Goal: Information Seeking & Learning: Learn about a topic

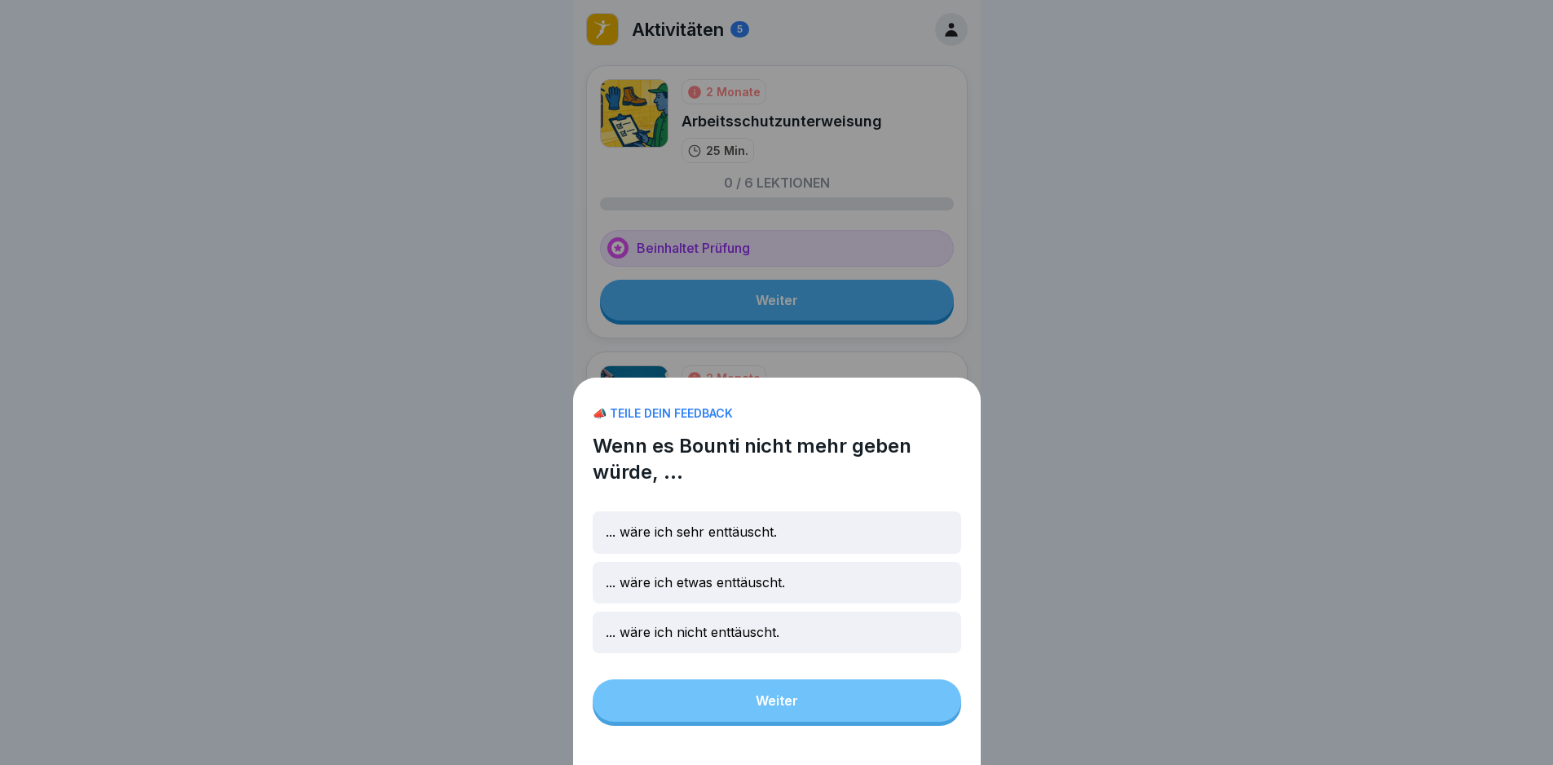
click at [887, 703] on div "📣 TEILE DEIN FEEDBACK Wenn es Bounti nicht mehr geben würde, ... ... wäre ich s…" at bounding box center [777, 570] width 408 height 387
click at [805, 653] on div "... wäre ich nicht enttäuscht." at bounding box center [777, 632] width 368 height 42
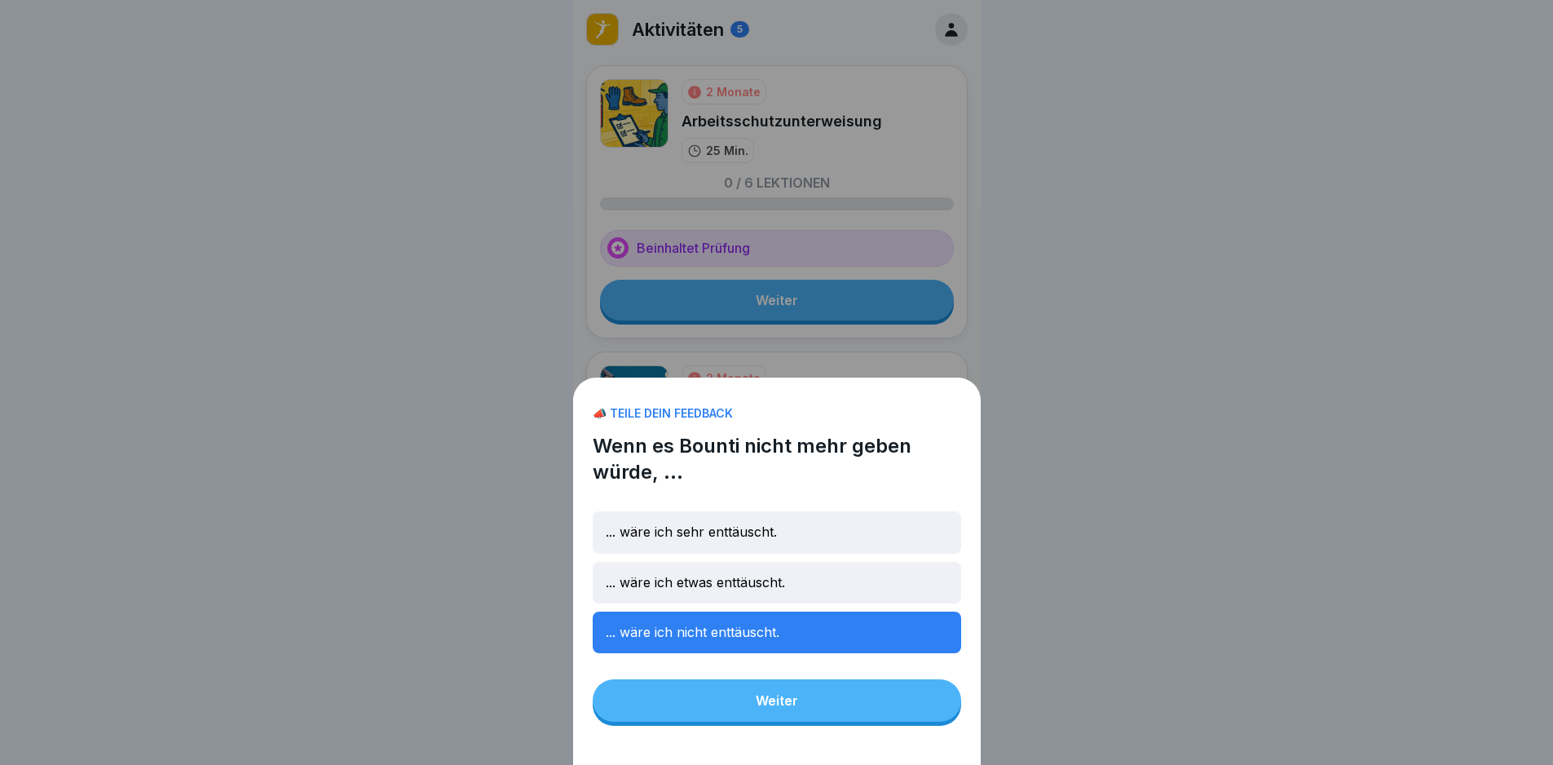
click at [828, 712] on button "Weiter" at bounding box center [777, 700] width 368 height 42
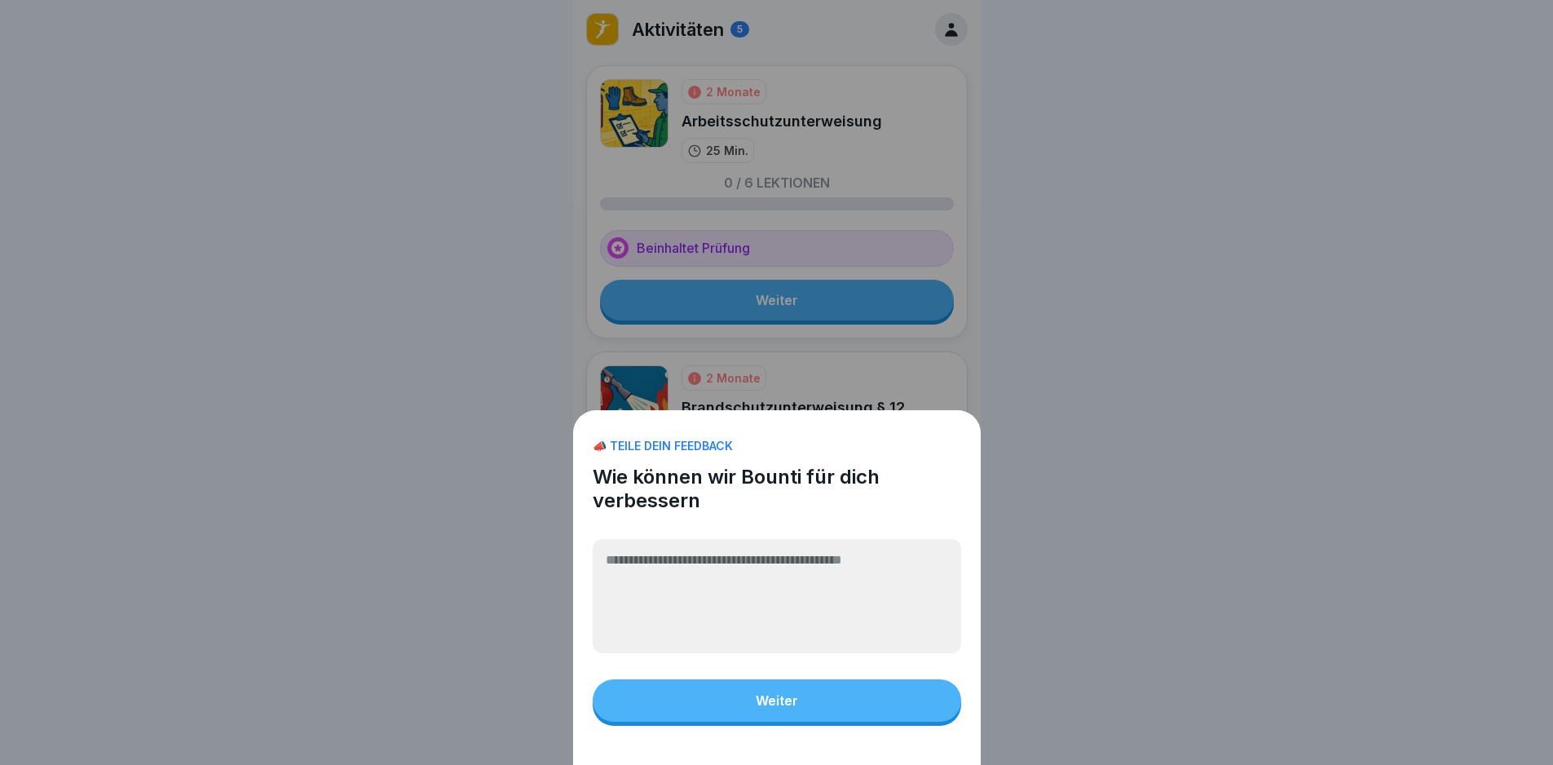
click at [905, 721] on button "Weiter" at bounding box center [777, 700] width 368 height 42
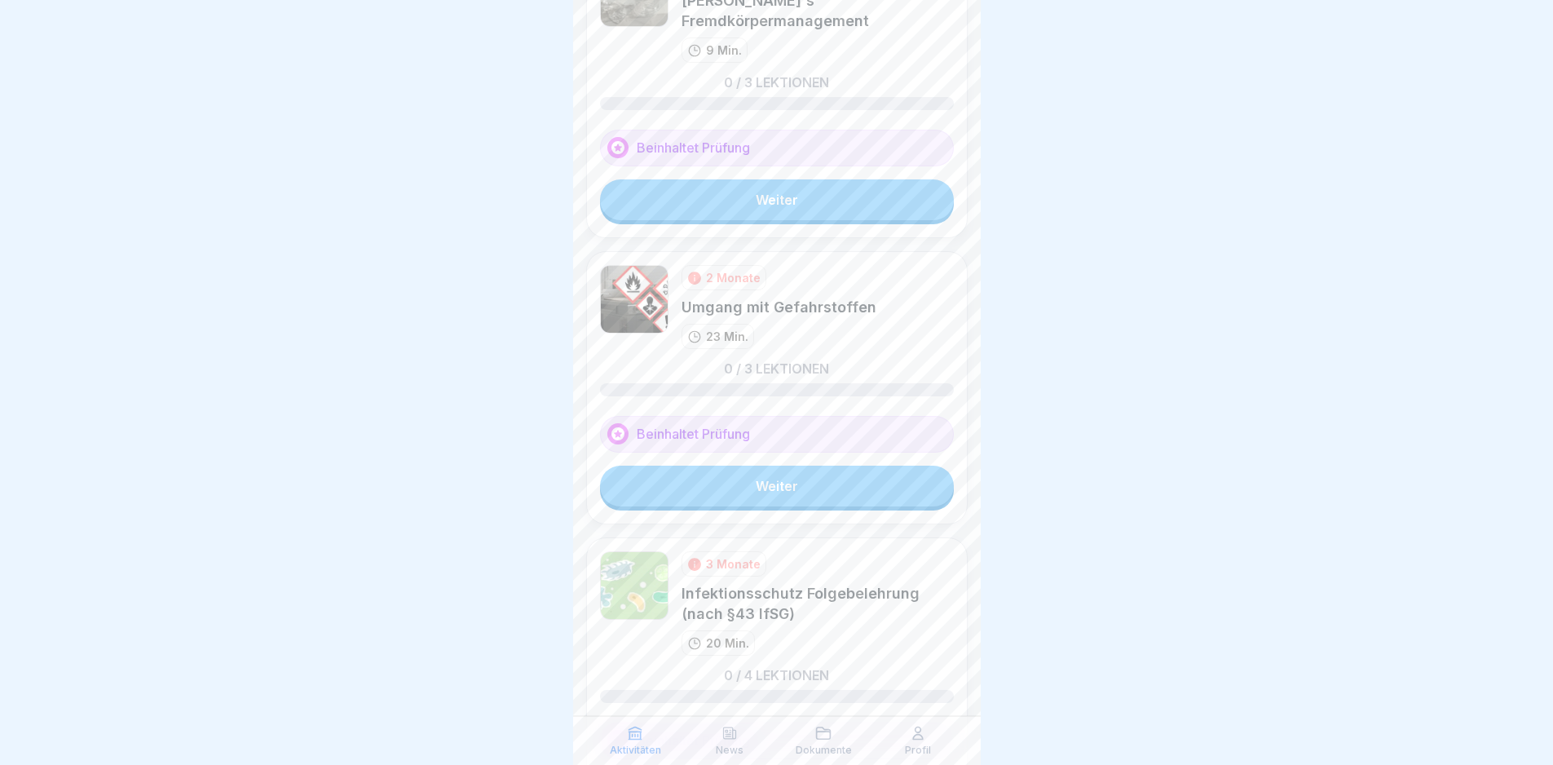
scroll to position [858, 0]
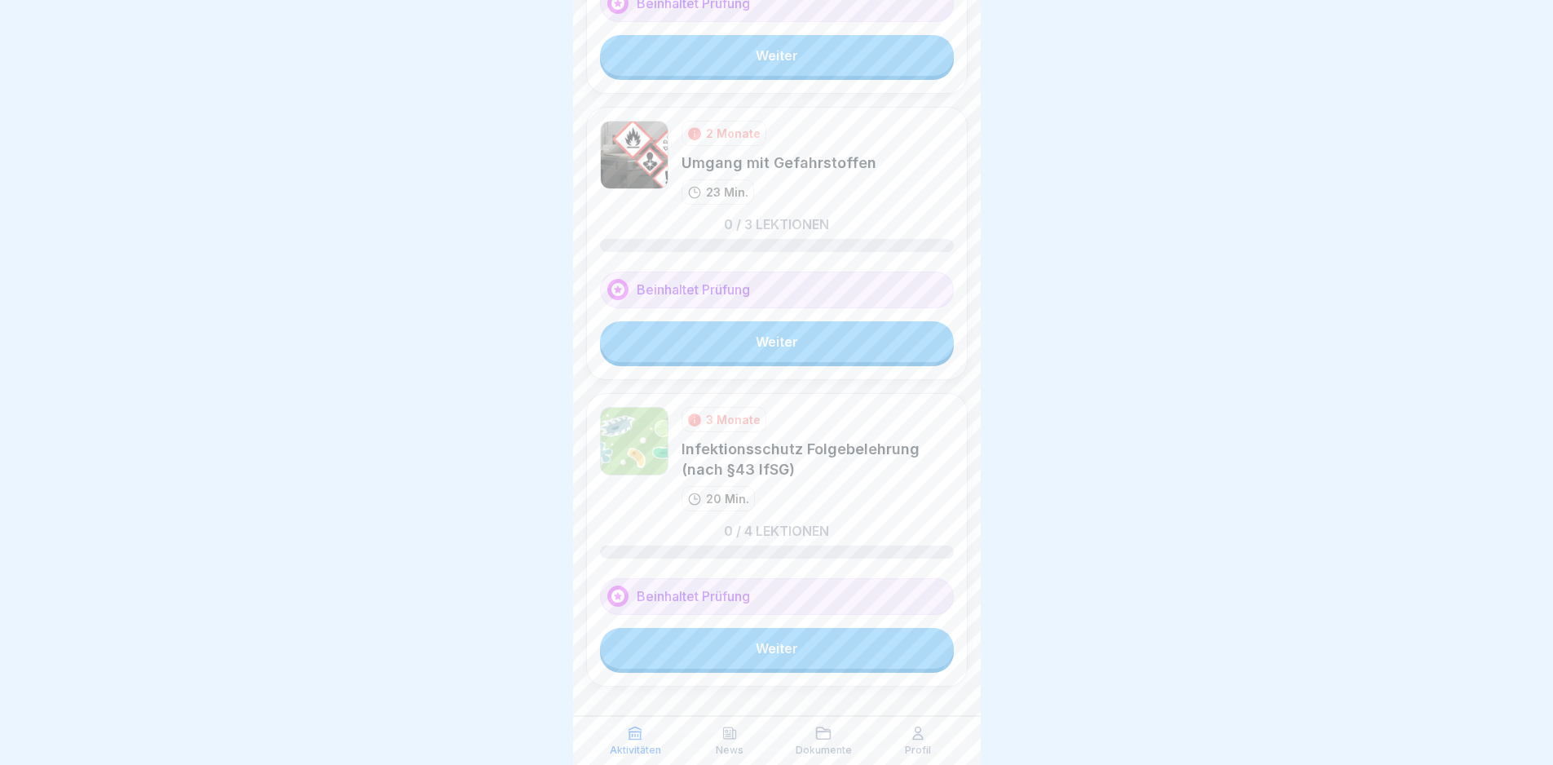
click at [809, 630] on link "Weiter" at bounding box center [777, 648] width 354 height 41
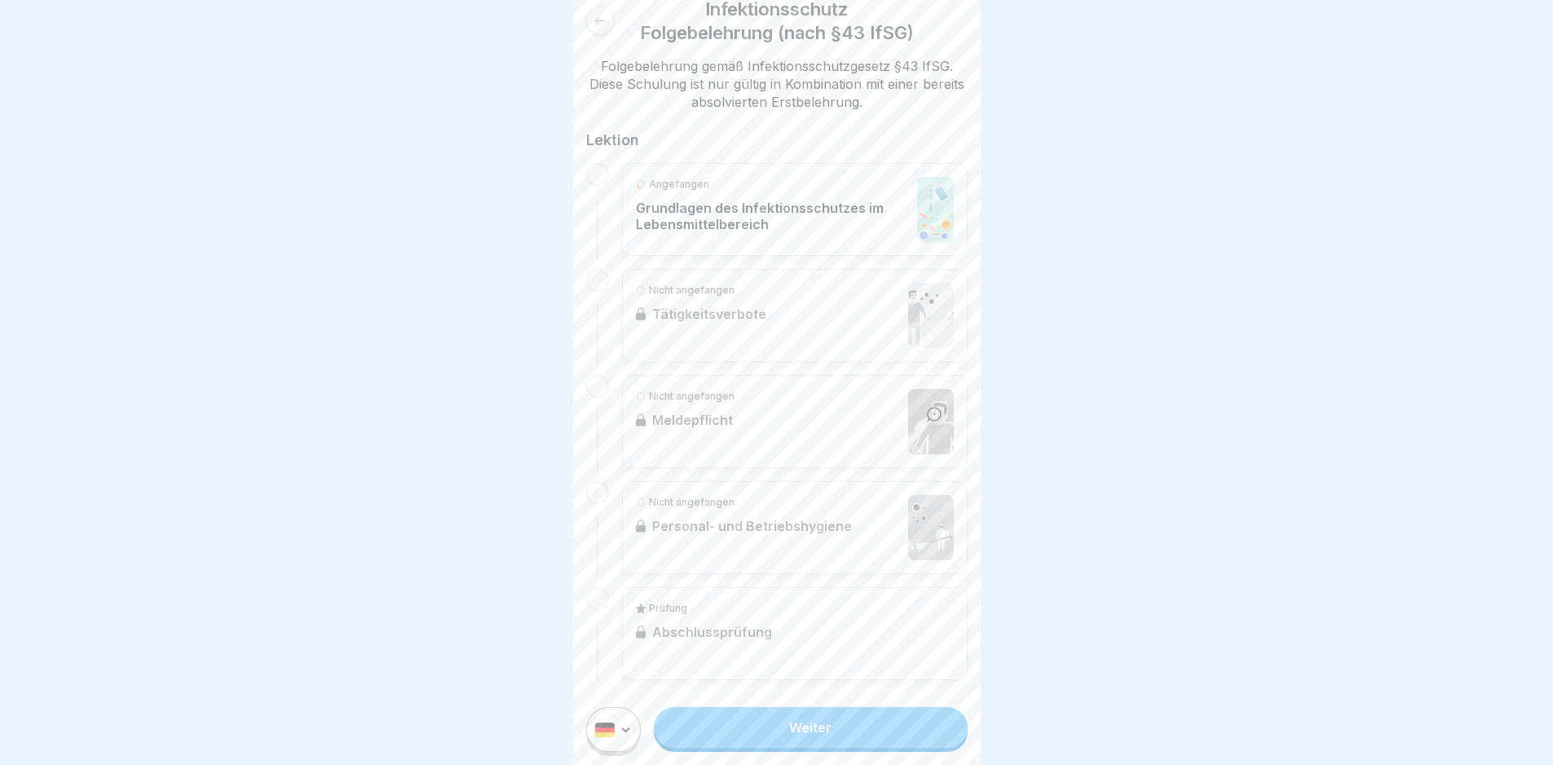
scroll to position [12, 0]
click at [710, 210] on p "Grundlagen des Infektionsschutzes im Lebensmittelbereich" at bounding box center [772, 216] width 273 height 33
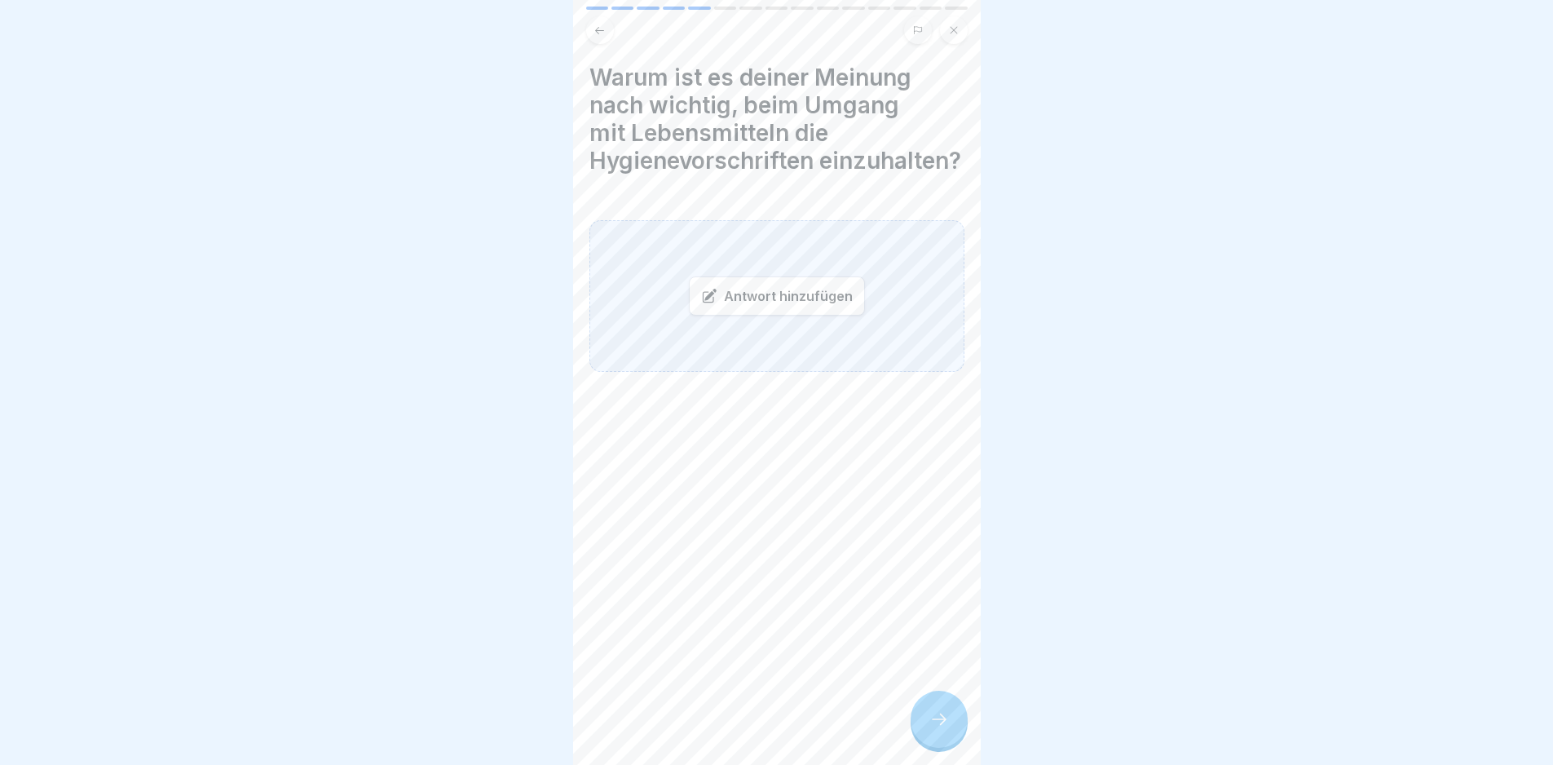
click at [942, 743] on div at bounding box center [939, 719] width 57 height 57
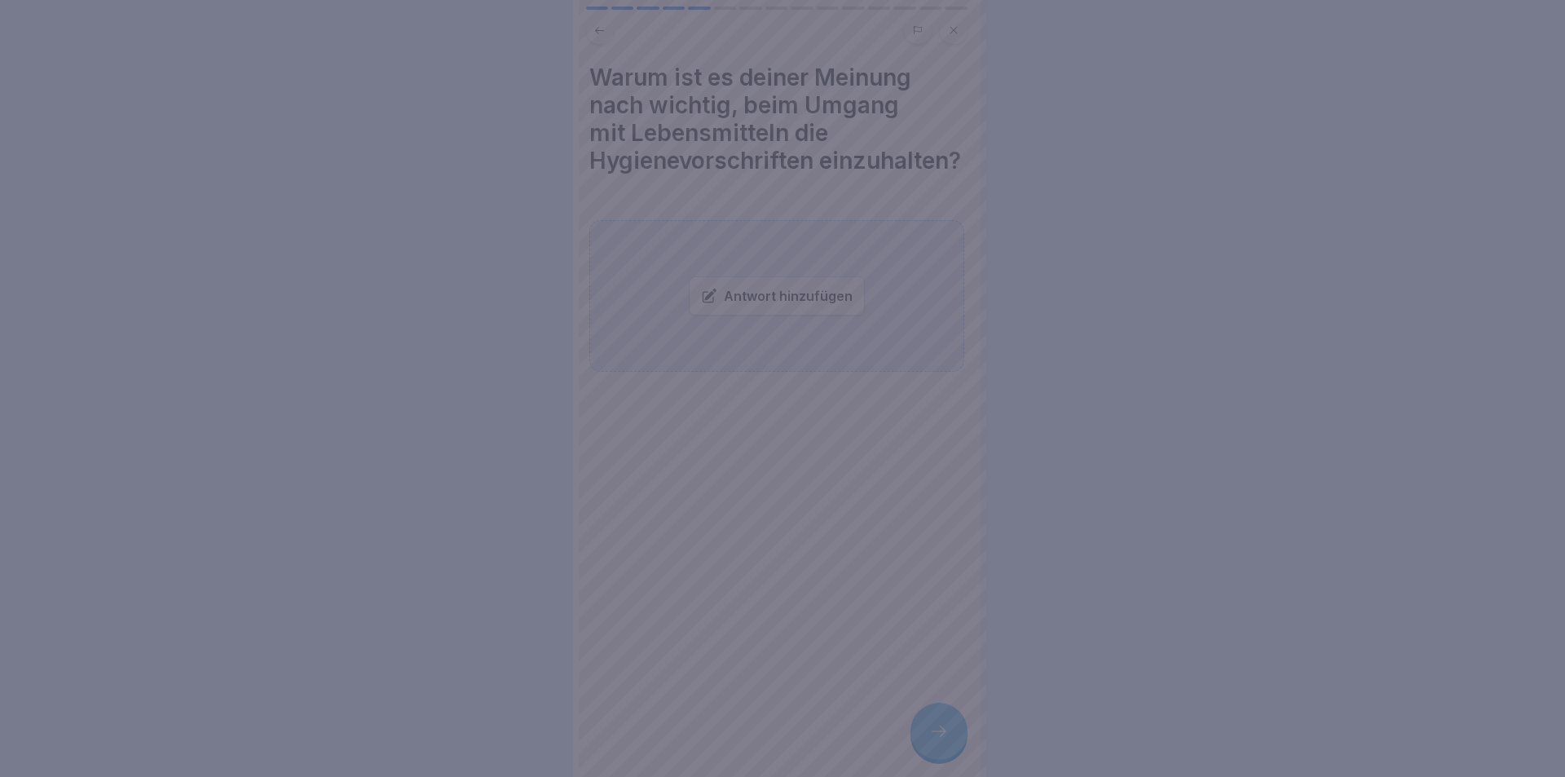
click at [942, 743] on div at bounding box center [782, 388] width 1565 height 777
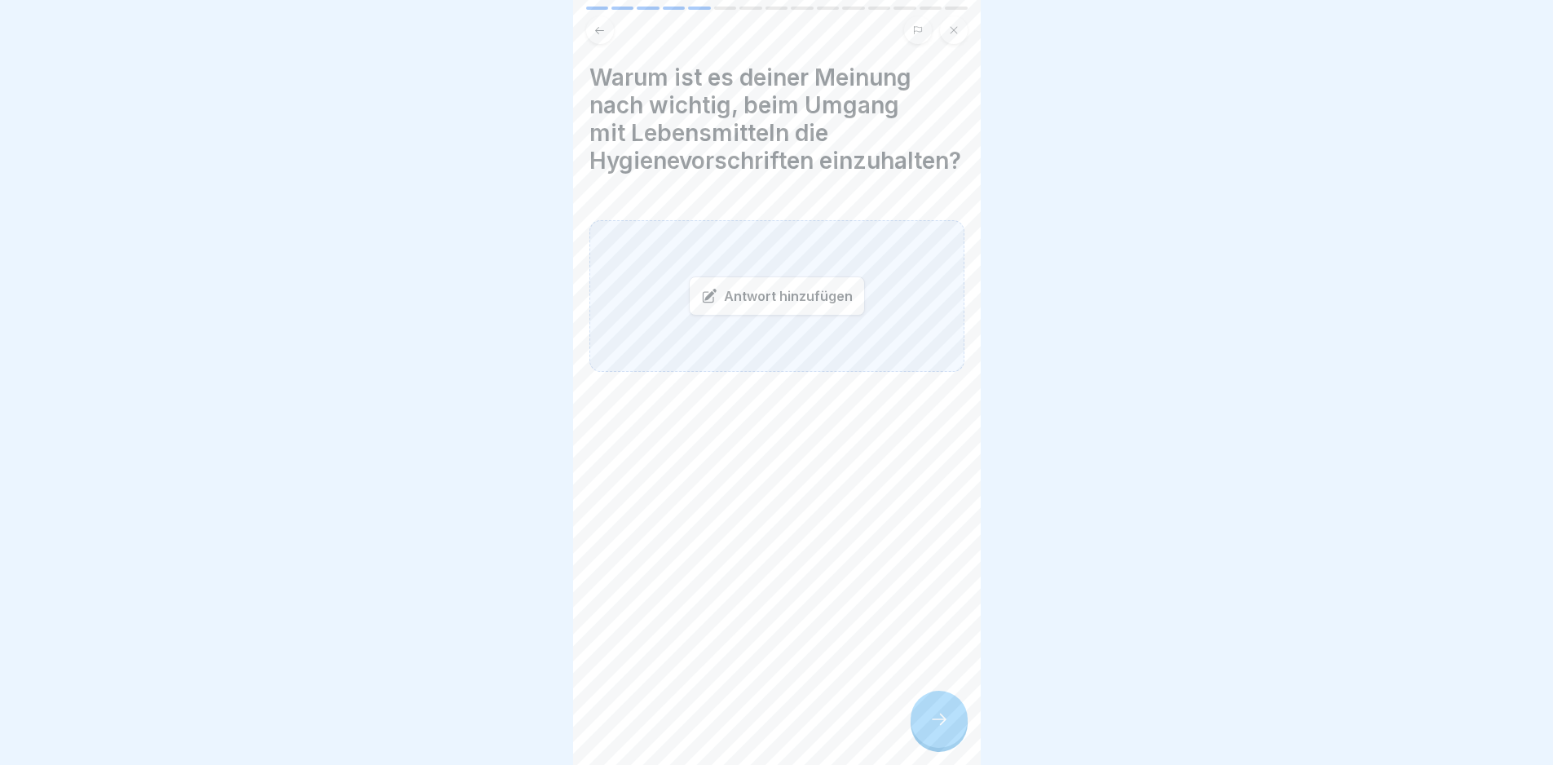
click at [794, 314] on div "Antwort hinzufügen" at bounding box center [777, 295] width 176 height 39
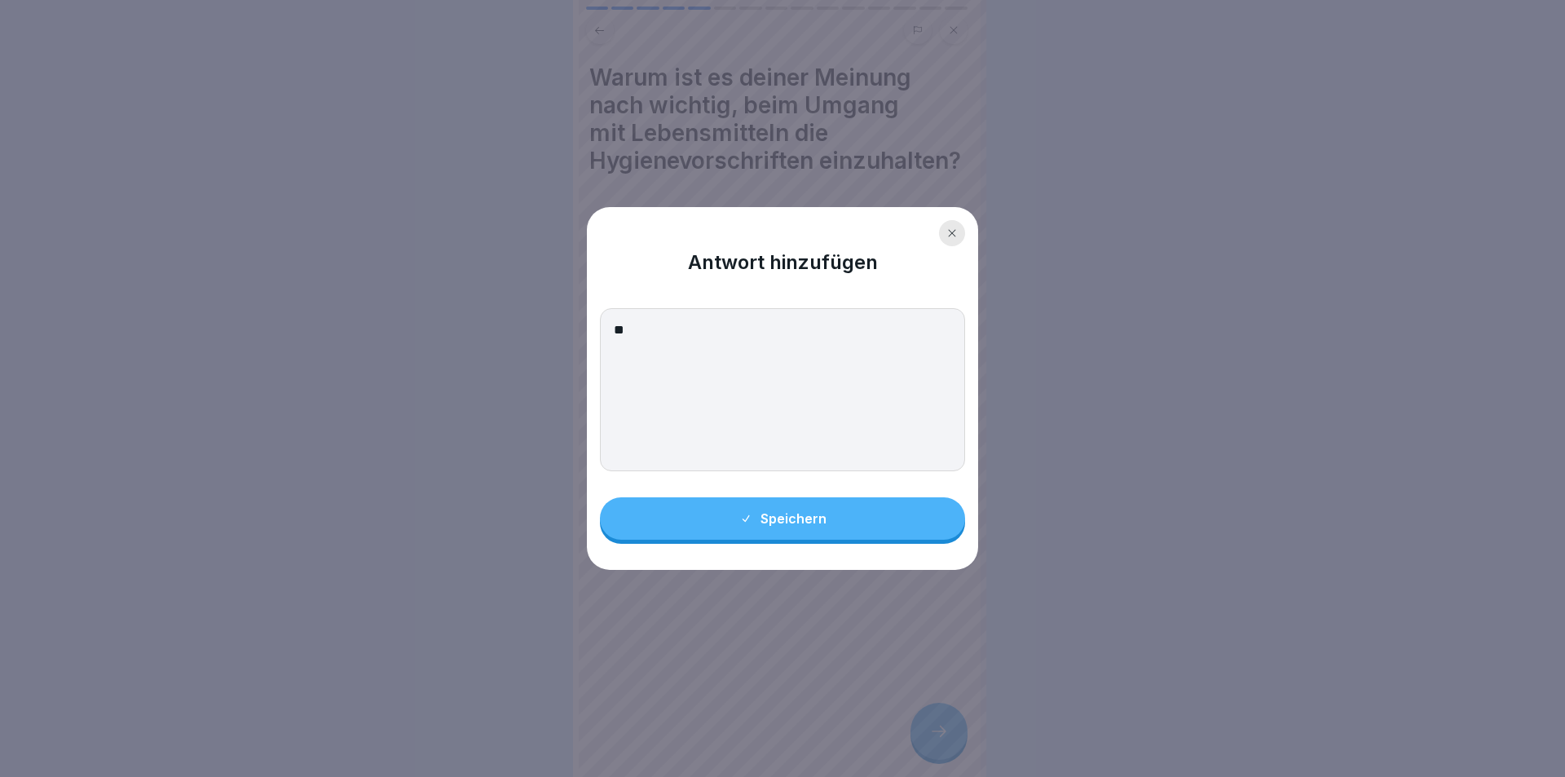
type textarea "*"
type textarea "**********"
click at [801, 505] on button "Speichern" at bounding box center [782, 518] width 365 height 42
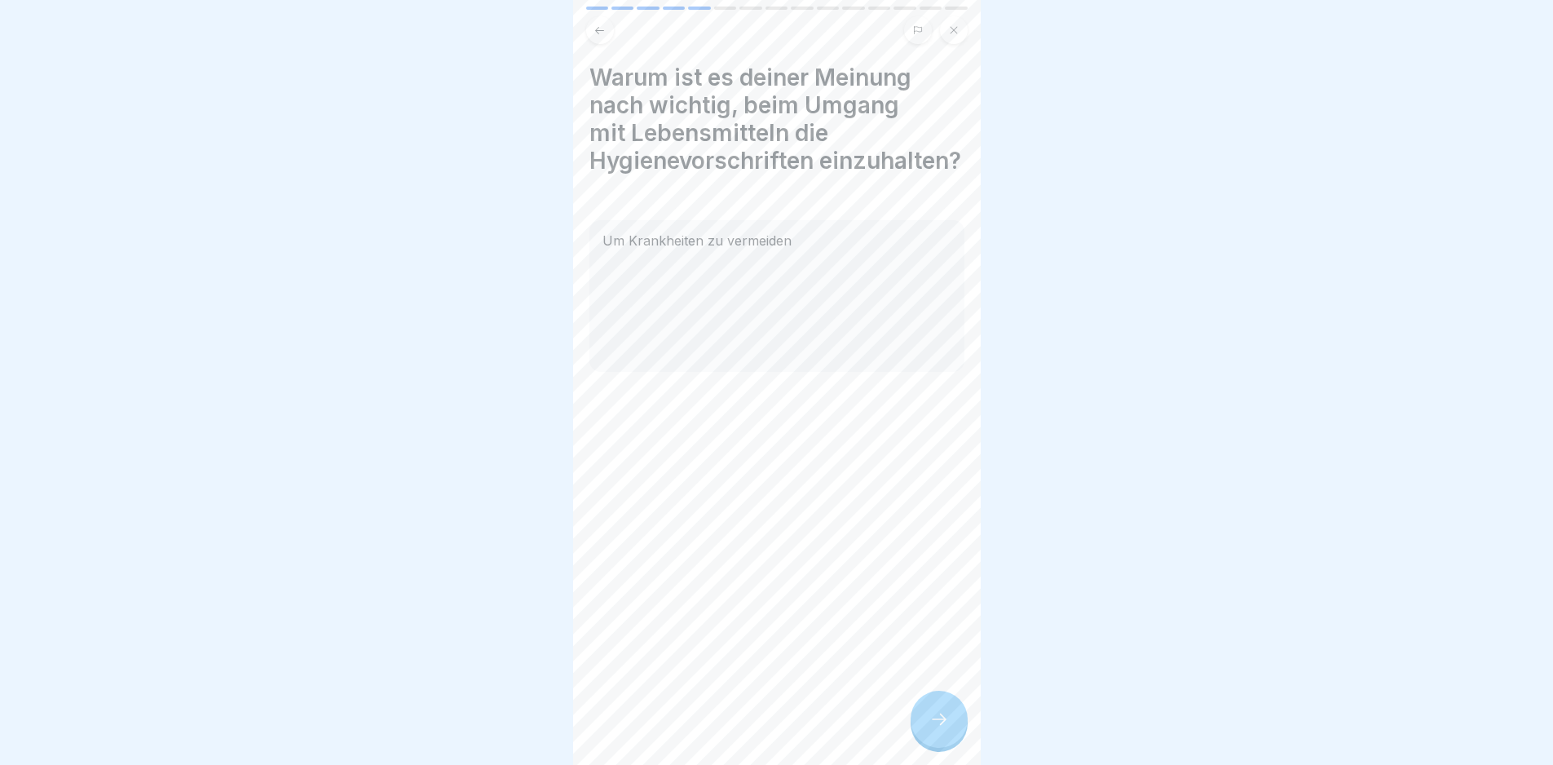
scroll to position [12, 0]
click at [919, 728] on div at bounding box center [939, 719] width 57 height 57
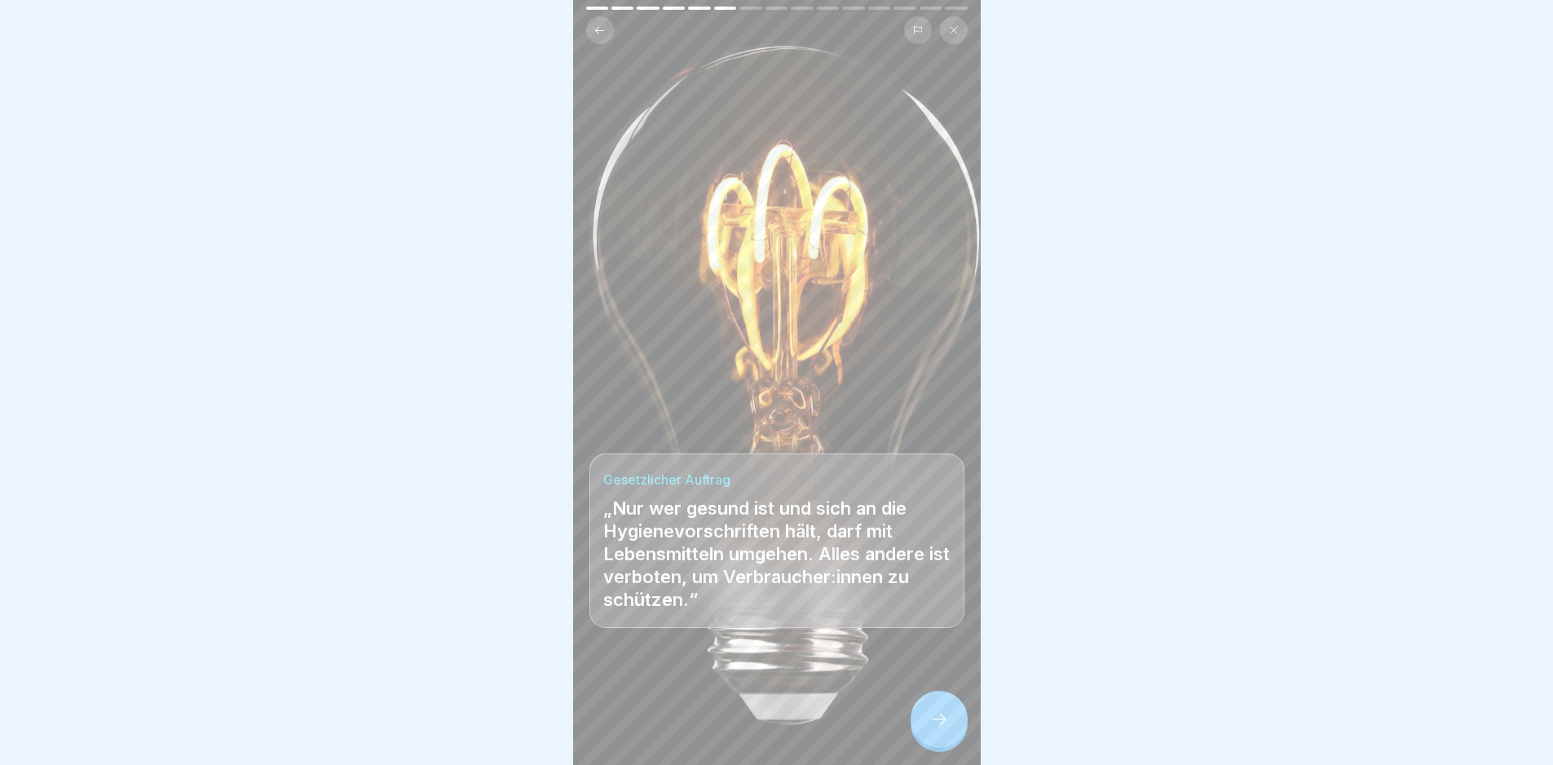
click at [919, 728] on div at bounding box center [939, 719] width 57 height 57
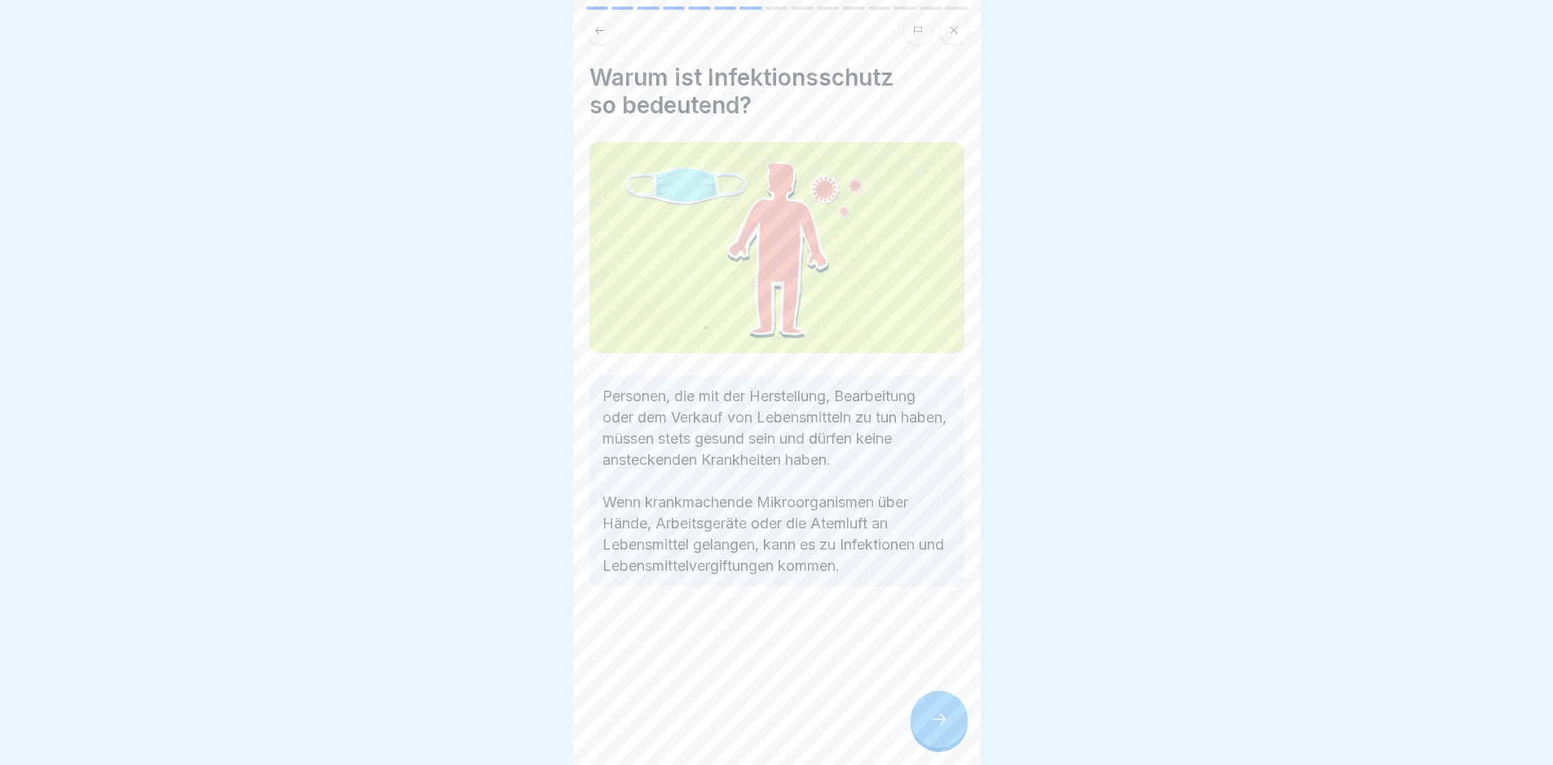
click at [919, 728] on div at bounding box center [939, 719] width 57 height 57
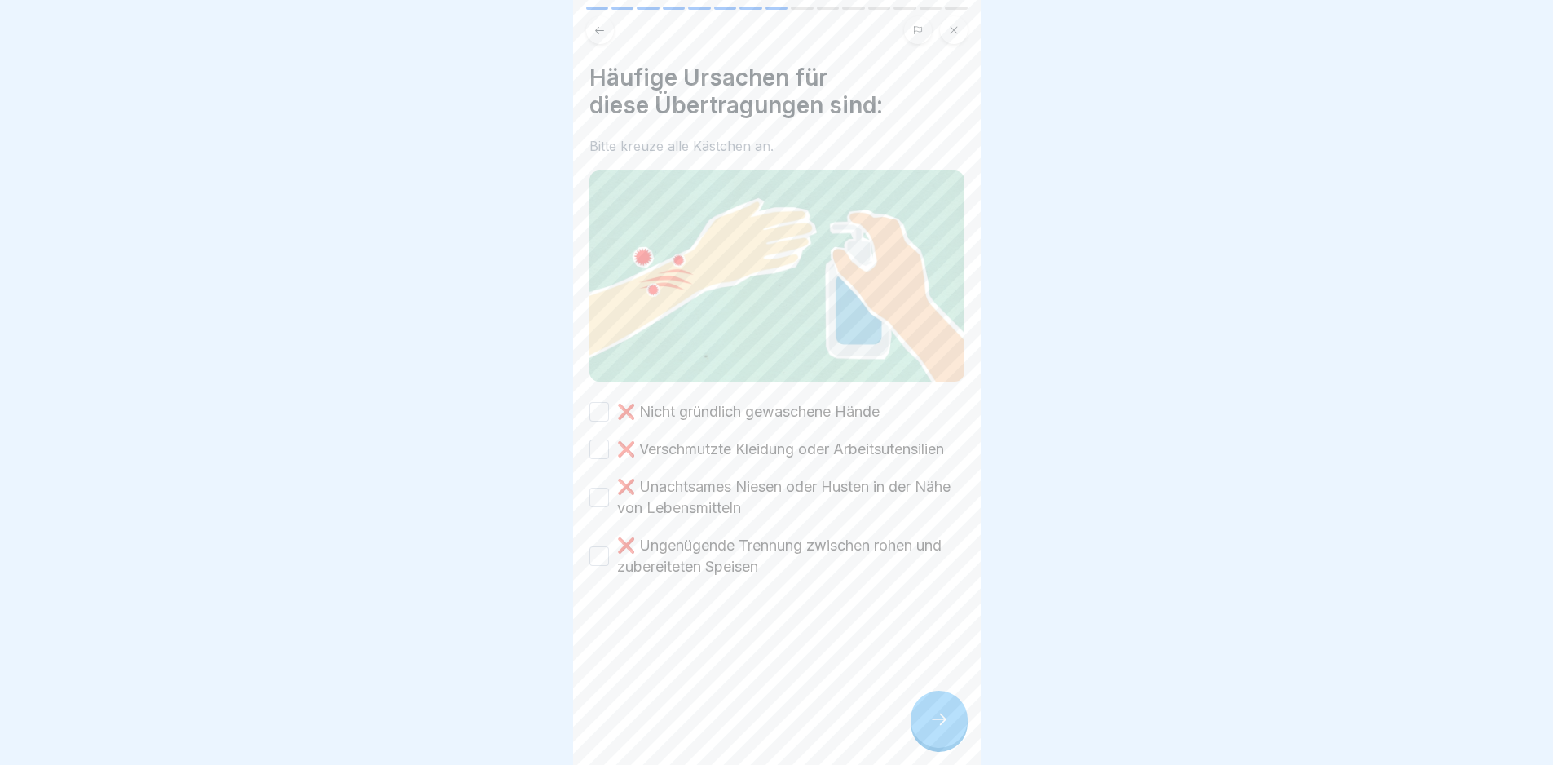
click at [919, 728] on div at bounding box center [939, 719] width 57 height 57
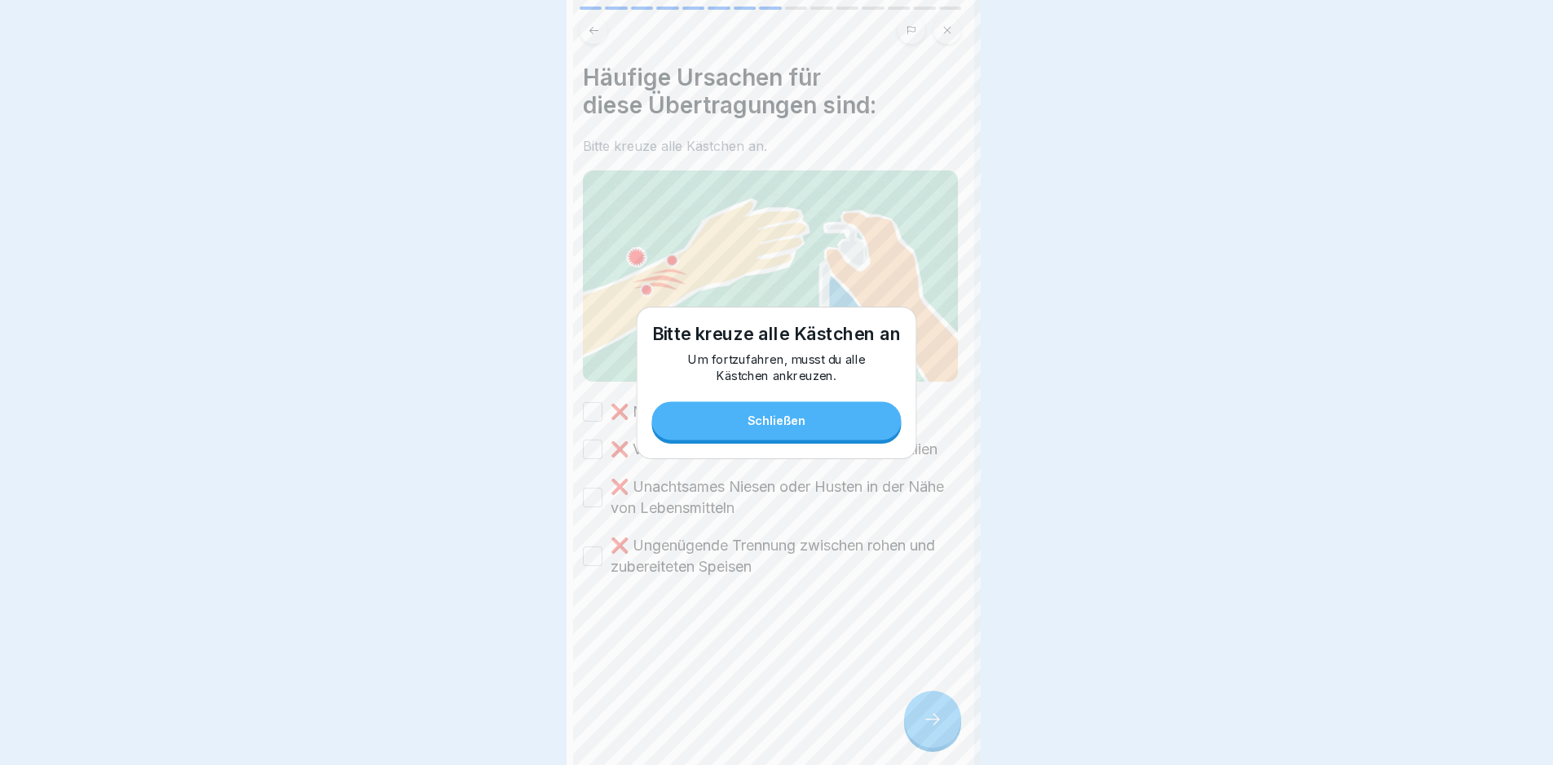
scroll to position [0, 0]
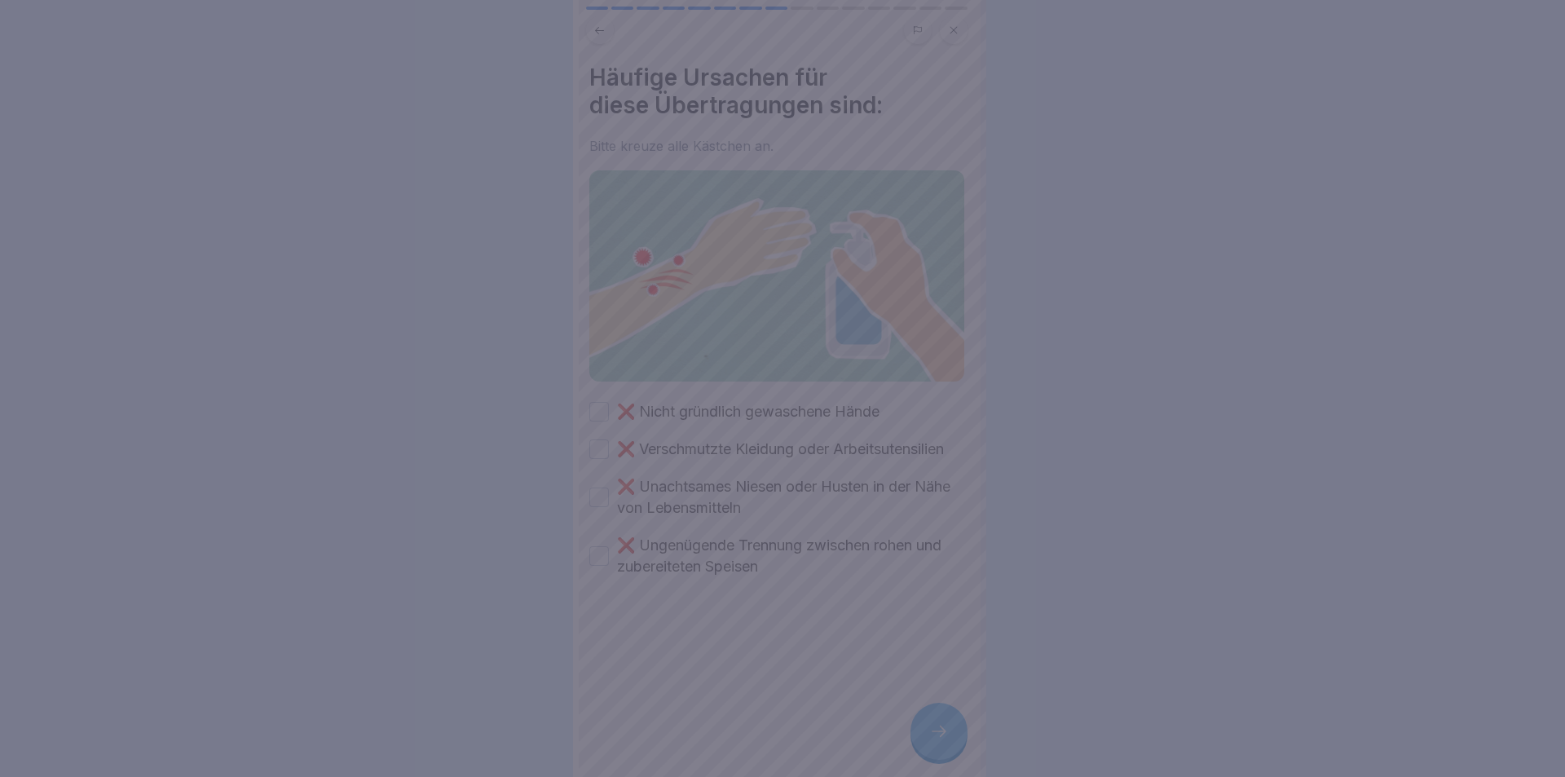
click at [919, 728] on div at bounding box center [782, 388] width 1565 height 777
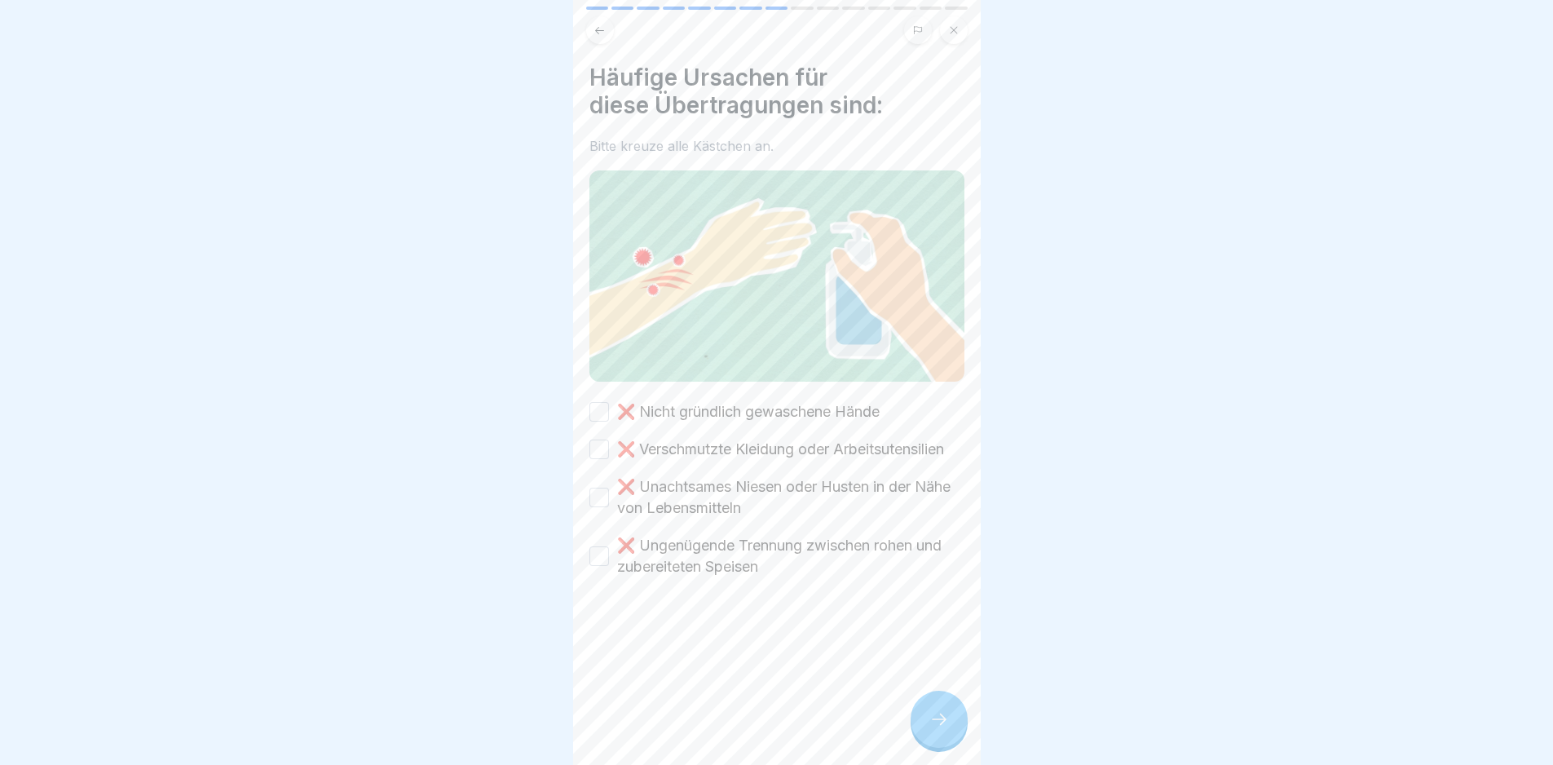
click at [667, 393] on div "Häufige Ursachen für diese Übertragungen sind: Bitte kreuze alle Kästchen an. ❌…" at bounding box center [776, 321] width 375 height 514
click at [680, 440] on label "❌ Verschmutzte Kleidung oder Arbeitsutensilien" at bounding box center [780, 449] width 327 height 21
click at [609, 440] on button "❌ Verschmutzte Kleidung oder Arbeitsutensilien" at bounding box center [599, 449] width 20 height 20
click at [665, 401] on label "❌ Nicht gründlich gewaschene Hände" at bounding box center [748, 411] width 263 height 21
click at [609, 402] on button "❌ Nicht gründlich gewaschene Hände" at bounding box center [599, 412] width 20 height 20
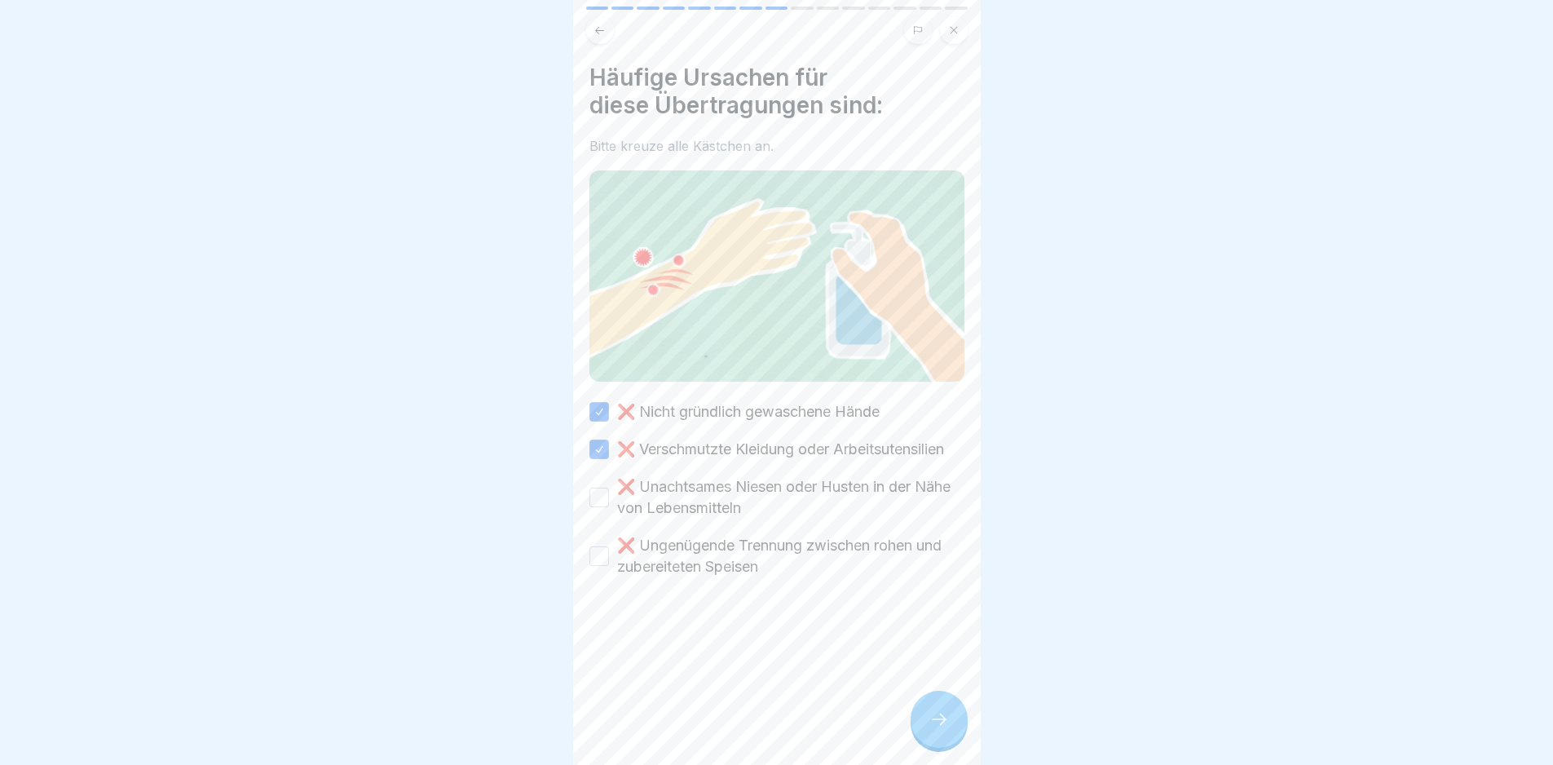
click at [705, 499] on label "❌ Unachtsames Niesen oder Husten in der Nähe von Lebensmitteln" at bounding box center [790, 497] width 347 height 42
click at [609, 499] on button "❌ Unachtsames Niesen oder Husten in der Nähe von Lebensmitteln" at bounding box center [599, 498] width 20 height 20
click at [736, 563] on label "❌ Ungenügende Trennung zwischen rohen und zubereiteten Speisen" at bounding box center [790, 556] width 347 height 42
click at [609, 563] on button "❌ Ungenügende Trennung zwischen rohen und zubereiteten Speisen" at bounding box center [599, 556] width 20 height 20
click at [923, 720] on div at bounding box center [939, 719] width 57 height 57
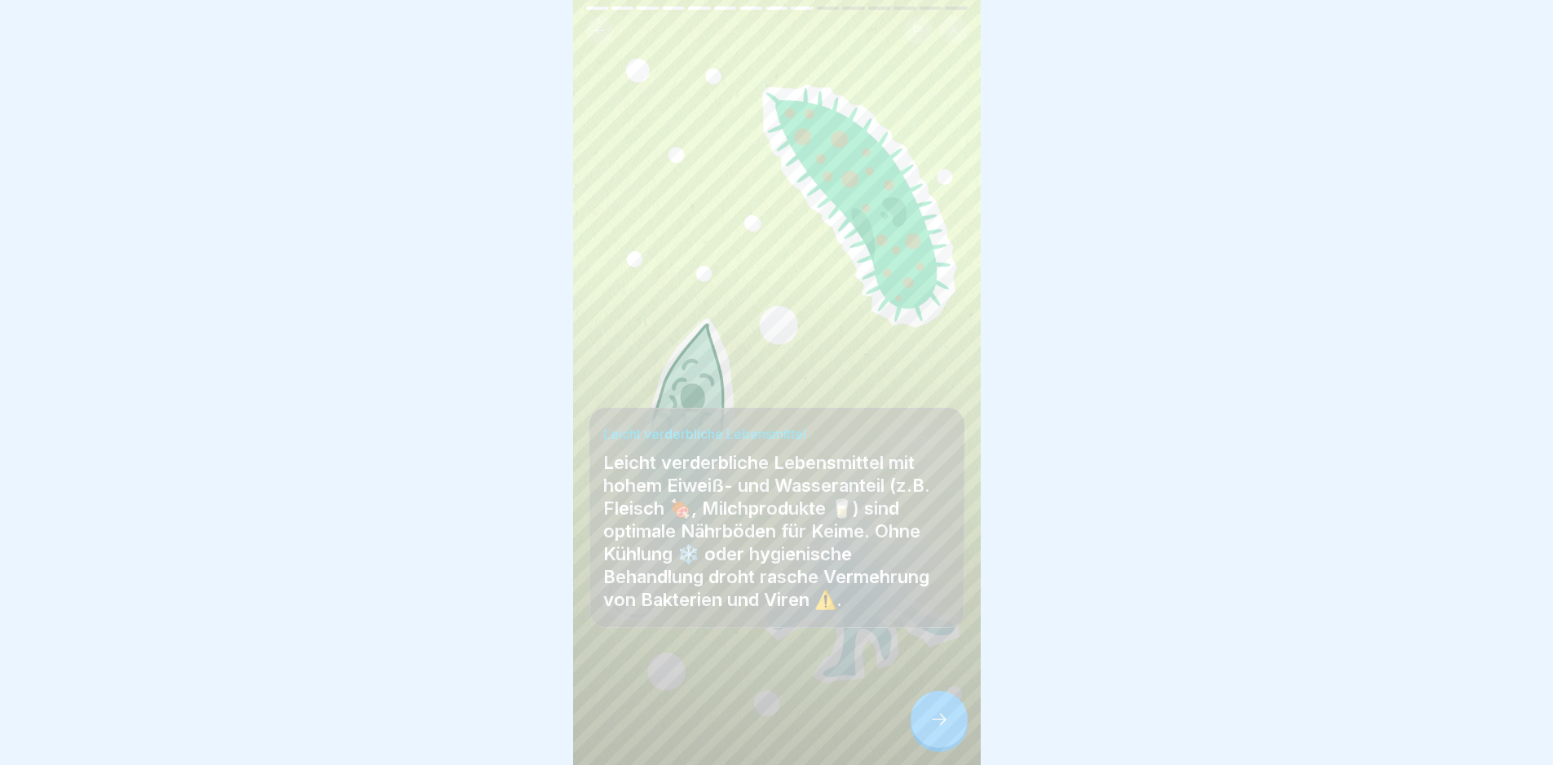
click at [923, 720] on div at bounding box center [939, 719] width 57 height 57
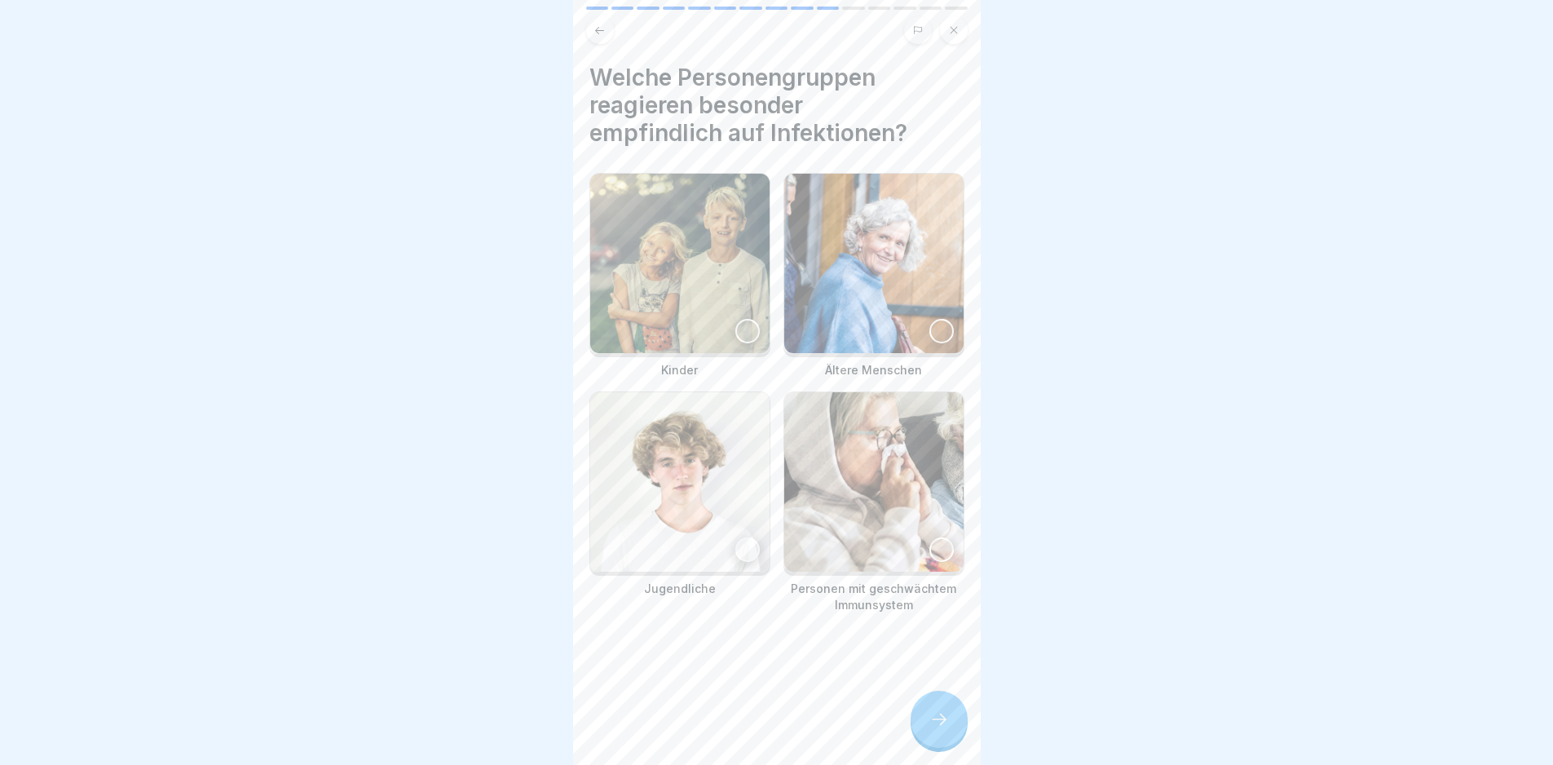
click at [735, 293] on img at bounding box center [679, 263] width 179 height 179
click at [876, 306] on img at bounding box center [873, 263] width 179 height 179
click at [855, 483] on img at bounding box center [873, 481] width 179 height 179
click at [929, 726] on icon at bounding box center [939, 719] width 20 height 20
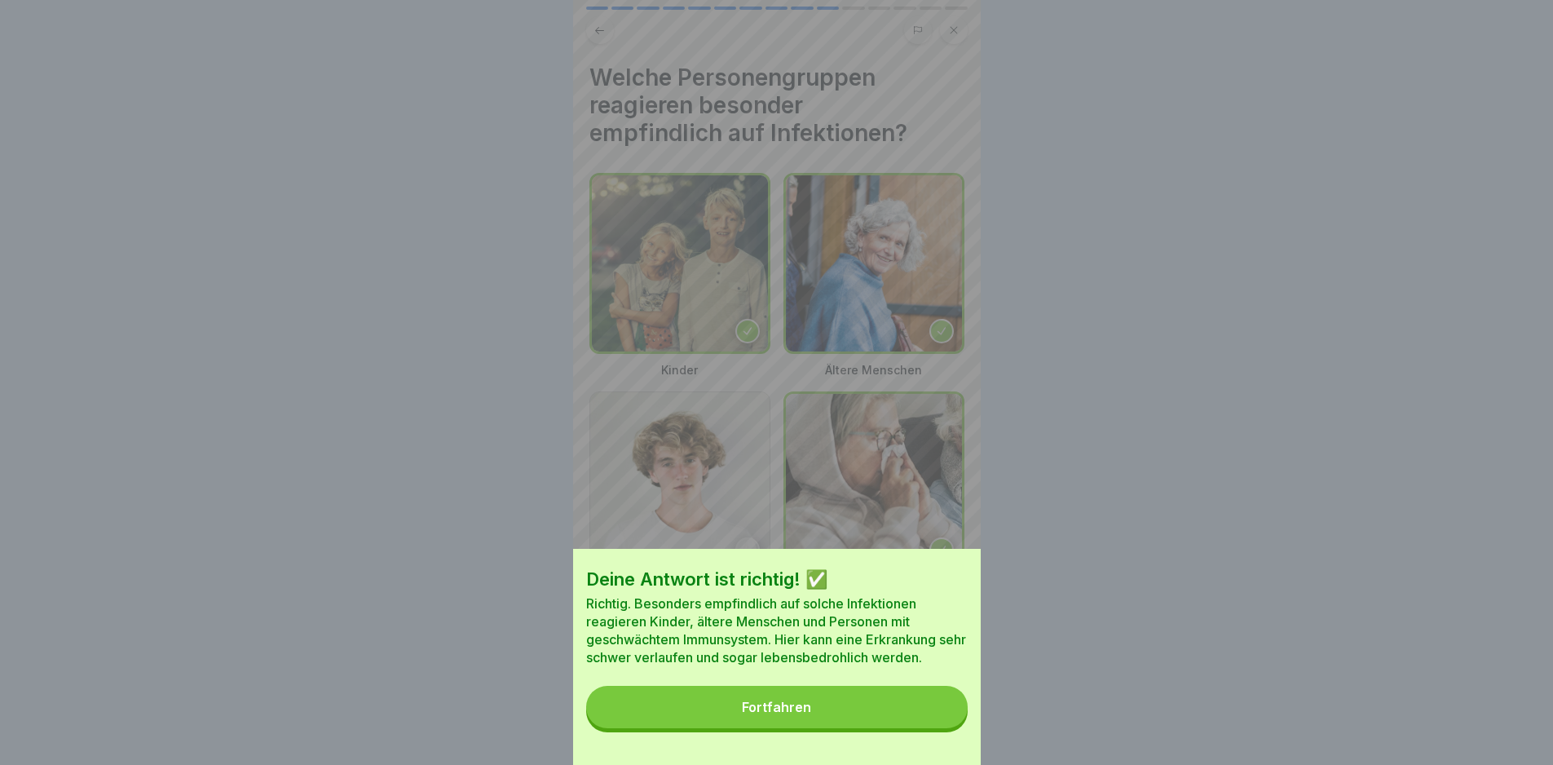
click at [929, 726] on button "Fortfahren" at bounding box center [777, 707] width 382 height 42
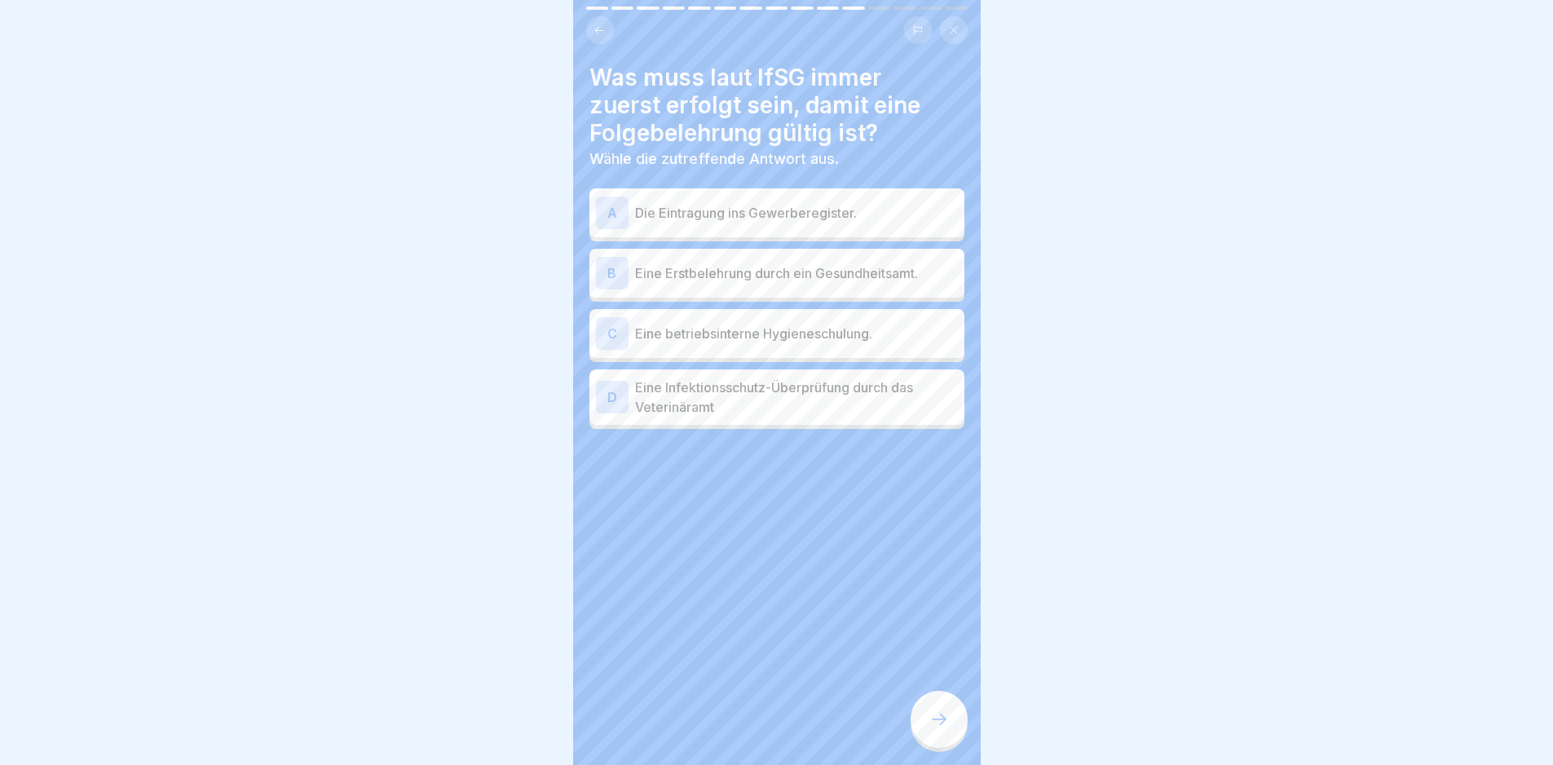
click at [796, 206] on p "Die Eintragung ins Gewerberegister." at bounding box center [796, 213] width 323 height 20
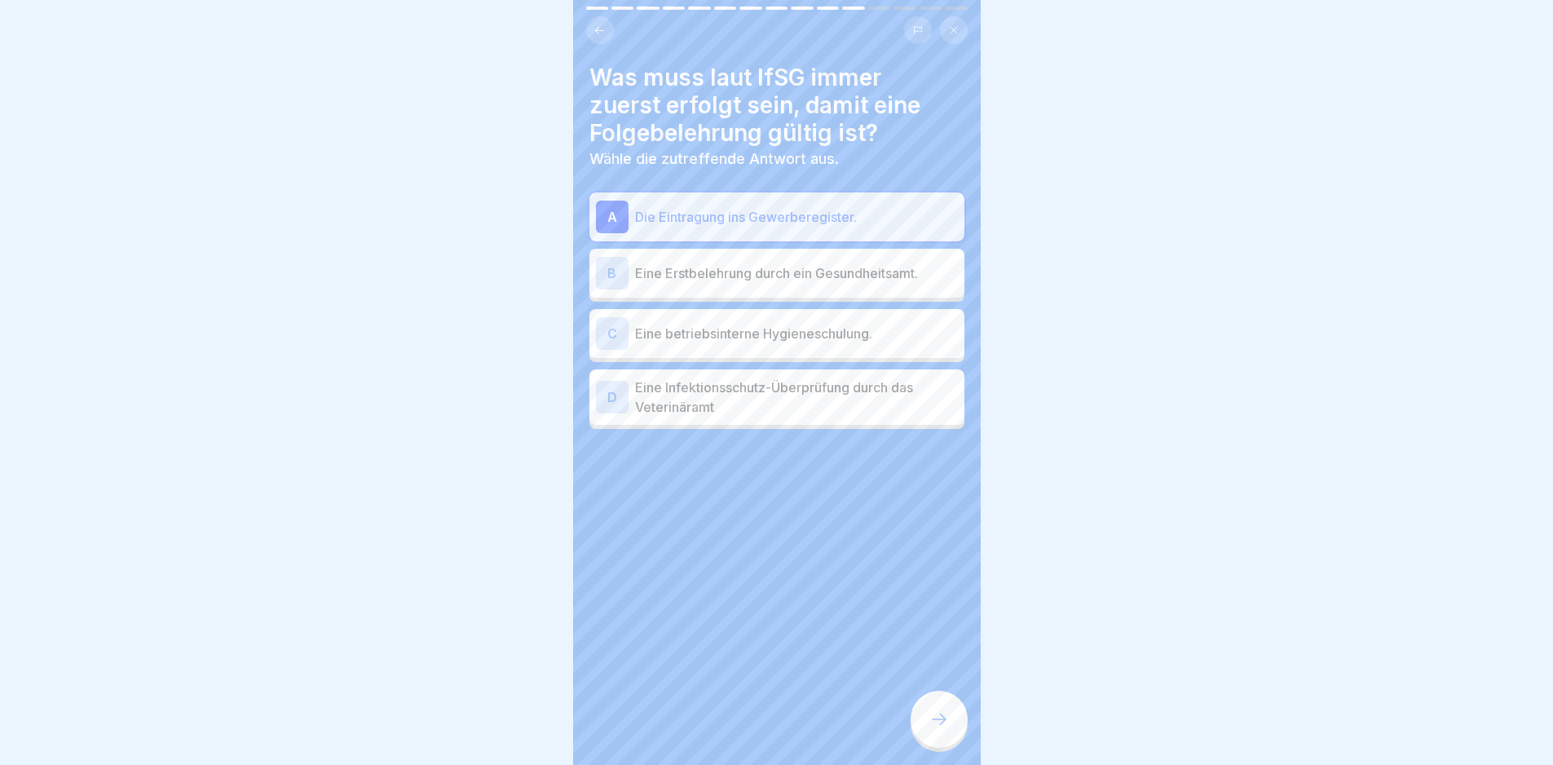
click at [809, 263] on p "Eine Erstbelehrung durch ein Gesundheitsamt." at bounding box center [796, 273] width 323 height 20
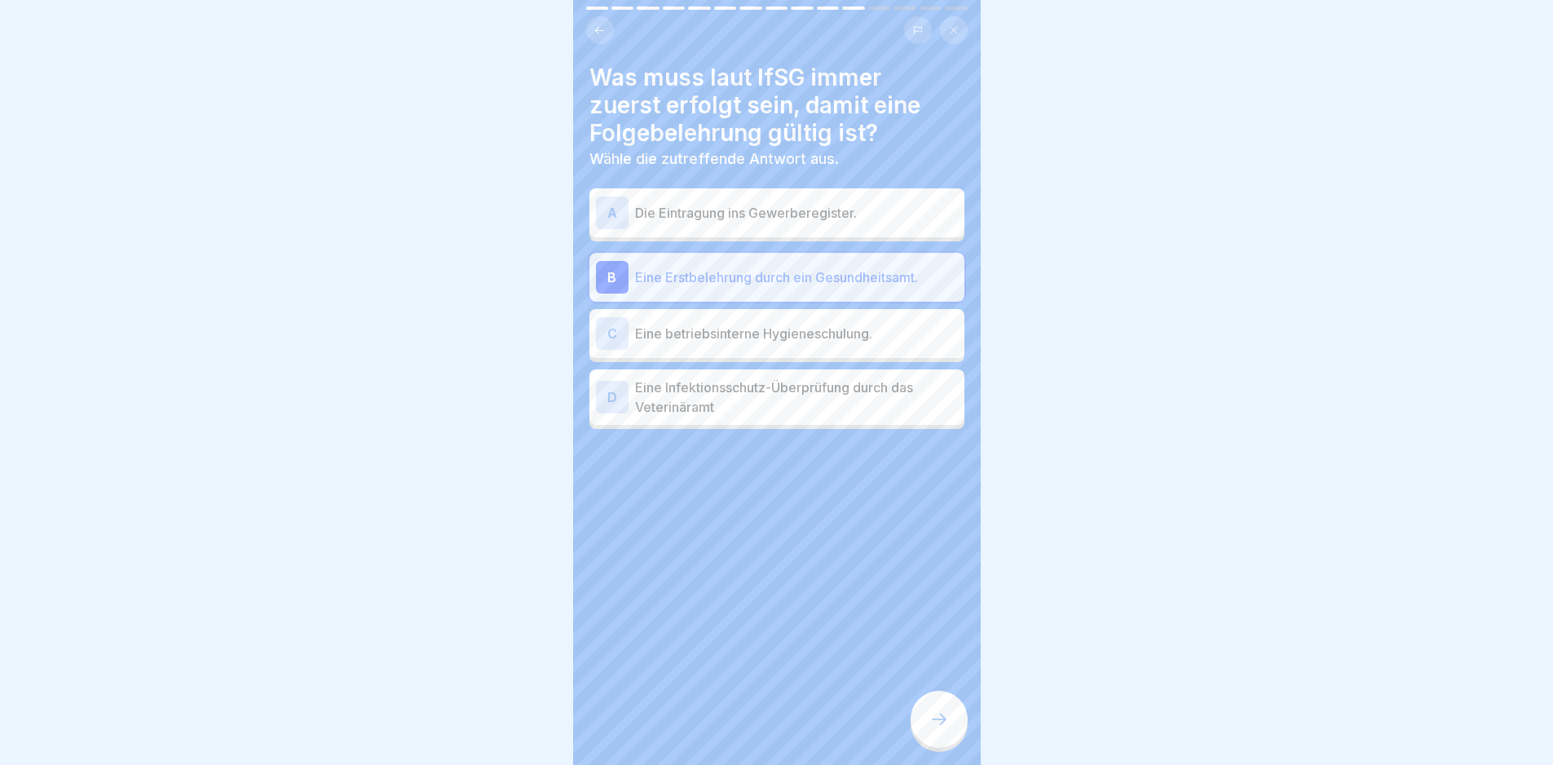
click at [942, 714] on div at bounding box center [939, 719] width 57 height 57
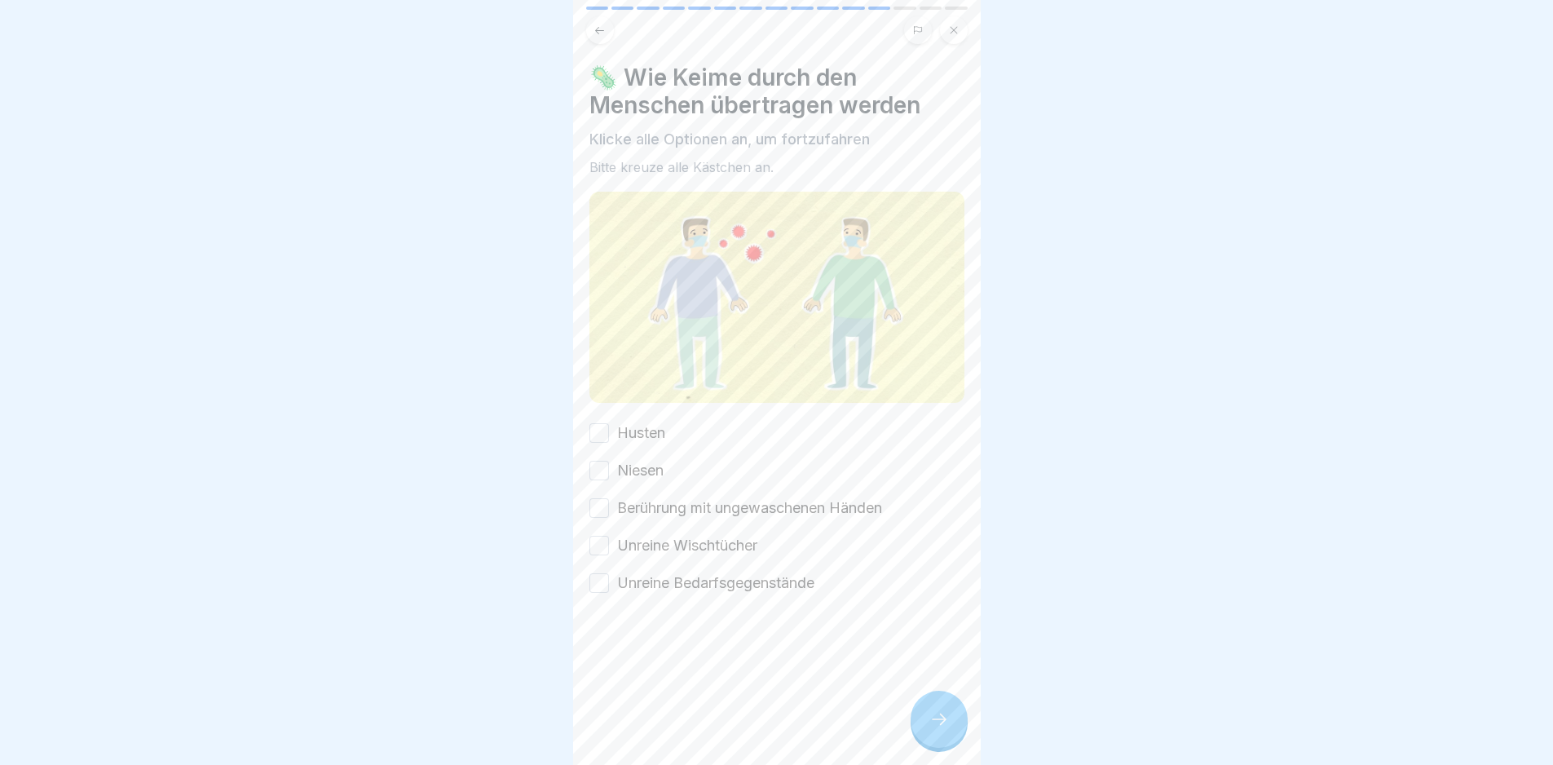
click at [688, 412] on div "🦠 Wie Keime durch den Menschen übertragen werden Klicke alle Optionen an, um fo…" at bounding box center [776, 329] width 375 height 530
click at [664, 432] on div "Husten Niesen Berührung mit ungewaschenen Händen Unreine Wischtücher Unreine Be…" at bounding box center [776, 507] width 375 height 171
click at [647, 460] on label "Niesen" at bounding box center [640, 470] width 46 height 21
click at [609, 461] on button "Niesen" at bounding box center [599, 471] width 20 height 20
click at [638, 422] on label "Husten" at bounding box center [641, 432] width 48 height 21
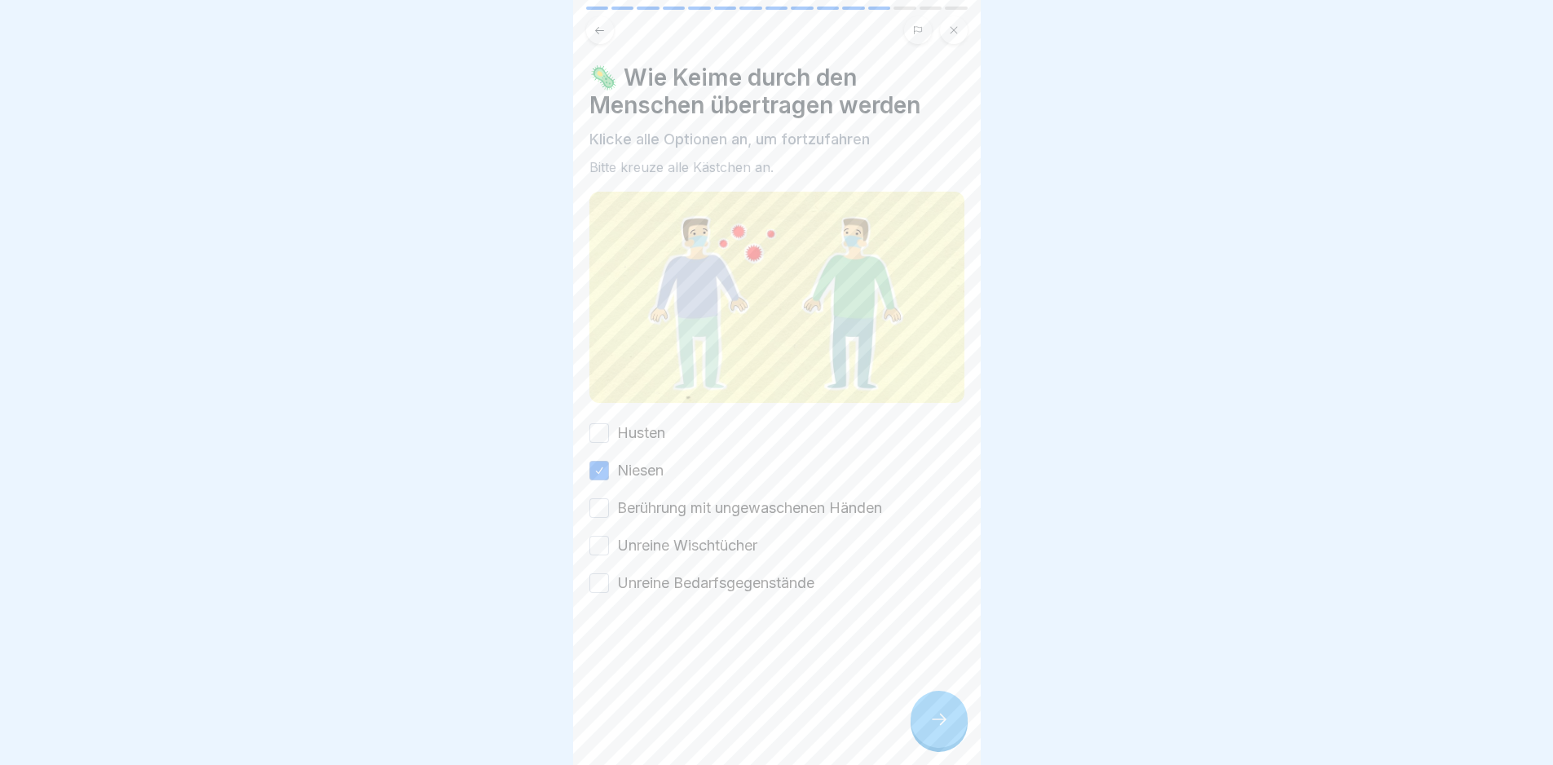
click at [609, 423] on button "Husten" at bounding box center [599, 433] width 20 height 20
click at [666, 497] on label "Berührung mit ungewaschenen Händen" at bounding box center [749, 507] width 265 height 21
click at [609, 498] on button "Berührung mit ungewaschenen Händen" at bounding box center [599, 508] width 20 height 20
click at [692, 535] on label "Unreine Wischtücher" at bounding box center [687, 545] width 140 height 21
click at [609, 536] on button "Unreine Wischtücher" at bounding box center [599, 546] width 20 height 20
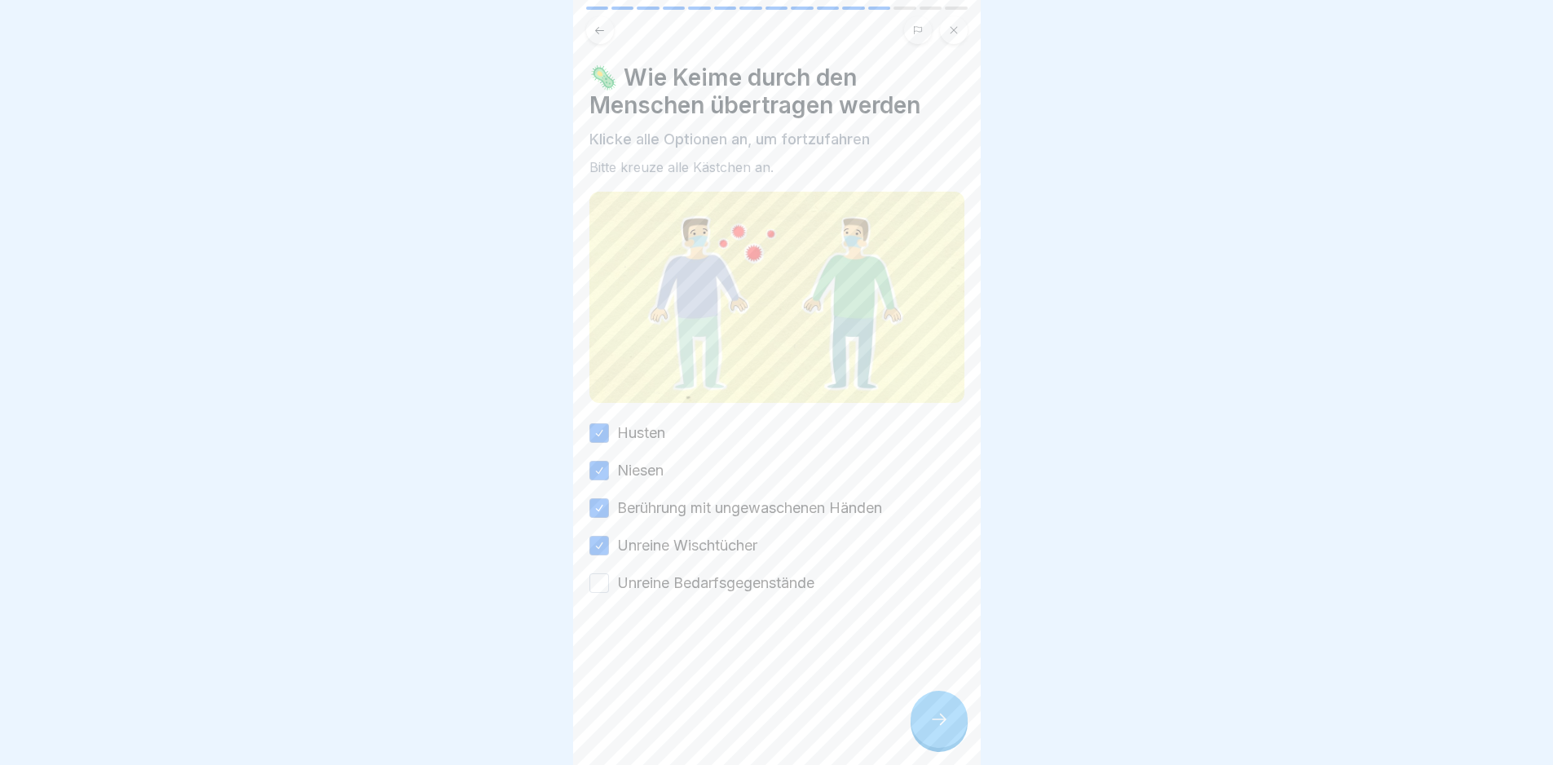
click at [735, 572] on label "Unreine Bedarfsgegenstände" at bounding box center [715, 582] width 197 height 21
click at [609, 573] on button "Unreine Bedarfsgegenstände" at bounding box center [599, 583] width 20 height 20
click at [950, 715] on div at bounding box center [939, 719] width 57 height 57
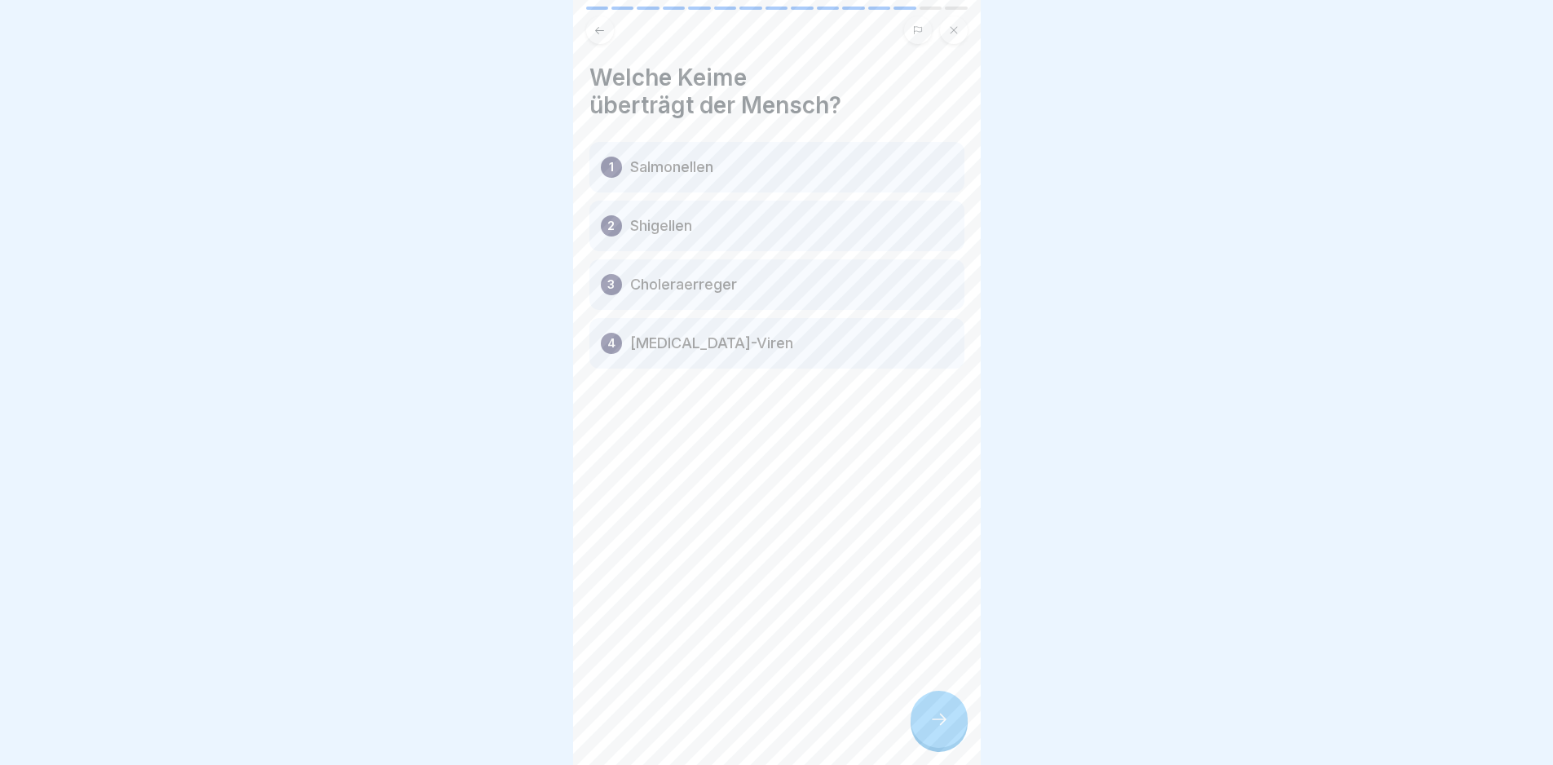
click at [941, 719] on div at bounding box center [939, 719] width 57 height 57
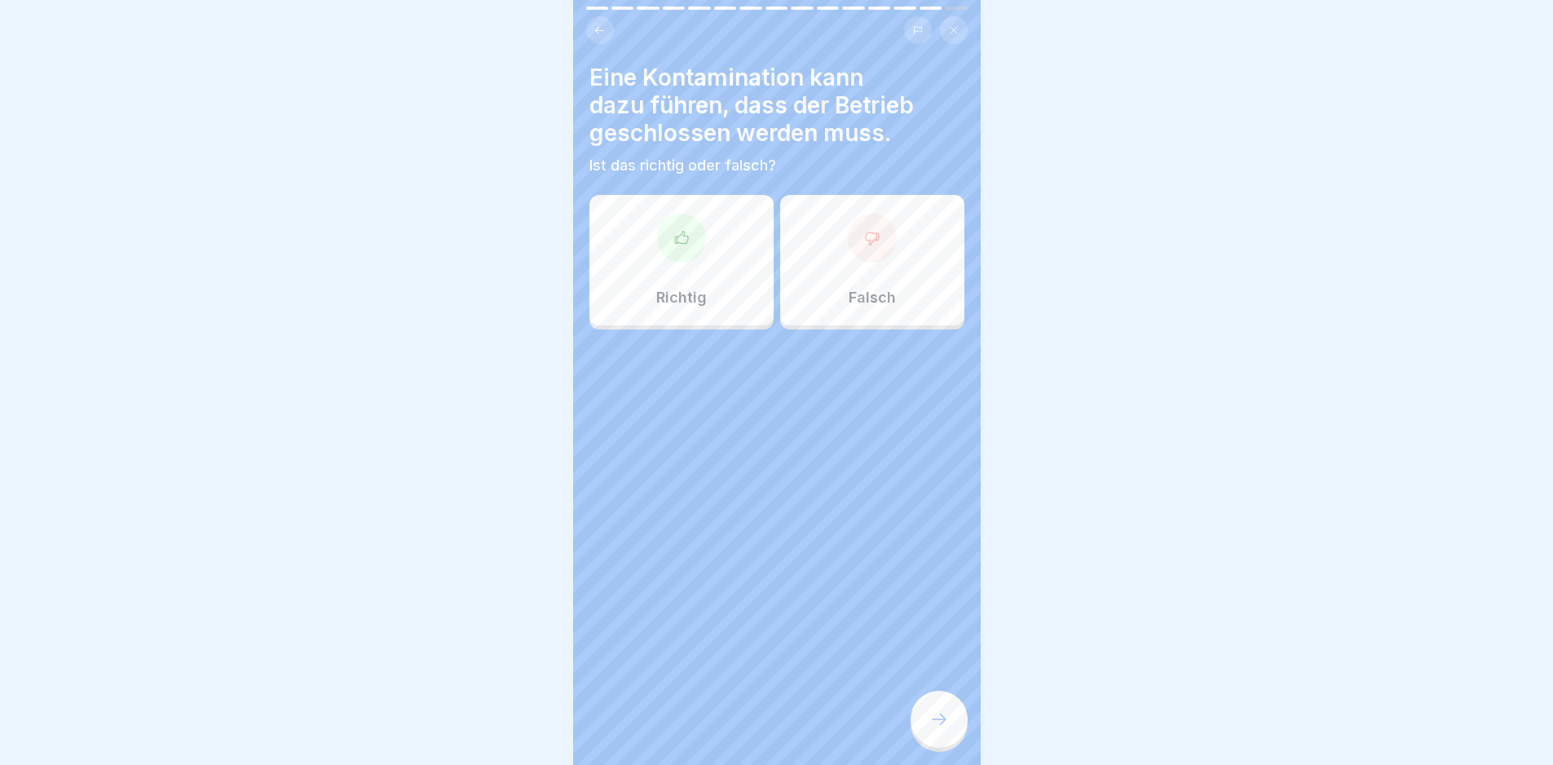
click at [713, 235] on div "Richtig" at bounding box center [681, 260] width 184 height 130
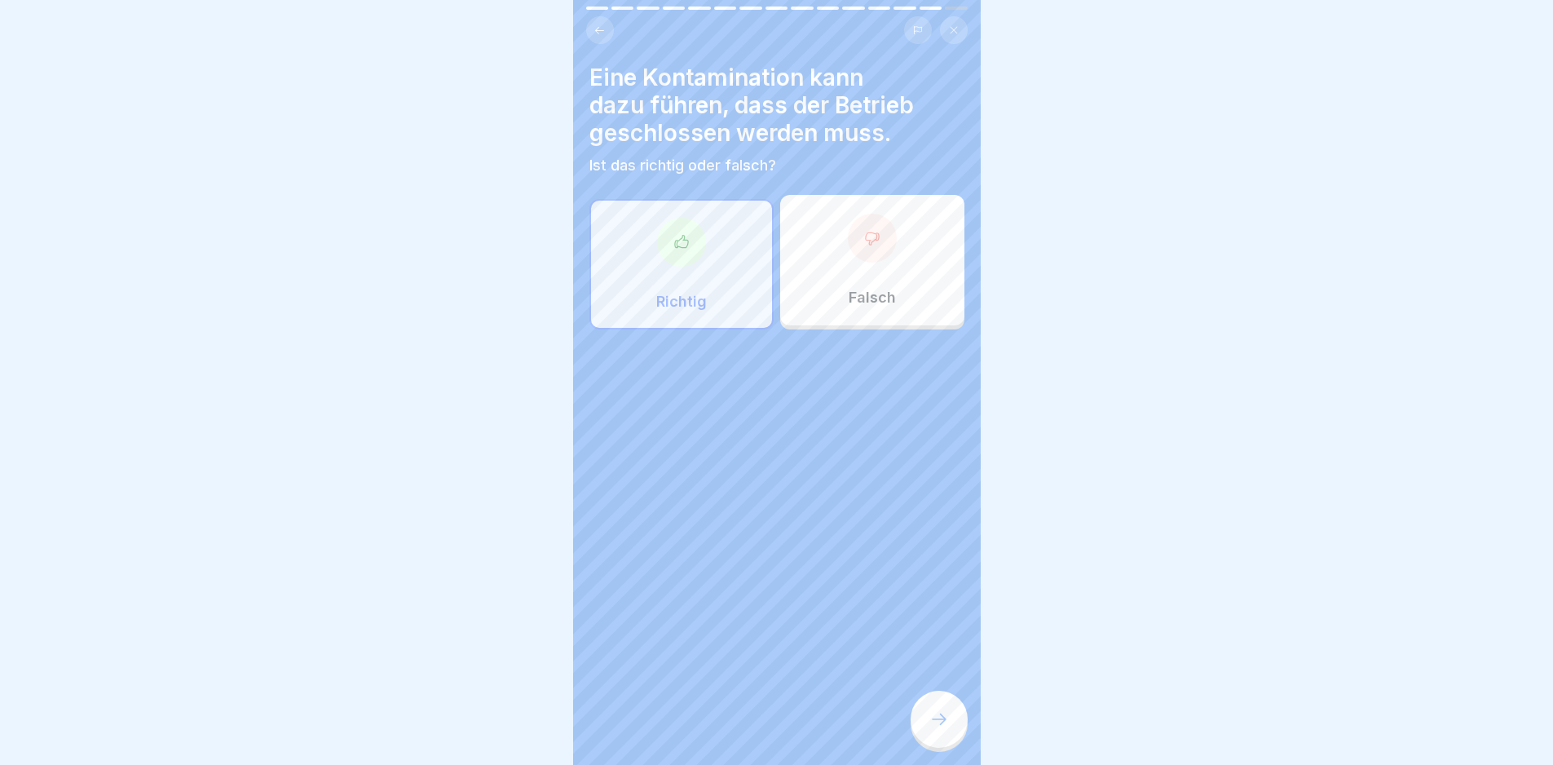
click at [958, 735] on div at bounding box center [939, 719] width 57 height 57
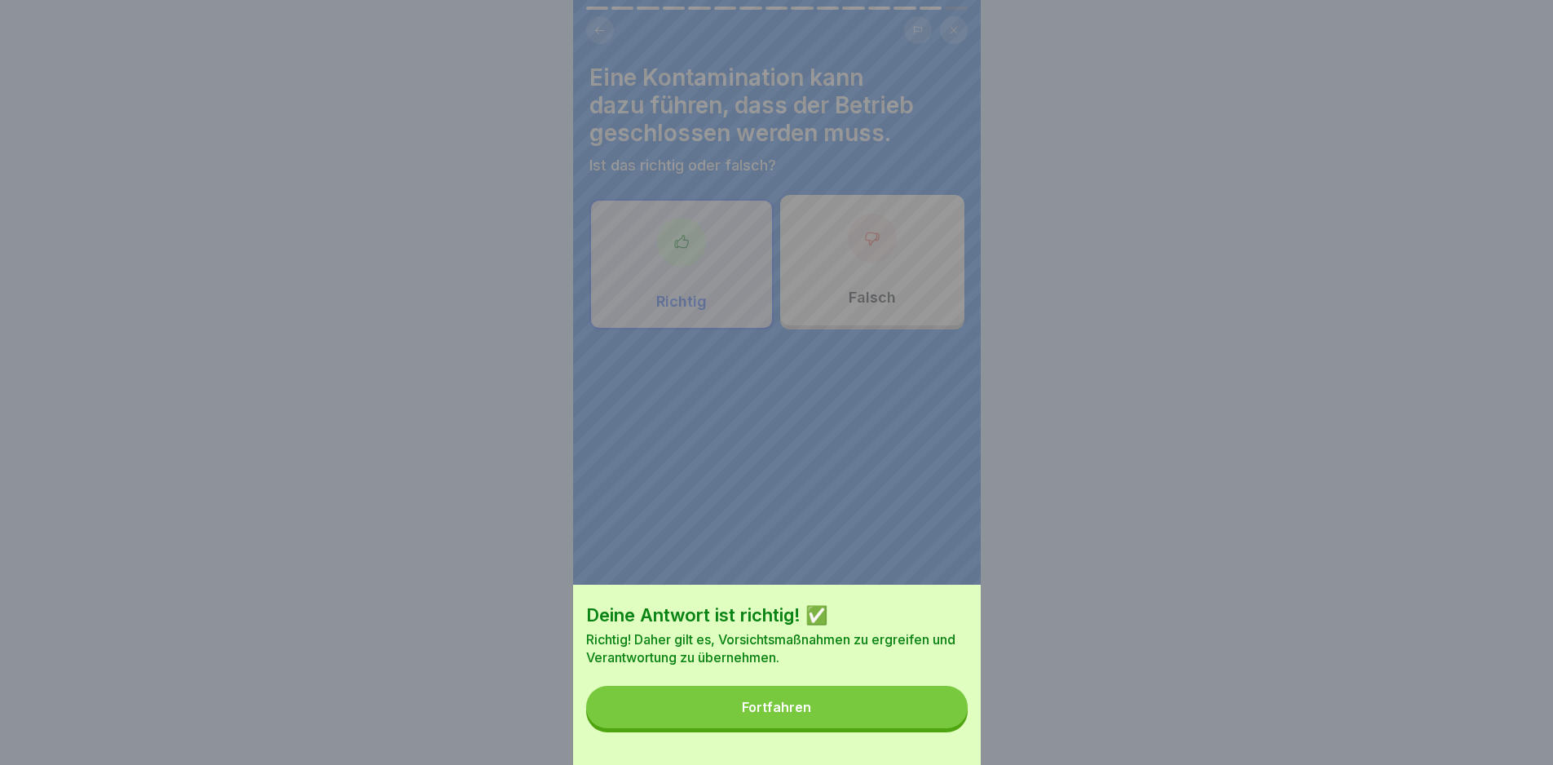
click at [995, 725] on div "Deine Antwort ist richtig! ✅ Richtig! Daher gilt es, Vorsichtsmaßnahmen zu ergr…" at bounding box center [776, 382] width 1553 height 765
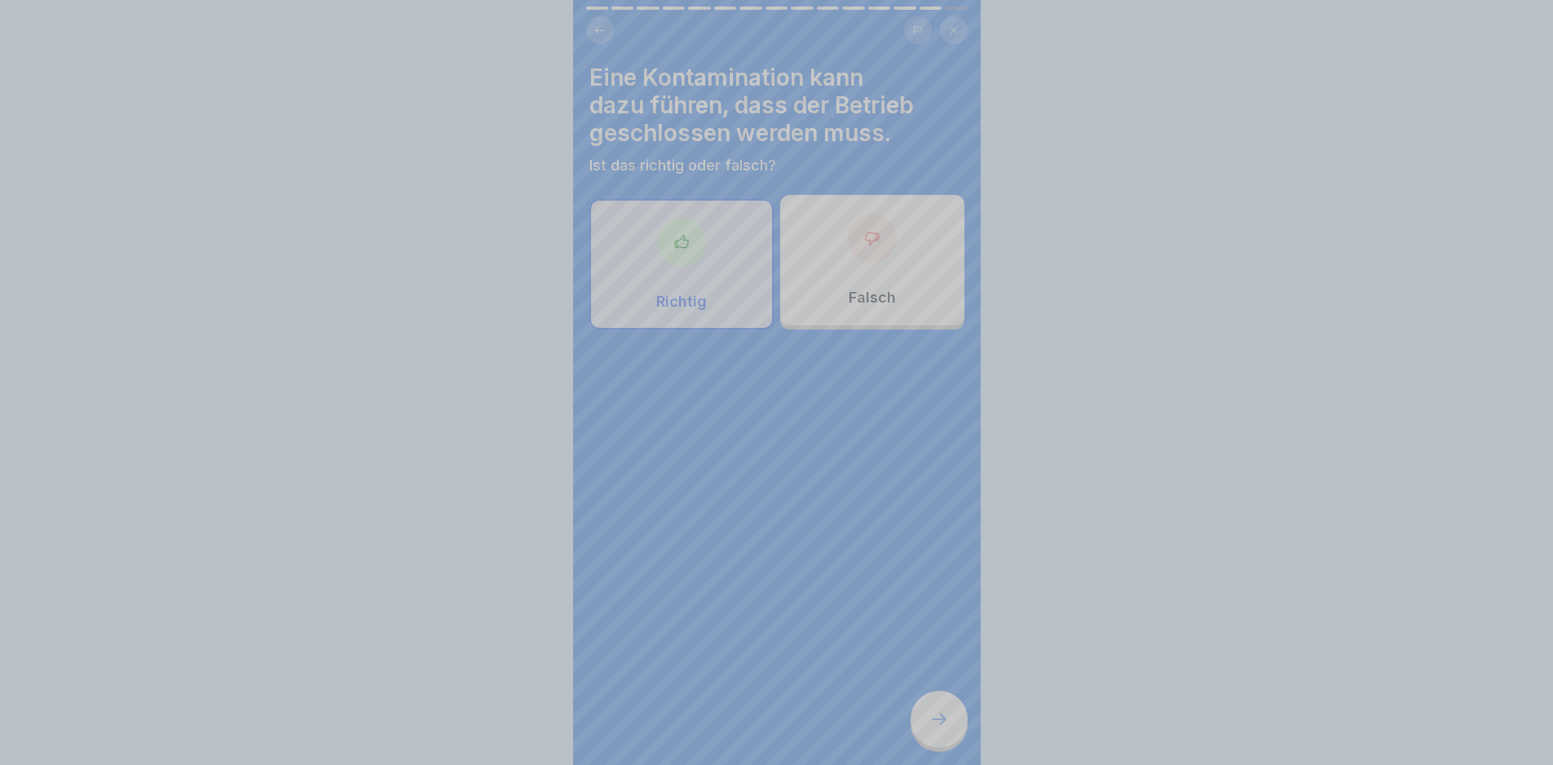
click at [924, 710] on div "Deine Antwort ist richtig! ✅ Richtig! Daher gilt es, Vorsichtsmaßnahmen zu ergr…" at bounding box center [776, 382] width 1553 height 765
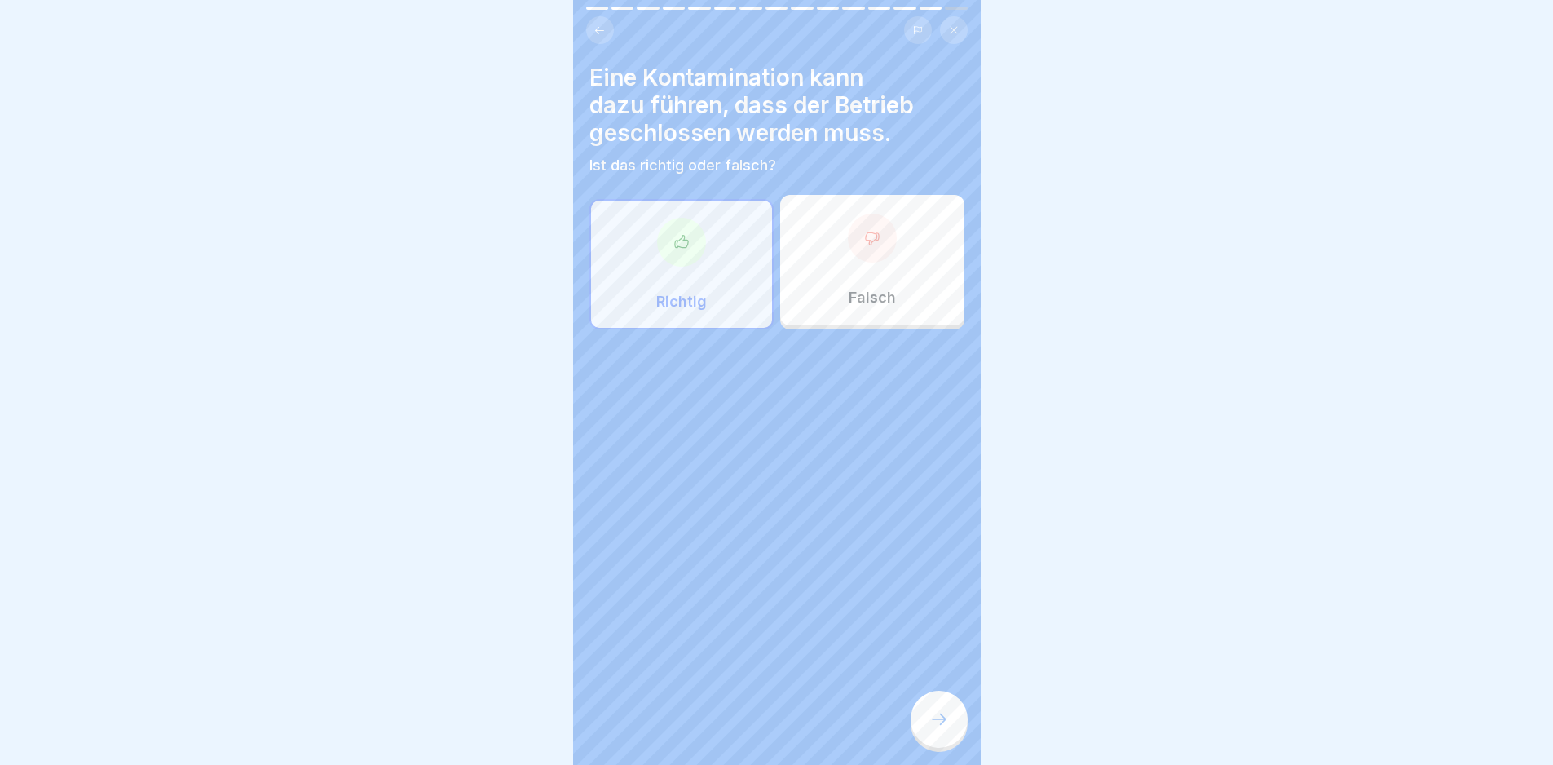
click at [934, 723] on icon at bounding box center [939, 719] width 20 height 20
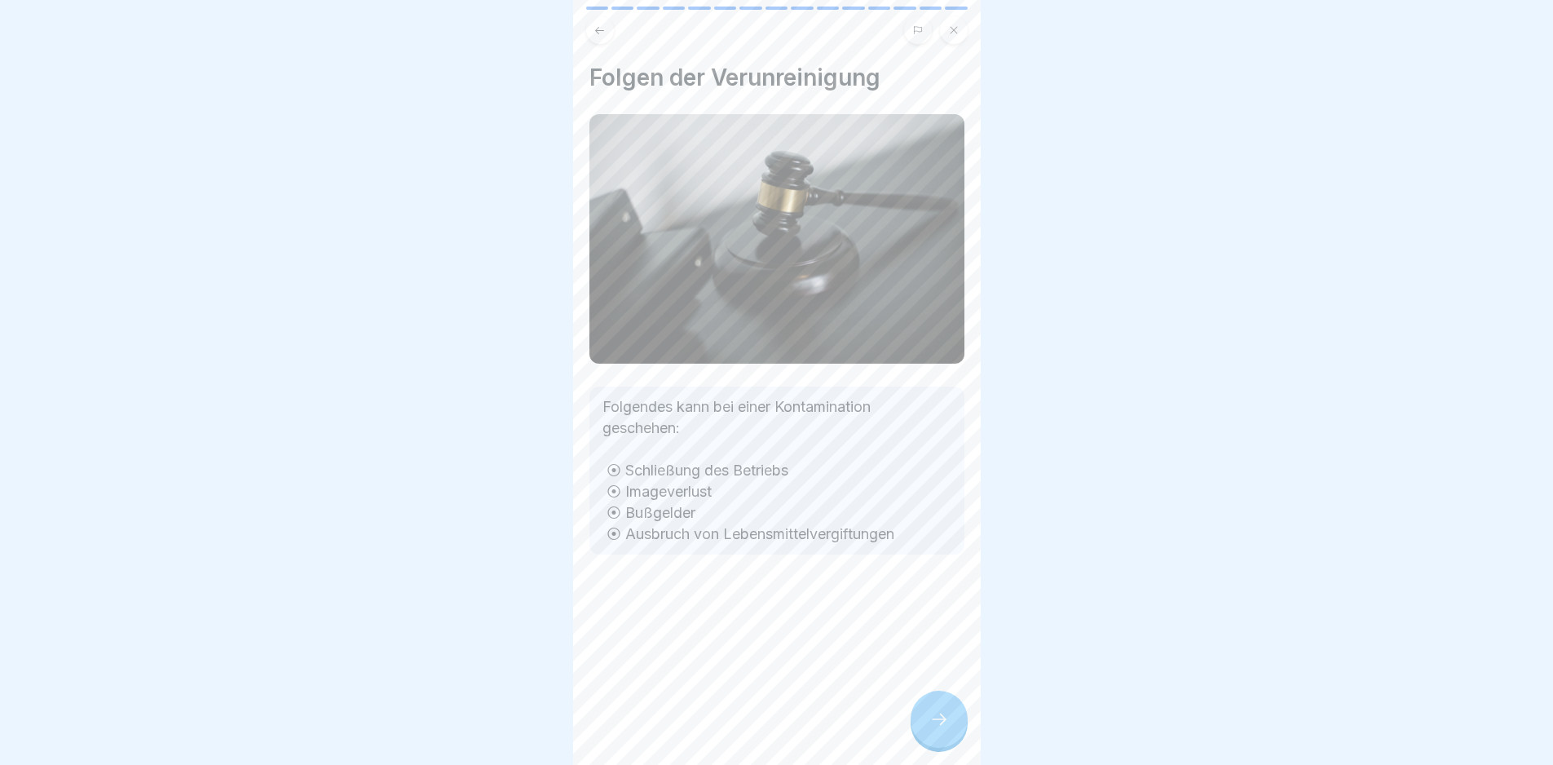
click at [943, 743] on div at bounding box center [939, 719] width 57 height 57
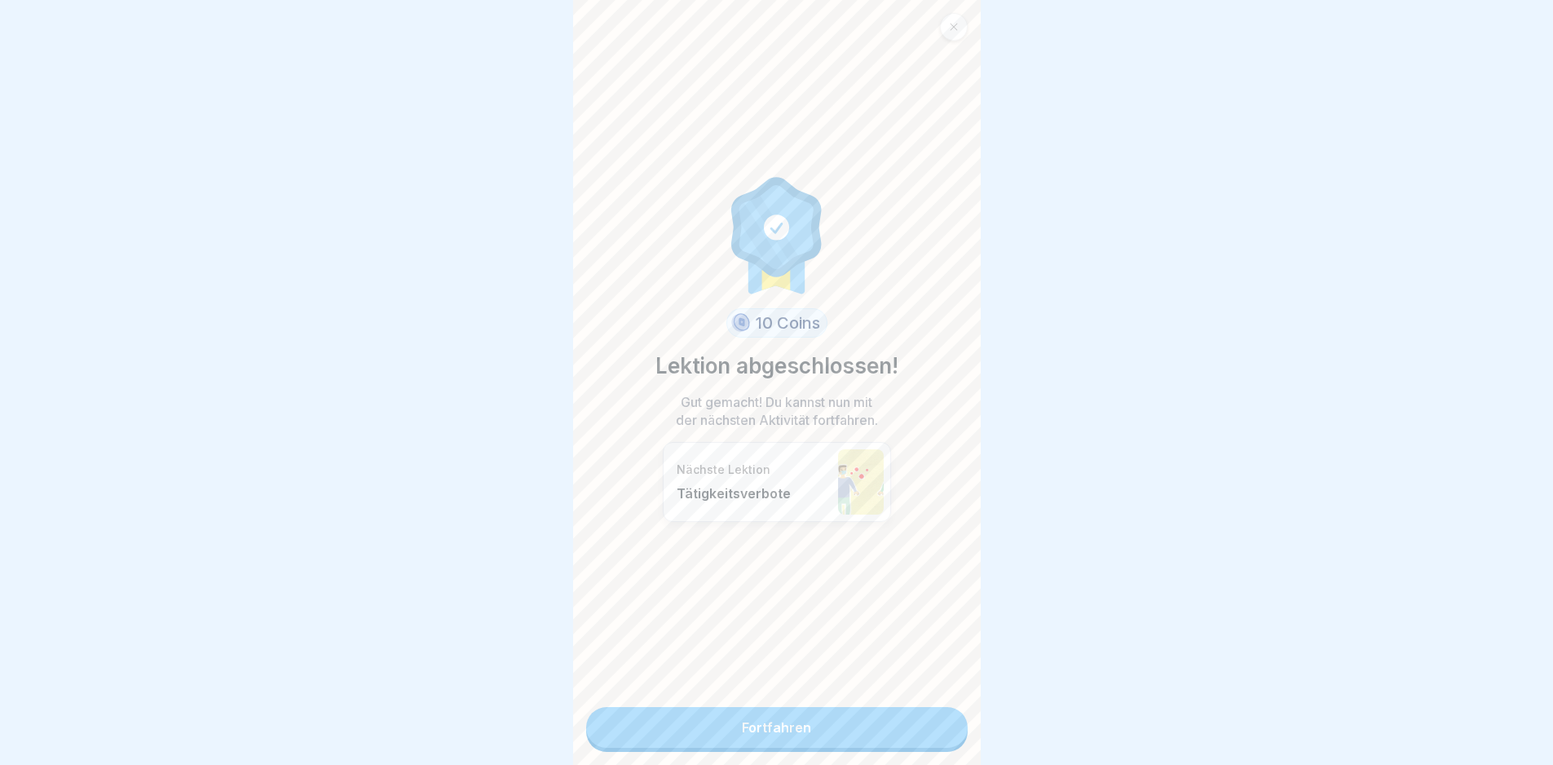
click at [853, 703] on div "10 Coins Lektion abgeschlossen! Gut gemacht! Du kannst nun mit der nächsten Akt…" at bounding box center [777, 382] width 408 height 765
click at [876, 724] on link "Fortfahren" at bounding box center [777, 727] width 382 height 41
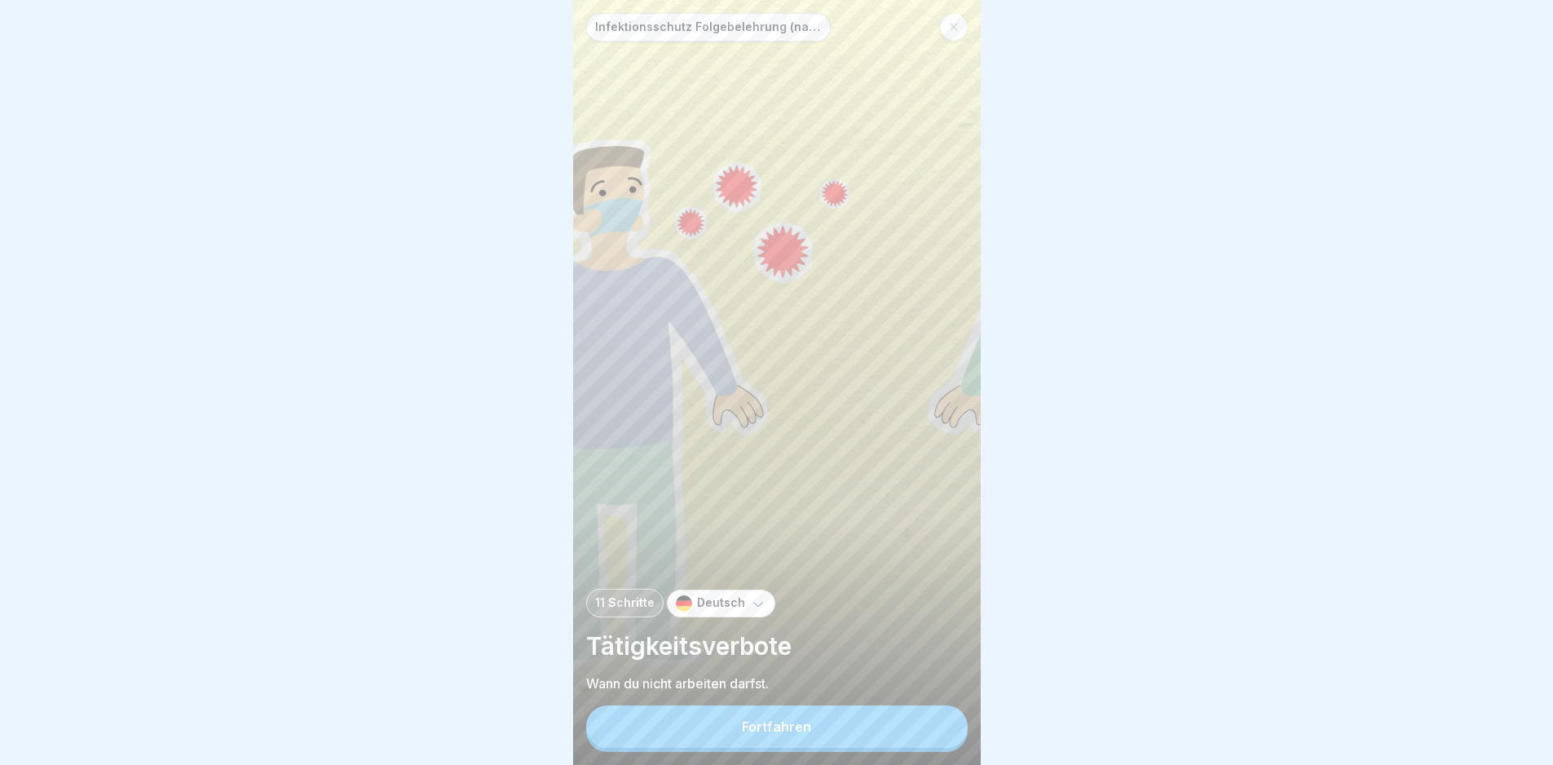
click at [876, 724] on button "Fortfahren" at bounding box center [777, 726] width 382 height 42
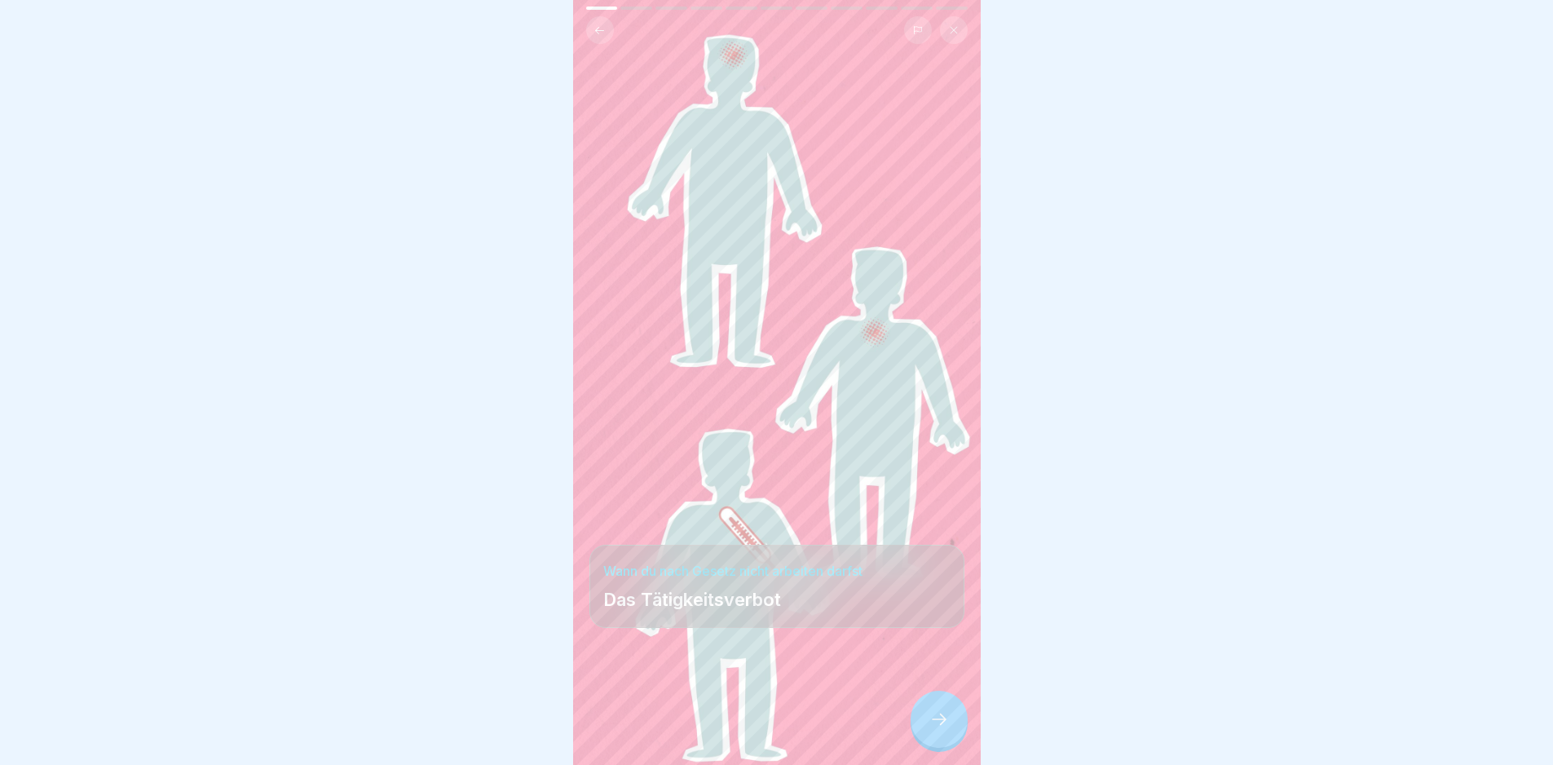
click at [876, 724] on div at bounding box center [776, 716] width 375 height 98
click at [955, 737] on div at bounding box center [939, 719] width 57 height 57
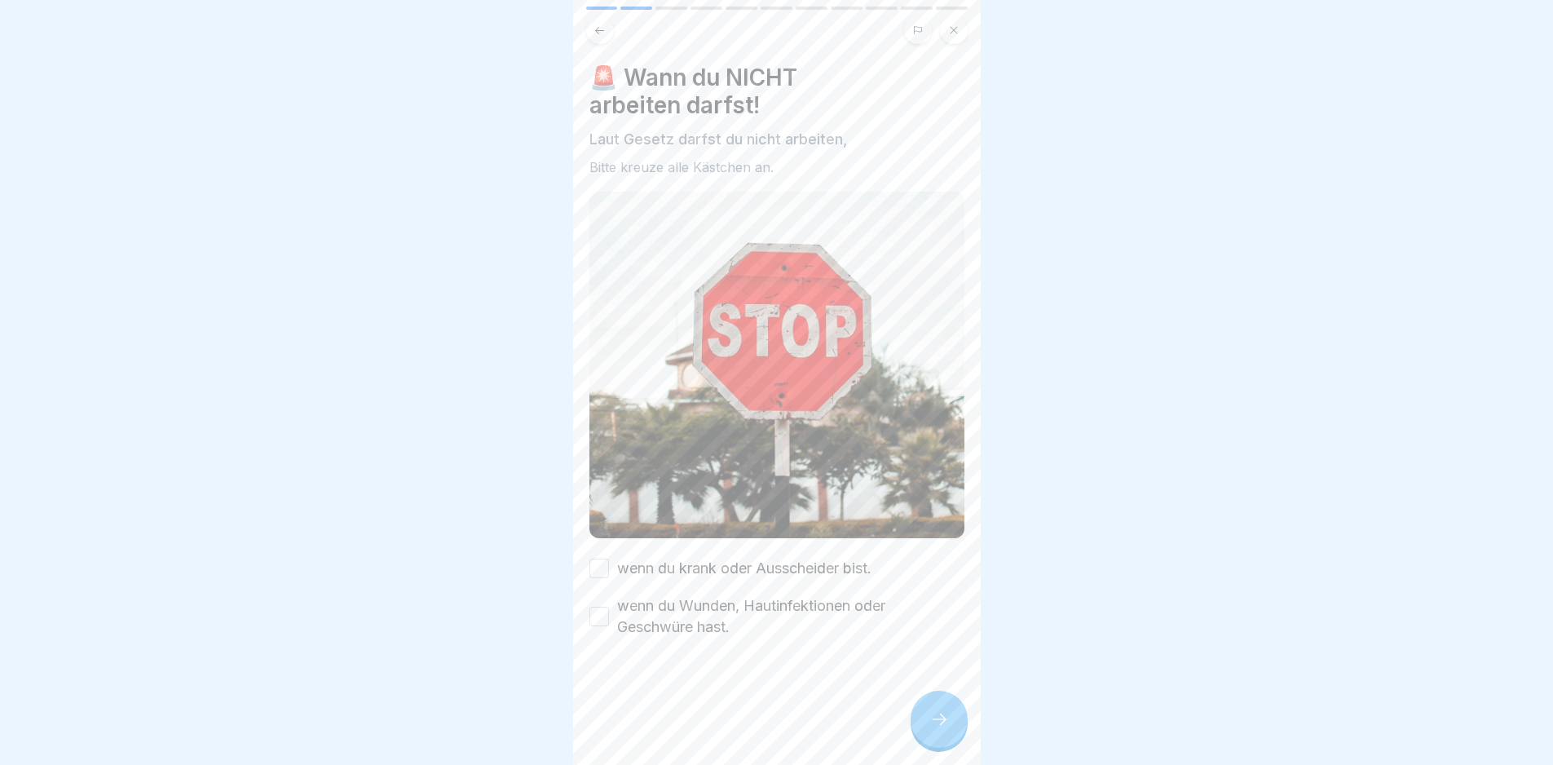
click at [951, 737] on div at bounding box center [939, 719] width 57 height 57
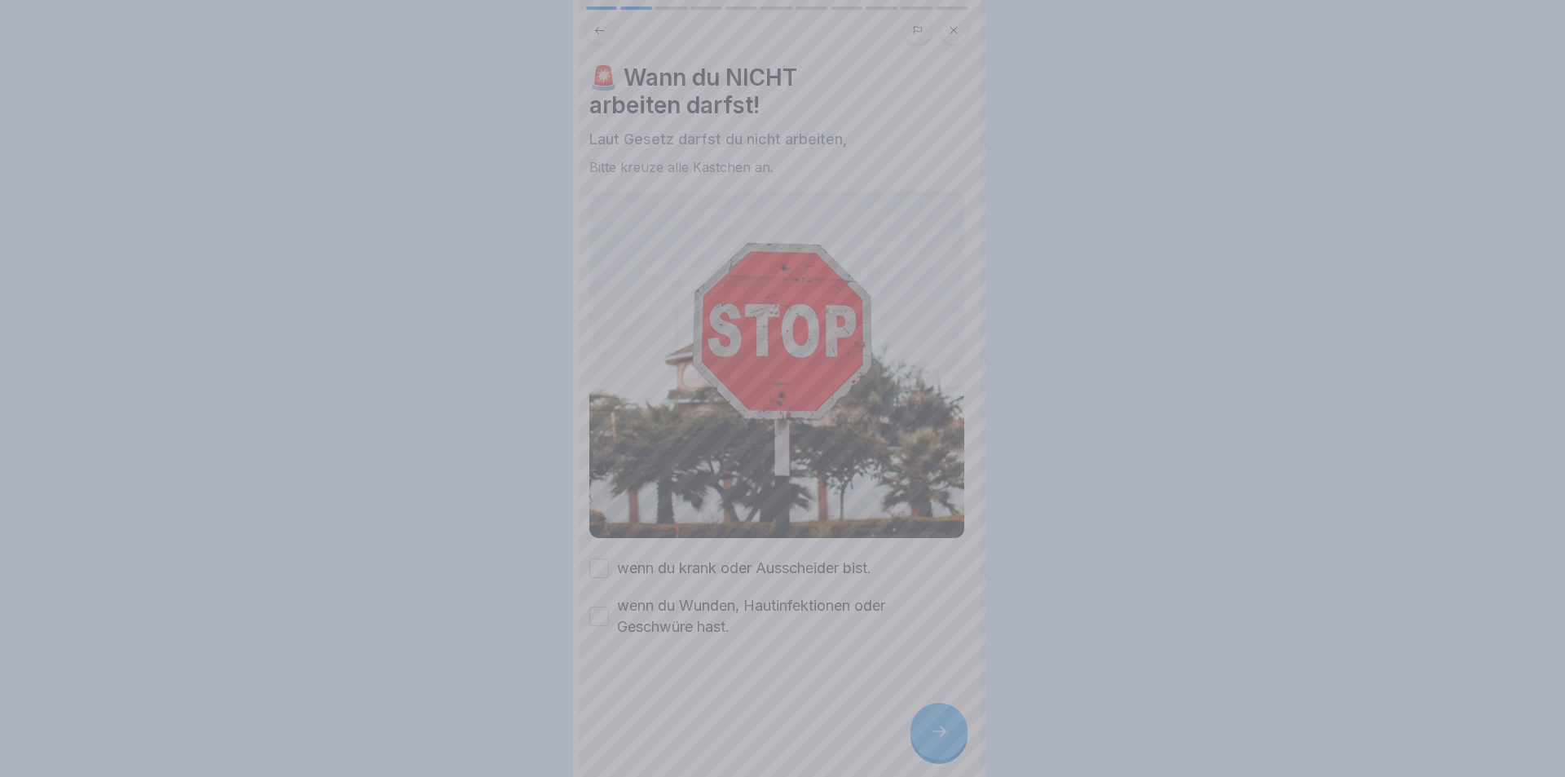
click at [951, 737] on div at bounding box center [782, 388] width 1565 height 777
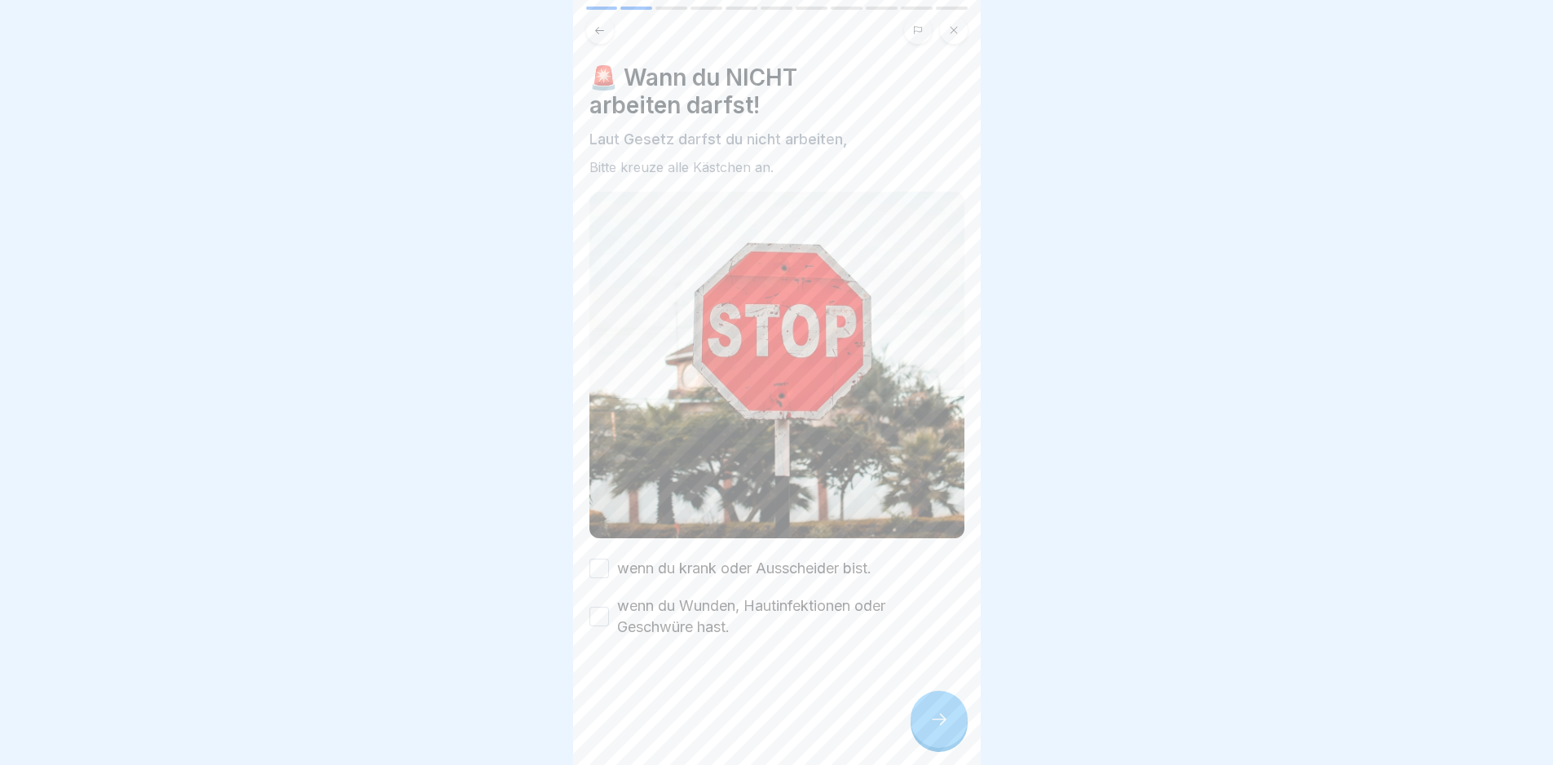
click at [739, 558] on label "wenn du krank oder Ausscheider bist." at bounding box center [744, 568] width 254 height 21
click at [609, 558] on button "wenn du krank oder Ausscheider bist." at bounding box center [599, 568] width 20 height 20
click at [748, 595] on label "wenn du Wunden, Hautinfektionen oder Geschwüre hast." at bounding box center [790, 616] width 347 height 42
click at [609, 607] on button "wenn du Wunden, Hautinfektionen oder Geschwüre hast." at bounding box center [599, 617] width 20 height 20
click at [946, 729] on icon at bounding box center [939, 719] width 20 height 20
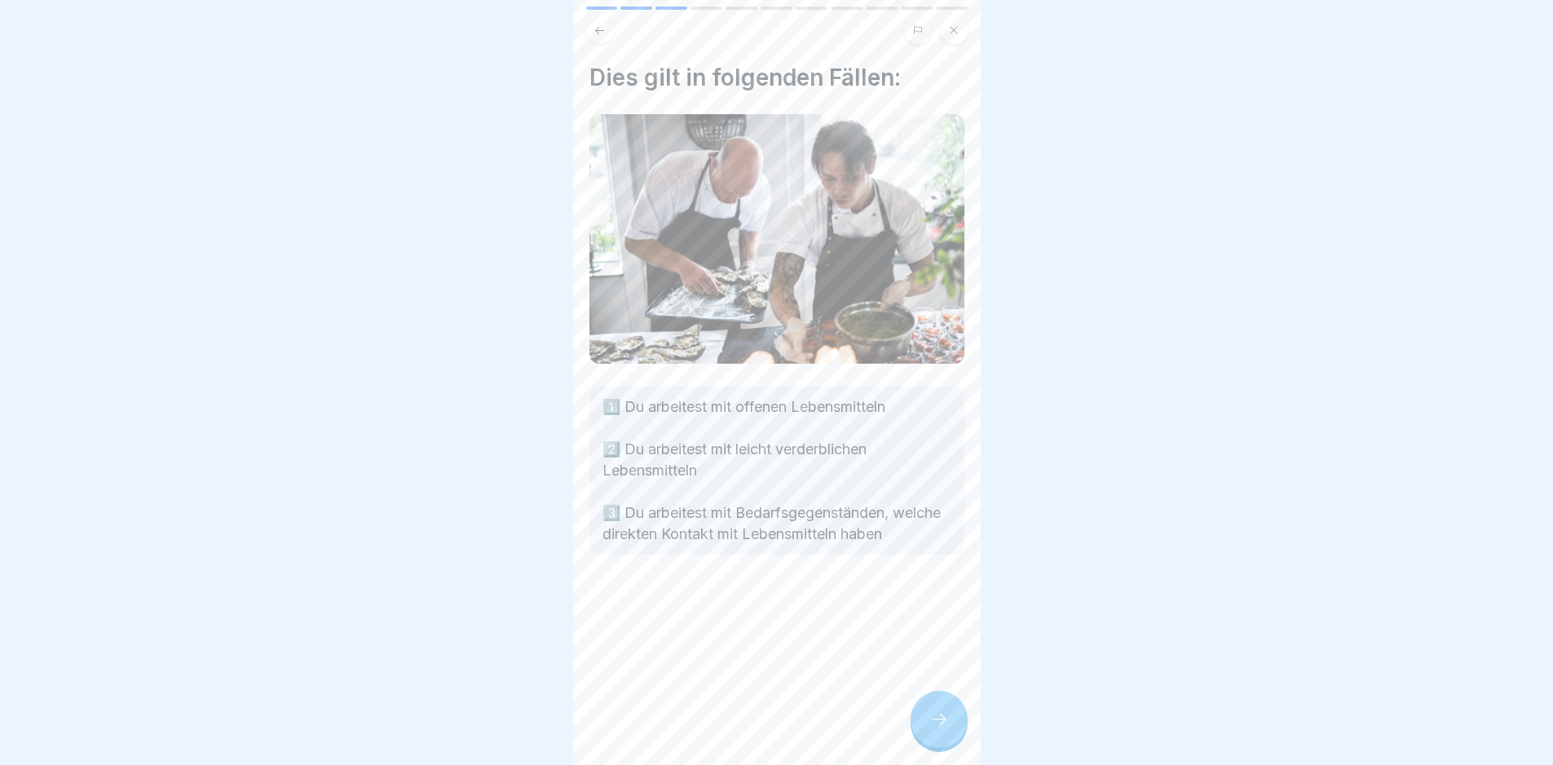
click at [934, 729] on icon at bounding box center [939, 719] width 20 height 20
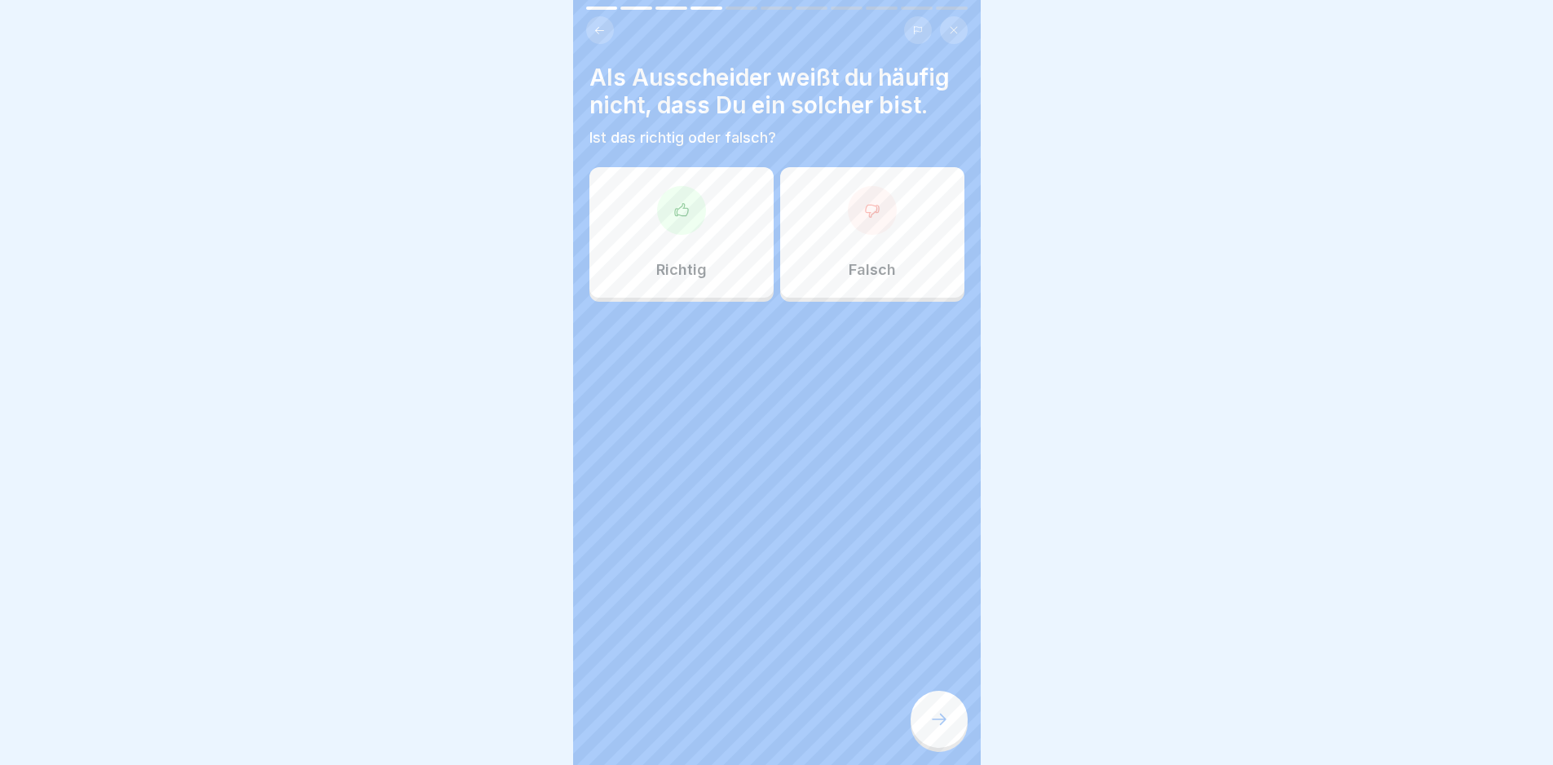
click at [699, 231] on div "Richtig" at bounding box center [681, 232] width 184 height 130
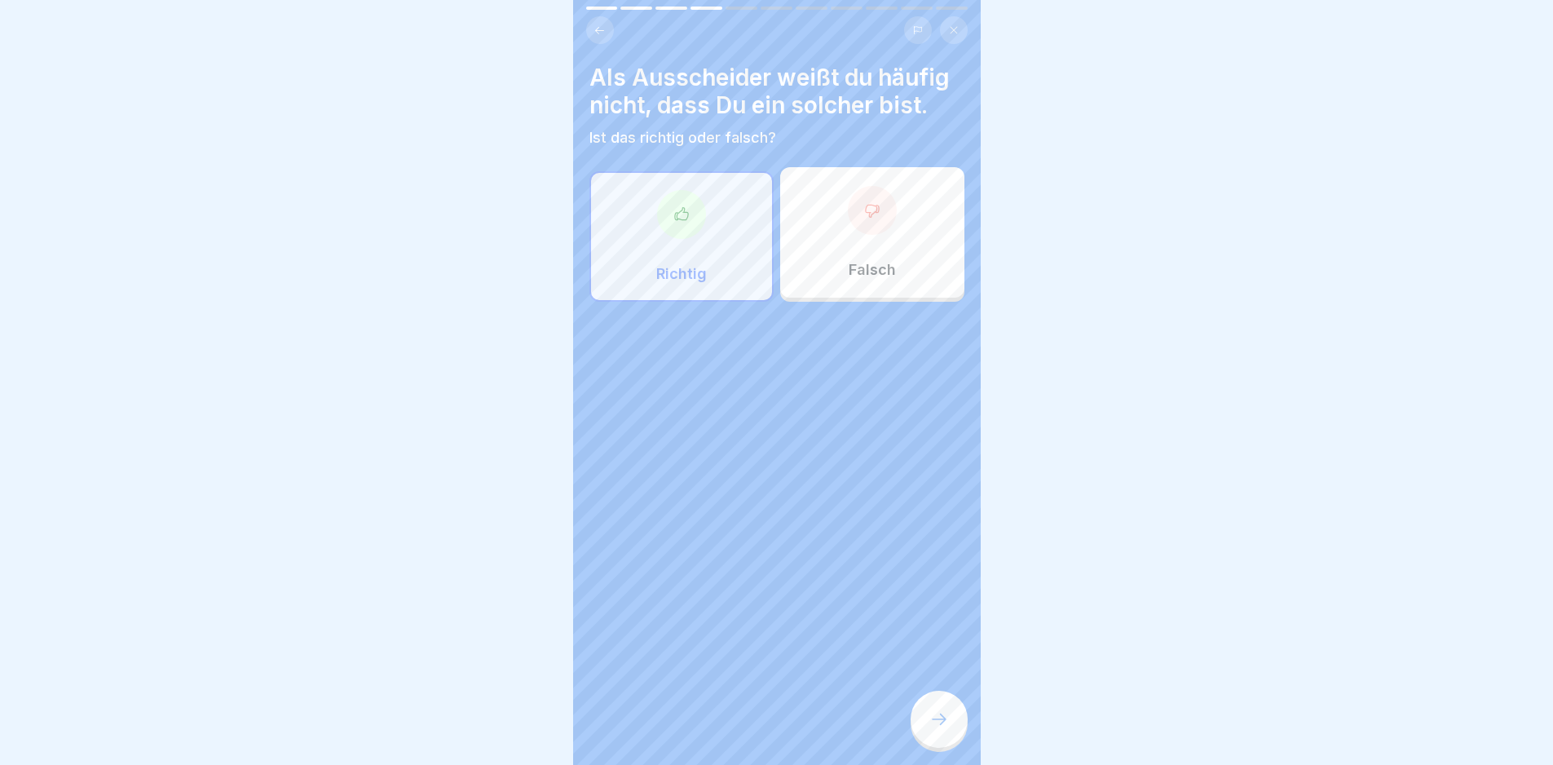
click at [925, 724] on div at bounding box center [939, 719] width 57 height 57
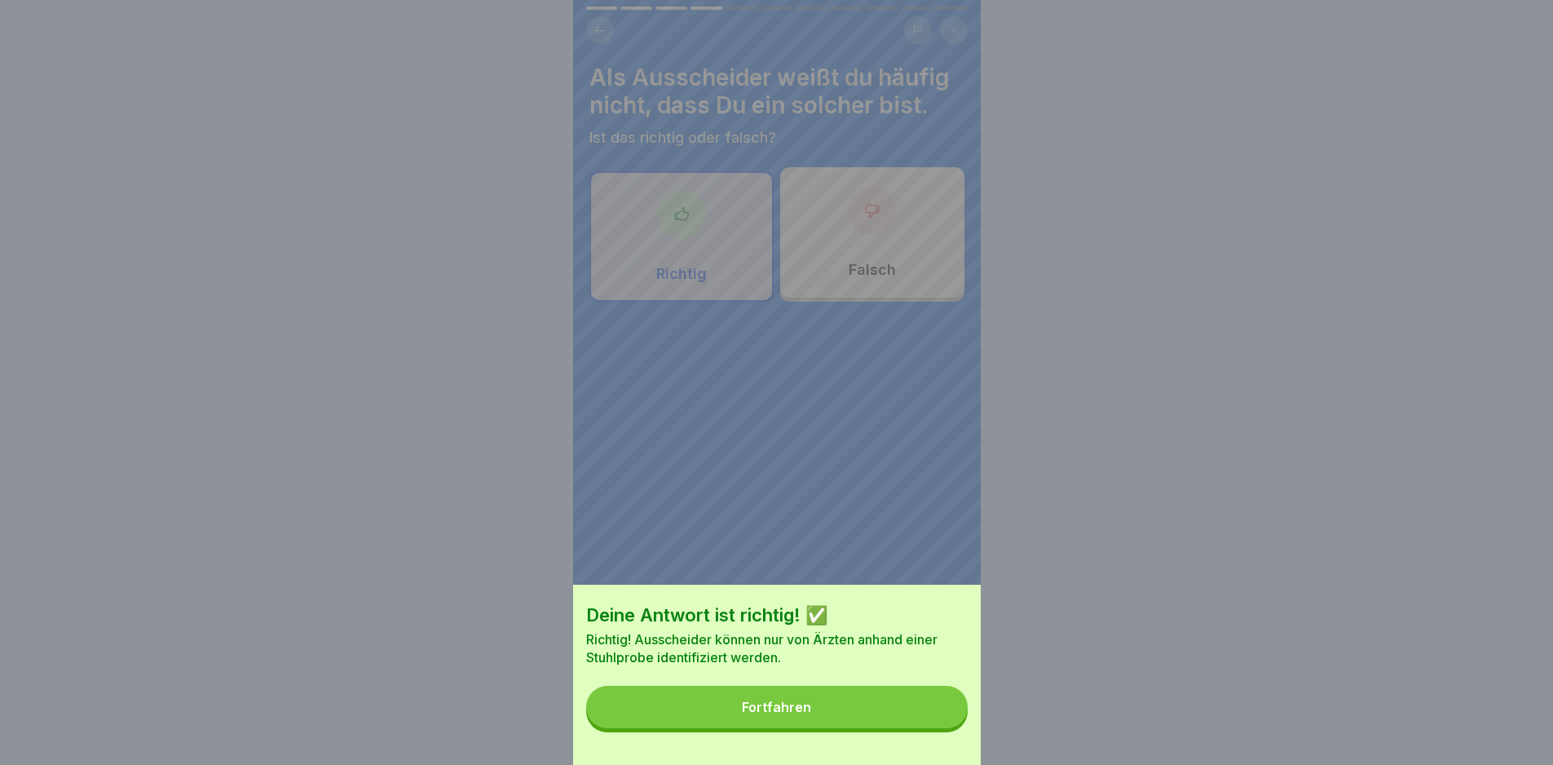
click at [923, 716] on button "Fortfahren" at bounding box center [777, 707] width 382 height 42
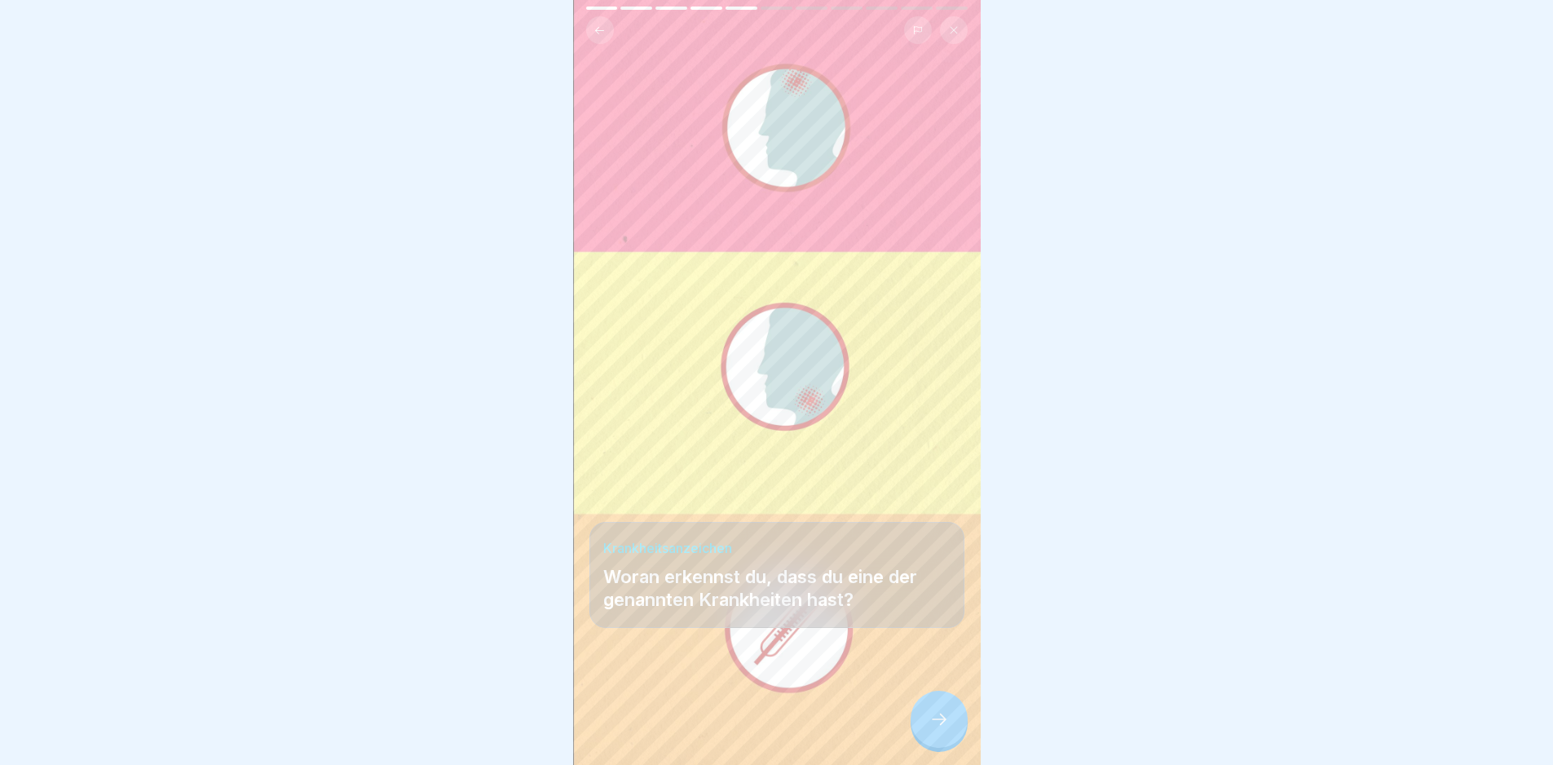
click at [936, 741] on div at bounding box center [939, 719] width 57 height 57
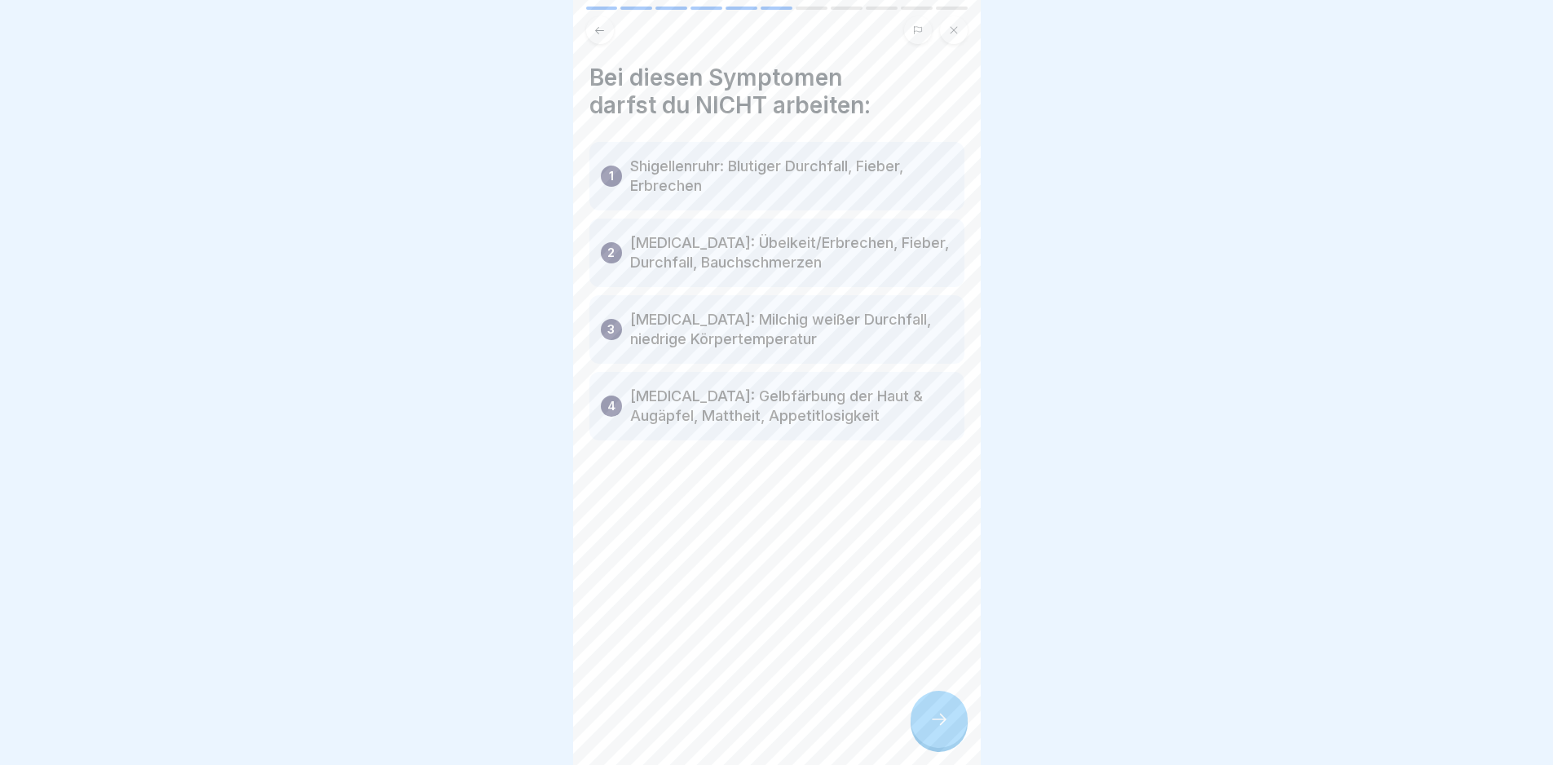
click at [933, 708] on div at bounding box center [939, 719] width 57 height 57
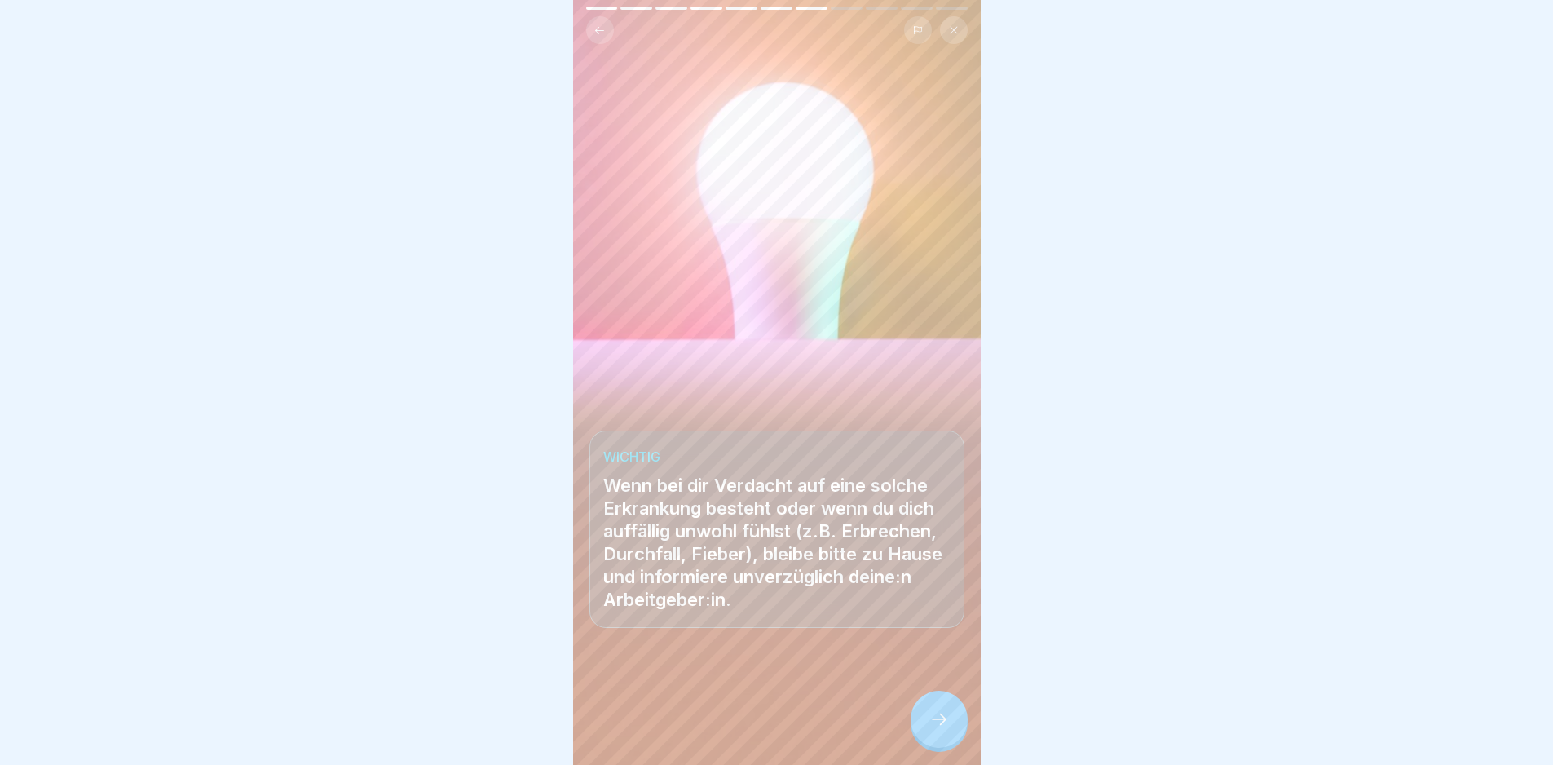
click at [933, 708] on div at bounding box center [939, 719] width 57 height 57
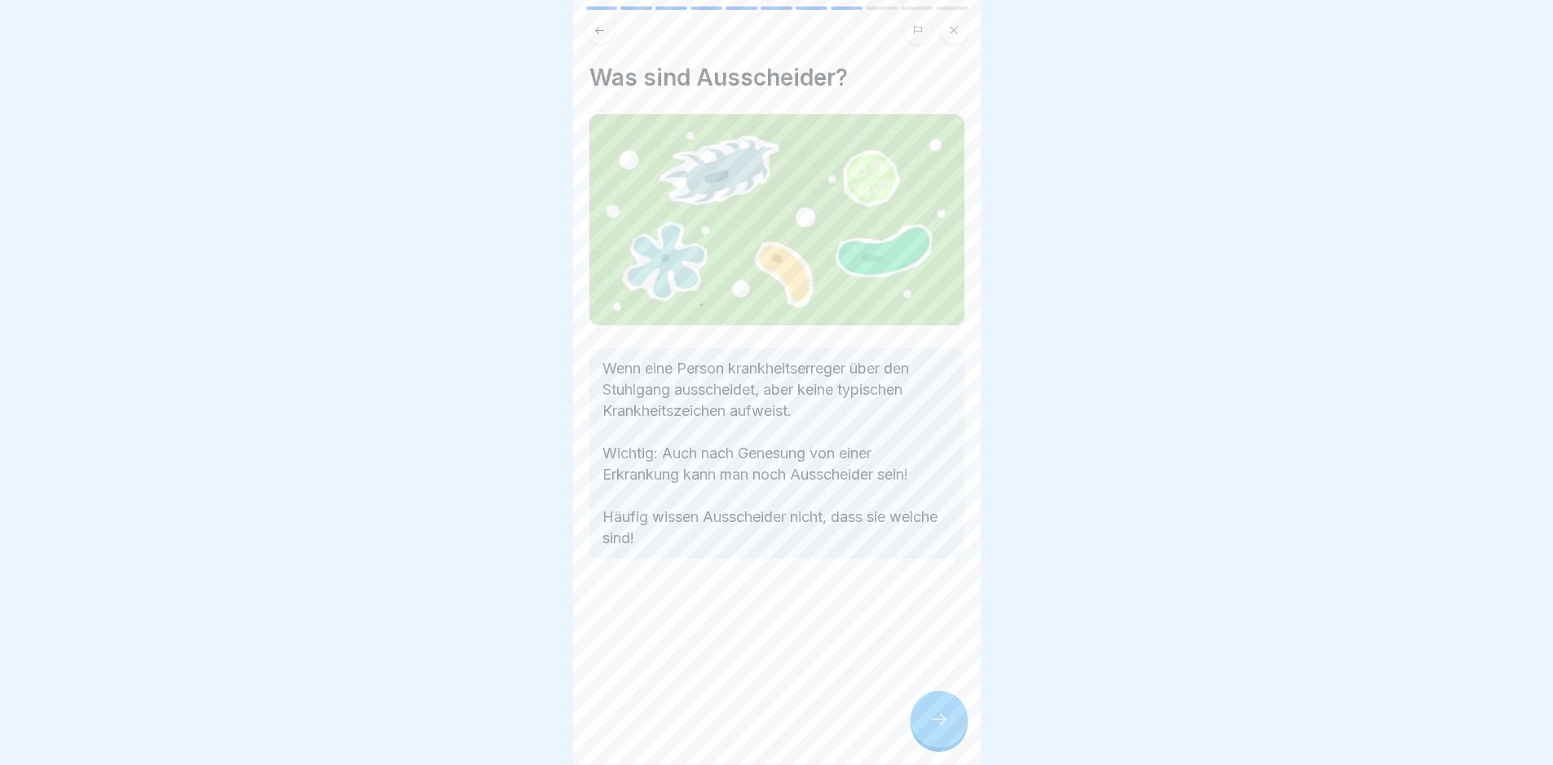
click at [933, 708] on div at bounding box center [939, 719] width 57 height 57
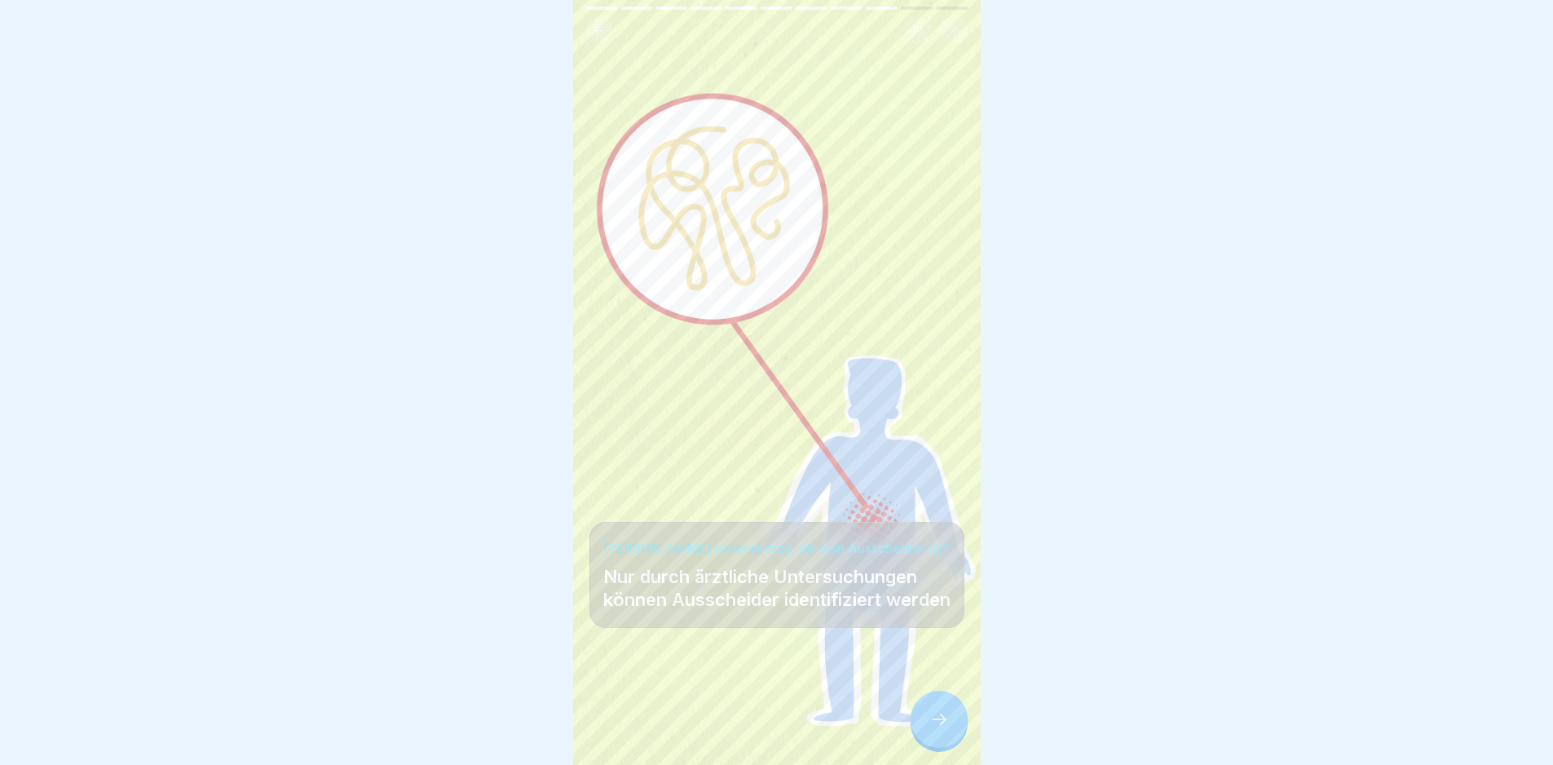
click at [933, 708] on div at bounding box center [939, 719] width 57 height 57
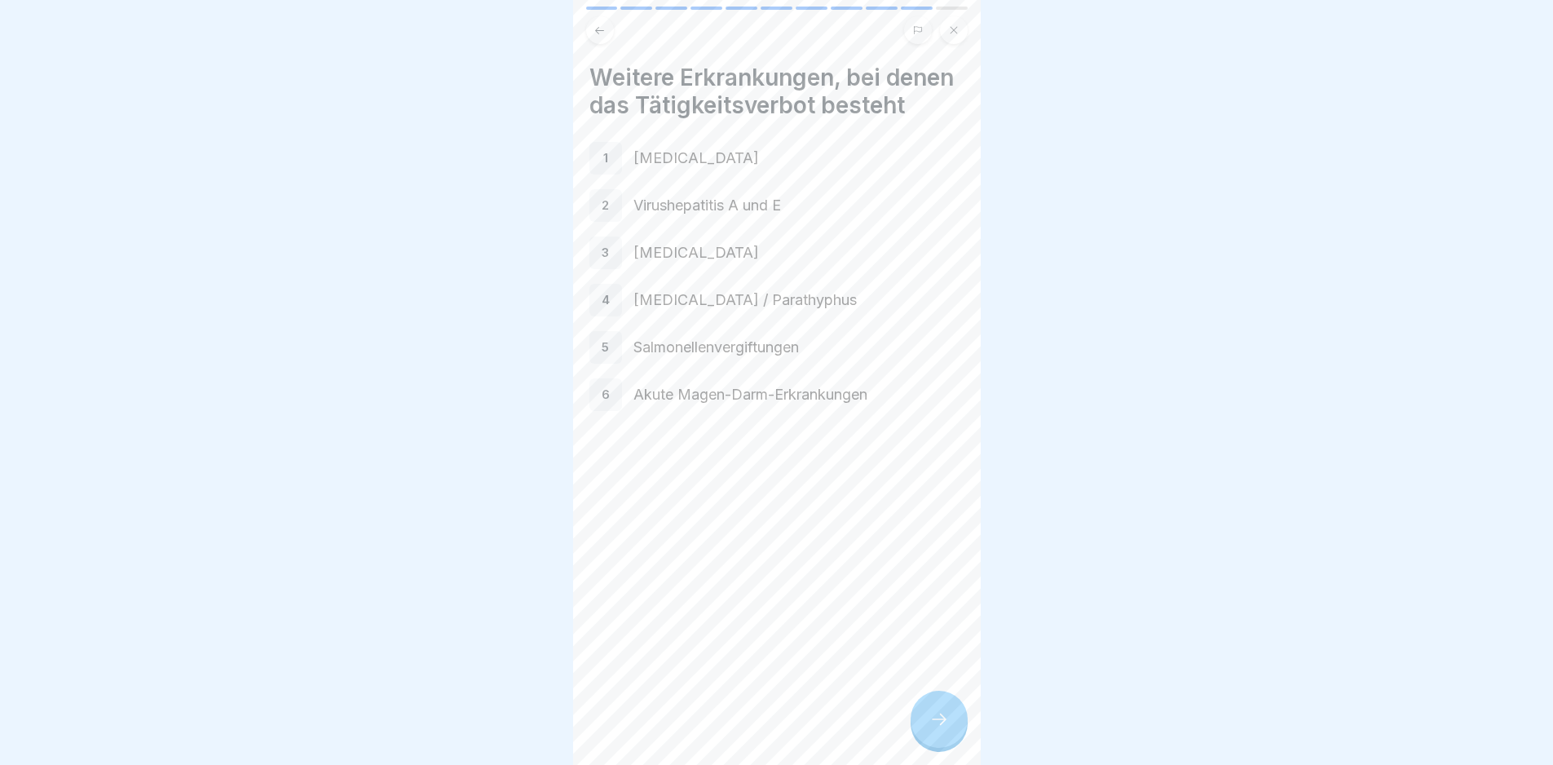
click at [933, 708] on div at bounding box center [939, 719] width 57 height 57
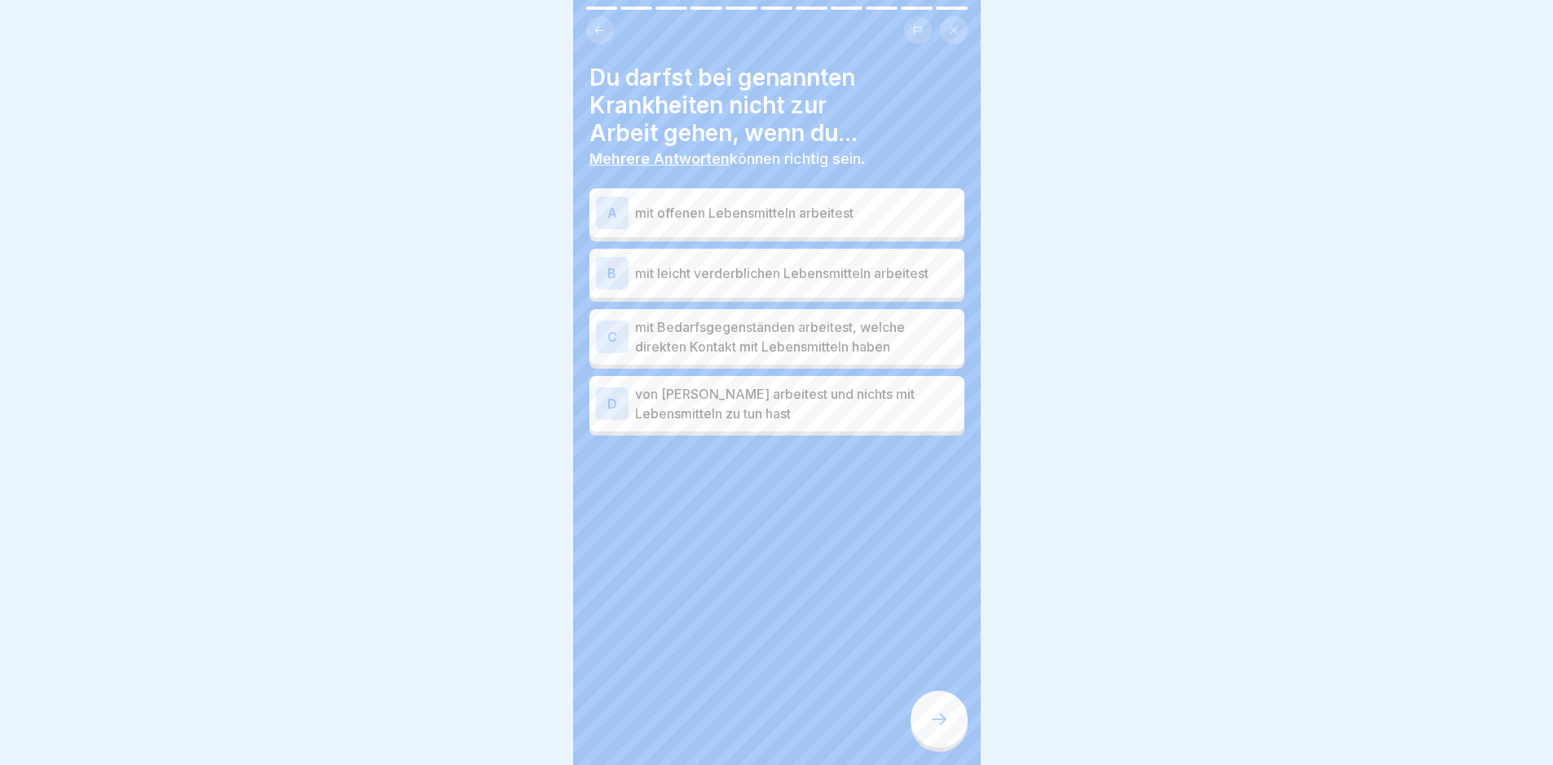
click at [725, 221] on p "mit offenen Lebensmitteln arbeitest" at bounding box center [796, 213] width 323 height 20
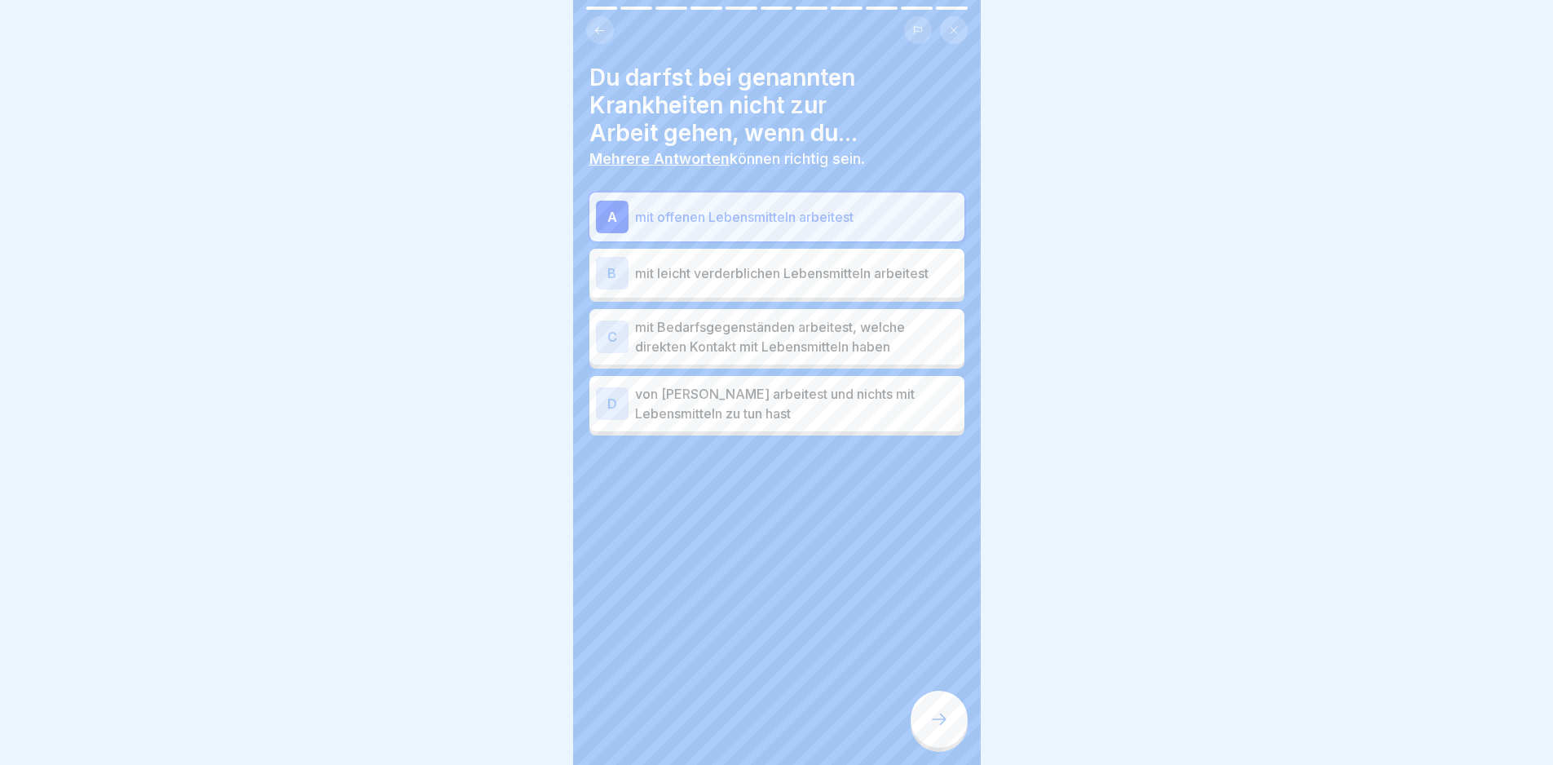
click at [739, 276] on p "mit leicht verderblichen Lebensmitteln arbeitest" at bounding box center [796, 273] width 323 height 20
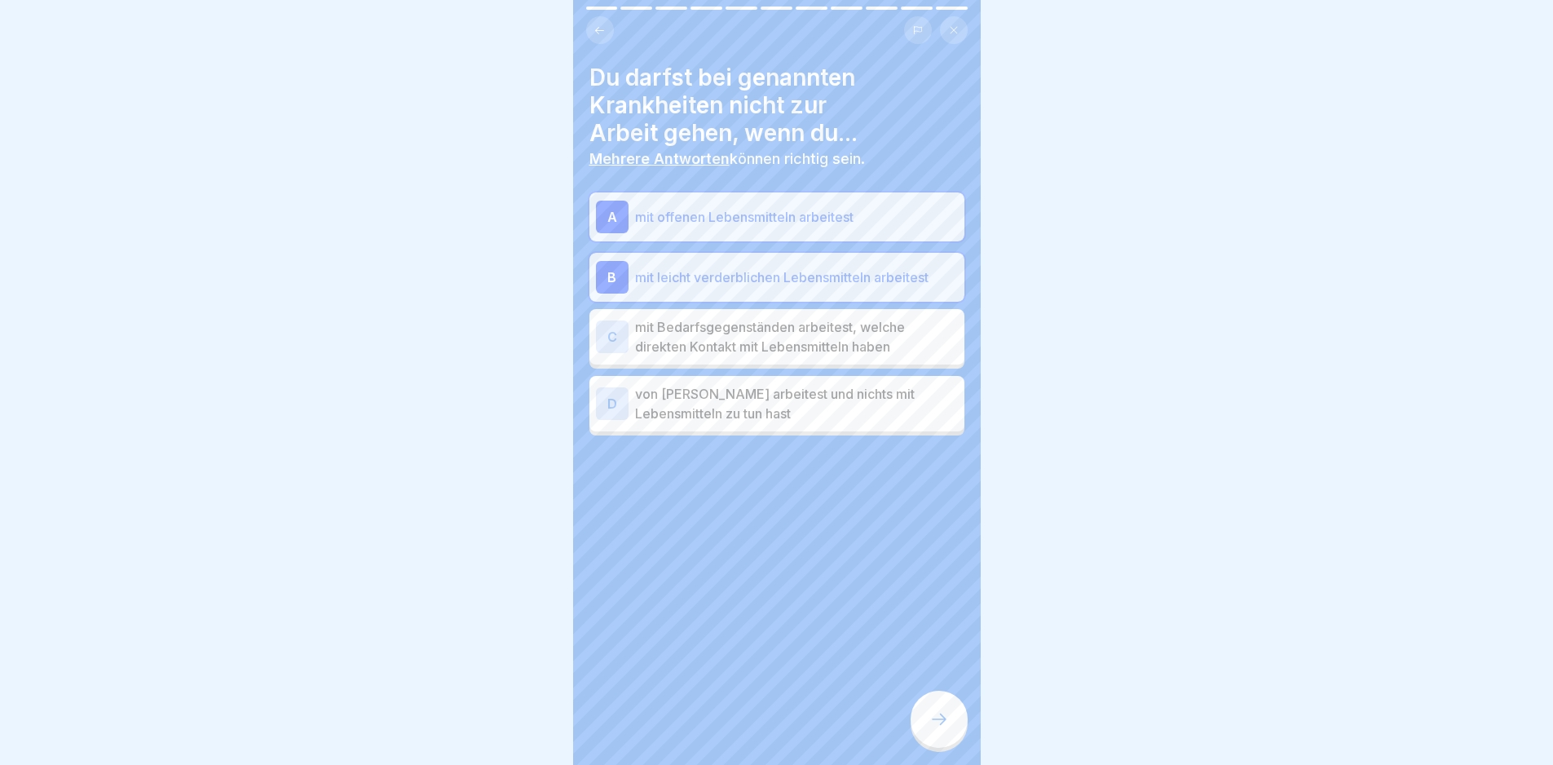
click at [788, 329] on p "mit Bedarfsgegenständen arbeitest, welche direkten Kontakt mit Lebensmitteln ha…" at bounding box center [796, 336] width 323 height 39
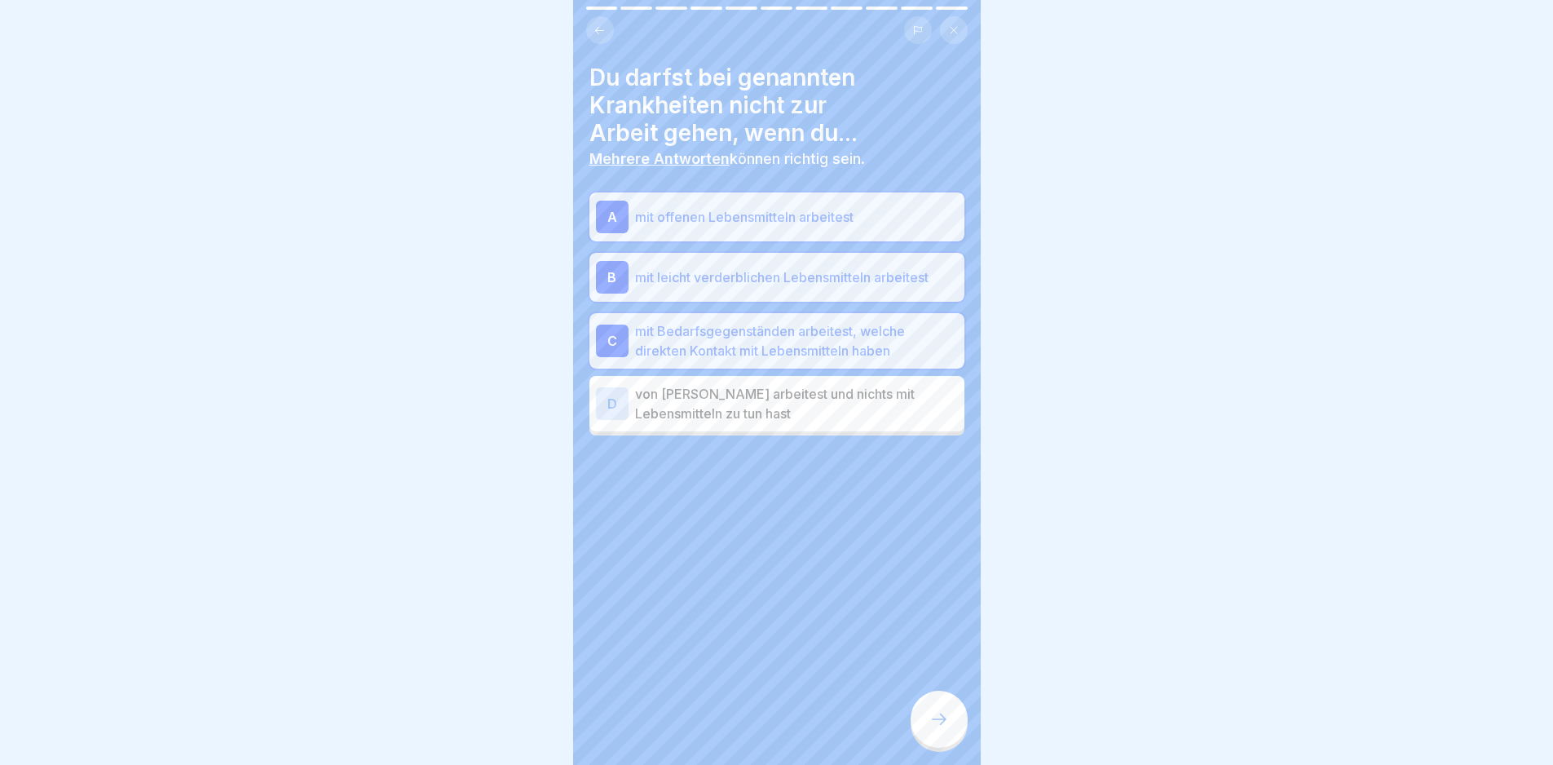
click at [926, 748] on div at bounding box center [939, 719] width 57 height 57
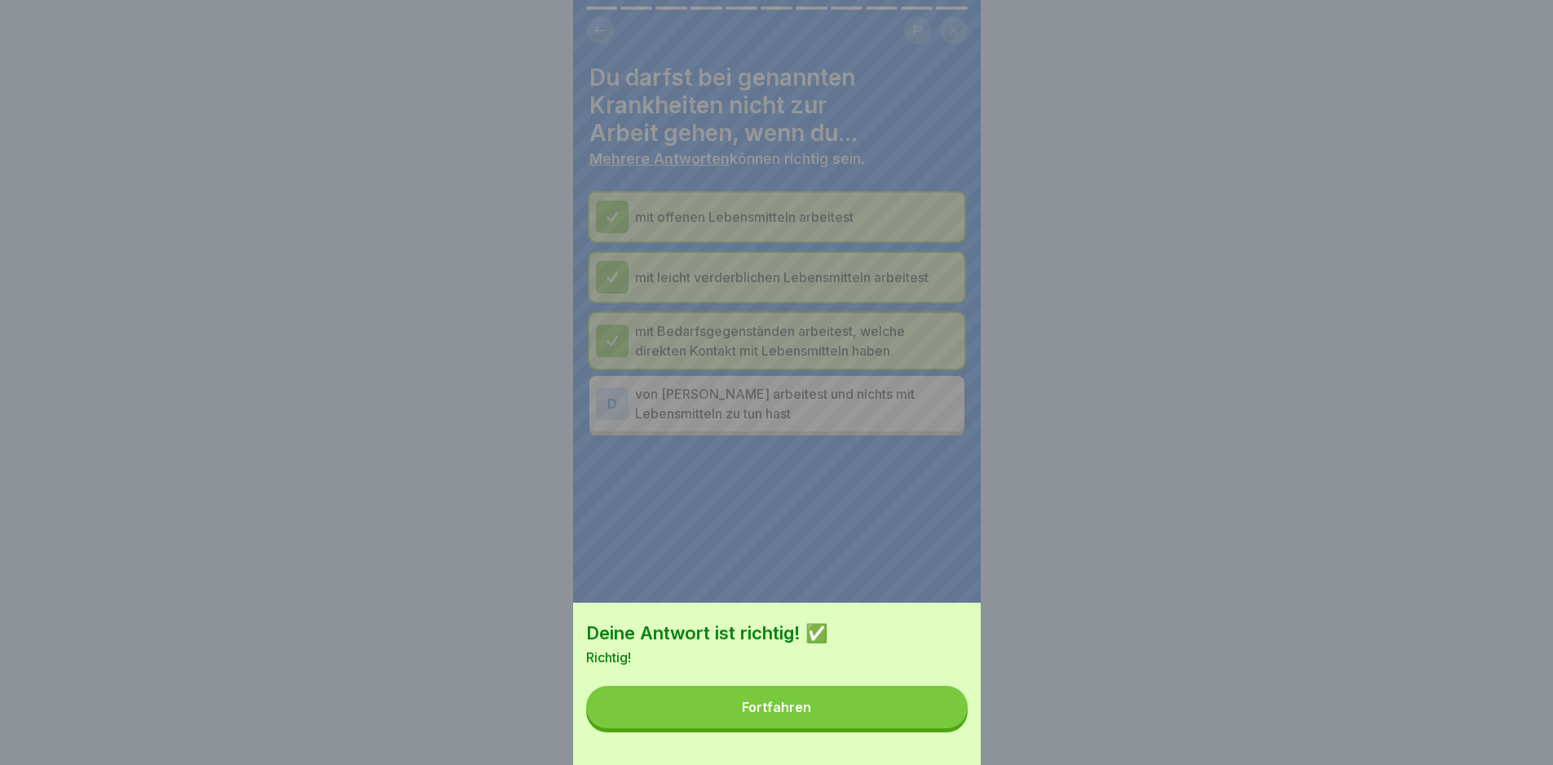
click at [902, 717] on button "Fortfahren" at bounding box center [777, 707] width 382 height 42
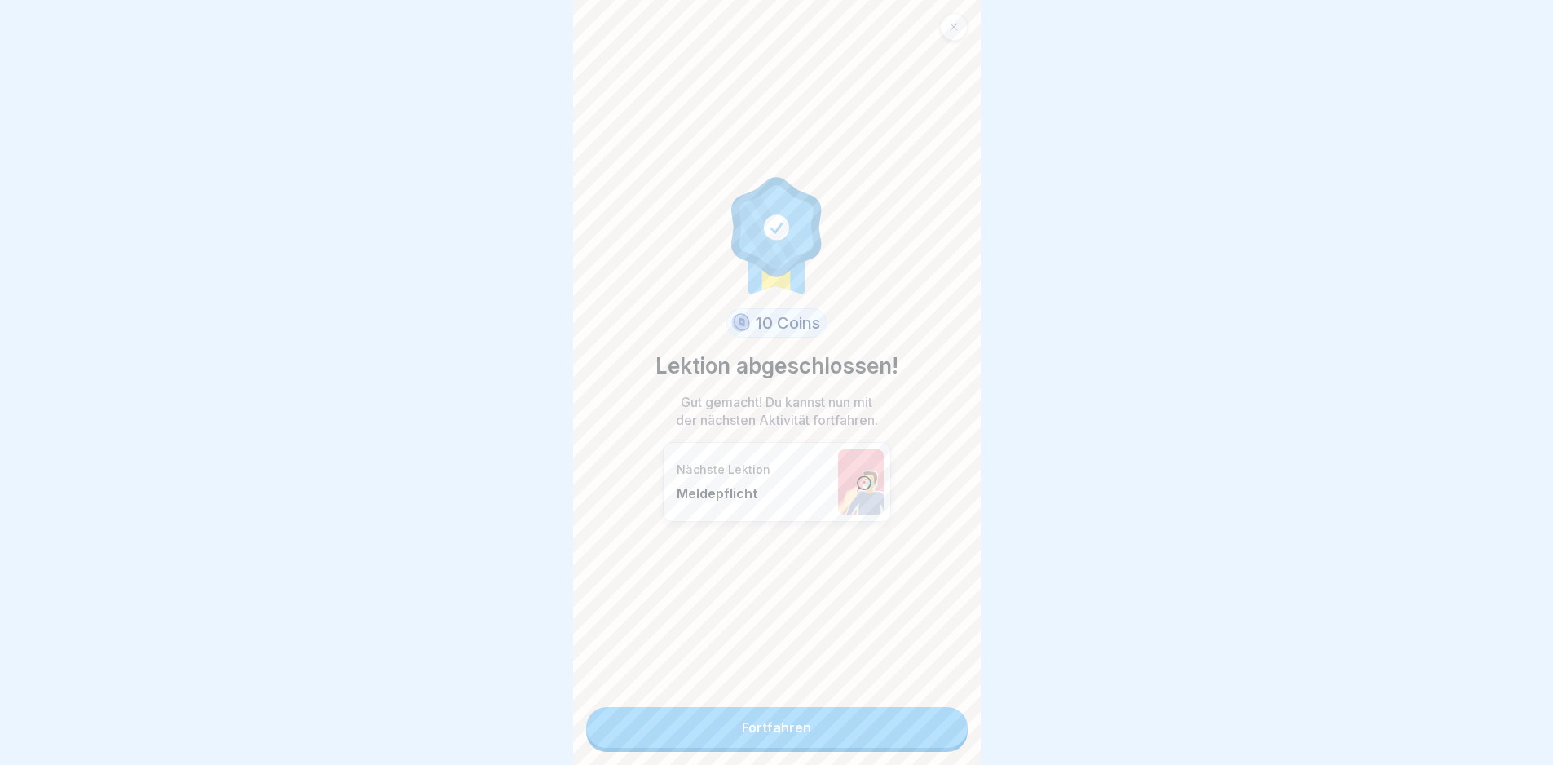
click at [898, 710] on link "Fortfahren" at bounding box center [777, 727] width 382 height 41
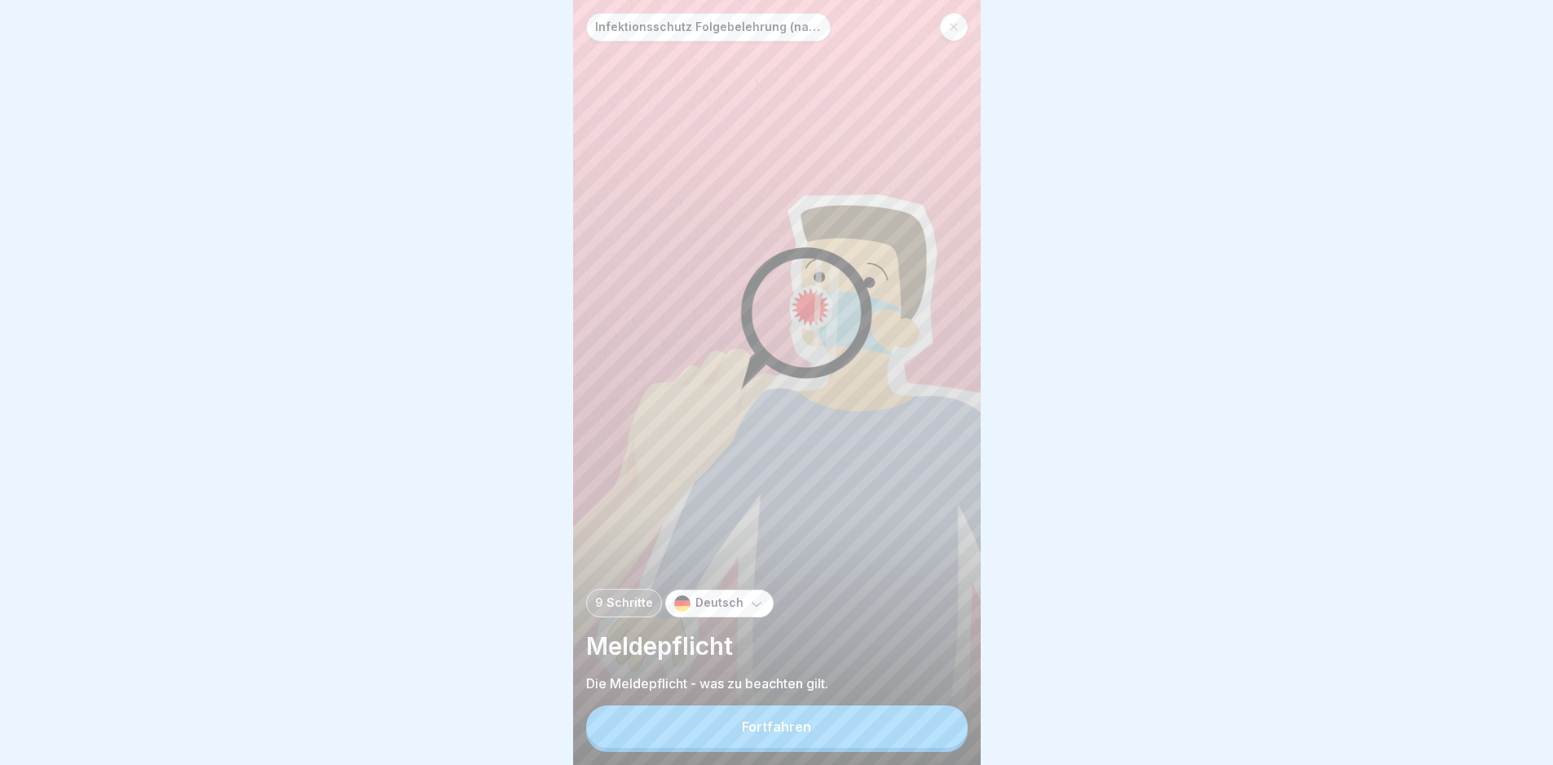
click at [880, 724] on button "Fortfahren" at bounding box center [777, 726] width 382 height 42
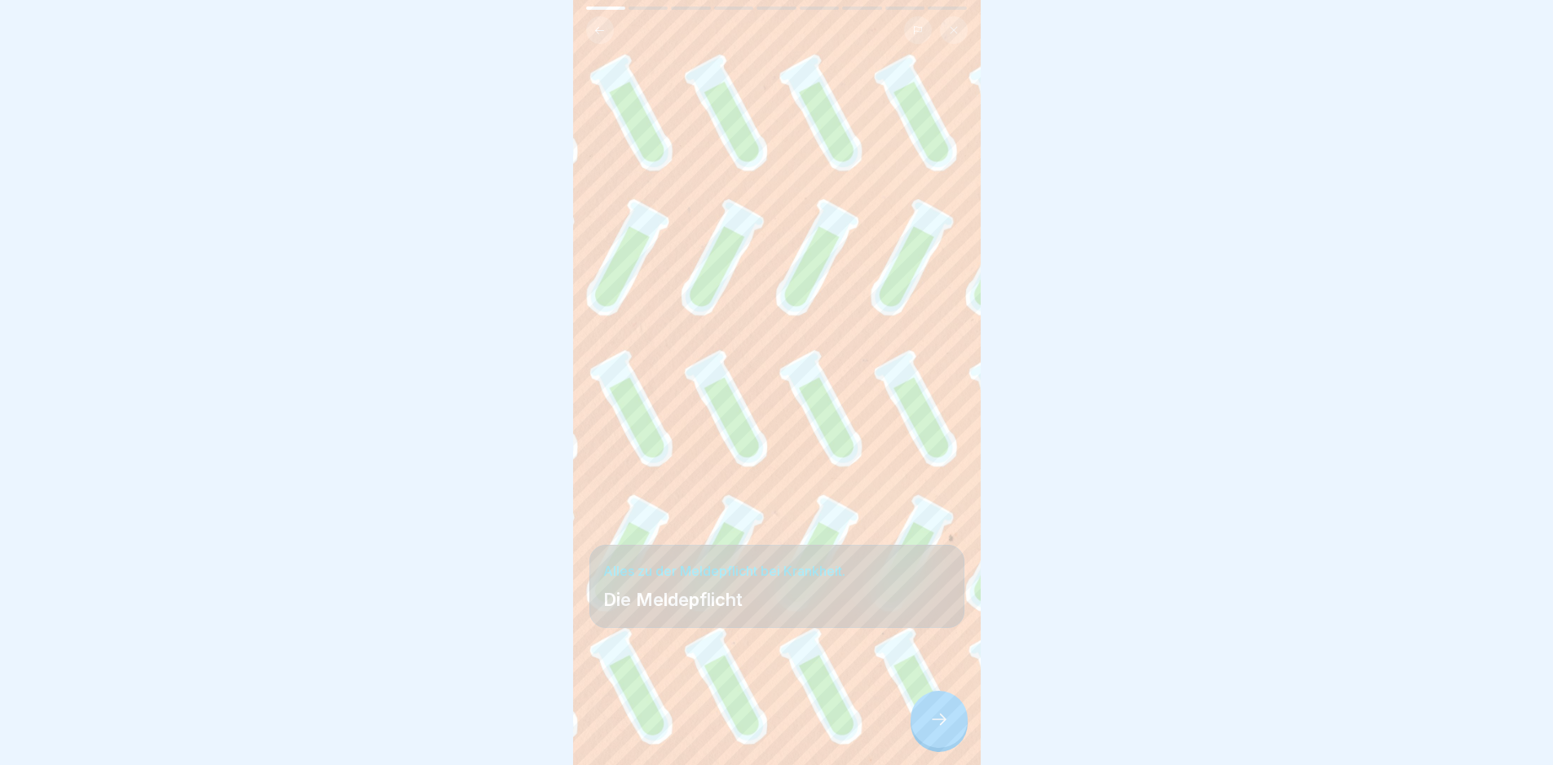
click at [920, 735] on div at bounding box center [939, 719] width 57 height 57
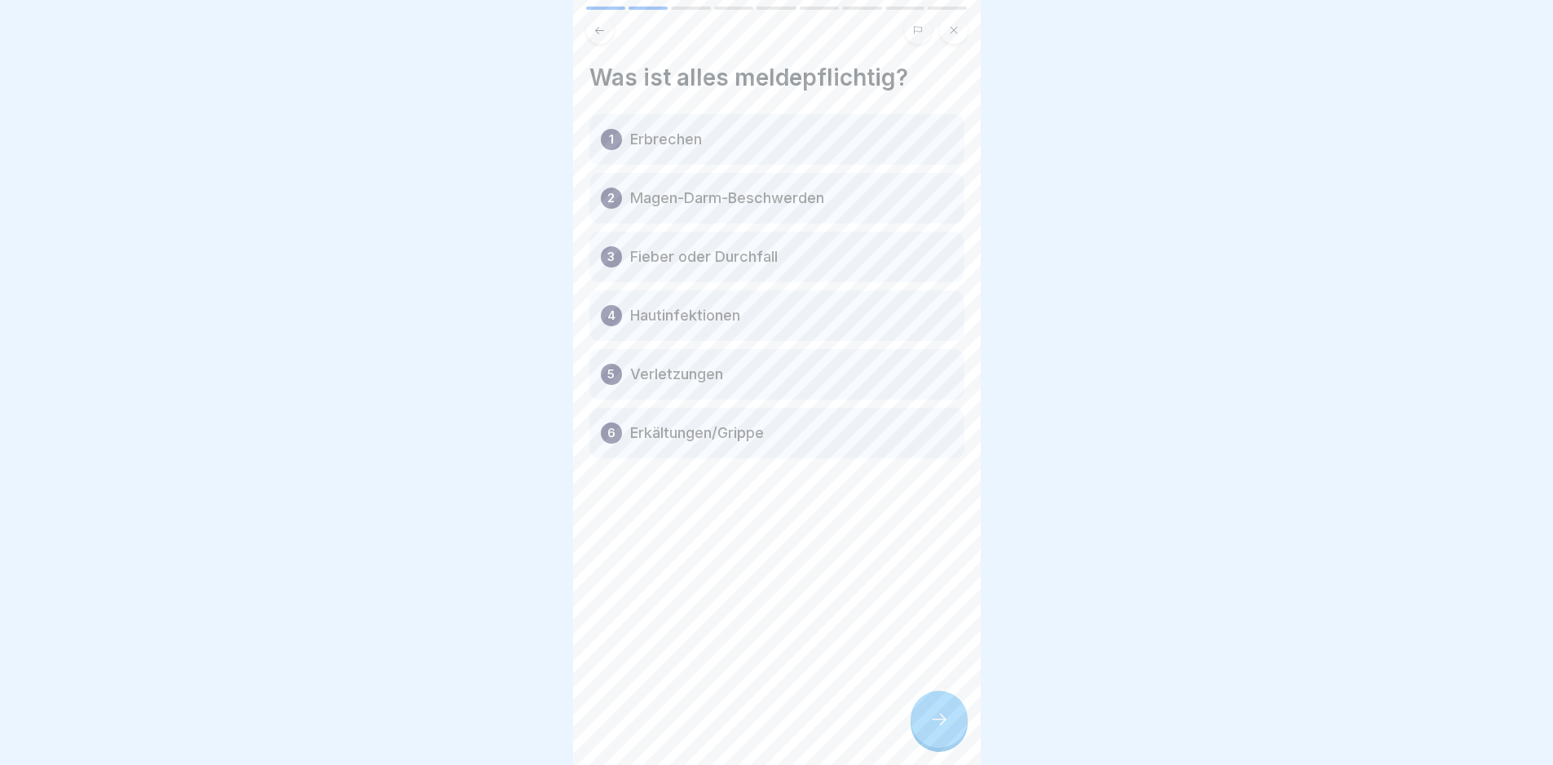
click at [960, 739] on div at bounding box center [939, 719] width 57 height 57
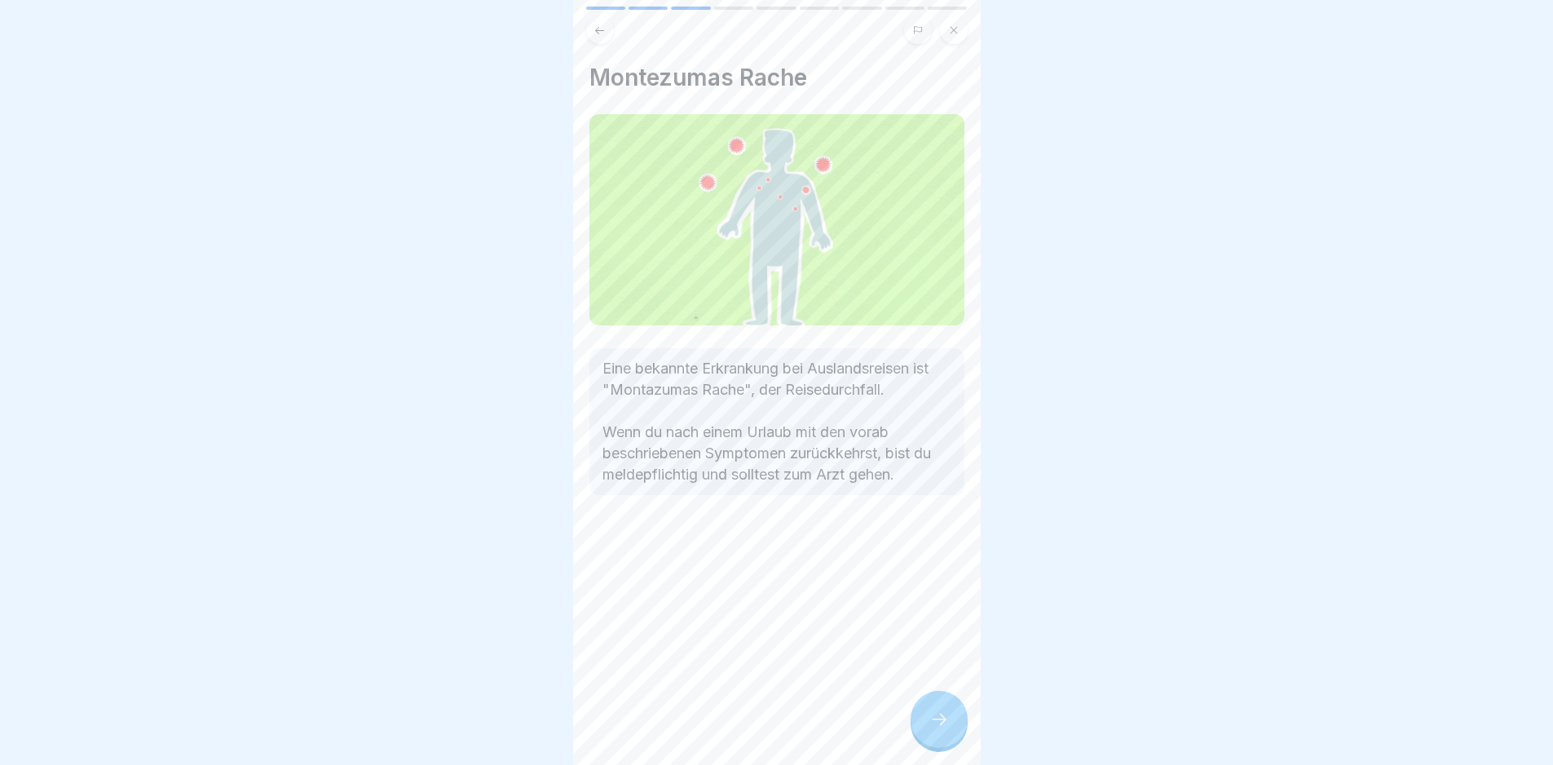
click at [947, 729] on icon at bounding box center [939, 719] width 20 height 20
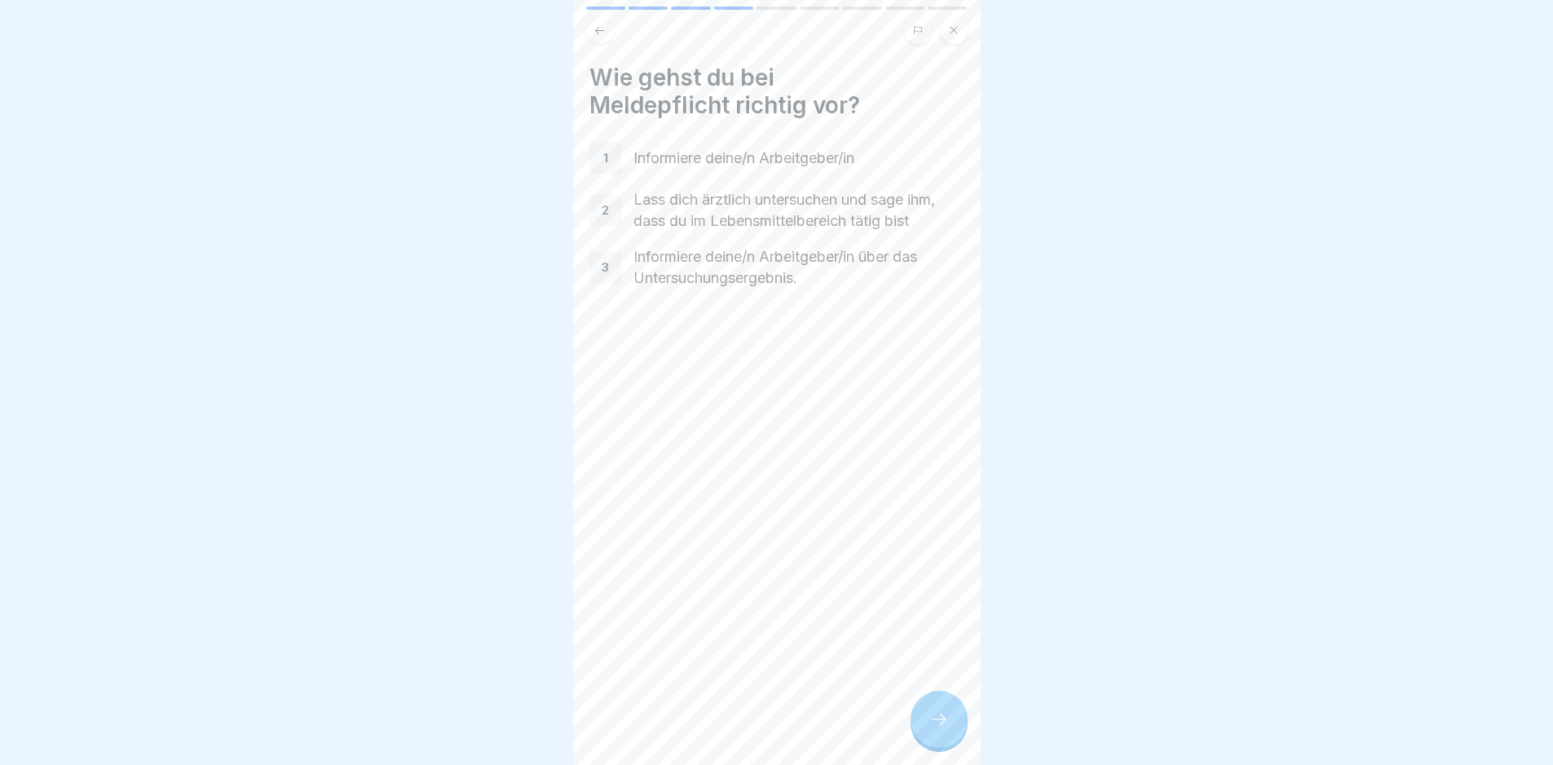
click at [947, 729] on icon at bounding box center [939, 719] width 20 height 20
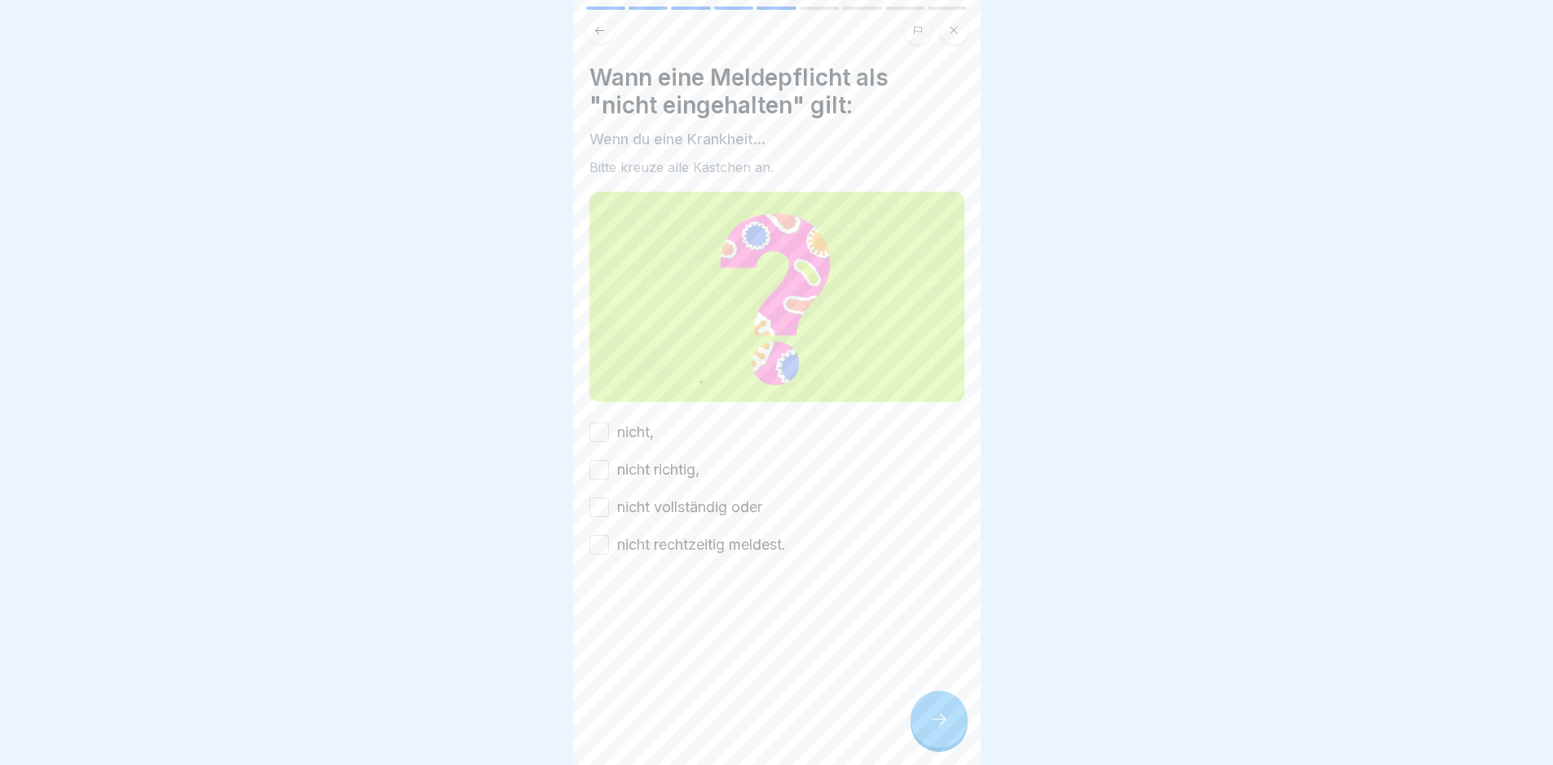
click at [618, 406] on div "Wann eine Meldepflicht als "nicht eingehalten" gilt: Wenn du eine Krankheit... …" at bounding box center [776, 310] width 375 height 492
click at [645, 438] on div "nicht, nicht richtig, nicht vollständig oder nicht rechtzeitig meldest." at bounding box center [776, 488] width 375 height 134
click at [648, 464] on label "nicht richtig," at bounding box center [658, 469] width 82 height 21
click at [609, 464] on button "nicht richtig," at bounding box center [599, 470] width 20 height 20
click at [630, 426] on label "nicht," at bounding box center [635, 431] width 37 height 21
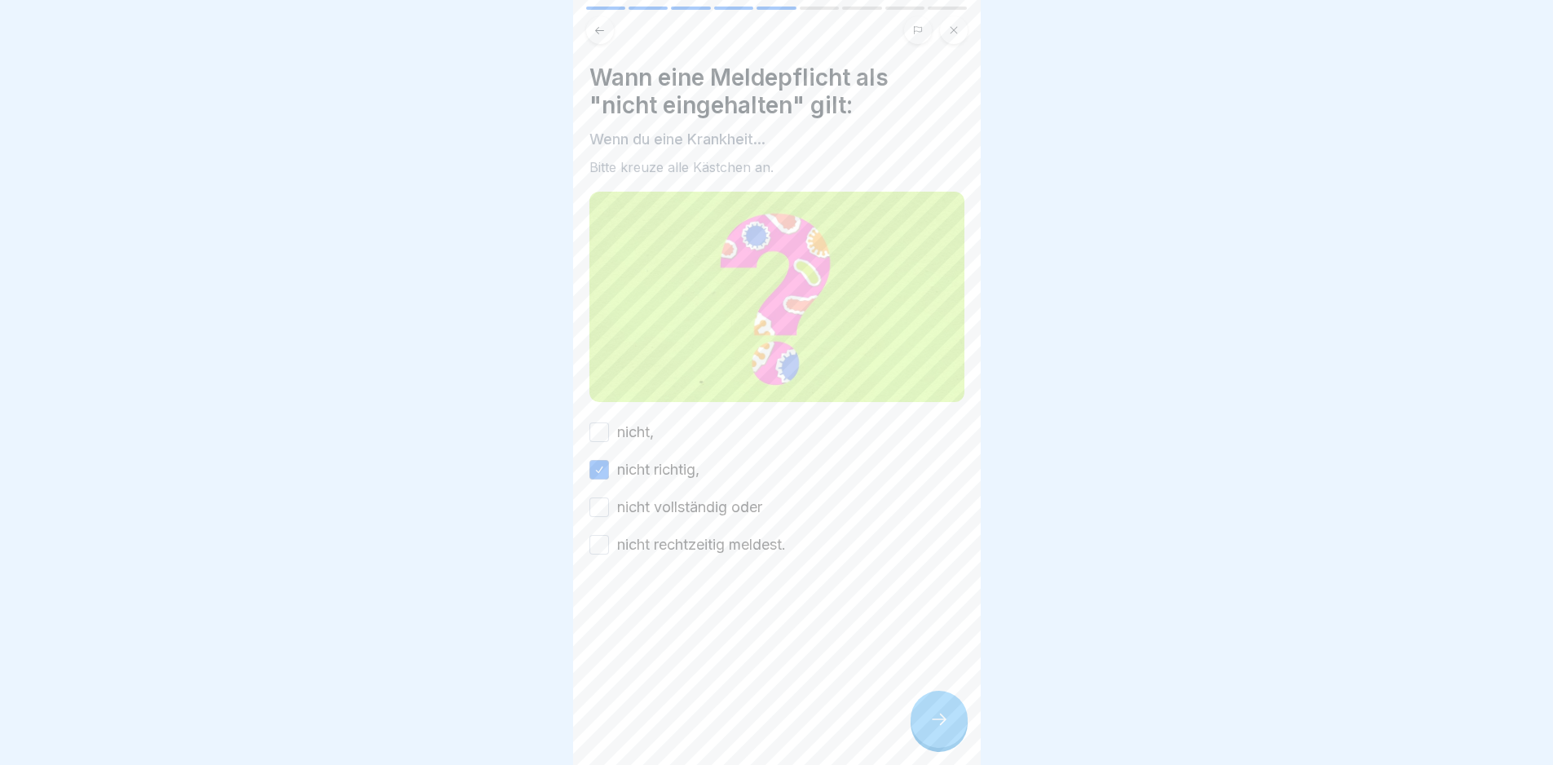
click at [609, 426] on button "nicht," at bounding box center [599, 432] width 20 height 20
drag, startPoint x: 663, startPoint y: 502, endPoint x: 691, endPoint y: 531, distance: 39.8
click at [663, 503] on label "nicht vollständig oder" at bounding box center [689, 506] width 145 height 21
click at [609, 503] on button "nicht vollständig oder" at bounding box center [599, 507] width 20 height 20
click at [691, 534] on label "nicht rechtzeitig meldest." at bounding box center [701, 544] width 169 height 21
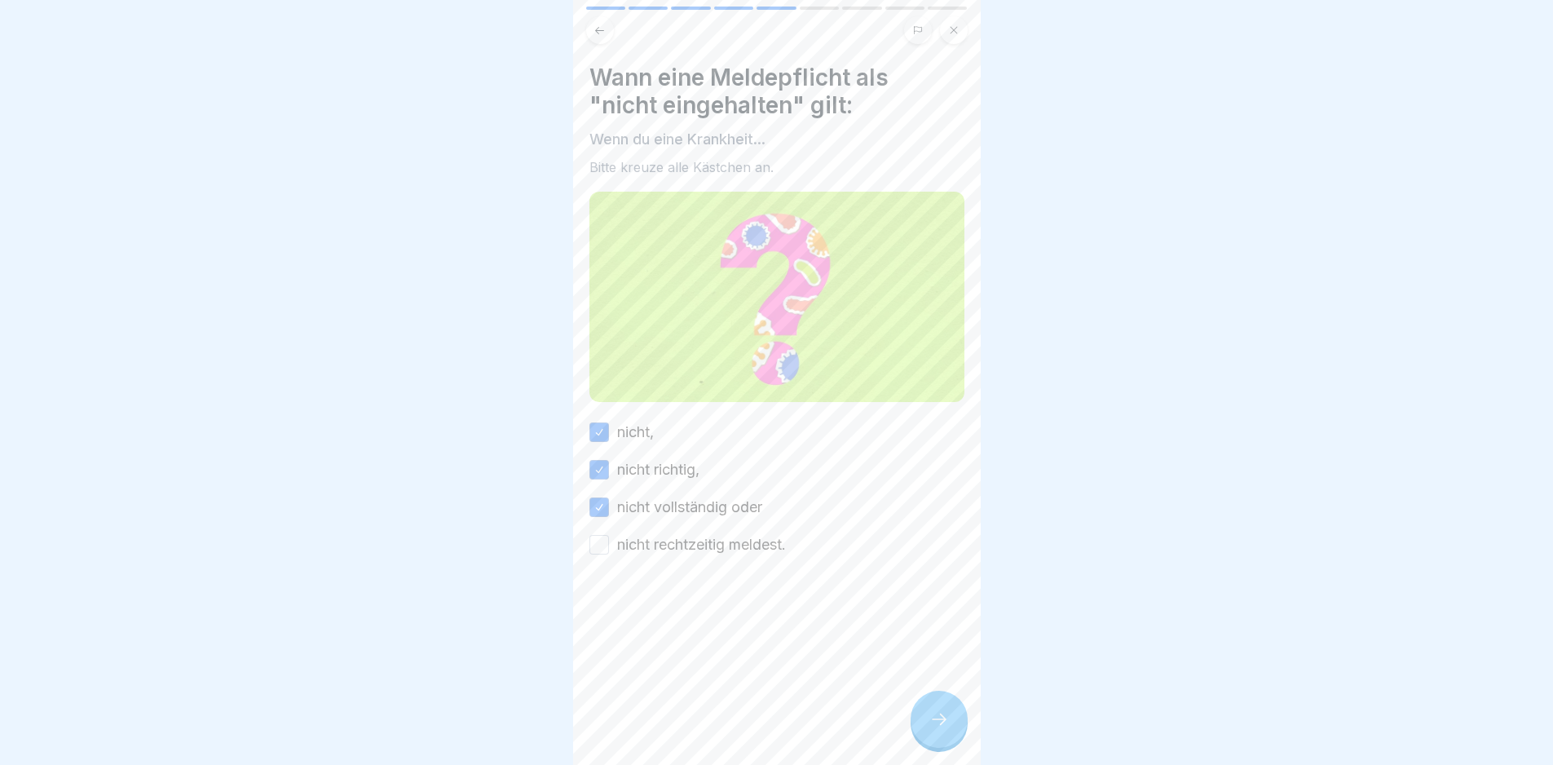
click at [609, 535] on button "nicht rechtzeitig meldest." at bounding box center [599, 545] width 20 height 20
click at [950, 738] on div at bounding box center [939, 719] width 57 height 57
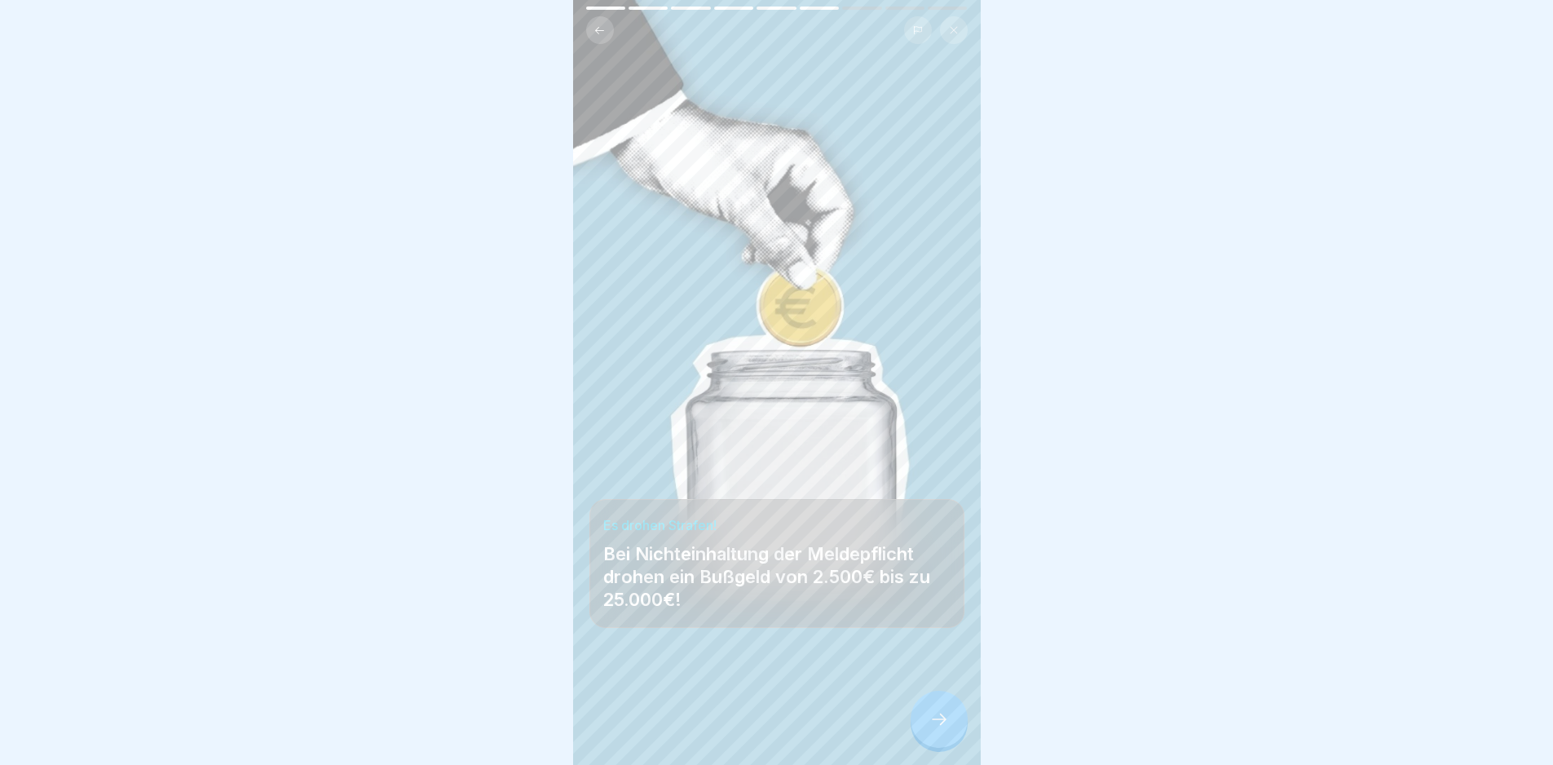
click at [941, 729] on icon at bounding box center [939, 719] width 20 height 20
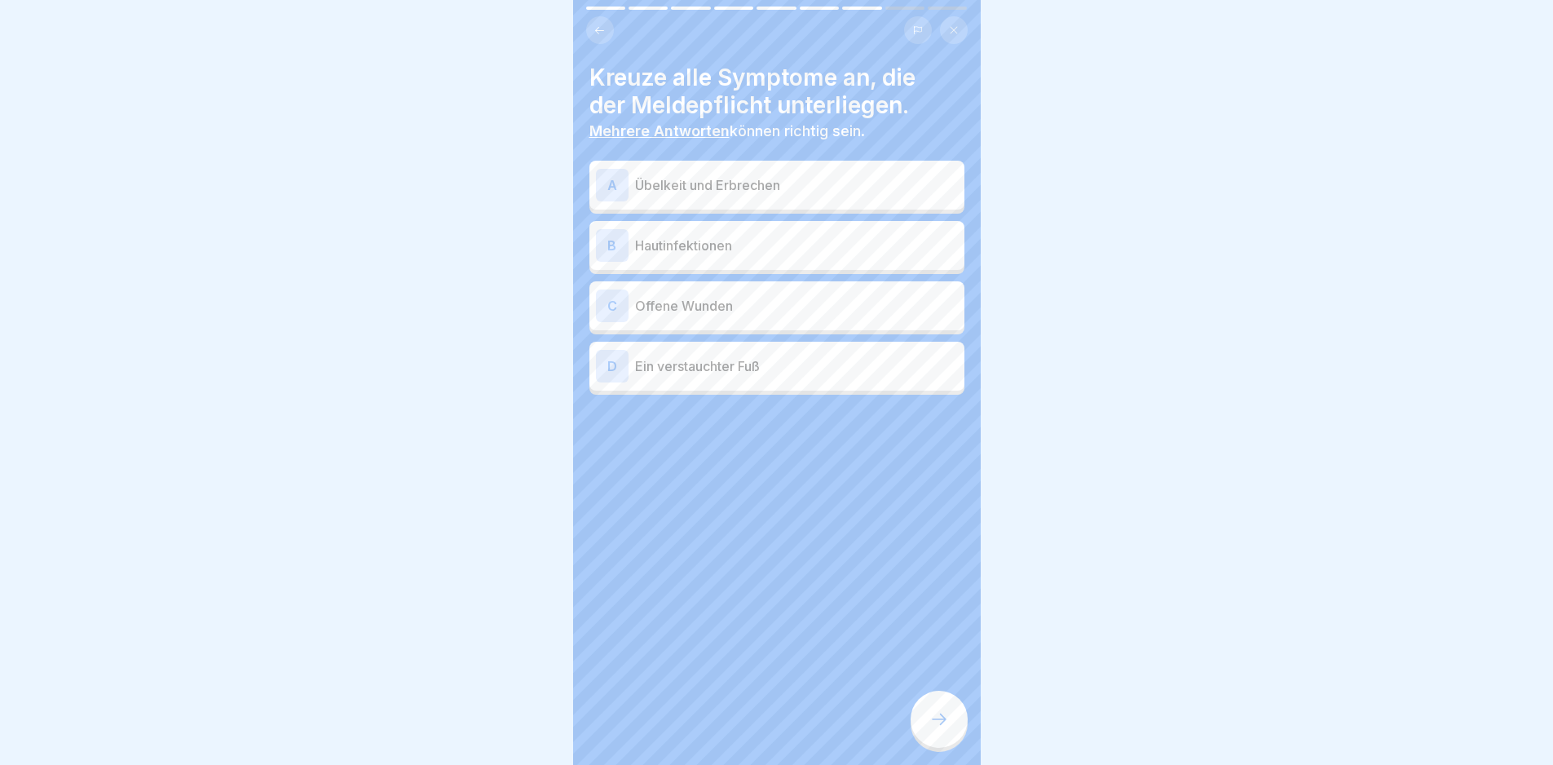
click at [782, 184] on p "Übelkeit und Erbrechen" at bounding box center [796, 185] width 323 height 20
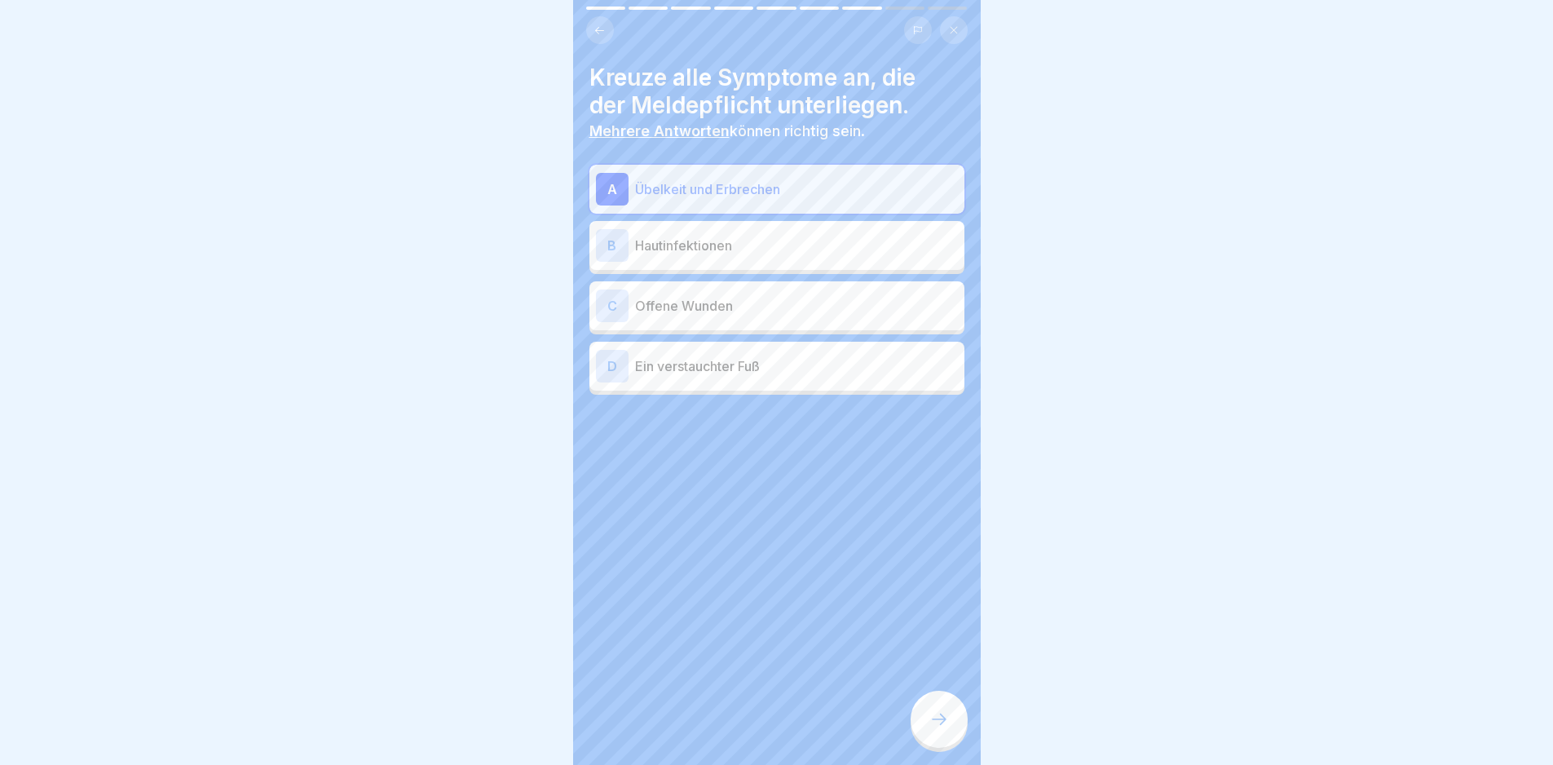
click at [784, 237] on p "Hautinfektionen" at bounding box center [796, 246] width 323 height 20
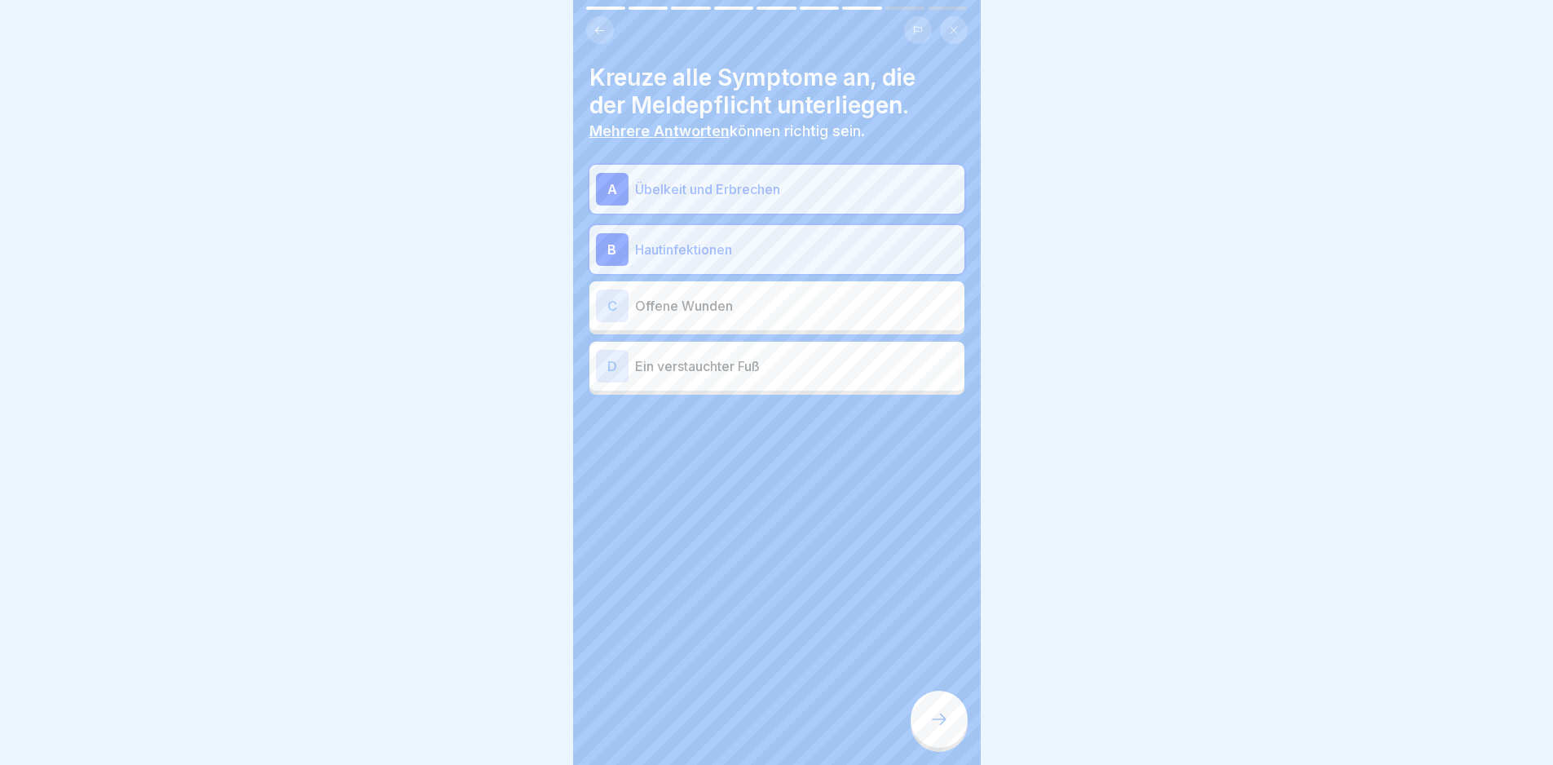
click at [778, 306] on p "Offene Wunden" at bounding box center [796, 306] width 323 height 20
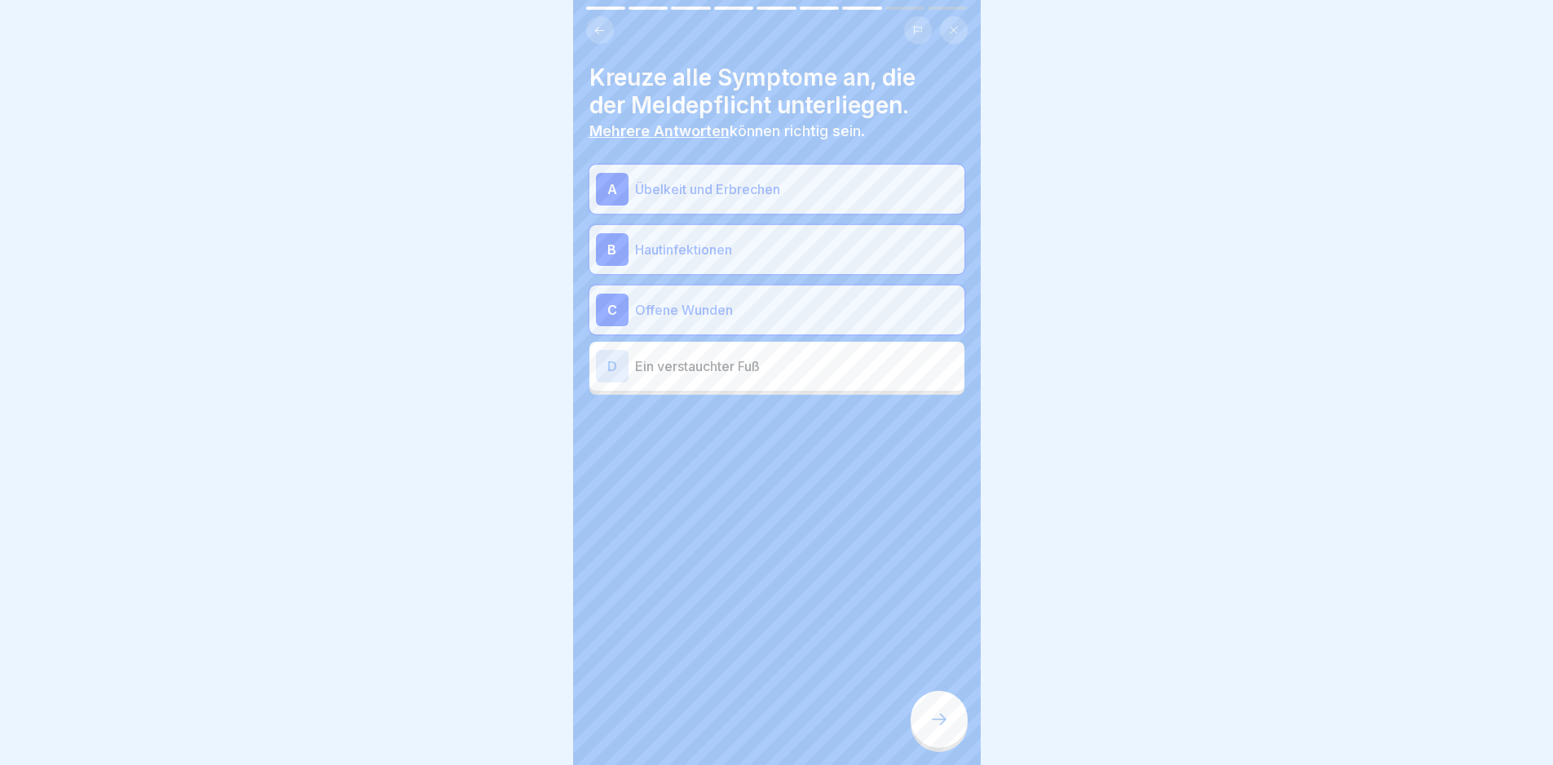
click at [942, 713] on div at bounding box center [939, 719] width 57 height 57
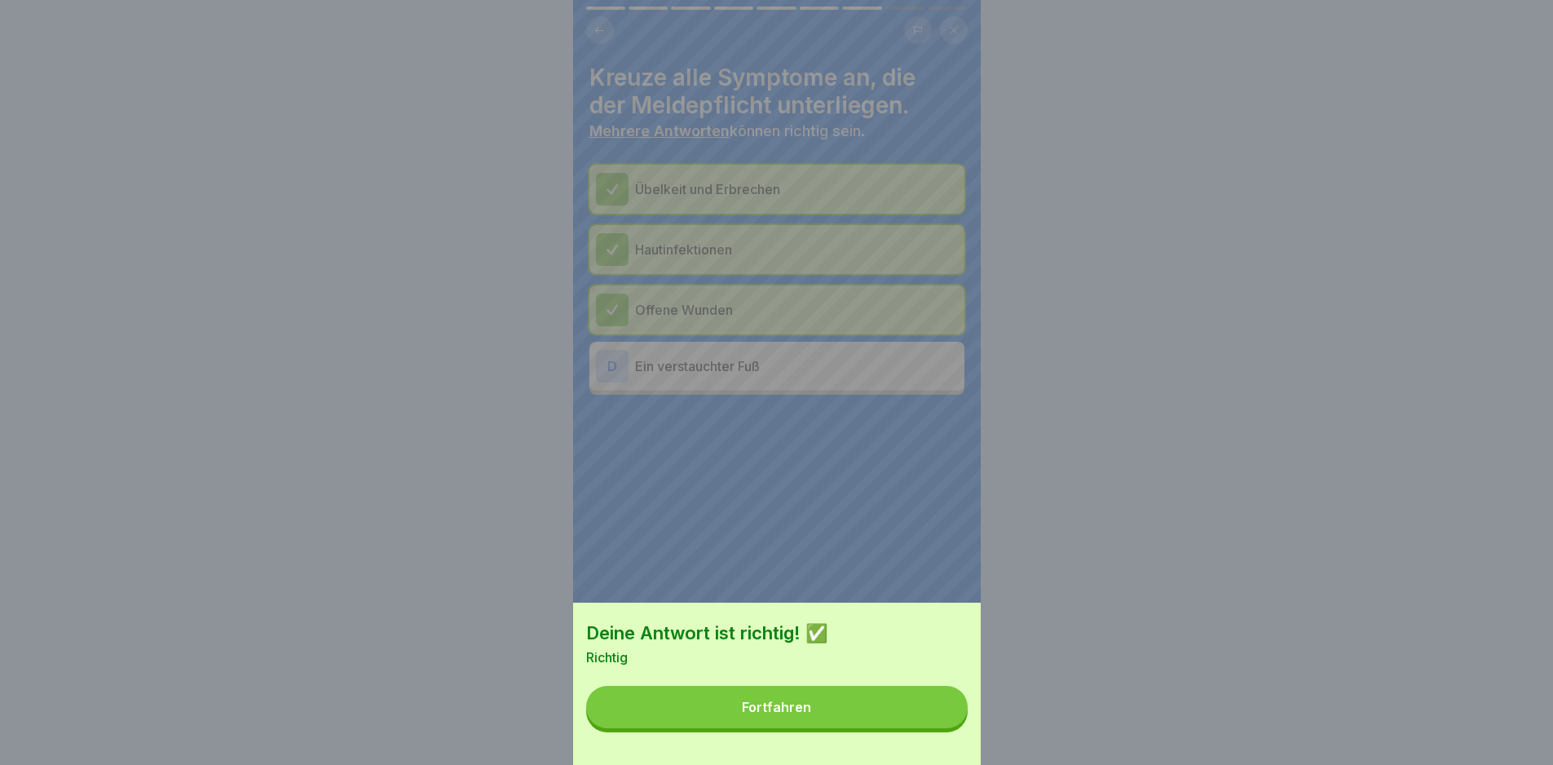
click at [942, 713] on button "Fortfahren" at bounding box center [777, 707] width 382 height 42
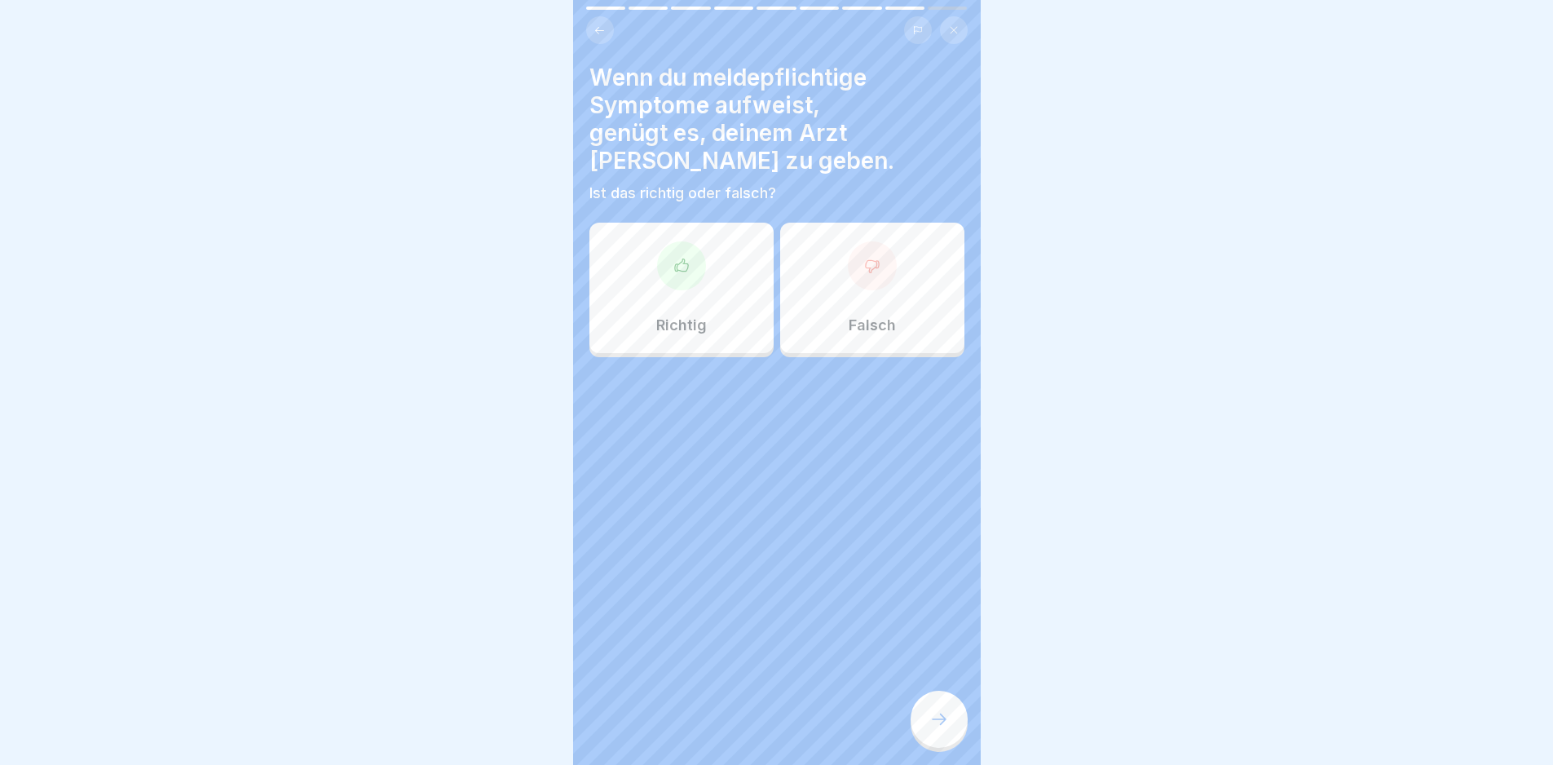
click at [837, 257] on div "Falsch" at bounding box center [872, 288] width 184 height 130
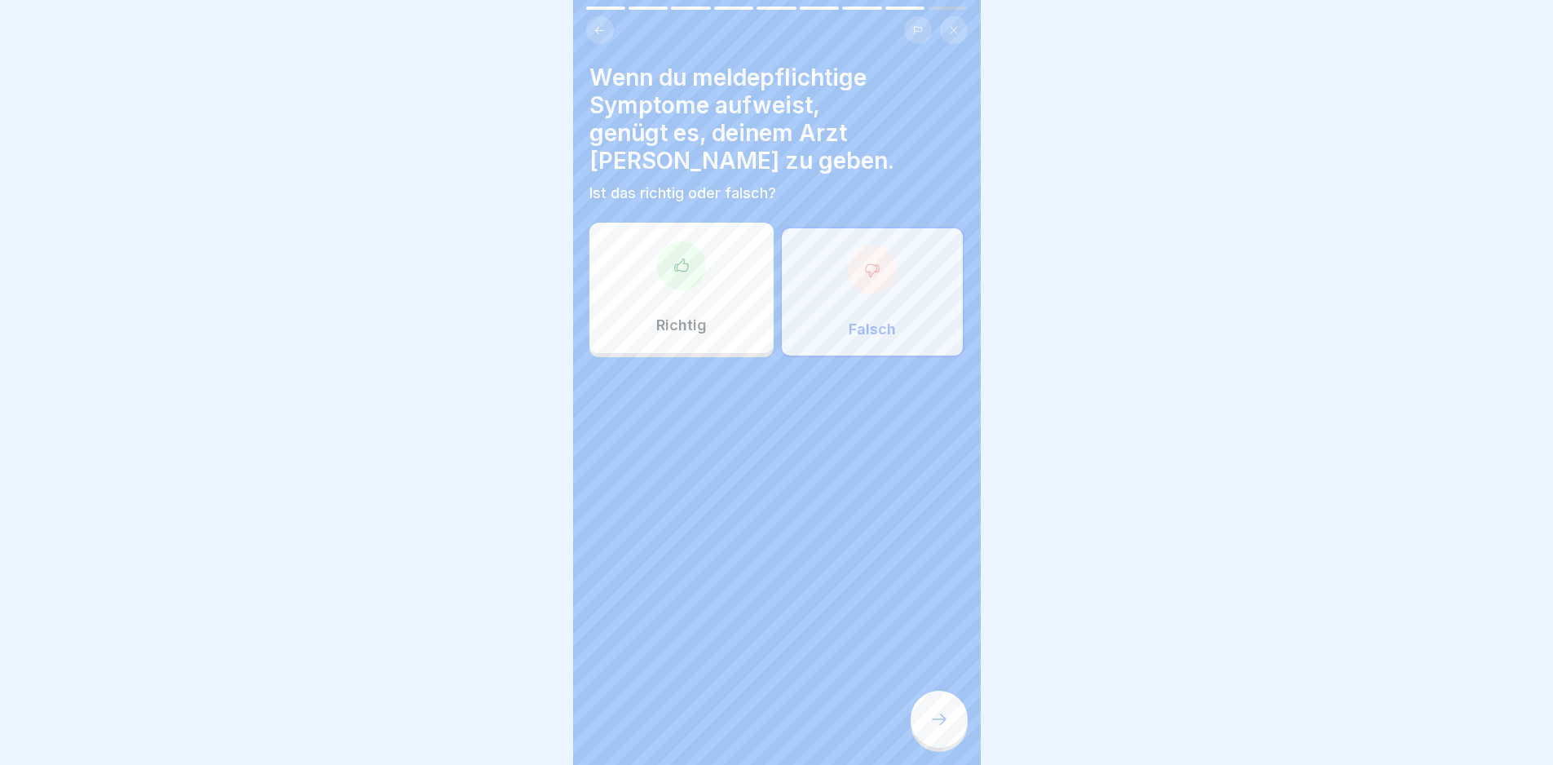
click at [929, 715] on div at bounding box center [939, 719] width 57 height 57
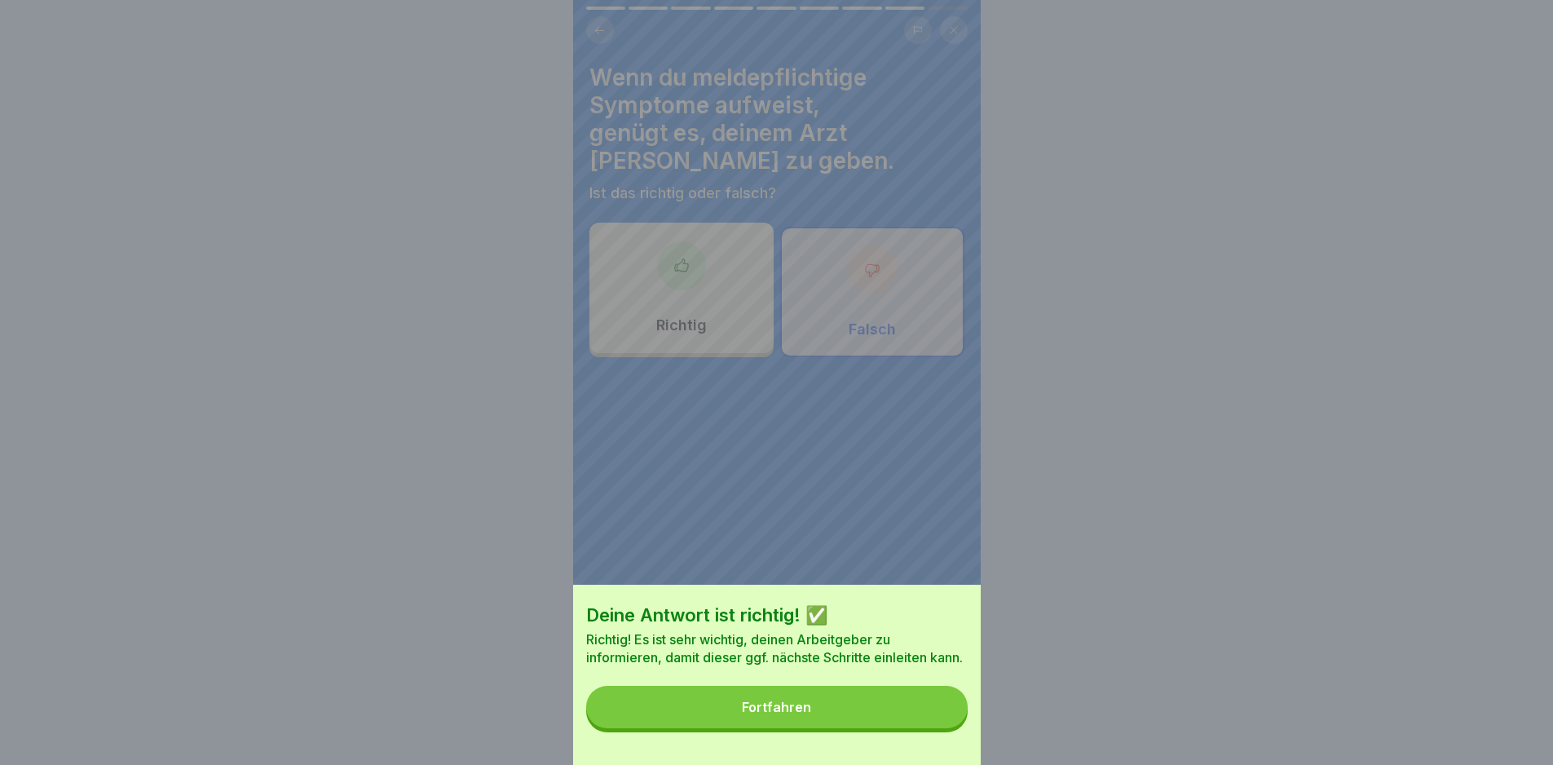
click at [929, 715] on button "Fortfahren" at bounding box center [777, 707] width 382 height 42
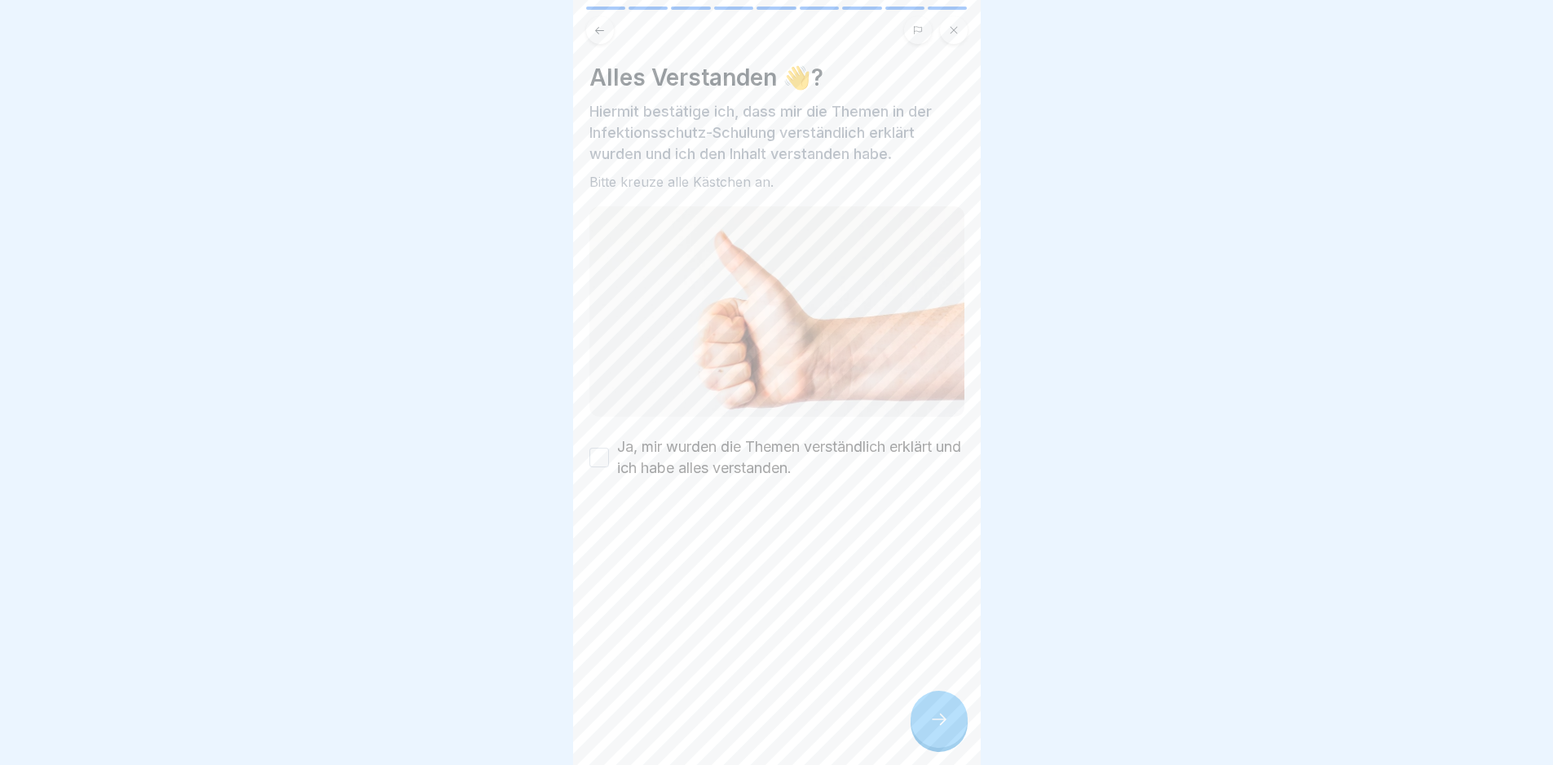
click at [676, 429] on div "Alles Verstanden 👋? Hiermit bestätige ich, dass mir die Themen in der Infektion…" at bounding box center [776, 271] width 375 height 415
click at [706, 440] on label "Ja, mir wurden die Themen verständlich erklärt und ich habe alles verstanden." at bounding box center [790, 457] width 347 height 42
click at [609, 448] on button "Ja, mir wurden die Themen verständlich erklärt und ich habe alles verstanden." at bounding box center [599, 458] width 20 height 20
click at [927, 716] on div at bounding box center [939, 719] width 57 height 57
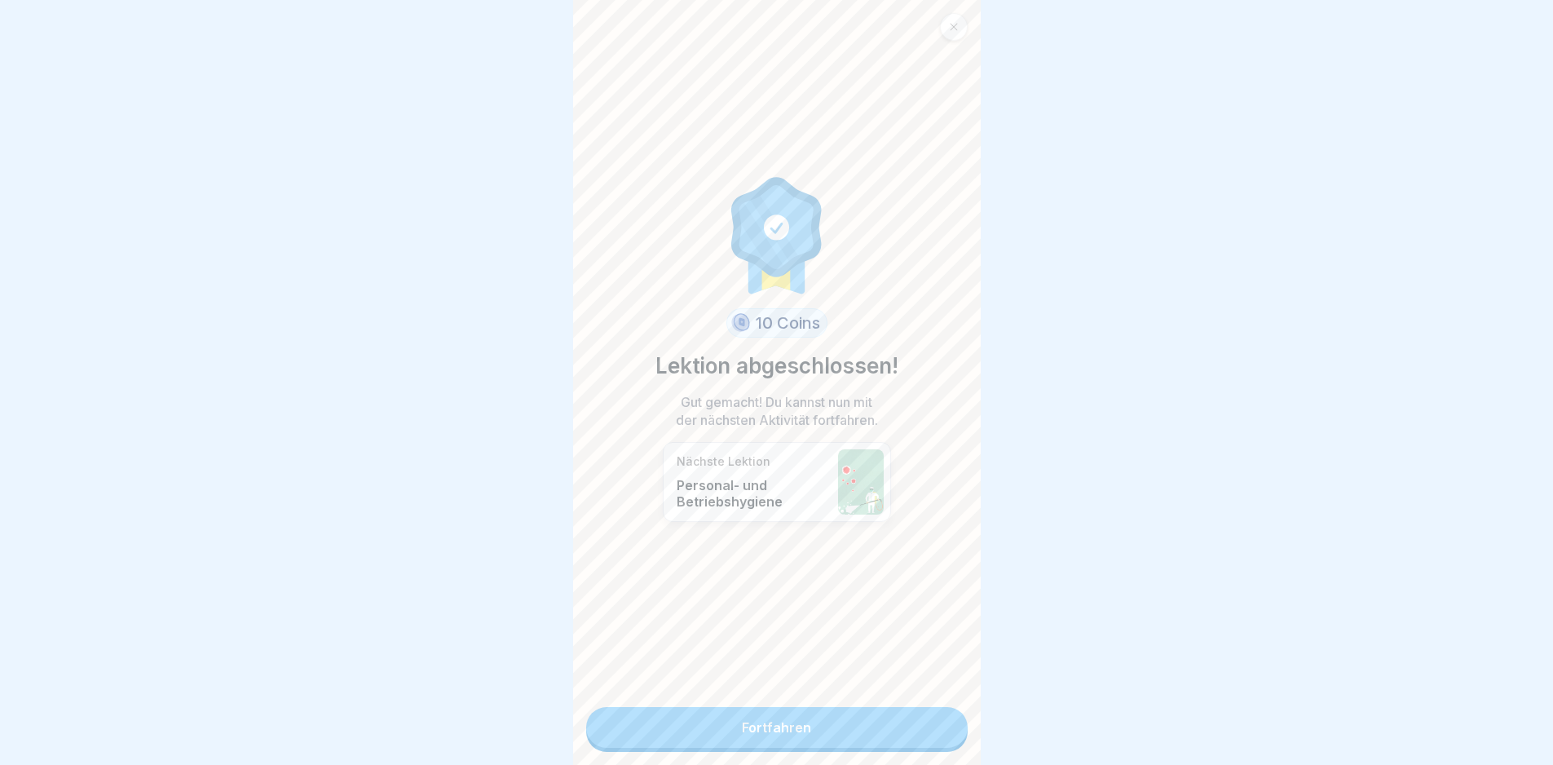
click at [844, 726] on link "Fortfahren" at bounding box center [777, 727] width 382 height 41
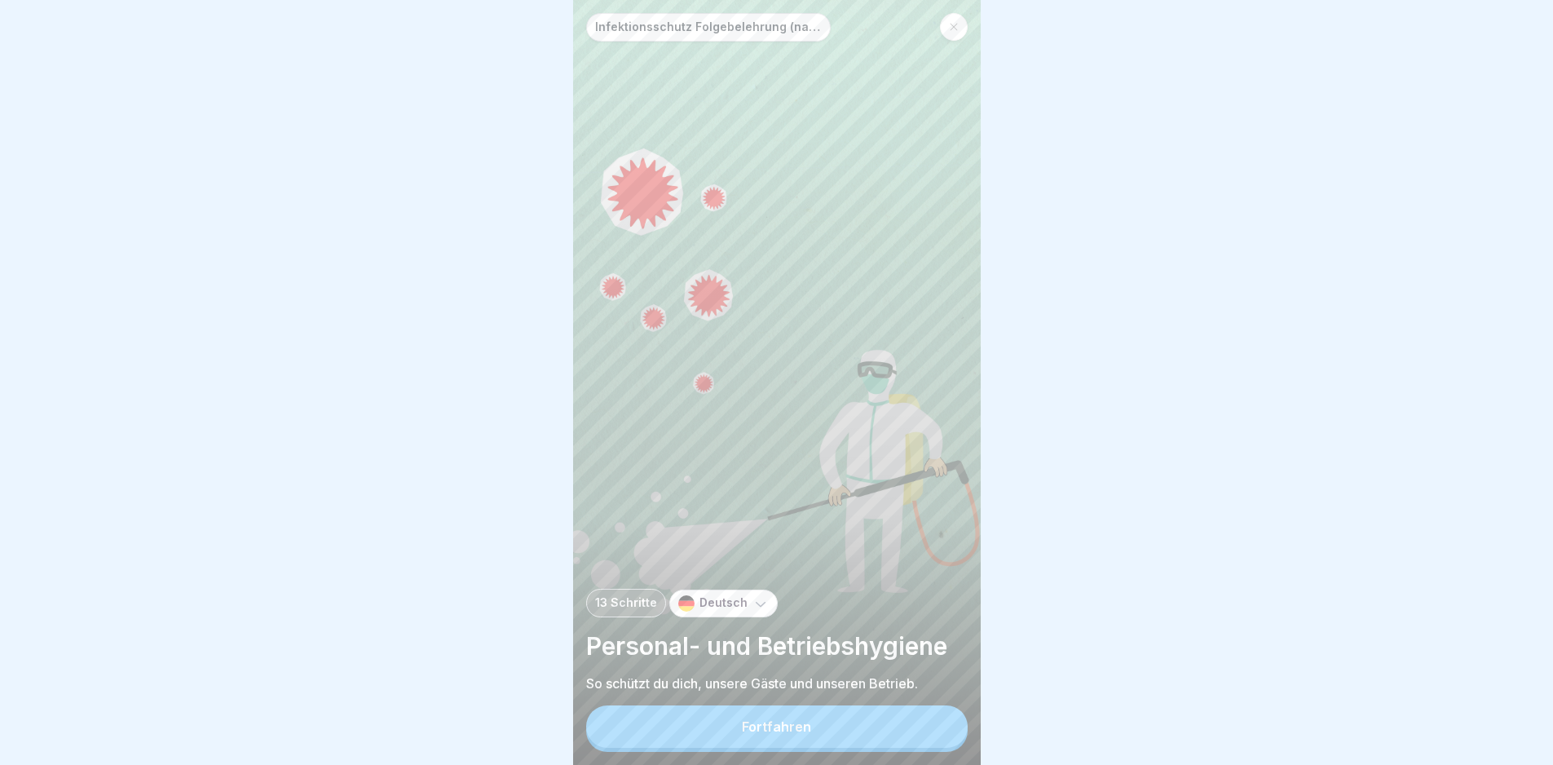
click at [876, 741] on button "Fortfahren" at bounding box center [777, 726] width 382 height 42
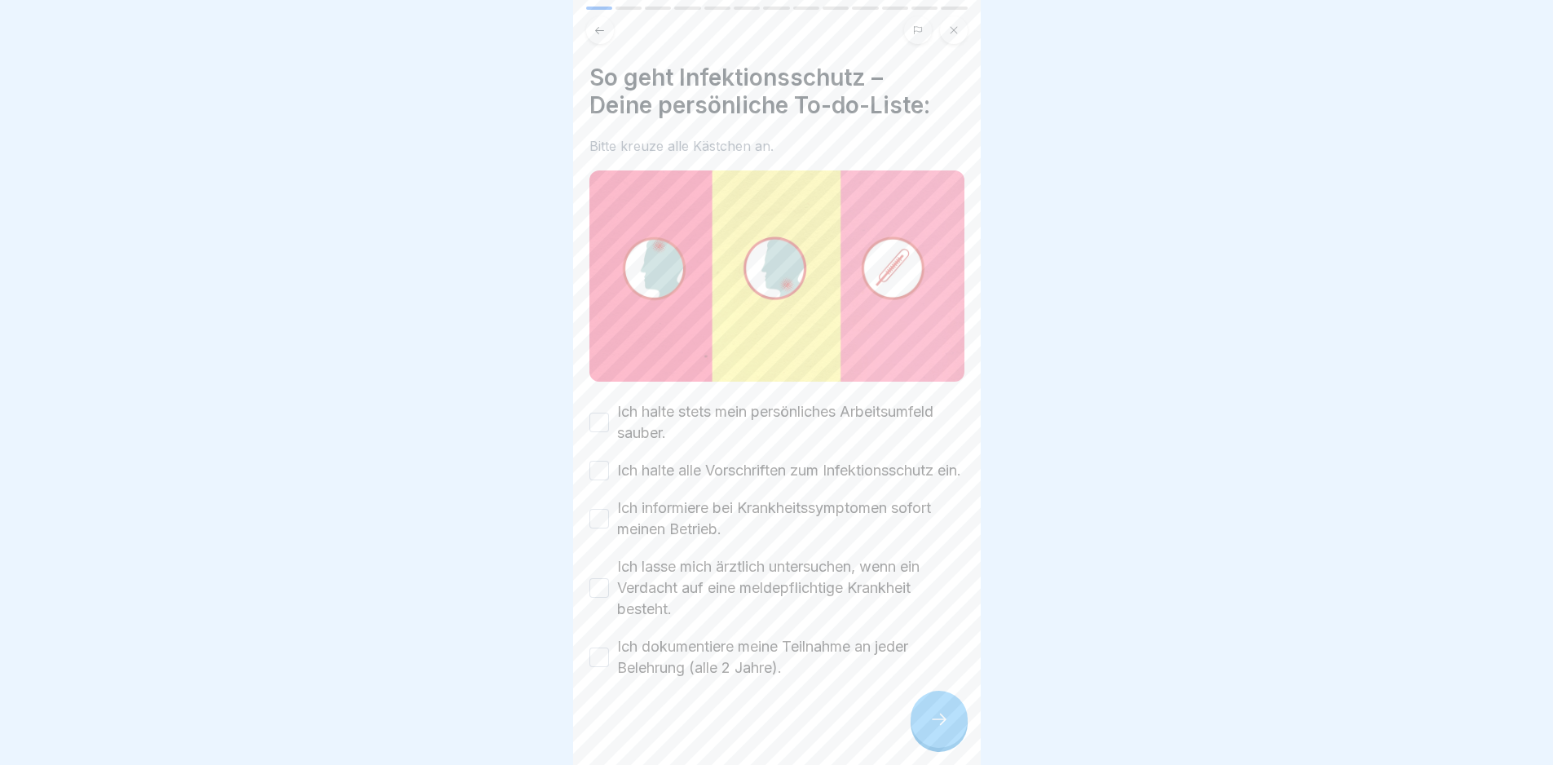
click at [690, 408] on label "Ich halte stets mein persönliches Arbeitsumfeld sauber." at bounding box center [790, 422] width 347 height 42
click at [609, 413] on button "Ich halte stets mein persönliches Arbeitsumfeld sauber." at bounding box center [599, 423] width 20 height 20
click at [704, 460] on label "Ich halte alle Vorschriften zum Infektionsschutz ein." at bounding box center [789, 470] width 344 height 21
click at [609, 461] on button "Ich halte alle Vorschriften zum Infektionsschutz ein." at bounding box center [599, 471] width 20 height 20
click at [720, 530] on label "Ich informiere bei Krankheitssymptomen sofort meinen Betrieb." at bounding box center [790, 518] width 347 height 42
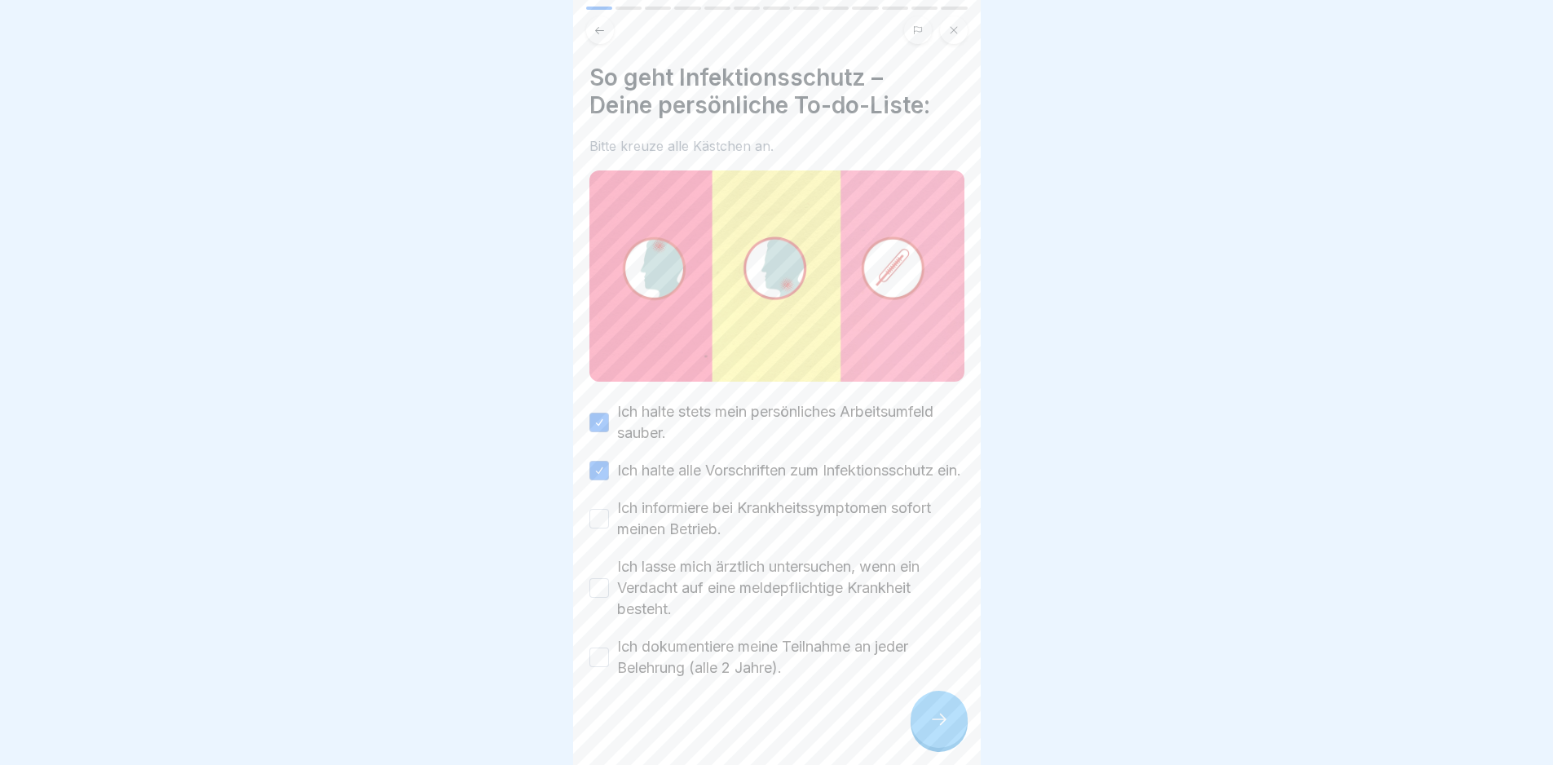
click at [609, 528] on button "Ich informiere bei Krankheitssymptomen sofort meinen Betrieb." at bounding box center [599, 519] width 20 height 20
click at [732, 586] on label "Ich lasse mich ärztlich untersuchen, wenn ein Verdacht auf eine meldepflichtige…" at bounding box center [790, 588] width 347 height 64
click at [609, 586] on button "Ich lasse mich ärztlich untersuchen, wenn ein Verdacht auf eine meldepflichtige…" at bounding box center [599, 588] width 20 height 20
click at [770, 677] on label "Ich dokumentiere meine Teilnahme an jeder Belehrung (alle 2 Jahre)." at bounding box center [790, 657] width 347 height 42
click at [609, 667] on button "Ich dokumentiere meine Teilnahme an jeder Belehrung (alle 2 Jahre)." at bounding box center [599, 657] width 20 height 20
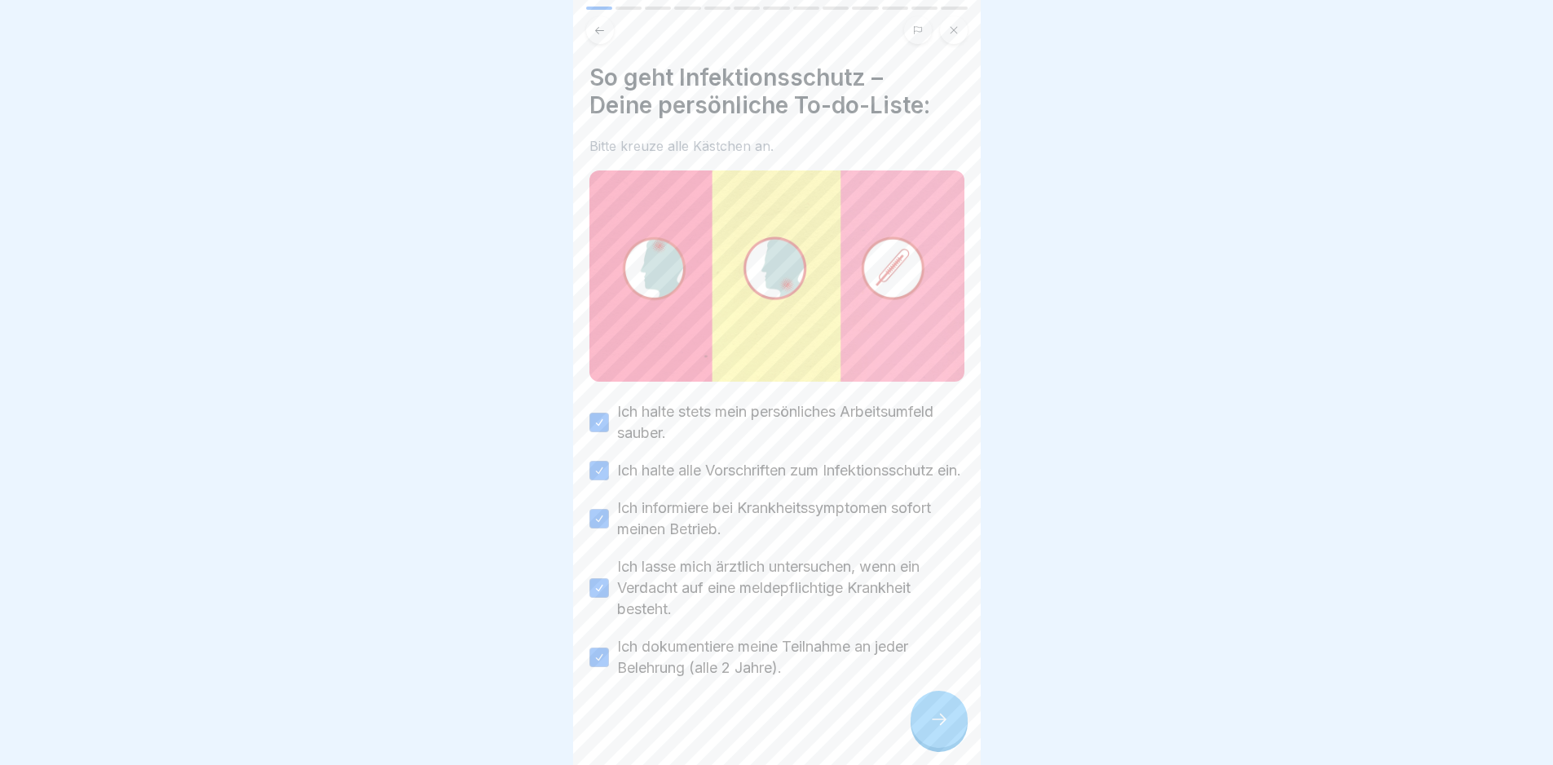
click at [927, 748] on div at bounding box center [939, 719] width 57 height 57
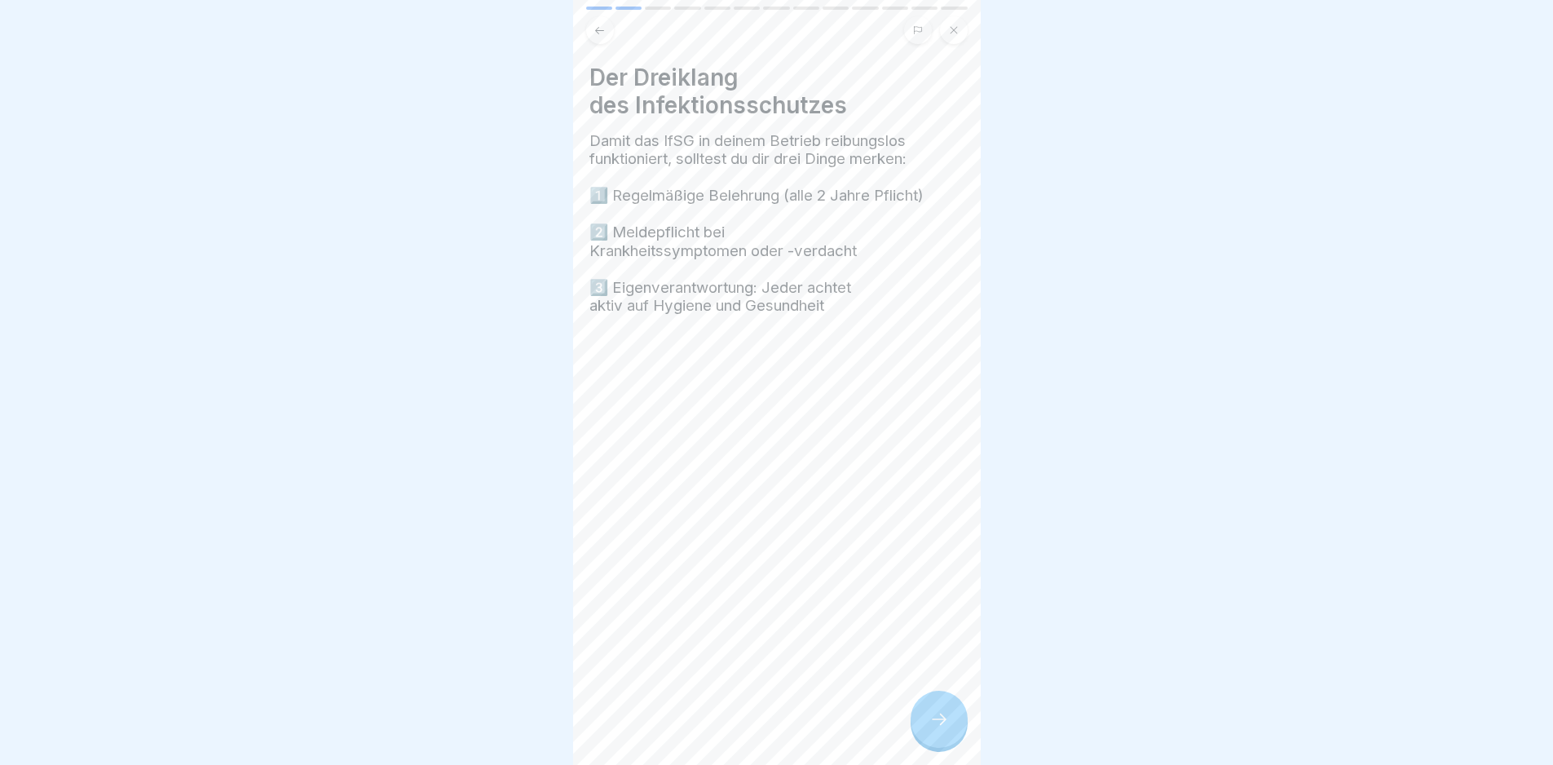
click at [927, 748] on div at bounding box center [939, 719] width 57 height 57
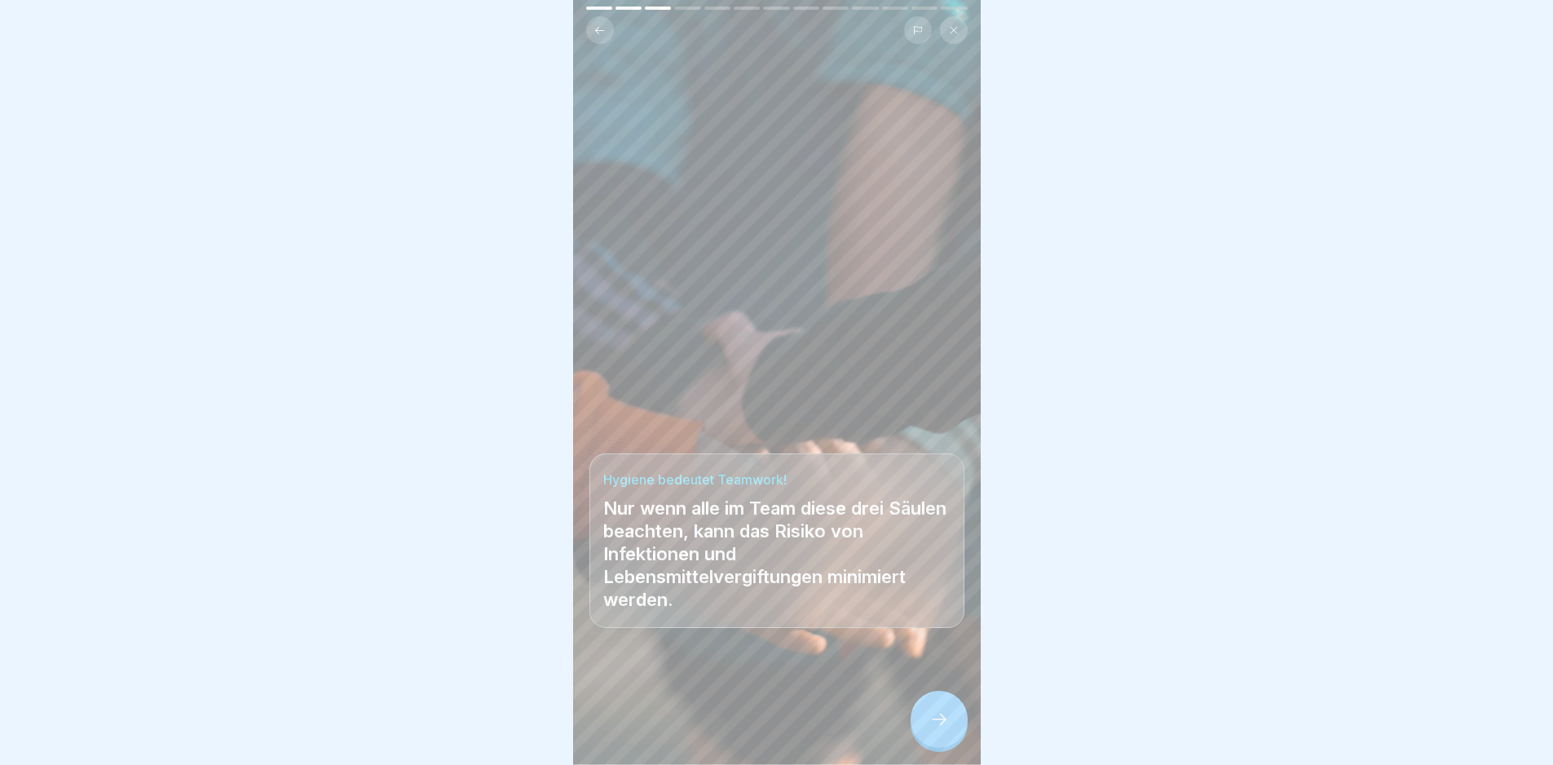
click at [927, 748] on div at bounding box center [939, 719] width 57 height 57
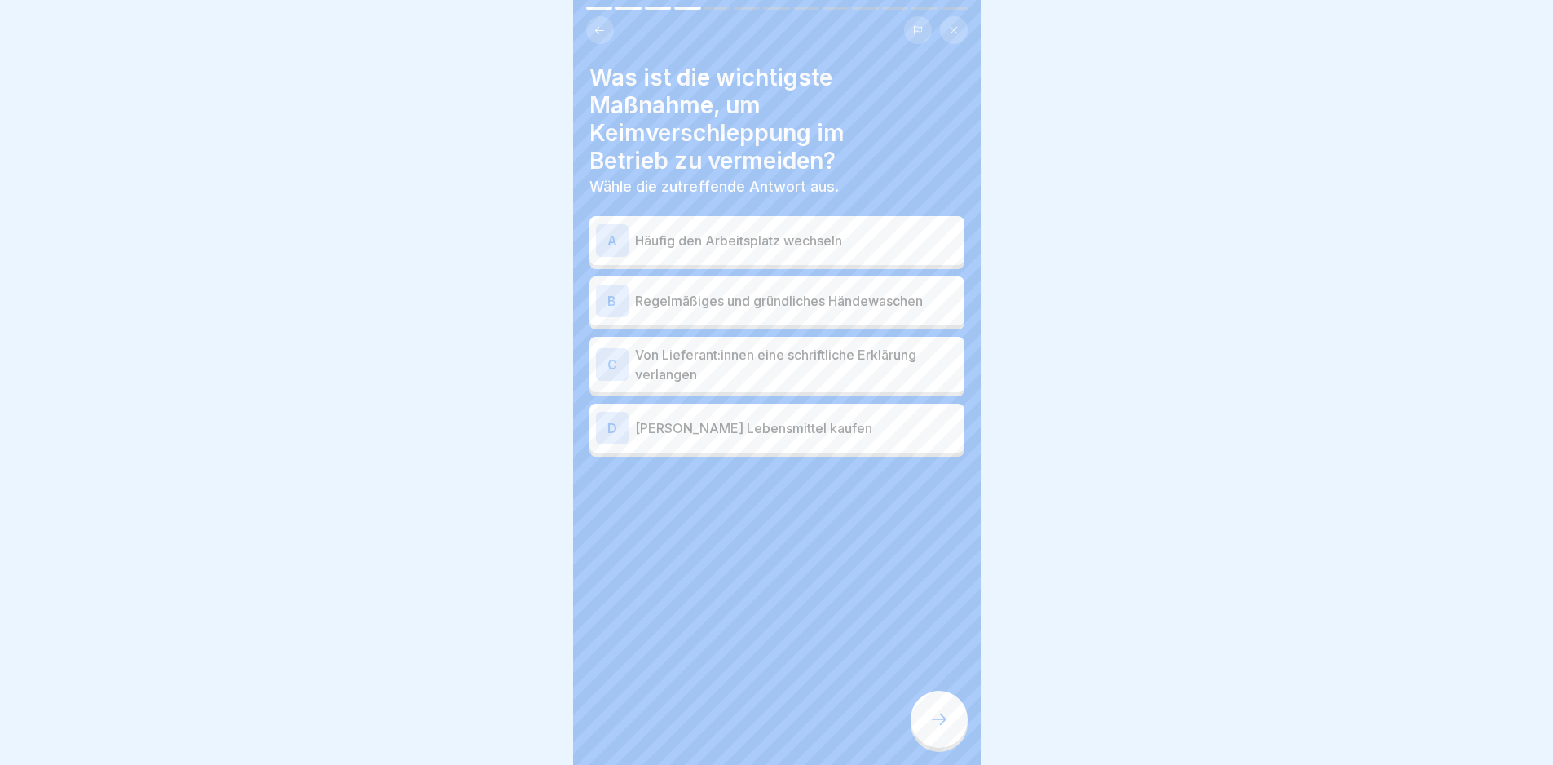
click at [927, 748] on div at bounding box center [939, 719] width 57 height 57
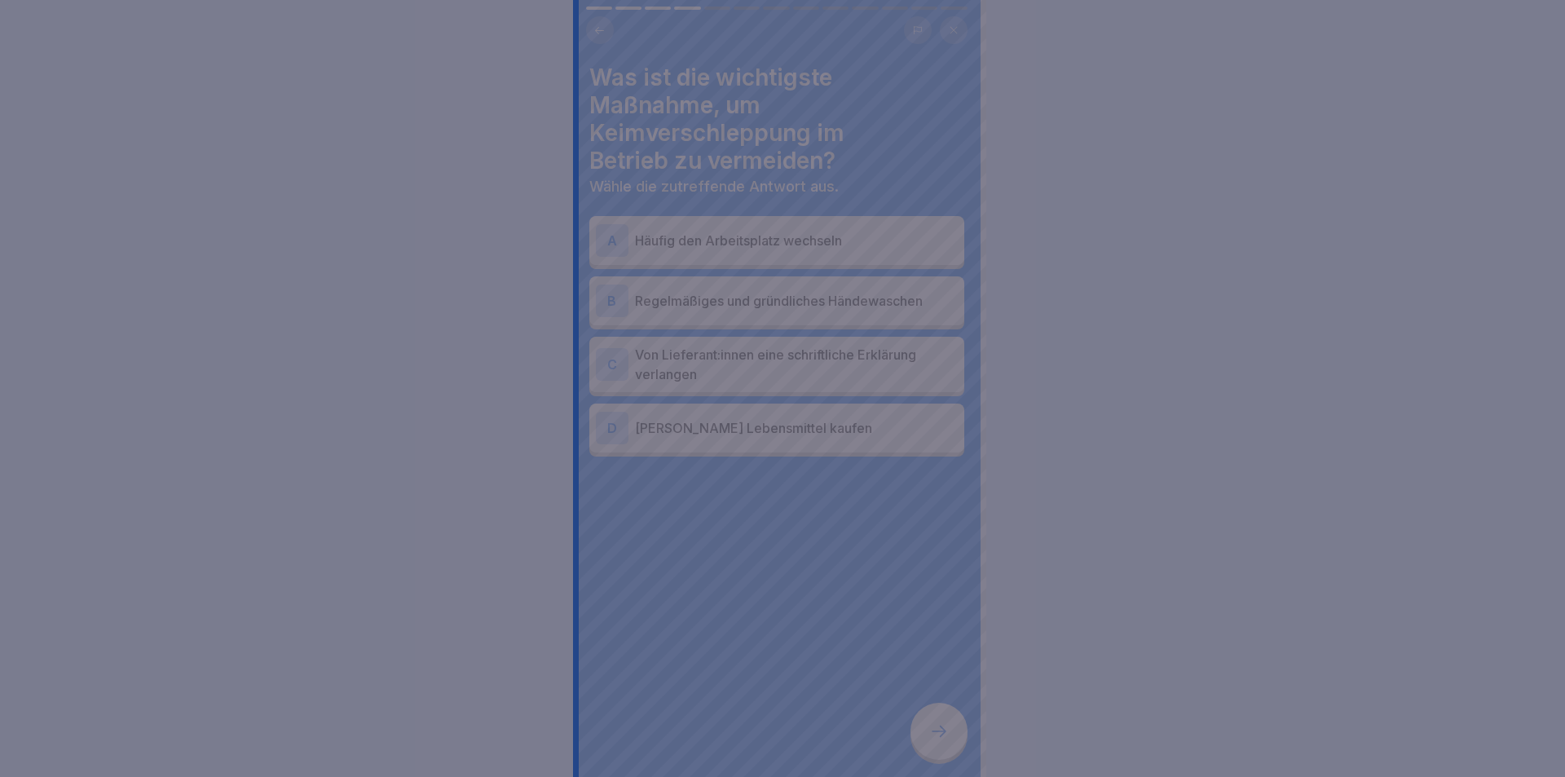
click at [927, 748] on div at bounding box center [782, 388] width 1565 height 777
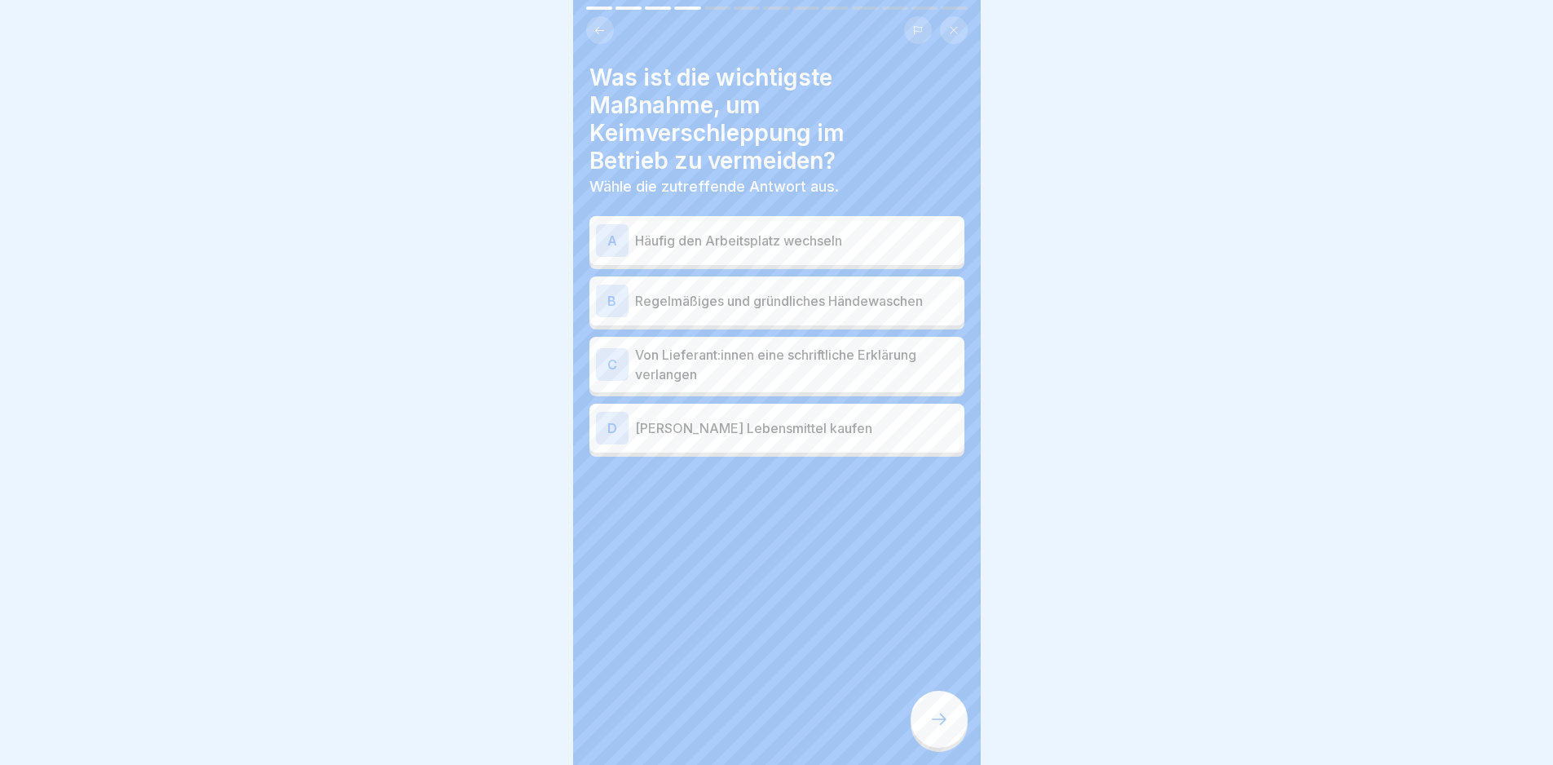
click at [803, 302] on p "Regelmäßiges und gründliches Händewaschen" at bounding box center [796, 301] width 323 height 20
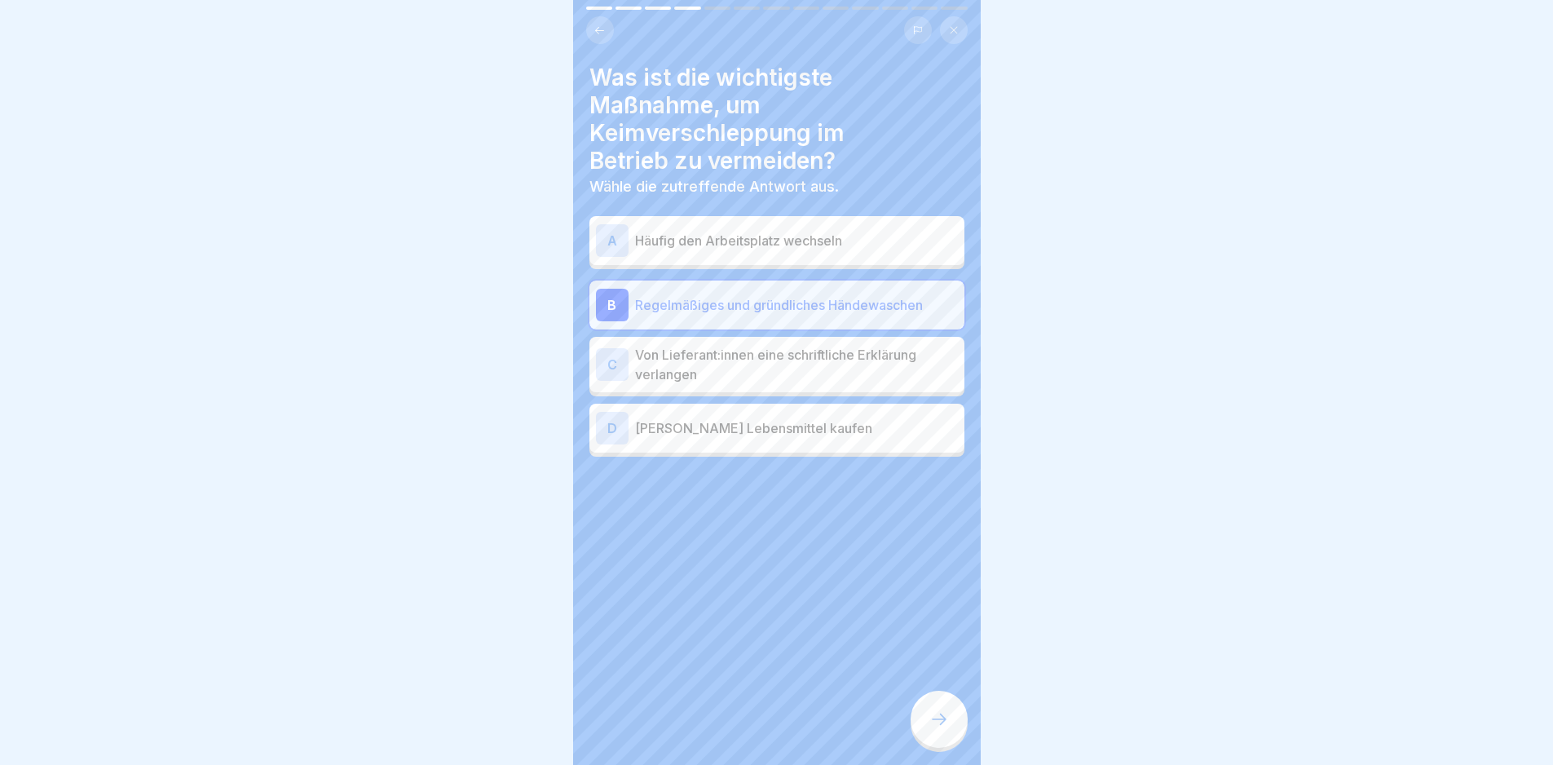
click at [826, 430] on p "[PERSON_NAME] Lebensmittel kaufen" at bounding box center [796, 428] width 323 height 20
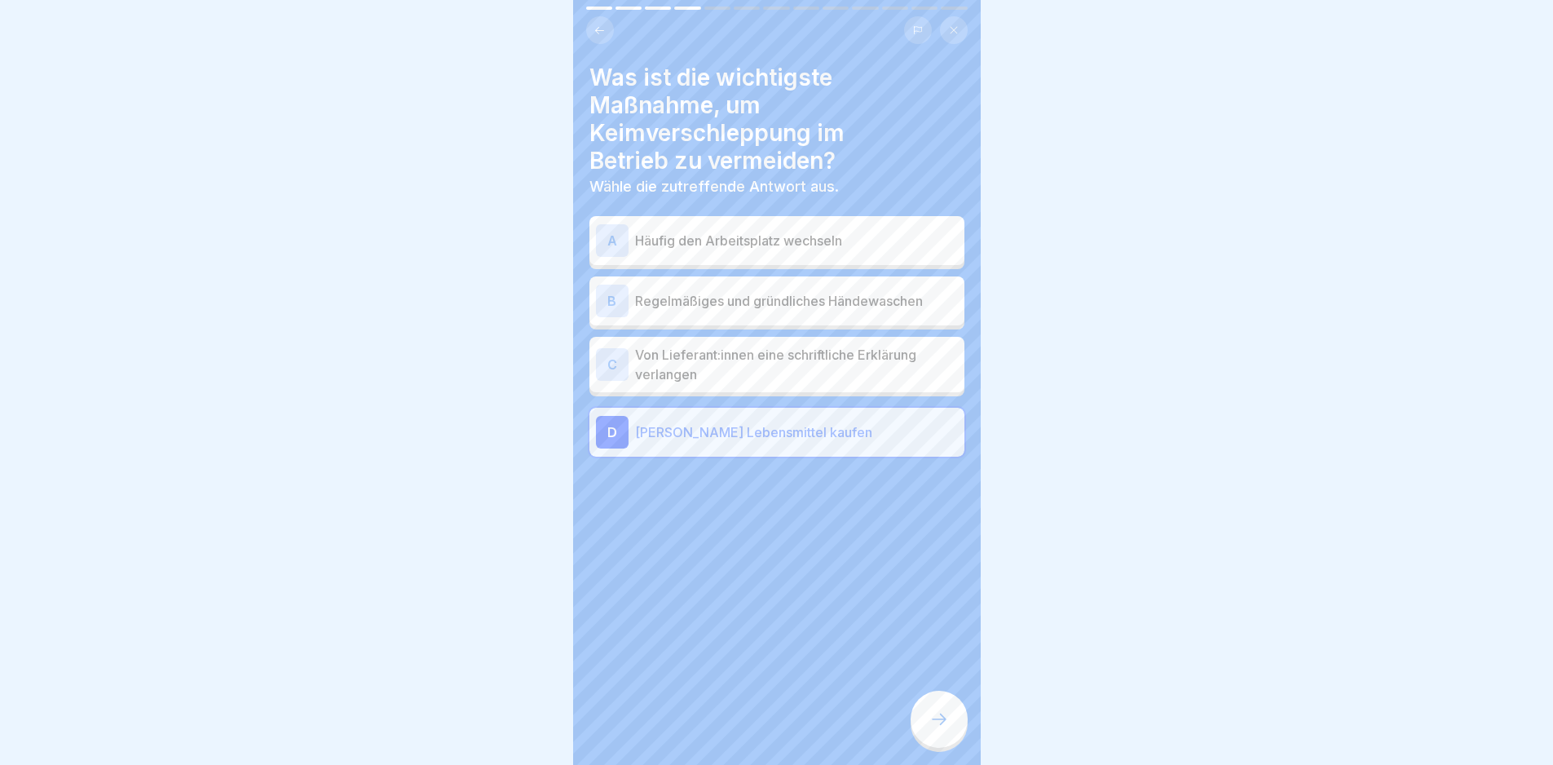
click at [793, 291] on p "Regelmäßiges und gründliches Händewaschen" at bounding box center [796, 301] width 323 height 20
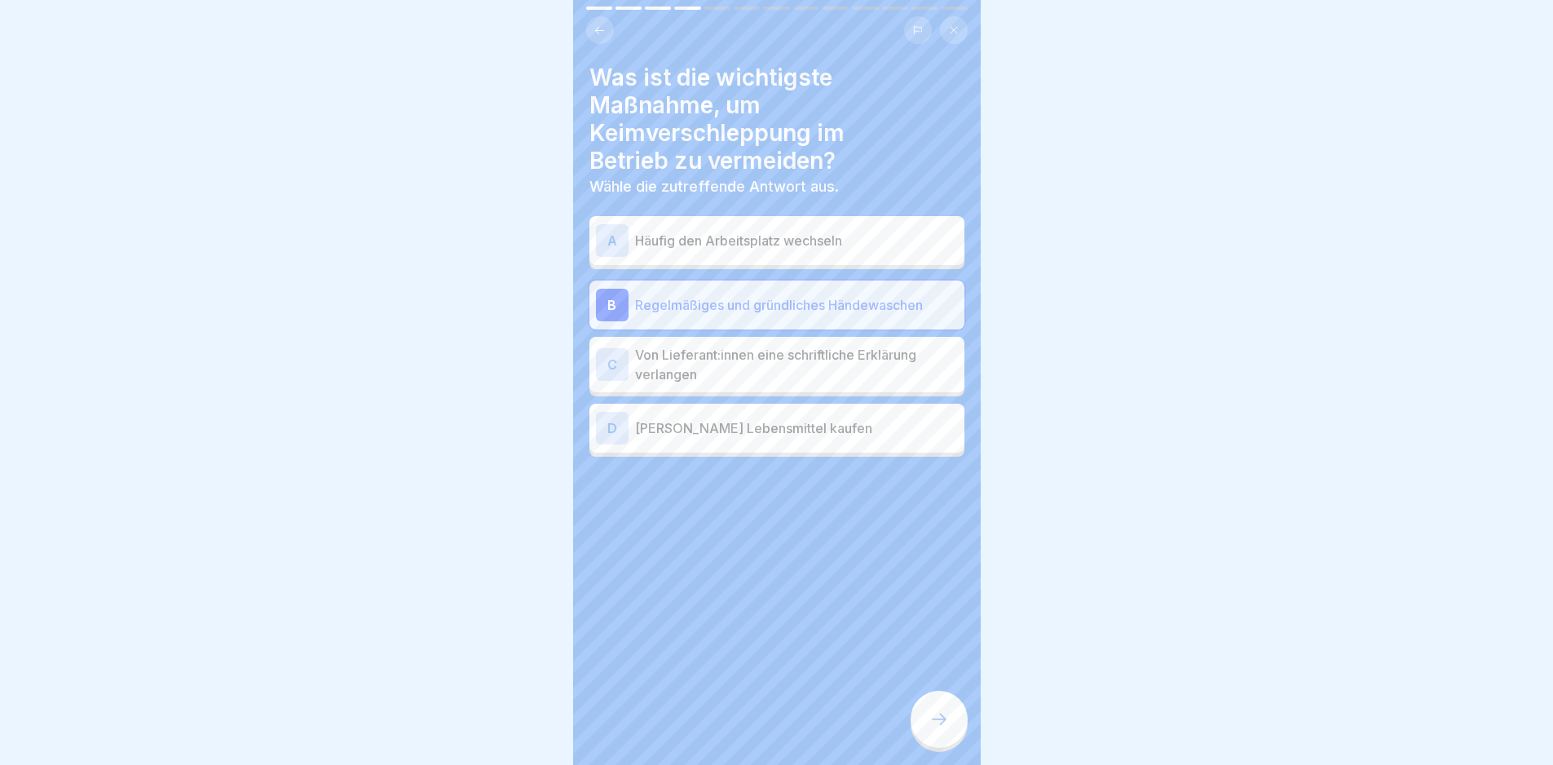
click at [932, 742] on div at bounding box center [939, 719] width 57 height 57
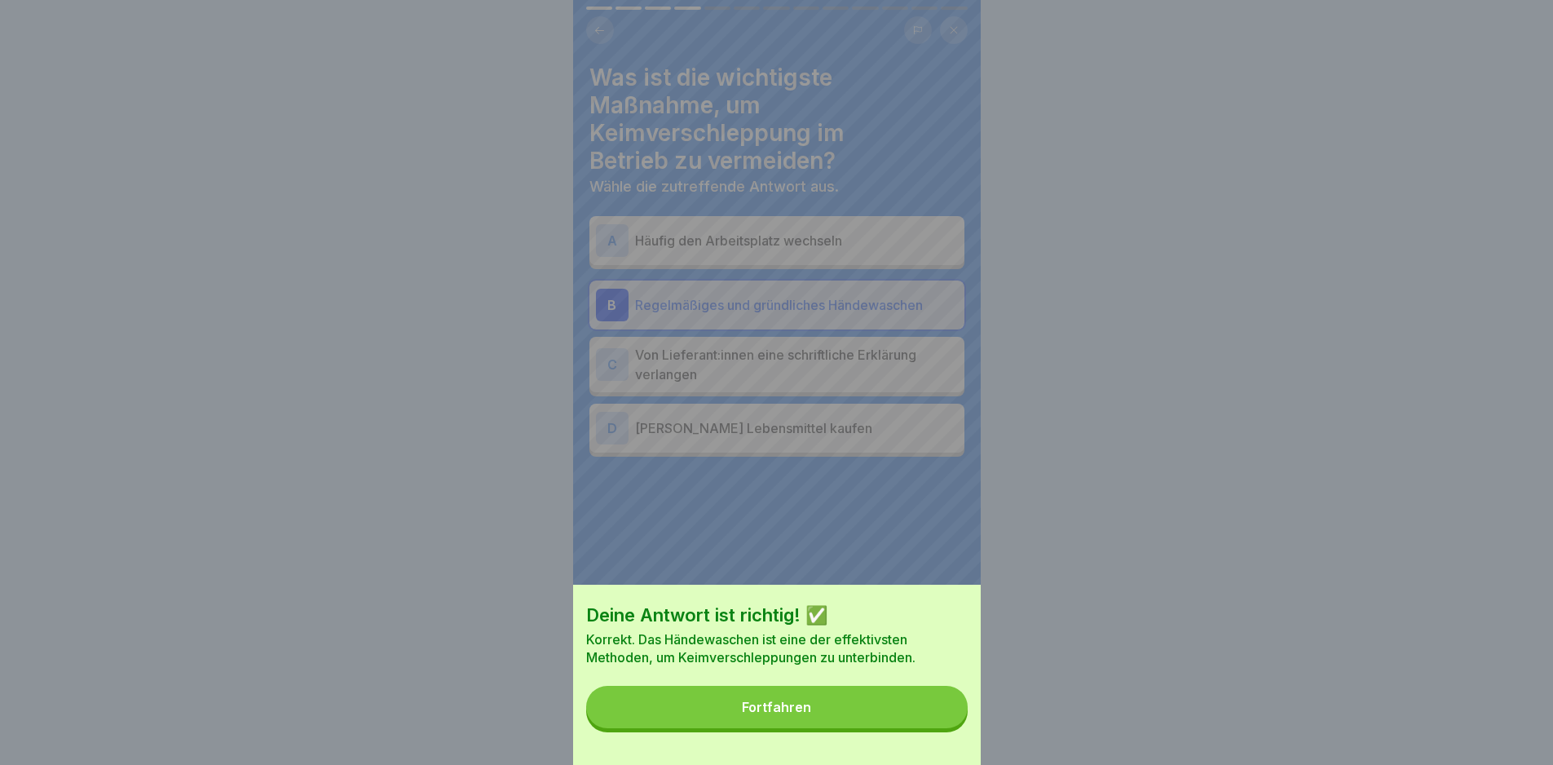
click at [930, 721] on button "Fortfahren" at bounding box center [777, 707] width 382 height 42
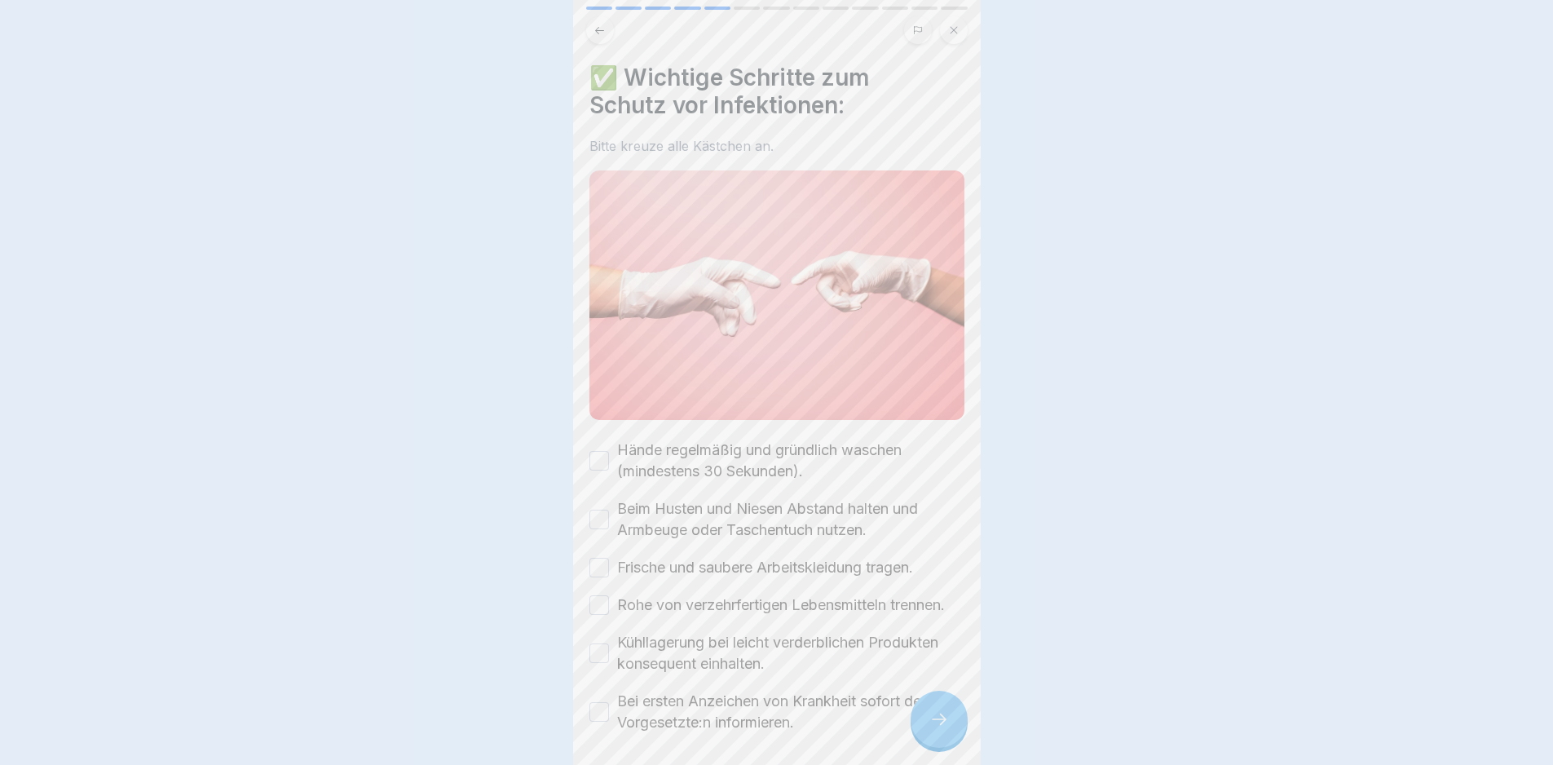
click at [930, 721] on div at bounding box center [939, 719] width 57 height 57
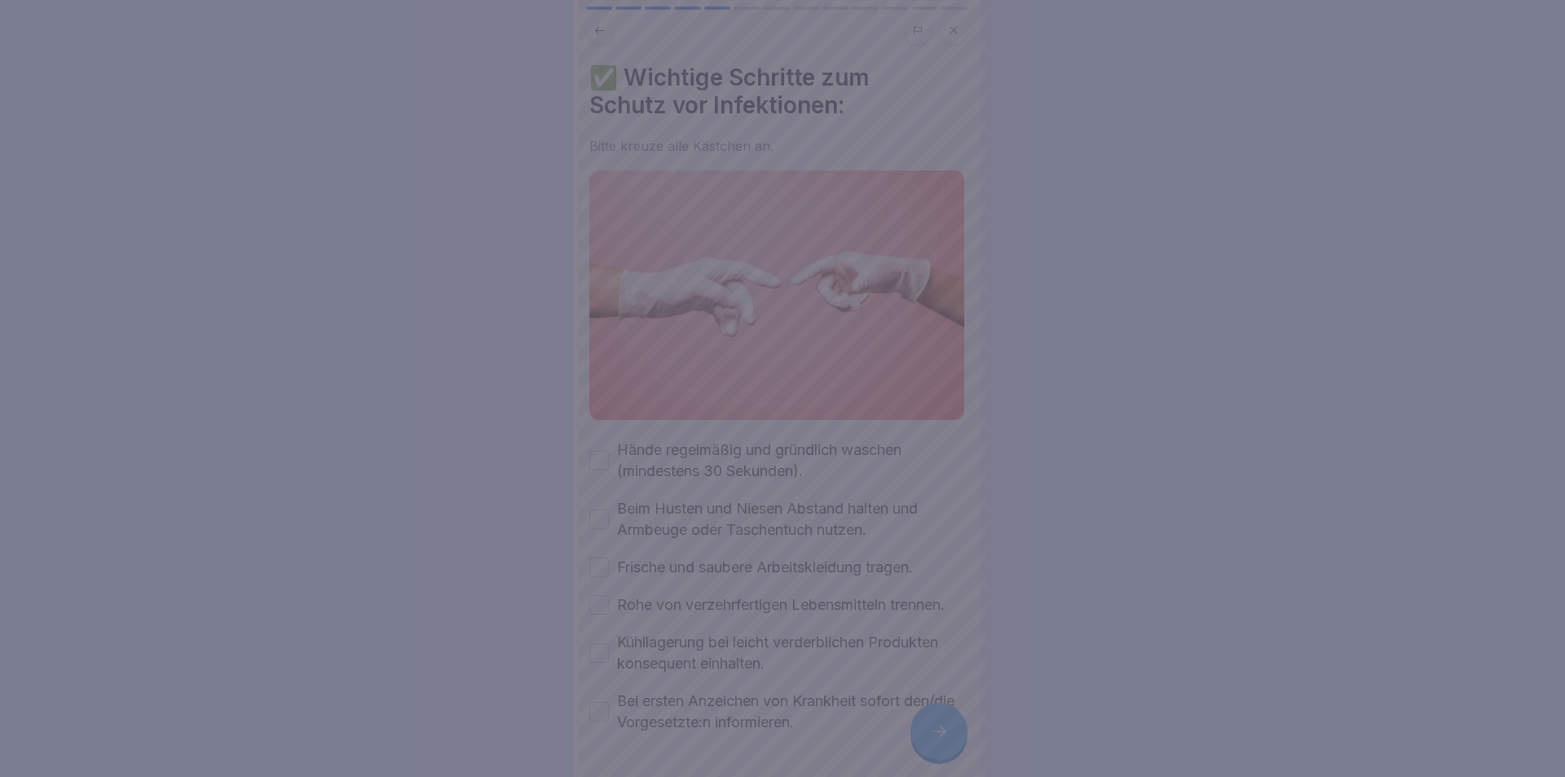
click at [930, 721] on div at bounding box center [782, 388] width 1565 height 777
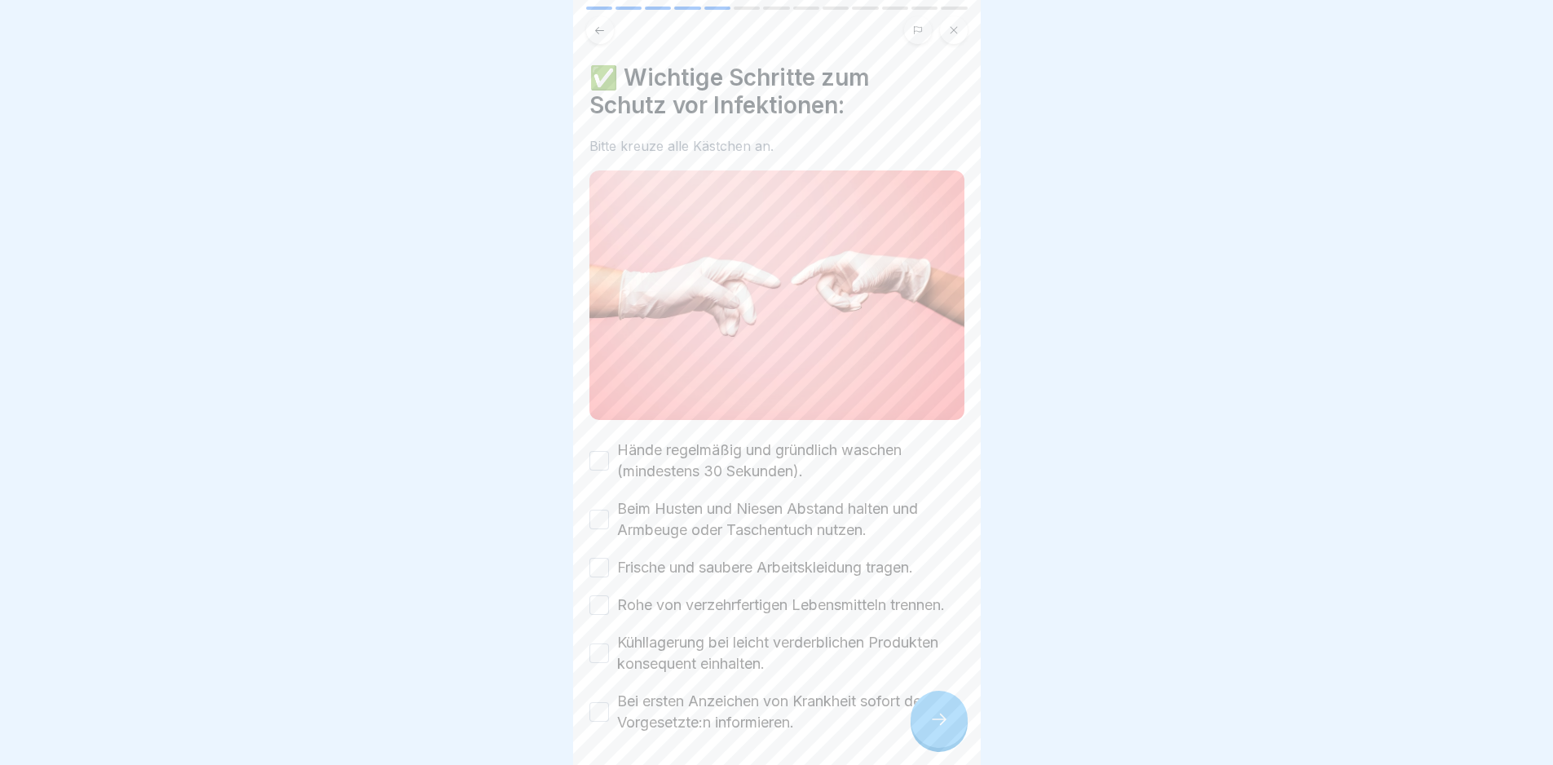
click at [666, 453] on label "Hände regelmäßig und gründlich waschen (mindestens 30 Sekunden)." at bounding box center [790, 460] width 347 height 42
click at [609, 453] on button "Hände regelmäßig und gründlich waschen (mindestens 30 Sekunden)." at bounding box center [599, 461] width 20 height 20
click at [689, 502] on label "Beim Husten und Niesen Abstand halten und Armbeuge oder Taschentuch nutzen." at bounding box center [790, 519] width 347 height 42
click at [609, 510] on button "Beim Husten und Niesen Abstand halten und Armbeuge oder Taschentuch nutzen." at bounding box center [599, 520] width 20 height 20
click at [699, 557] on label "Frische und saubere Arbeitskleidung tragen." at bounding box center [765, 567] width 296 height 21
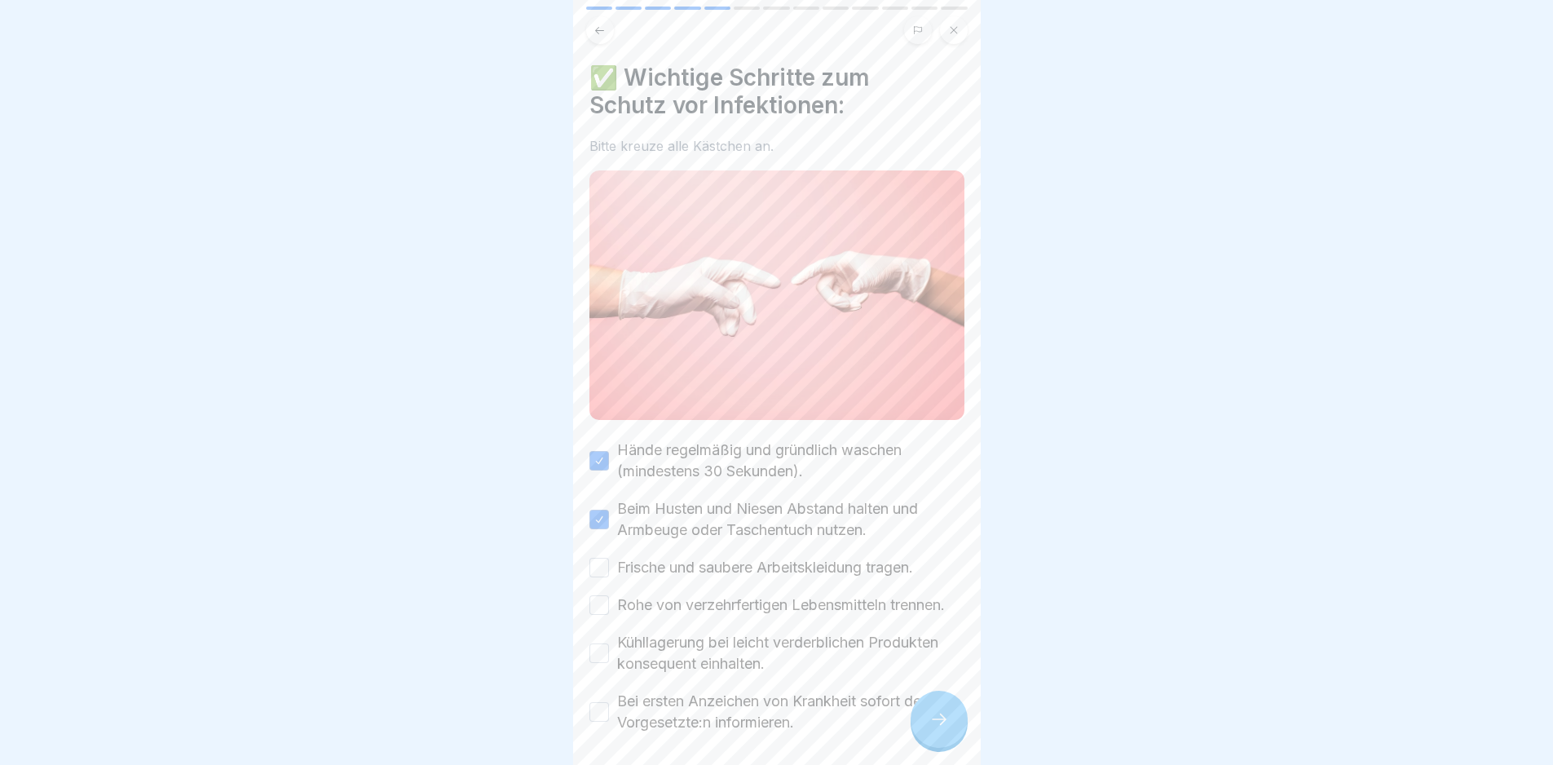
click at [609, 558] on button "Frische und saubere Arbeitskleidung tragen." at bounding box center [599, 568] width 20 height 20
click at [717, 595] on label "Rohe von verzehrfertigen Lebensmitteln trennen." at bounding box center [781, 604] width 328 height 21
click at [609, 595] on button "Rohe von verzehrfertigen Lebensmitteln trennen." at bounding box center [599, 605] width 20 height 20
click at [745, 660] on label "Kühllagerung bei leicht verderblichen Produkten konsequent einhalten." at bounding box center [790, 653] width 347 height 42
click at [609, 660] on button "Kühllagerung bei leicht verderblichen Produkten konsequent einhalten." at bounding box center [599, 653] width 20 height 20
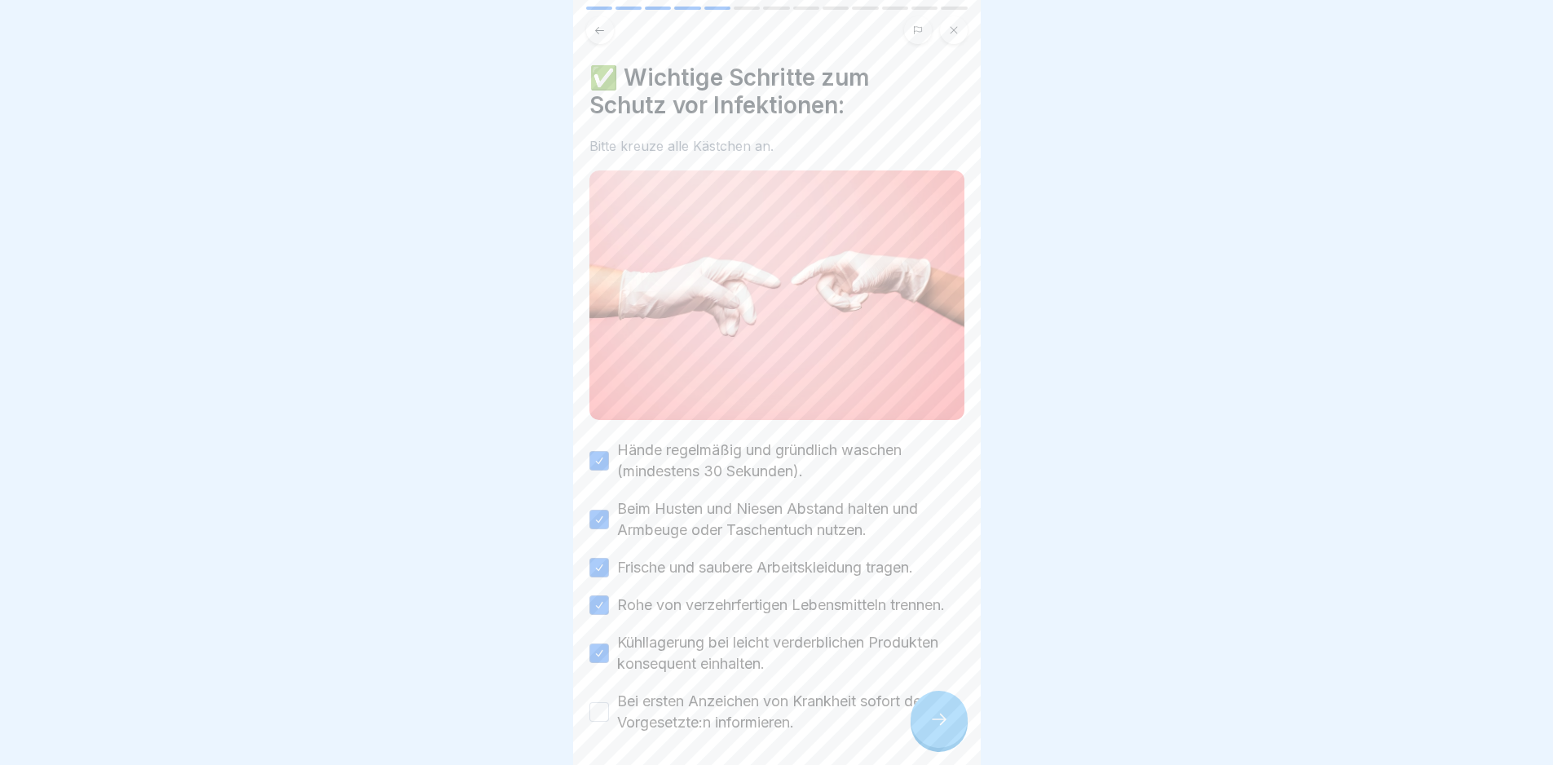
click at [770, 718] on label "Bei ersten Anzeichen von Krankheit sofort den/die Vorgesetzte:n informieren." at bounding box center [790, 712] width 347 height 42
click at [609, 718] on button "Bei ersten Anzeichen von Krankheit sofort den/die Vorgesetzte:n informieren." at bounding box center [599, 712] width 20 height 20
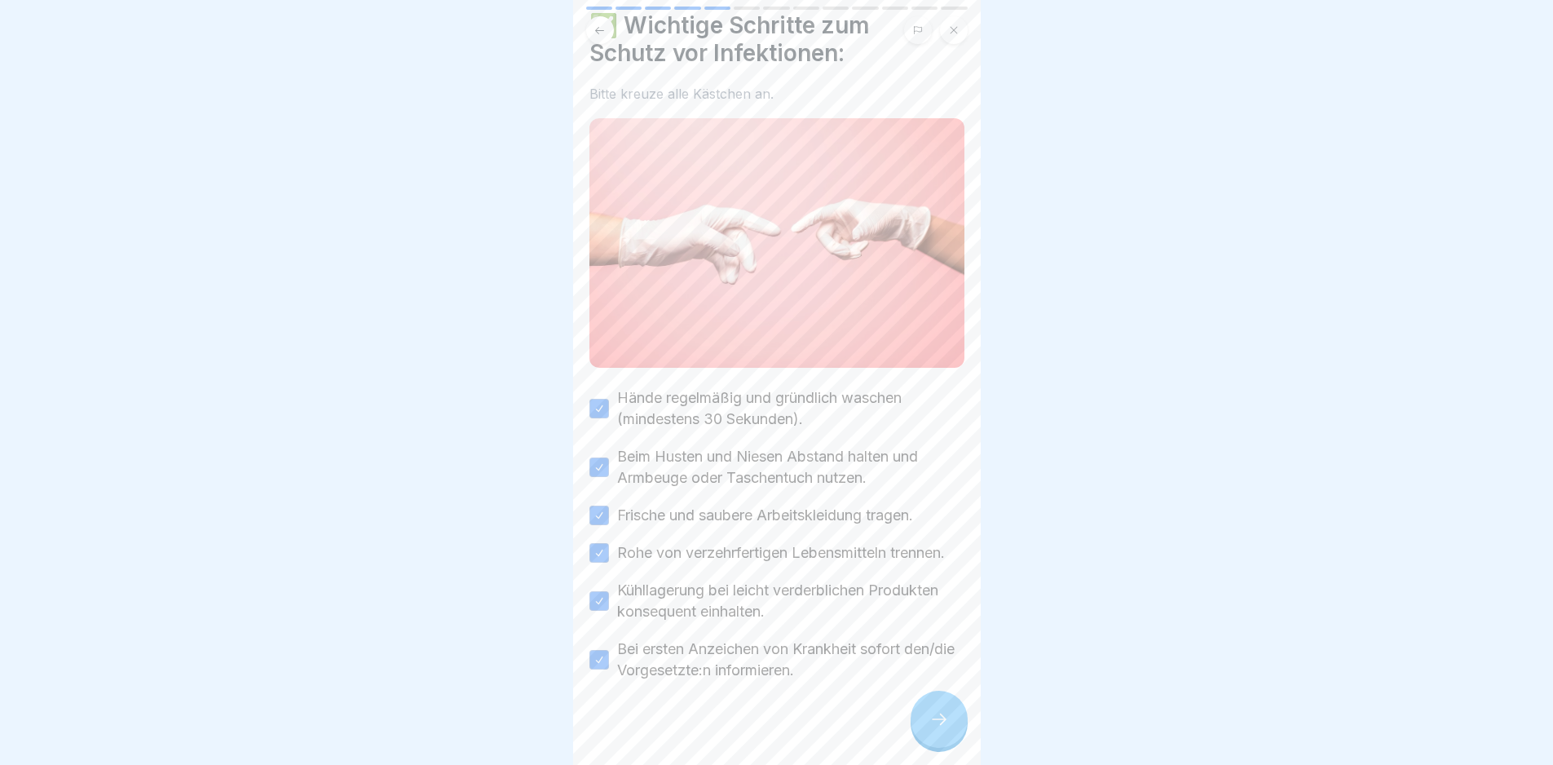
scroll to position [79, 0]
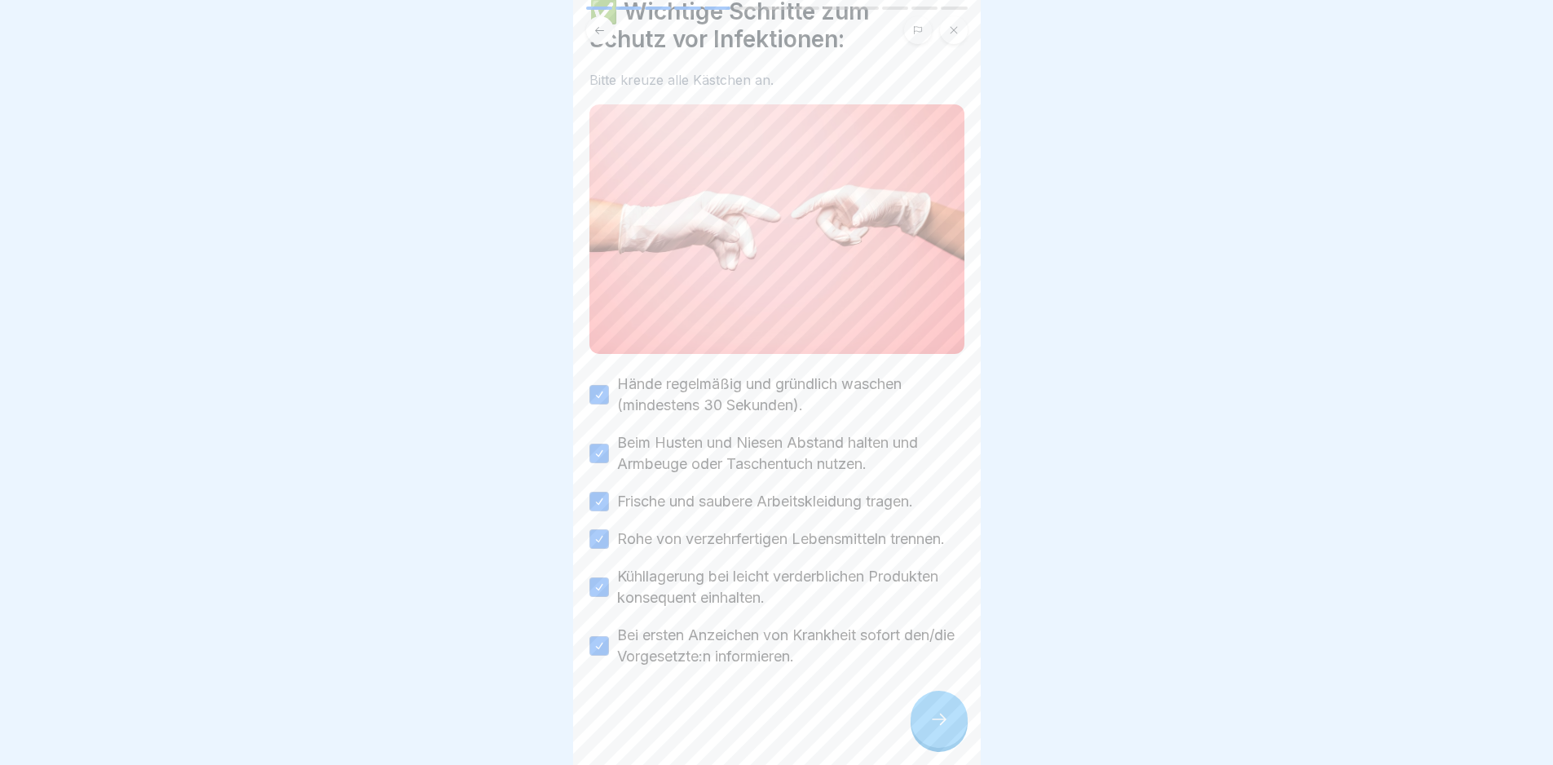
click at [916, 718] on div at bounding box center [939, 719] width 57 height 57
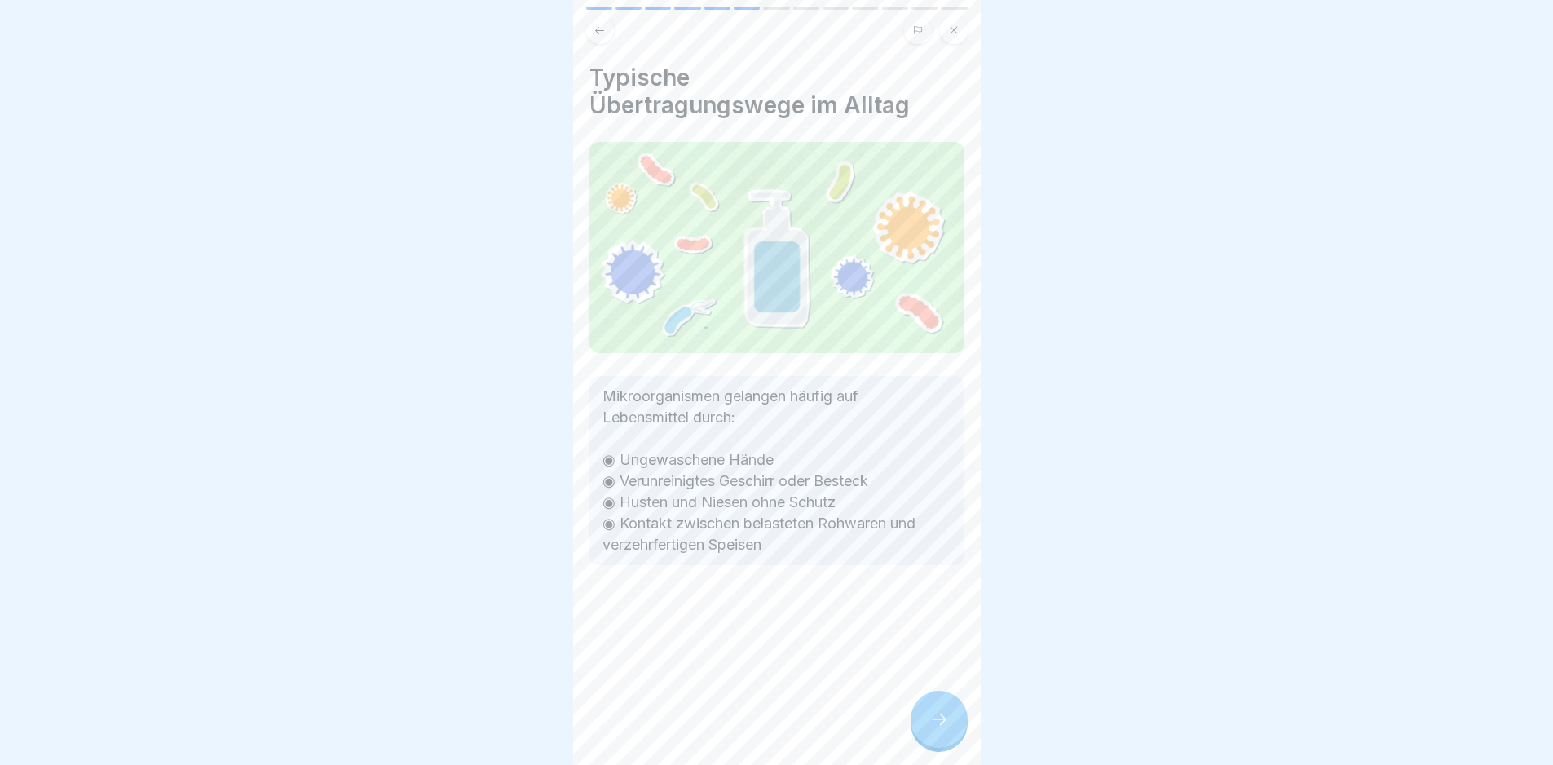
click at [943, 729] on icon at bounding box center [939, 719] width 20 height 20
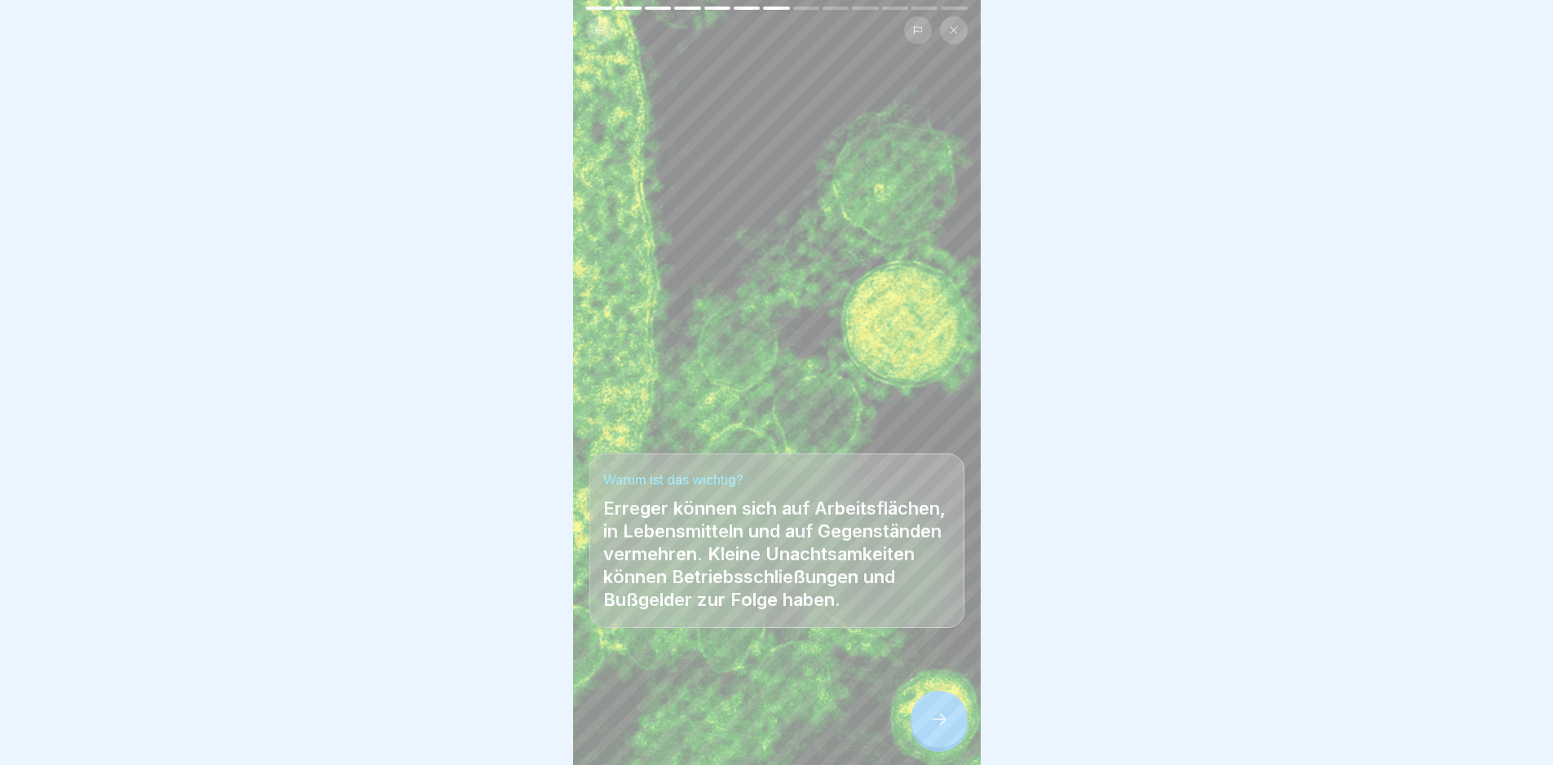
click at [943, 729] on icon at bounding box center [939, 719] width 20 height 20
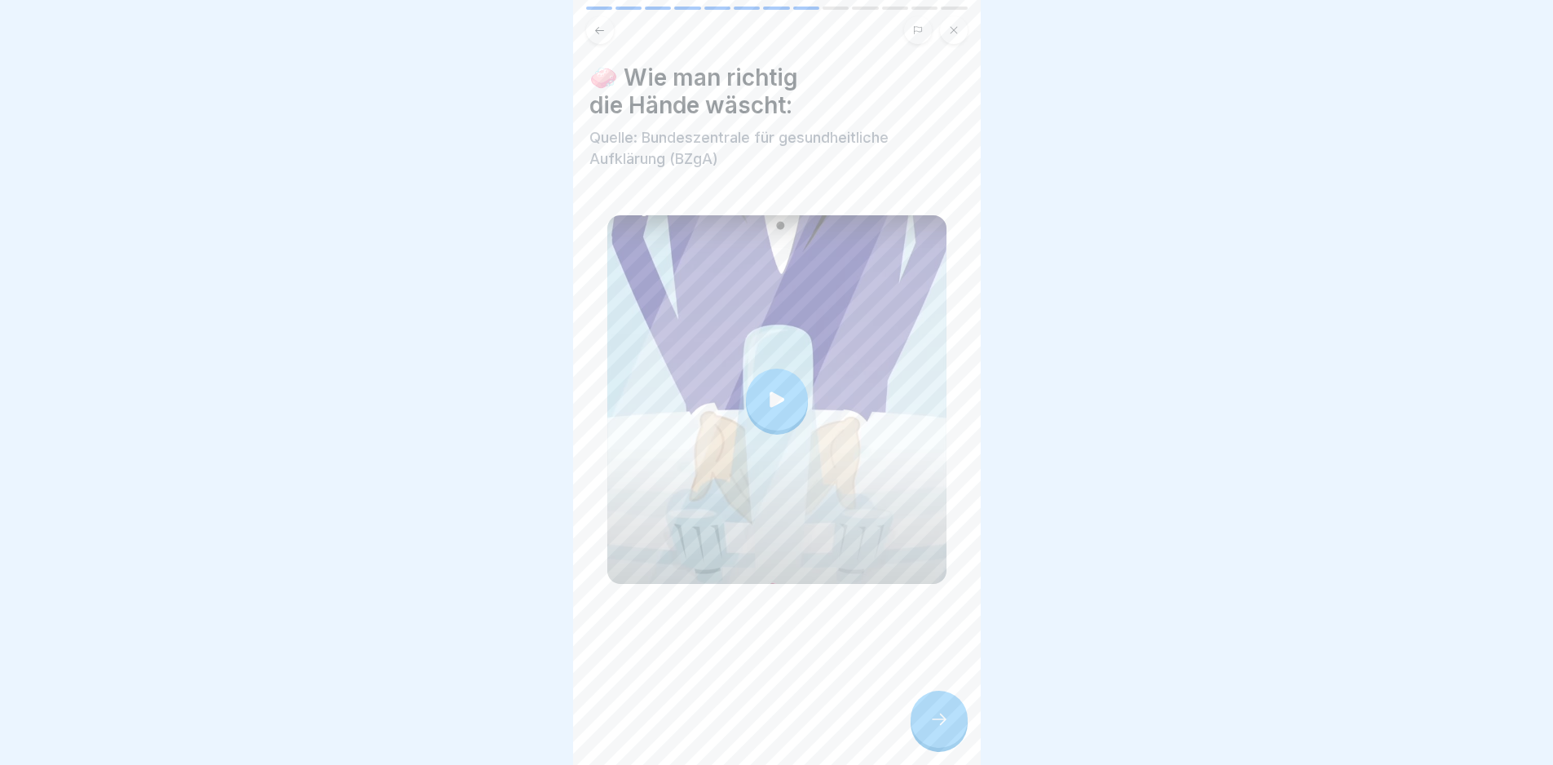
click at [775, 373] on div at bounding box center [777, 399] width 62 height 62
click at [939, 724] on icon at bounding box center [939, 719] width 20 height 20
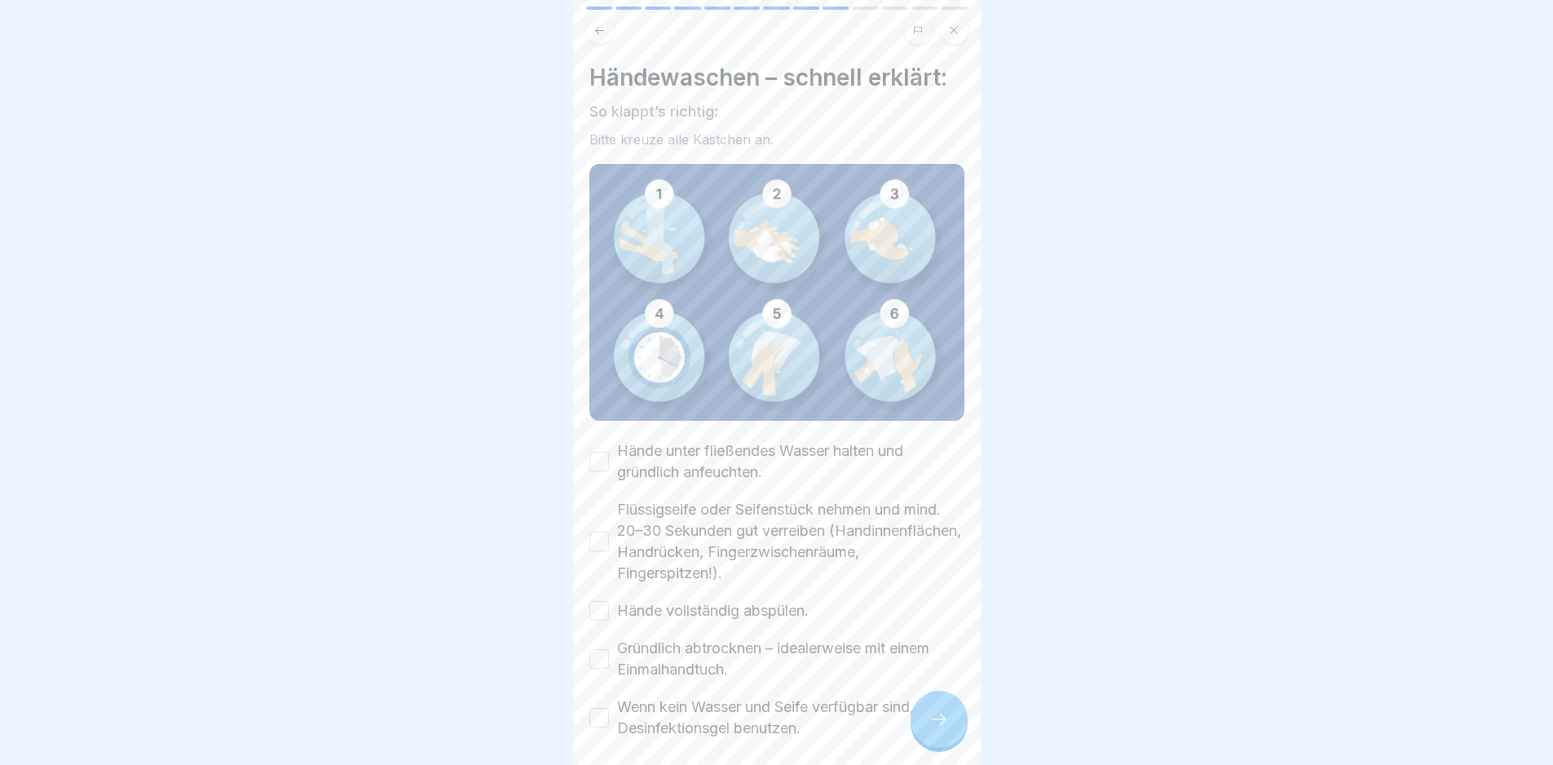
click at [701, 462] on label "Hände unter fließendes Wasser halten und gründlich anfeuchten." at bounding box center [790, 461] width 347 height 42
click at [609, 462] on button "Hände unter fließendes Wasser halten und gründlich anfeuchten." at bounding box center [599, 462] width 20 height 20
click at [712, 522] on label "Flüssigseife oder Seifenstück nehmen und mind. 20–30 Sekunden gut verreiben (Ha…" at bounding box center [790, 541] width 347 height 85
click at [609, 532] on button "Flüssigseife oder Seifenstück nehmen und mind. 20–30 Sekunden gut verreiben (Ha…" at bounding box center [599, 542] width 20 height 20
drag, startPoint x: 728, startPoint y: 594, endPoint x: 738, endPoint y: 610, distance: 18.3
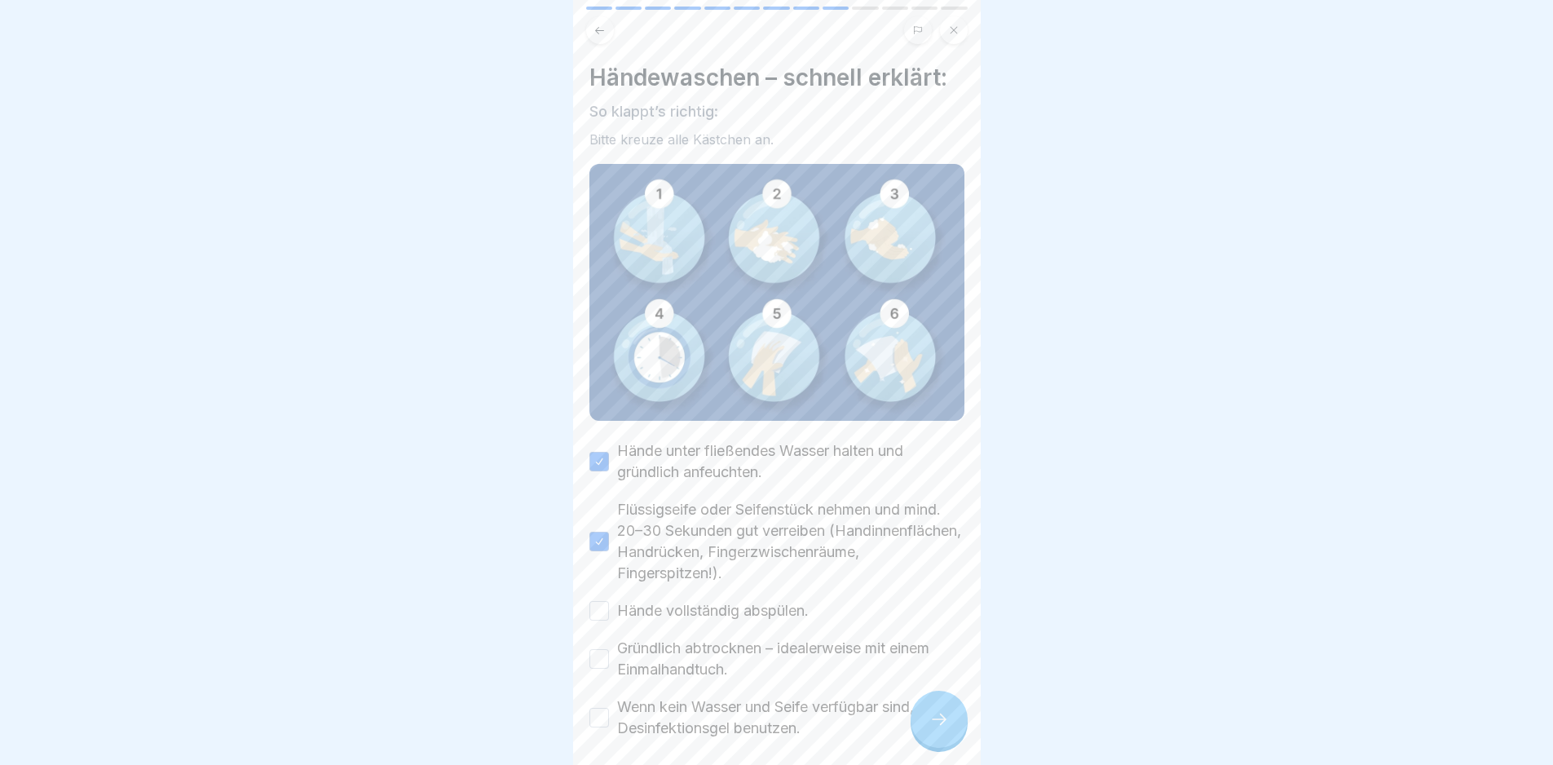
click at [728, 600] on label "Hände vollständig abspülen." at bounding box center [713, 610] width 192 height 21
click at [609, 601] on button "Hände vollständig abspülen." at bounding box center [599, 611] width 20 height 20
click at [761, 672] on div "Hände unter fließendes Wasser halten und gründlich anfeuchten. Flüssigseife ode…" at bounding box center [776, 589] width 375 height 298
click at [731, 643] on label "Gründlich abtrocknen – idealerweise mit einem Einmalhandtuch." at bounding box center [790, 659] width 347 height 42
click at [609, 649] on button "Gründlich abtrocknen – idealerweise mit einem Einmalhandtuch." at bounding box center [599, 659] width 20 height 20
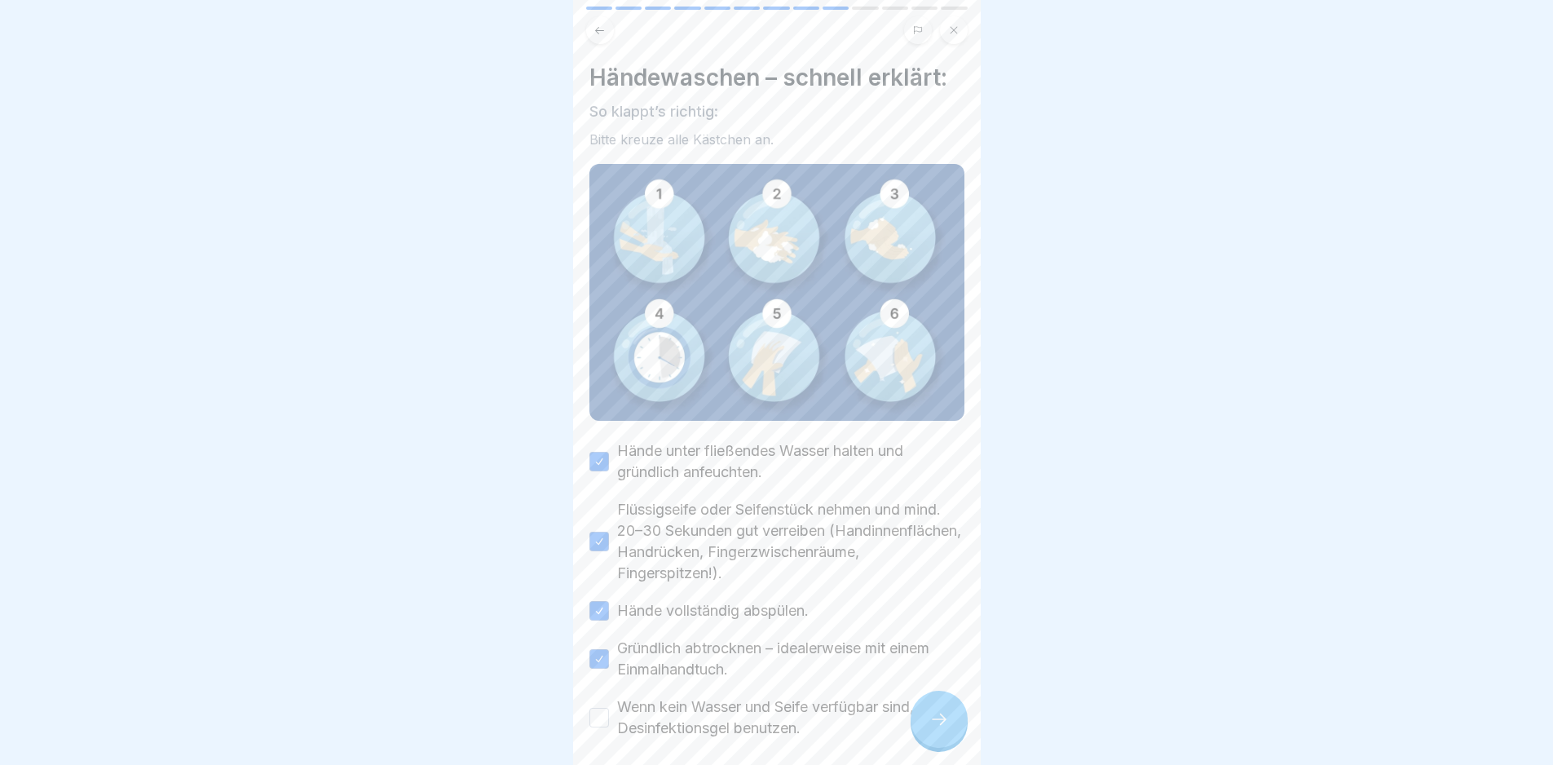
click at [771, 709] on label "Wenn kein Wasser und Seife verfügbar sind, Desinfektionsgel benutzen." at bounding box center [790, 717] width 347 height 42
click at [609, 709] on button "Wenn kein Wasser und Seife verfügbar sind, Desinfektionsgel benutzen." at bounding box center [599, 718] width 20 height 20
click at [919, 737] on div at bounding box center [939, 719] width 57 height 57
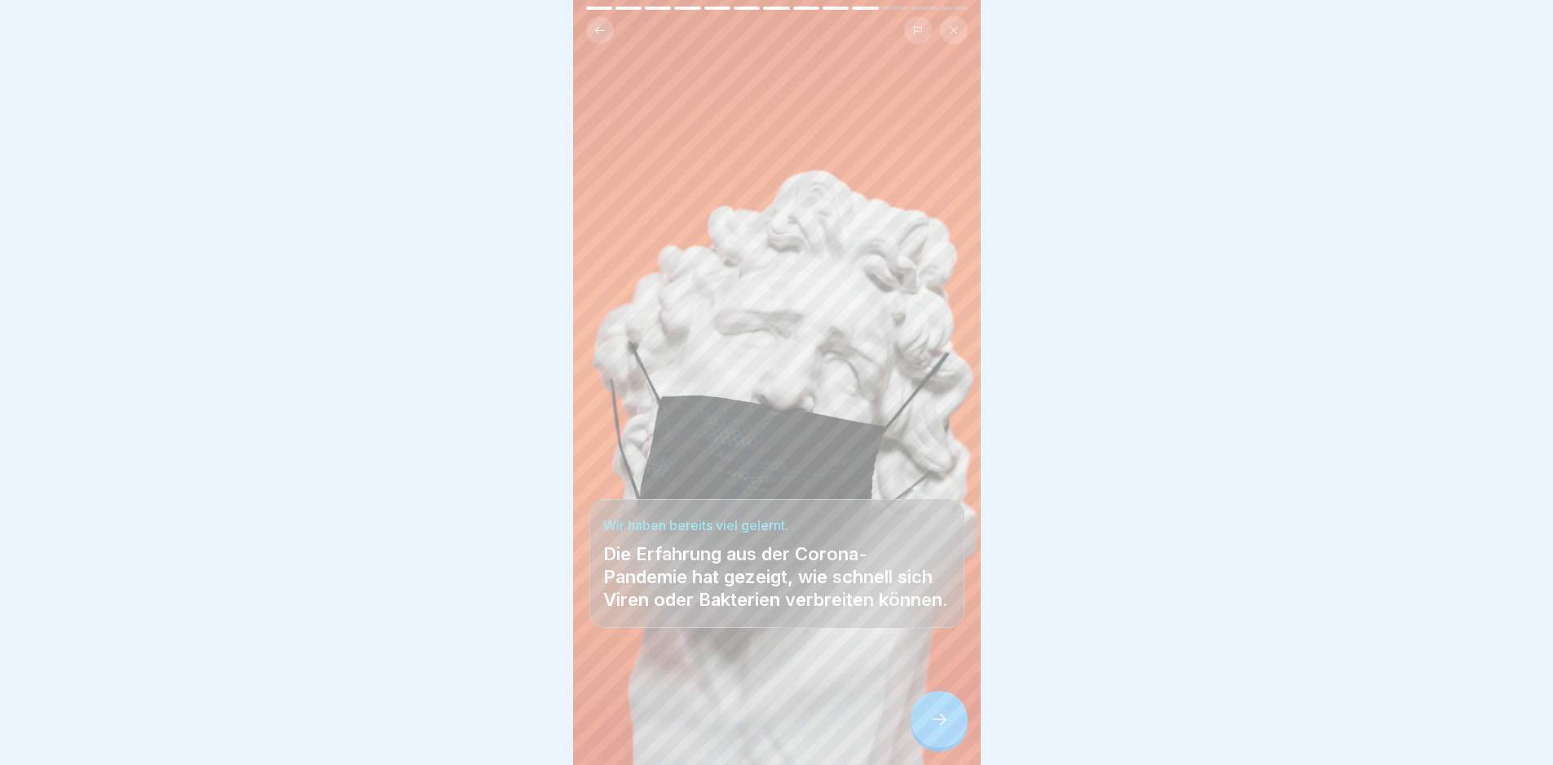
click at [919, 737] on div at bounding box center [939, 719] width 57 height 57
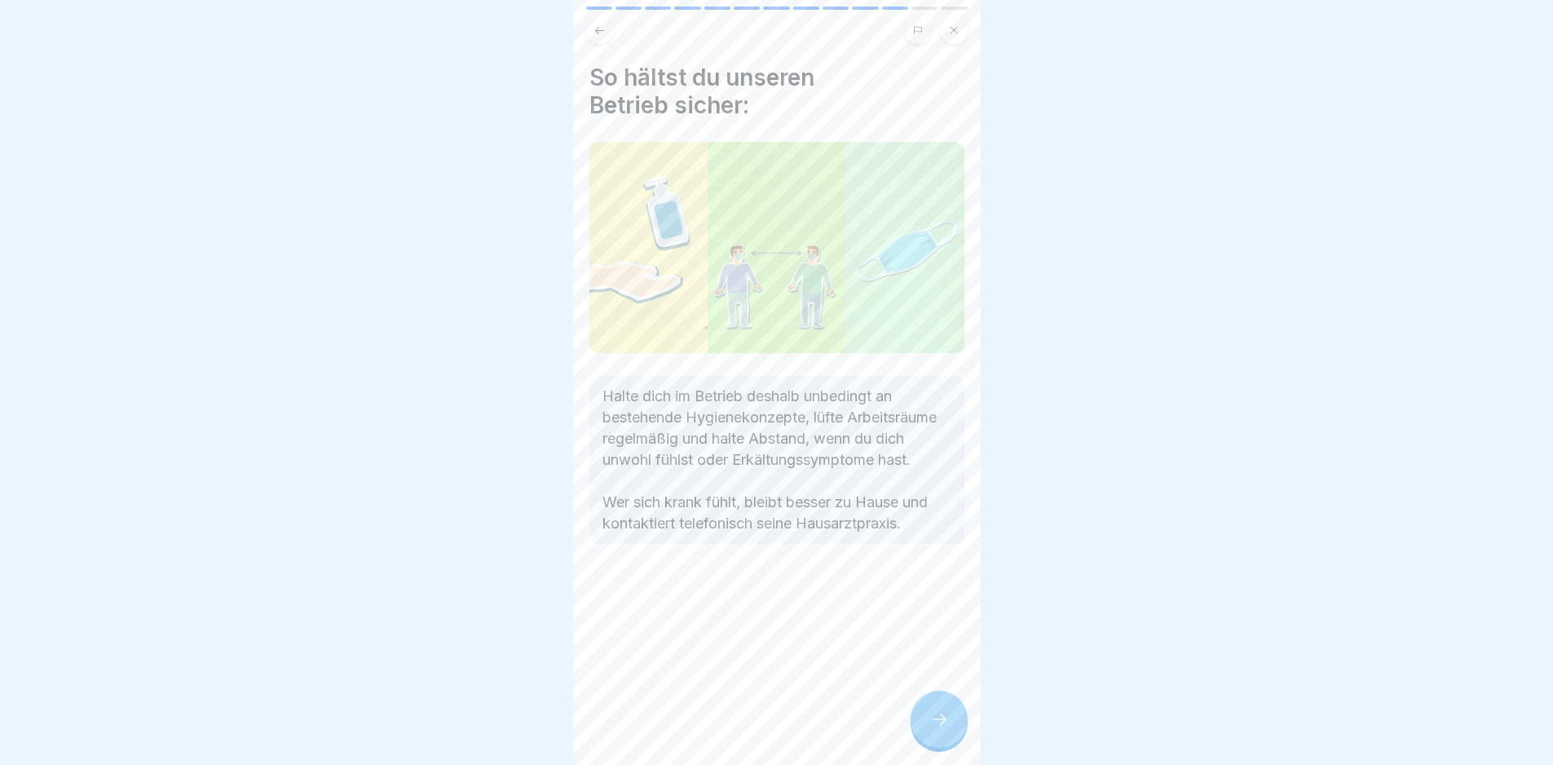
click at [918, 735] on div at bounding box center [939, 719] width 57 height 57
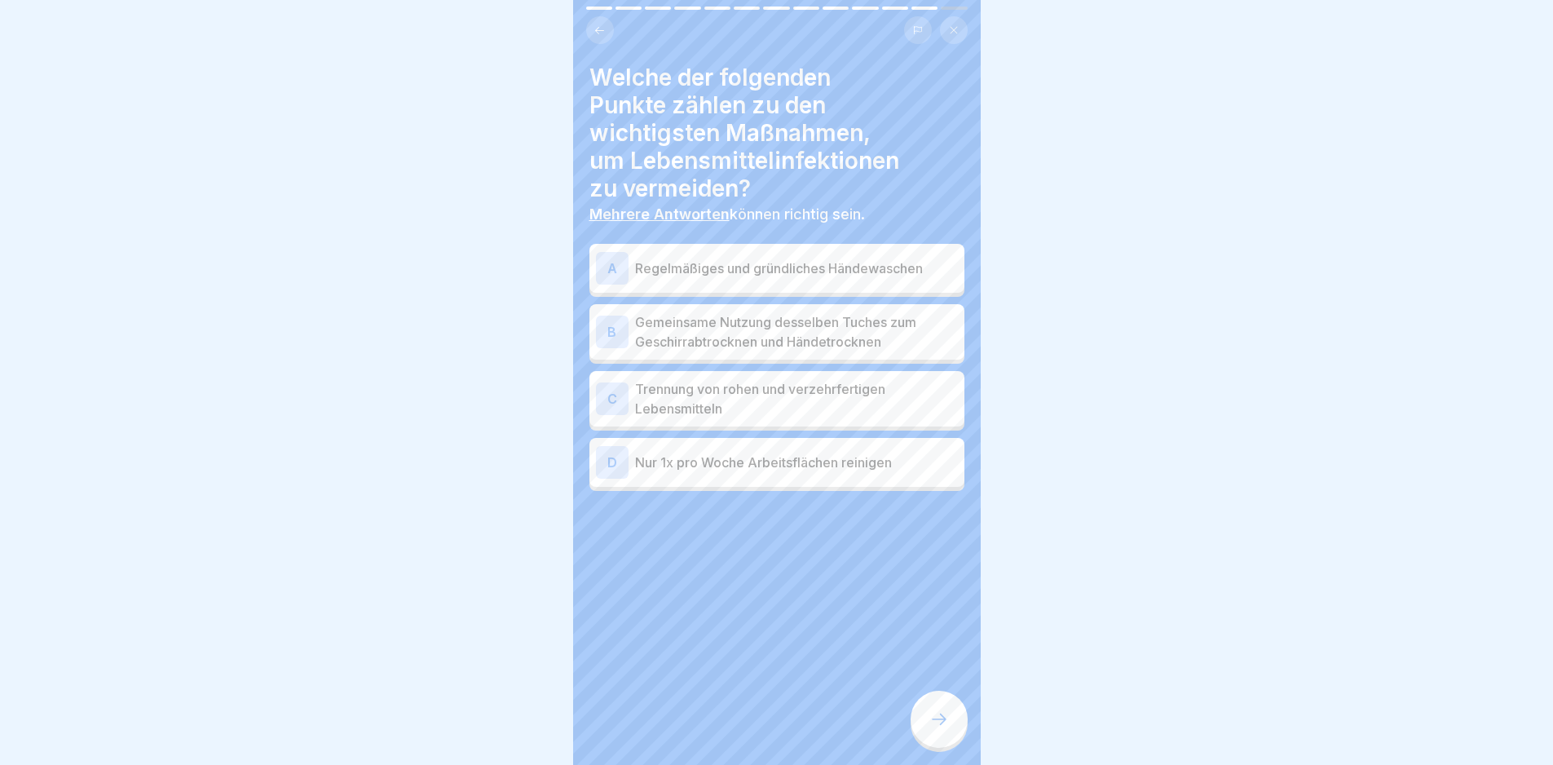
click at [749, 269] on p "Regelmäßiges und gründliches Händewaschen" at bounding box center [796, 268] width 323 height 20
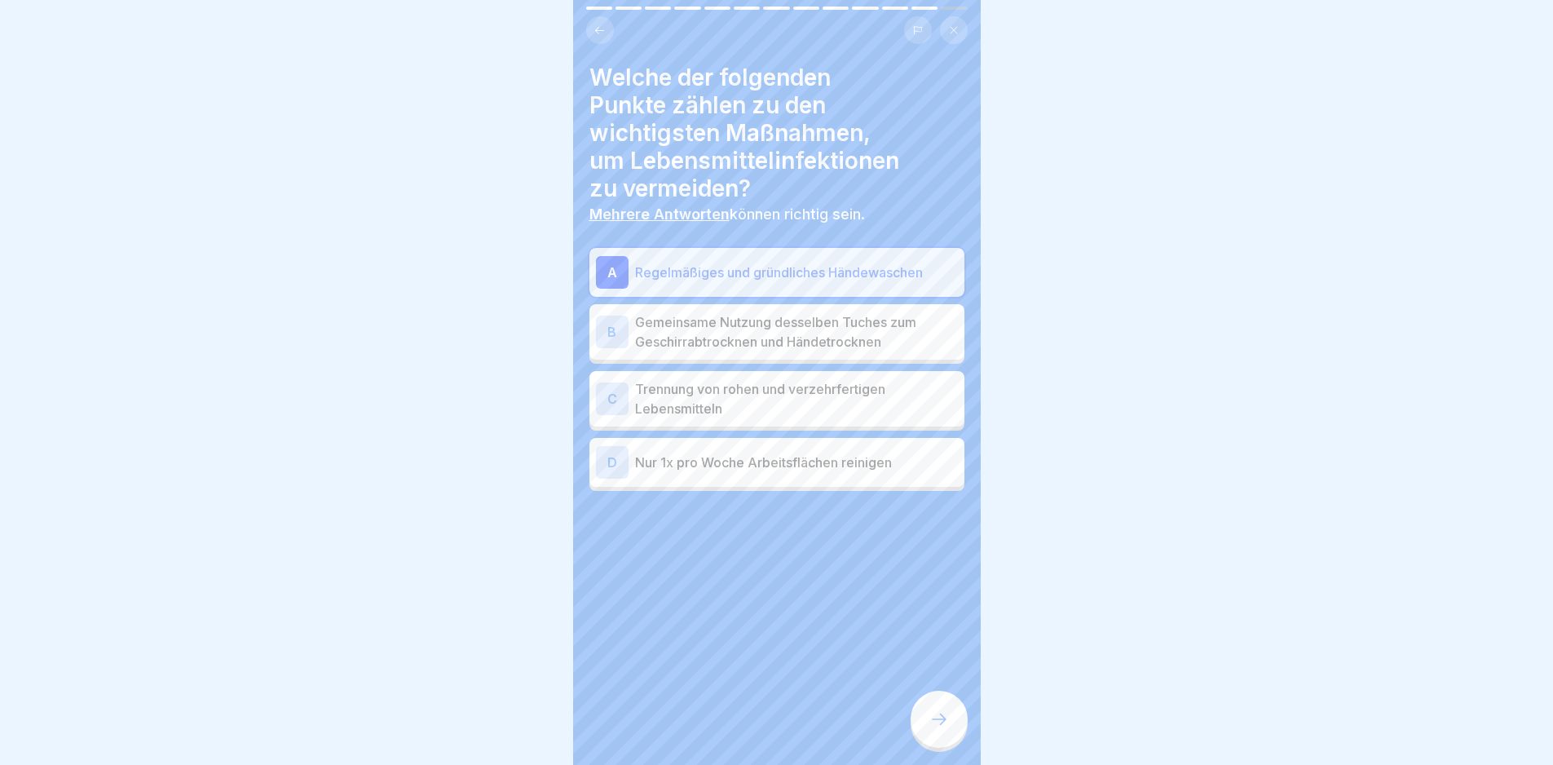
click at [790, 395] on p "Trennung von rohen und verzehrfertigen Lebensmitteln" at bounding box center [796, 398] width 323 height 39
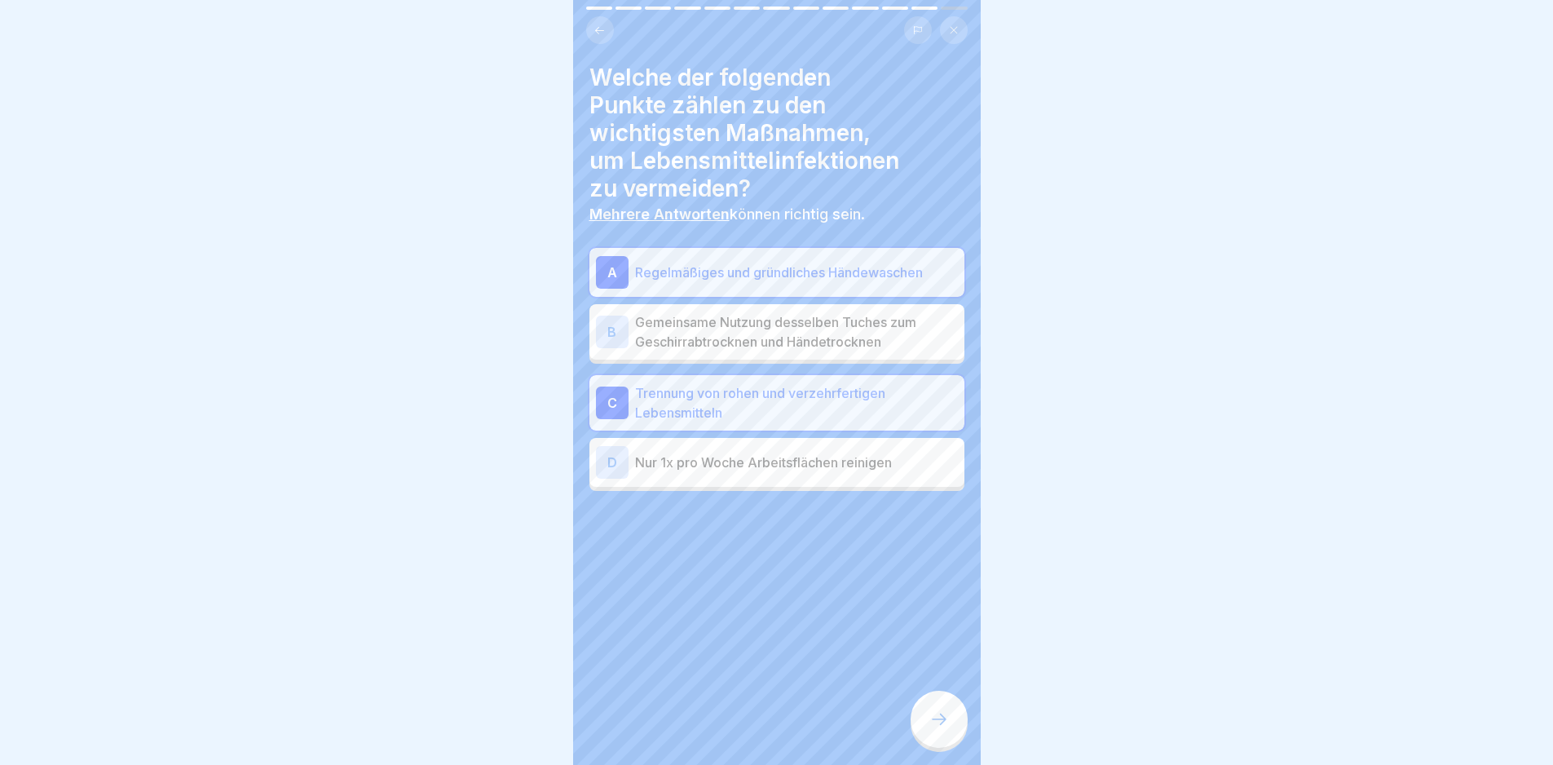
click at [920, 705] on div "Welche der folgenden Punkte zählen zu den wichtigsten Maßnahmen, um Lebensmitte…" at bounding box center [777, 382] width 408 height 765
click at [922, 717] on div at bounding box center [939, 719] width 57 height 57
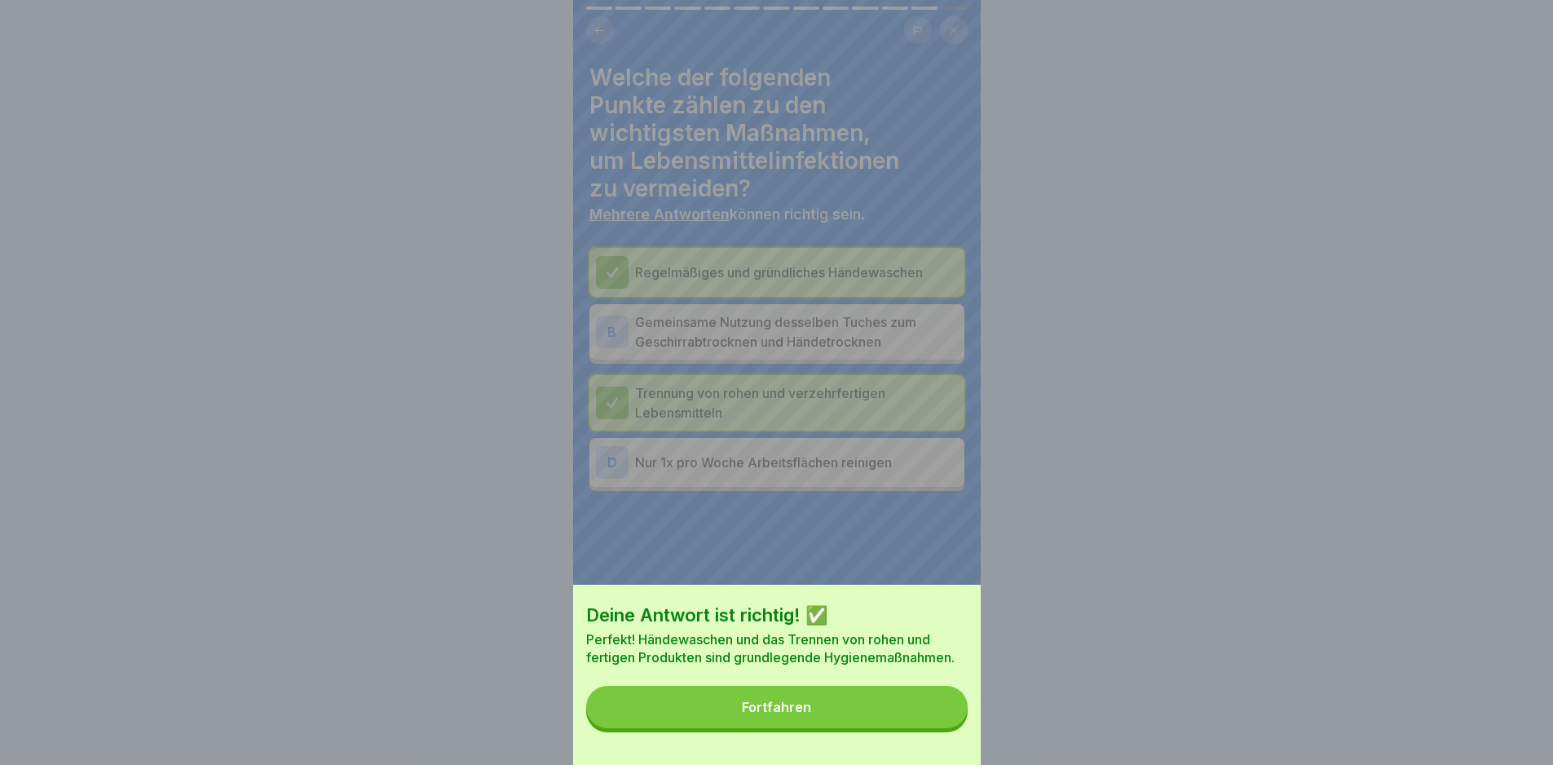
click at [922, 717] on button "Fortfahren" at bounding box center [777, 707] width 382 height 42
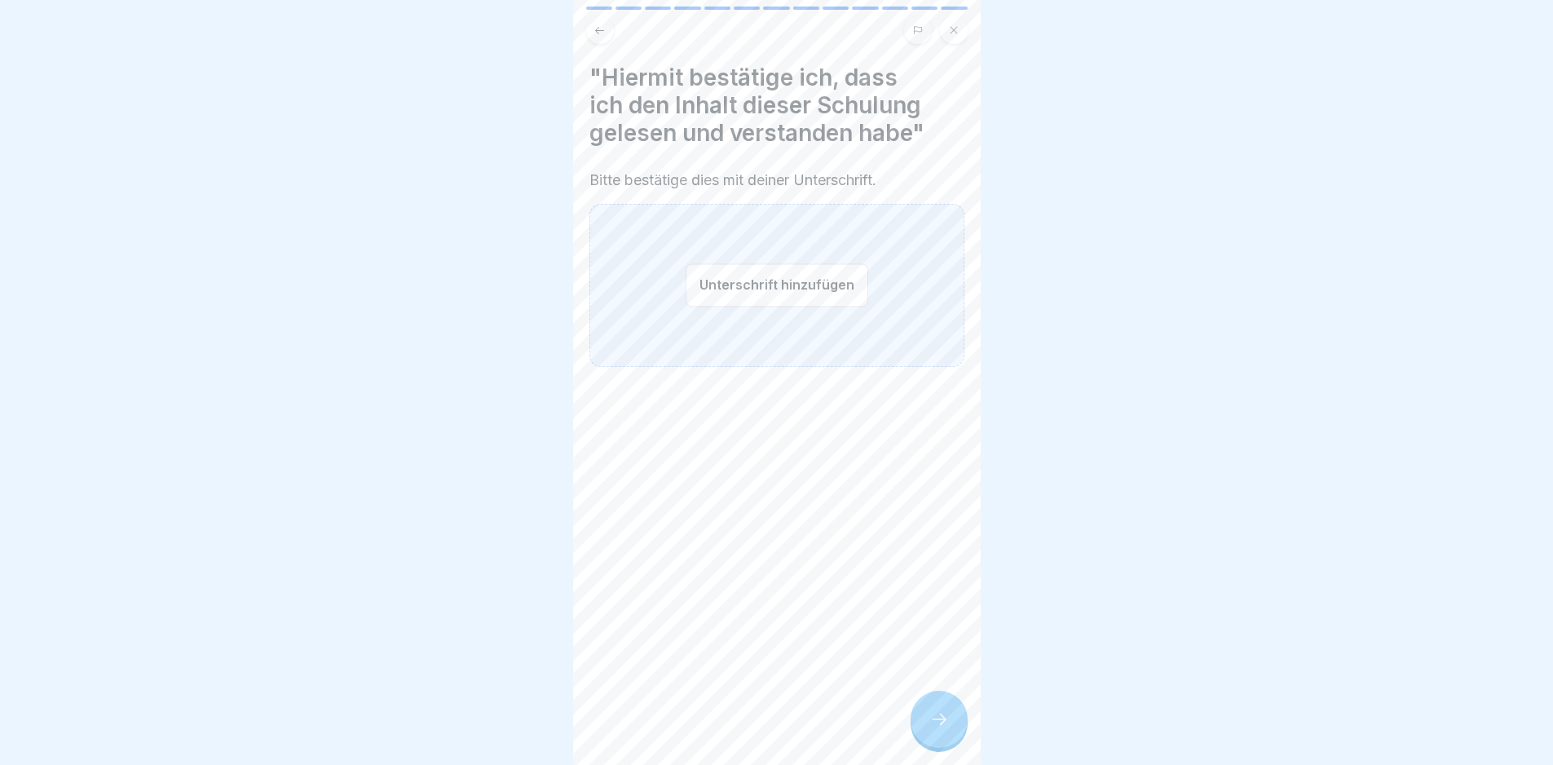
click at [754, 287] on button "Unterschrift hinzufügen" at bounding box center [777, 284] width 183 height 43
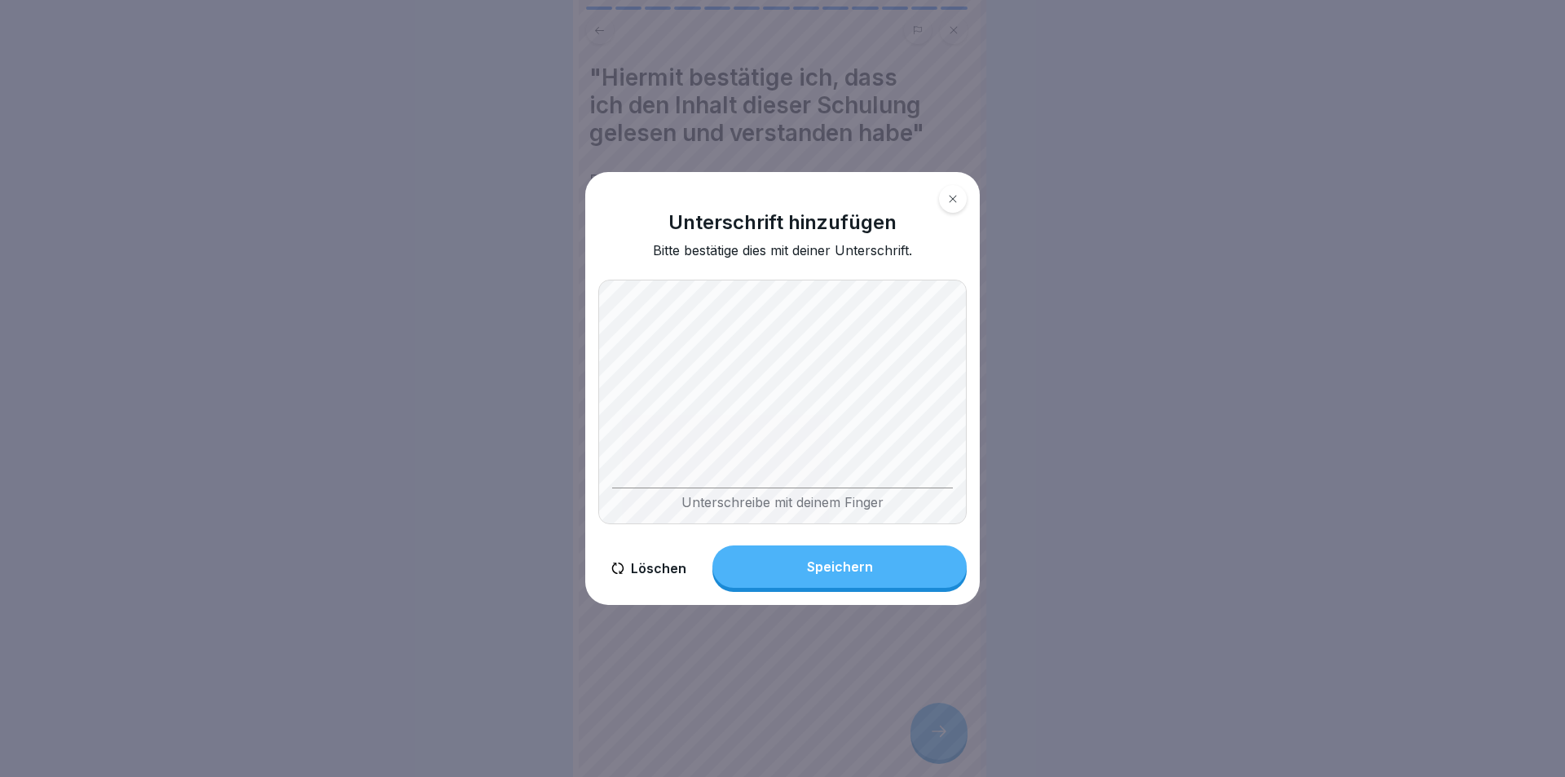
click at [916, 563] on button "Speichern" at bounding box center [840, 566] width 254 height 42
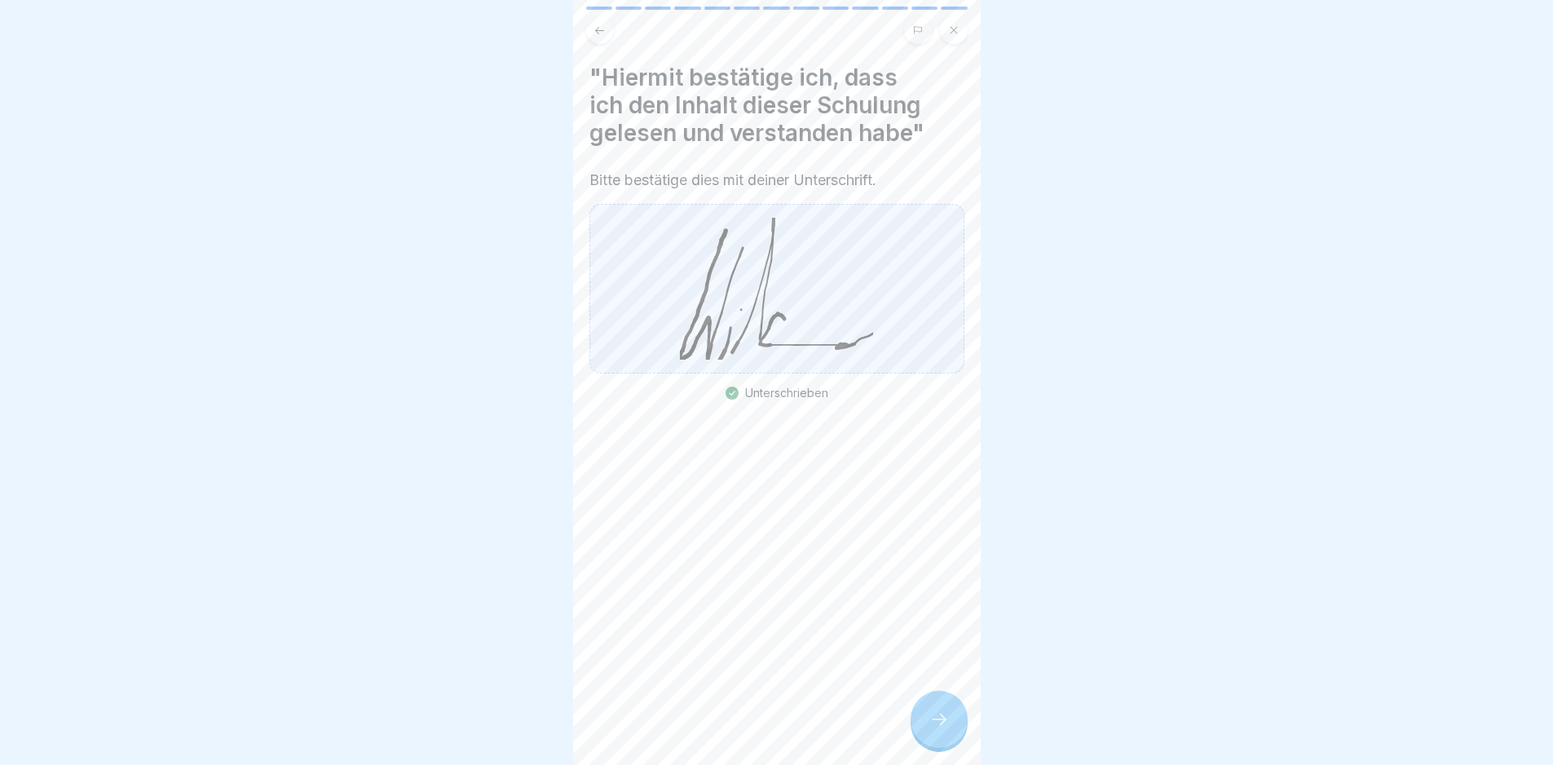
click at [933, 729] on icon at bounding box center [939, 719] width 20 height 20
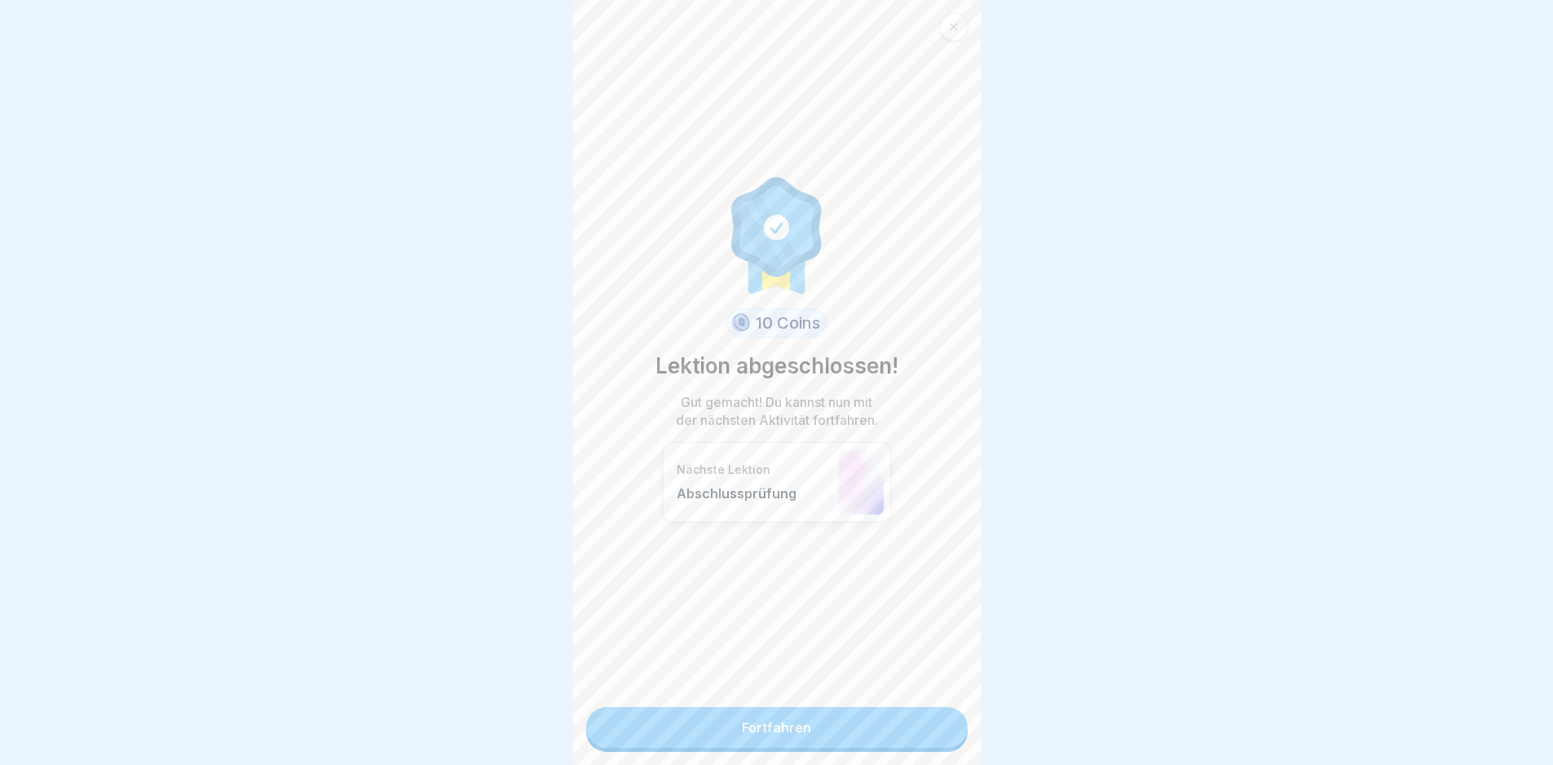
click at [887, 726] on link "Fortfahren" at bounding box center [777, 727] width 382 height 41
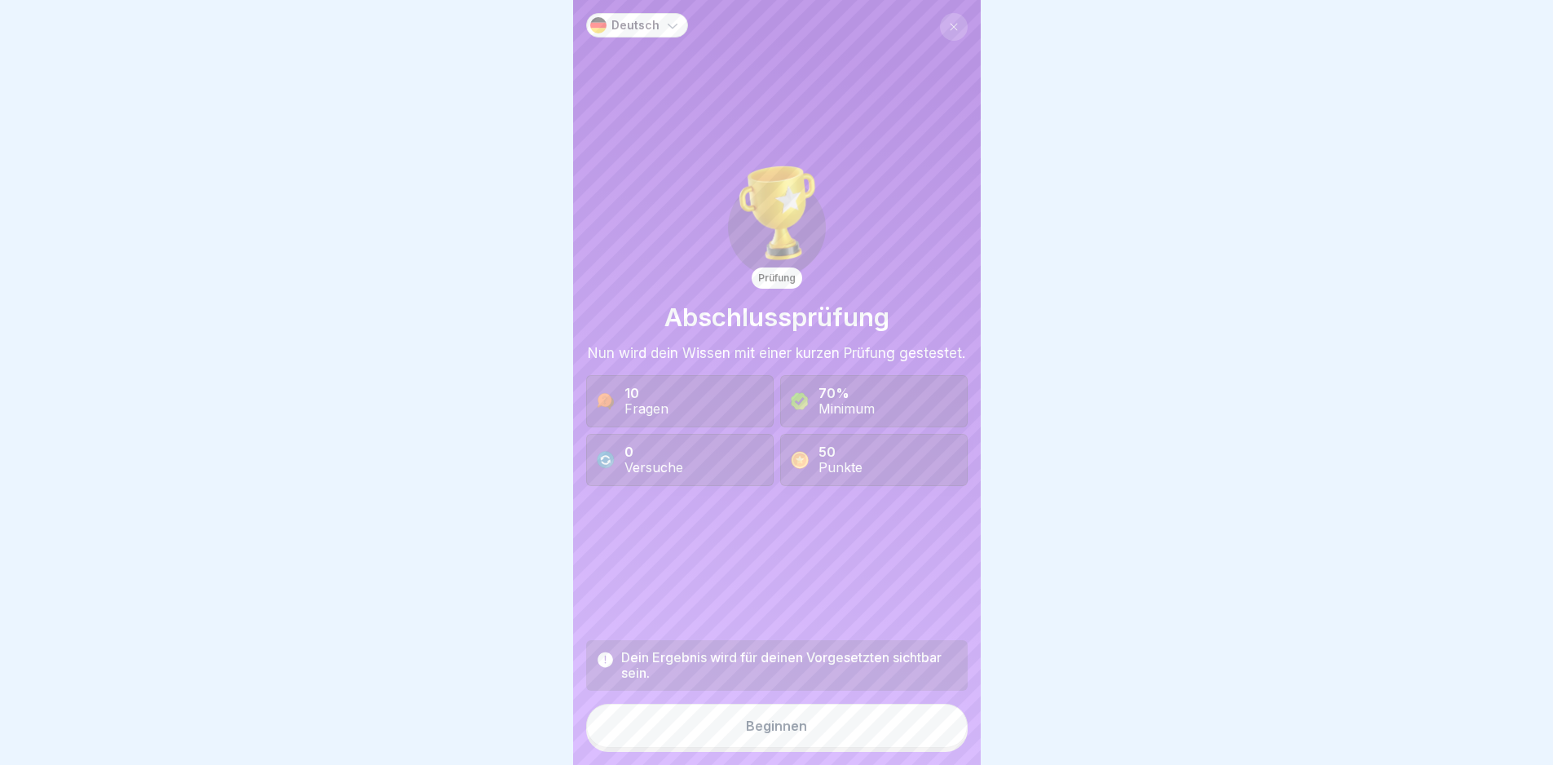
click at [887, 726] on button "Beginnen" at bounding box center [777, 726] width 382 height 44
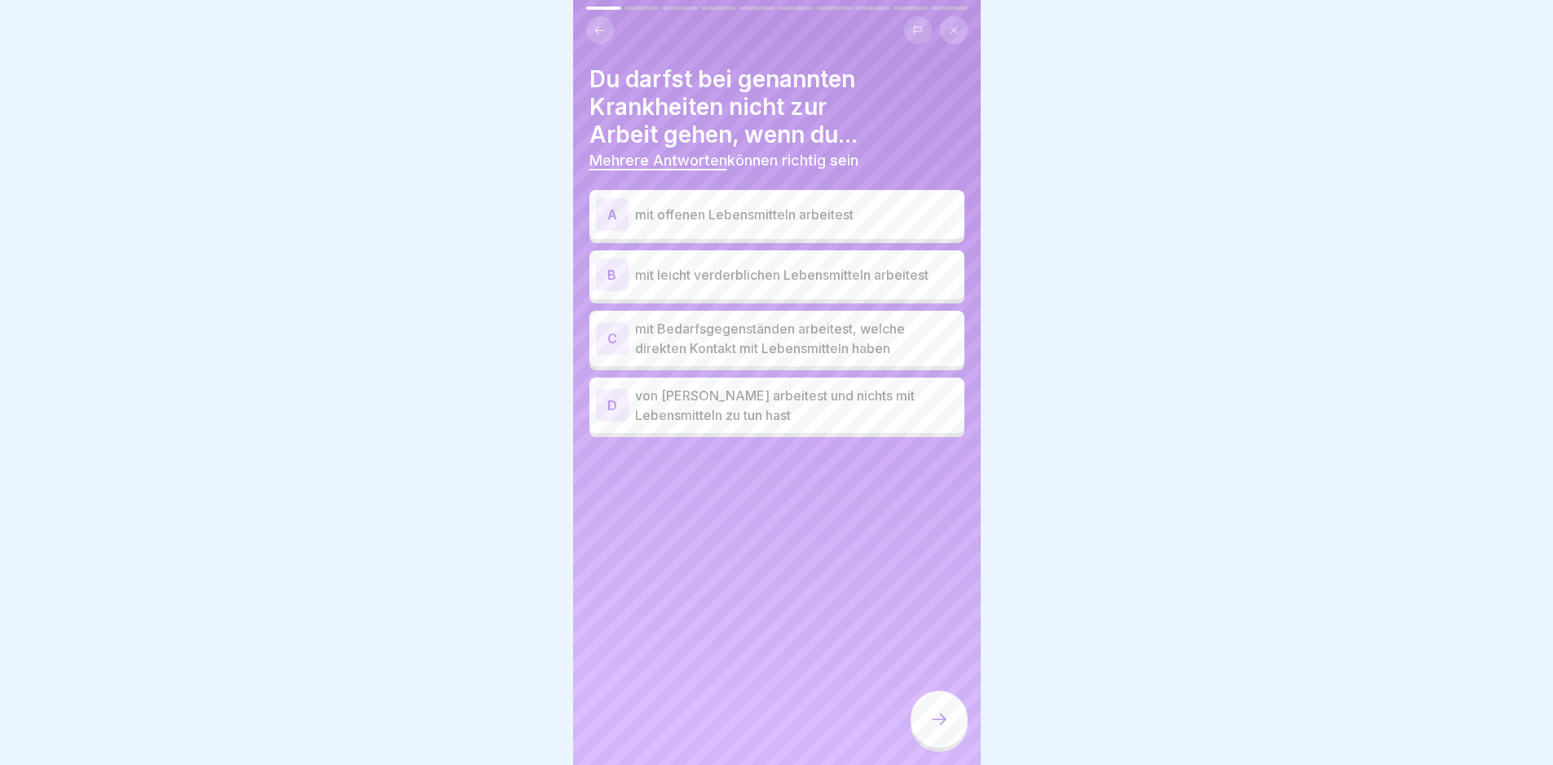
click at [770, 217] on p "mit offenen Lebensmitteln arbeitest" at bounding box center [796, 215] width 323 height 20
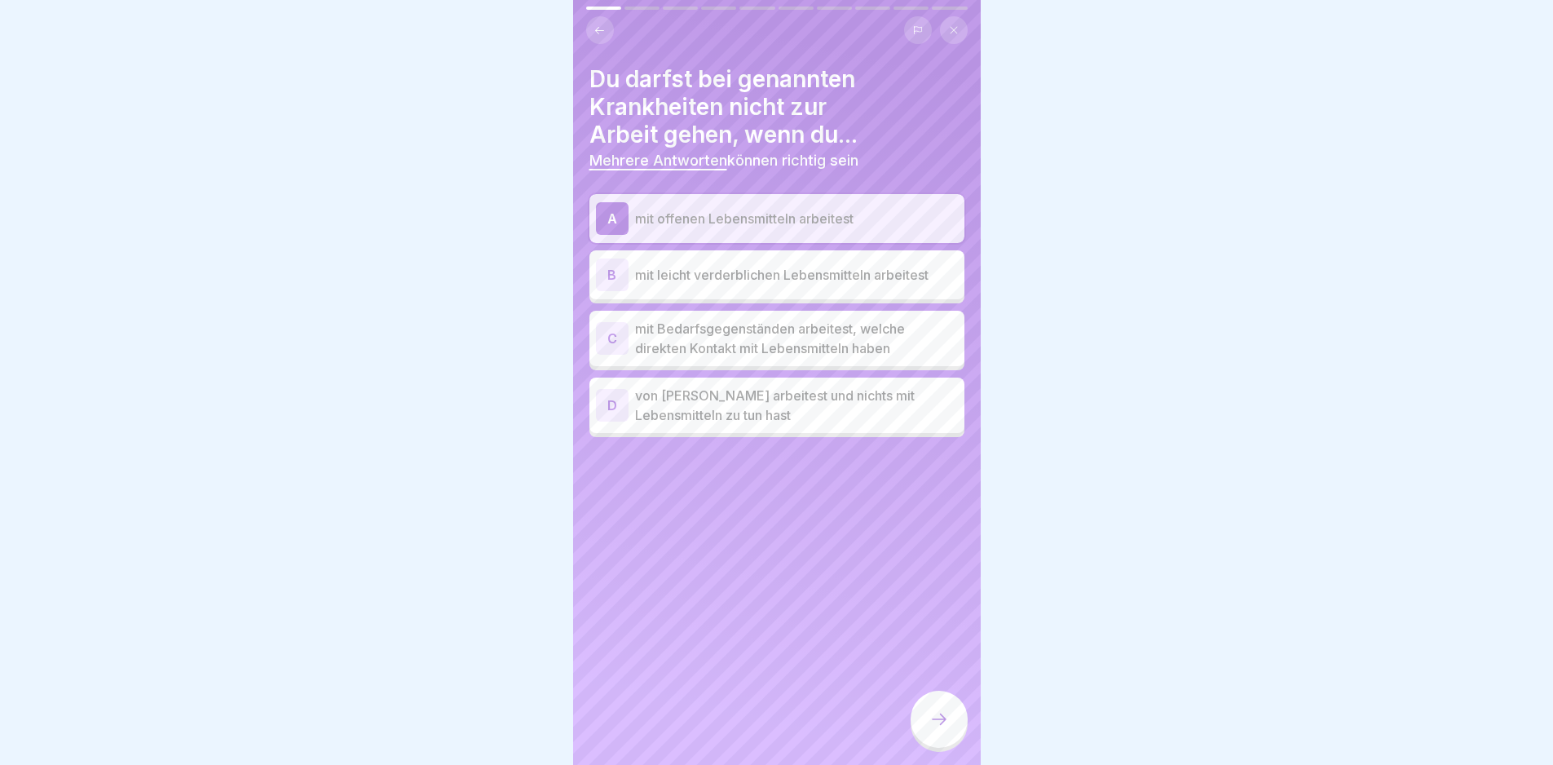
click at [802, 268] on p "mit leicht verderblichen Lebensmitteln arbeitest" at bounding box center [796, 275] width 323 height 20
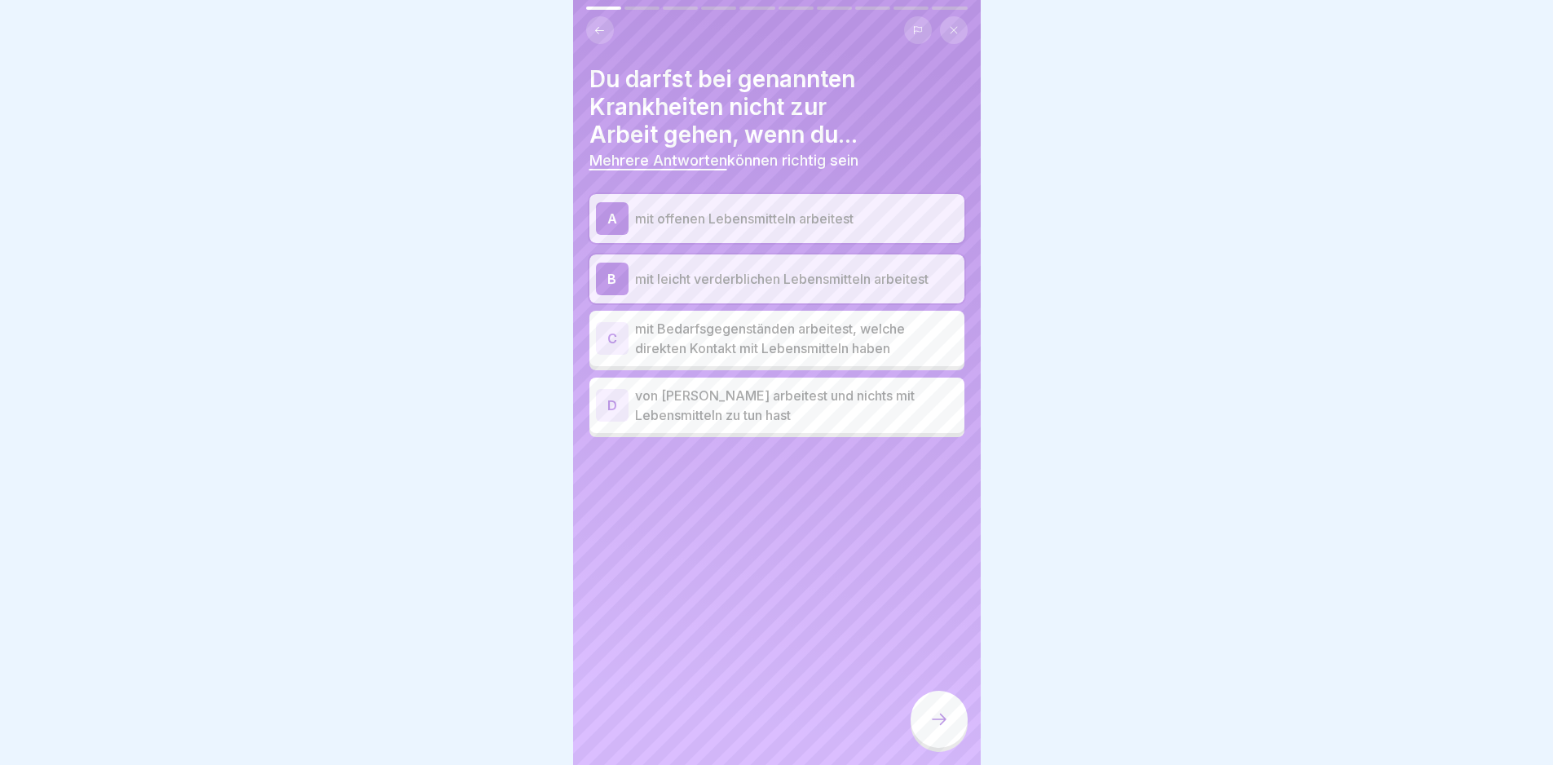
click at [804, 346] on p "mit Bedarfsgegenständen arbeitest, welche direkten Kontakt mit Lebensmitteln ha…" at bounding box center [796, 338] width 323 height 39
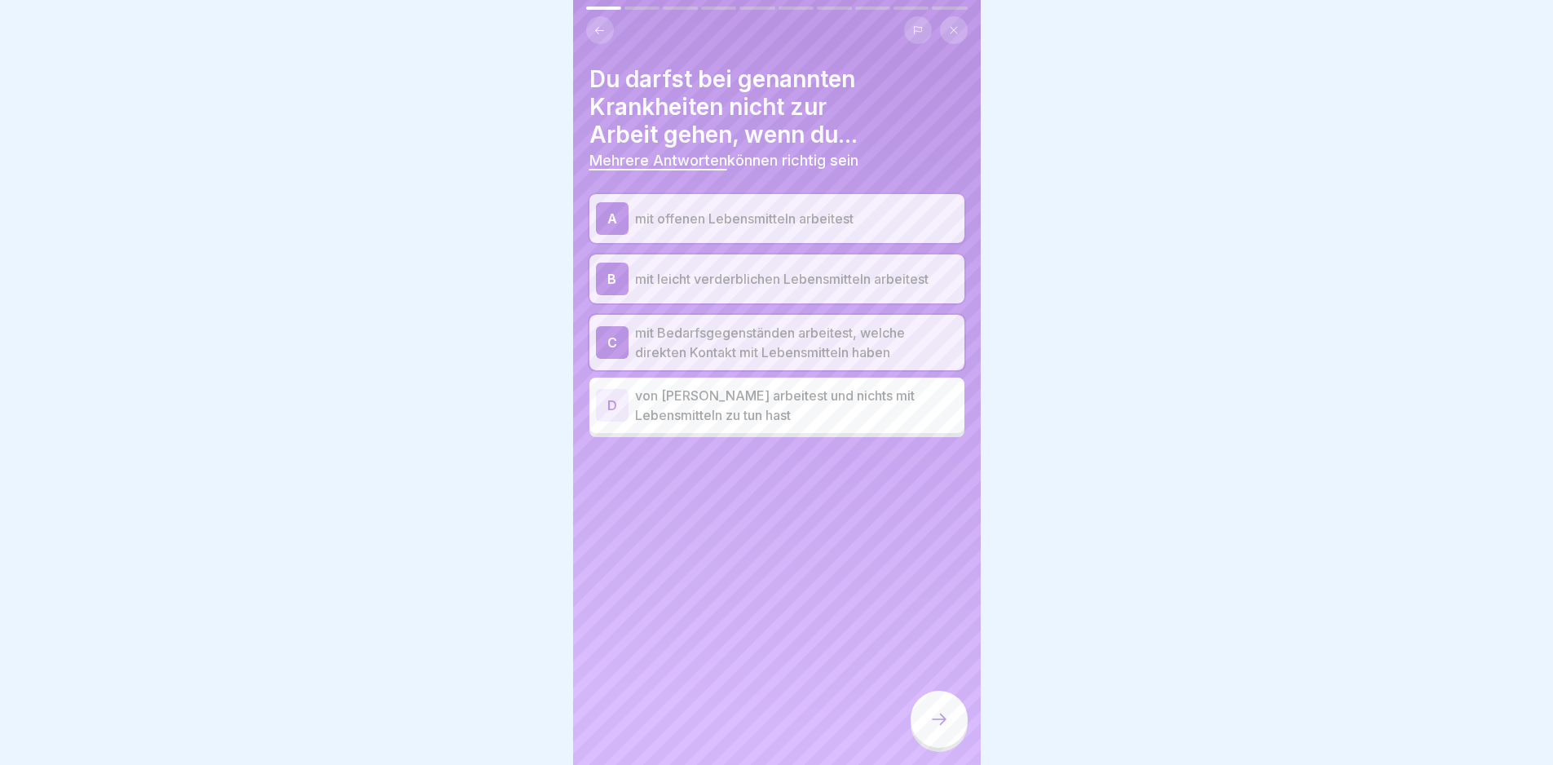
click at [931, 713] on div at bounding box center [939, 719] width 57 height 57
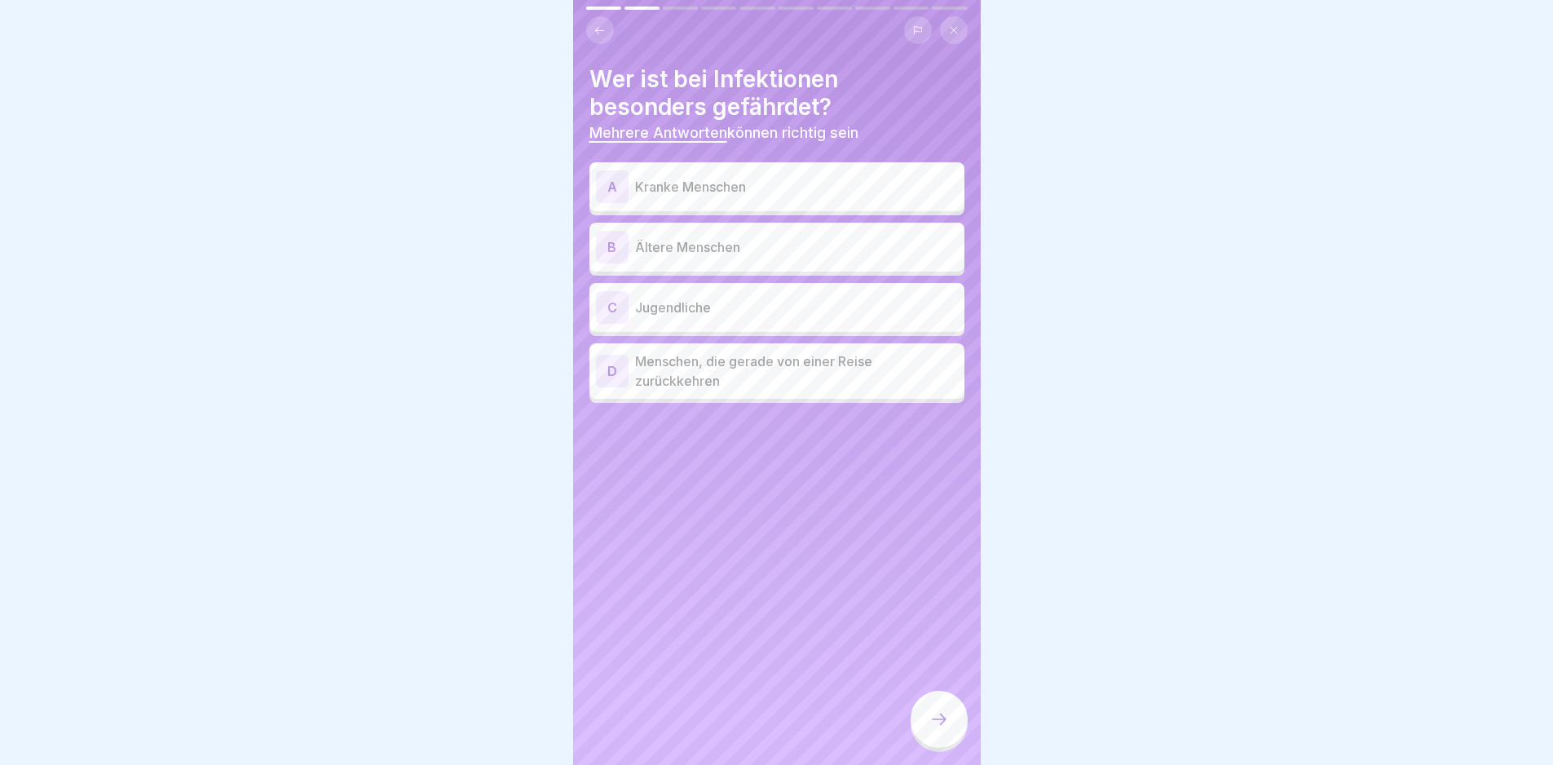
click at [767, 187] on p "Kranke Menschen" at bounding box center [796, 187] width 323 height 20
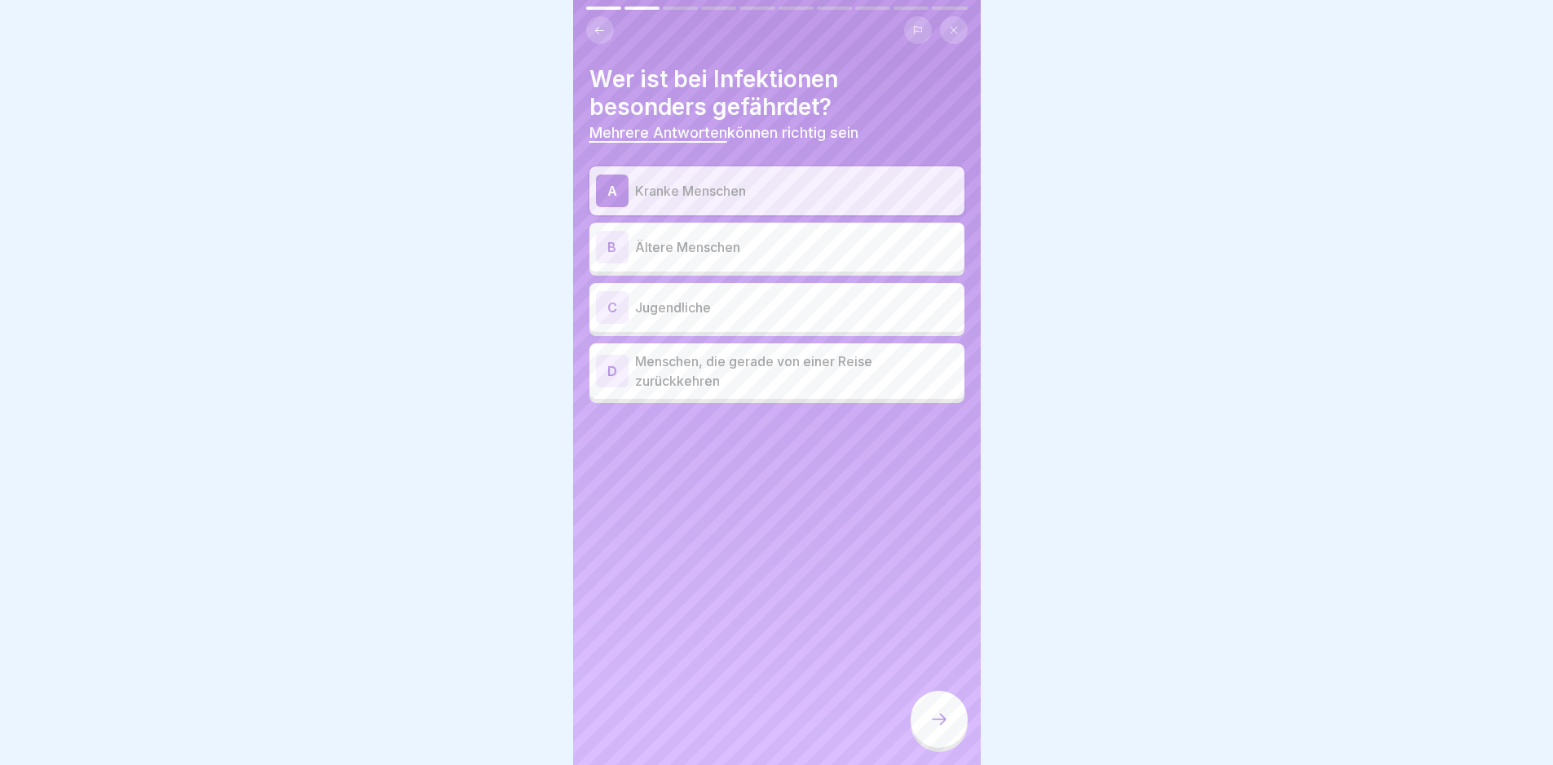
click at [757, 246] on p "Ältere Menschen" at bounding box center [796, 247] width 323 height 20
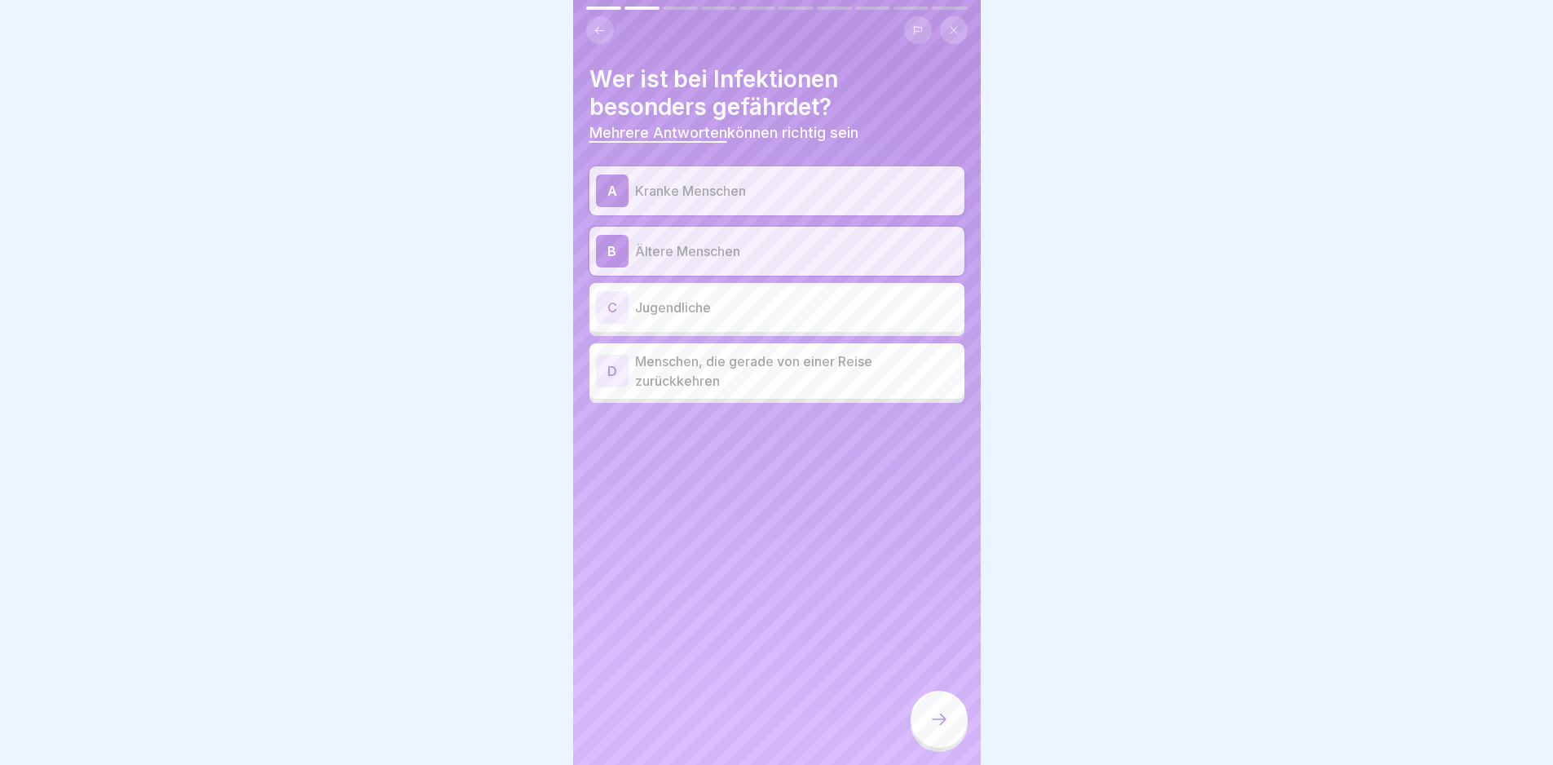
click at [930, 729] on icon at bounding box center [939, 719] width 20 height 20
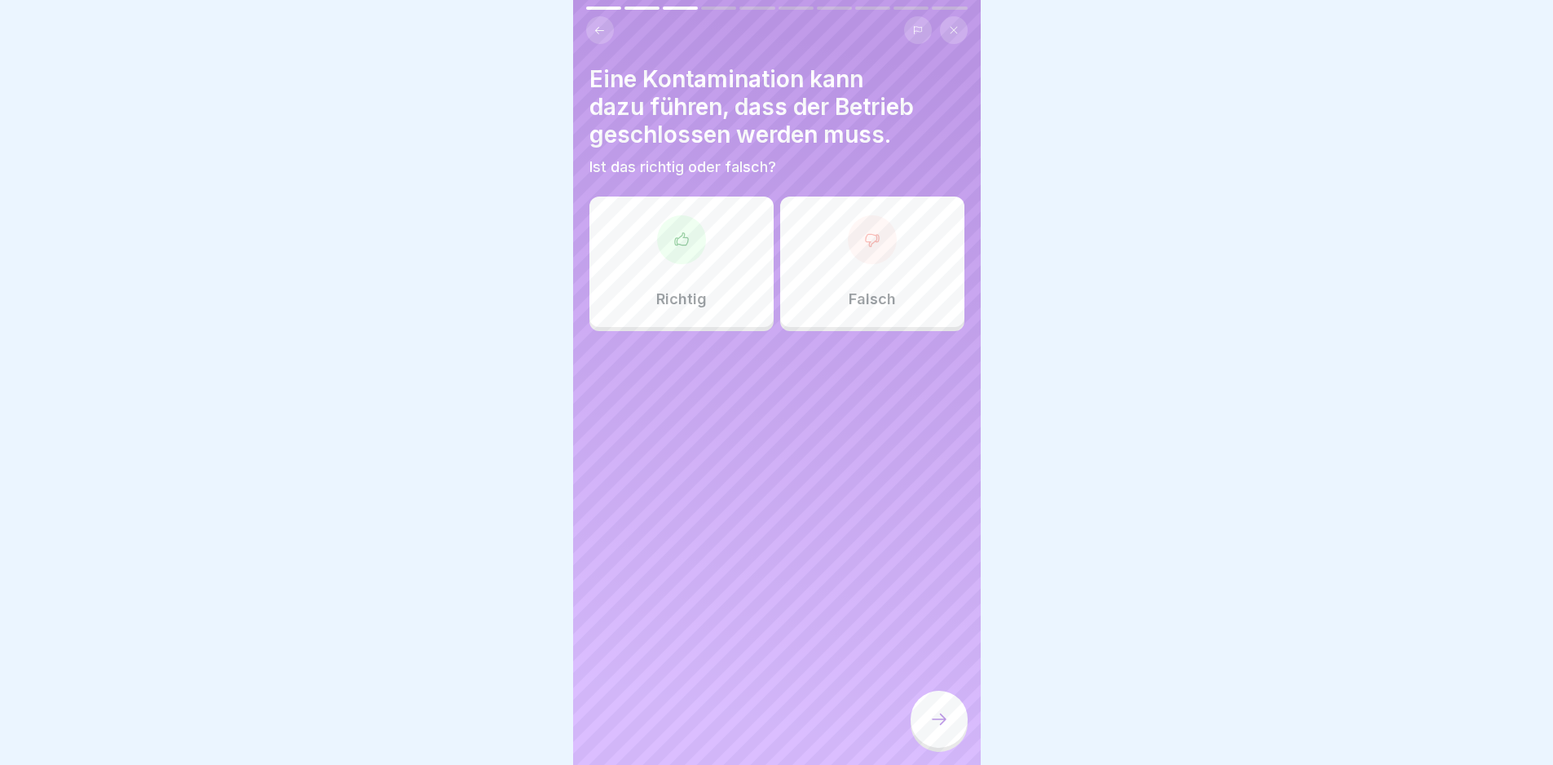
click at [719, 269] on div "Richtig" at bounding box center [681, 261] width 184 height 130
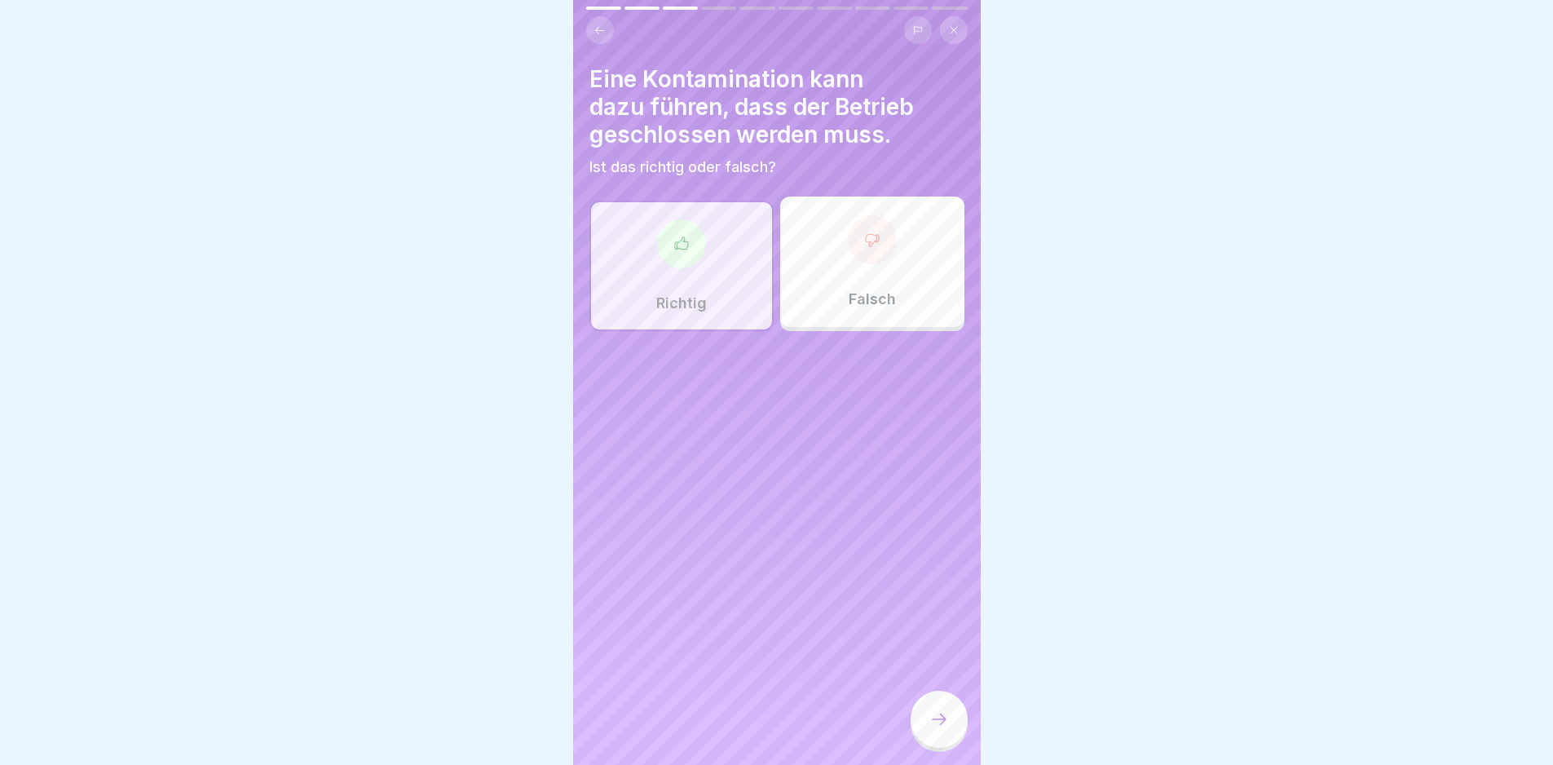
click at [920, 733] on div at bounding box center [939, 719] width 57 height 57
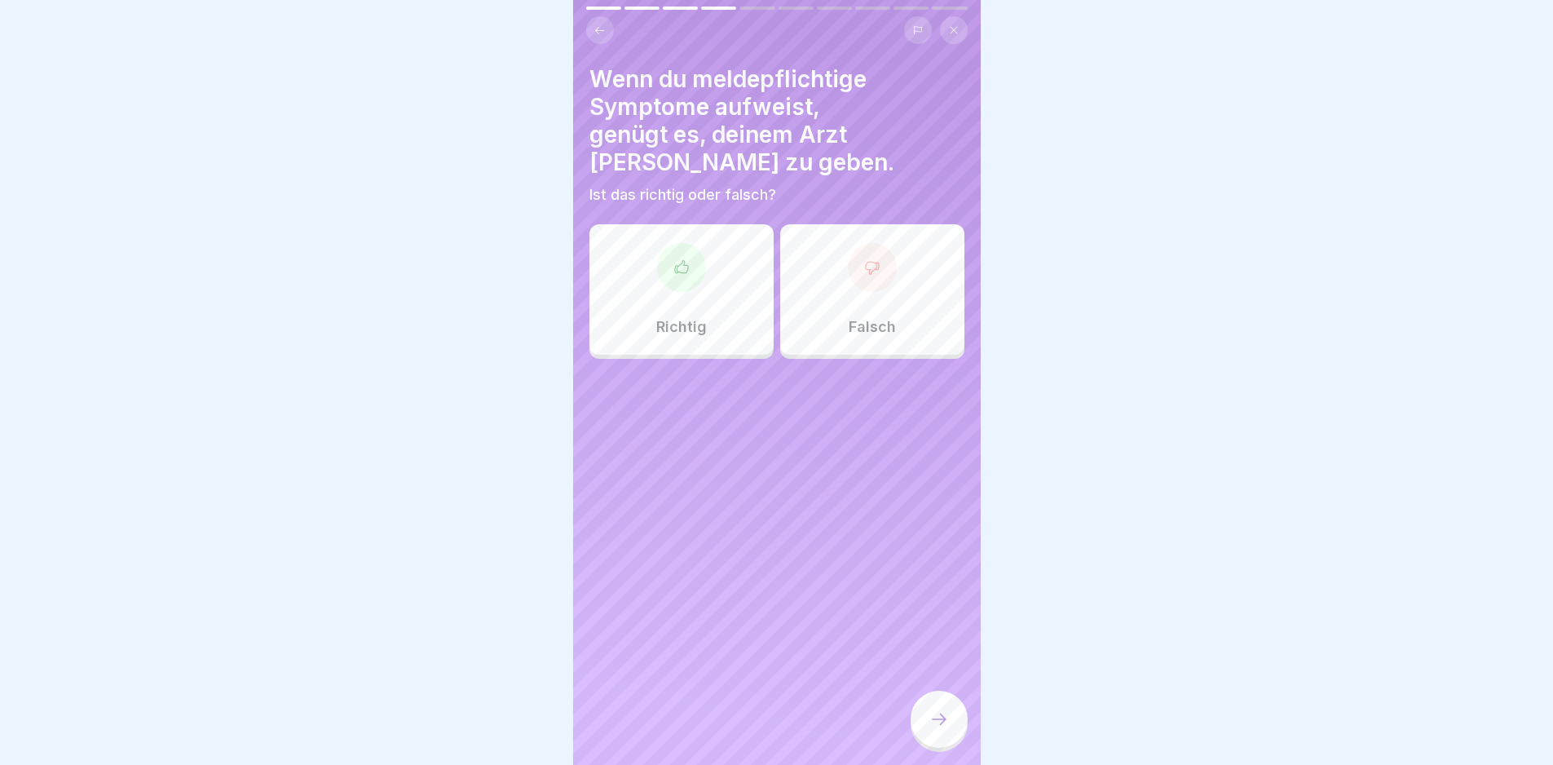
click at [850, 267] on div "Falsch" at bounding box center [872, 289] width 184 height 130
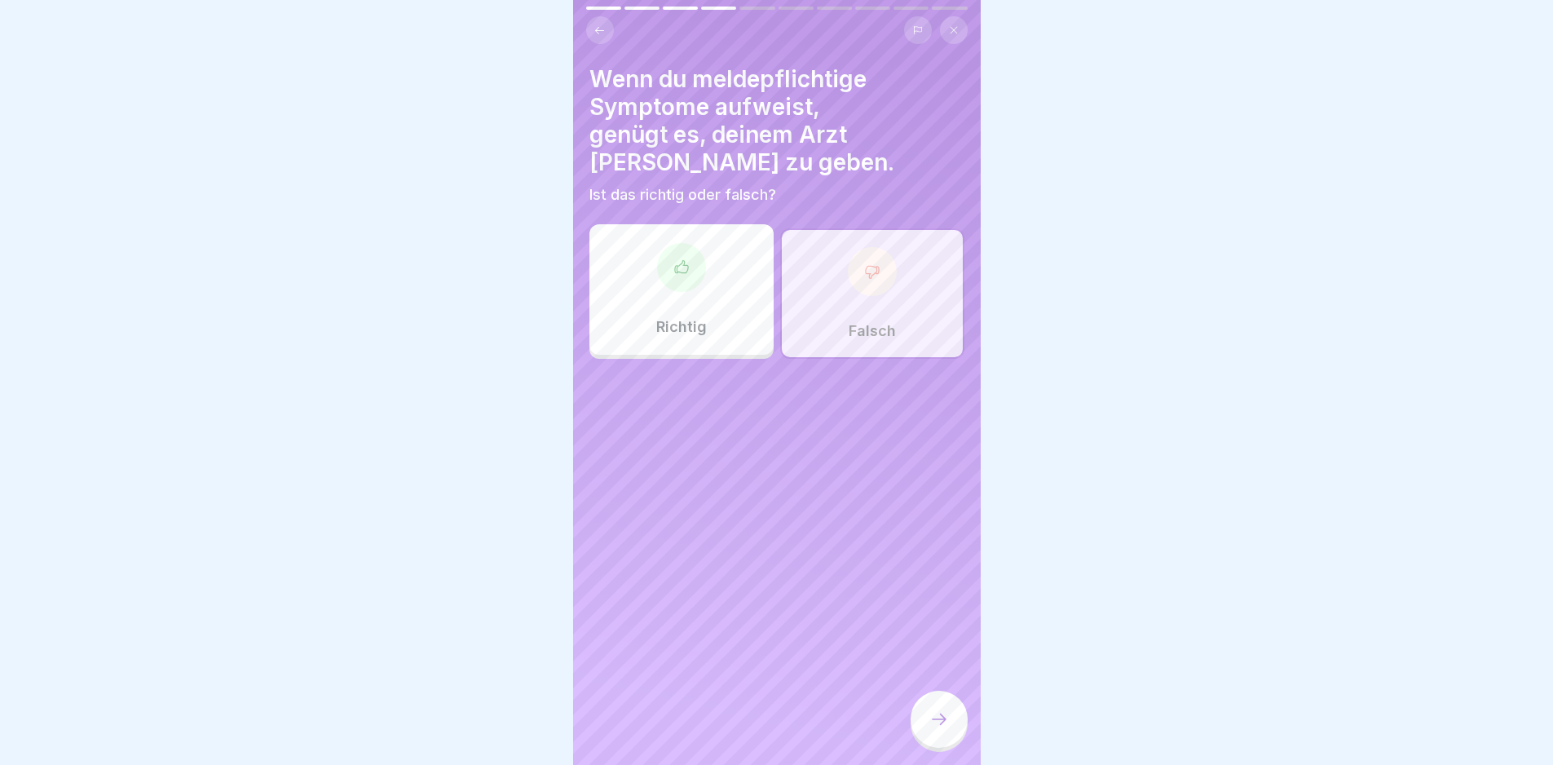
click at [928, 730] on div at bounding box center [939, 719] width 57 height 57
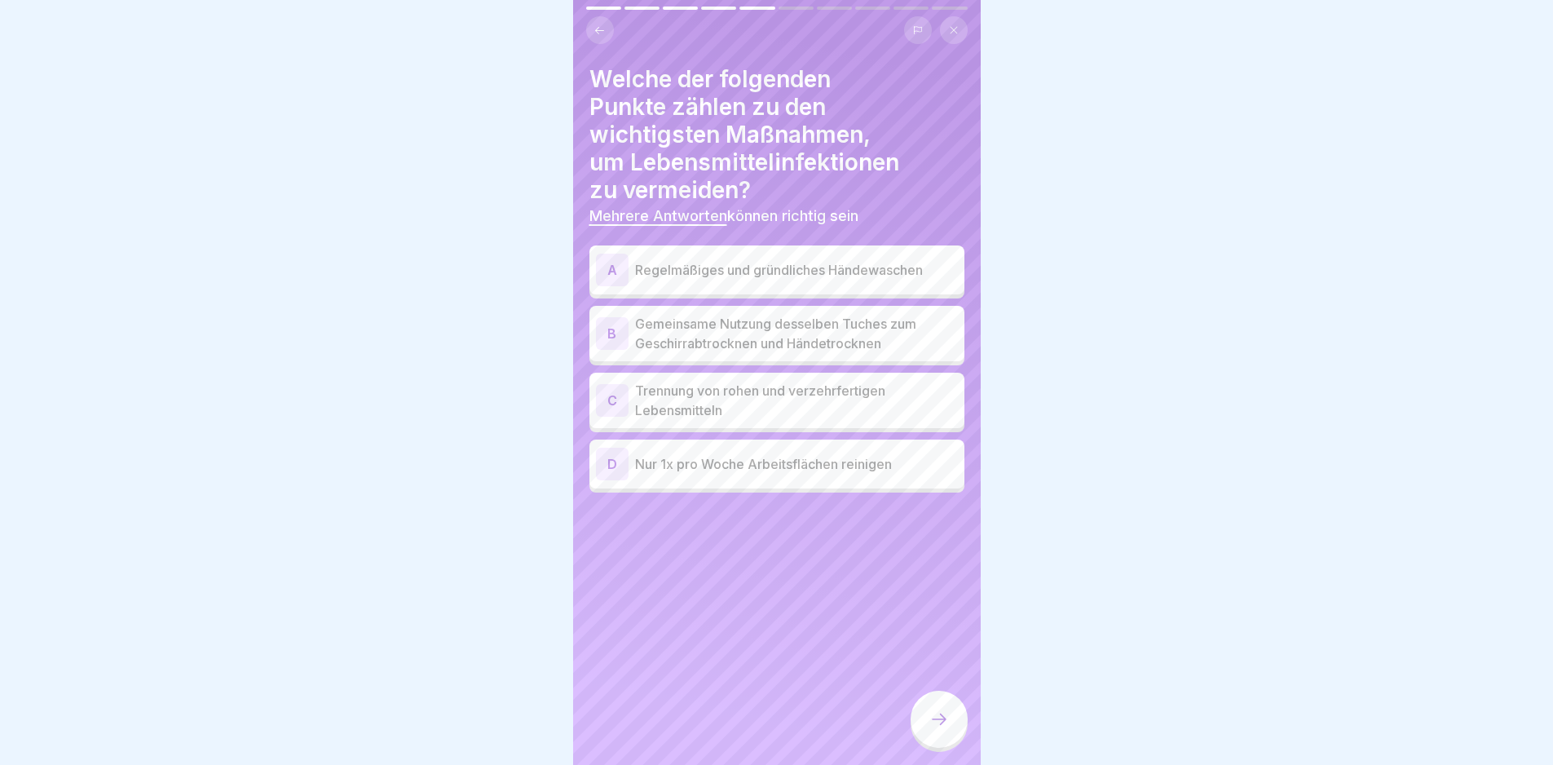
click at [745, 272] on p "Regelmäßiges und gründliches Händewaschen" at bounding box center [796, 270] width 323 height 20
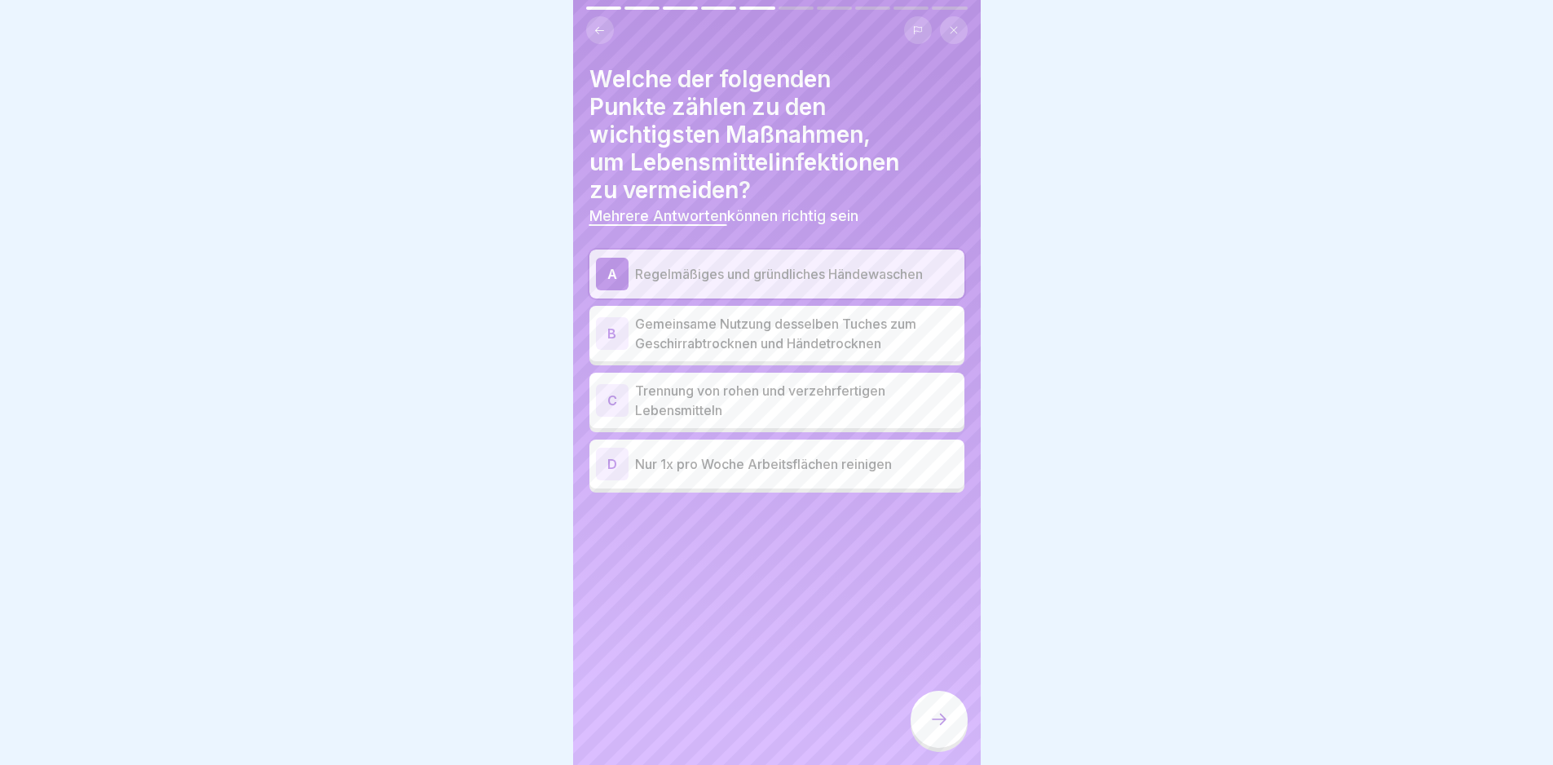
click at [769, 404] on p "Trennung von rohen und verzehrfertigen Lebensmitteln" at bounding box center [796, 400] width 323 height 39
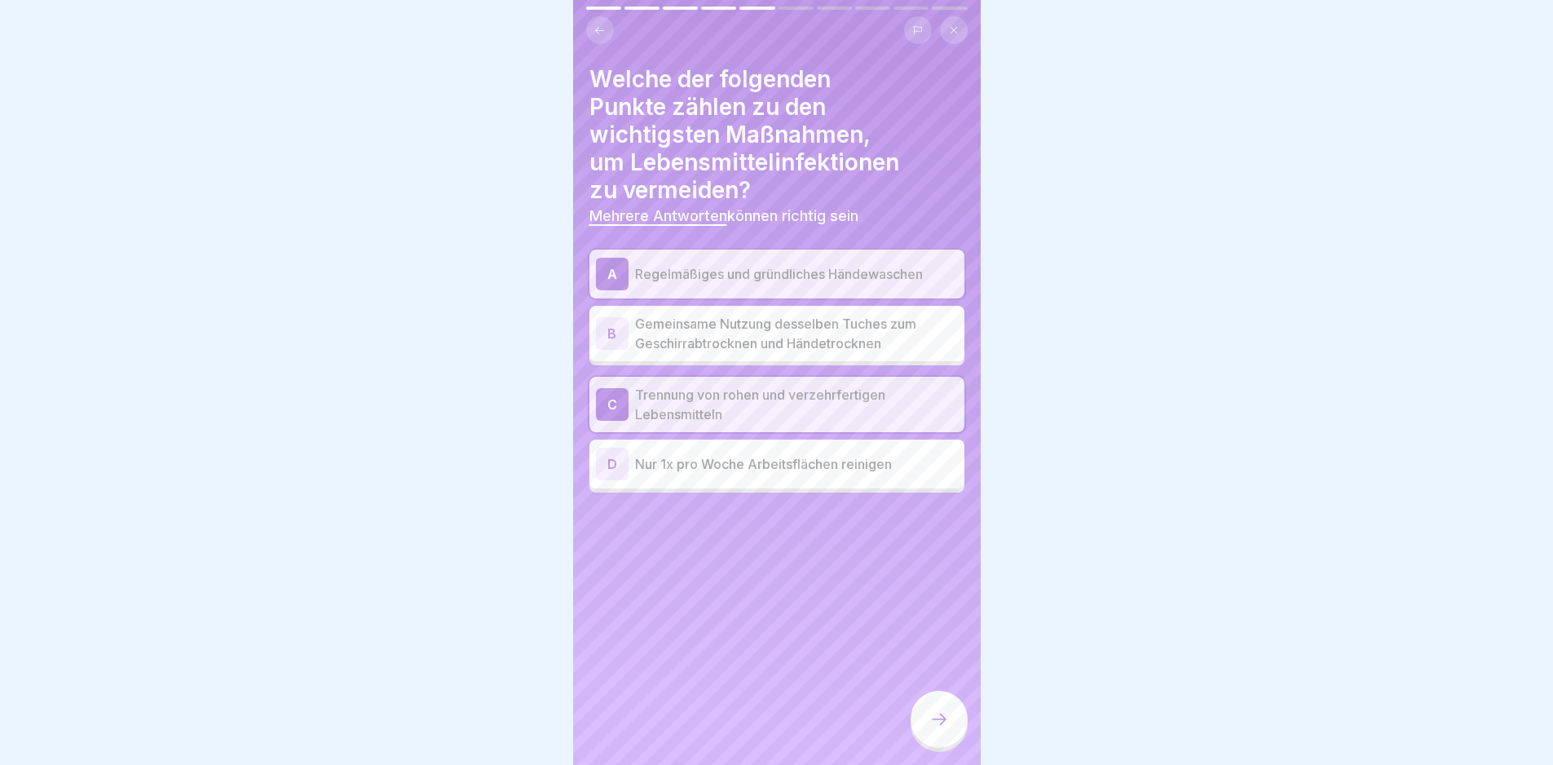
click at [938, 723] on icon at bounding box center [939, 719] width 20 height 20
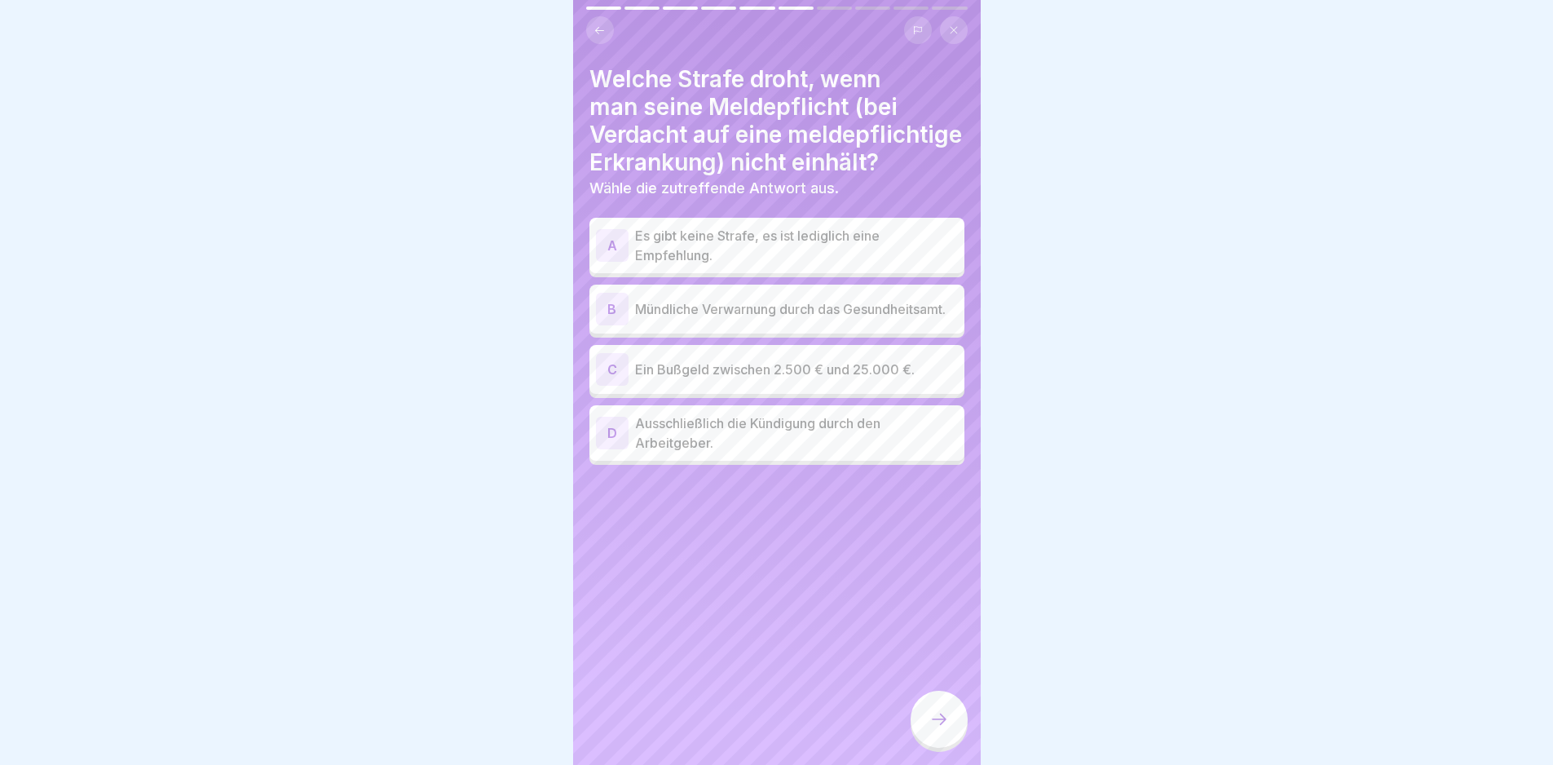
click at [938, 723] on icon at bounding box center [939, 719] width 20 height 20
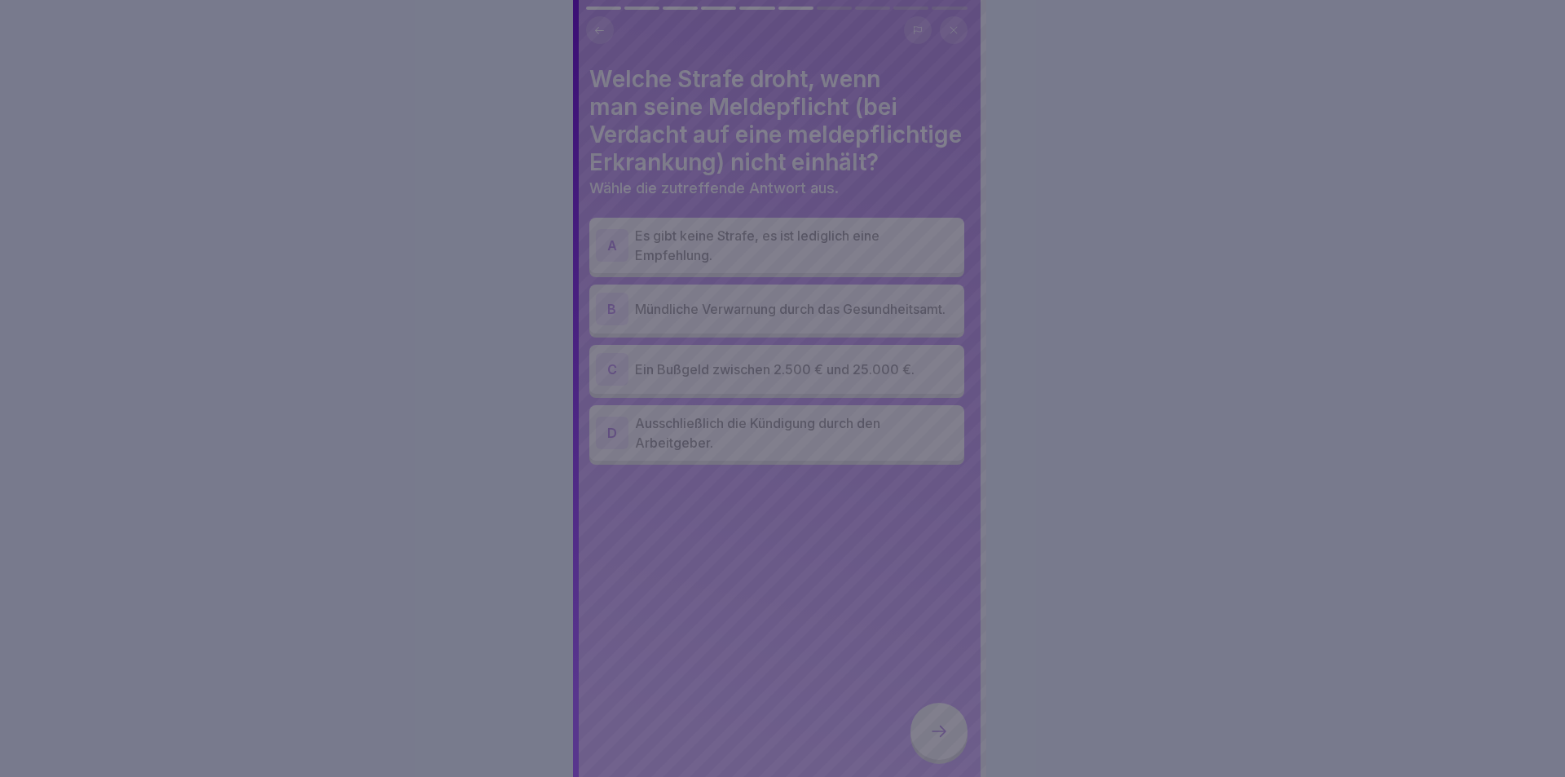
click at [938, 723] on div at bounding box center [782, 388] width 1565 height 777
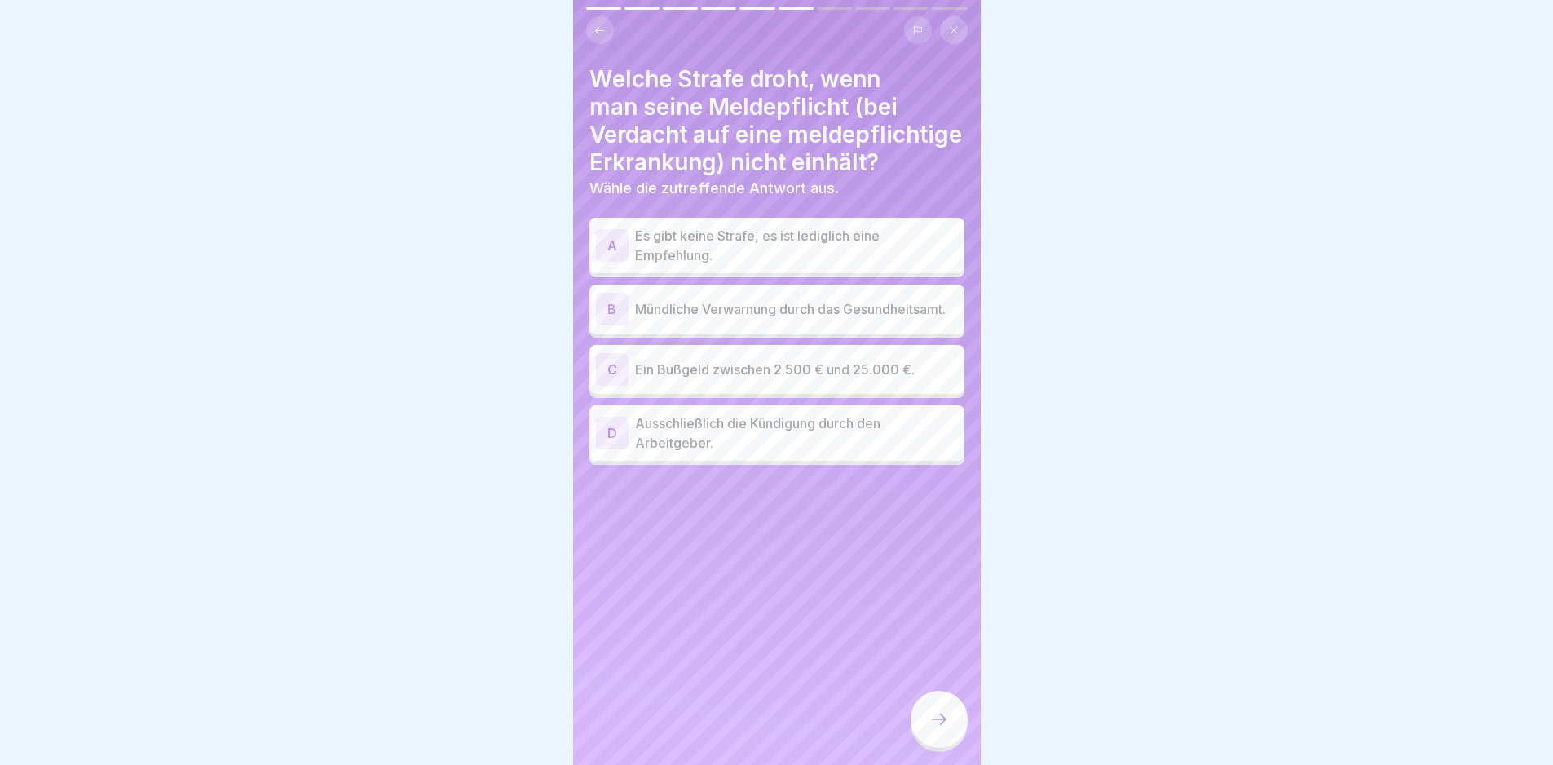
click at [827, 368] on p "Ein Bußgeld zwischen 2.500 € und 25.000 €." at bounding box center [796, 370] width 323 height 20
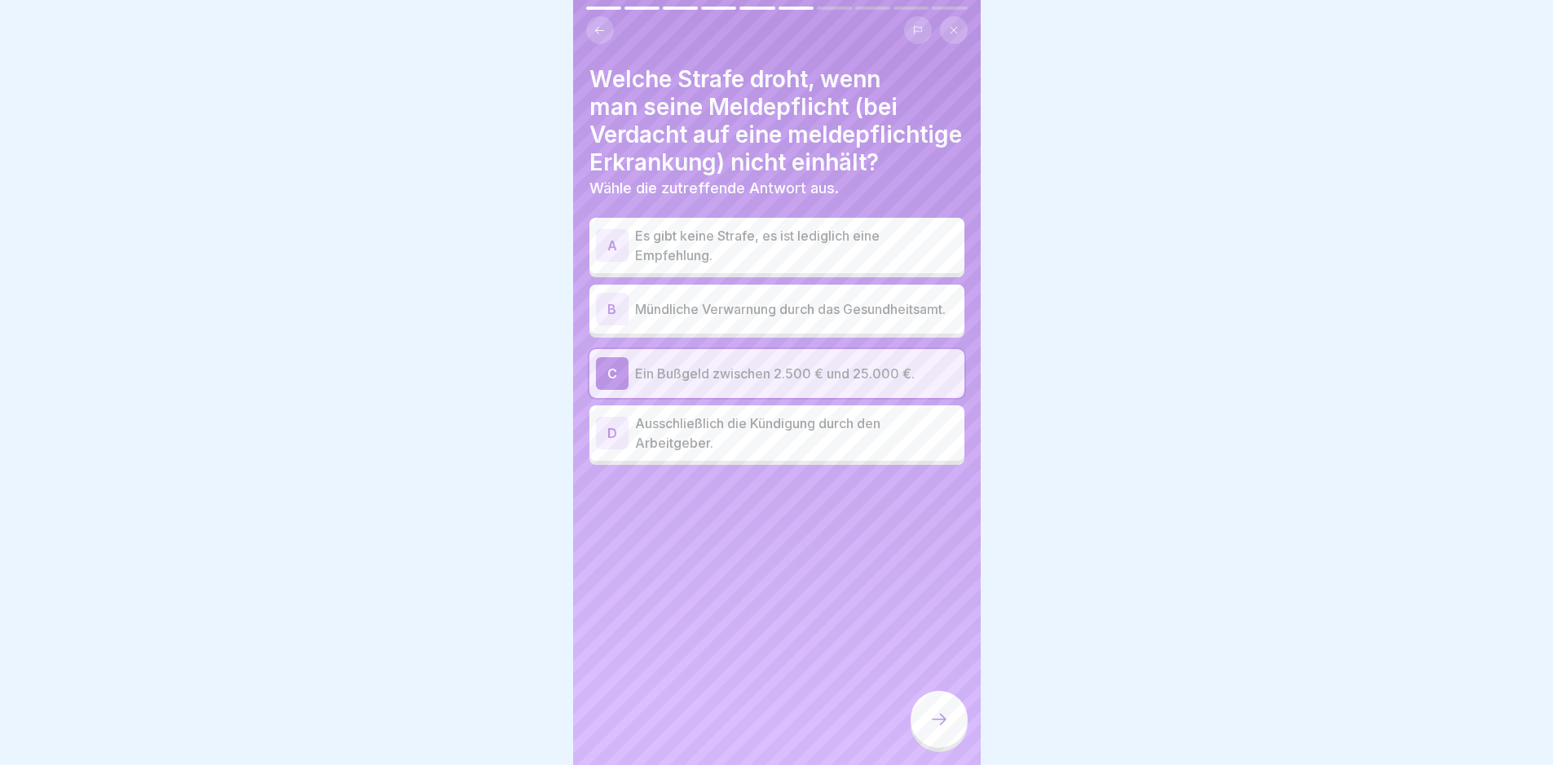
click at [931, 747] on div at bounding box center [939, 719] width 57 height 57
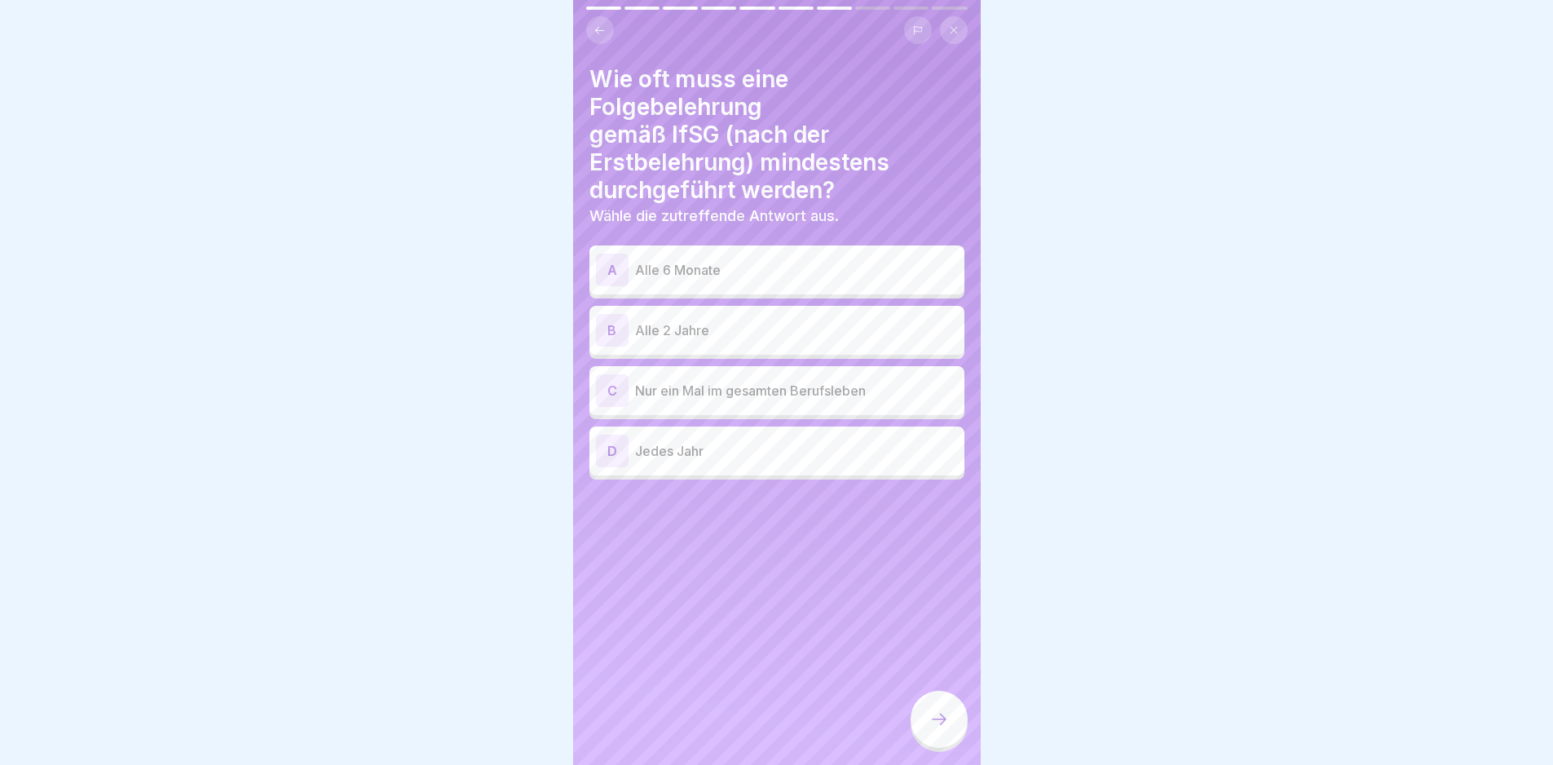
click at [741, 342] on div "B Alle 2 Jahre" at bounding box center [777, 330] width 362 height 33
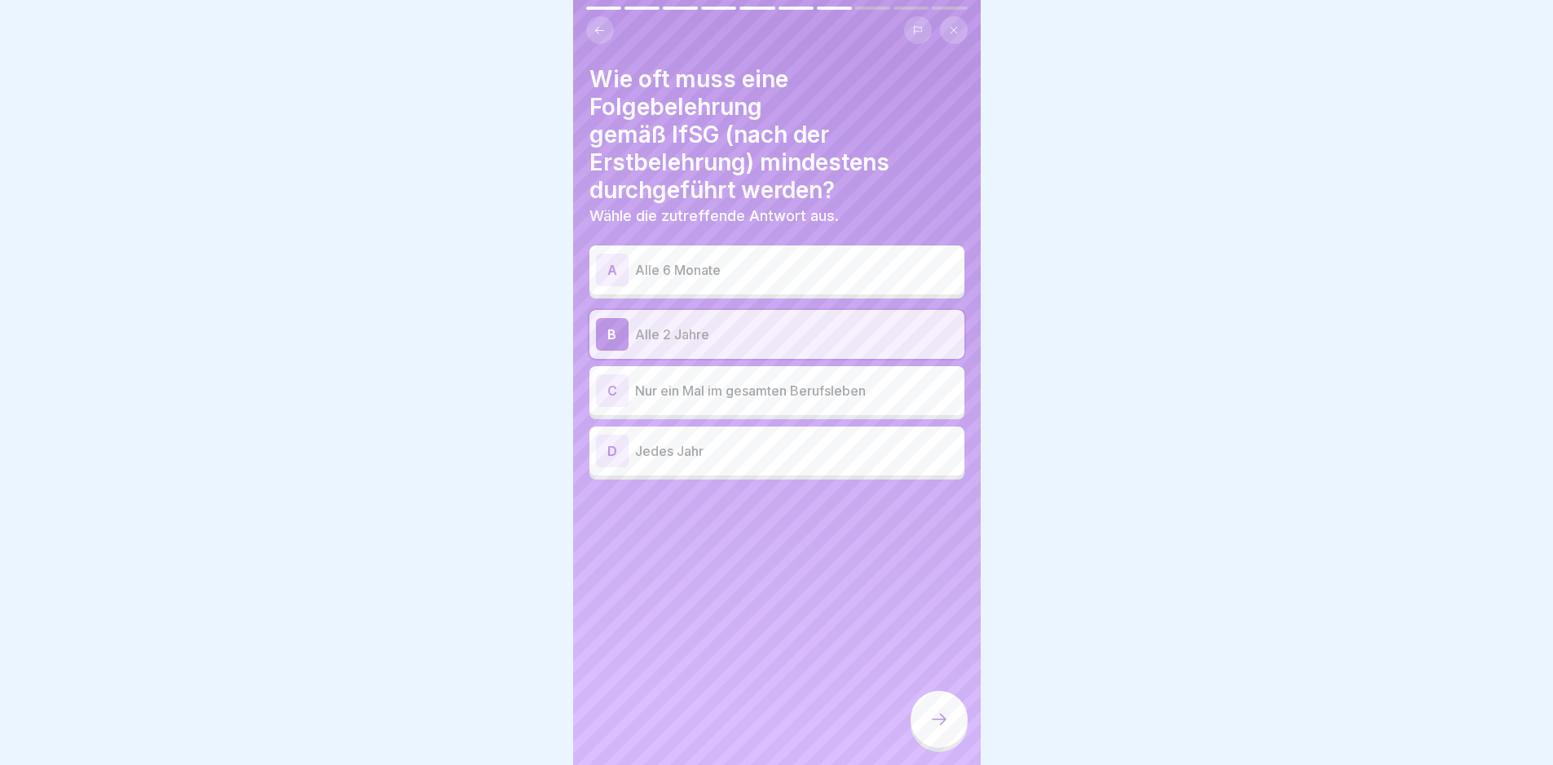
click at [834, 475] on div "A Alle 6 Monate B Alle 2 Jahre C Nur ein Mal im gesamten Berufsleben D Jedes Ja…" at bounding box center [776, 364] width 375 height 230
click at [810, 451] on p "Jedes Jahr" at bounding box center [796, 451] width 323 height 20
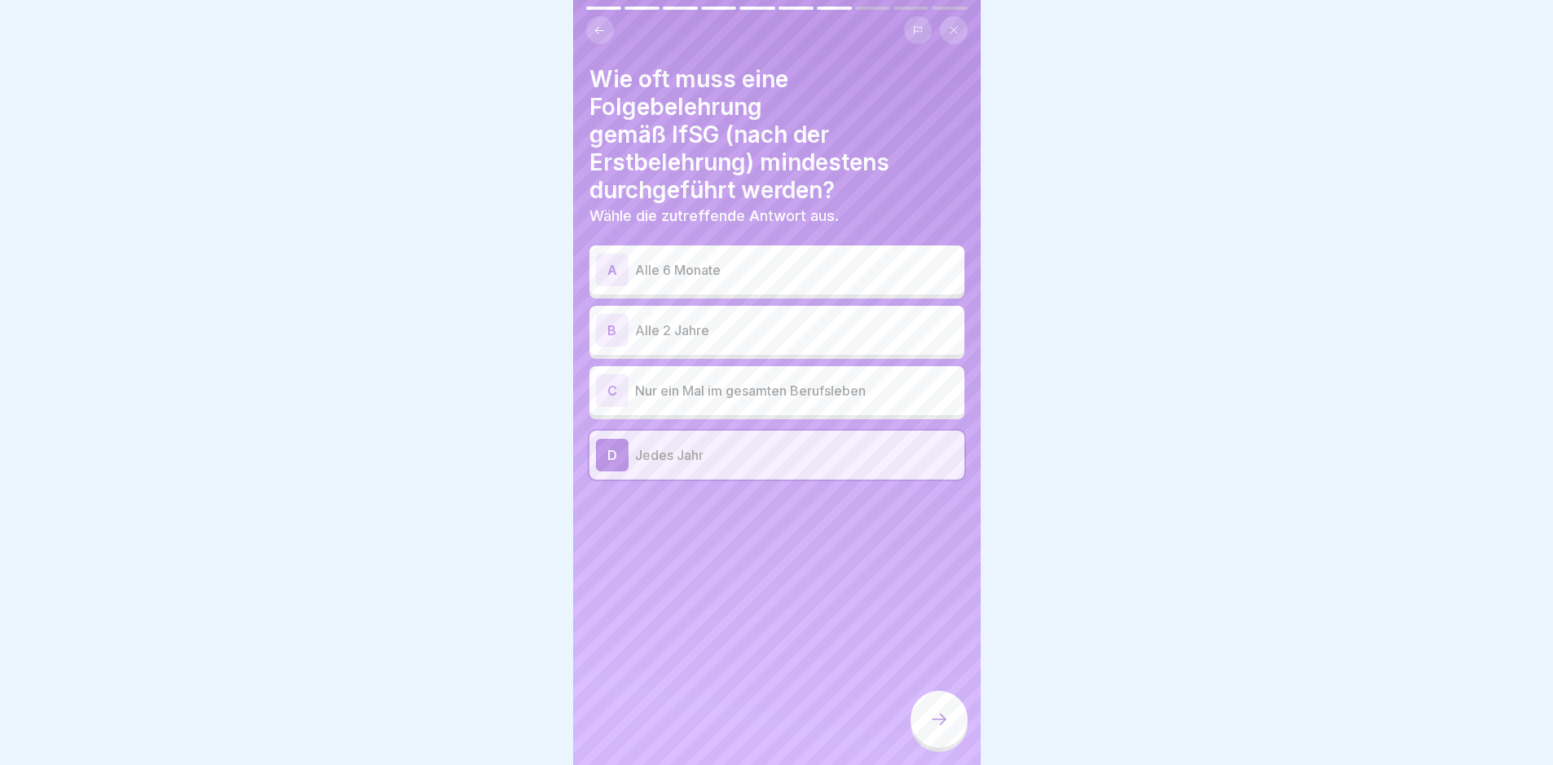
click at [950, 748] on div at bounding box center [939, 719] width 57 height 57
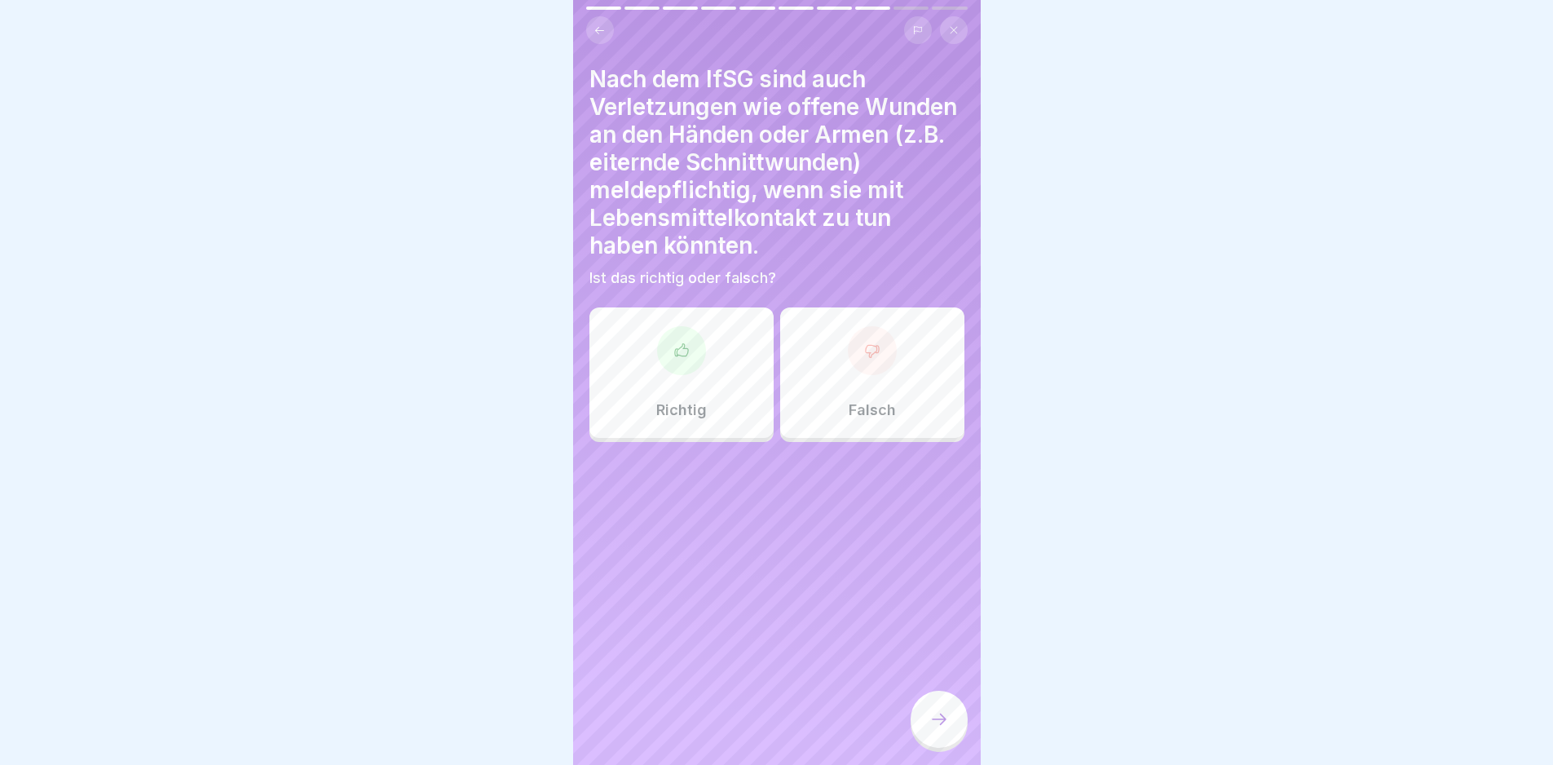
click at [743, 415] on div "Richtig" at bounding box center [681, 372] width 184 height 130
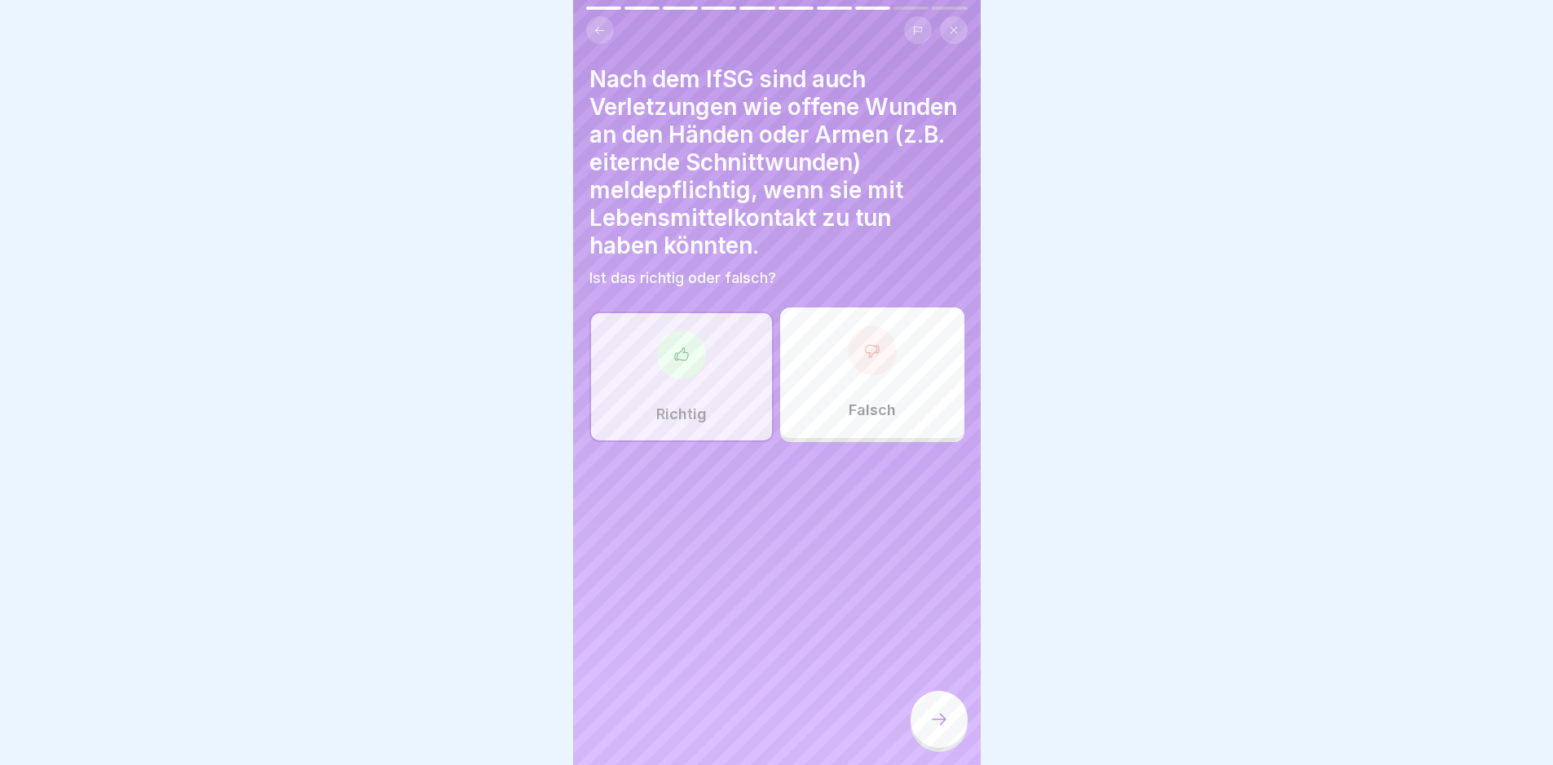
click at [944, 744] on div at bounding box center [939, 719] width 57 height 57
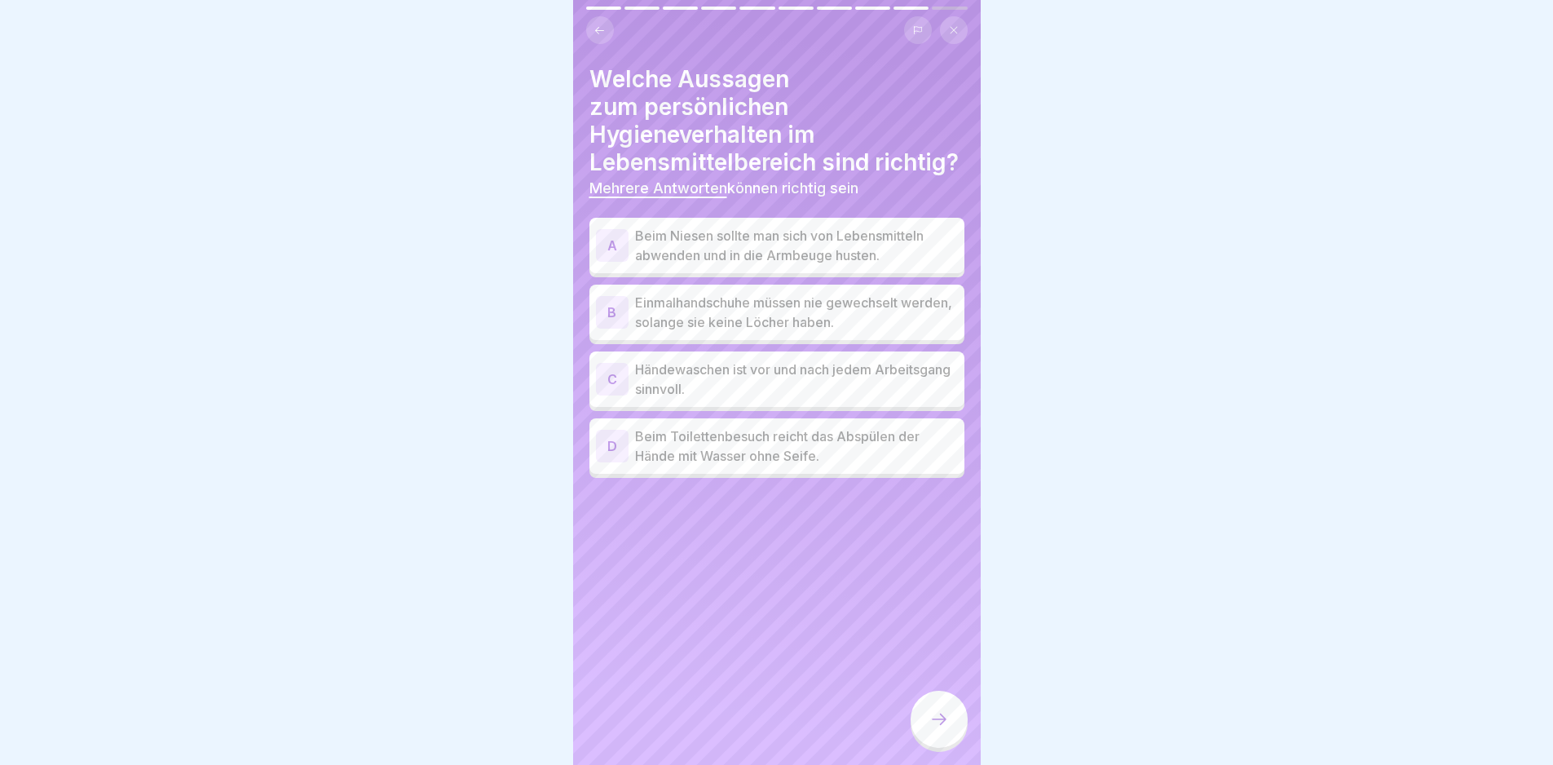
click at [752, 386] on p "Händewaschen ist vor und nach jedem Arbeitsgang sinnvoll." at bounding box center [796, 379] width 323 height 39
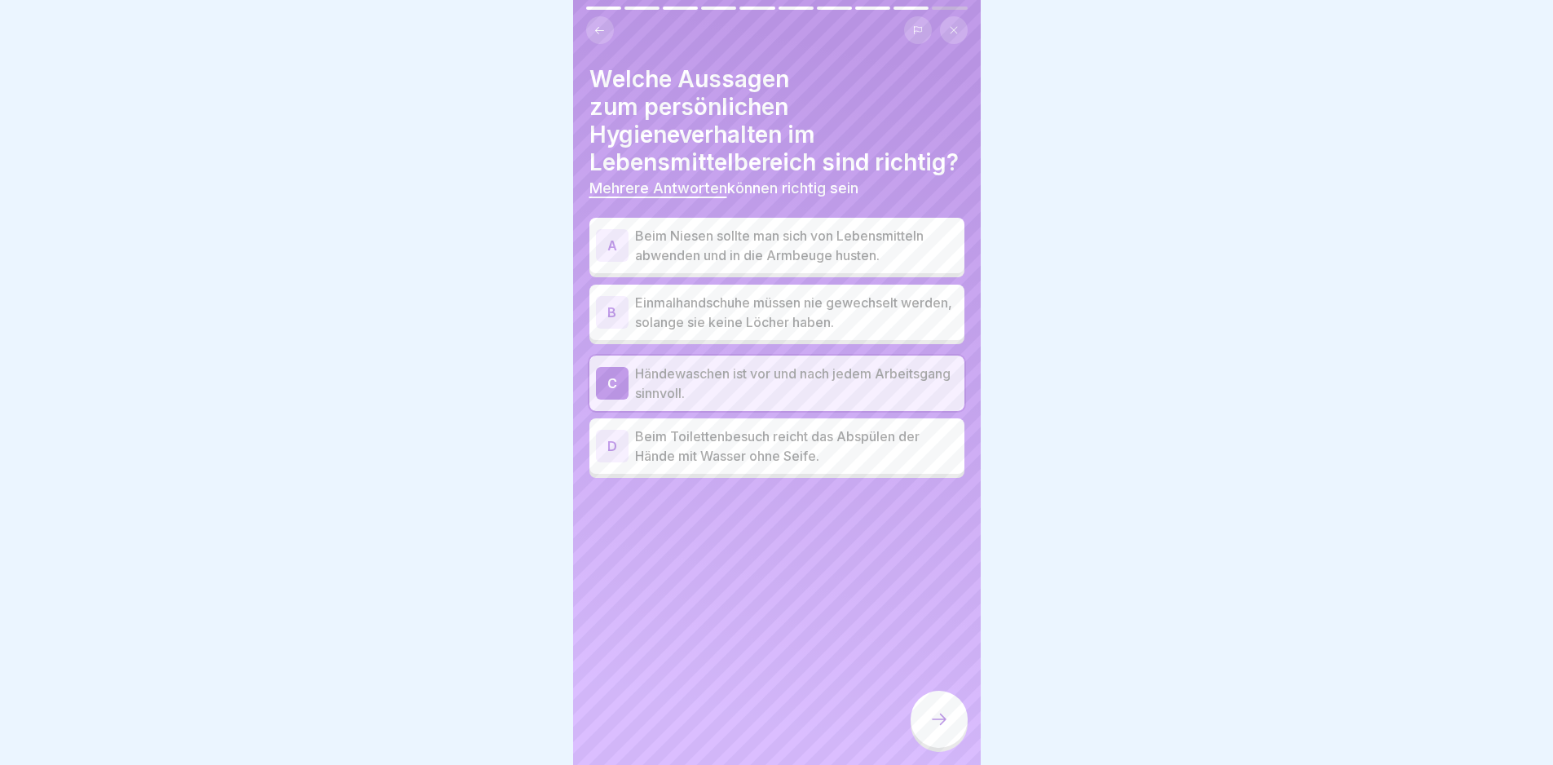
click at [755, 250] on p "Beim Niesen sollte man sich von Lebensmitteln abwenden und in die Armbeuge hust…" at bounding box center [796, 245] width 323 height 39
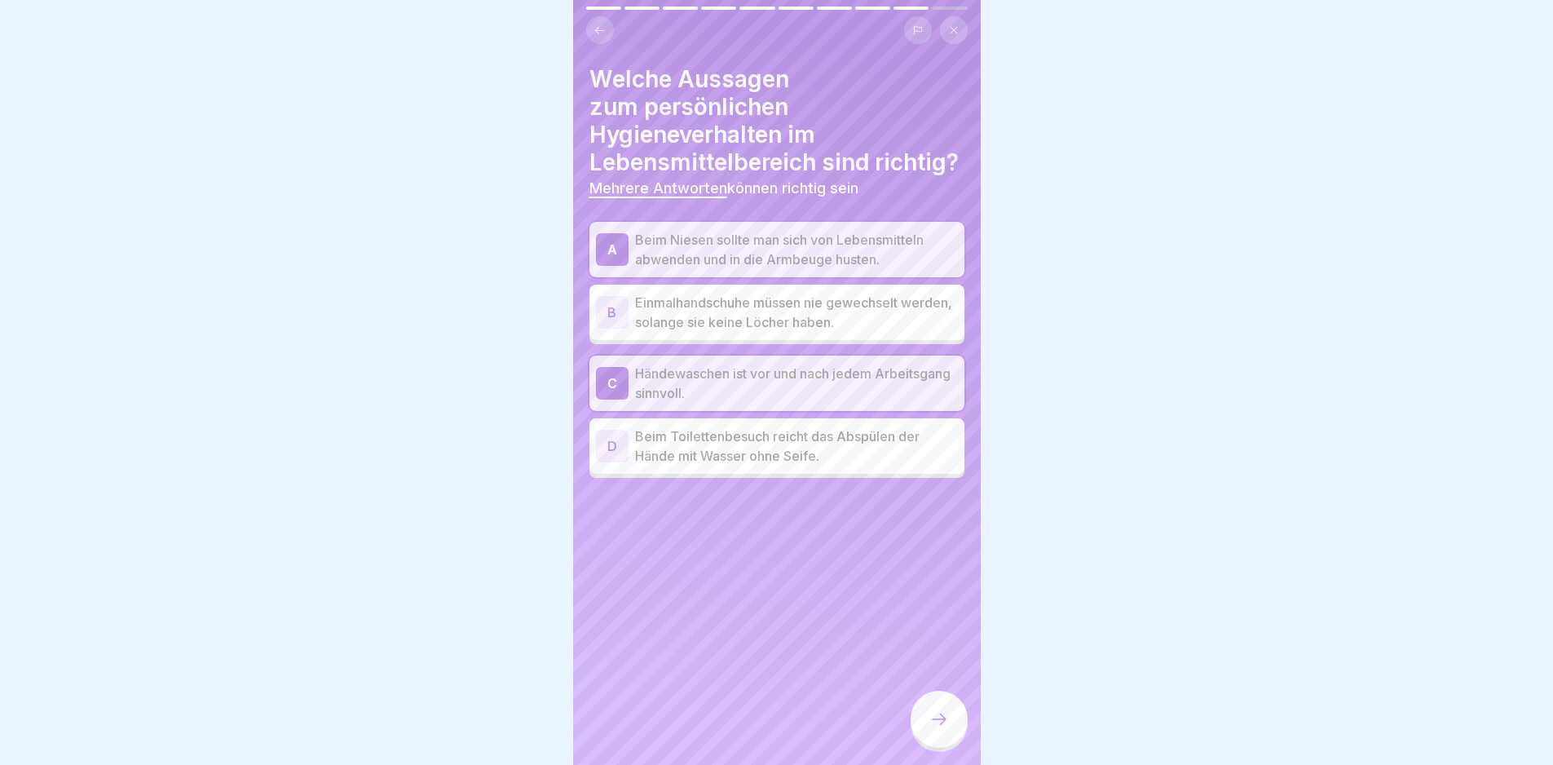
click at [916, 744] on div at bounding box center [939, 719] width 57 height 57
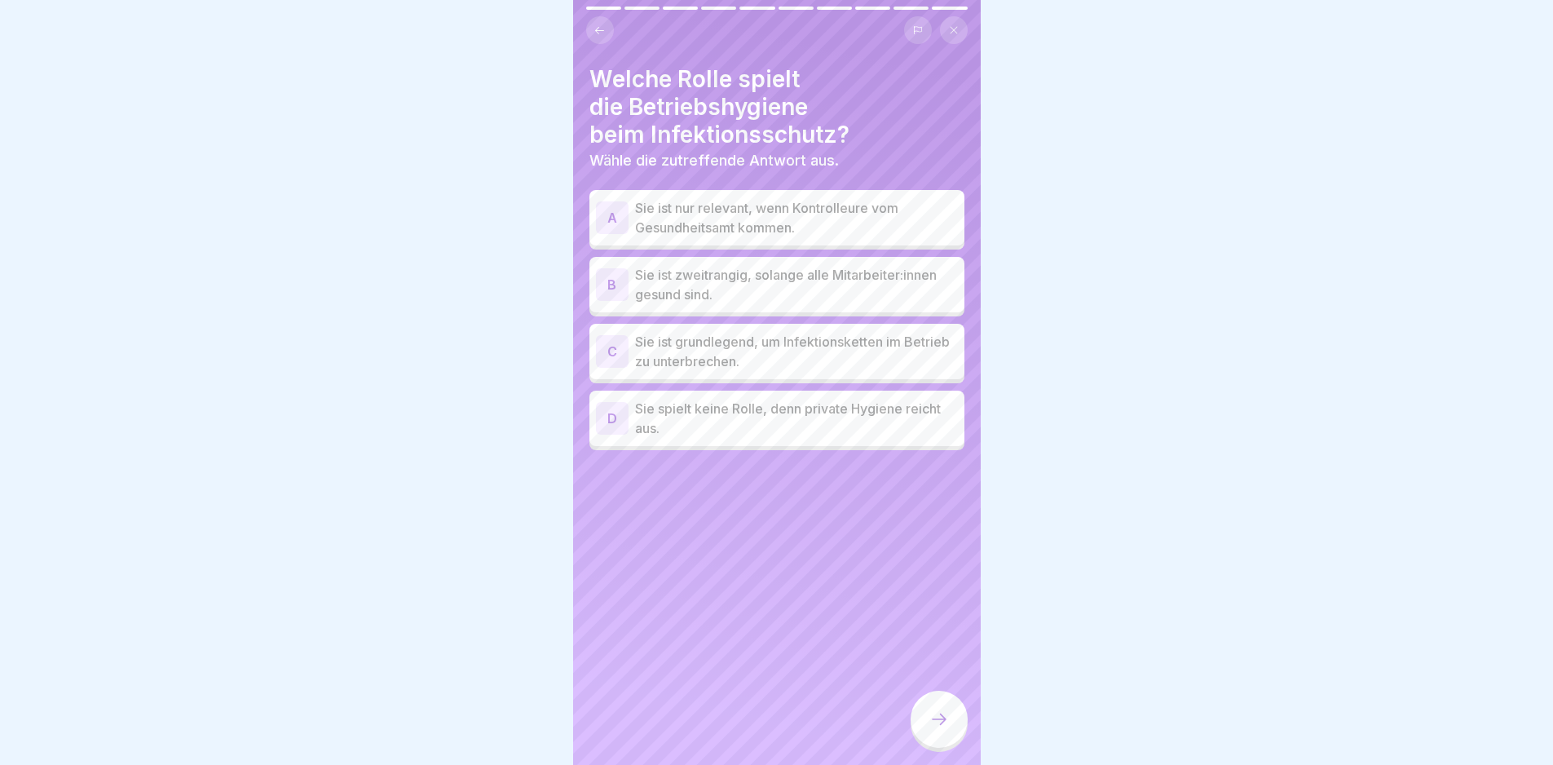
click at [819, 357] on p "Sie ist grundlegend, um Infektionsketten im Betrieb zu unterbrechen." at bounding box center [796, 351] width 323 height 39
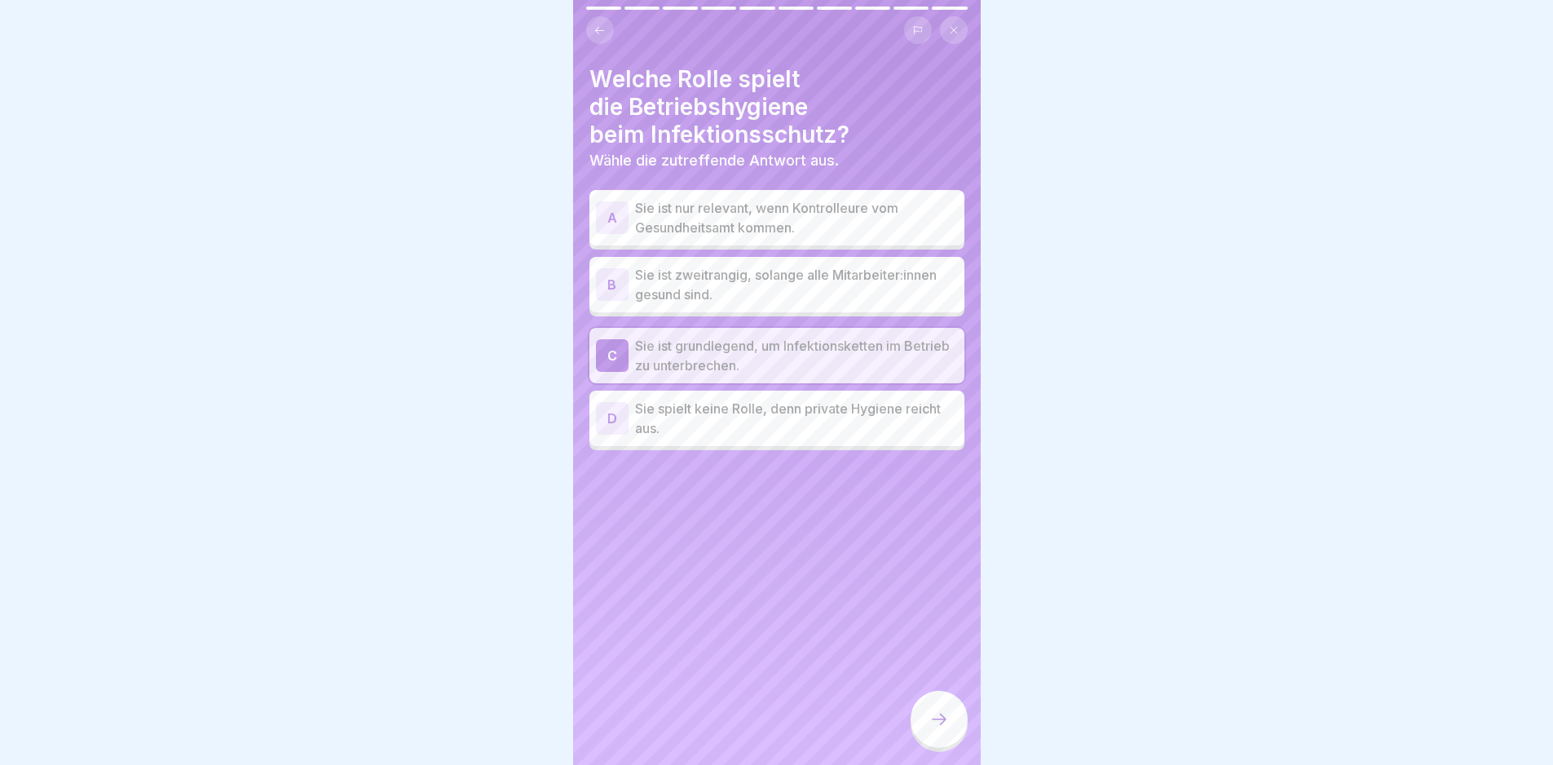
click at [931, 727] on icon at bounding box center [939, 719] width 20 height 20
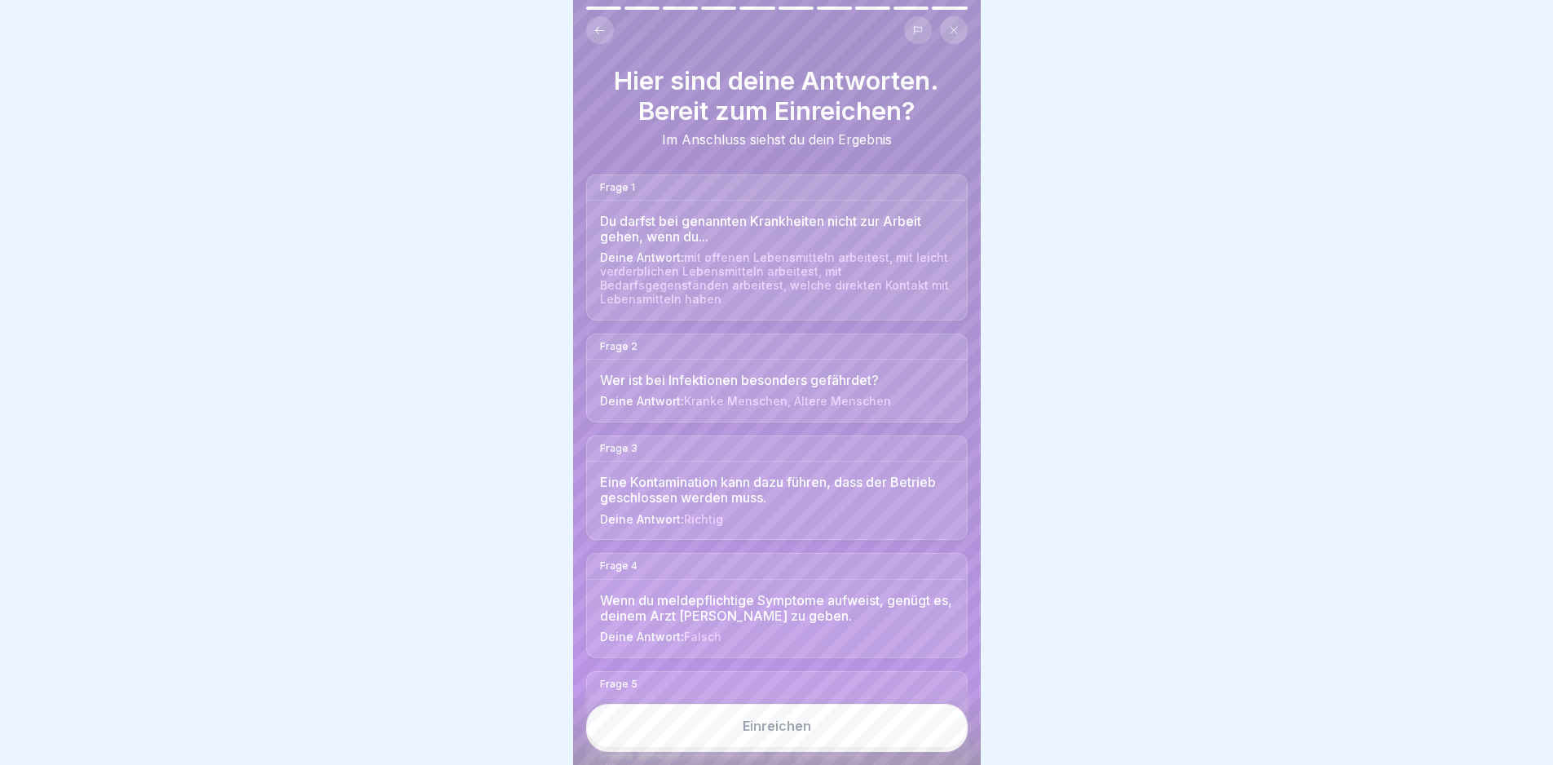
click at [930, 725] on button "Einreichen" at bounding box center [777, 726] width 382 height 44
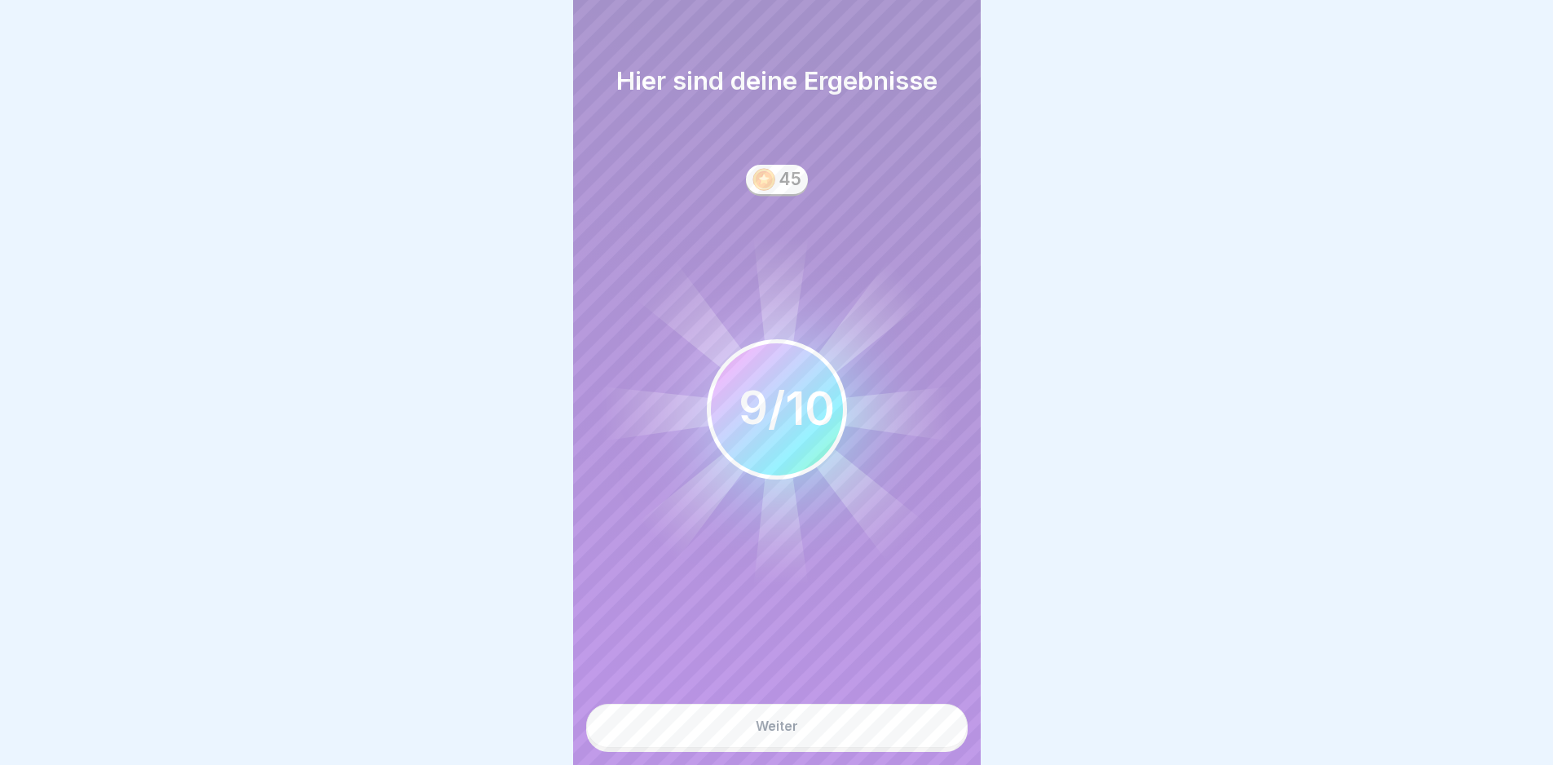
click at [867, 739] on button "Weiter" at bounding box center [777, 726] width 382 height 44
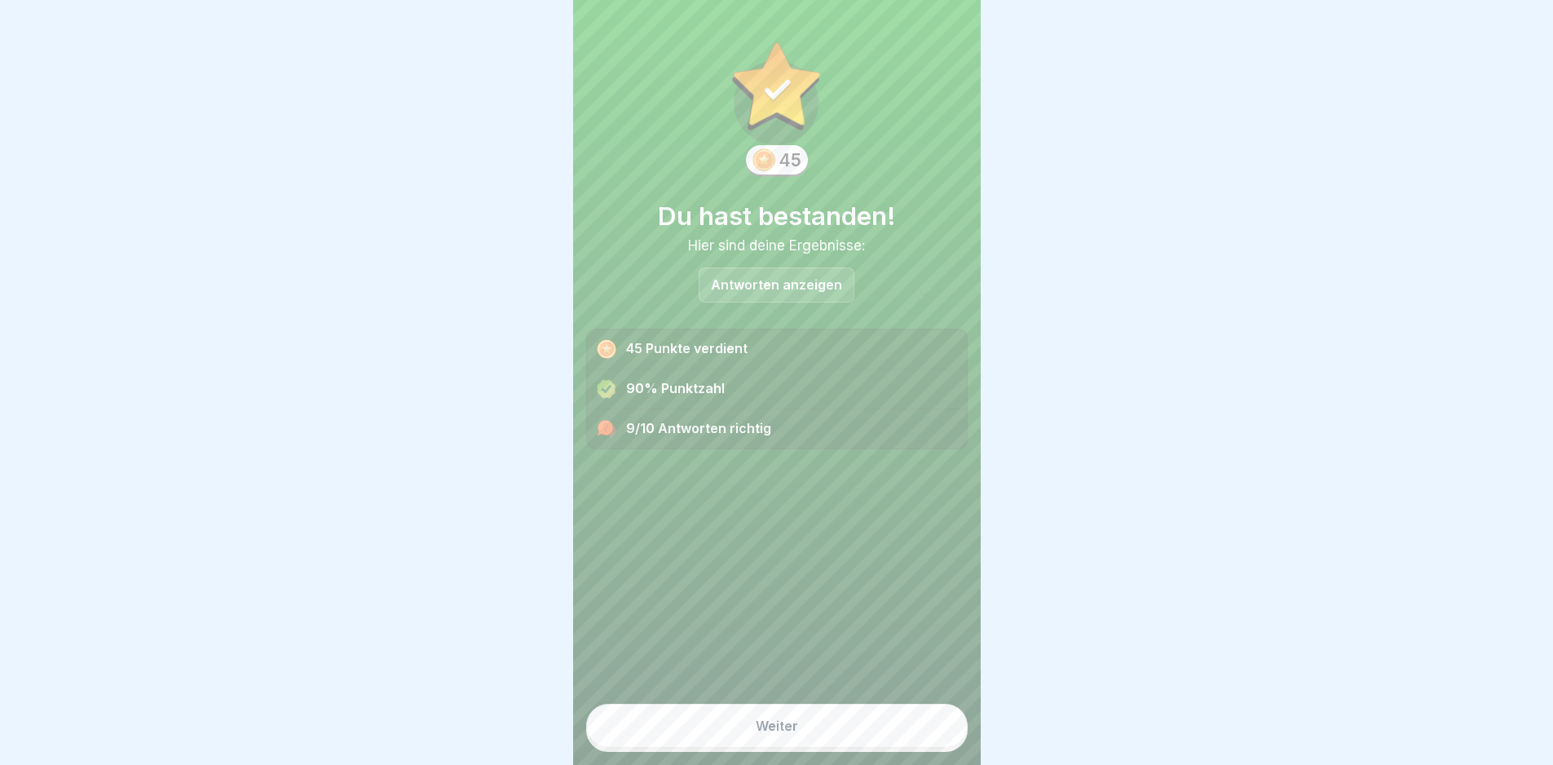
click at [867, 724] on button "Weiter" at bounding box center [777, 726] width 382 height 44
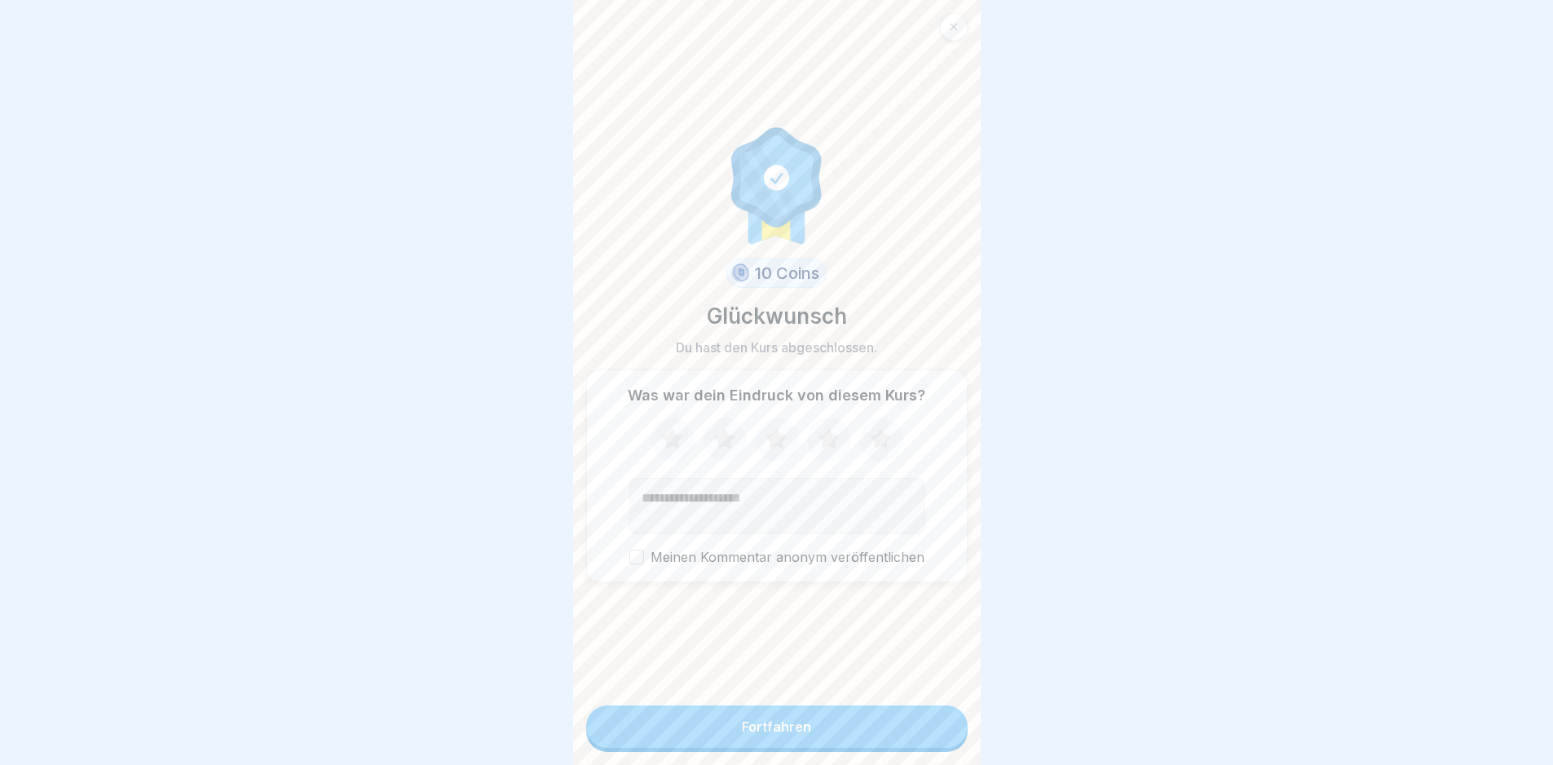
click at [871, 736] on button "Fortfahren" at bounding box center [777, 726] width 382 height 42
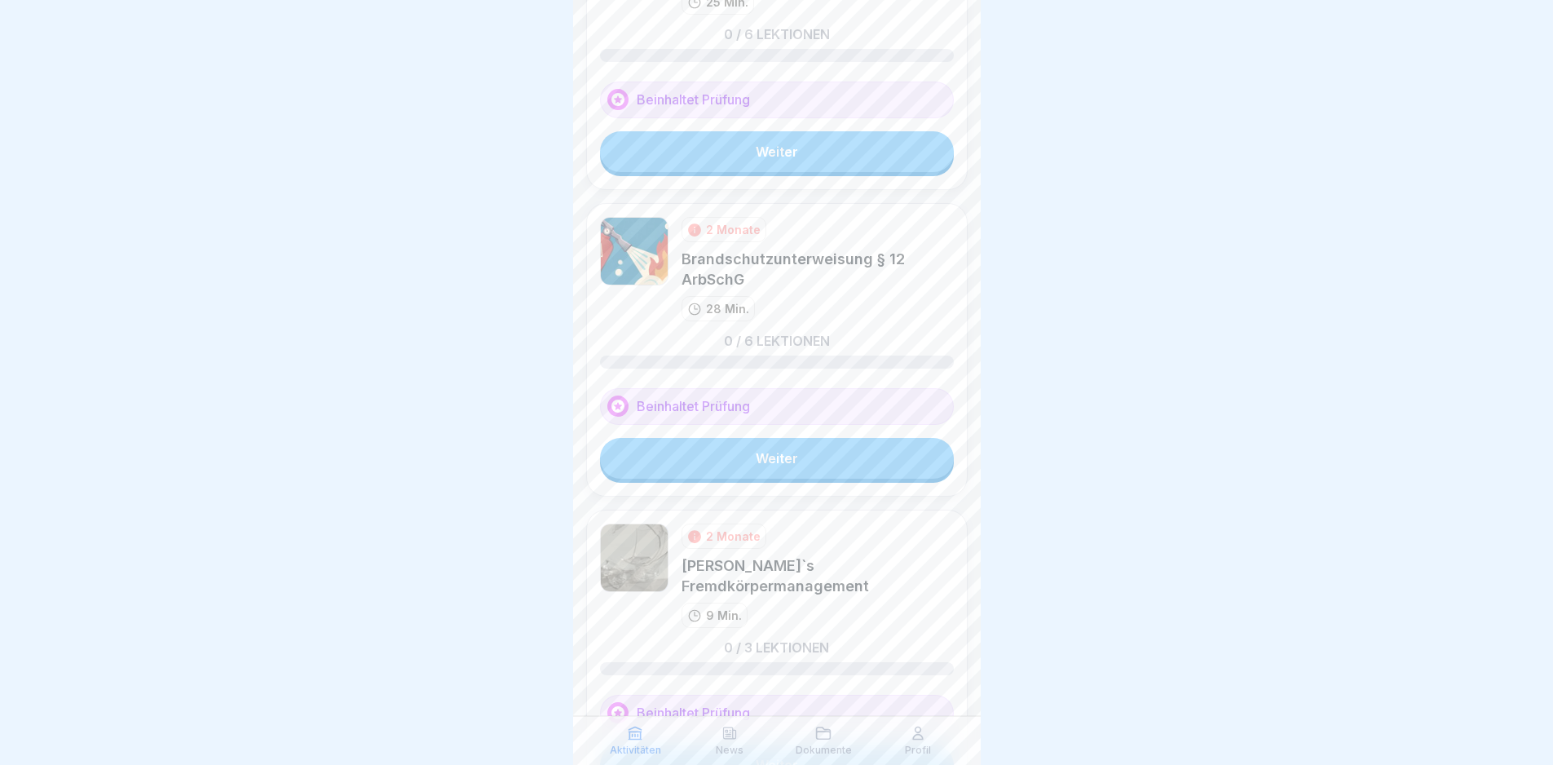
scroll to position [143, 0]
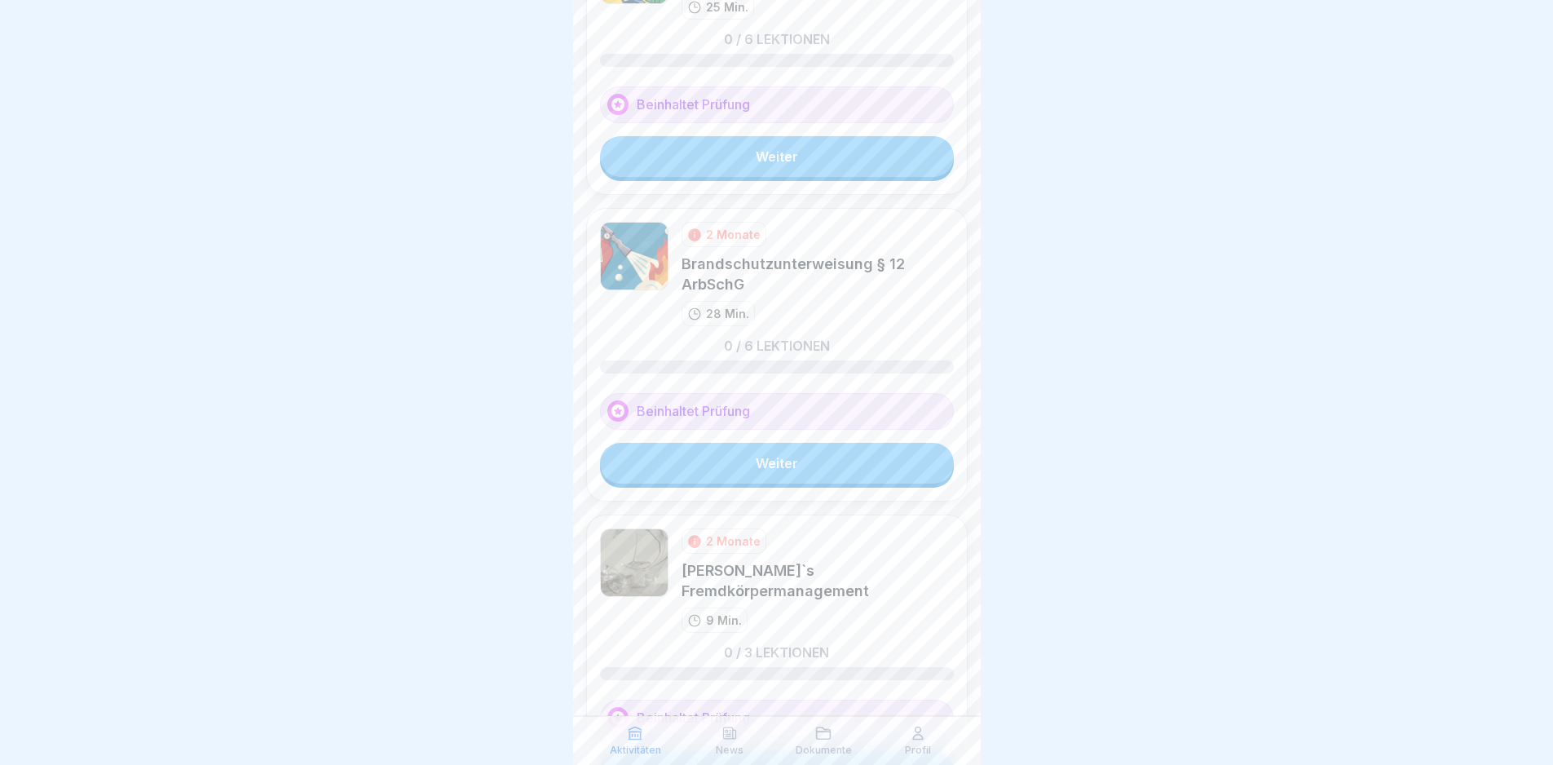
click at [785, 457] on link "Weiter" at bounding box center [777, 463] width 354 height 41
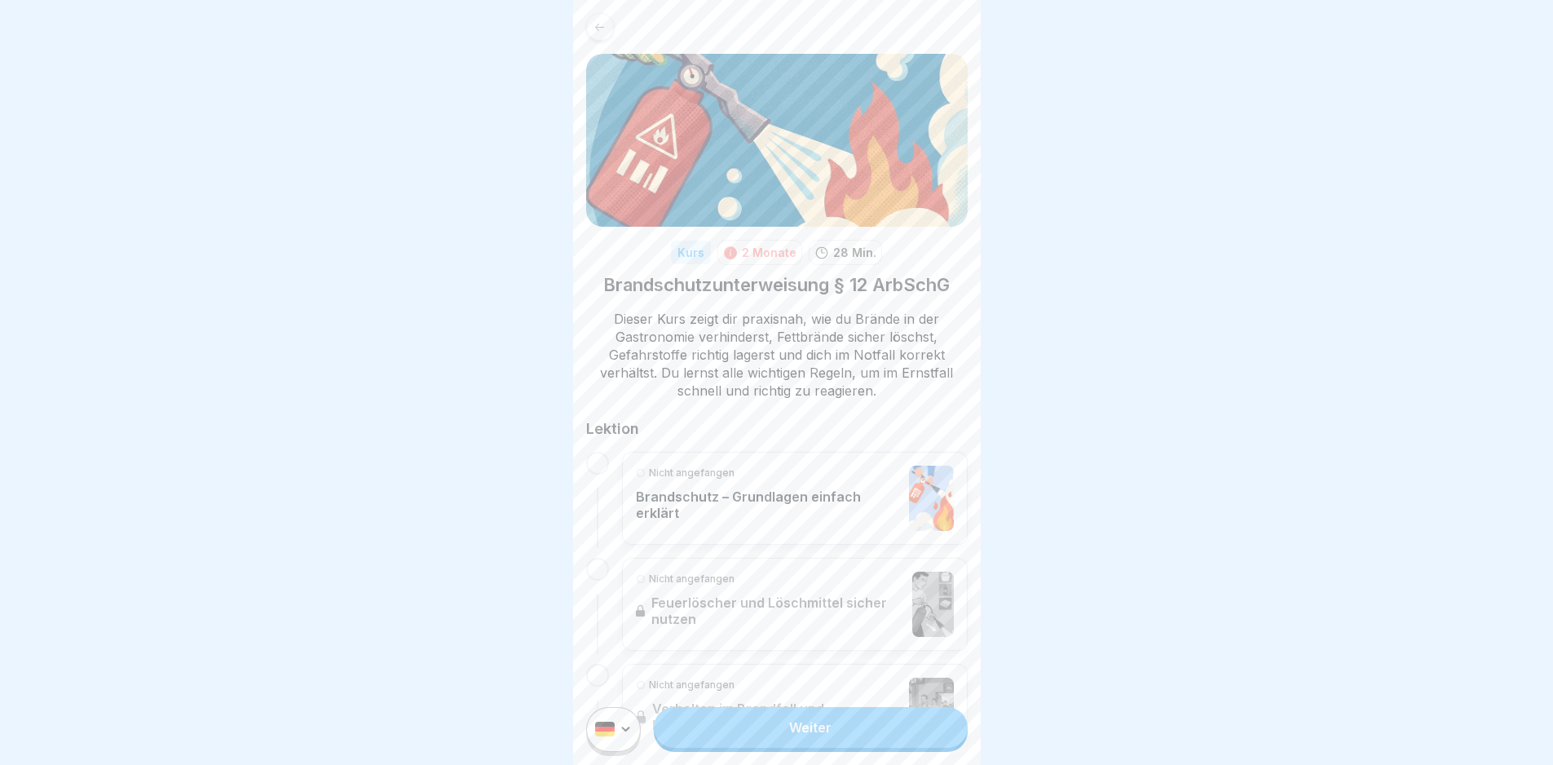
click at [771, 504] on p "Brandschutz – Grundlagen einfach erklärt" at bounding box center [768, 504] width 265 height 33
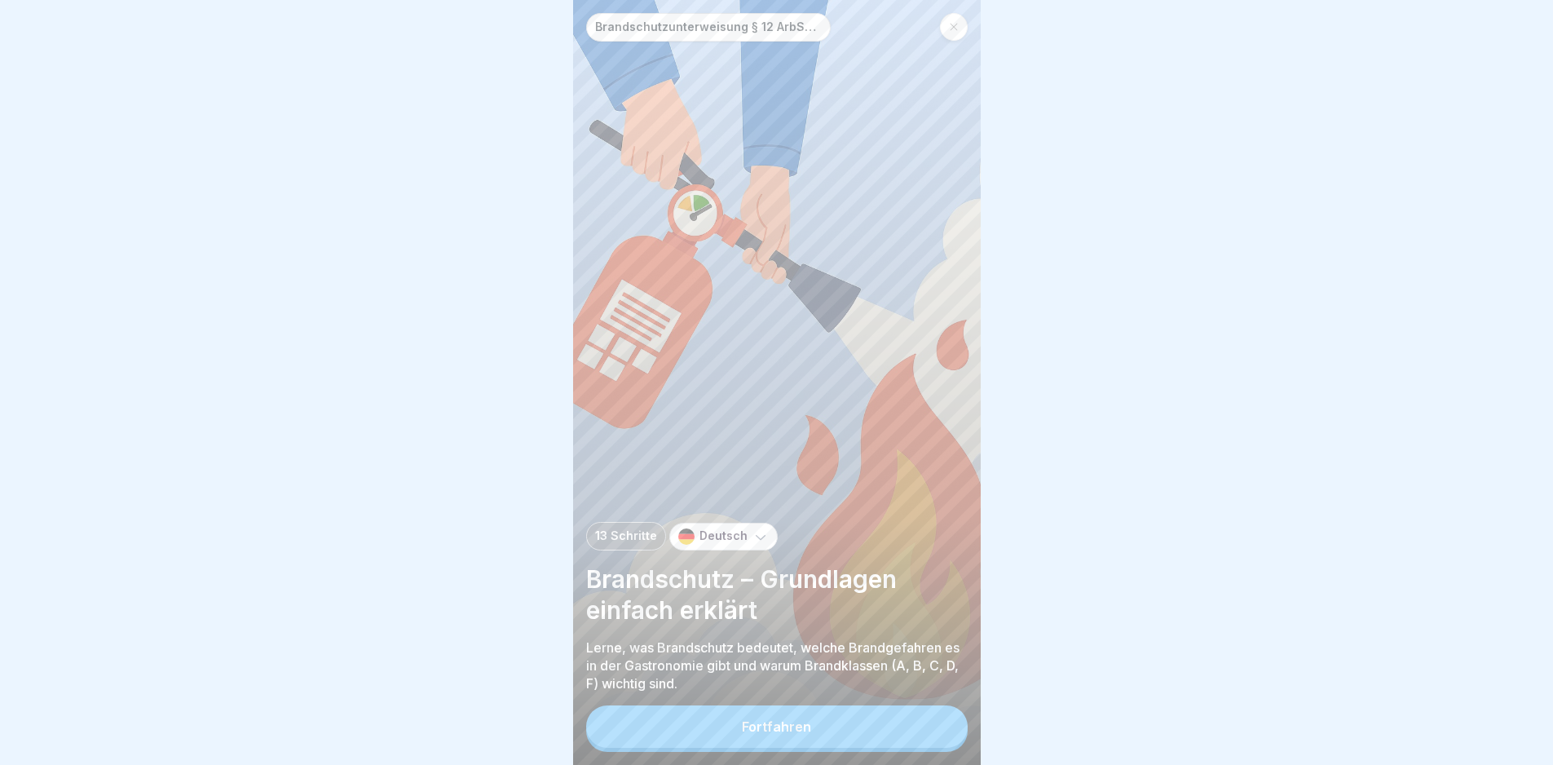
click at [851, 741] on button "Fortfahren" at bounding box center [777, 726] width 382 height 42
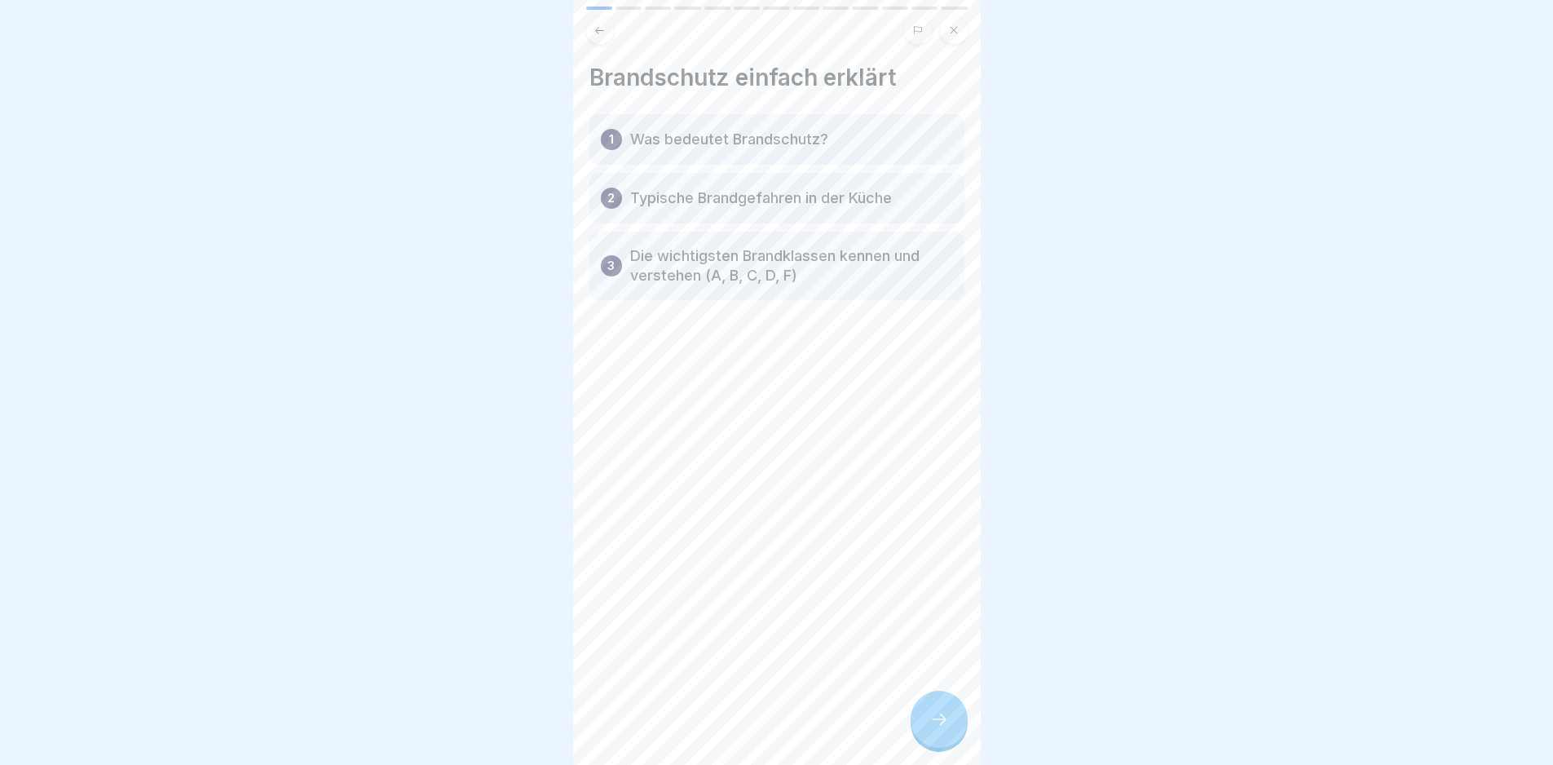
click at [935, 729] on icon at bounding box center [939, 719] width 20 height 20
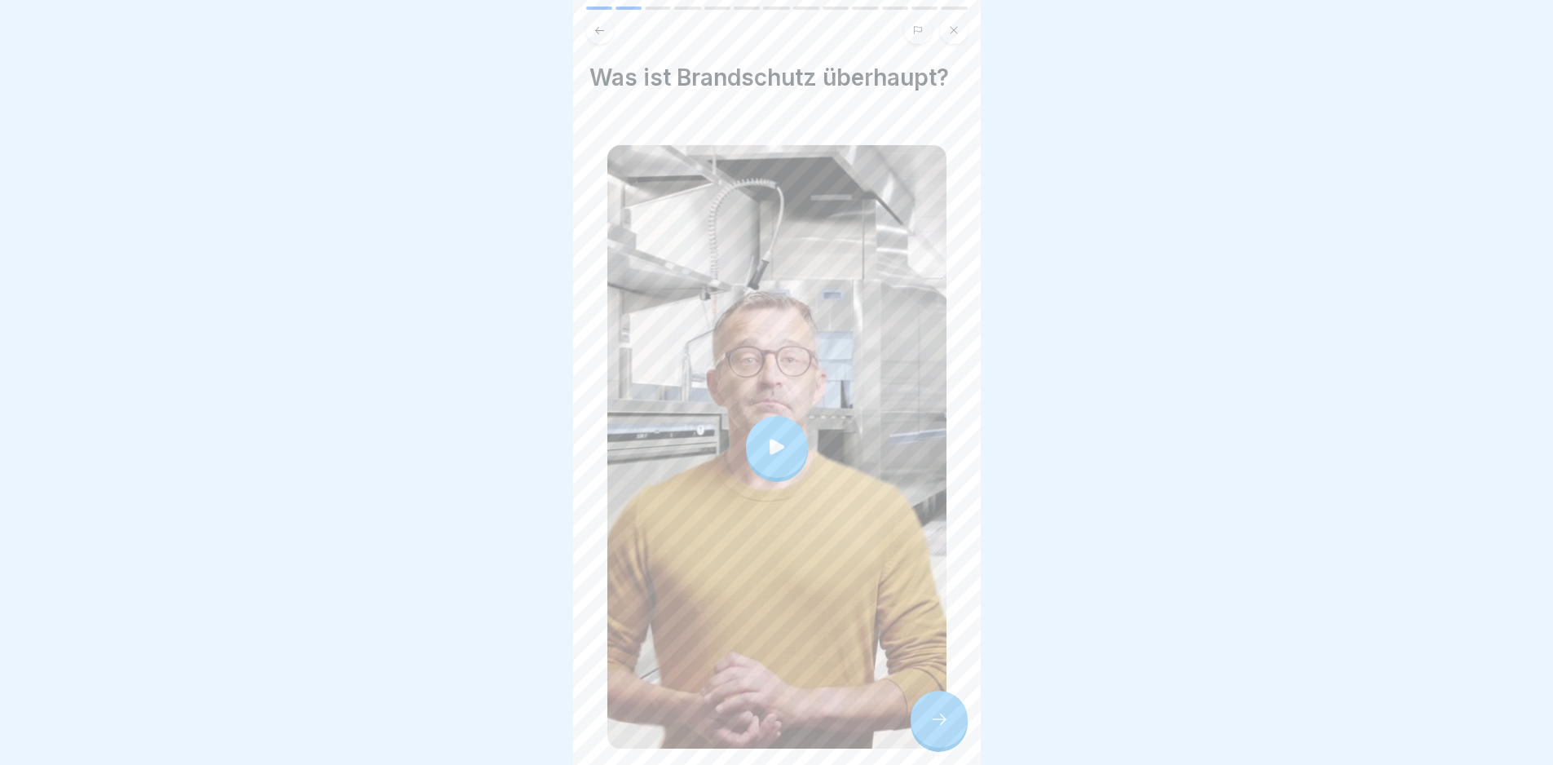
click at [825, 370] on div at bounding box center [776, 446] width 339 height 603
click at [945, 729] on icon at bounding box center [939, 719] width 20 height 20
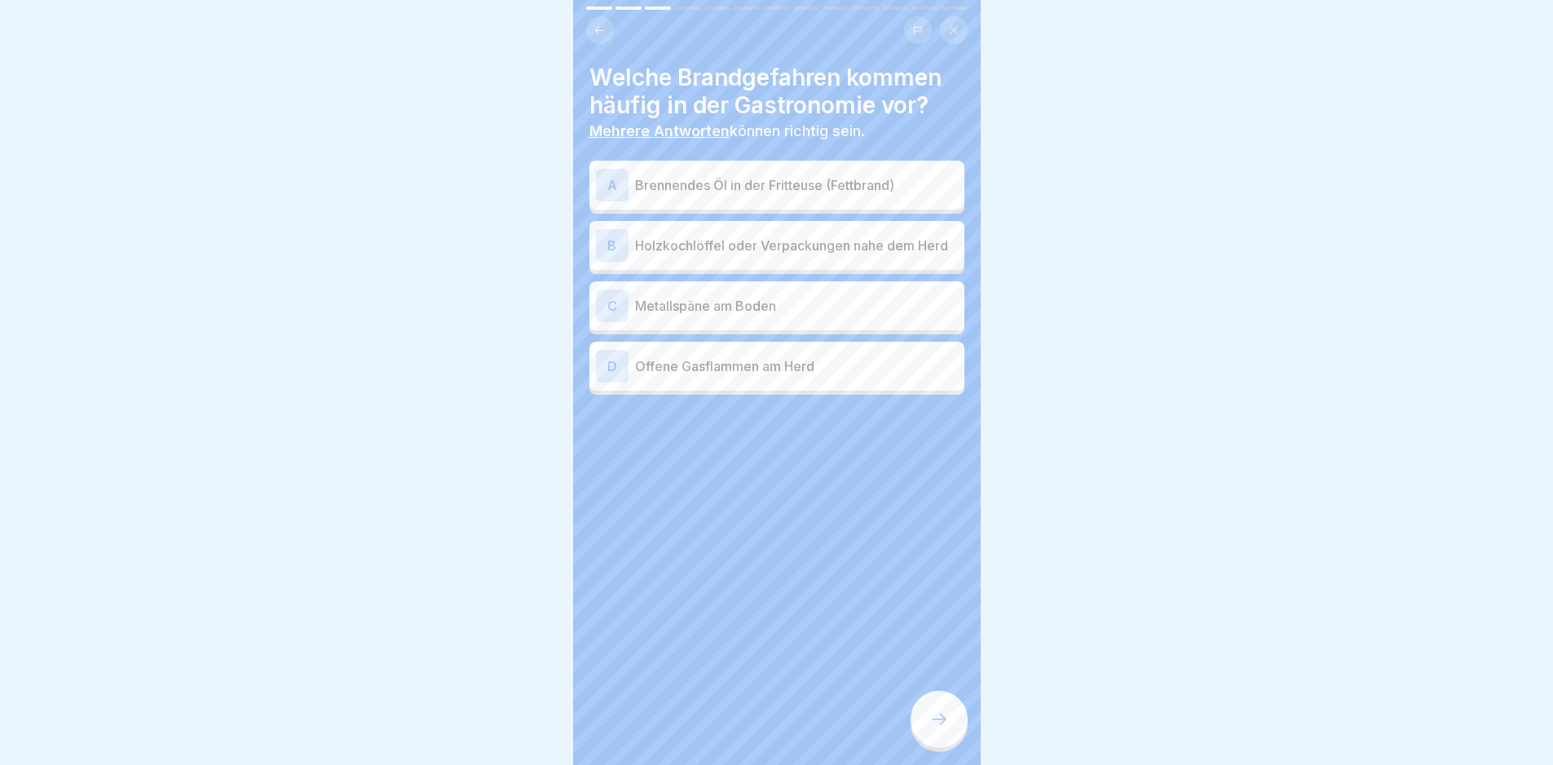
click at [826, 194] on p "Brennendes Öl in der Fritteuse (Fettbrand)" at bounding box center [796, 185] width 323 height 20
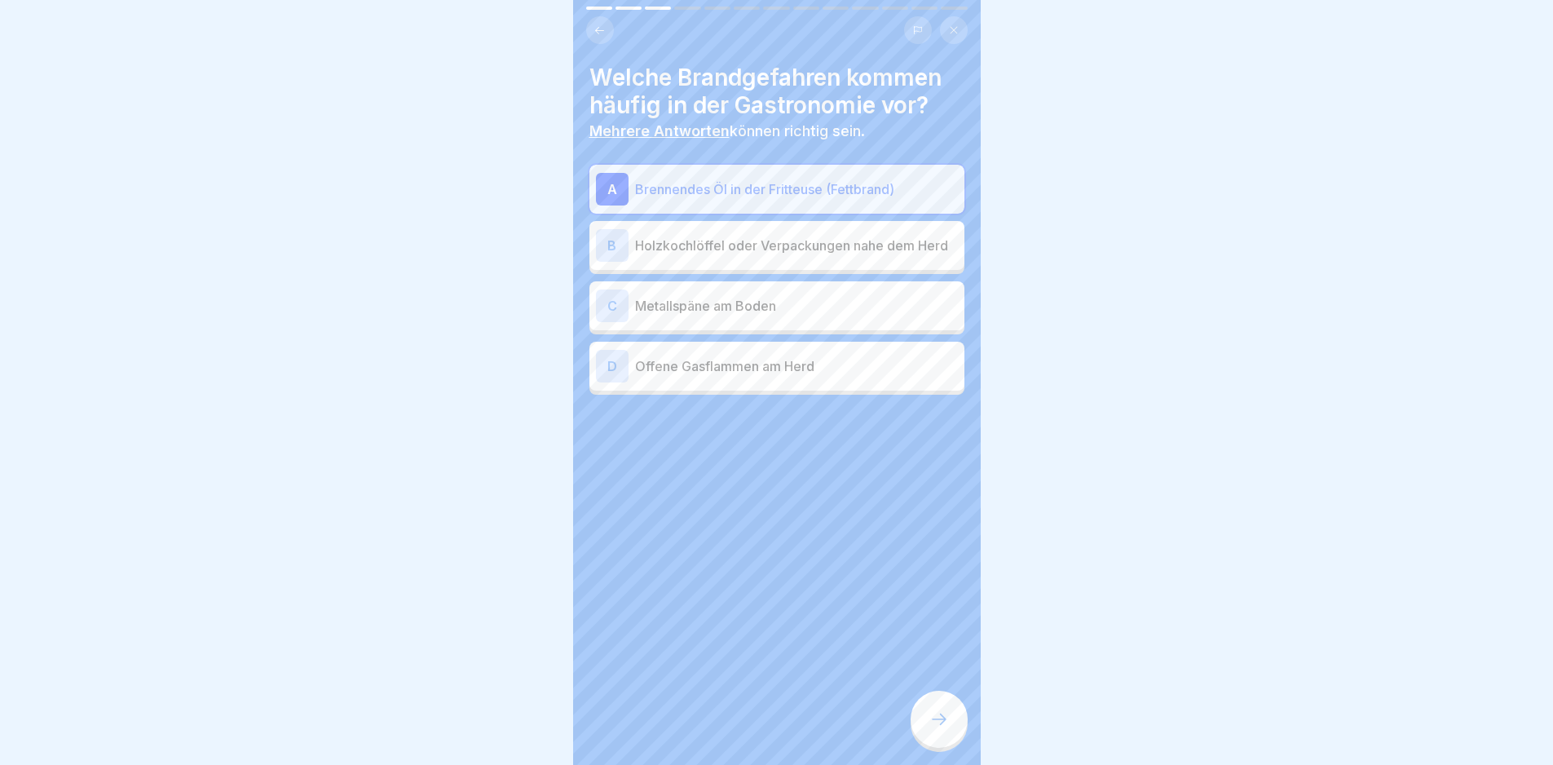
click at [821, 236] on p "Holzkochlöffel oder Verpackungen nahe dem Herd" at bounding box center [796, 246] width 323 height 20
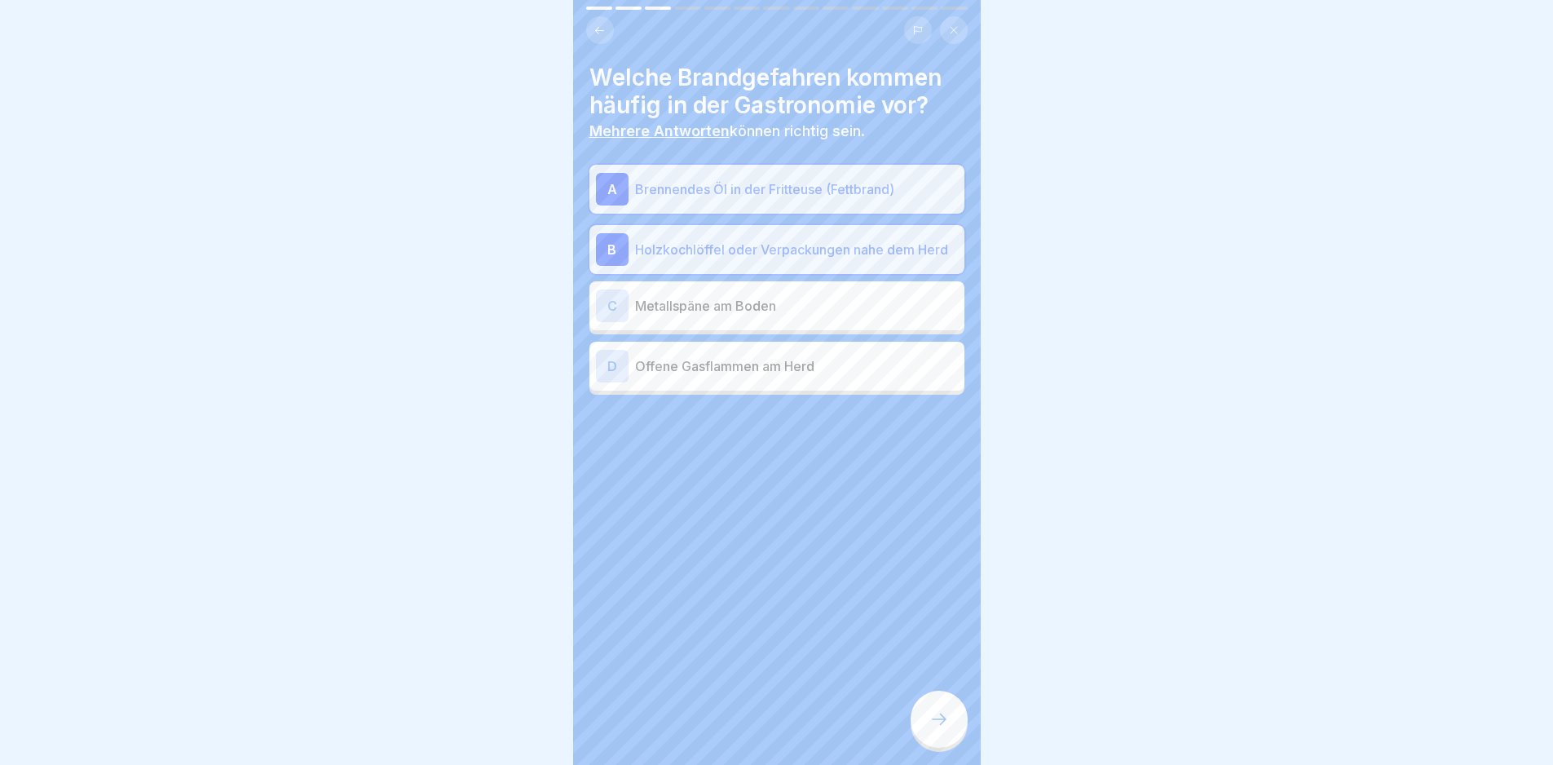
click at [824, 362] on p "Offene Gasflammen am Herd" at bounding box center [796, 366] width 323 height 20
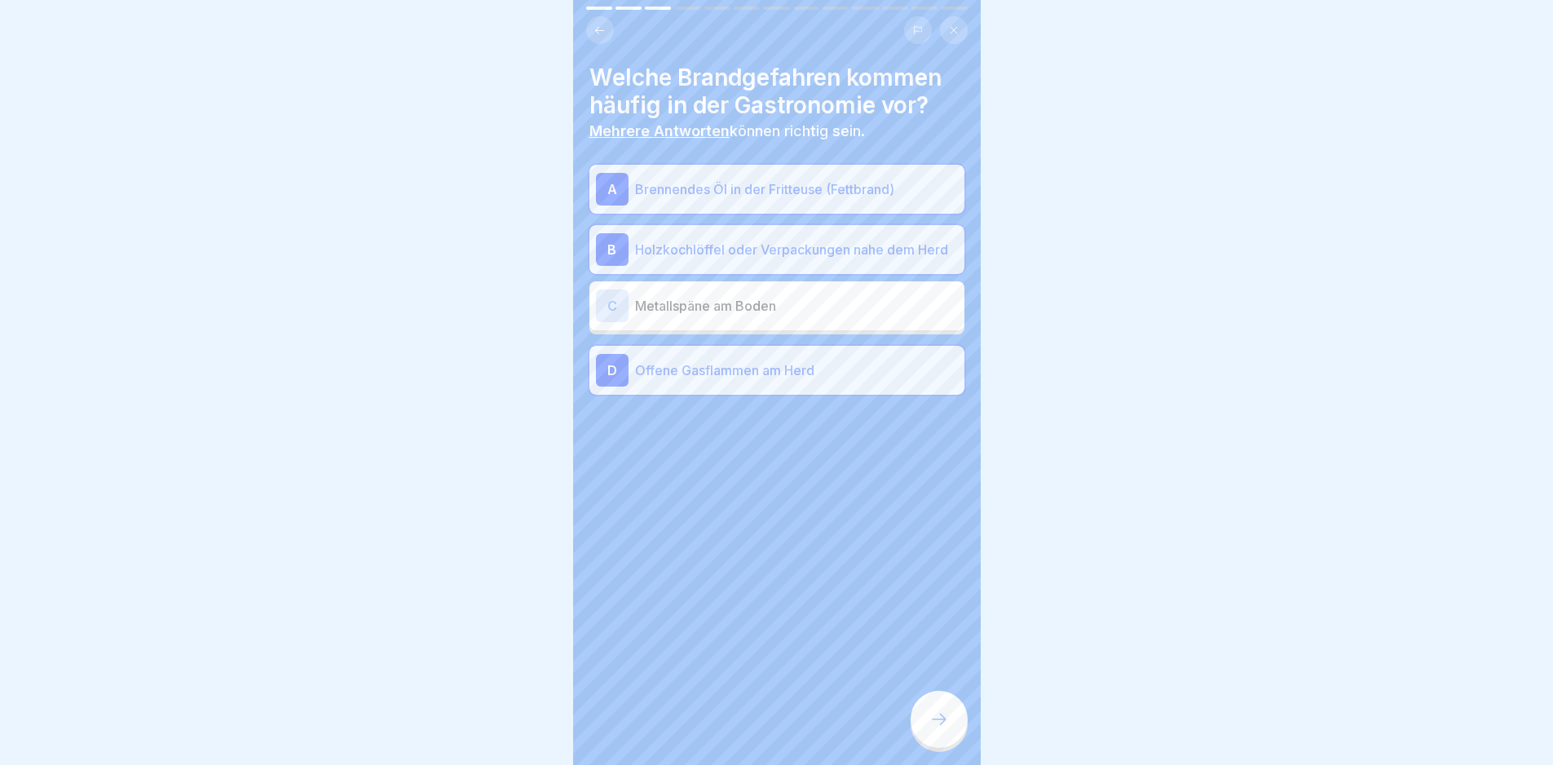
click at [940, 719] on div at bounding box center [939, 719] width 57 height 57
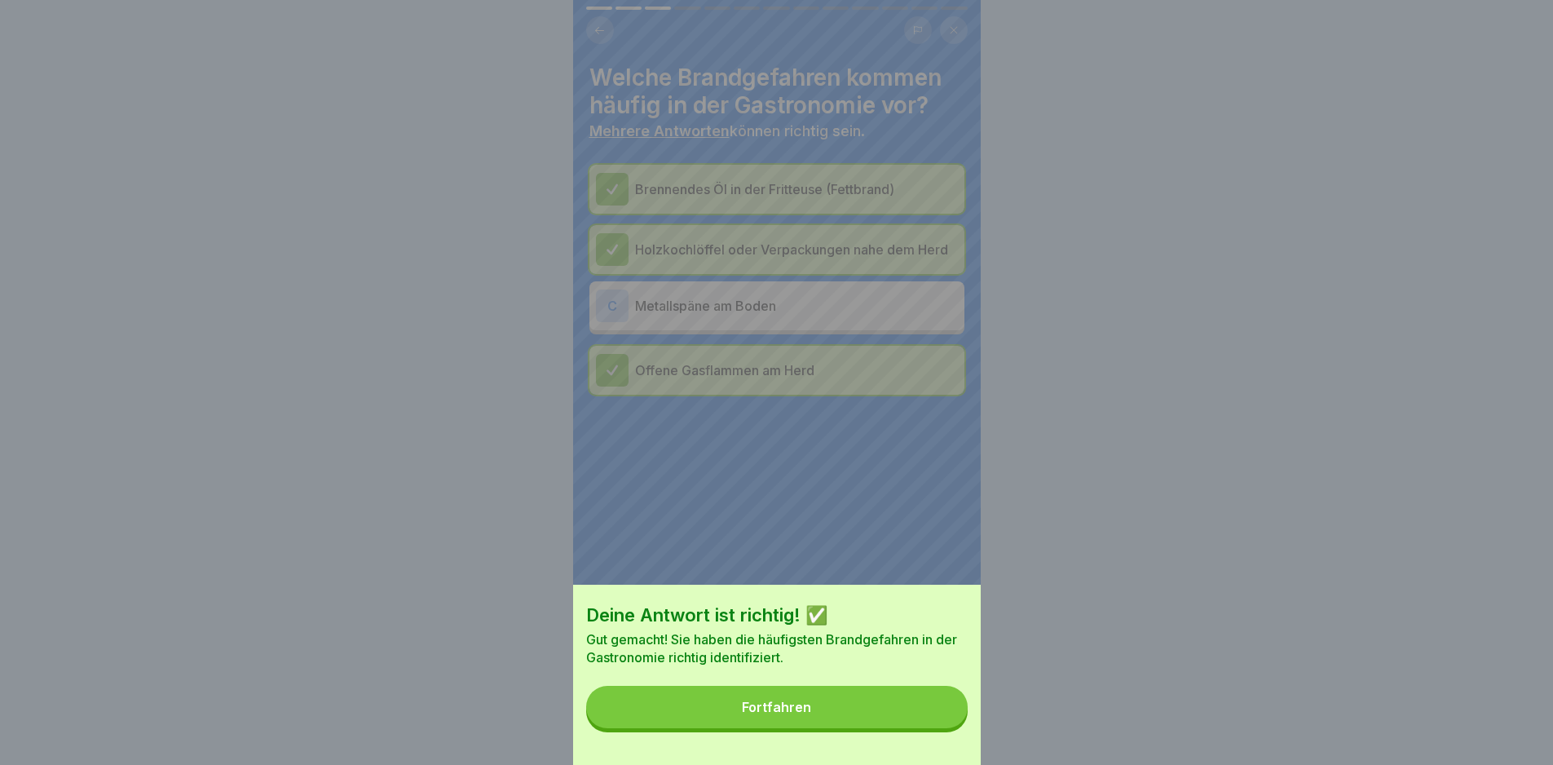
click at [934, 718] on button "Fortfahren" at bounding box center [777, 707] width 382 height 42
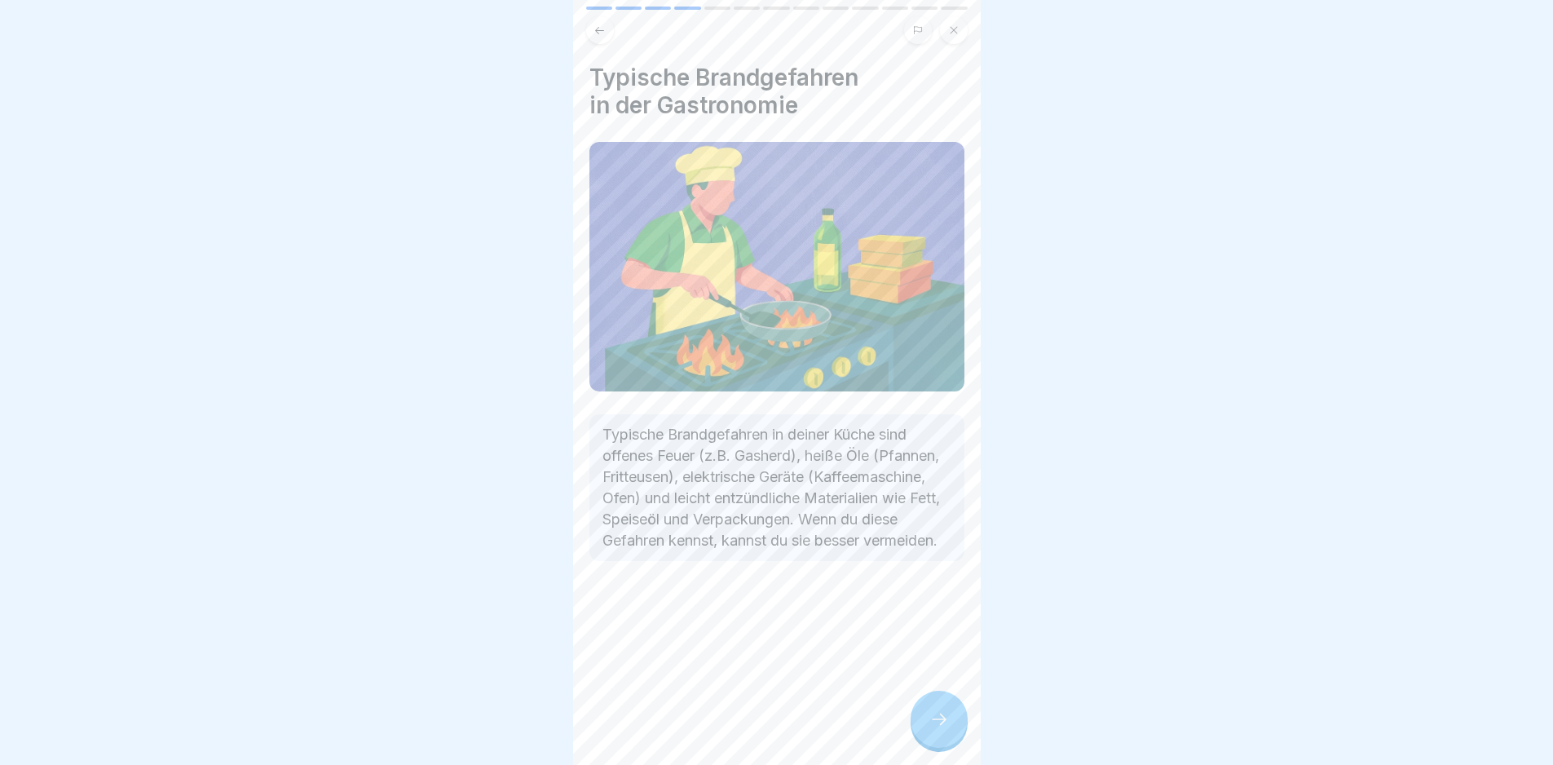
click at [933, 717] on div at bounding box center [939, 719] width 57 height 57
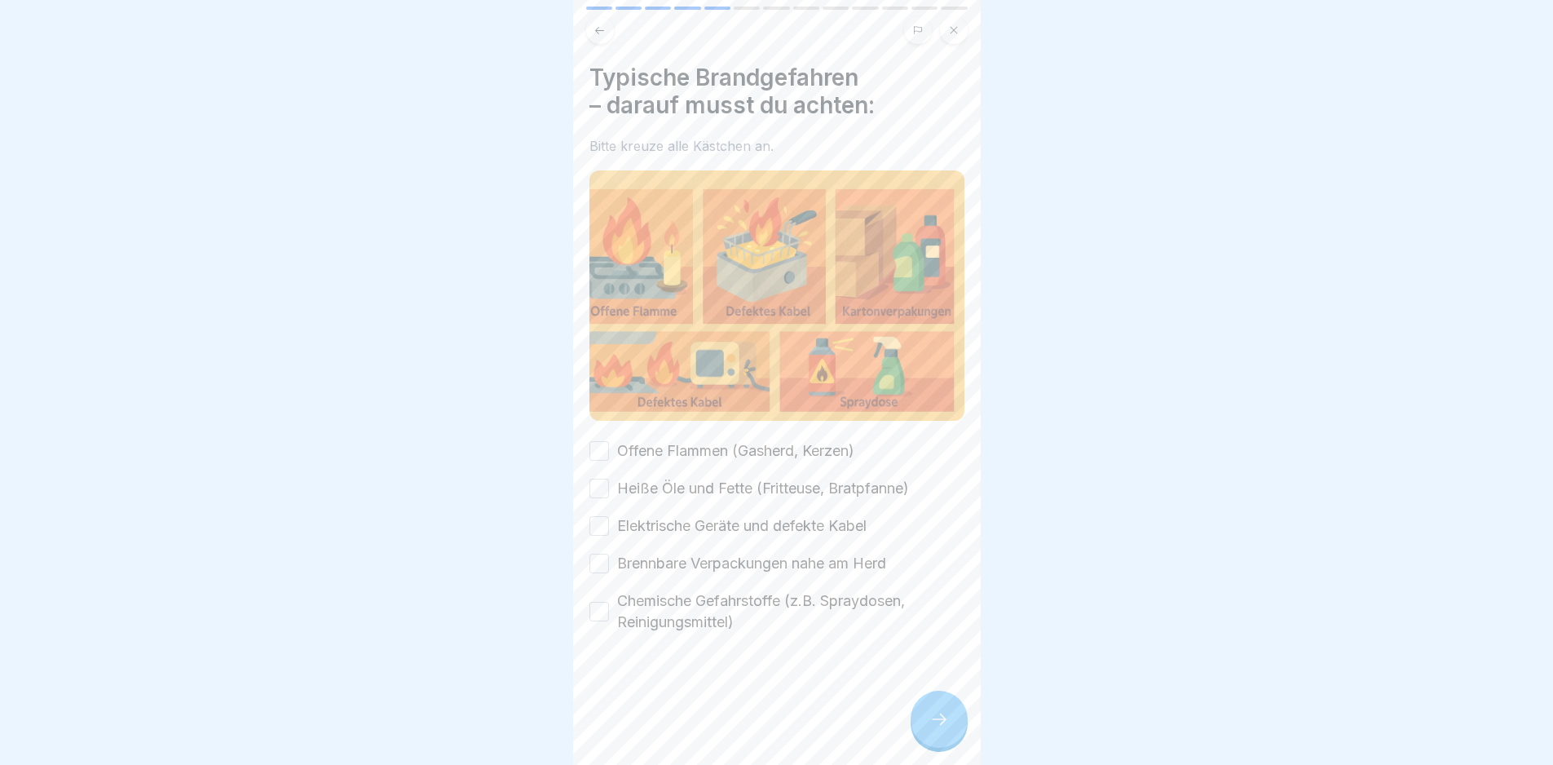
click at [674, 452] on label "Offene Flammen (Gasherd, Kerzen)" at bounding box center [735, 450] width 237 height 21
click at [609, 452] on button "Offene Flammen (Gasherd, Kerzen)" at bounding box center [599, 451] width 20 height 20
click at [678, 478] on label "Heiße Öle und Fette (Fritteuse, Bratpfanne)" at bounding box center [763, 488] width 292 height 21
click at [609, 479] on button "Heiße Öle und Fette (Fritteuse, Bratpfanne)" at bounding box center [599, 489] width 20 height 20
drag, startPoint x: 694, startPoint y: 514, endPoint x: 709, endPoint y: 541, distance: 31.0
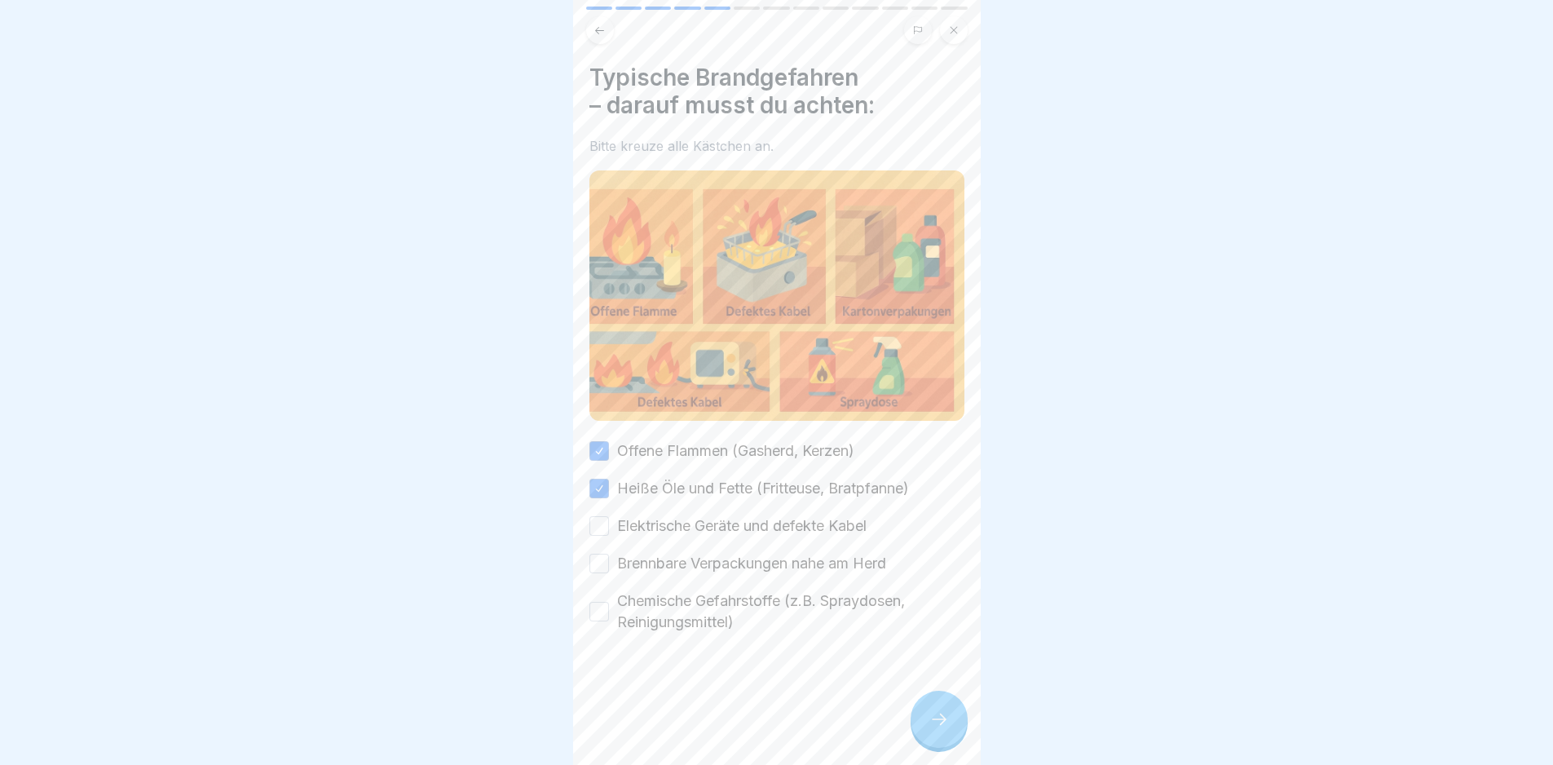
click at [695, 516] on label "Elektrische Geräte und defekte Kabel" at bounding box center [741, 525] width 249 height 21
click at [609, 516] on button "Elektrische Geräte und defekte Kabel" at bounding box center [599, 526] width 20 height 20
click at [709, 553] on label "Brennbare Verpackungen nahe am Herd" at bounding box center [751, 563] width 269 height 21
click at [609, 554] on button "Brennbare Verpackungen nahe am Herd" at bounding box center [599, 564] width 20 height 20
click at [732, 606] on label "Chemische Gefahrstoffe (z.B. Spraydosen, Reinigungsmittel)" at bounding box center [790, 611] width 347 height 42
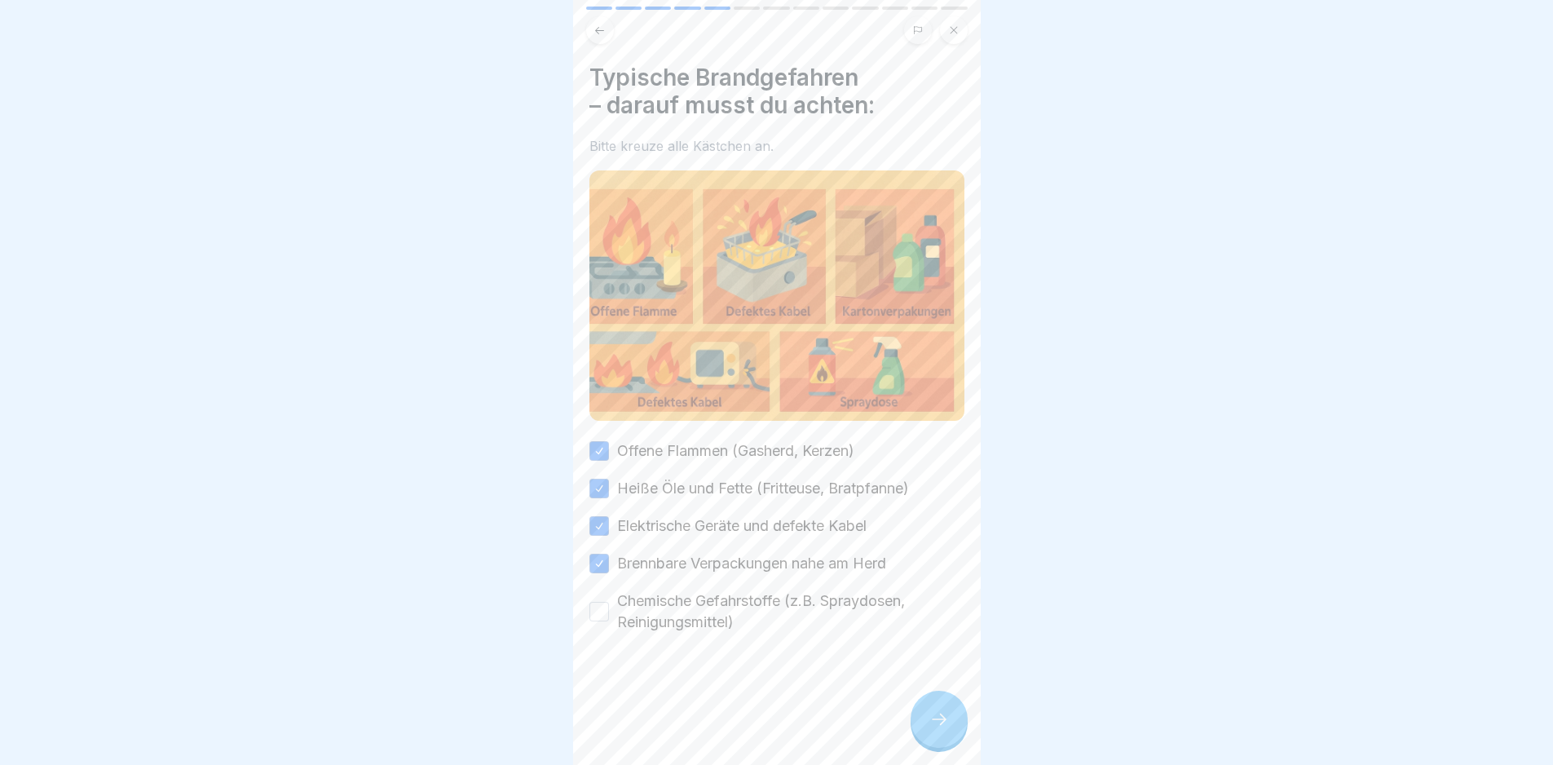
click at [609, 606] on button "Chemische Gefahrstoffe (z.B. Spraydosen, Reinigungsmittel)" at bounding box center [599, 612] width 20 height 20
click at [948, 717] on div at bounding box center [939, 719] width 57 height 57
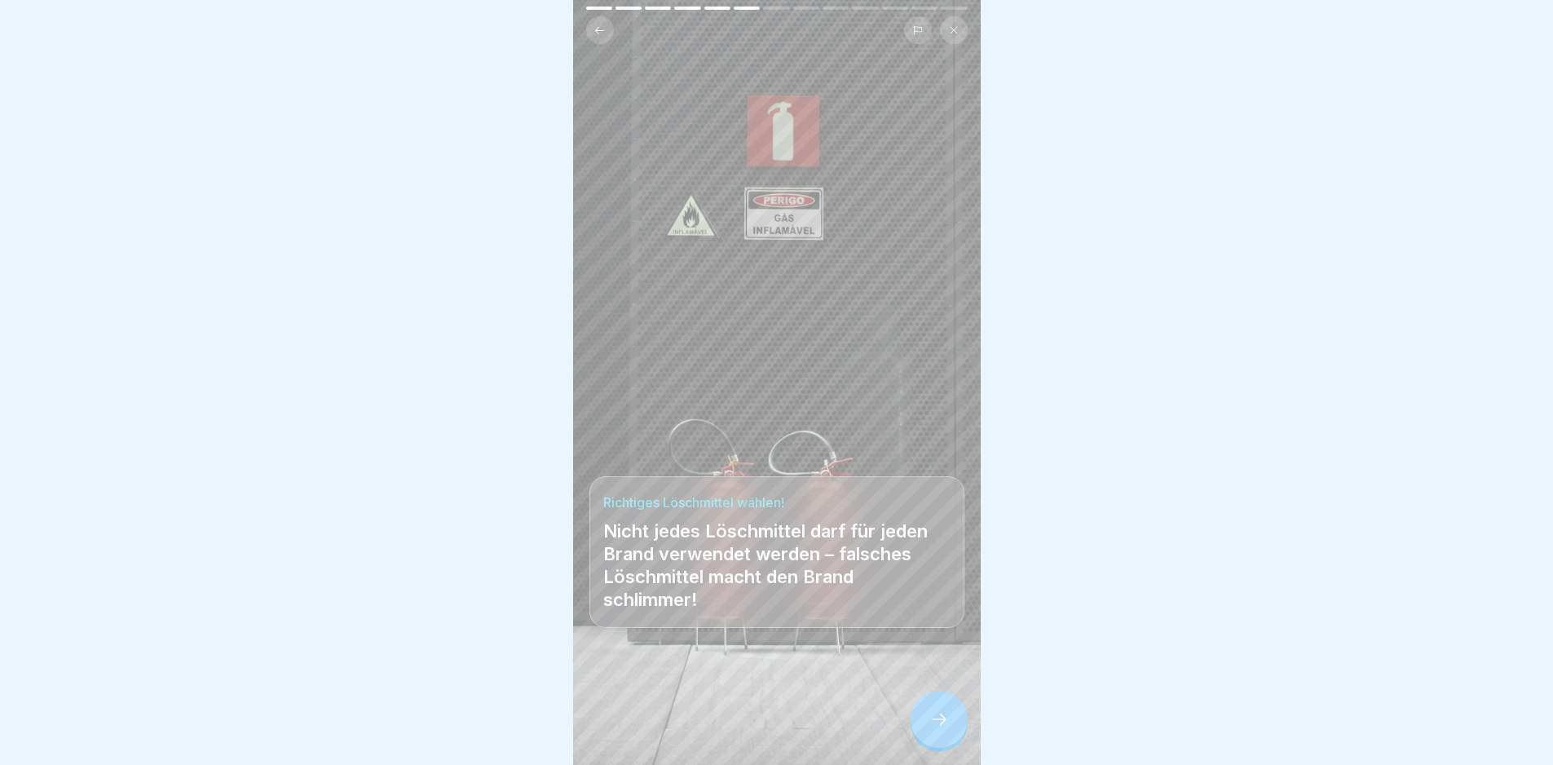
click at [948, 717] on div at bounding box center [939, 719] width 57 height 57
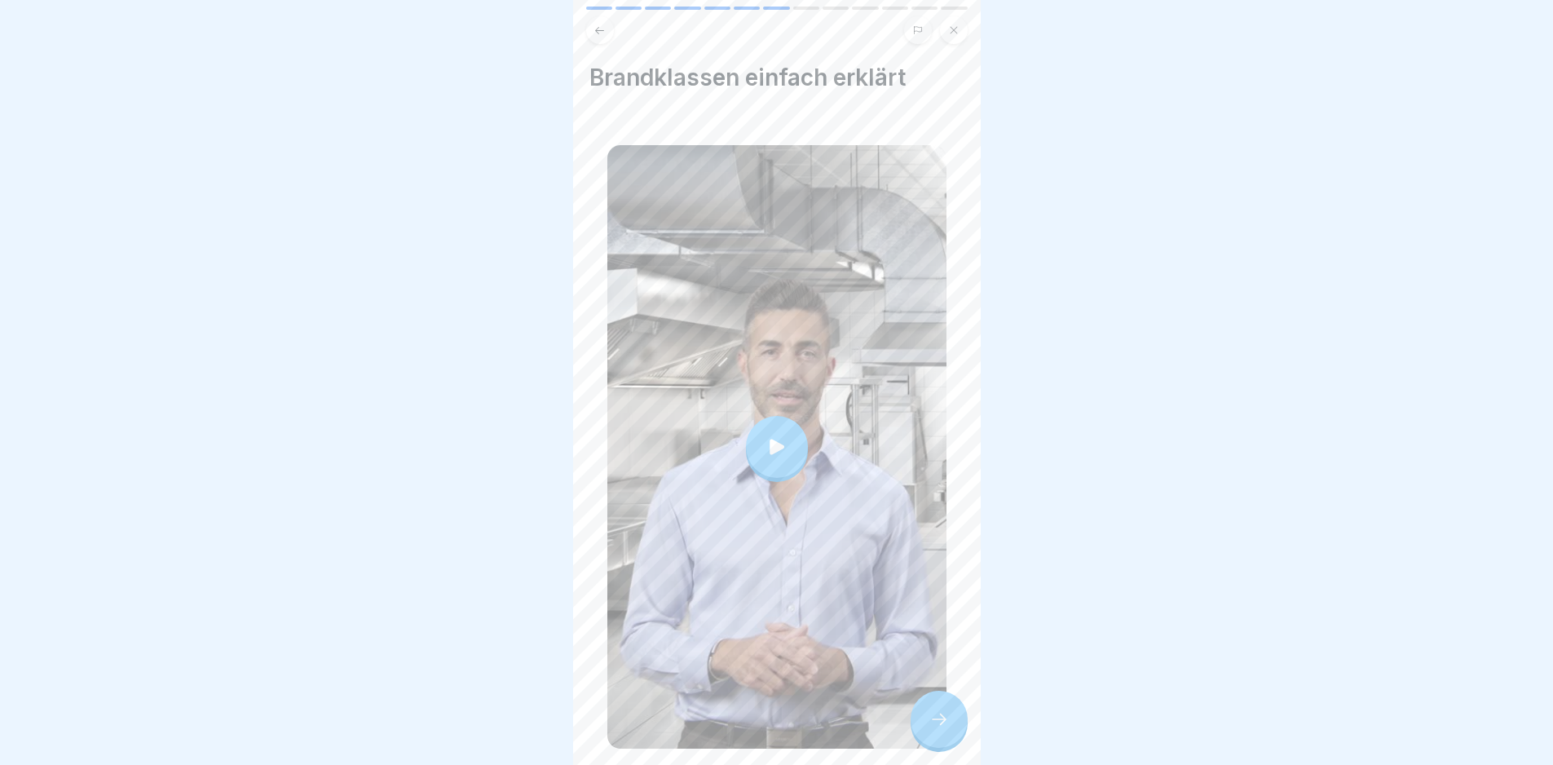
click at [870, 529] on div at bounding box center [776, 446] width 339 height 603
click at [933, 729] on icon at bounding box center [939, 719] width 20 height 20
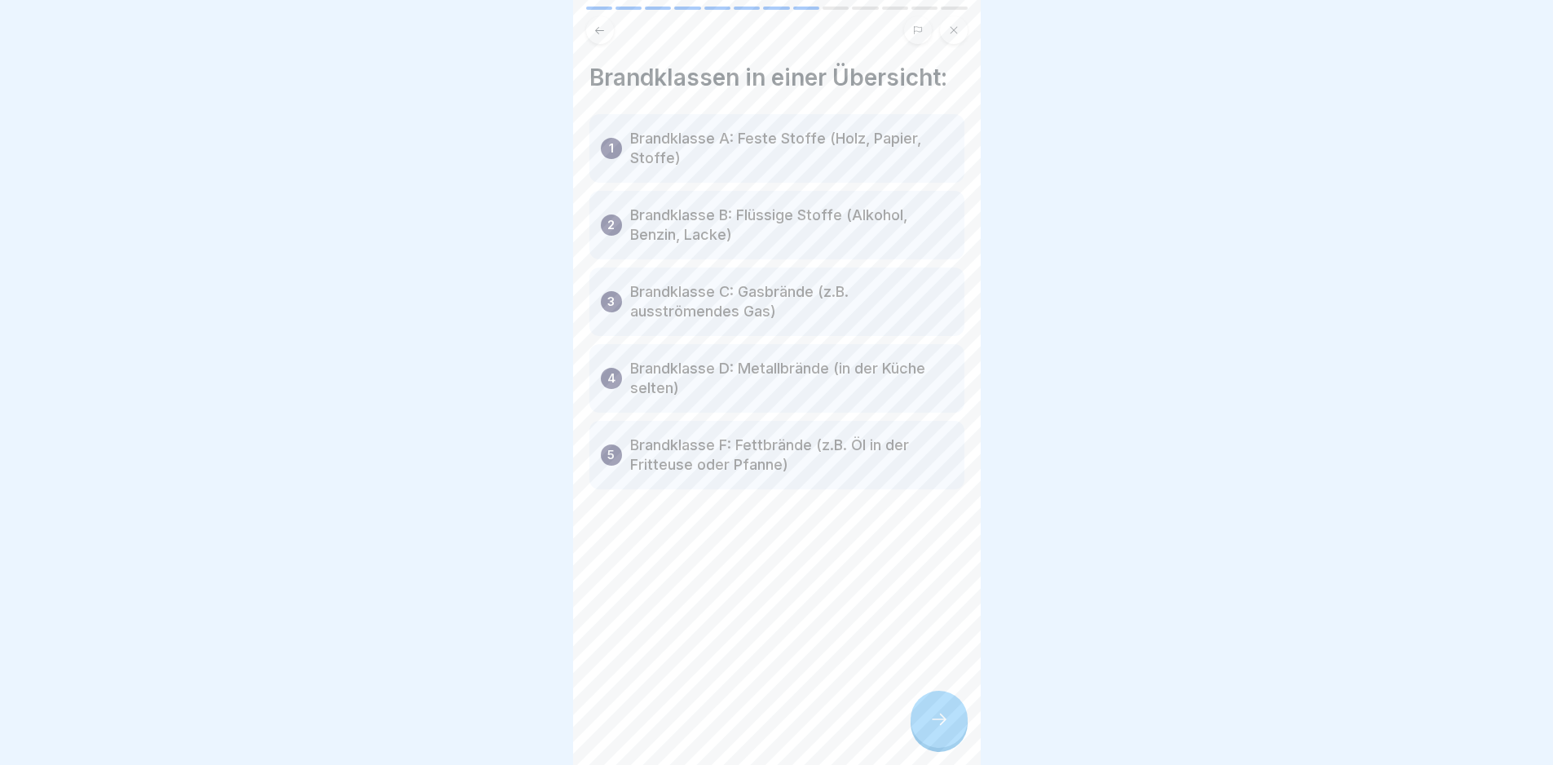
click at [923, 702] on div "Brandklassen in einer Übersicht: 1 Brandklasse A: Feste Stoffe (Holz, Papier, S…" at bounding box center [777, 382] width 408 height 765
click at [933, 729] on icon at bounding box center [939, 719] width 20 height 20
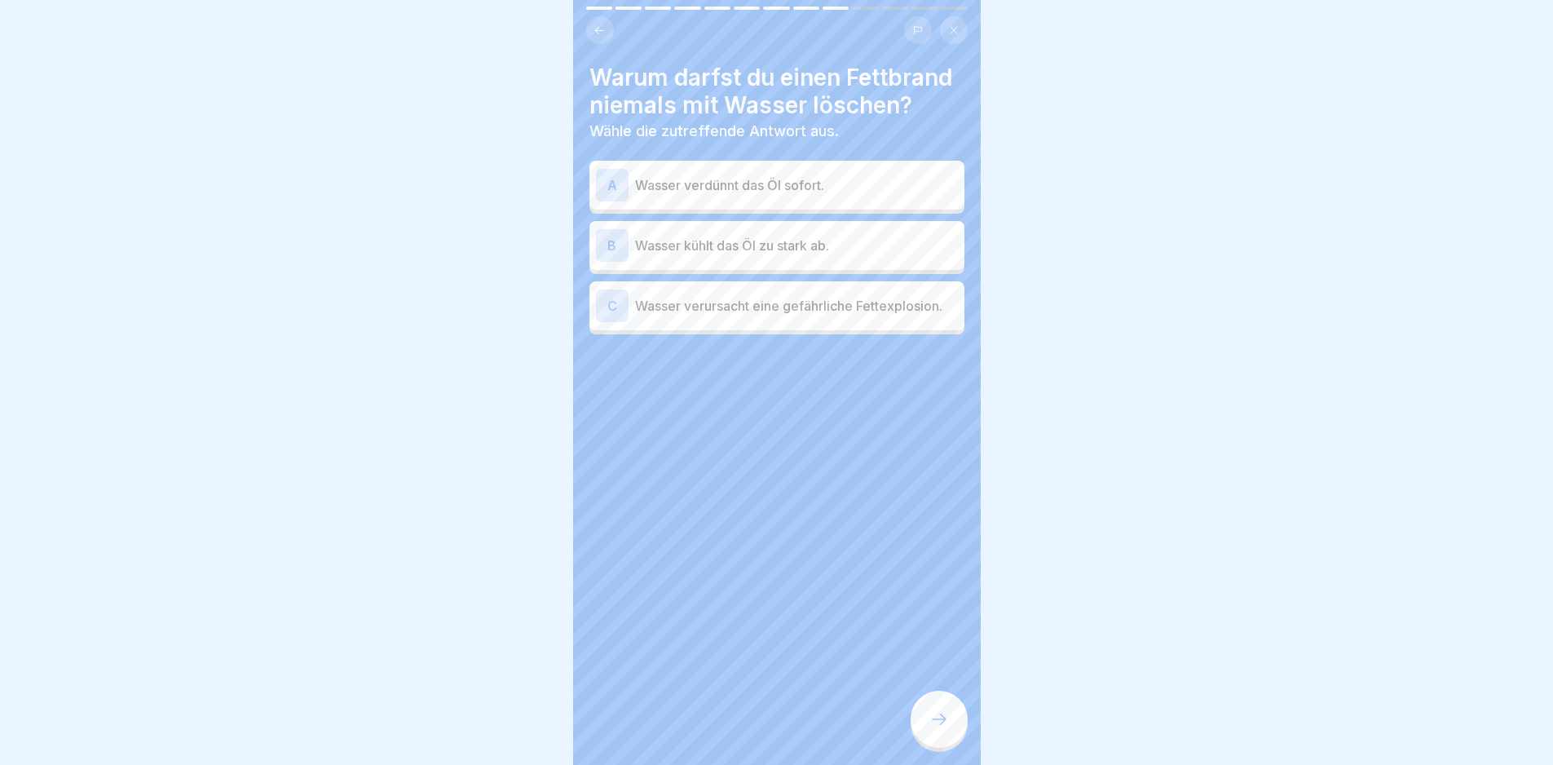
click at [933, 729] on icon at bounding box center [939, 719] width 20 height 20
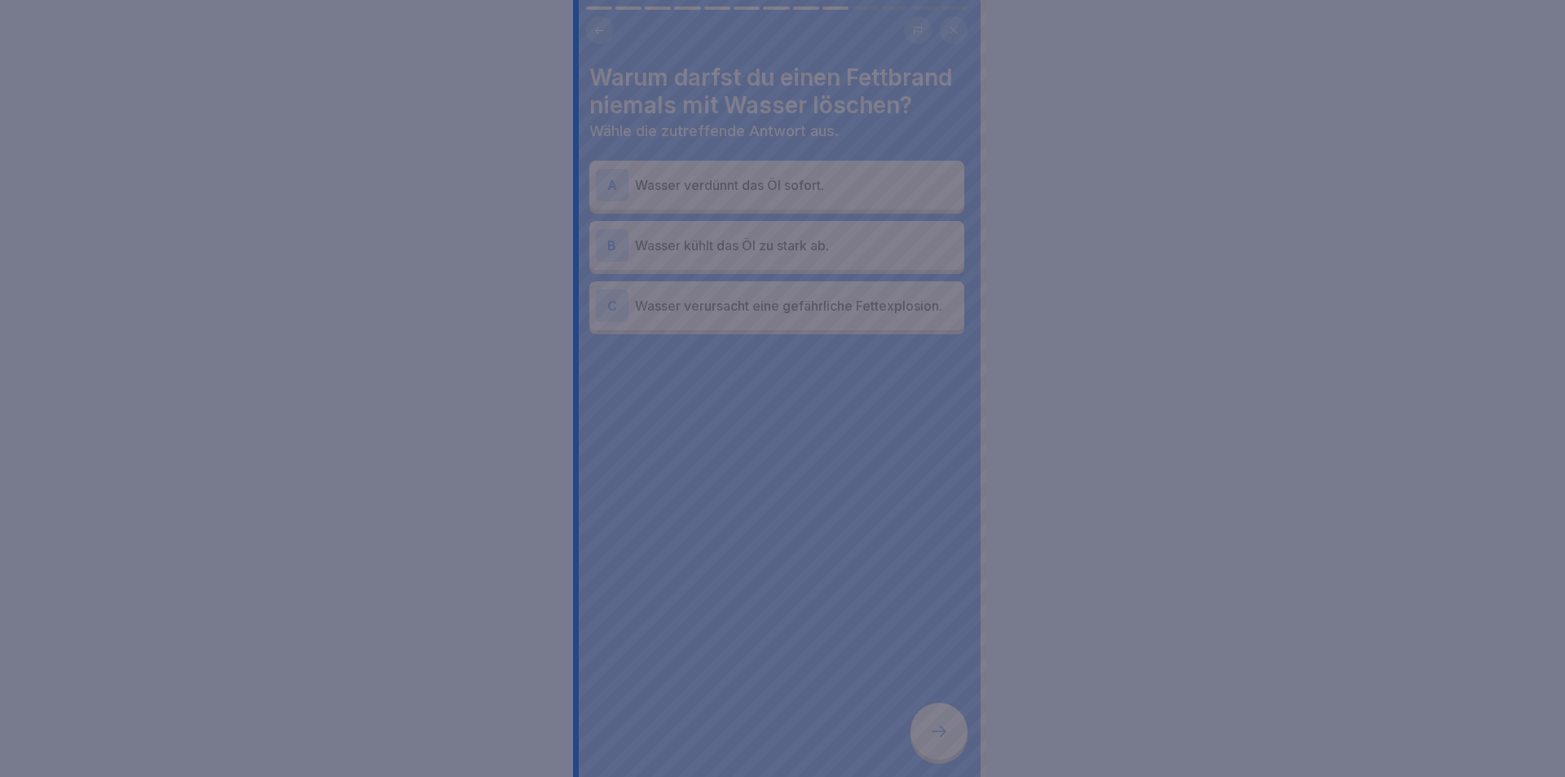
click at [933, 736] on div at bounding box center [782, 388] width 1565 height 777
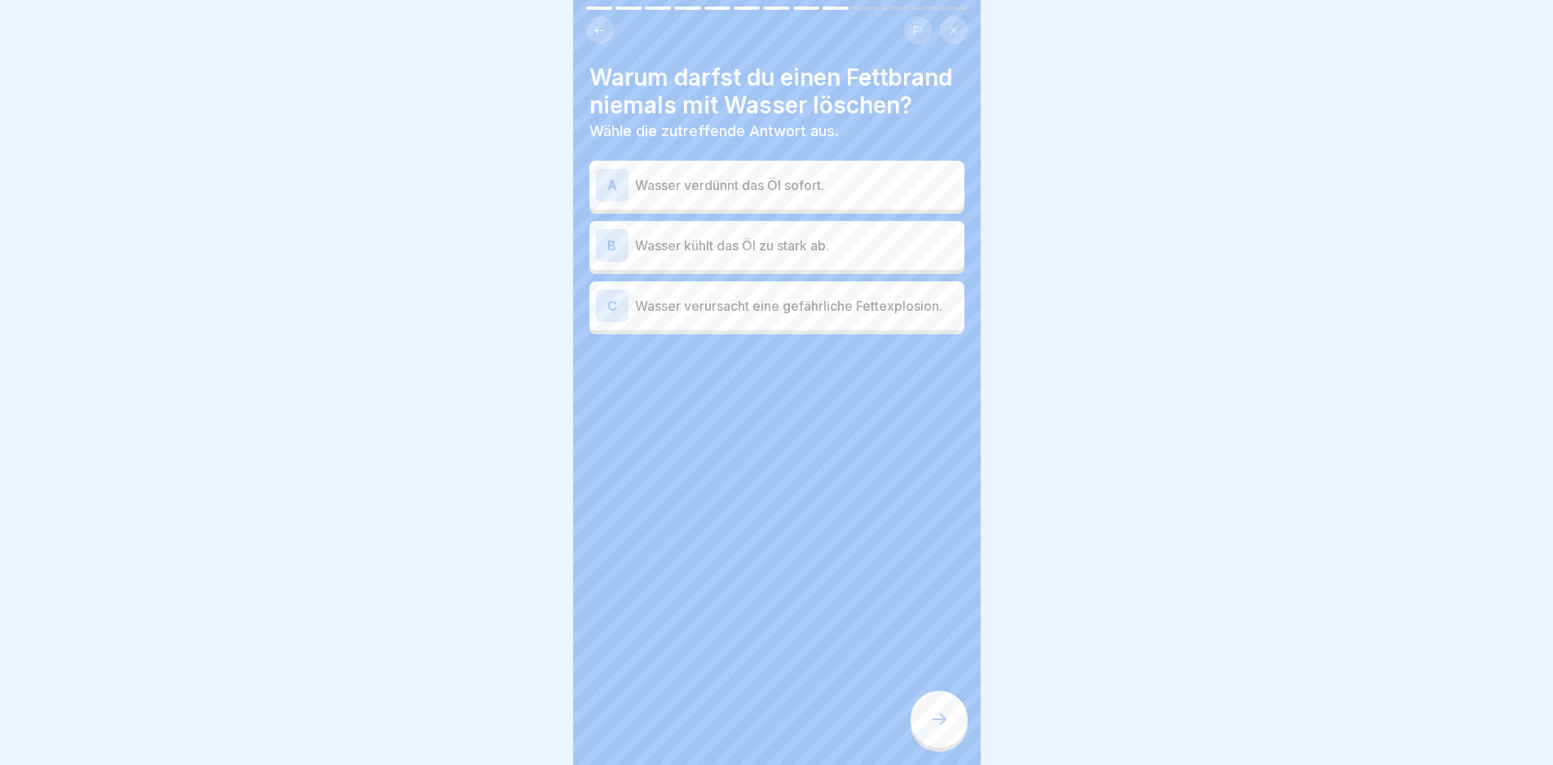
click at [853, 315] on p "Wasser verursacht eine gefährliche Fettexplosion." at bounding box center [796, 306] width 323 height 20
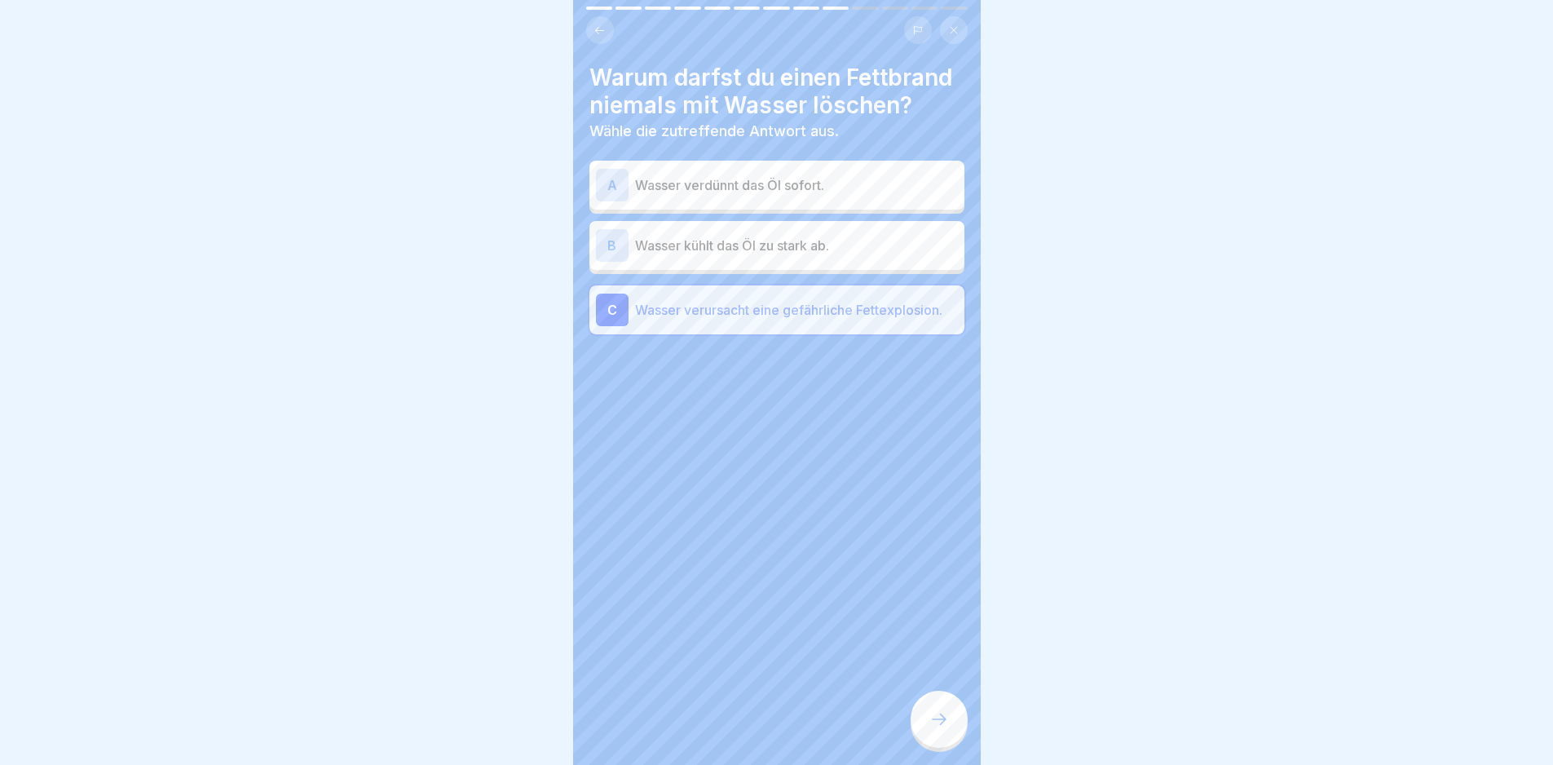
click at [942, 729] on icon at bounding box center [939, 719] width 20 height 20
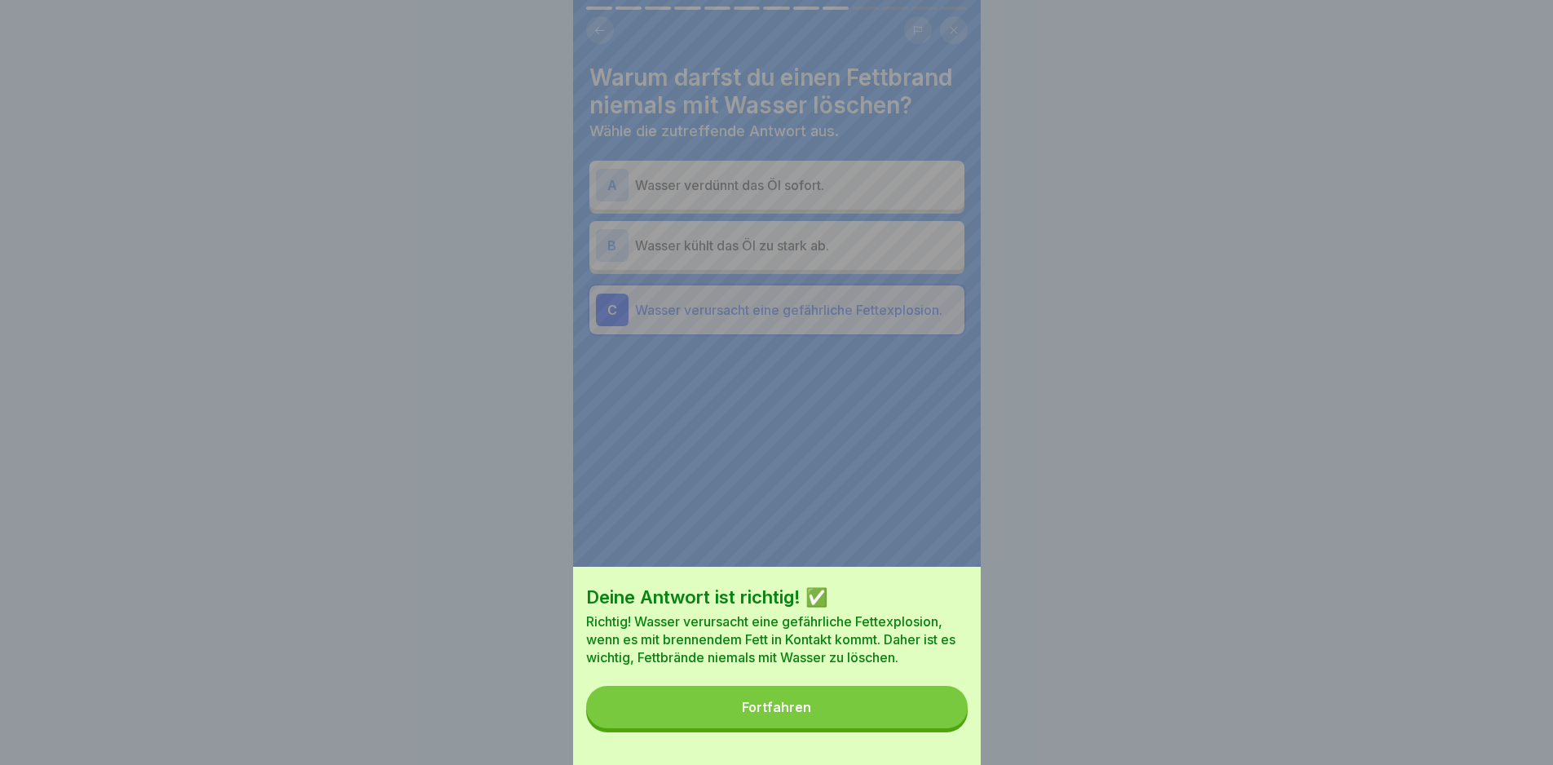
click at [939, 728] on button "Fortfahren" at bounding box center [777, 707] width 382 height 42
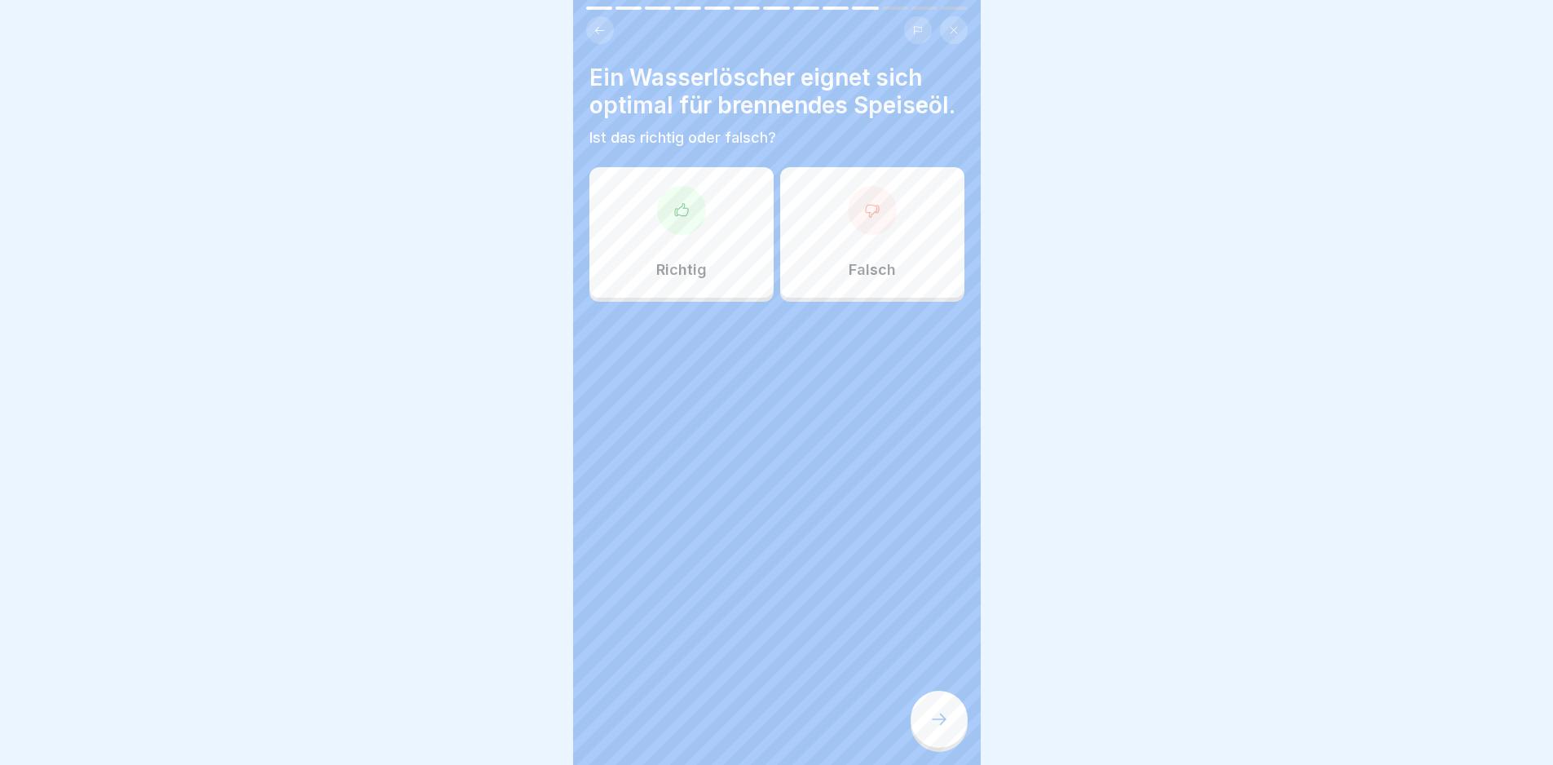
click at [888, 260] on div "Falsch" at bounding box center [872, 232] width 184 height 130
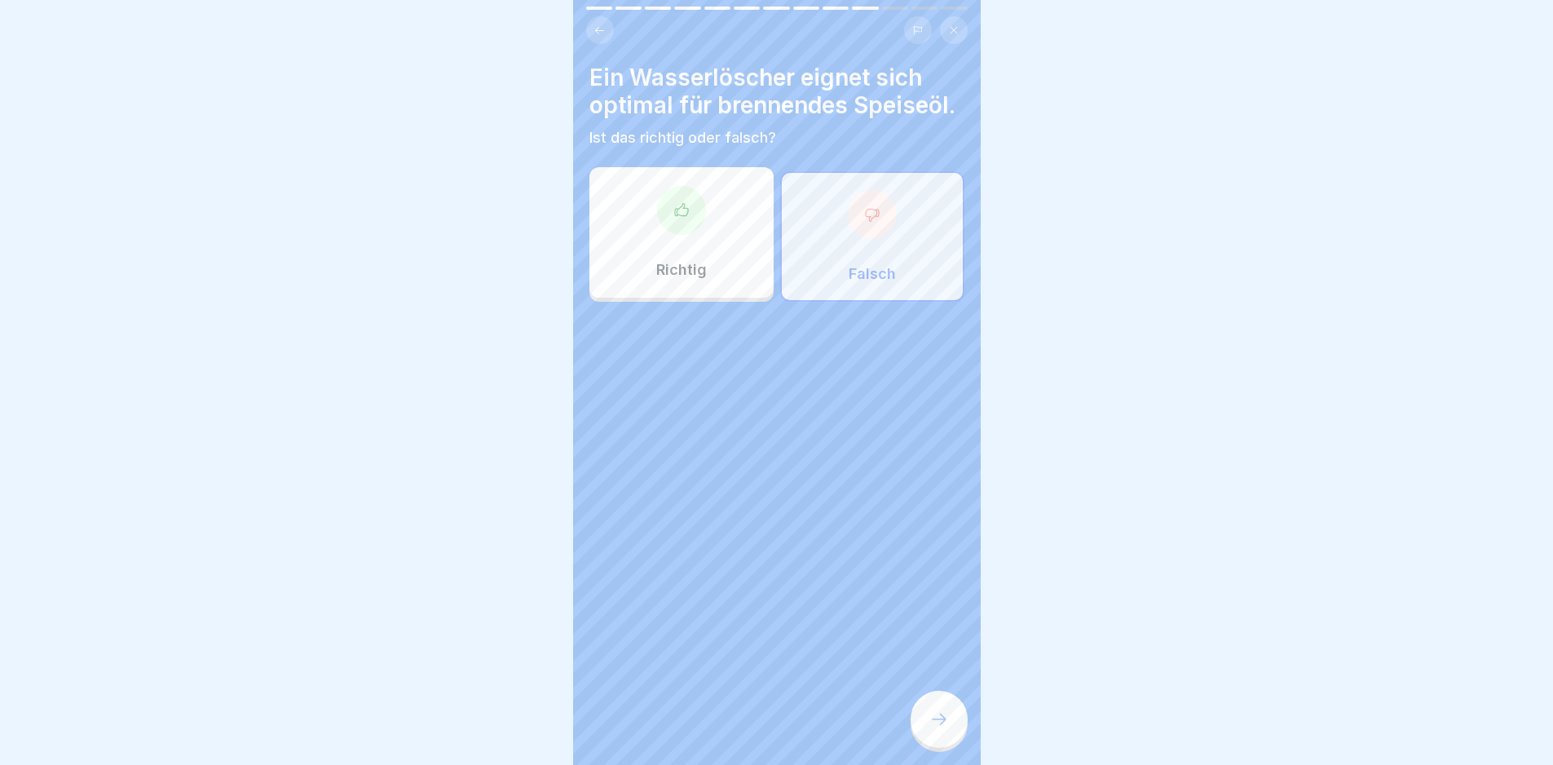
click at [921, 734] on div at bounding box center [939, 719] width 57 height 57
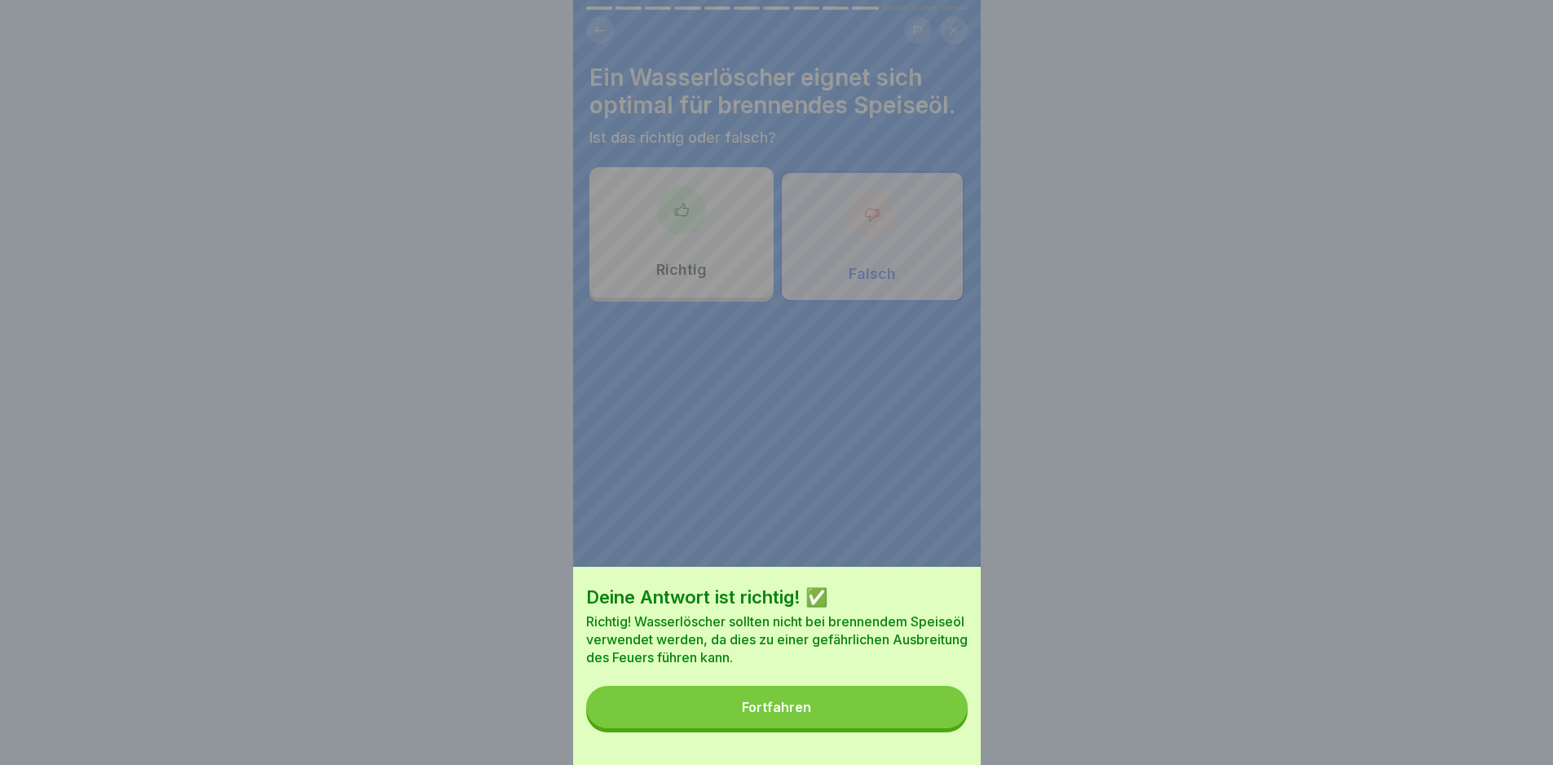
click at [921, 723] on button "Fortfahren" at bounding box center [777, 707] width 382 height 42
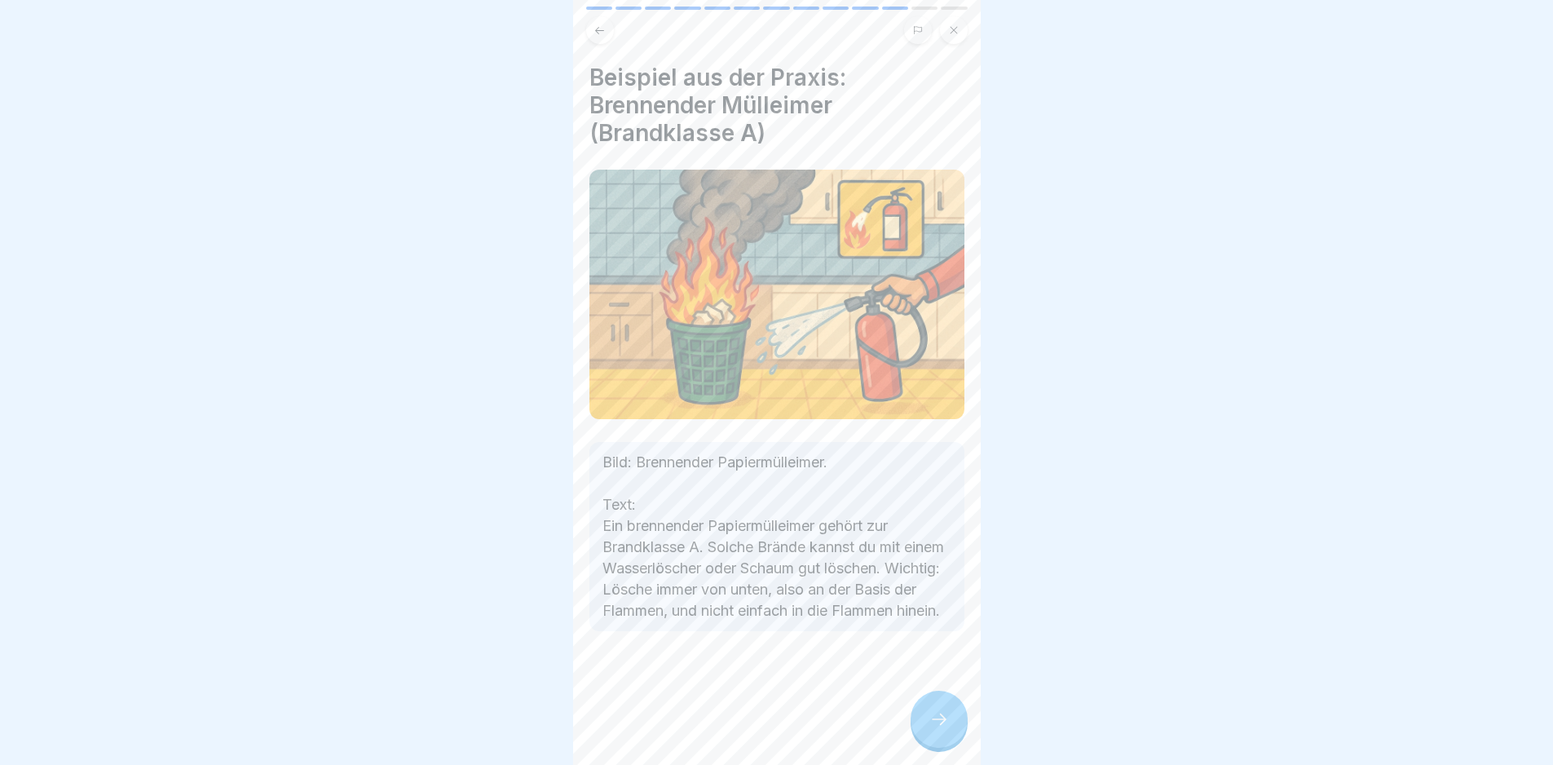
click at [922, 693] on div at bounding box center [776, 680] width 375 height 98
click at [945, 729] on icon at bounding box center [939, 719] width 20 height 20
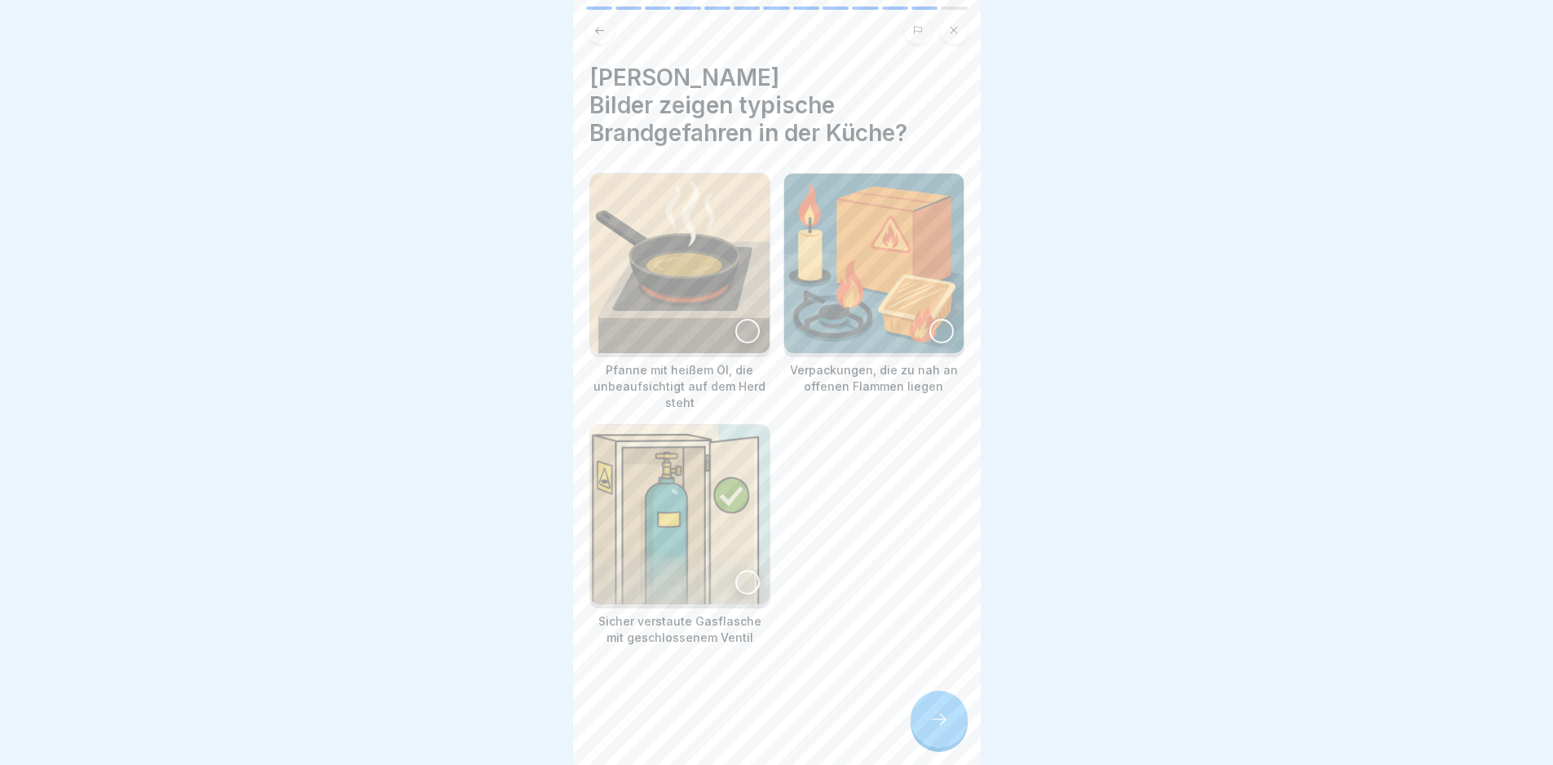
click at [730, 271] on img at bounding box center [679, 263] width 179 height 179
click at [888, 238] on img at bounding box center [873, 263] width 179 height 179
click at [932, 726] on icon at bounding box center [939, 719] width 20 height 20
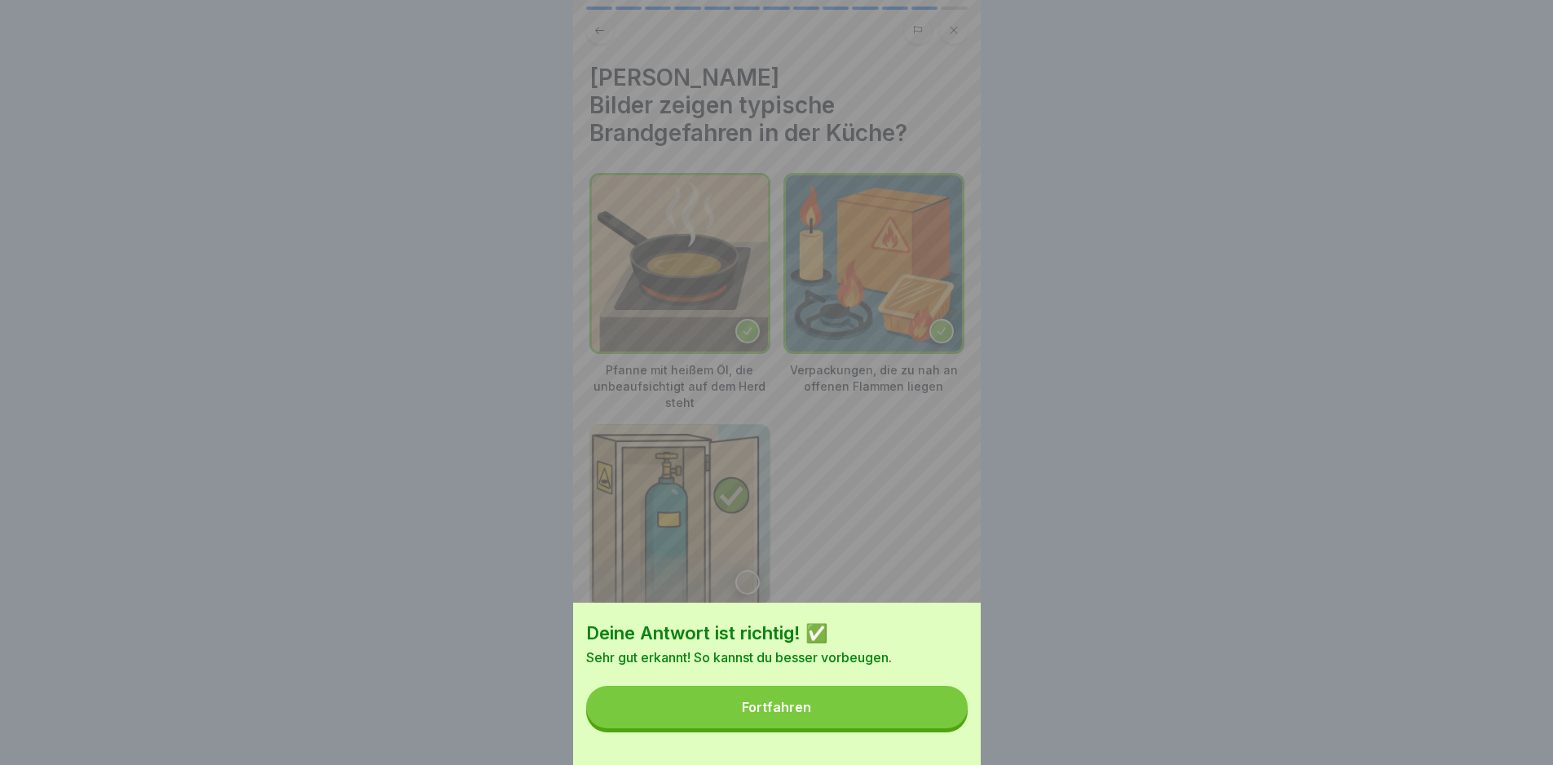
click at [932, 726] on button "Fortfahren" at bounding box center [777, 707] width 382 height 42
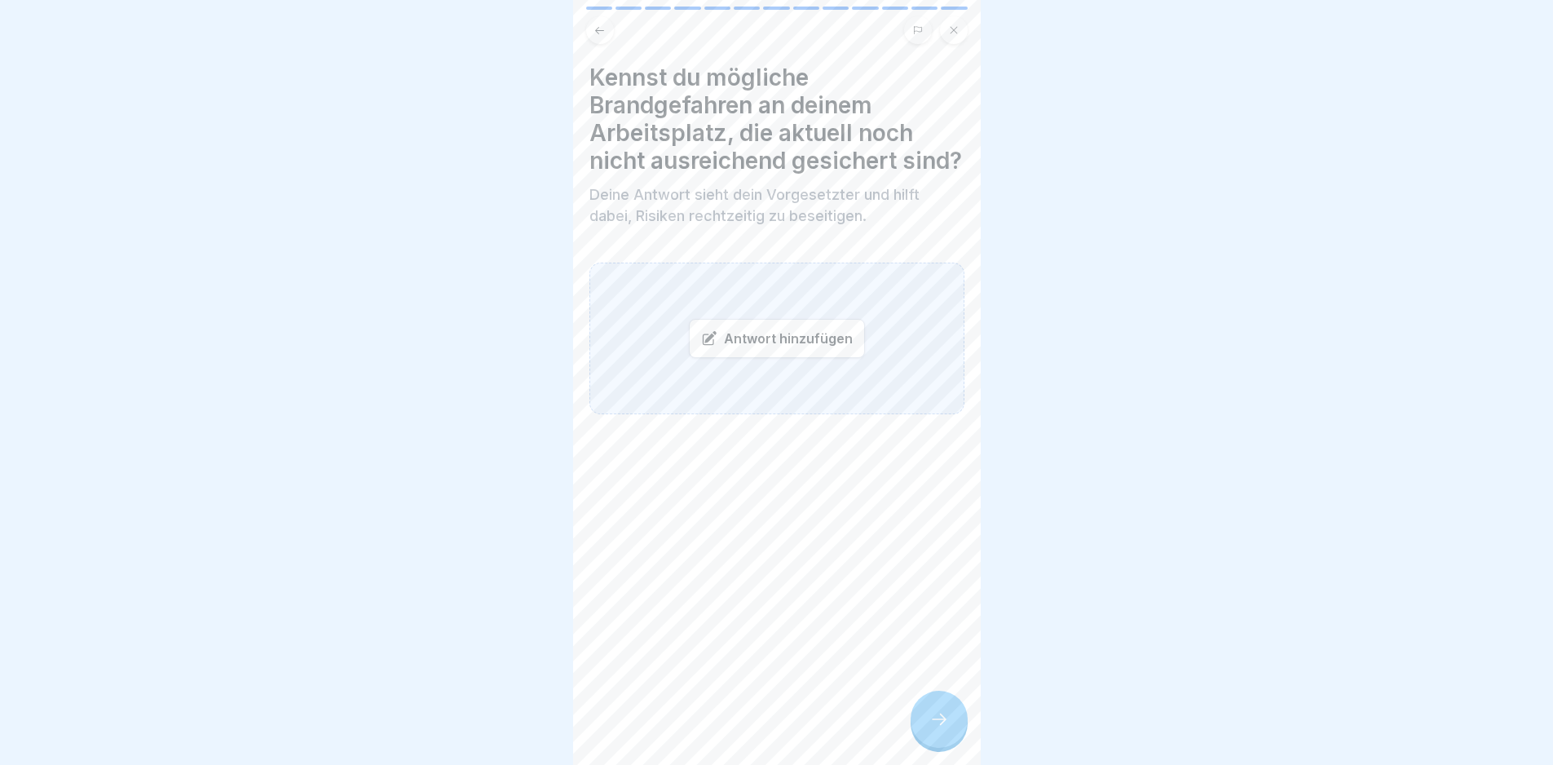
click at [951, 706] on div "Brandschutzunterweisung § 12 ArbSchG 13 Schritte Deutsch Brandschutz – Grundlag…" at bounding box center [777, 382] width 408 height 765
click at [929, 727] on icon at bounding box center [939, 719] width 20 height 20
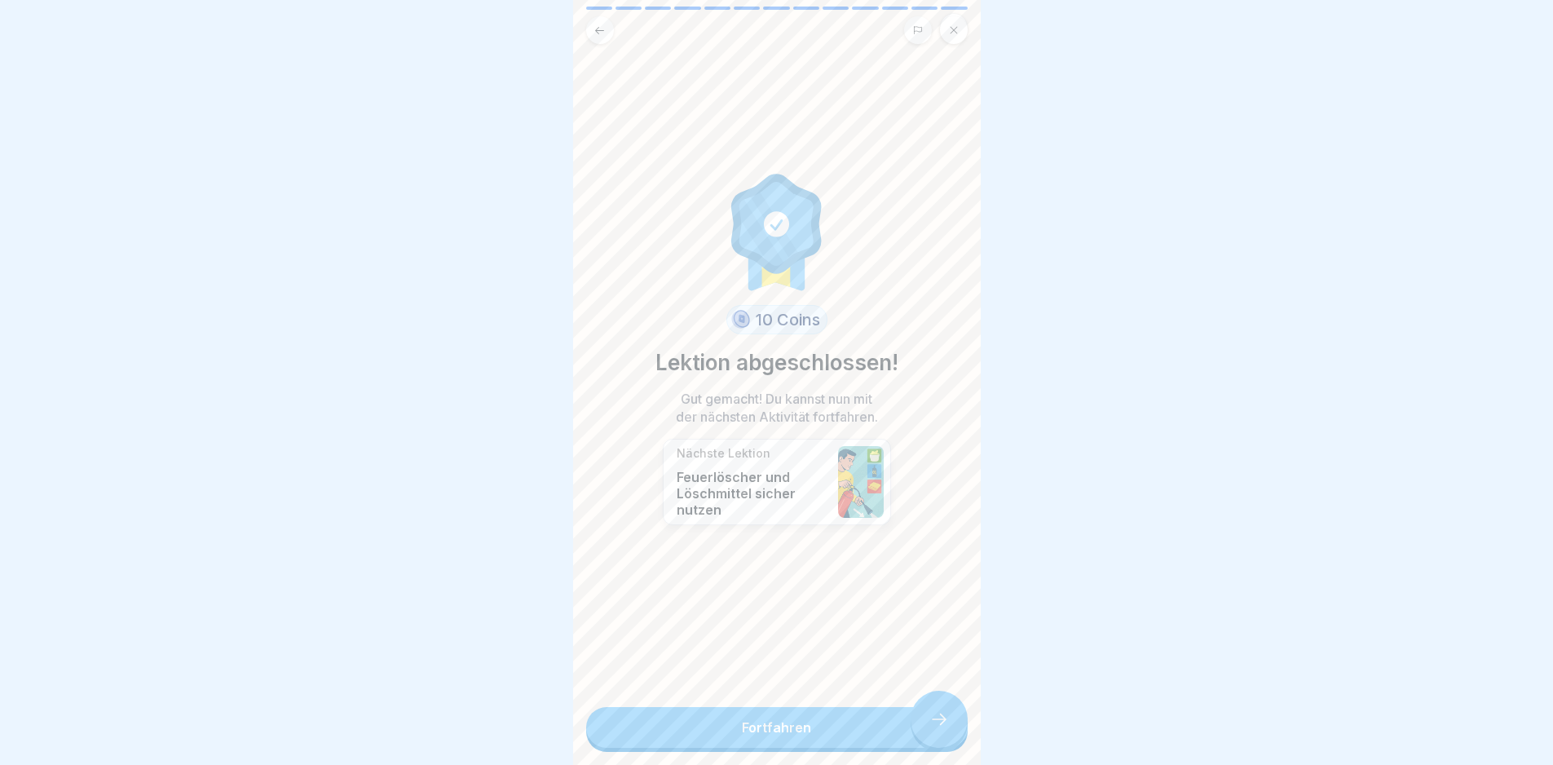
click at [929, 727] on link "Fortfahren" at bounding box center [777, 727] width 382 height 41
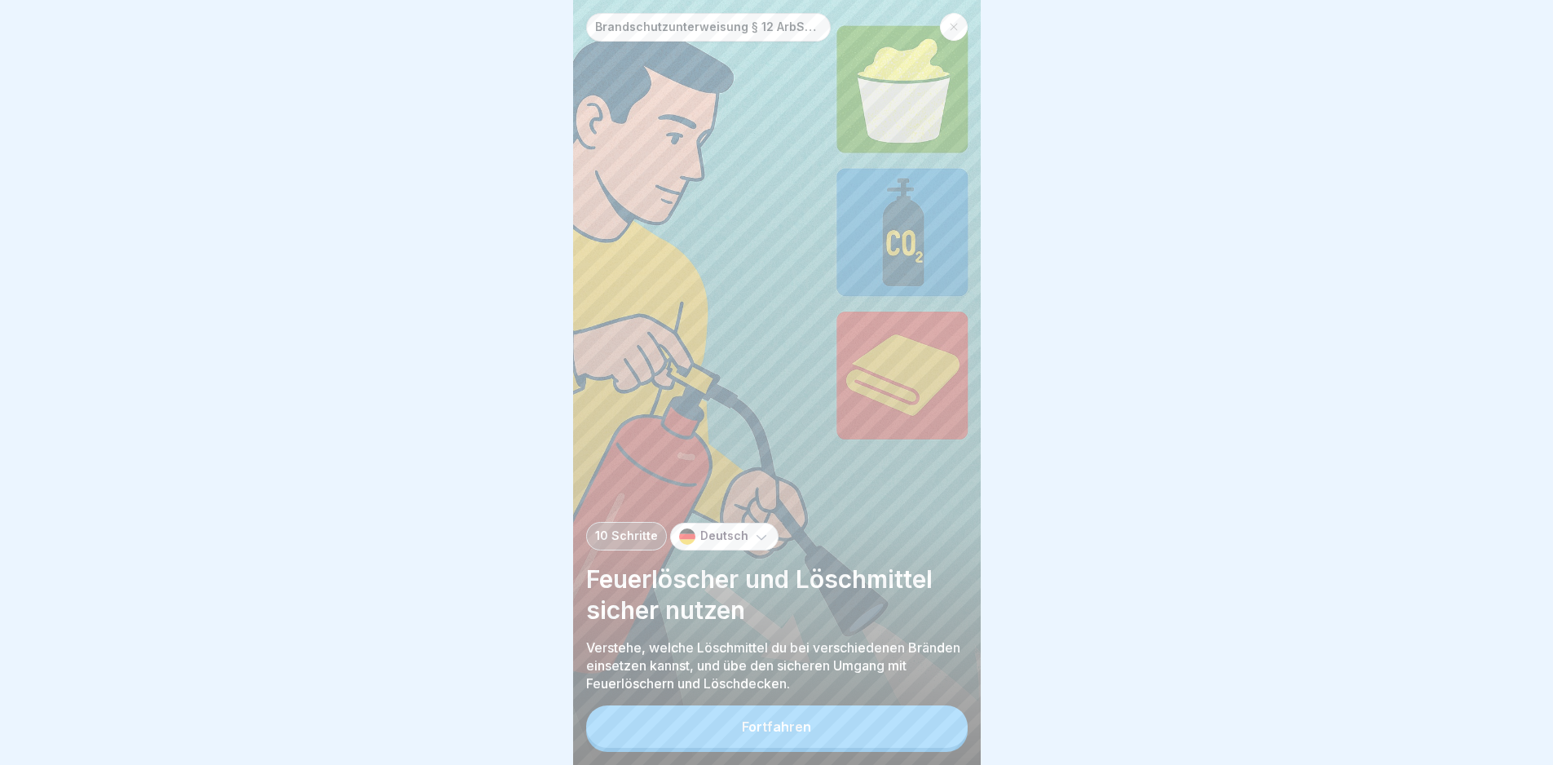
click at [916, 726] on button "Fortfahren" at bounding box center [777, 726] width 382 height 42
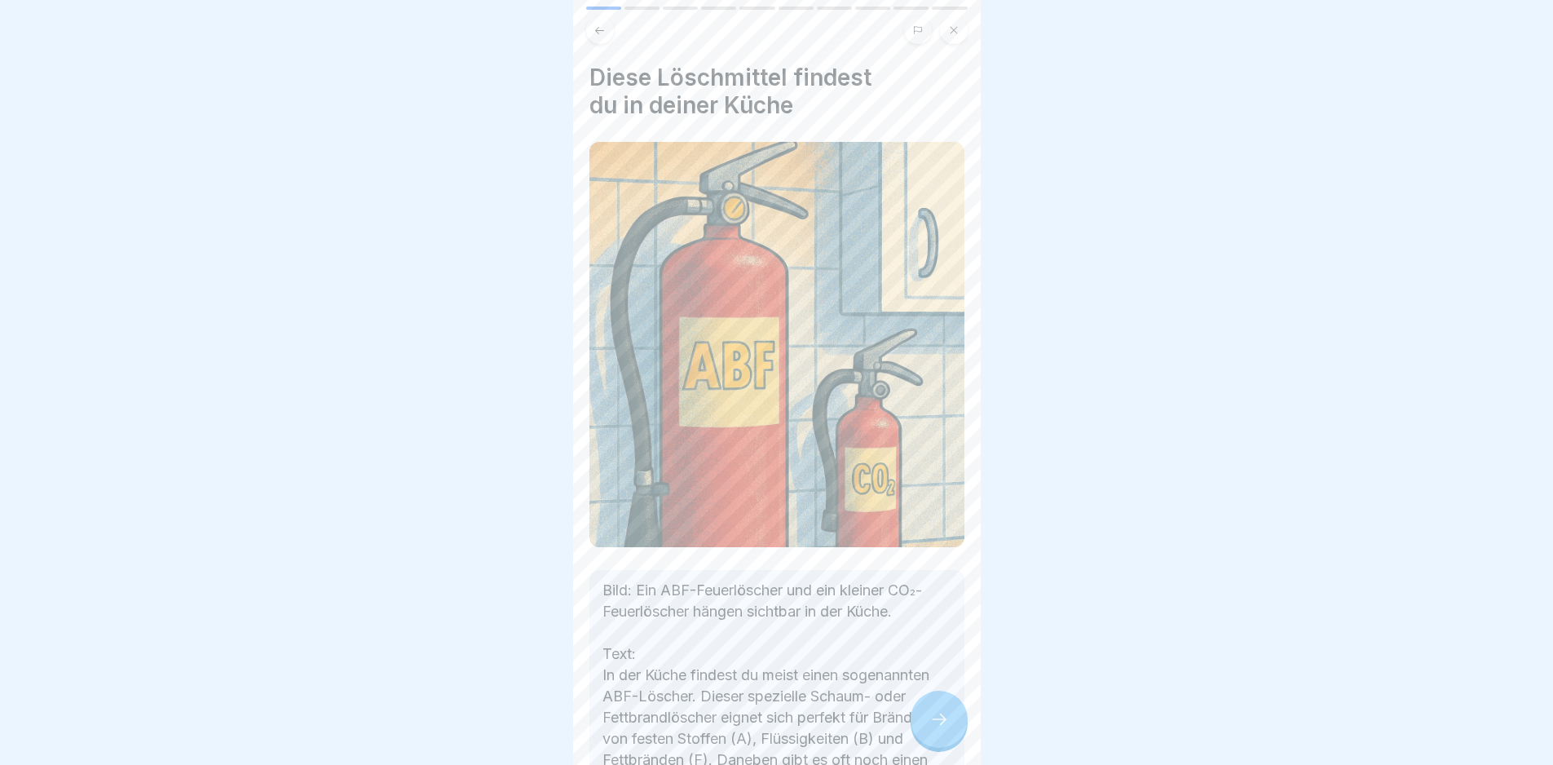
click at [916, 726] on div at bounding box center [939, 719] width 57 height 57
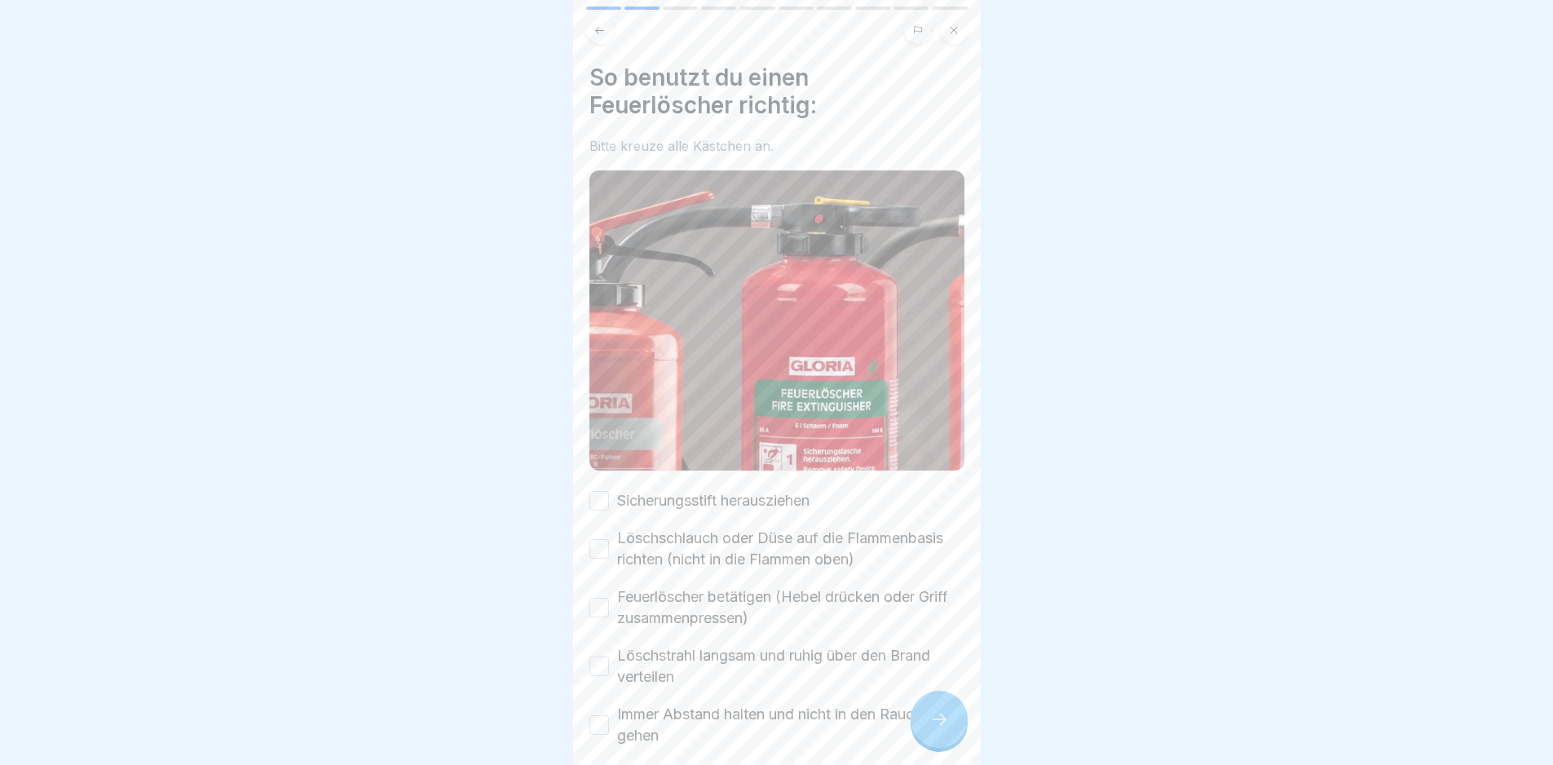
click at [710, 496] on label "Sicherungsstift herausziehen" at bounding box center [713, 500] width 192 height 21
click at [609, 496] on button "Sicherungsstift herausziehen" at bounding box center [599, 501] width 20 height 20
click at [722, 544] on label "Löschschlauch oder Düse auf die Flammenbasis richten (nicht in die Flammen oben)" at bounding box center [790, 548] width 347 height 42
click at [609, 544] on button "Löschschlauch oder Düse auf die Flammenbasis richten (nicht in die Flammen oben)" at bounding box center [599, 549] width 20 height 20
click at [732, 611] on label "Feuerlöscher betätigen (Hebel drücken oder Griff zusammenpressen)" at bounding box center [790, 607] width 347 height 42
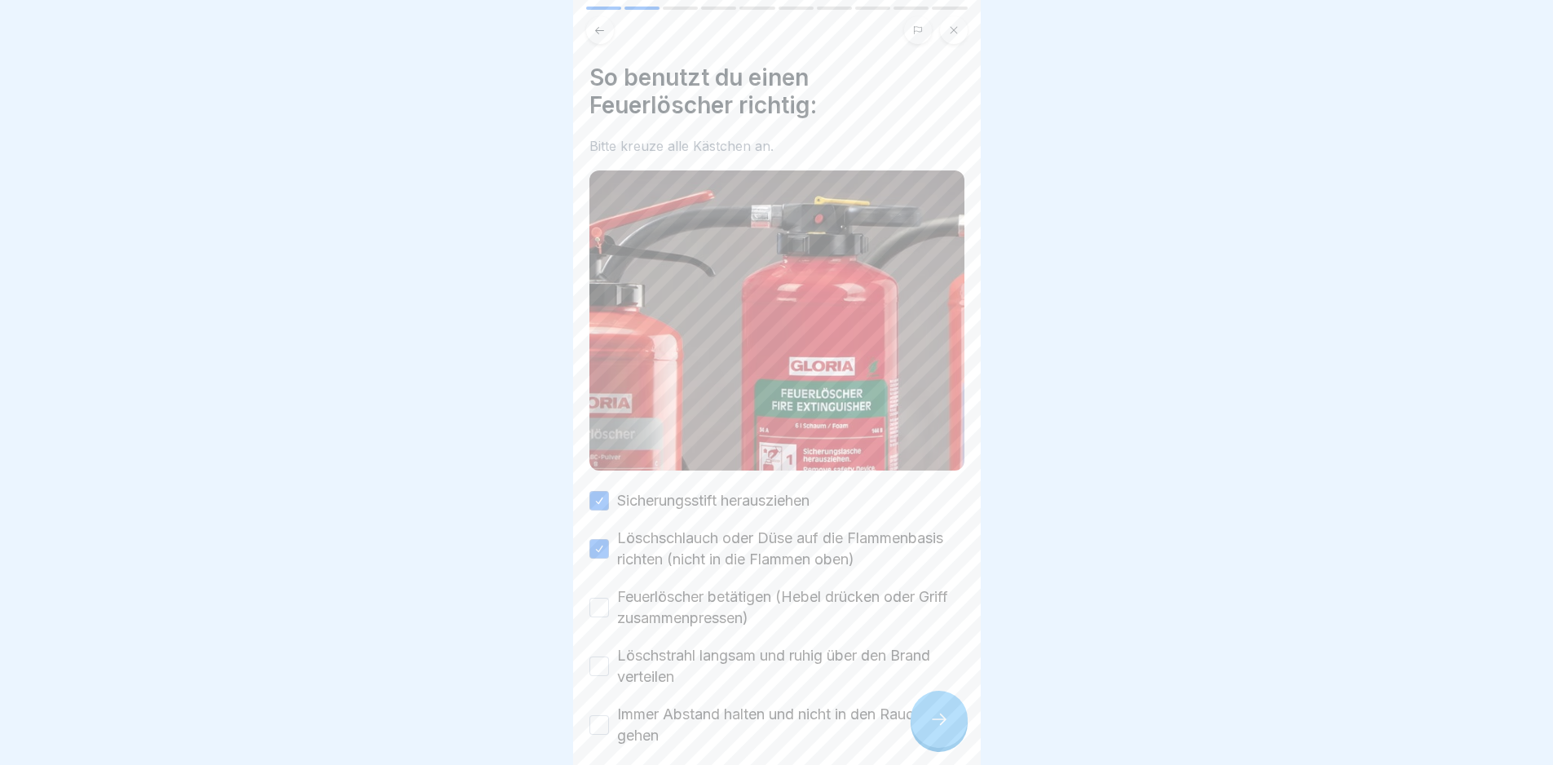
click at [609, 611] on button "Feuerlöscher betätigen (Hebel drücken oder Griff zusammenpressen)" at bounding box center [599, 608] width 20 height 20
click at [754, 676] on label "Löschstrahl langsam und ruhig über den Brand verteilen" at bounding box center [790, 666] width 347 height 42
click at [609, 676] on button "Löschstrahl langsam und ruhig über den Brand verteilen" at bounding box center [599, 666] width 20 height 20
click at [771, 728] on label "Immer Abstand halten und nicht in den Rauch gehen" at bounding box center [790, 725] width 347 height 42
click at [609, 728] on button "Immer Abstand halten und nicht in den Rauch gehen" at bounding box center [599, 725] width 20 height 20
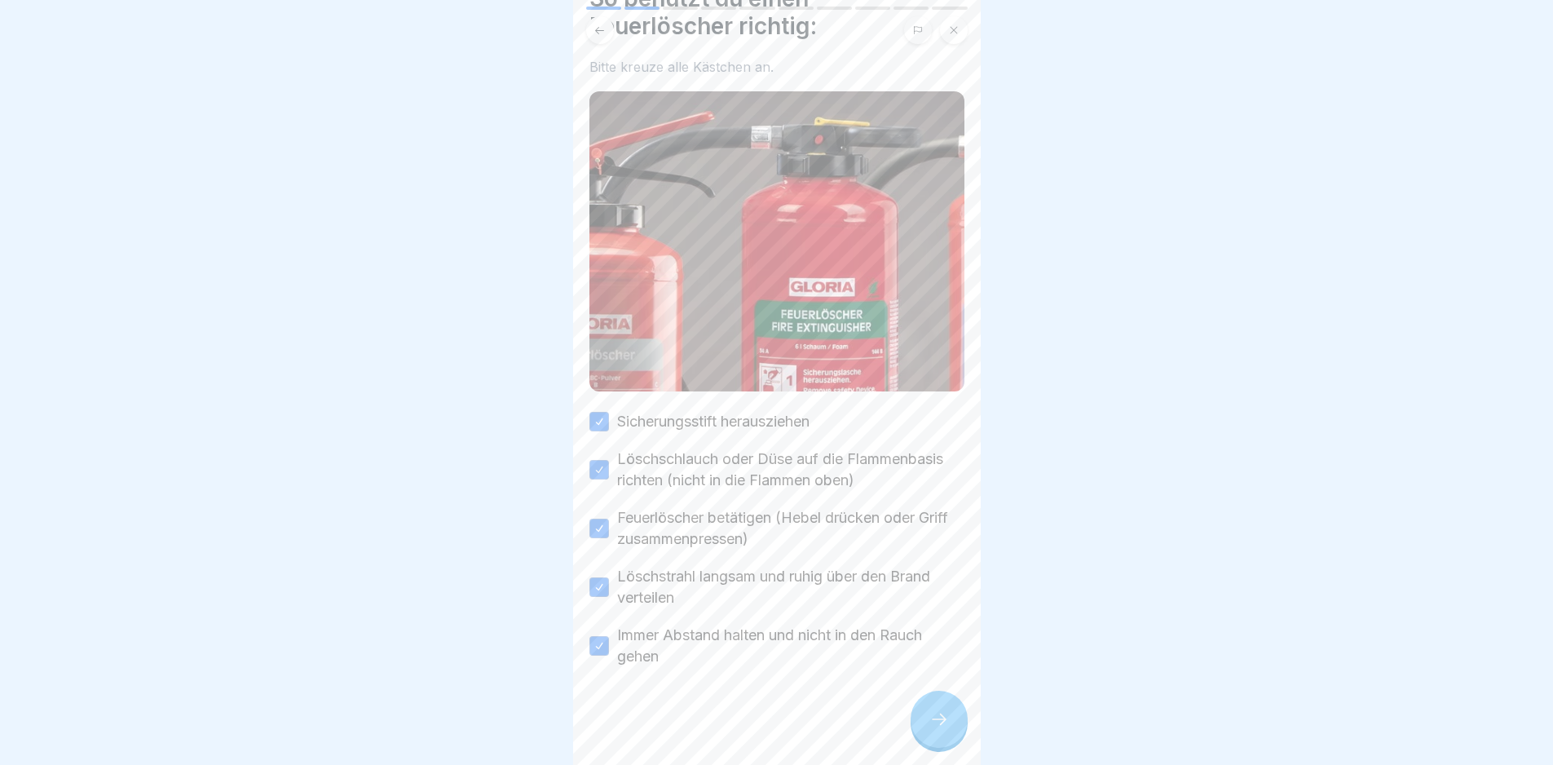
scroll to position [90, 0]
click at [923, 731] on div at bounding box center [939, 719] width 57 height 57
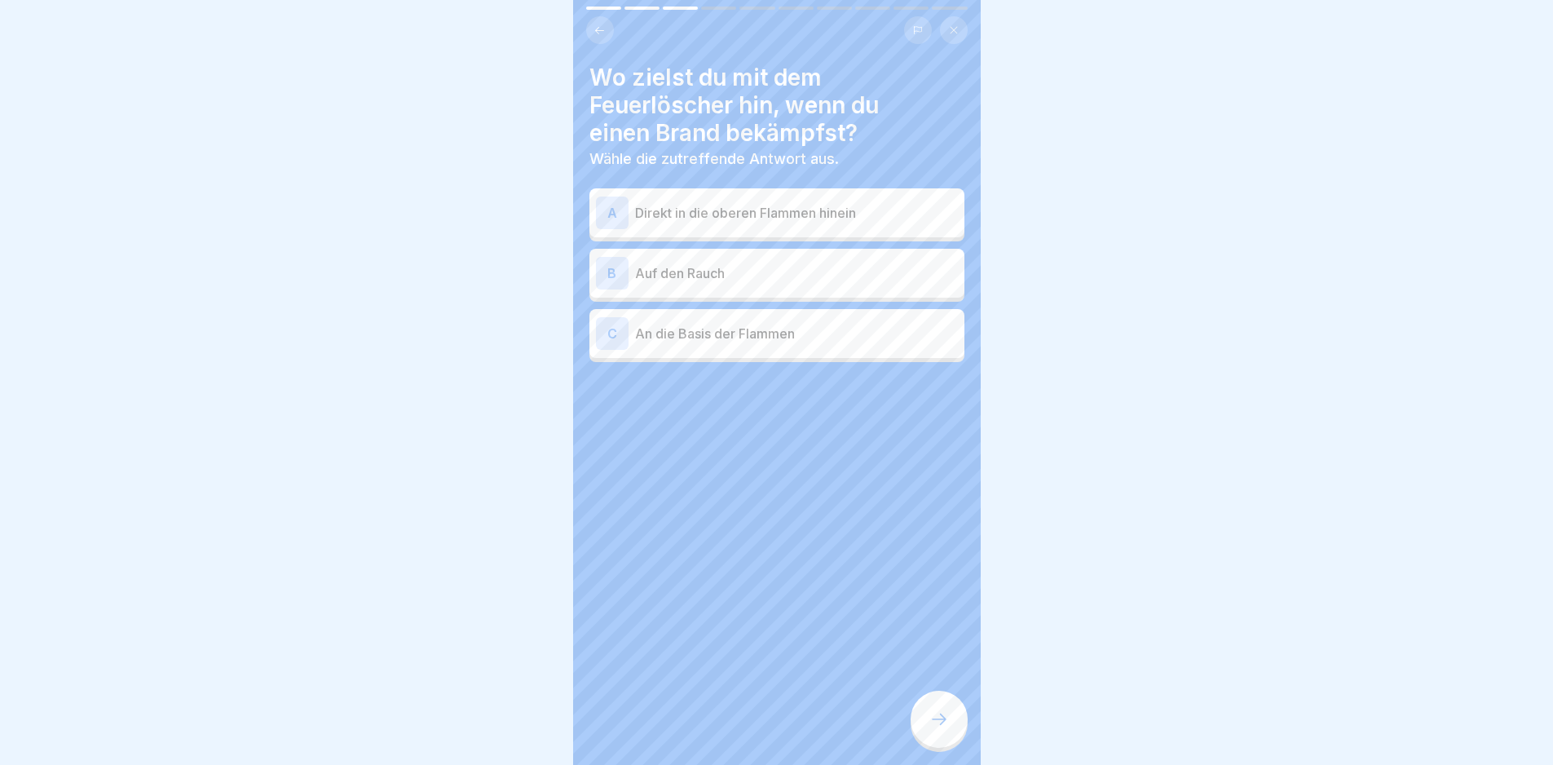
click at [818, 339] on p "An die Basis der Flammen" at bounding box center [796, 334] width 323 height 20
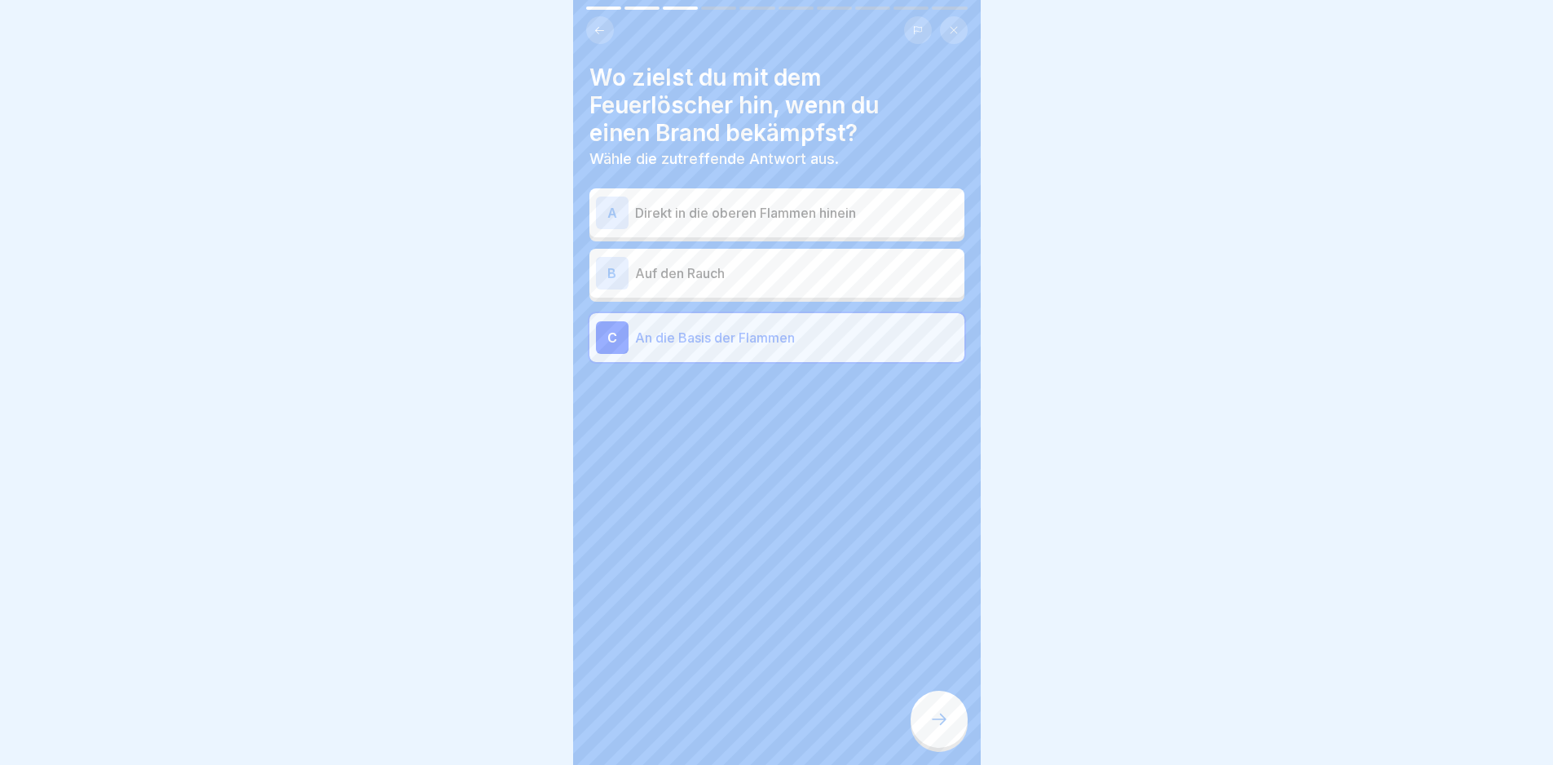
click at [943, 729] on icon at bounding box center [939, 719] width 20 height 20
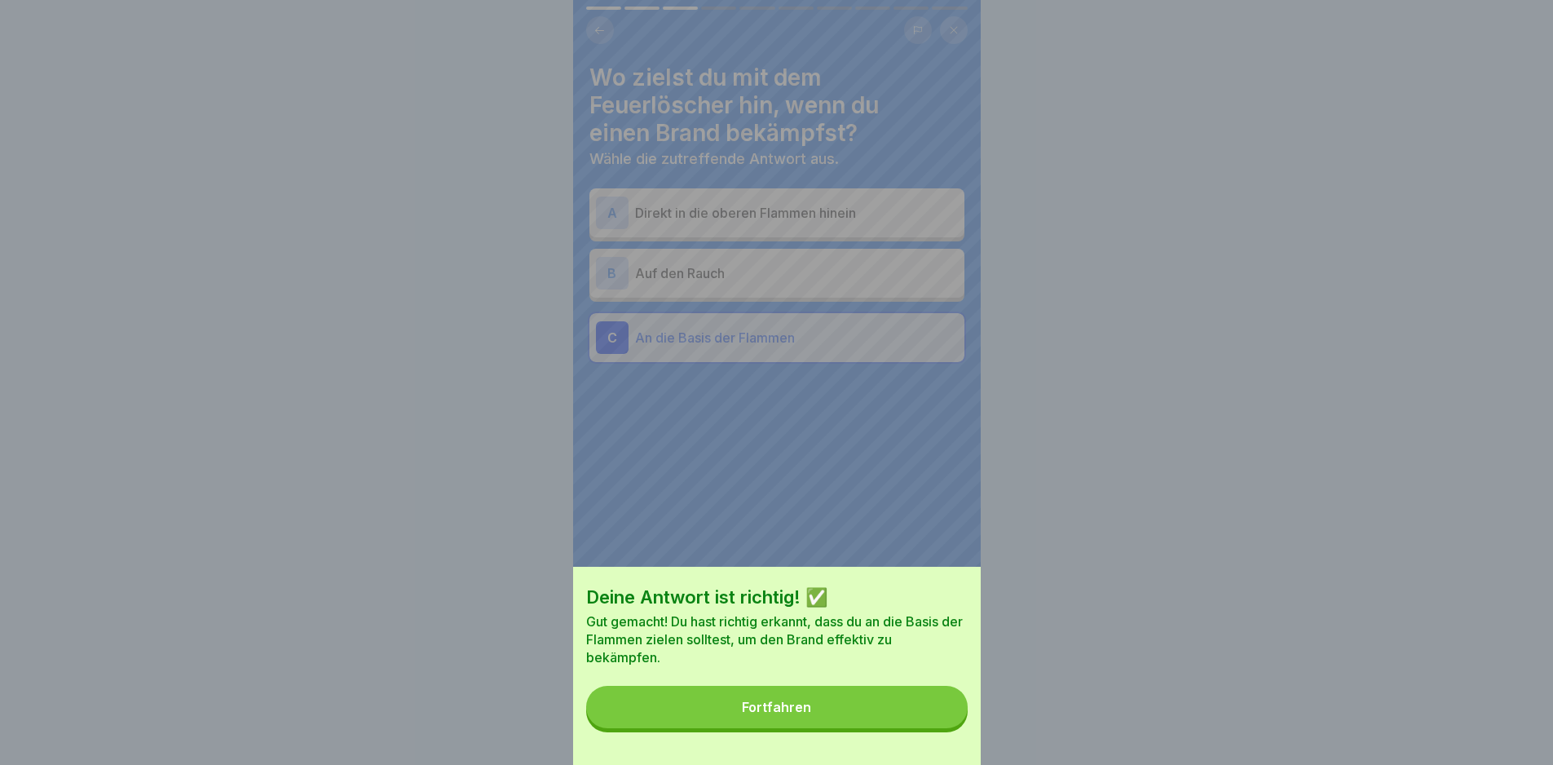
click at [939, 728] on button "Fortfahren" at bounding box center [777, 707] width 382 height 42
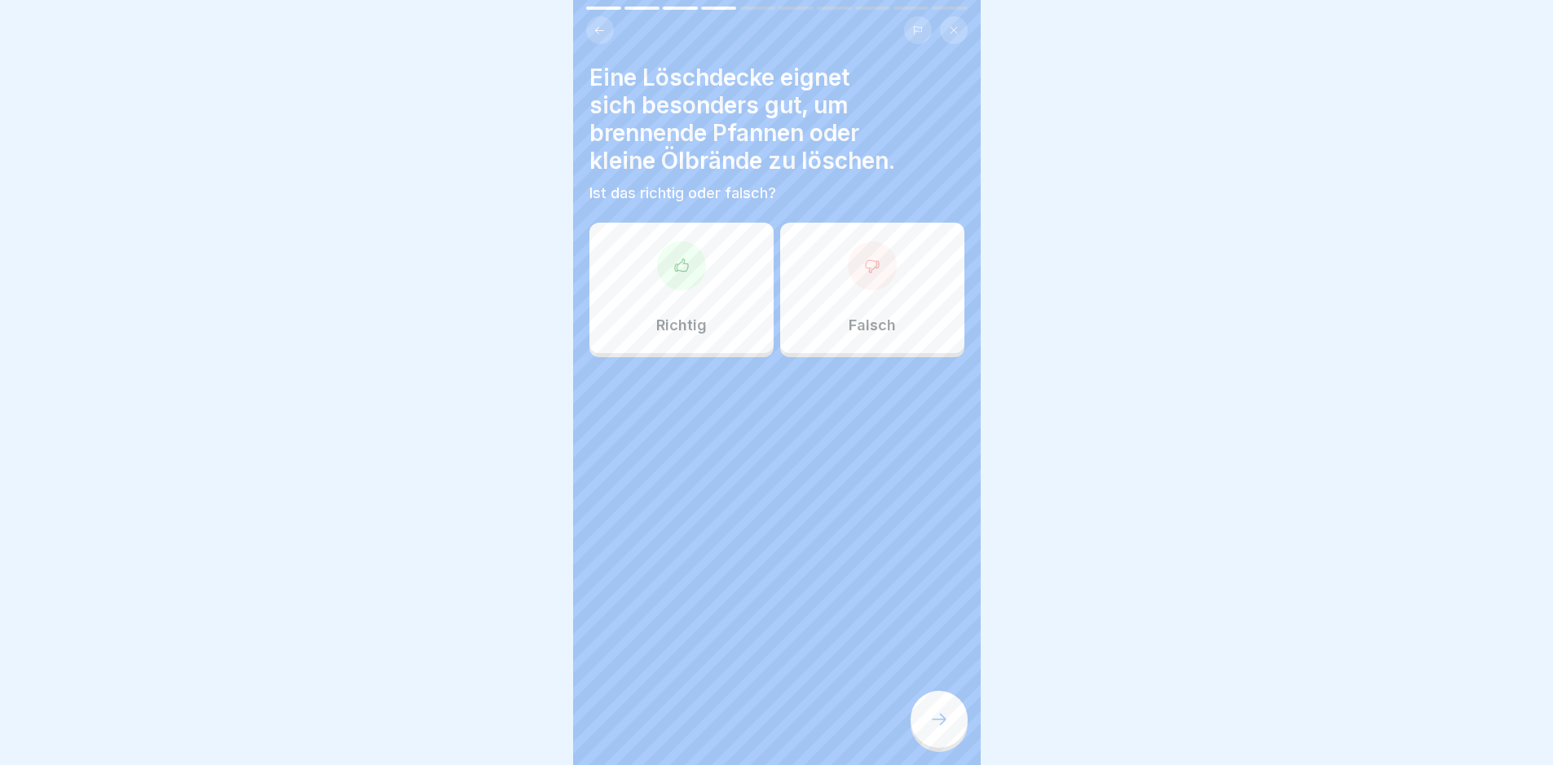
click at [732, 299] on div "Richtig" at bounding box center [681, 288] width 184 height 130
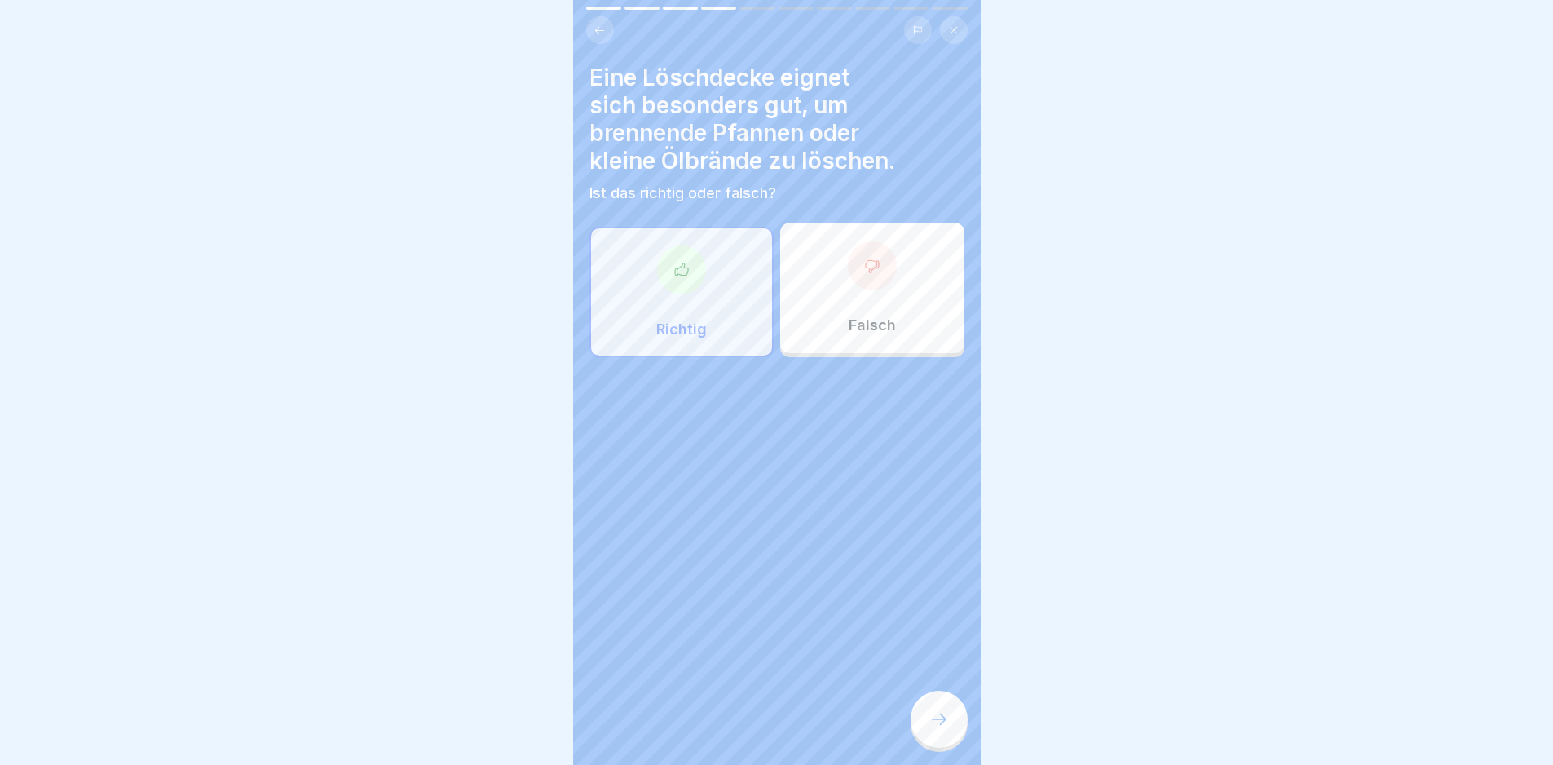
click at [947, 729] on icon at bounding box center [939, 719] width 20 height 20
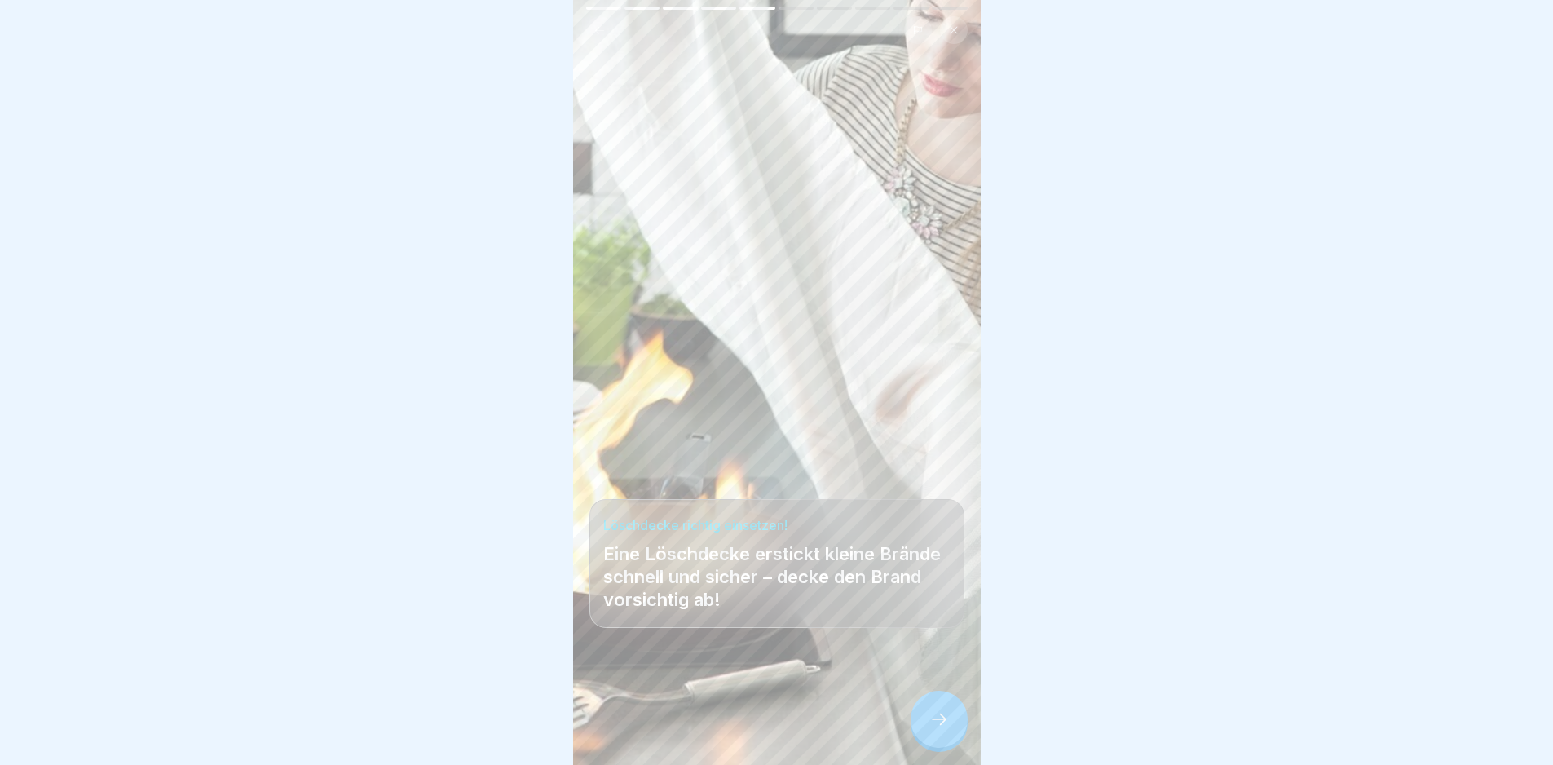
click at [816, 508] on div "Löschdecke richtig einsetzen! Eine Löschdecke erstickt kleine Brände schnell un…" at bounding box center [776, 563] width 375 height 129
click at [920, 713] on div at bounding box center [939, 719] width 57 height 57
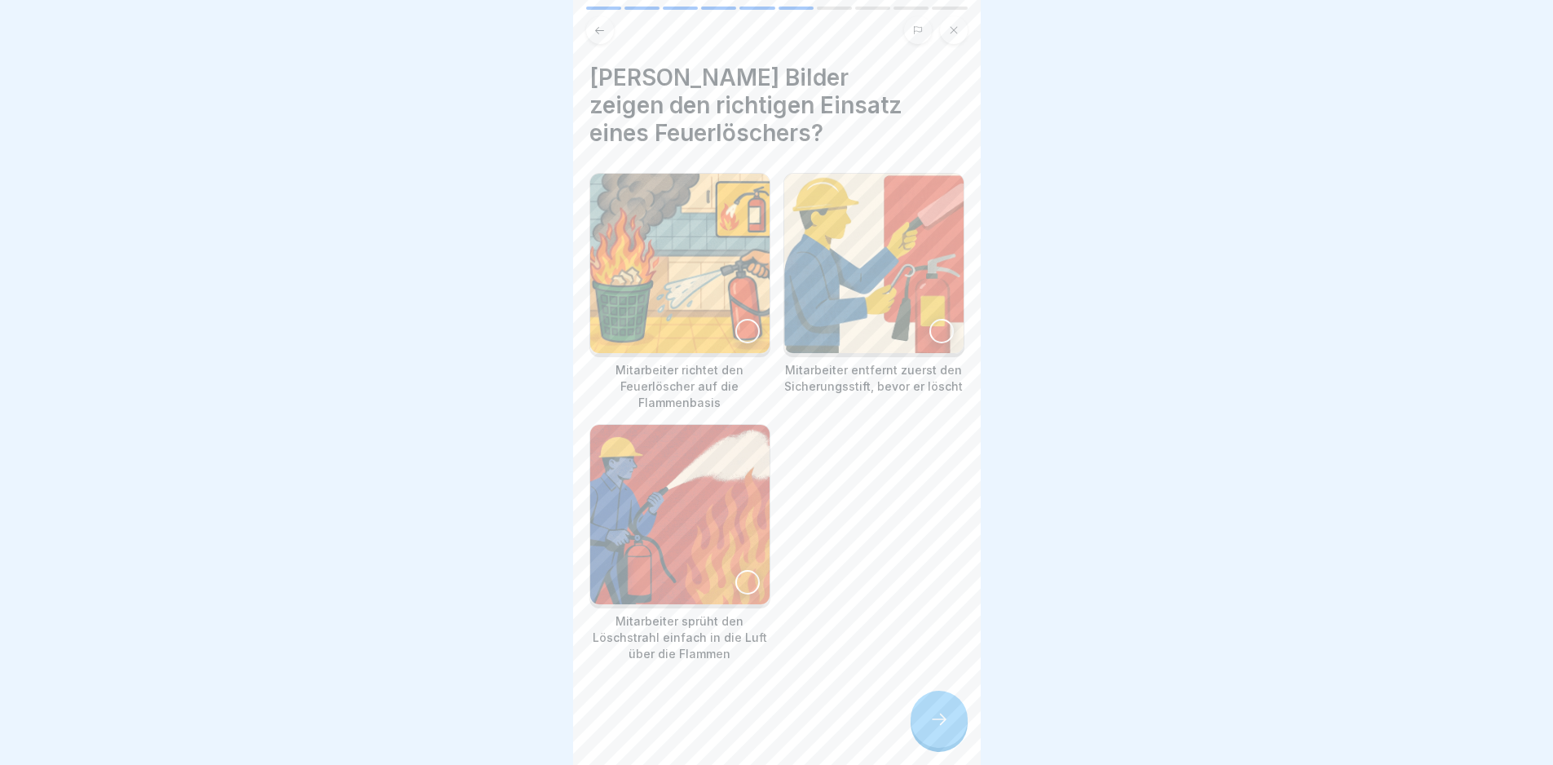
click at [717, 276] on img at bounding box center [679, 263] width 179 height 179
click at [836, 263] on img at bounding box center [873, 263] width 179 height 179
click at [928, 741] on div at bounding box center [939, 719] width 57 height 57
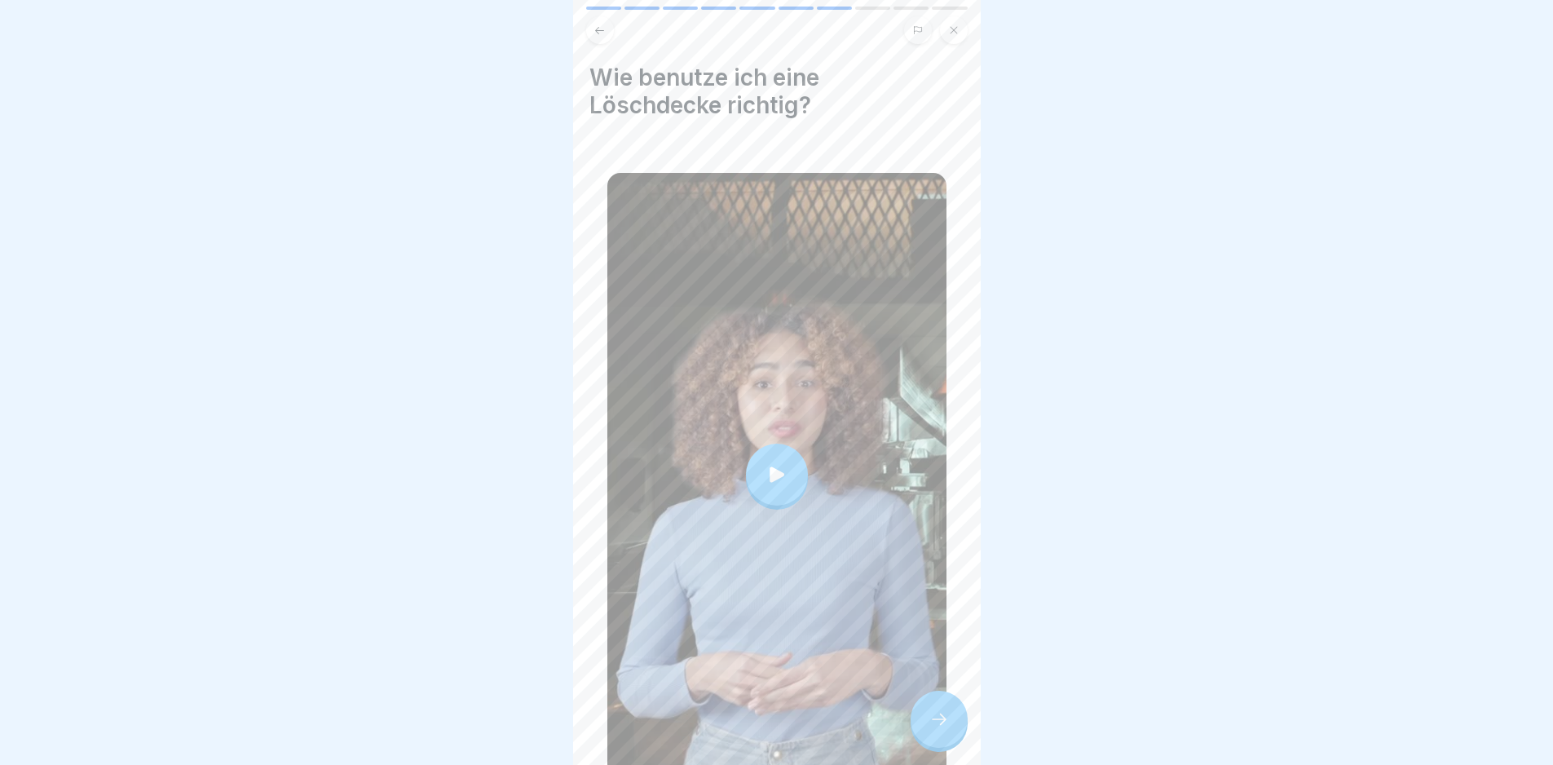
click at [827, 459] on div at bounding box center [776, 474] width 339 height 603
click at [922, 720] on div at bounding box center [939, 719] width 57 height 57
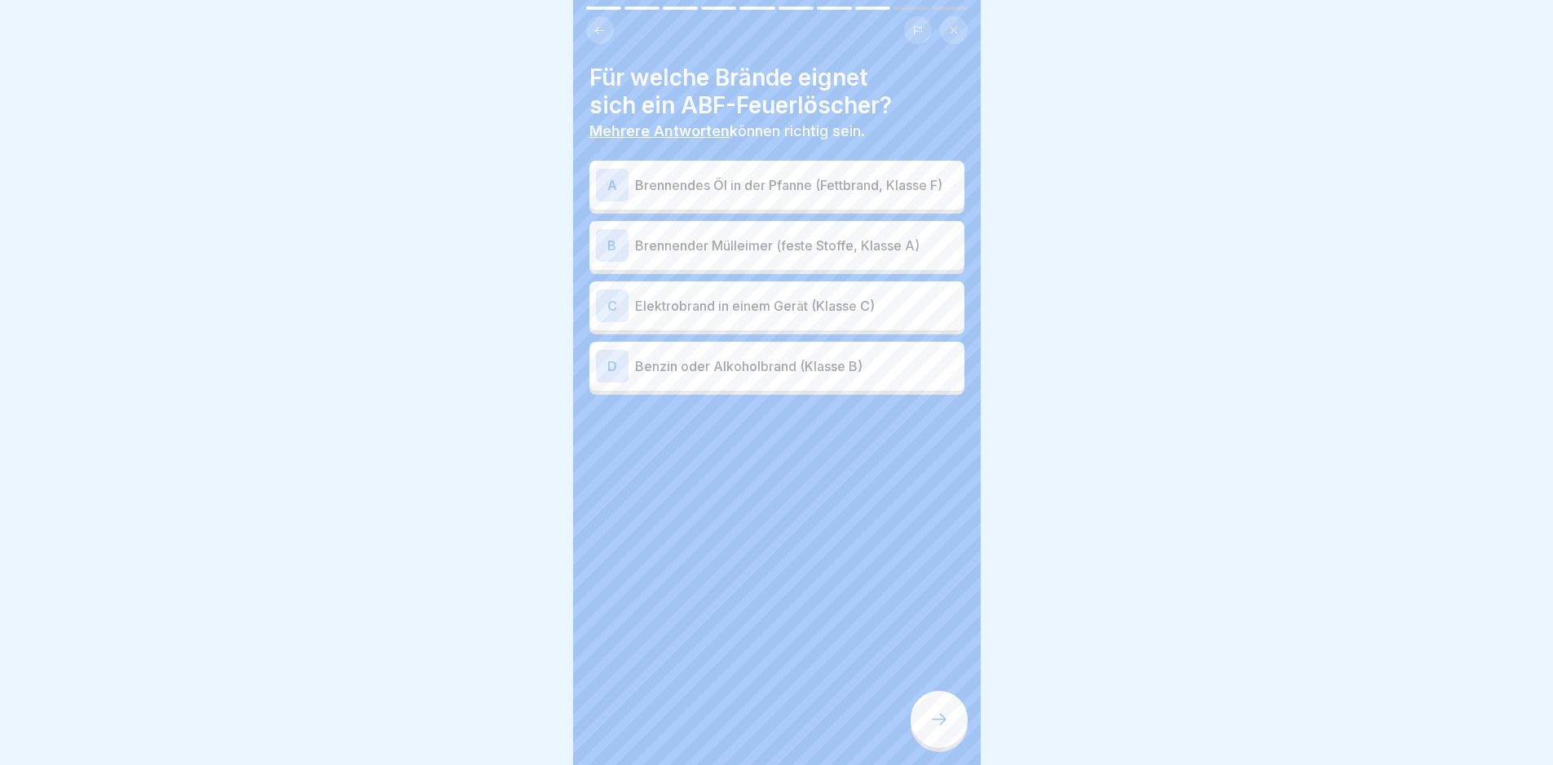
click at [728, 182] on p "Brennendes Öl in der Pfanne (Fettbrand, Klasse F)" at bounding box center [796, 185] width 323 height 20
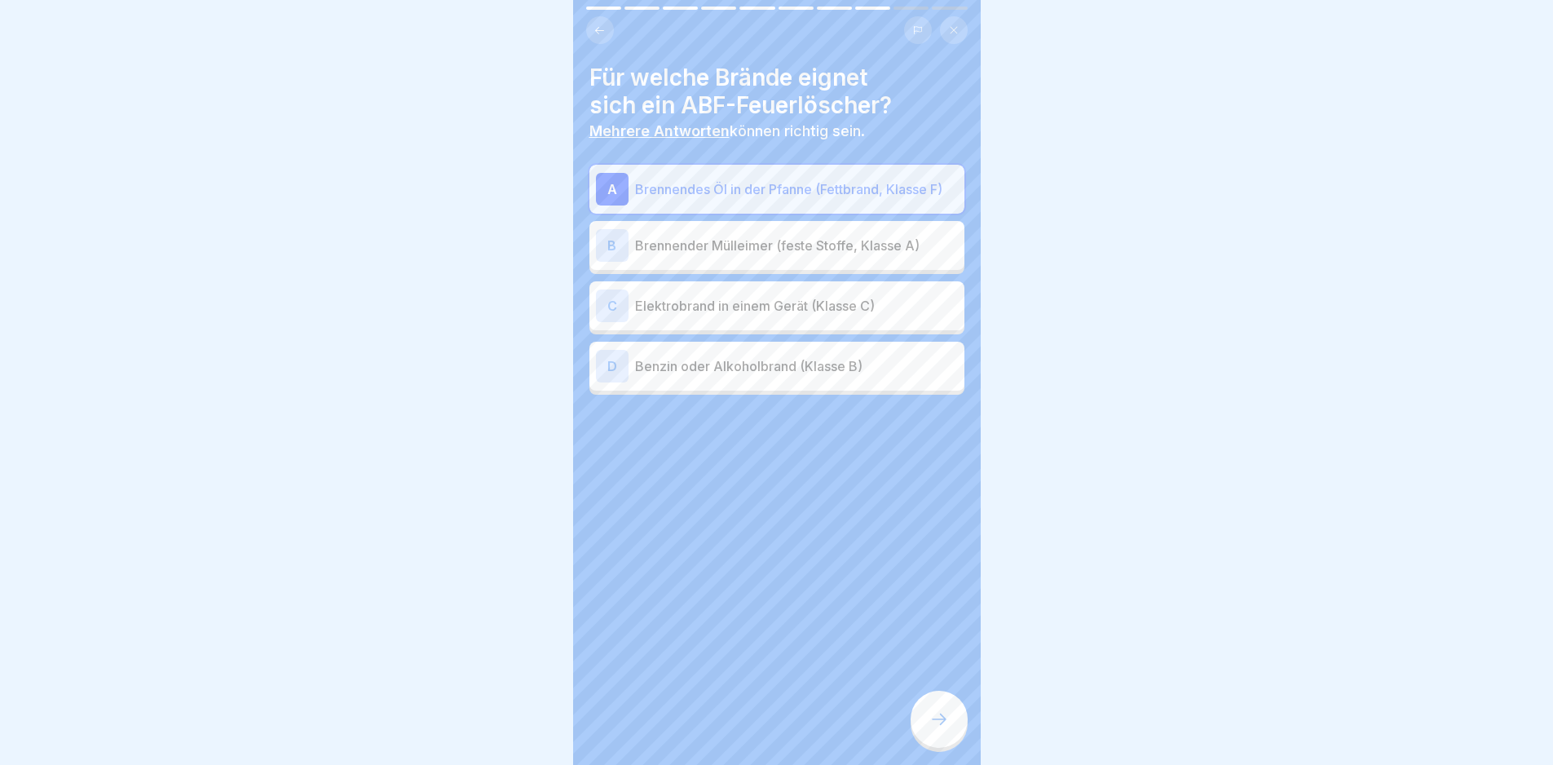
click at [757, 232] on div "B Brennender Mülleimer (feste Stoffe, Klasse A)" at bounding box center [776, 245] width 375 height 49
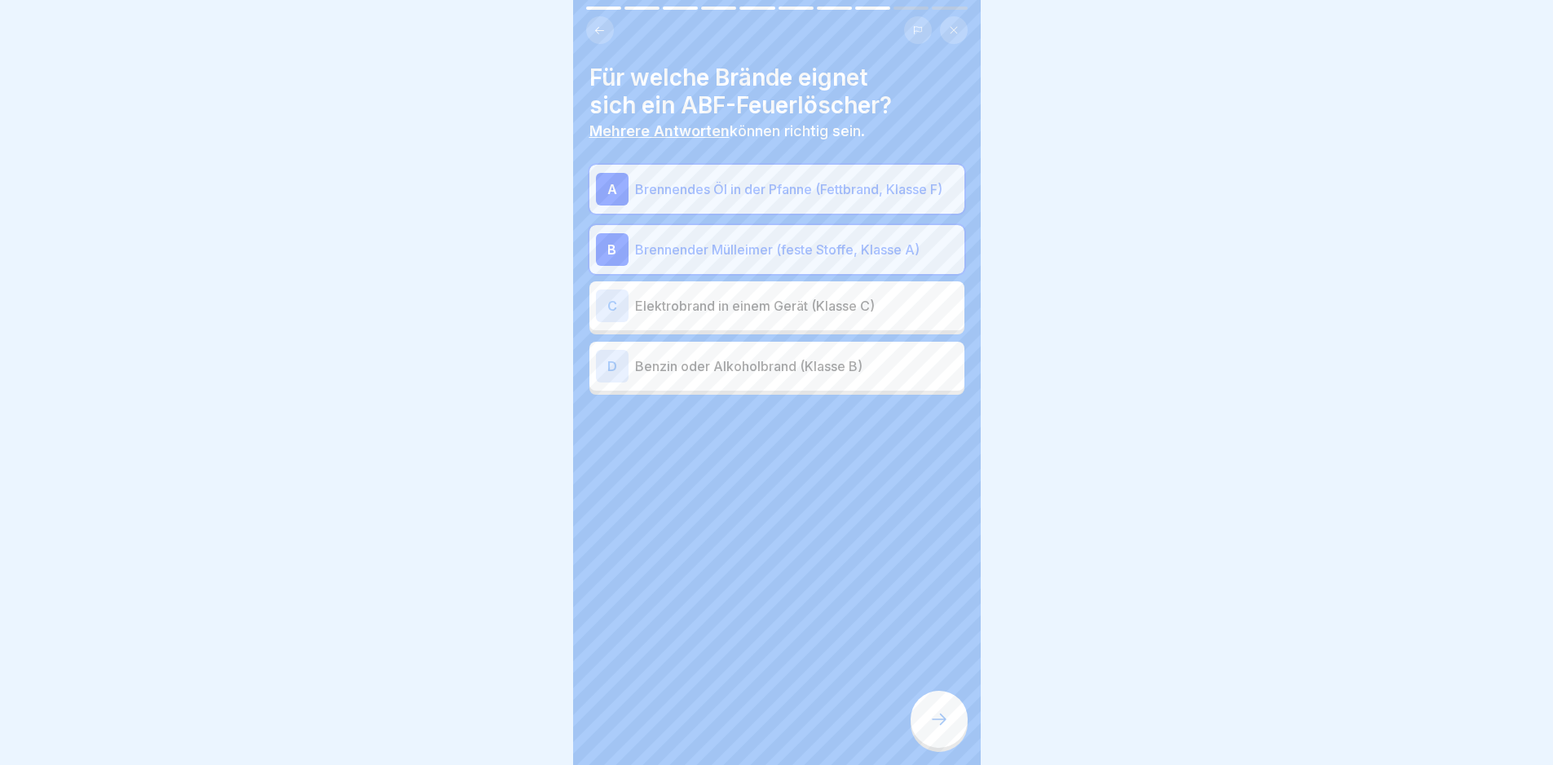
click at [819, 364] on p "Benzin oder Alkoholbrand (Klasse B)" at bounding box center [796, 366] width 323 height 20
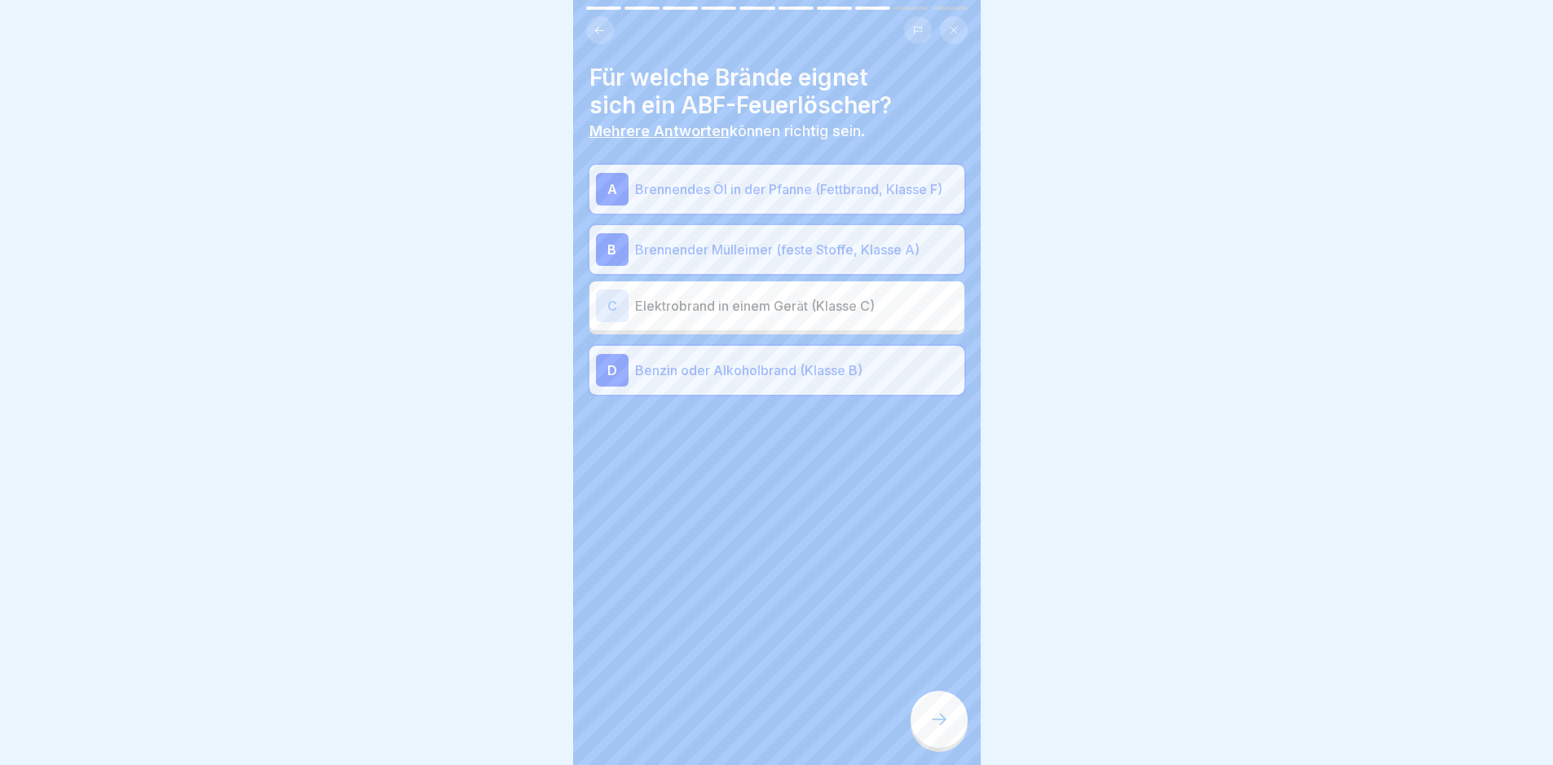
click at [938, 709] on div at bounding box center [939, 719] width 57 height 57
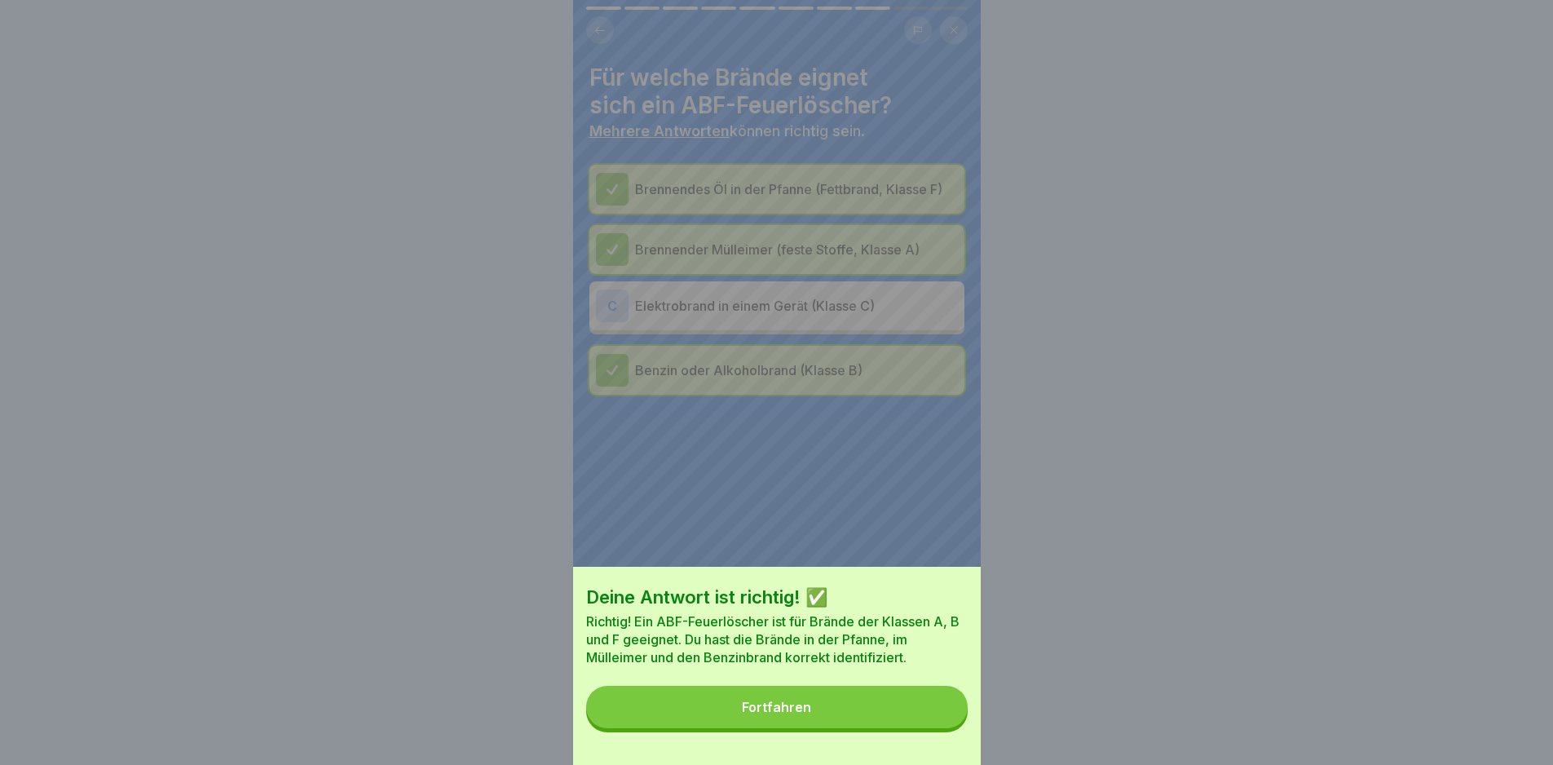
click at [938, 709] on button "Fortfahren" at bounding box center [777, 707] width 382 height 42
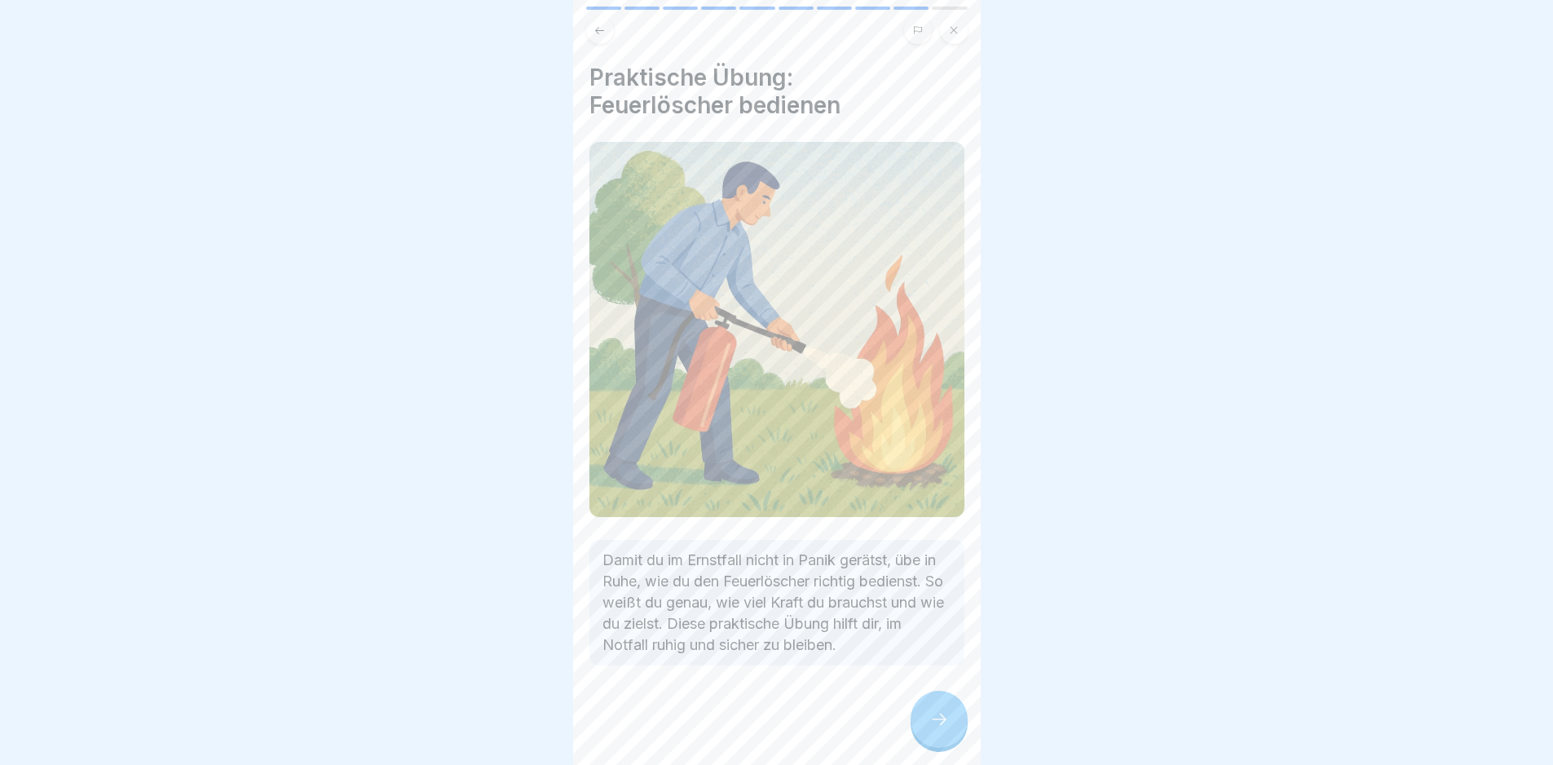
click at [938, 709] on div at bounding box center [939, 719] width 57 height 57
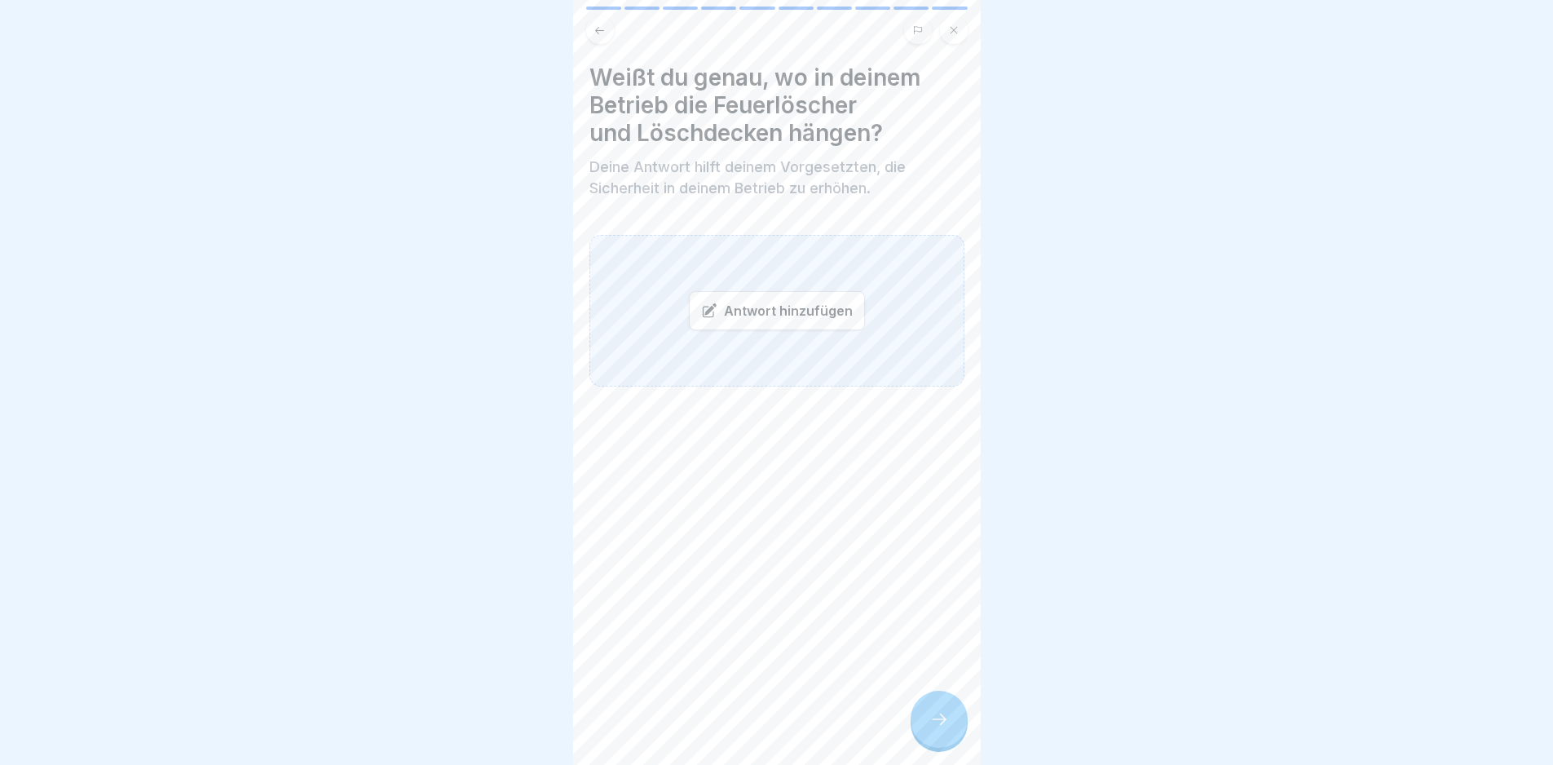
click at [930, 724] on icon at bounding box center [939, 719] width 20 height 20
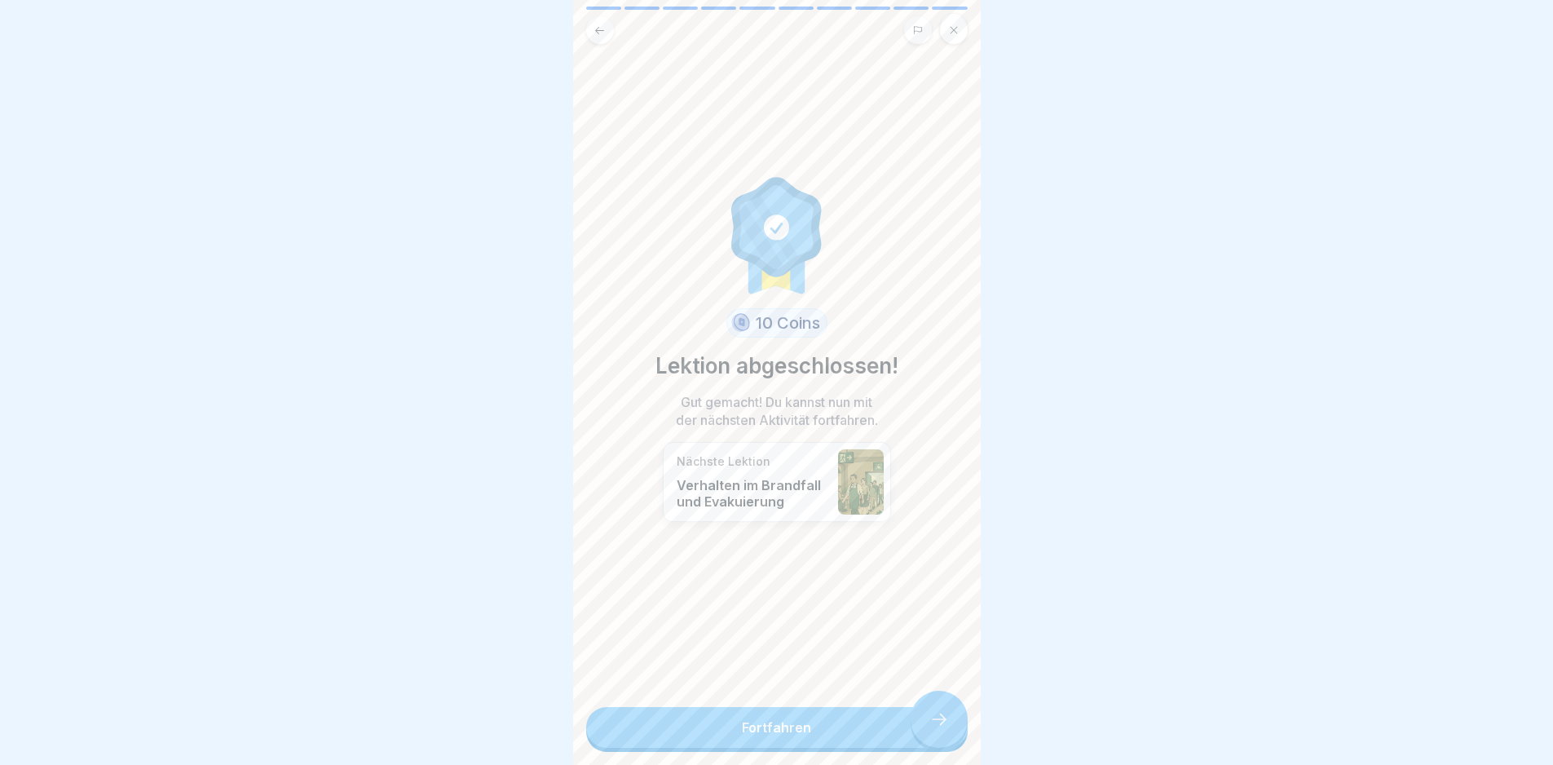
click at [930, 724] on link "Fortfahren" at bounding box center [777, 727] width 382 height 41
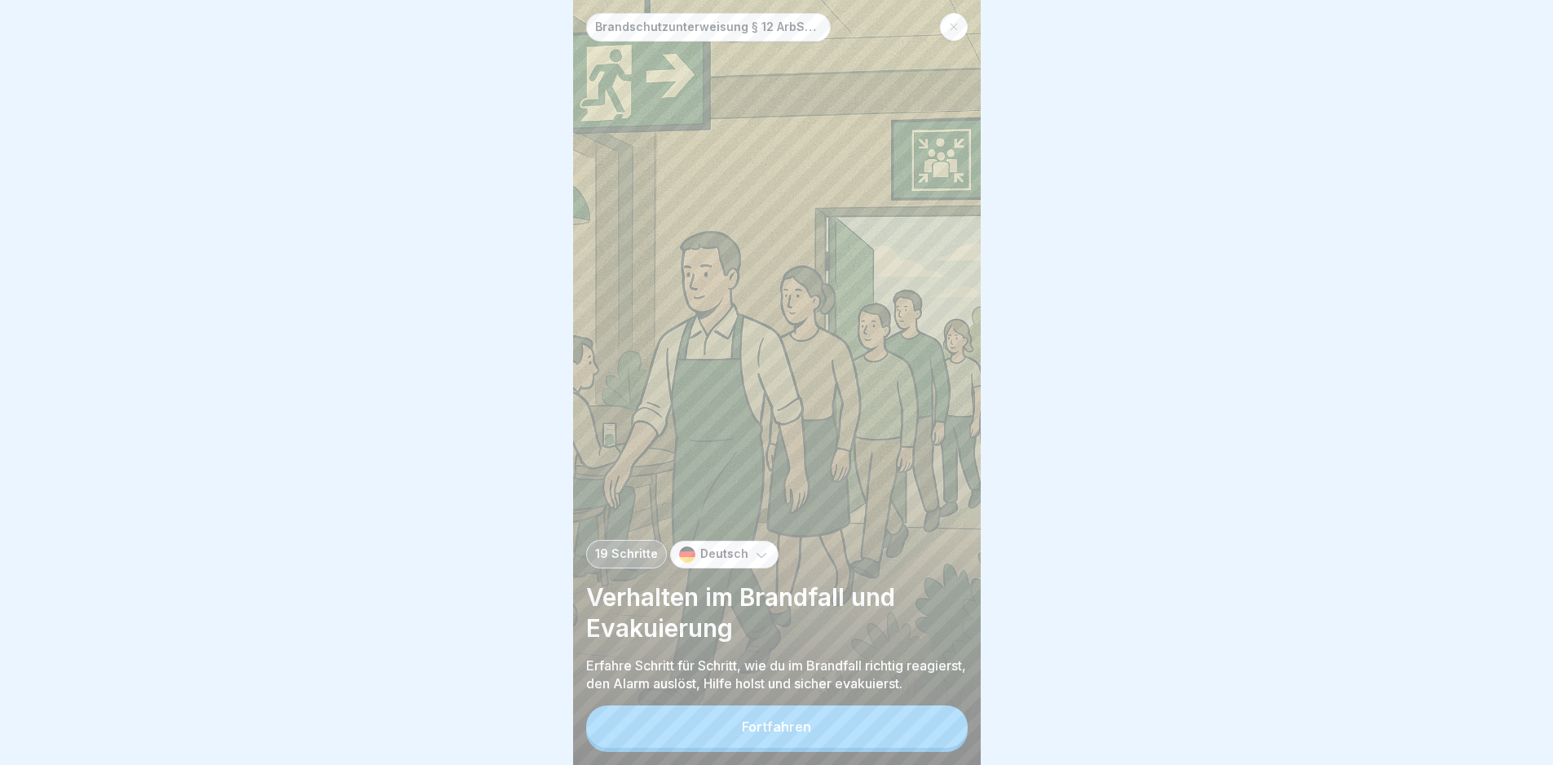
click at [930, 724] on button "Fortfahren" at bounding box center [777, 726] width 382 height 42
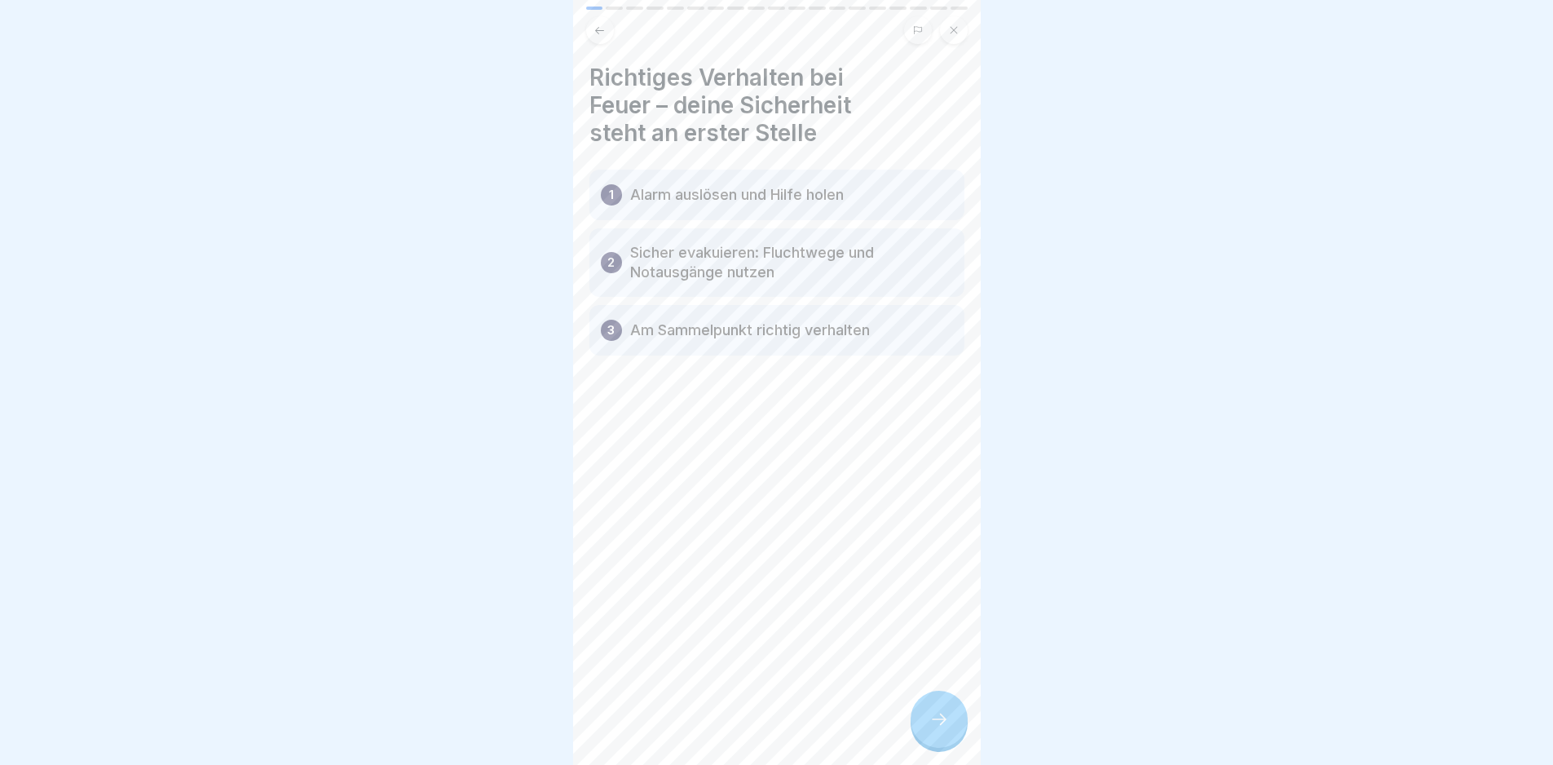
click at [934, 725] on icon at bounding box center [939, 719] width 20 height 20
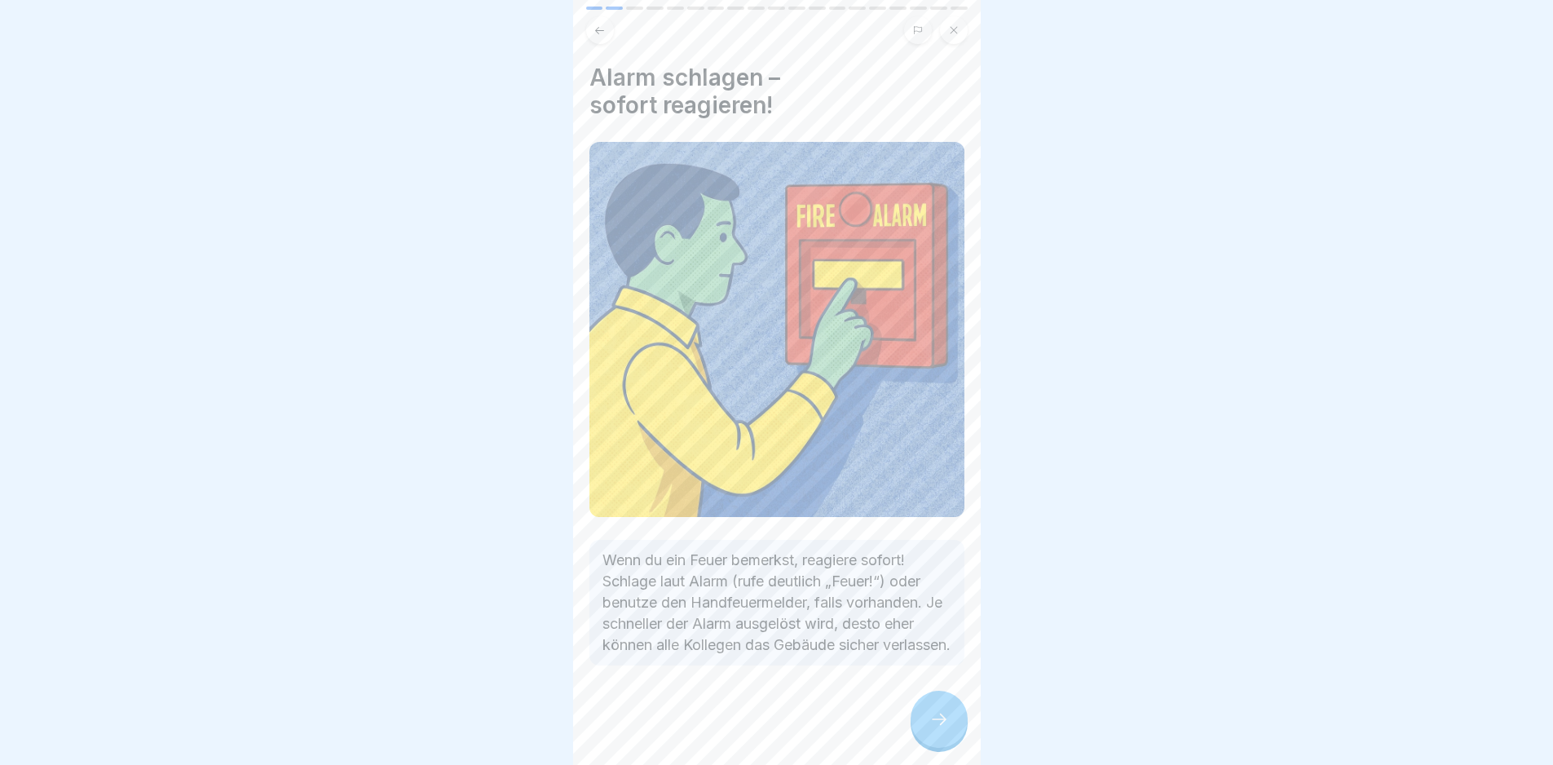
click at [934, 725] on icon at bounding box center [939, 719] width 20 height 20
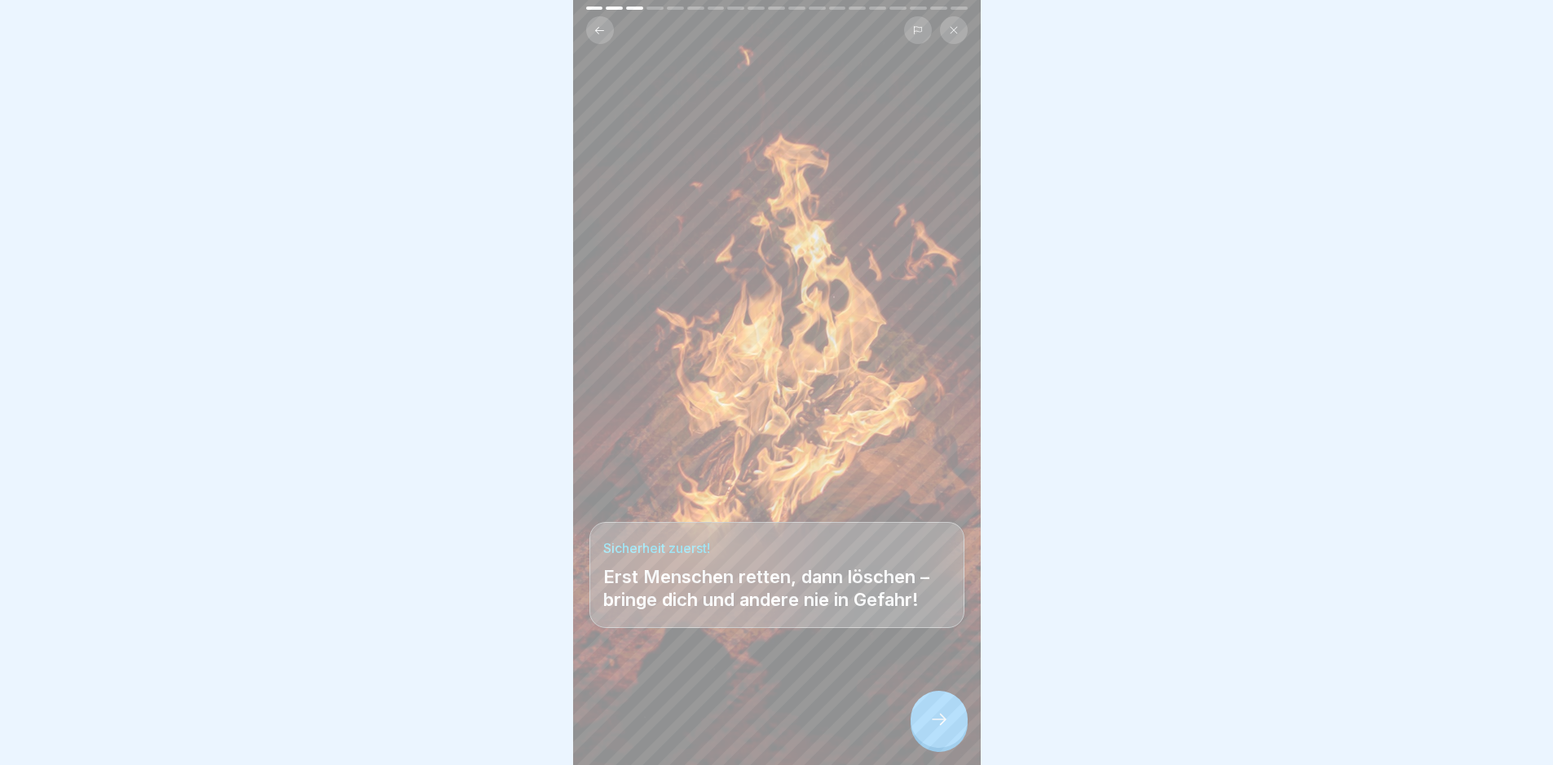
click at [934, 725] on icon at bounding box center [939, 719] width 20 height 20
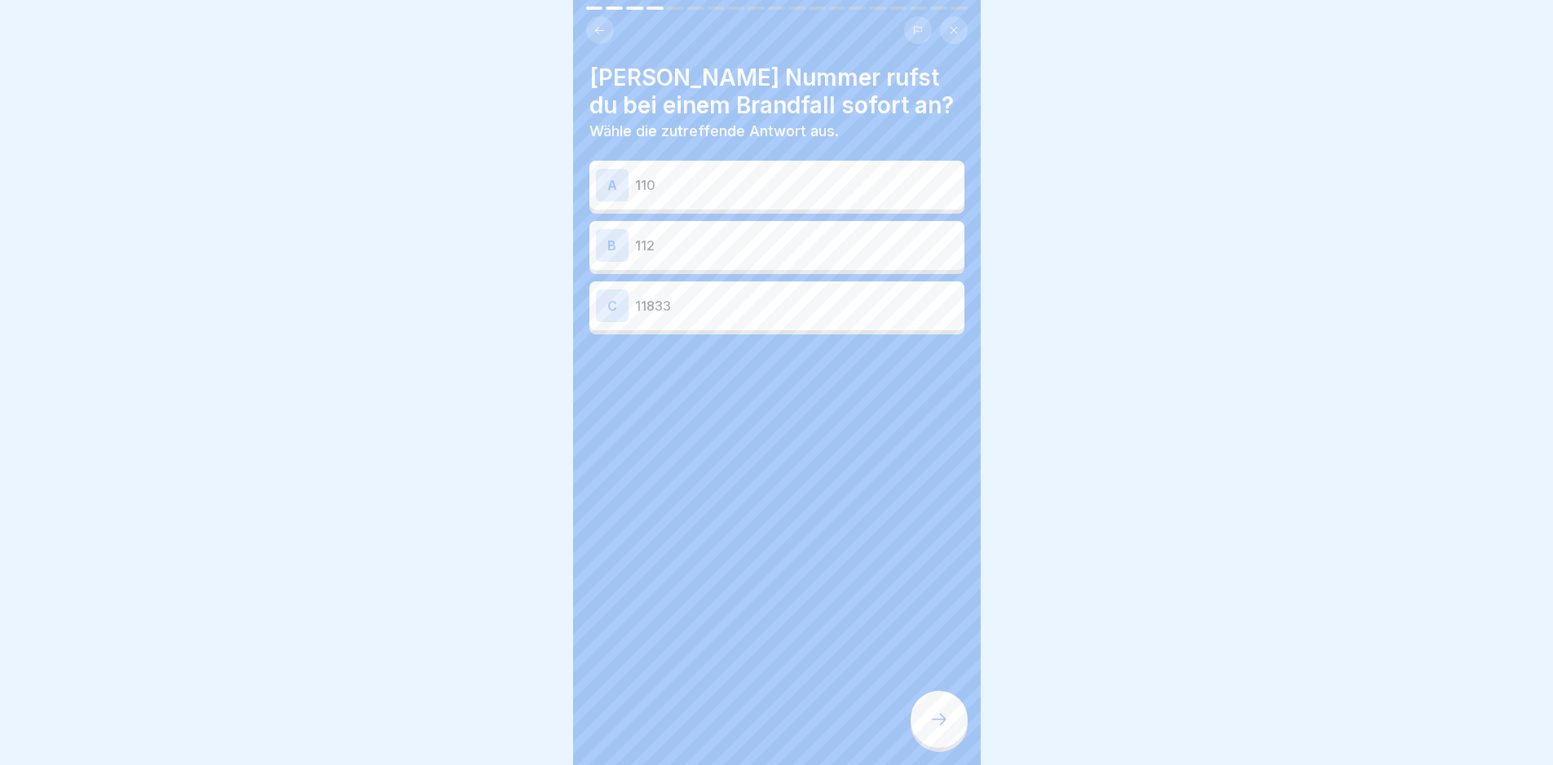
click at [694, 227] on div "B 112" at bounding box center [776, 245] width 375 height 49
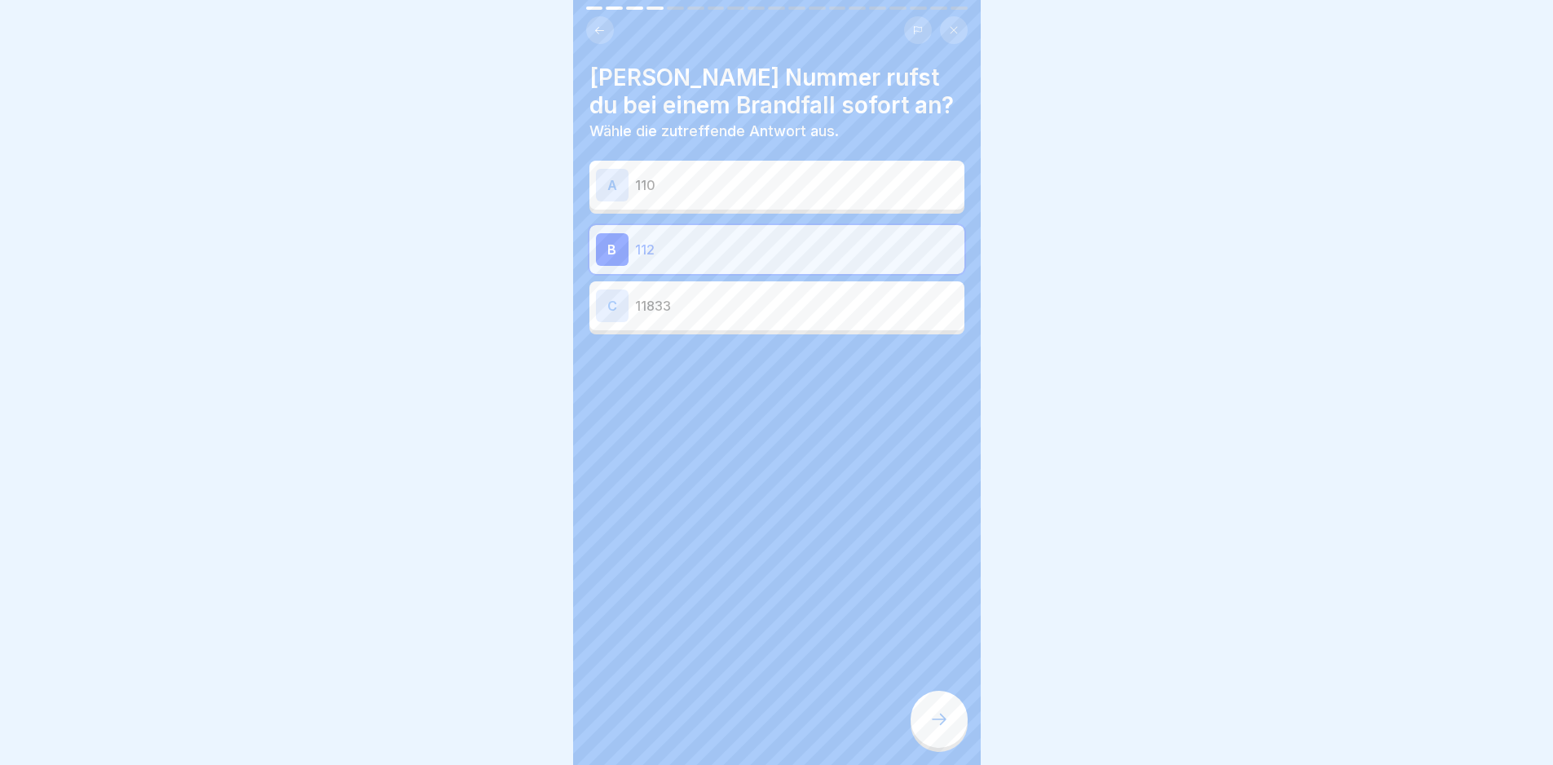
click at [922, 717] on div at bounding box center [939, 719] width 57 height 57
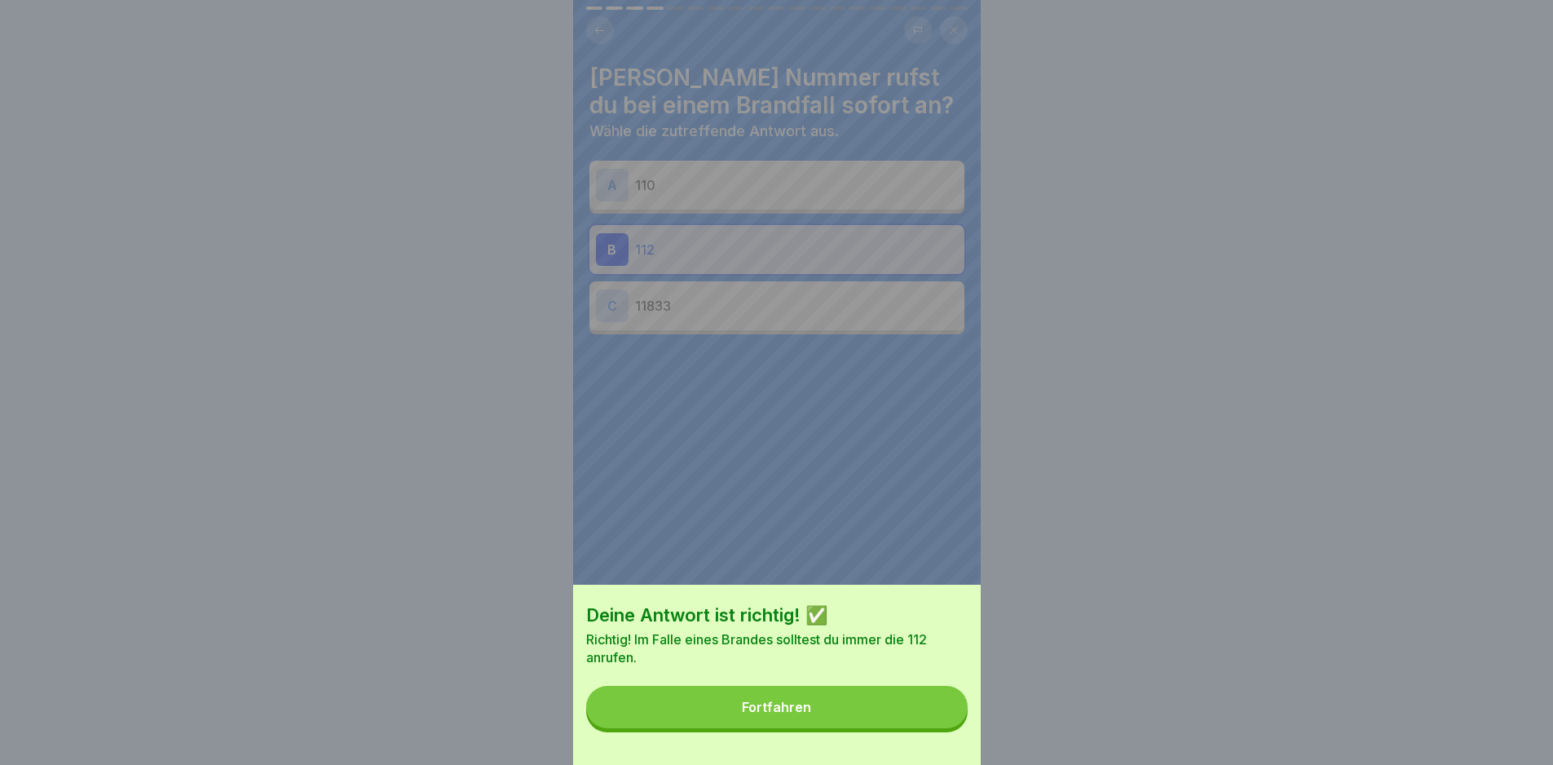
click at [942, 695] on div "Deine Antwort ist richtig! ✅ Richtig! Im Falle eines Brandes solltest du immer …" at bounding box center [777, 675] width 408 height 180
click at [939, 728] on button "Fortfahren" at bounding box center [777, 707] width 382 height 42
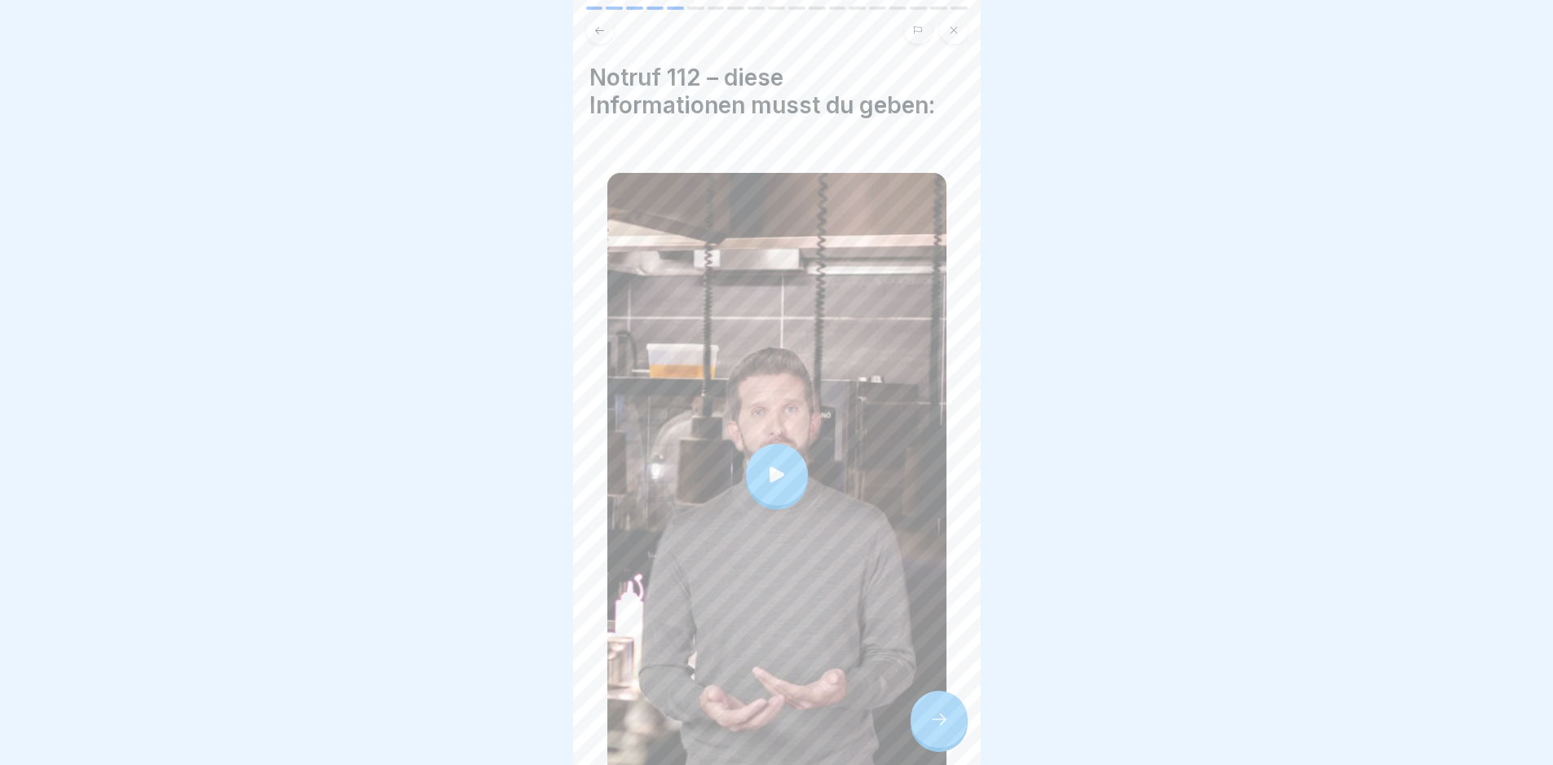
click at [820, 417] on div at bounding box center [776, 474] width 339 height 603
click at [927, 738] on div at bounding box center [939, 719] width 57 height 57
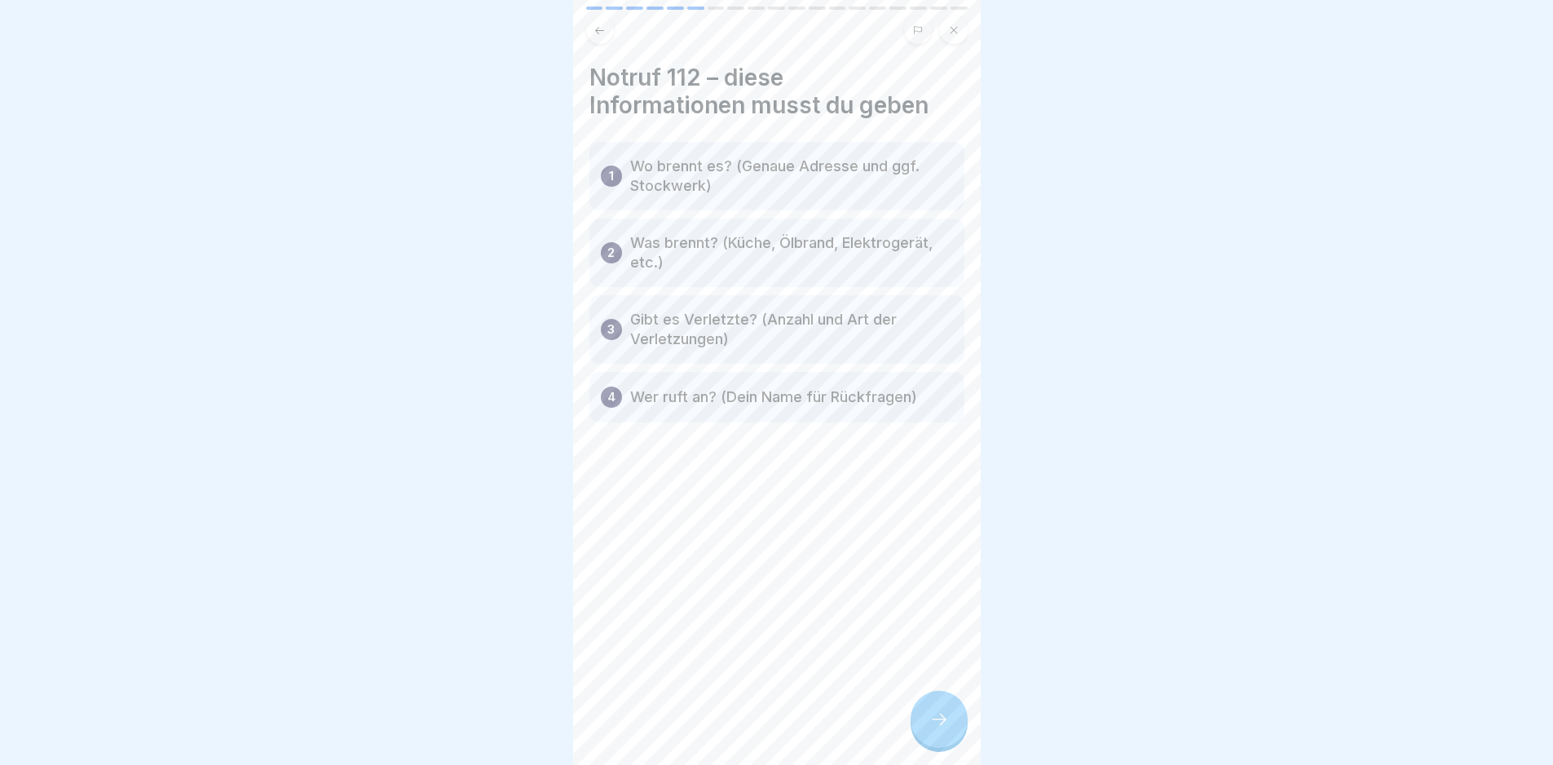
click at [927, 738] on div at bounding box center [939, 719] width 57 height 57
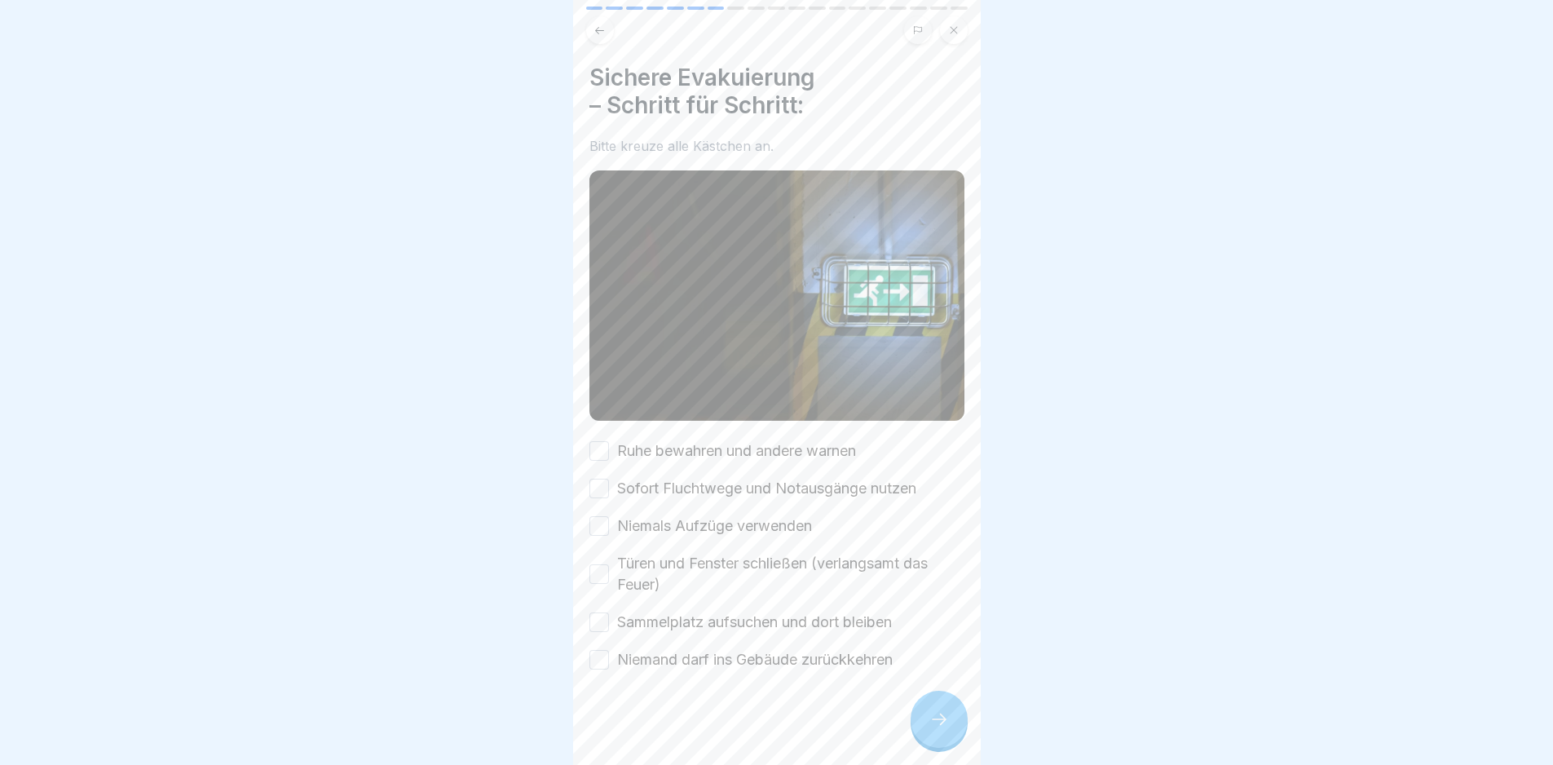
click at [657, 442] on label "Ruhe bewahren und andere warnen" at bounding box center [736, 450] width 239 height 21
click at [609, 442] on button "Ruhe bewahren und andere warnen" at bounding box center [599, 451] width 20 height 20
click at [667, 481] on label "Sofort Fluchtwege und Notausgänge nutzen" at bounding box center [766, 488] width 299 height 21
click at [609, 481] on button "Sofort Fluchtwege und Notausgänge nutzen" at bounding box center [599, 489] width 20 height 20
click at [678, 523] on label "Niemals Aufzüge verwenden" at bounding box center [714, 525] width 195 height 21
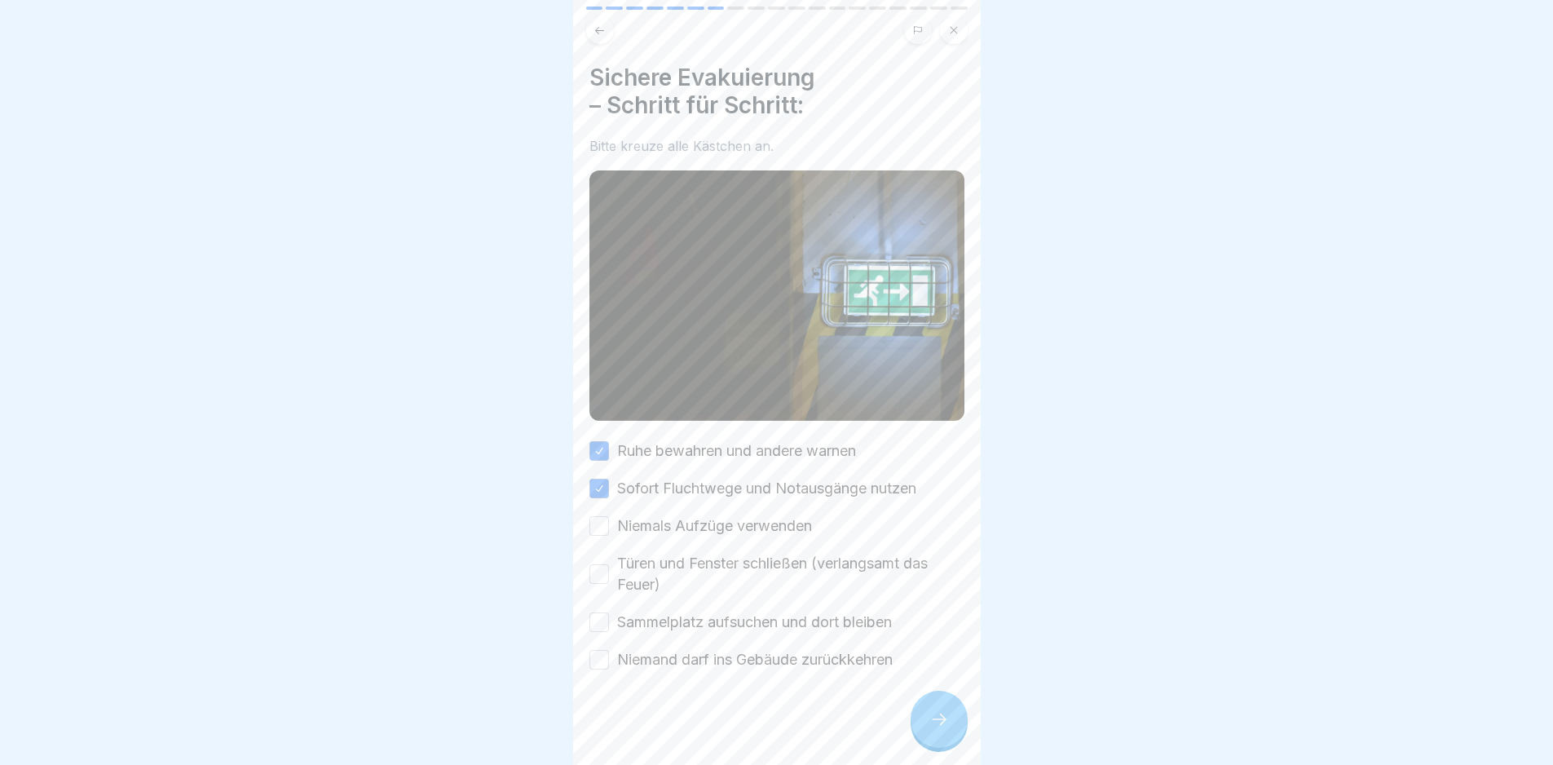
click at [609, 523] on button "Niemals Aufzüge verwenden" at bounding box center [599, 526] width 20 height 20
click at [710, 555] on label "Türen und Fenster schließen (verlangsamt das Feuer)" at bounding box center [790, 574] width 347 height 42
click at [609, 564] on button "Türen und Fenster schließen (verlangsamt das Feuer)" at bounding box center [599, 574] width 20 height 20
click at [742, 616] on label "Sammelplatz aufsuchen und dort bleiben" at bounding box center [754, 621] width 275 height 21
click at [609, 616] on button "Sammelplatz aufsuchen und dort bleiben" at bounding box center [599, 622] width 20 height 20
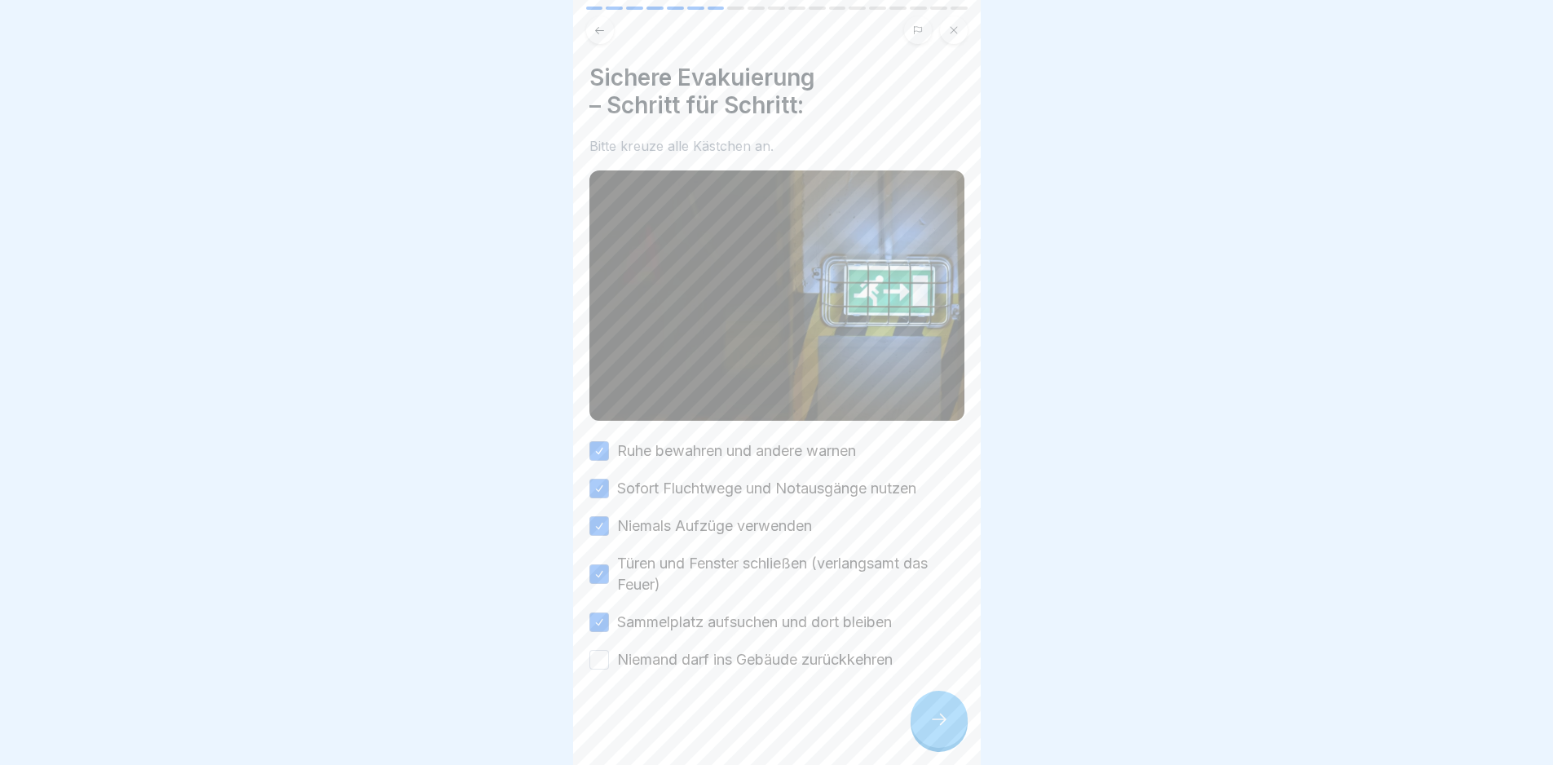
click at [757, 650] on label "Niemand darf ins Gebäude zurückkehren" at bounding box center [755, 659] width 276 height 21
click at [609, 650] on button "Niemand darf ins Gebäude zurückkehren" at bounding box center [599, 660] width 20 height 20
click at [944, 748] on div at bounding box center [939, 719] width 57 height 57
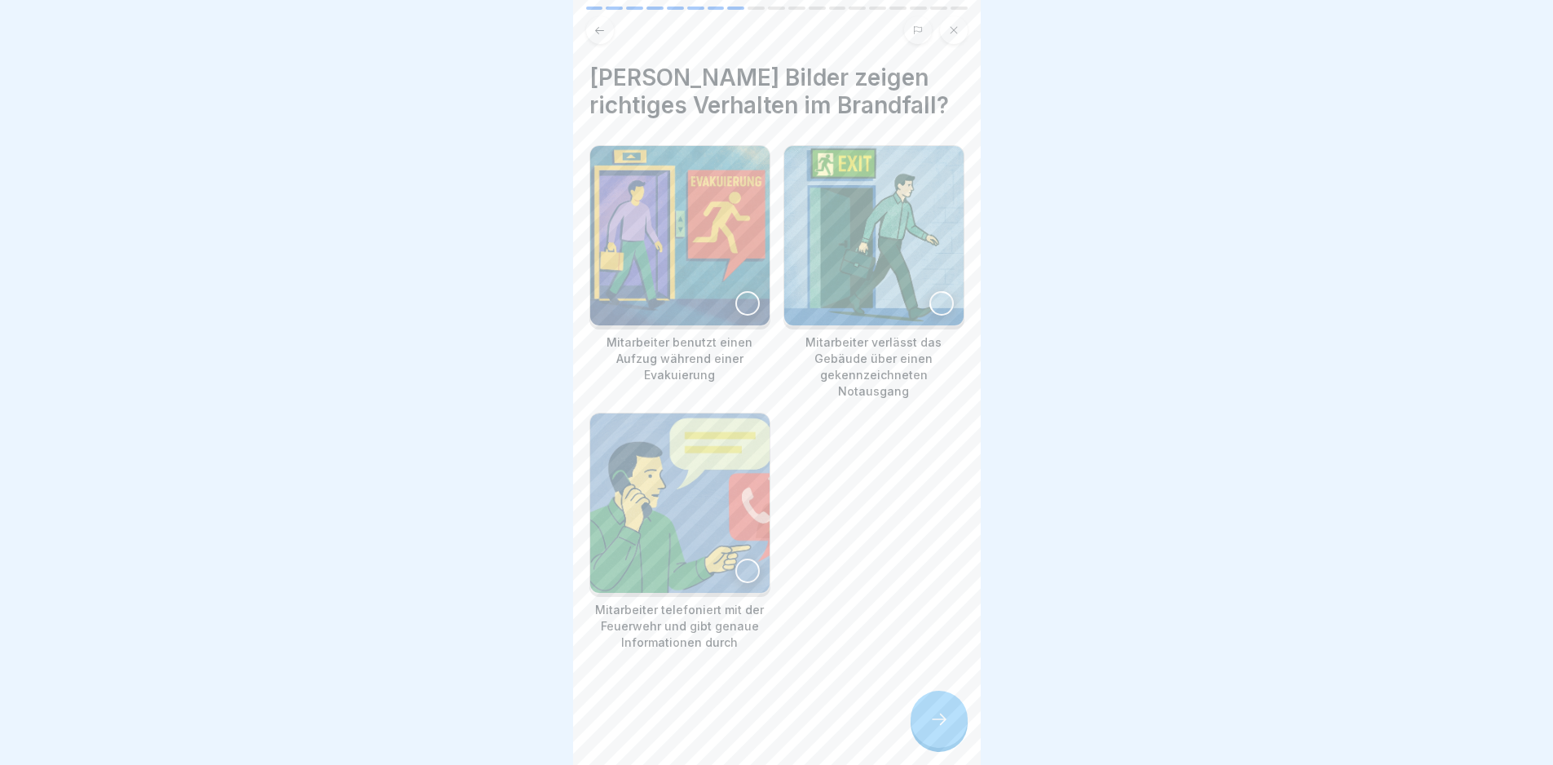
click at [935, 729] on icon at bounding box center [939, 719] width 20 height 20
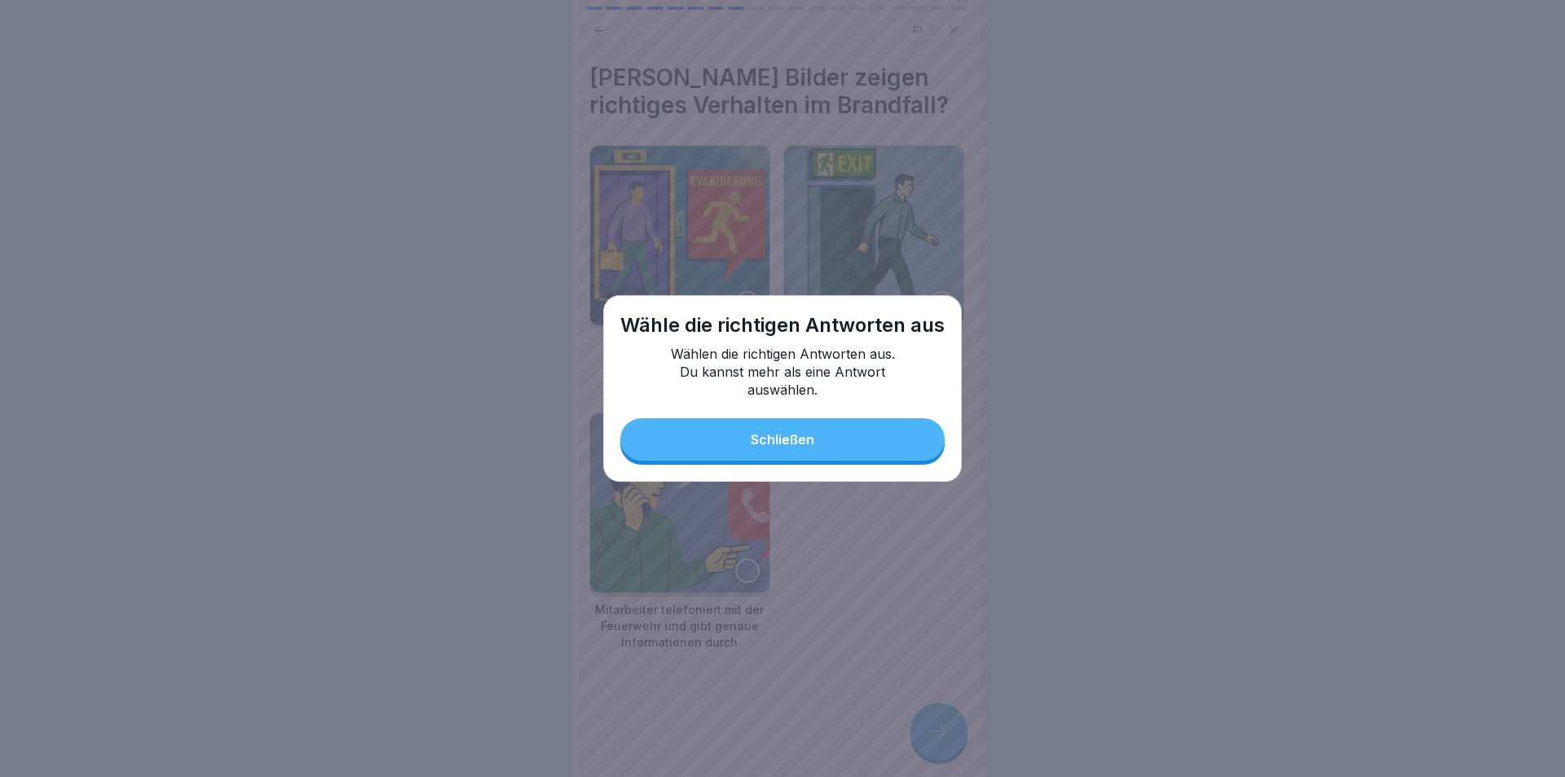
click at [770, 435] on div "Schließen" at bounding box center [783, 439] width 64 height 15
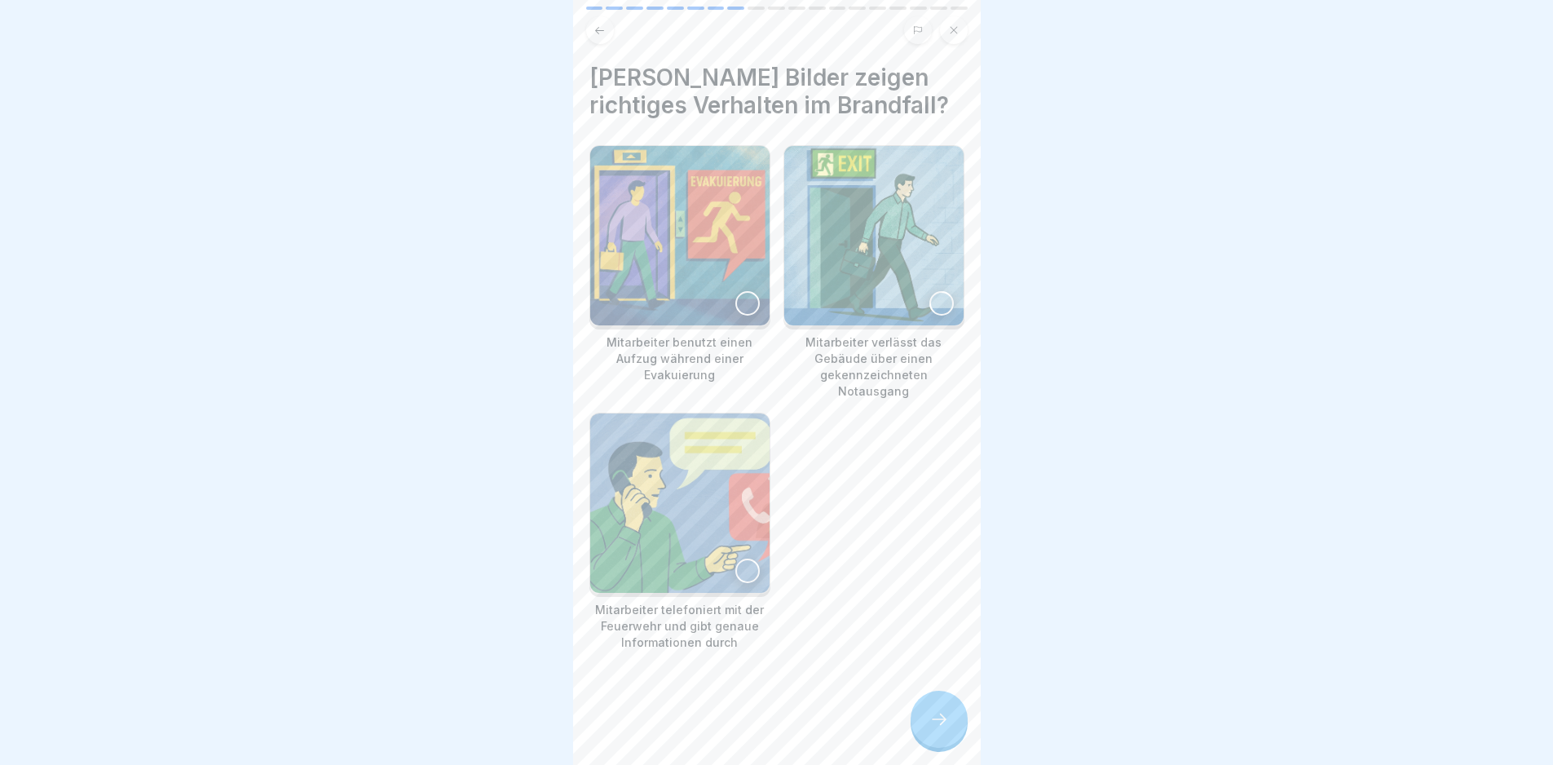
click at [717, 258] on img at bounding box center [679, 235] width 179 height 179
click at [623, 217] on img at bounding box center [680, 236] width 176 height 176
click at [854, 232] on img at bounding box center [873, 235] width 179 height 179
click at [716, 518] on img at bounding box center [679, 502] width 179 height 179
click at [933, 744] on div at bounding box center [939, 719] width 57 height 57
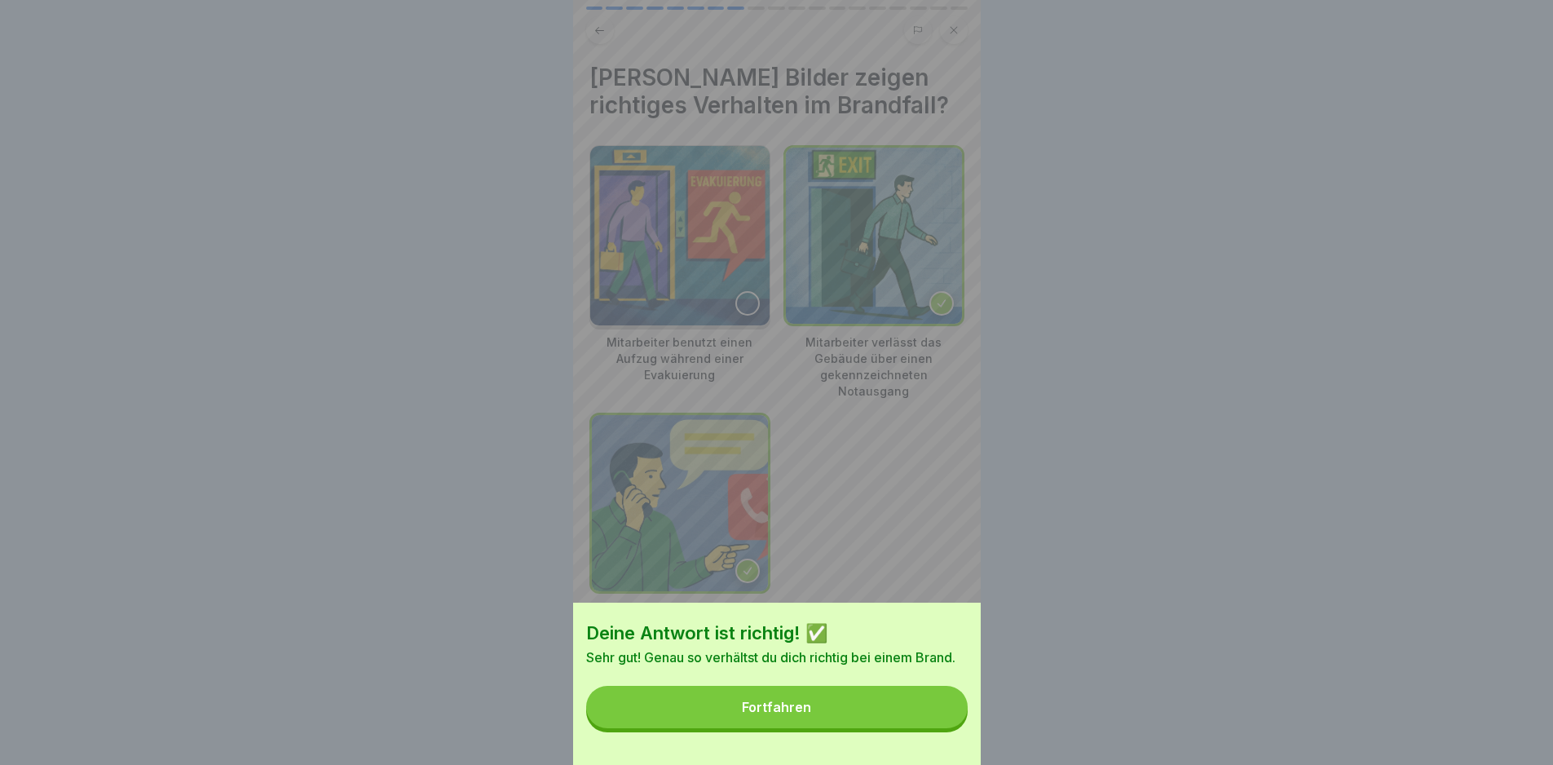
click at [933, 744] on div "Deine Antwort ist richtig! ✅ Sehr gut! Genau so verhältst du dich richtig bei e…" at bounding box center [777, 683] width 408 height 162
click at [907, 715] on button "Fortfahren" at bounding box center [777, 707] width 382 height 42
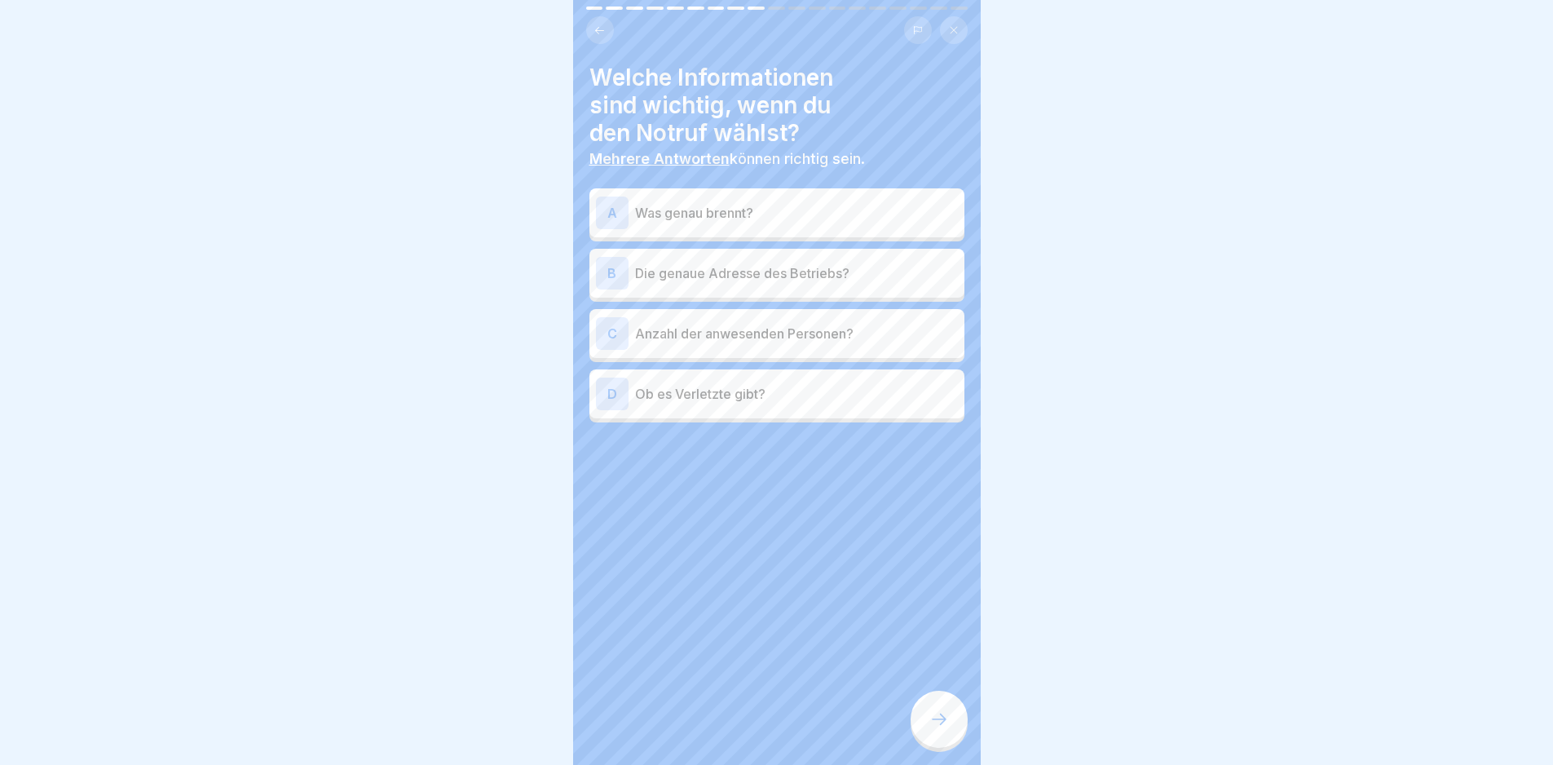
click at [778, 230] on div "A Was genau brennt?" at bounding box center [776, 212] width 375 height 49
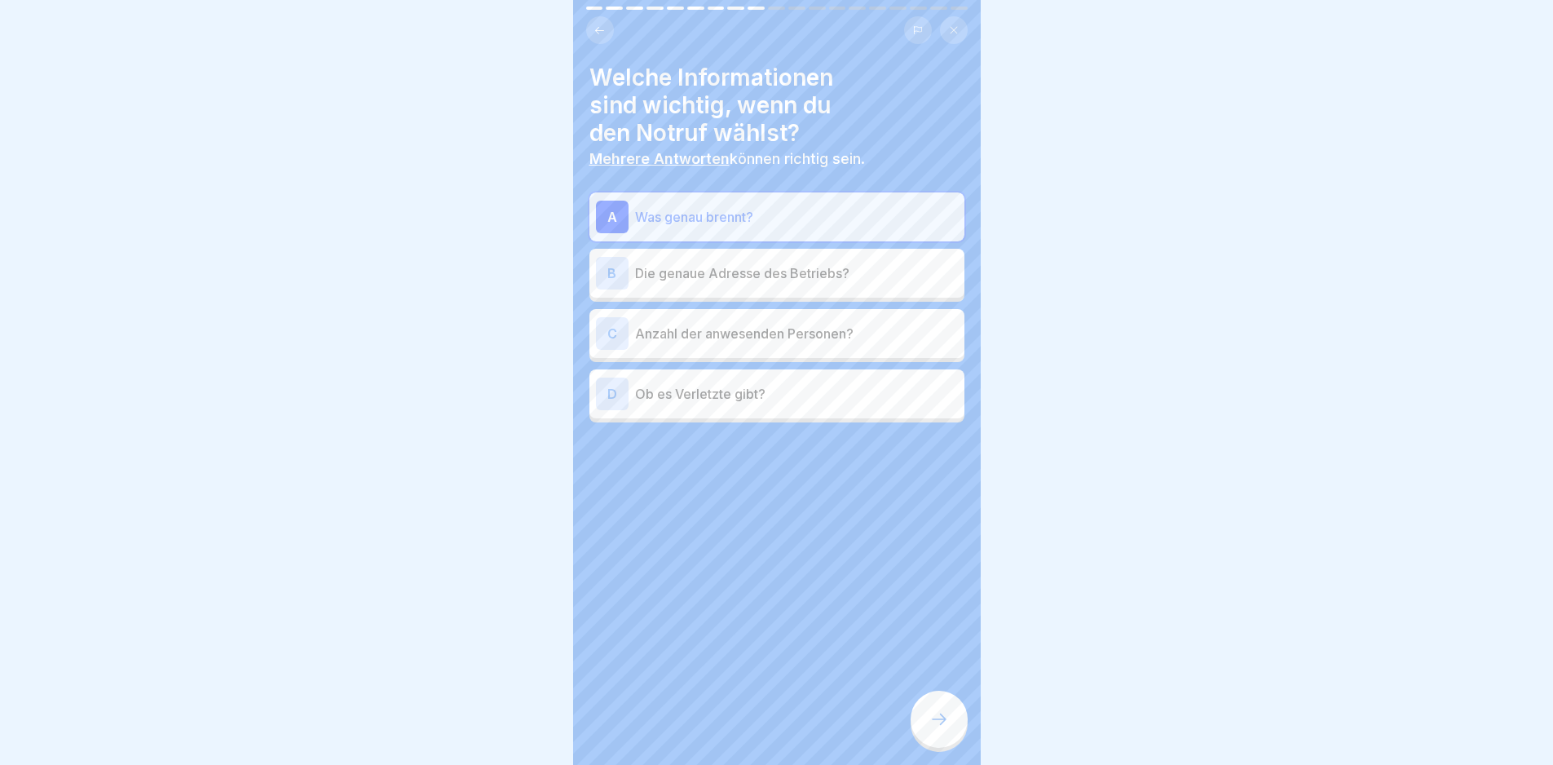
click at [777, 257] on div "B Die genaue Adresse des Betriebs?" at bounding box center [777, 273] width 362 height 33
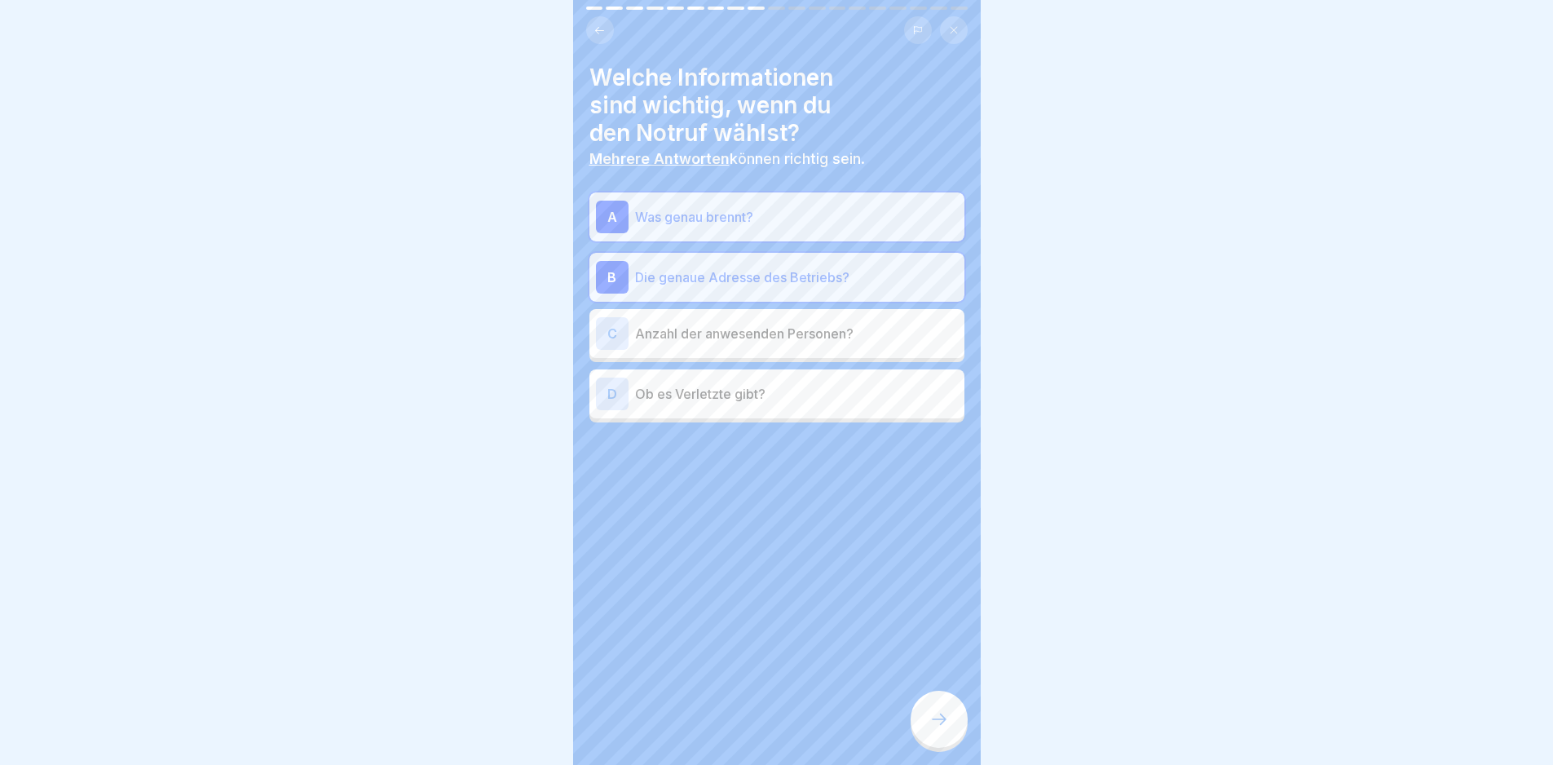
click at [818, 404] on div "D Ob es Verletzte gibt?" at bounding box center [777, 393] width 362 height 33
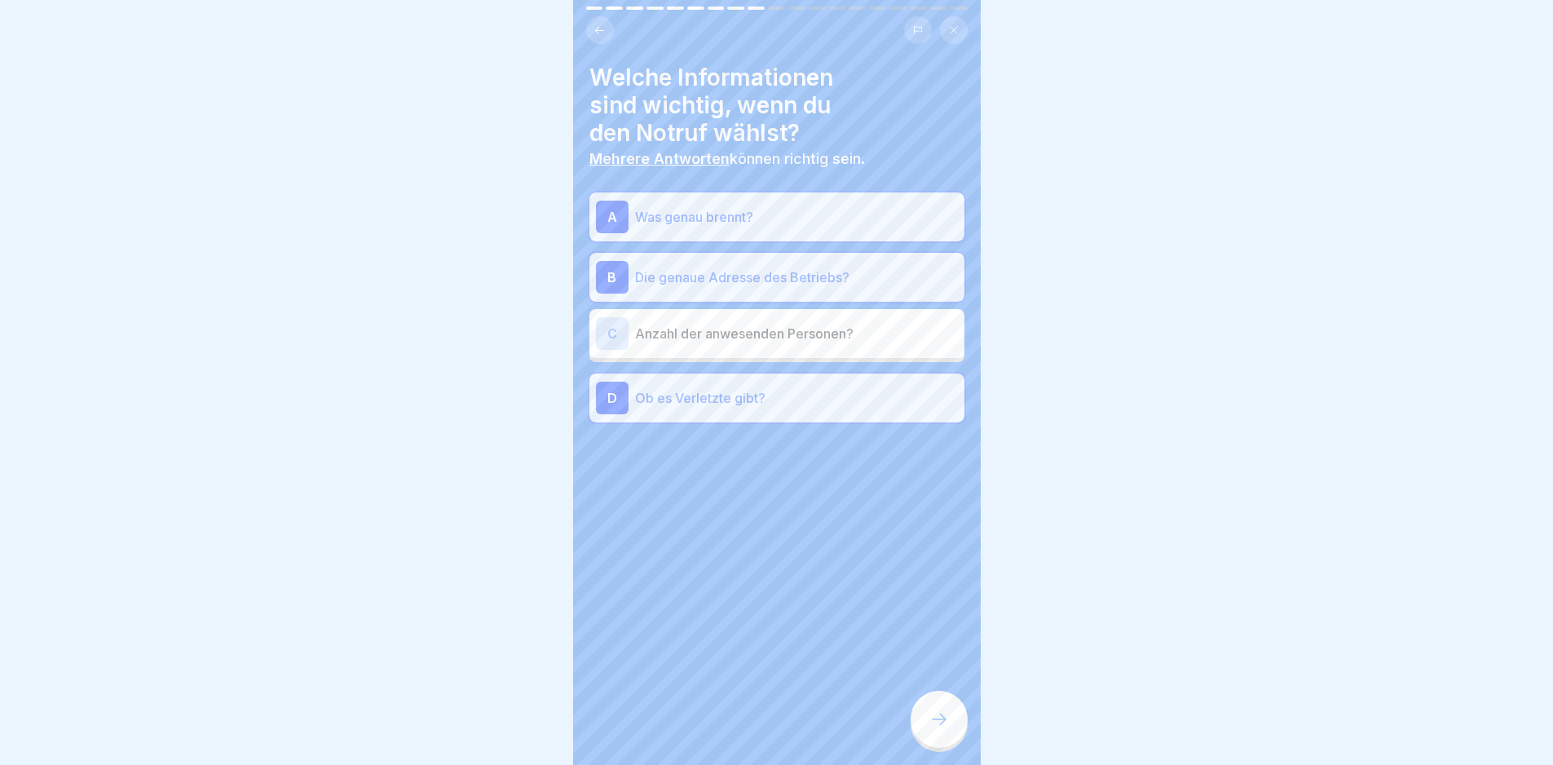
click at [921, 737] on div at bounding box center [939, 719] width 57 height 57
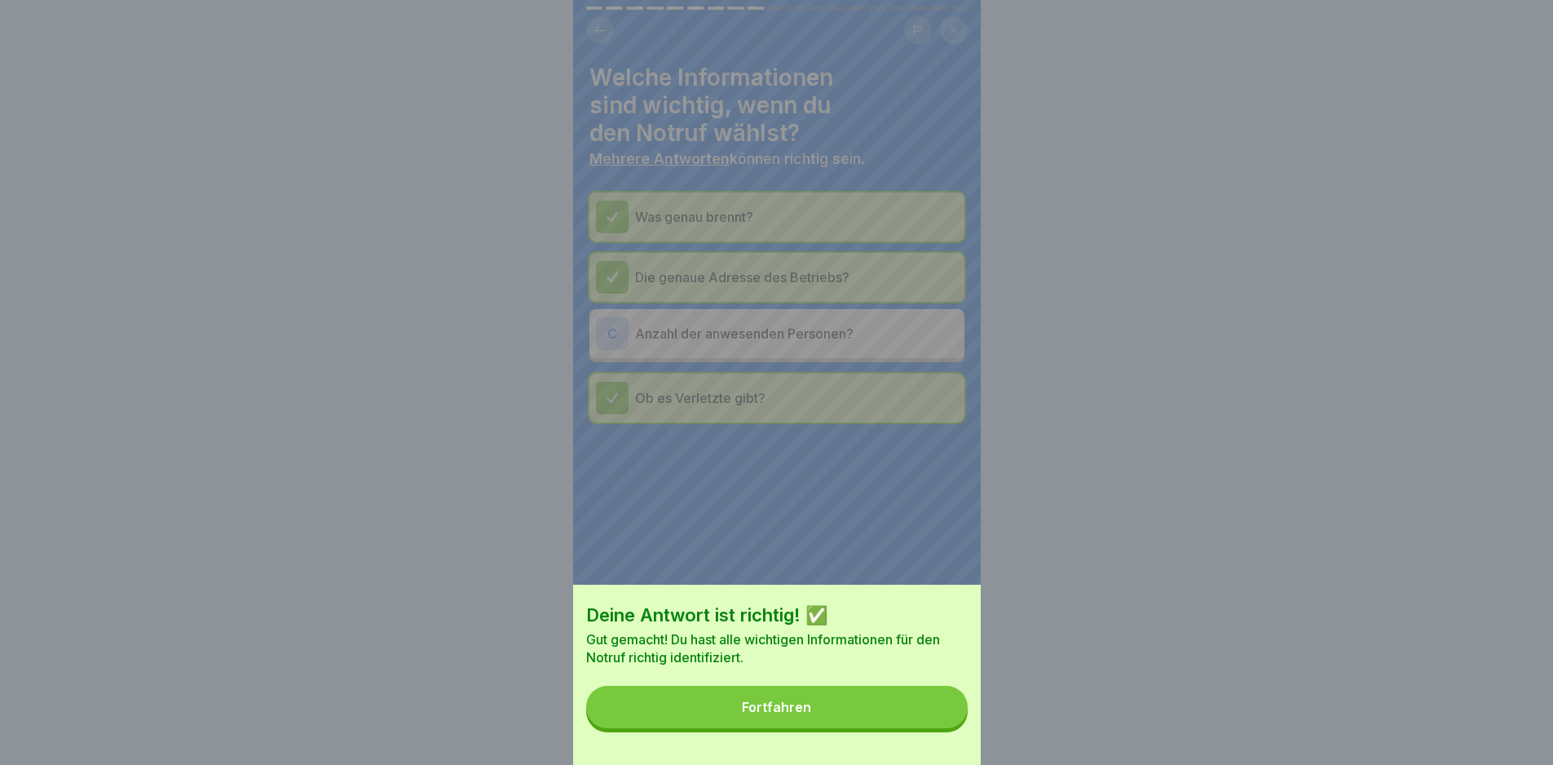
click at [920, 721] on button "Fortfahren" at bounding box center [777, 707] width 382 height 42
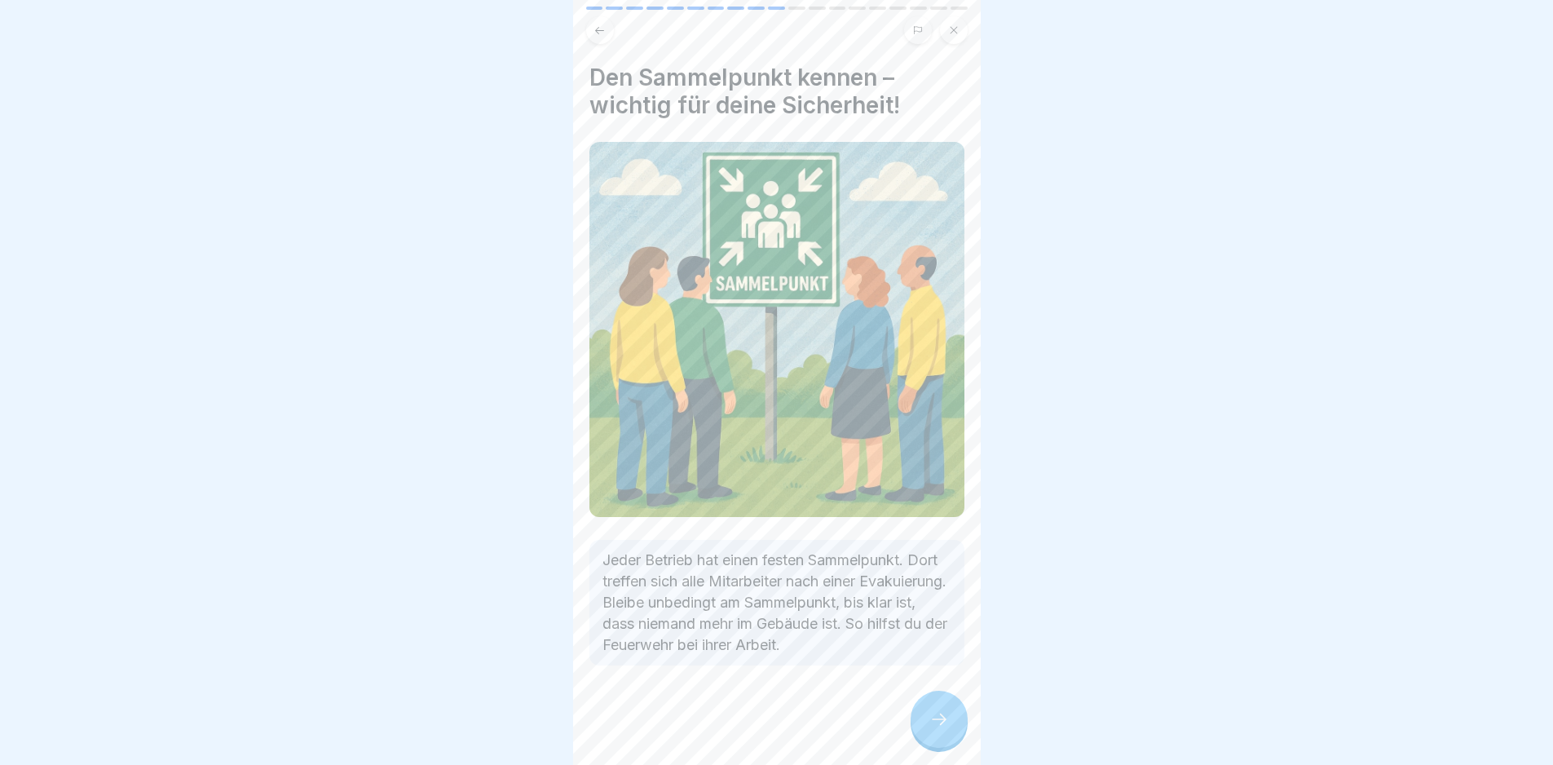
click at [951, 723] on div at bounding box center [939, 719] width 57 height 57
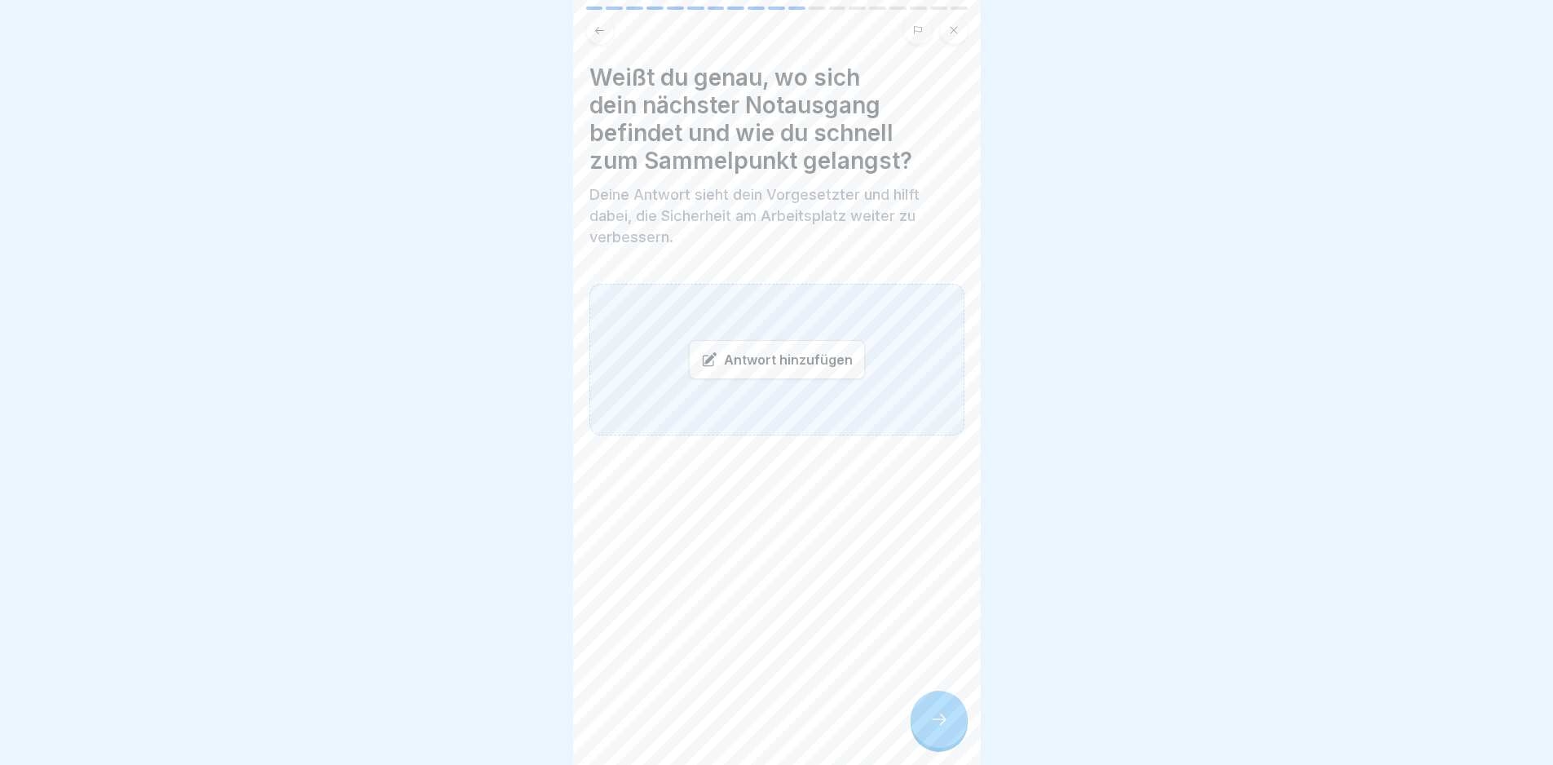
click at [920, 740] on div at bounding box center [939, 719] width 57 height 57
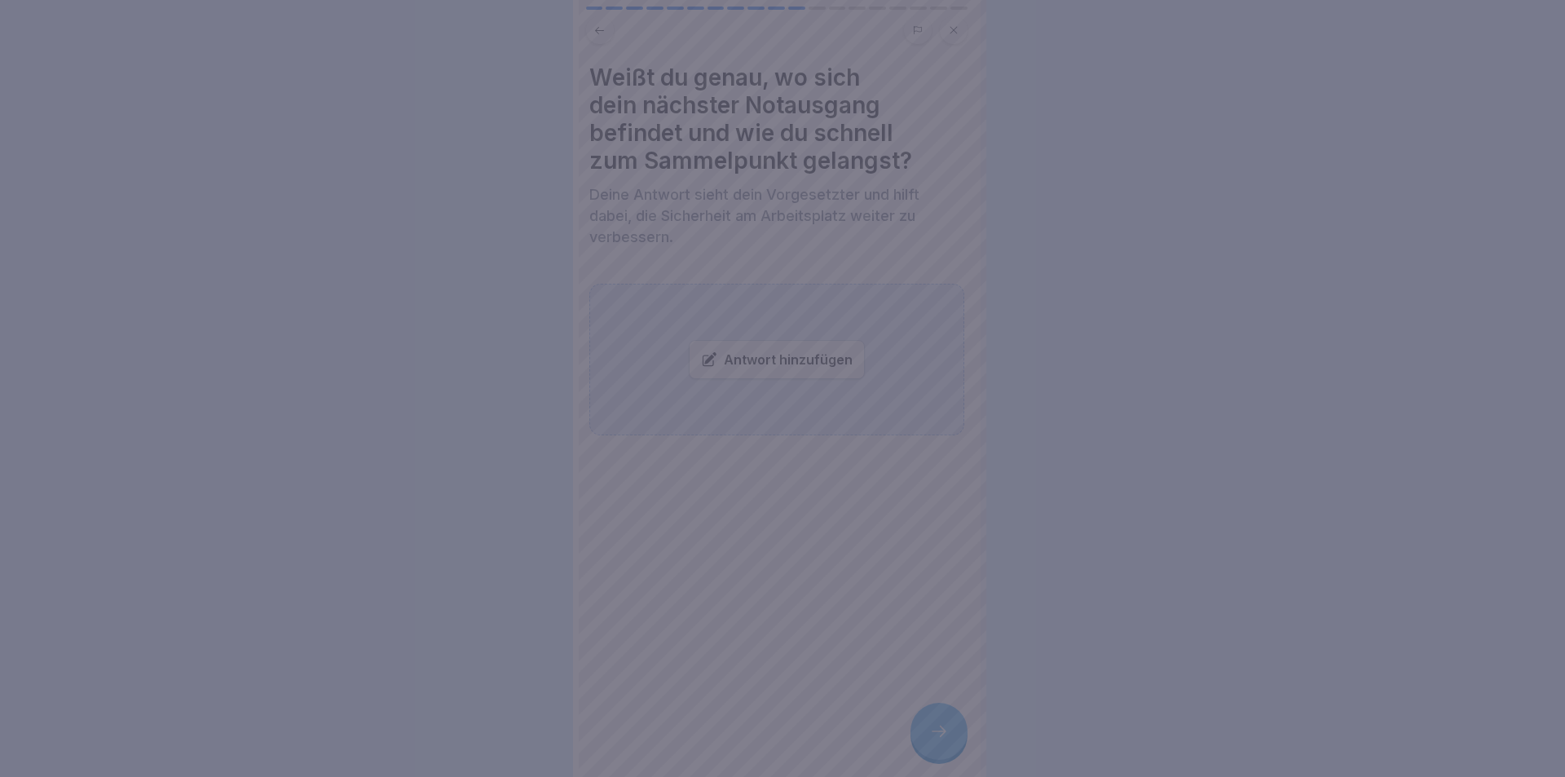
click at [920, 740] on div at bounding box center [782, 388] width 1565 height 777
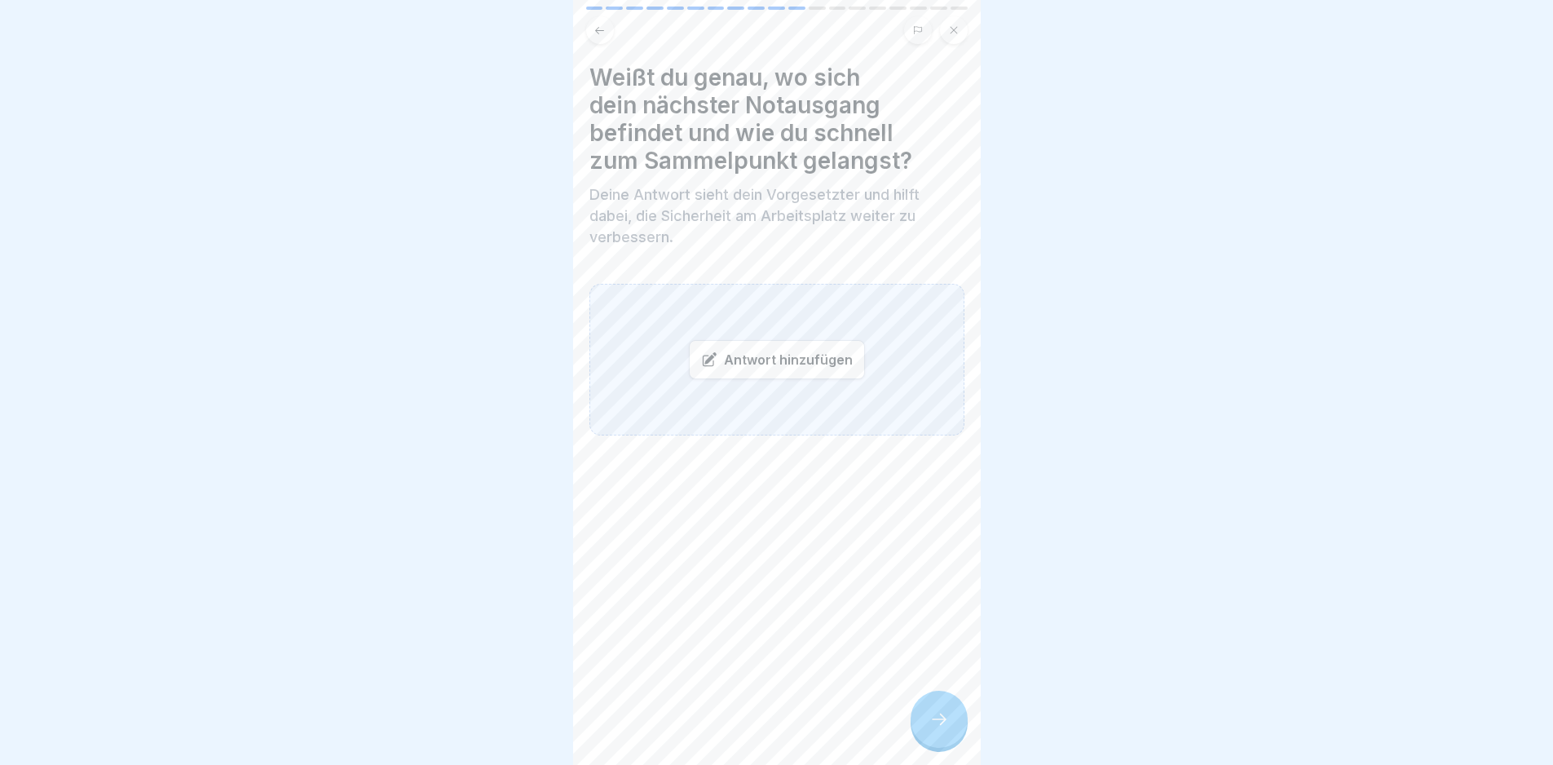
click at [786, 363] on div "Antwort hinzufügen" at bounding box center [777, 359] width 176 height 39
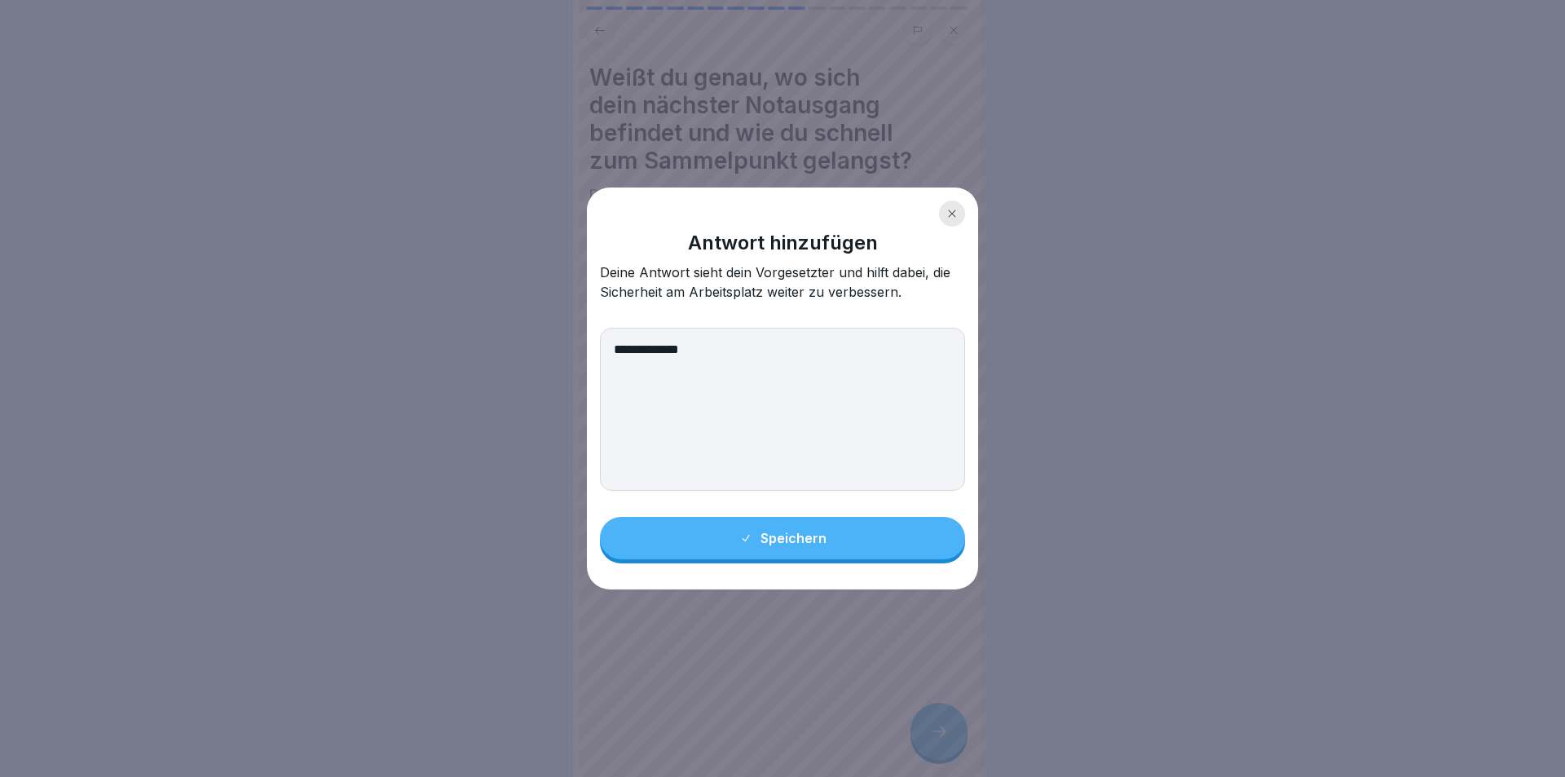
type textarea "**********"
click at [801, 543] on div "Speichern" at bounding box center [782, 538] width 87 height 15
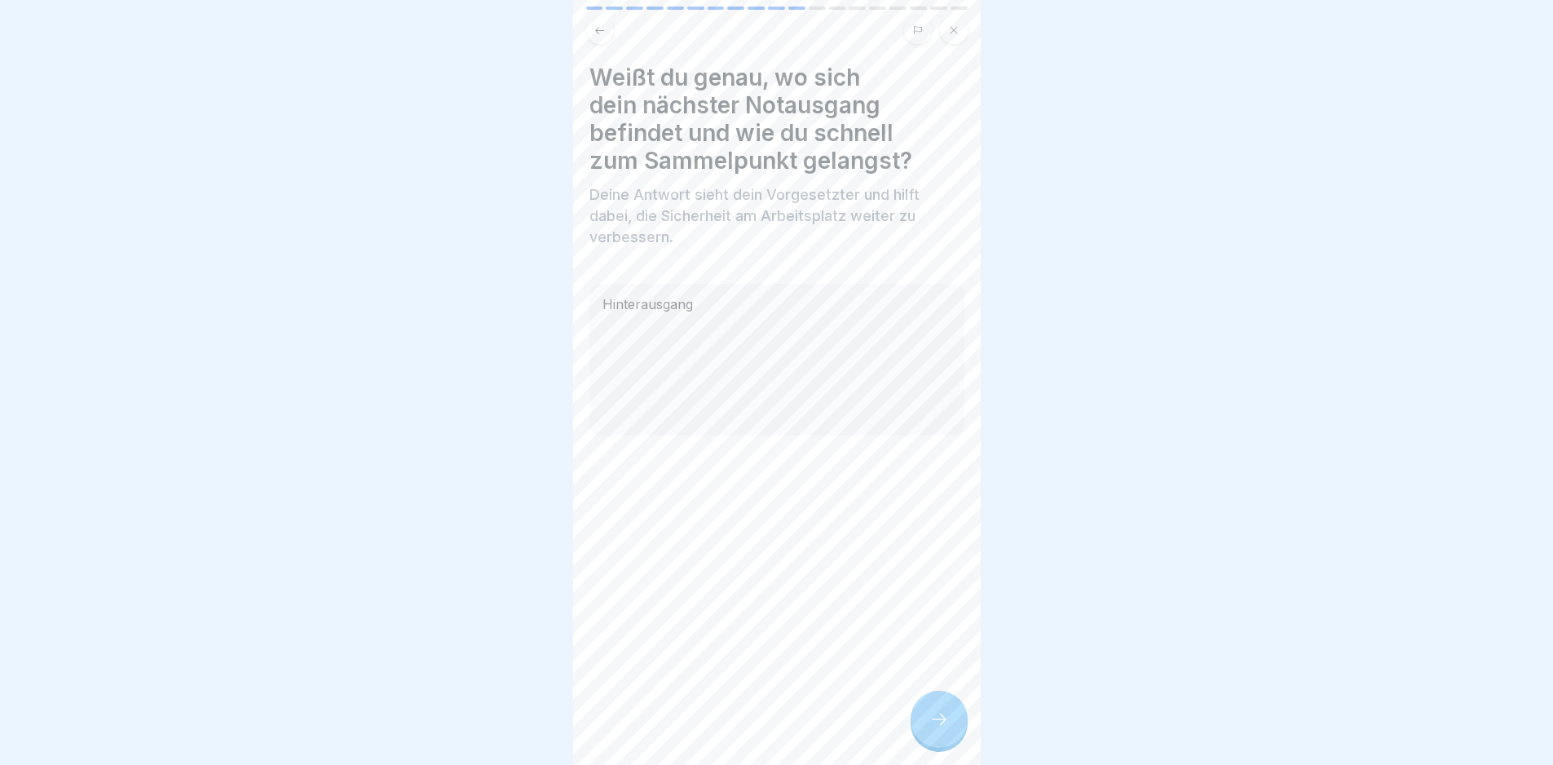
click at [908, 705] on div "Weißt du genau, wo sich dein nächster Notausgang befindet und wie du schnell zu…" at bounding box center [777, 382] width 408 height 765
click at [923, 713] on div at bounding box center [939, 719] width 57 height 57
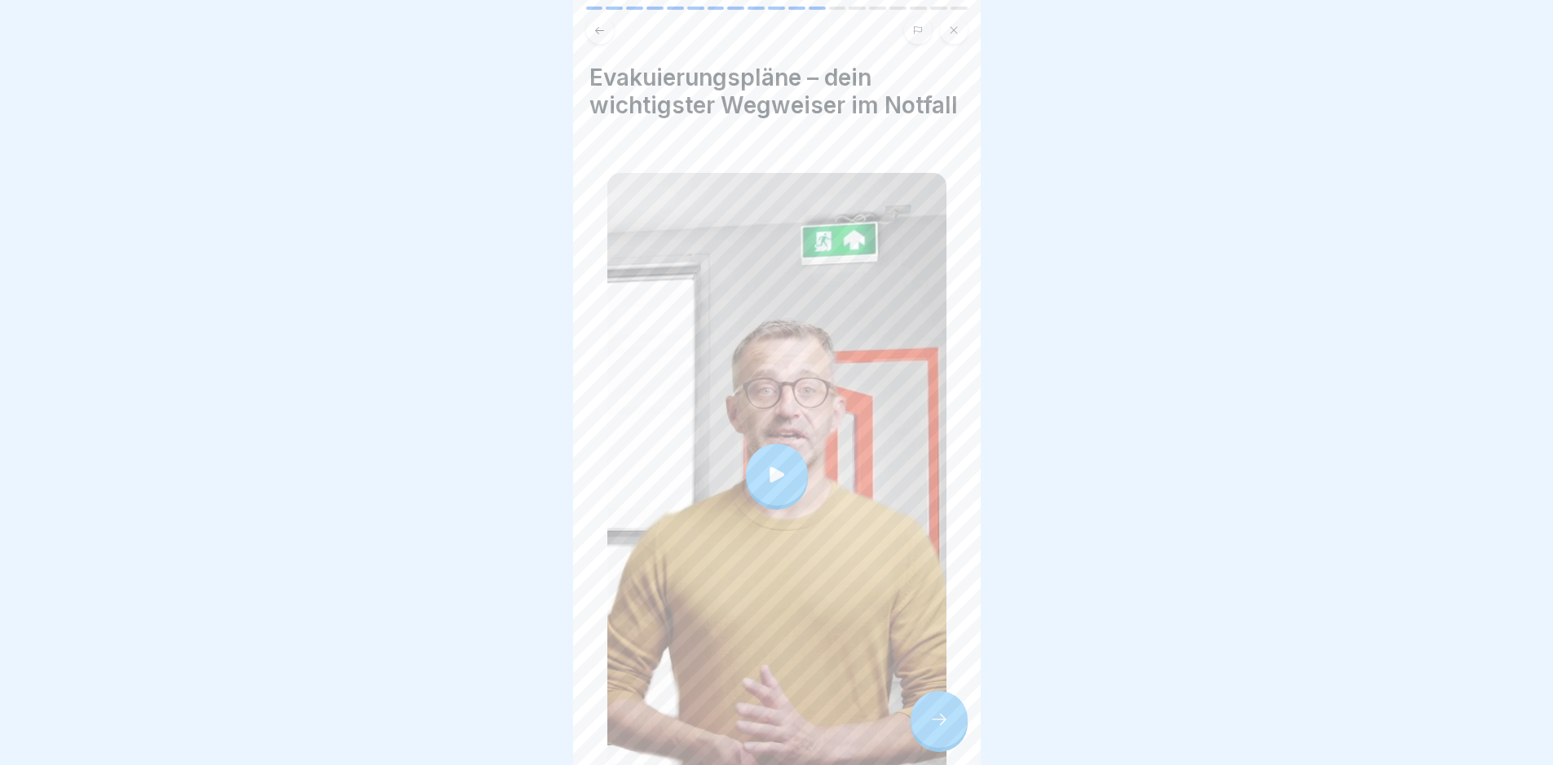
click at [923, 713] on div at bounding box center [939, 719] width 57 height 57
click at [950, 731] on div at bounding box center [939, 719] width 57 height 57
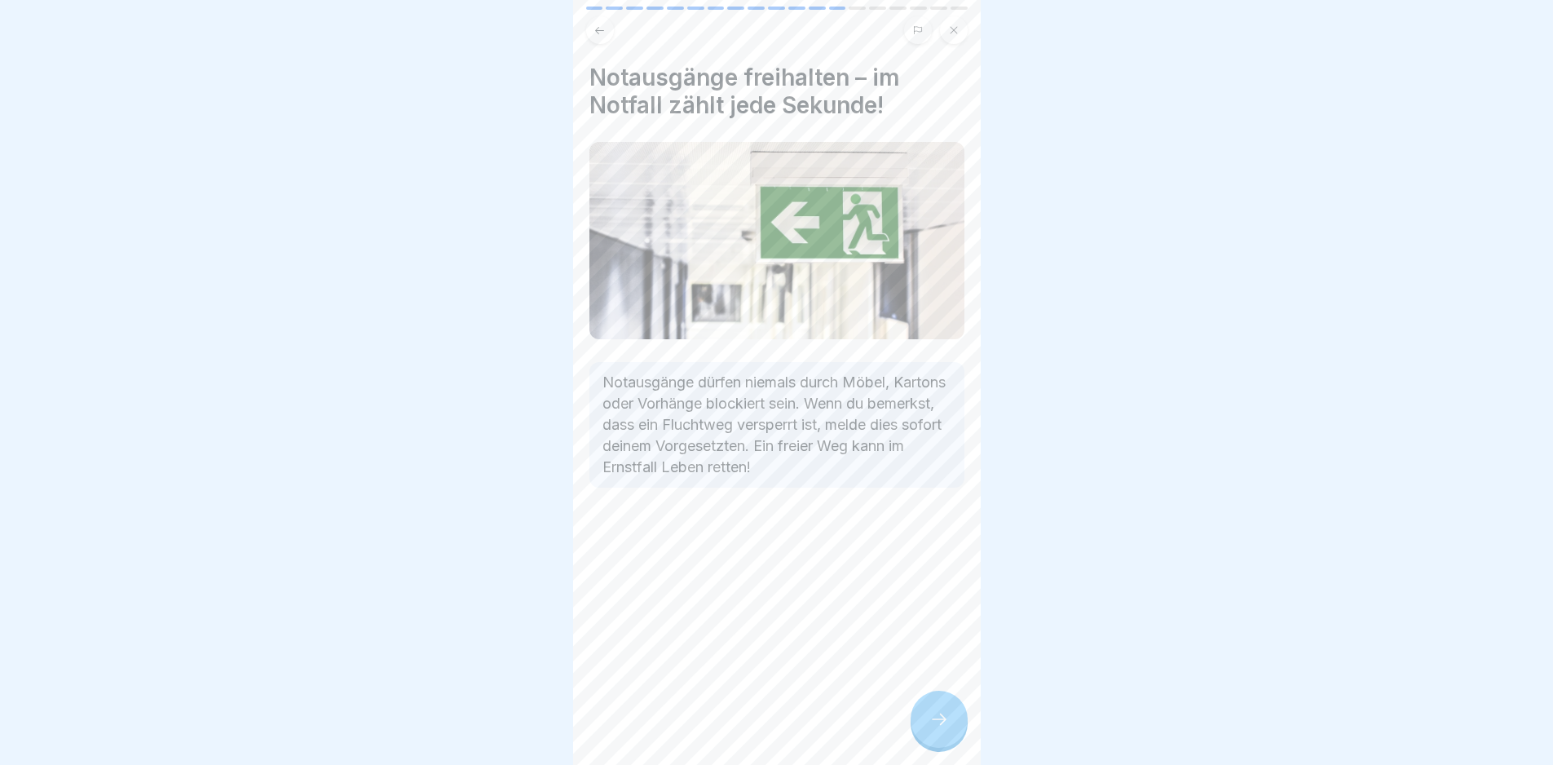
click at [950, 731] on div at bounding box center [939, 719] width 57 height 57
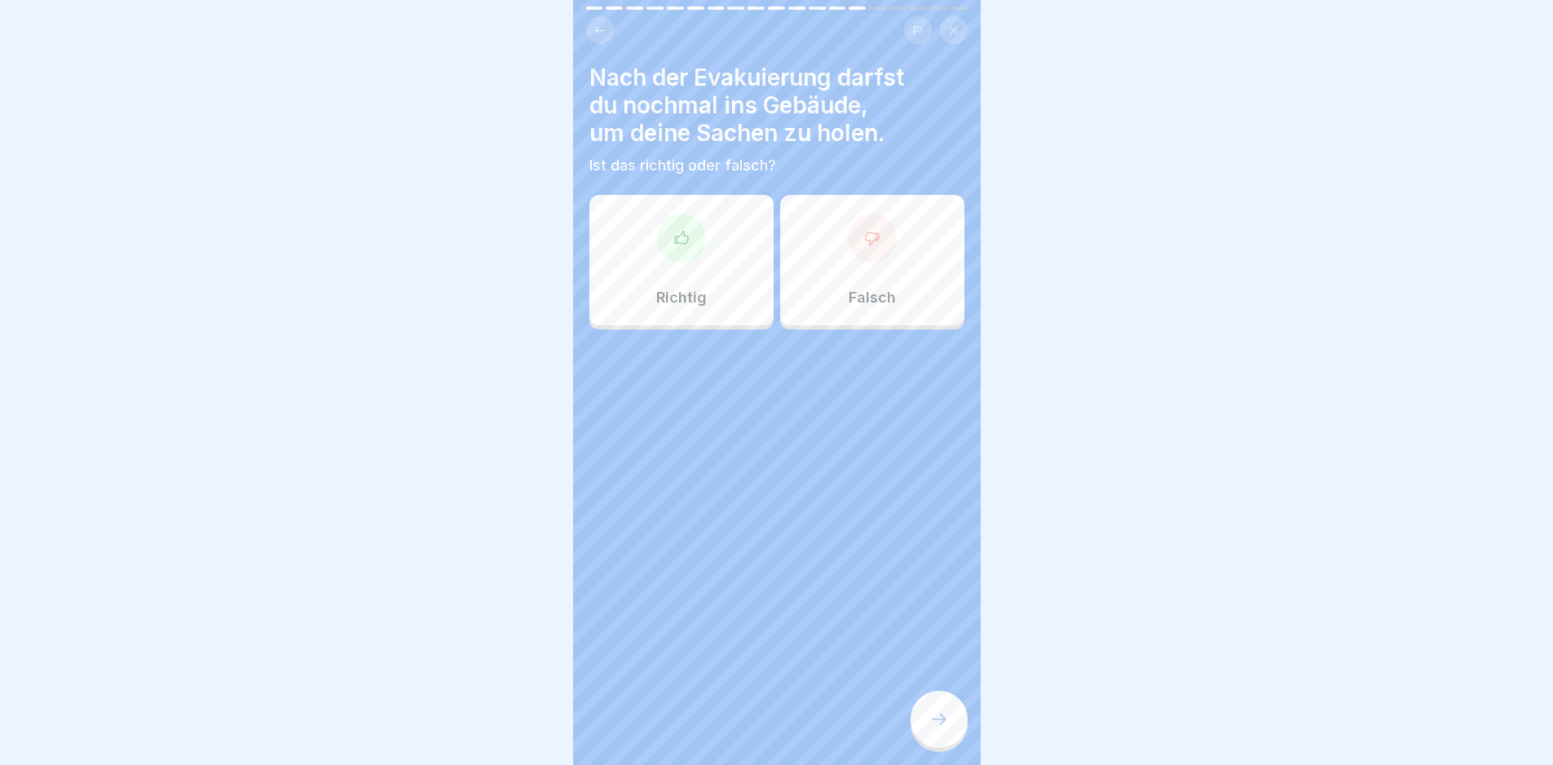
click at [830, 279] on div "Falsch" at bounding box center [872, 260] width 184 height 130
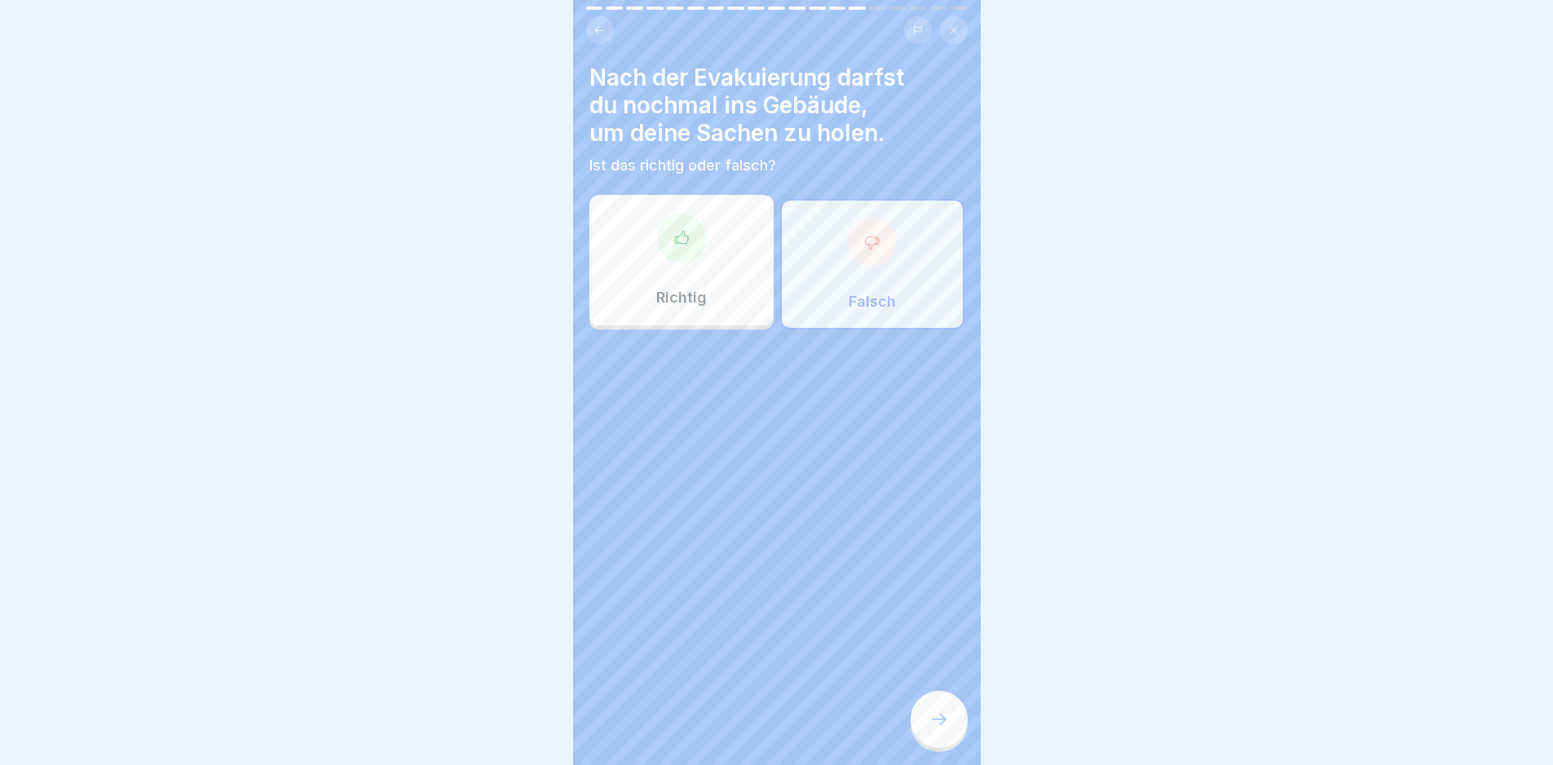
click at [940, 725] on icon at bounding box center [939, 718] width 15 height 11
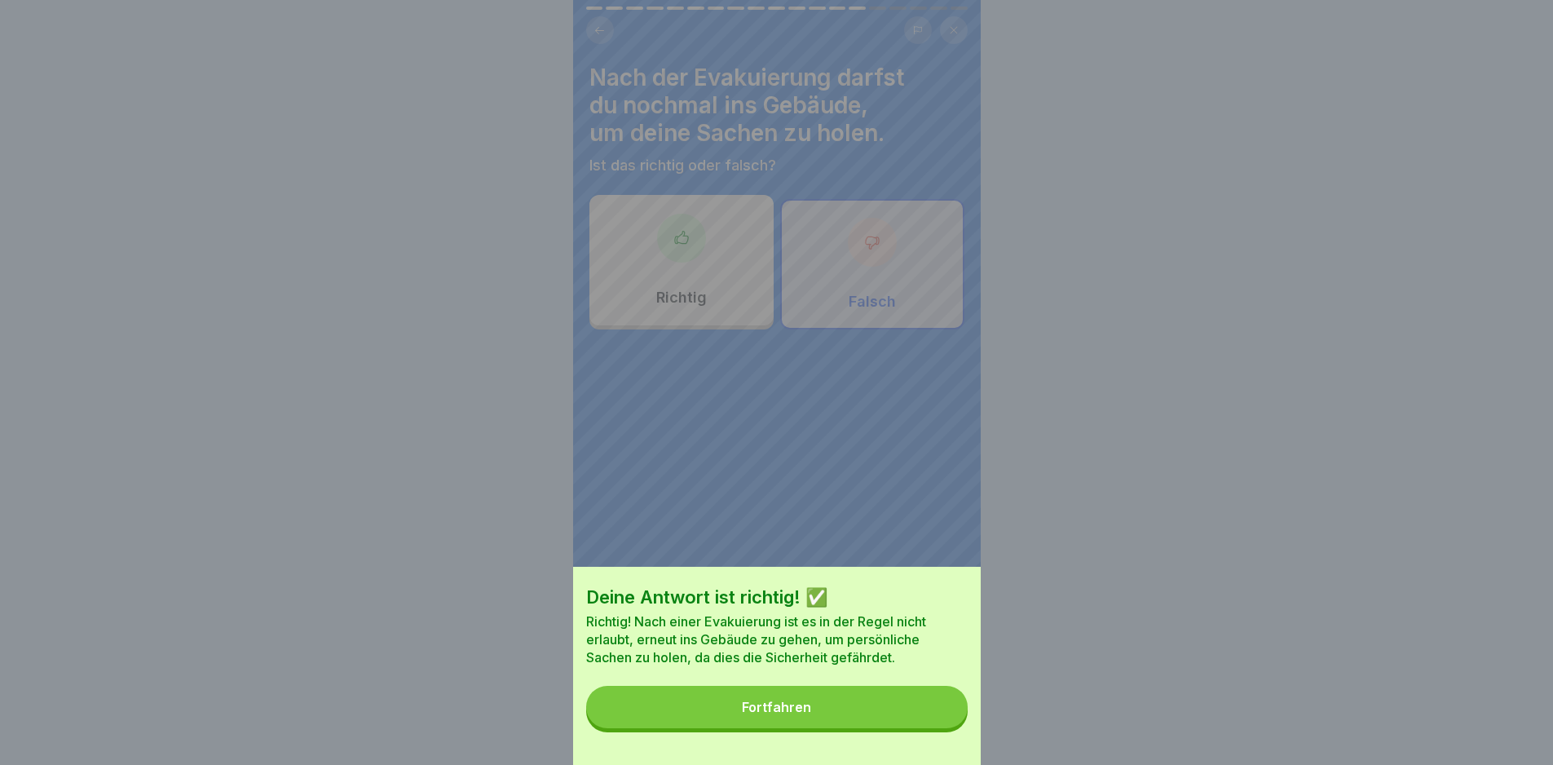
click at [922, 719] on button "Fortfahren" at bounding box center [777, 707] width 382 height 42
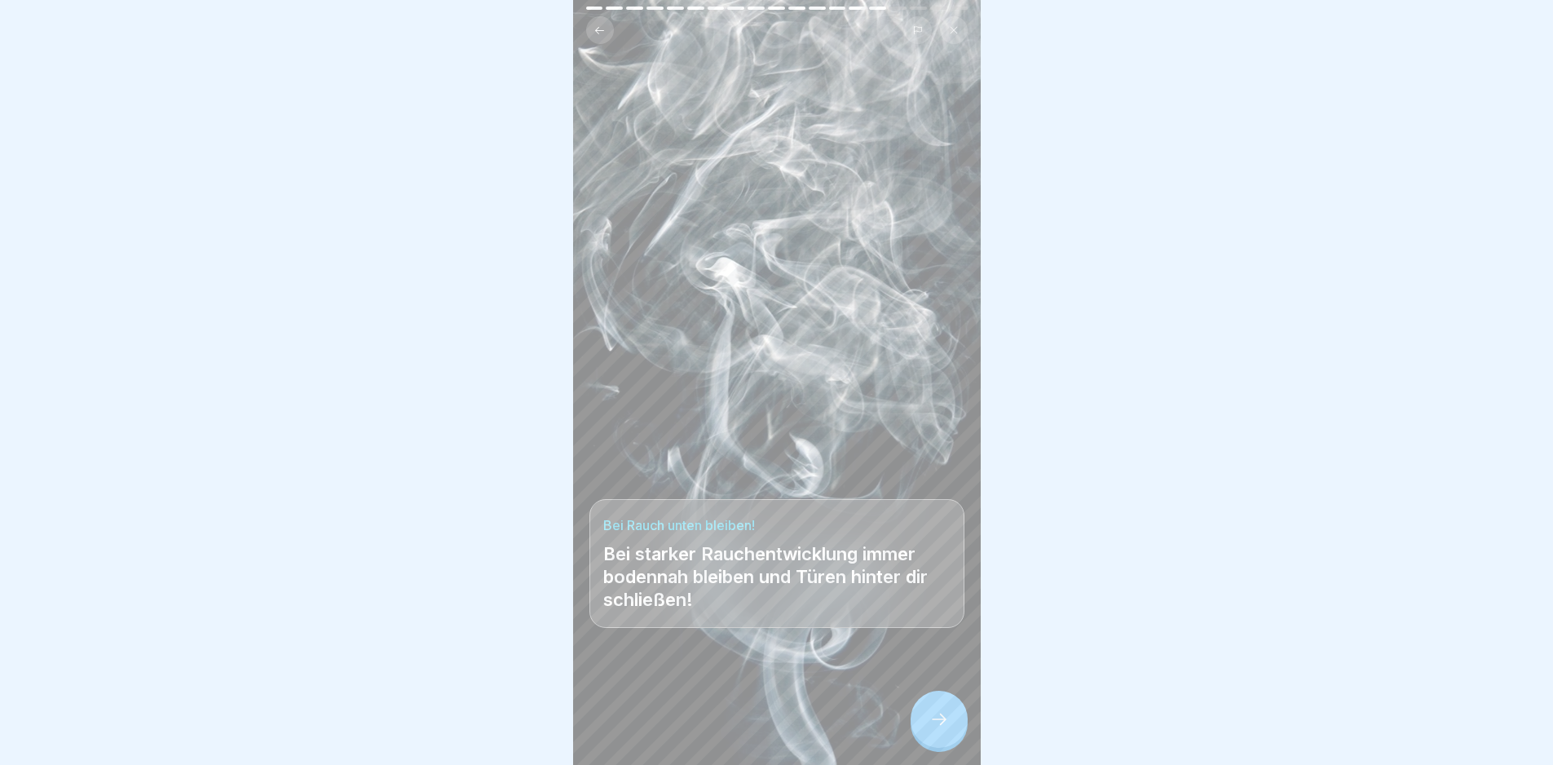
click at [937, 729] on icon at bounding box center [939, 719] width 20 height 20
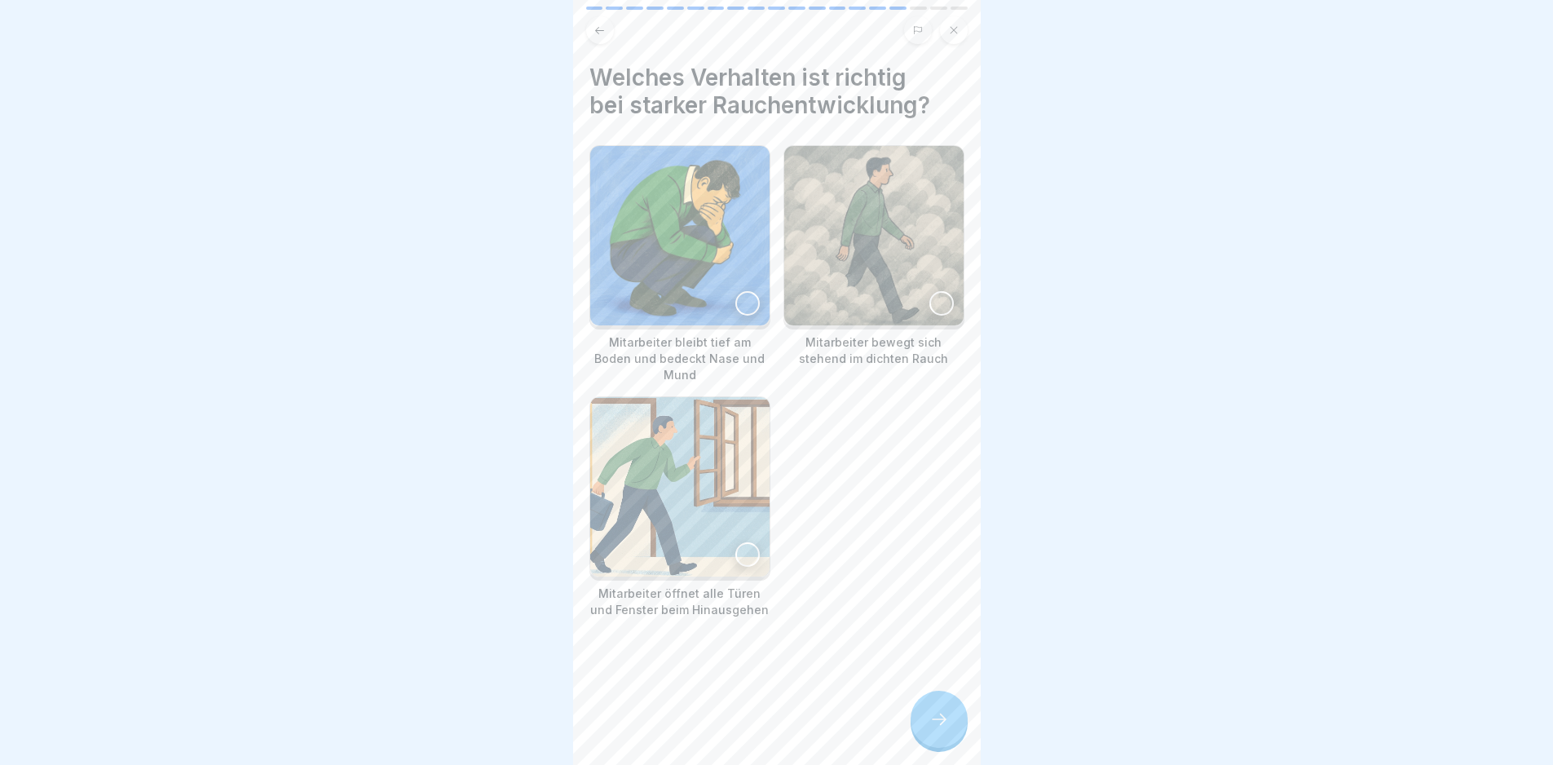
click at [931, 728] on icon at bounding box center [939, 719] width 20 height 20
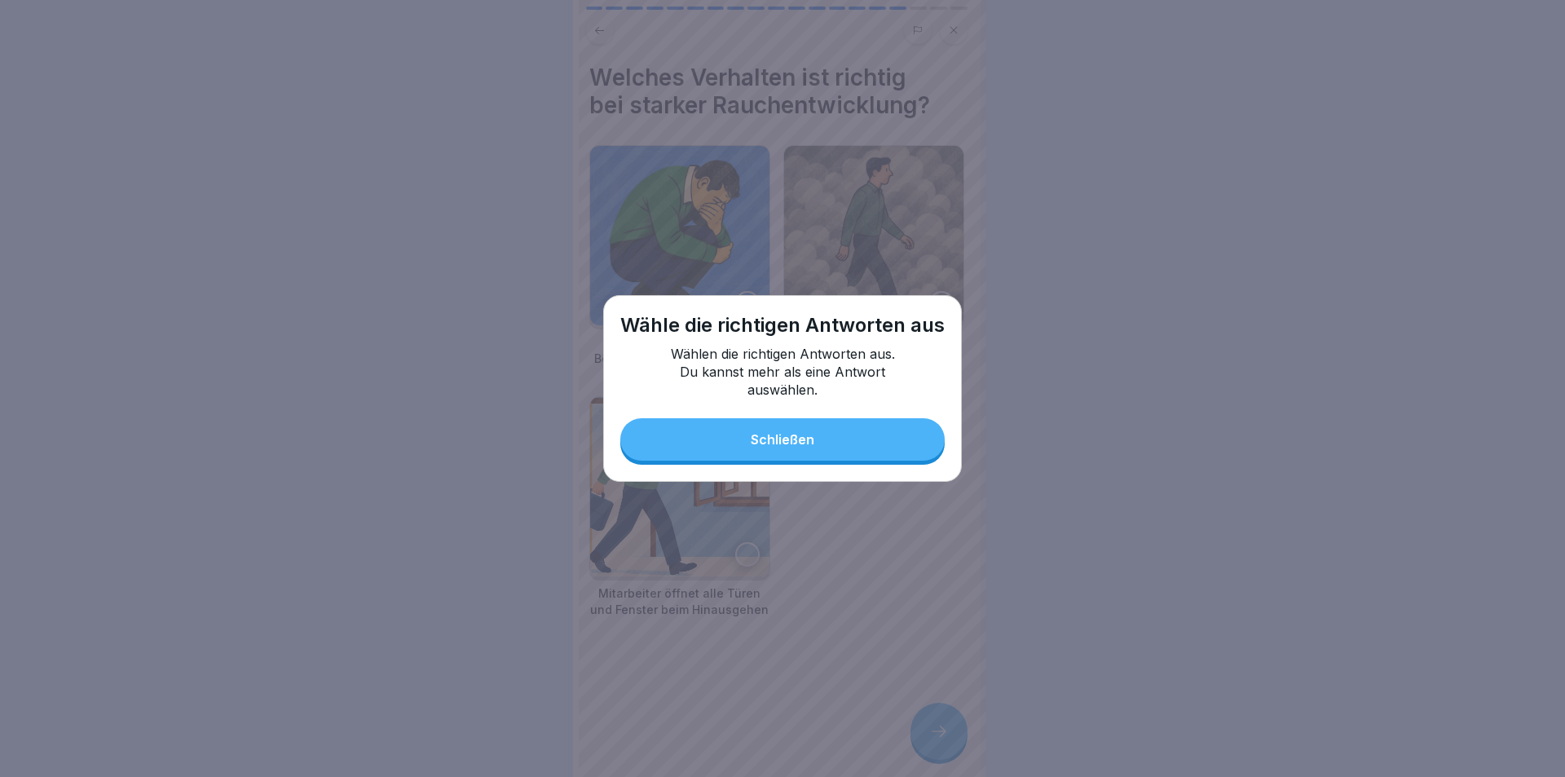
click at [752, 432] on div "Schließen" at bounding box center [783, 439] width 64 height 15
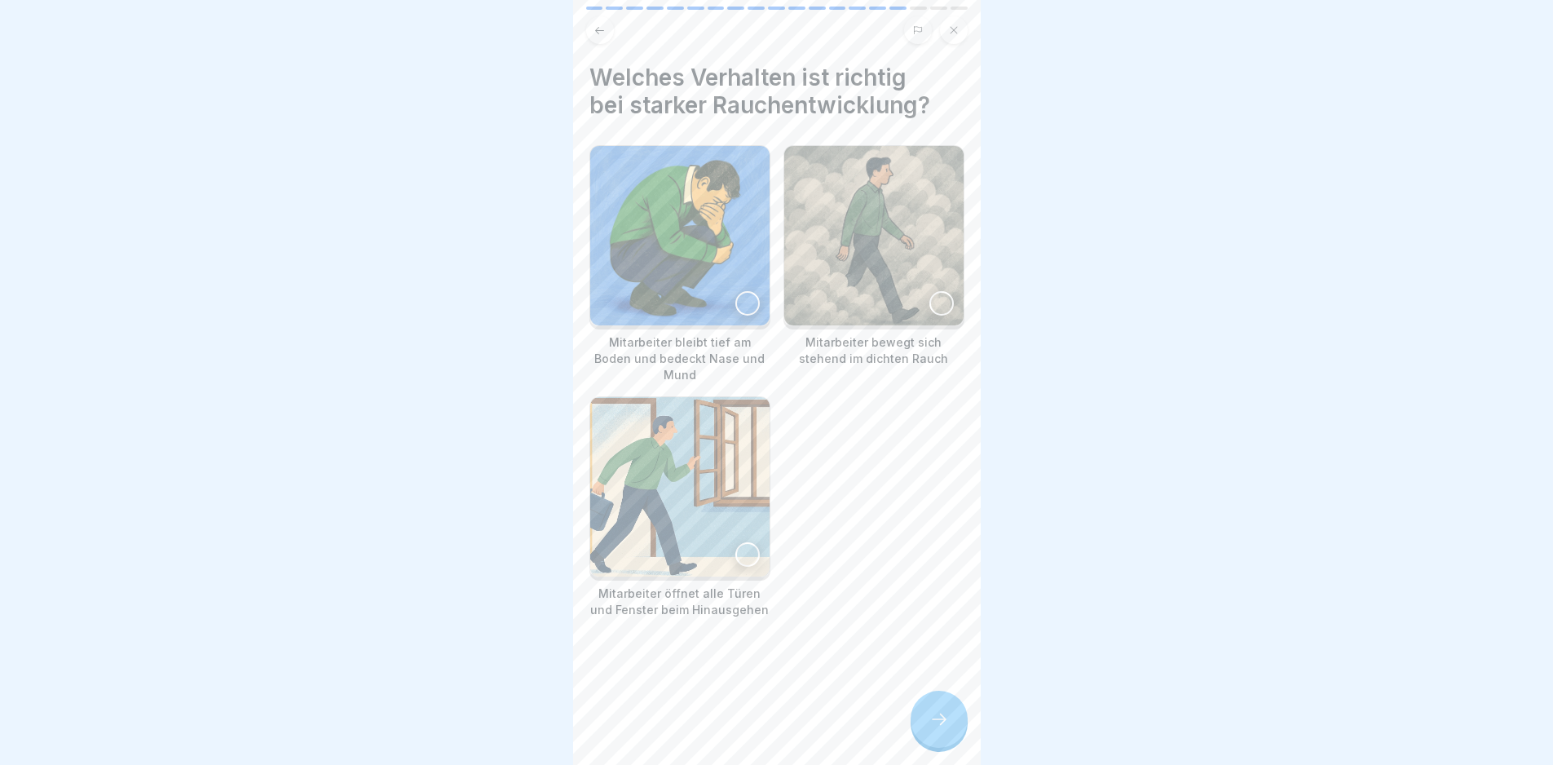
click at [711, 285] on img at bounding box center [679, 235] width 179 height 179
click at [937, 729] on icon at bounding box center [939, 719] width 20 height 20
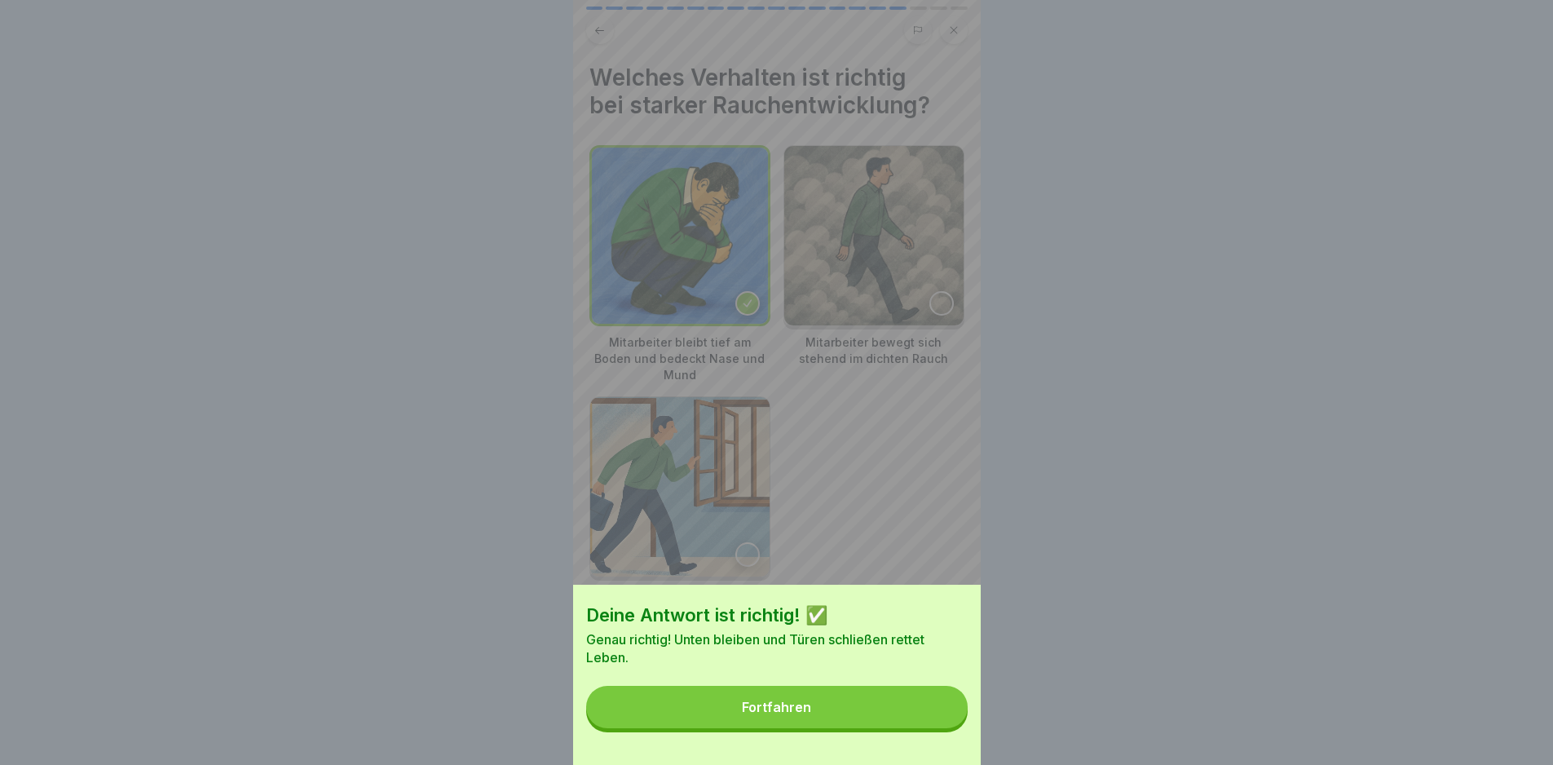
click at [929, 728] on button "Fortfahren" at bounding box center [777, 707] width 382 height 42
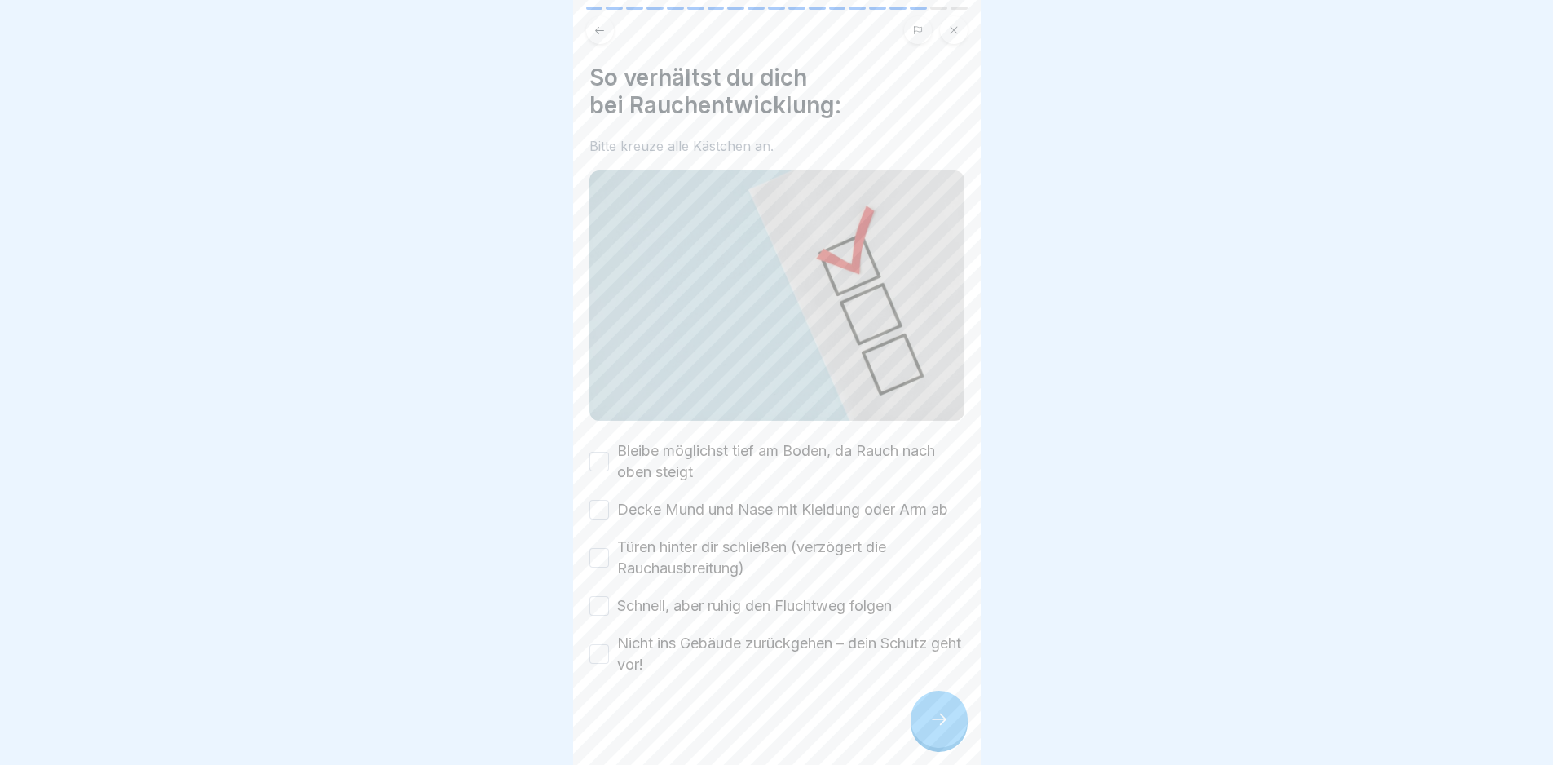
click at [766, 442] on label "Bleibe möglichst tief am Boden, da Rauch nach oben steigt" at bounding box center [790, 461] width 347 height 42
click at [609, 452] on button "Bleibe möglichst tief am Boden, da Rauch nach oben steigt" at bounding box center [599, 462] width 20 height 20
click at [756, 499] on label "Decke Mund und Nase mit Kleidung oder Arm ab" at bounding box center [782, 509] width 331 height 21
click at [609, 500] on button "Decke Mund und Nase mit Kleidung oder Arm ab" at bounding box center [599, 510] width 20 height 20
click at [645, 609] on label "Schnell, aber ruhig den Fluchtweg folgen" at bounding box center [754, 605] width 275 height 21
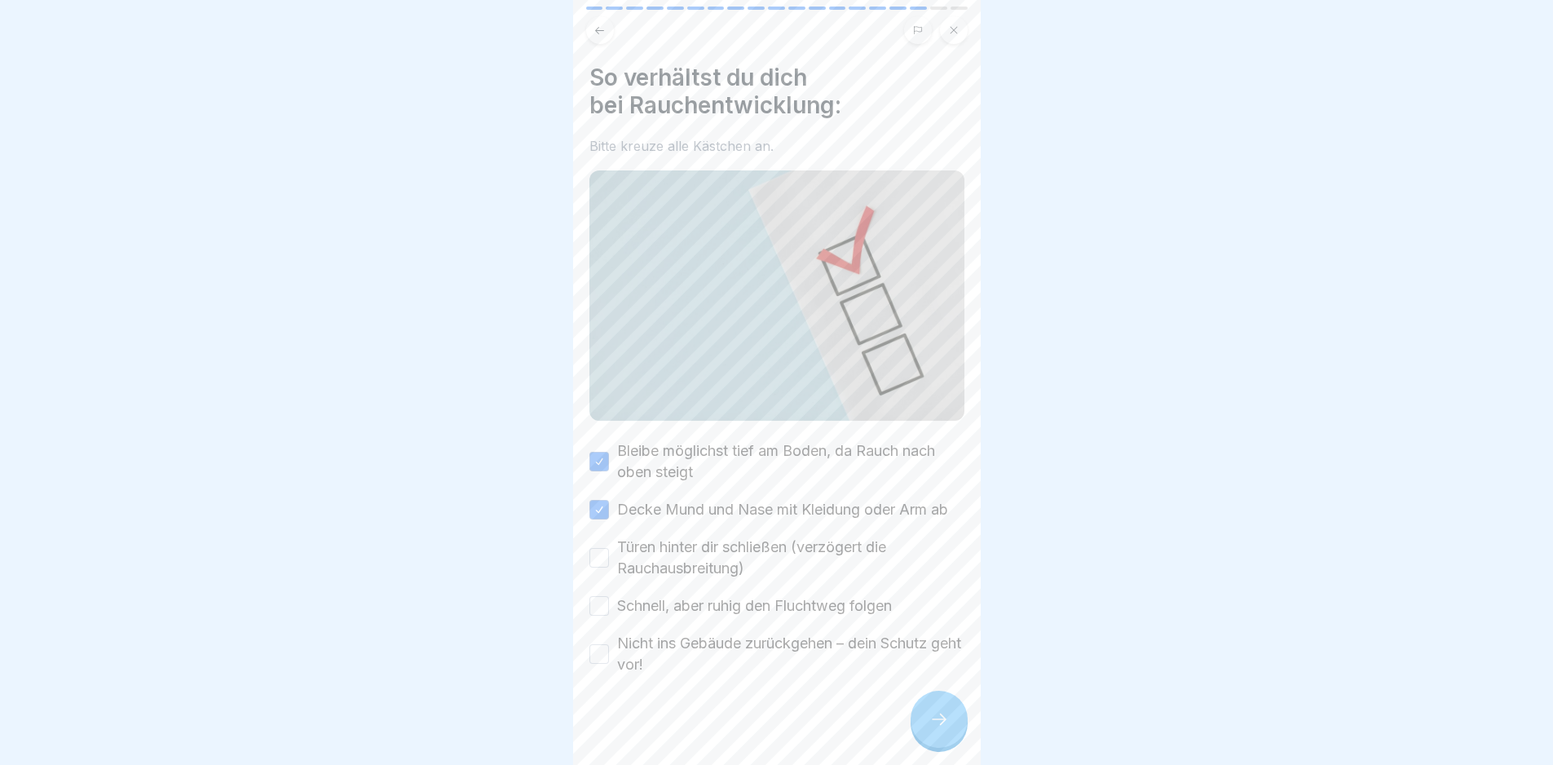
click at [609, 609] on button "Schnell, aber ruhig den Fluchtweg folgen" at bounding box center [599, 606] width 20 height 20
click at [647, 569] on label "Türen hinter dir schließen (verzögert die Rauchausbreitung)" at bounding box center [790, 557] width 347 height 42
click at [609, 567] on button "Türen hinter dir schließen (verzögert die Rauchausbreitung)" at bounding box center [599, 558] width 20 height 20
click at [702, 656] on label "Nicht ins Gebäude zurückgehen – dein Schutz geht vor!" at bounding box center [790, 654] width 347 height 42
click at [609, 656] on button "Nicht ins Gebäude zurückgehen – dein Schutz geht vor!" at bounding box center [599, 654] width 20 height 20
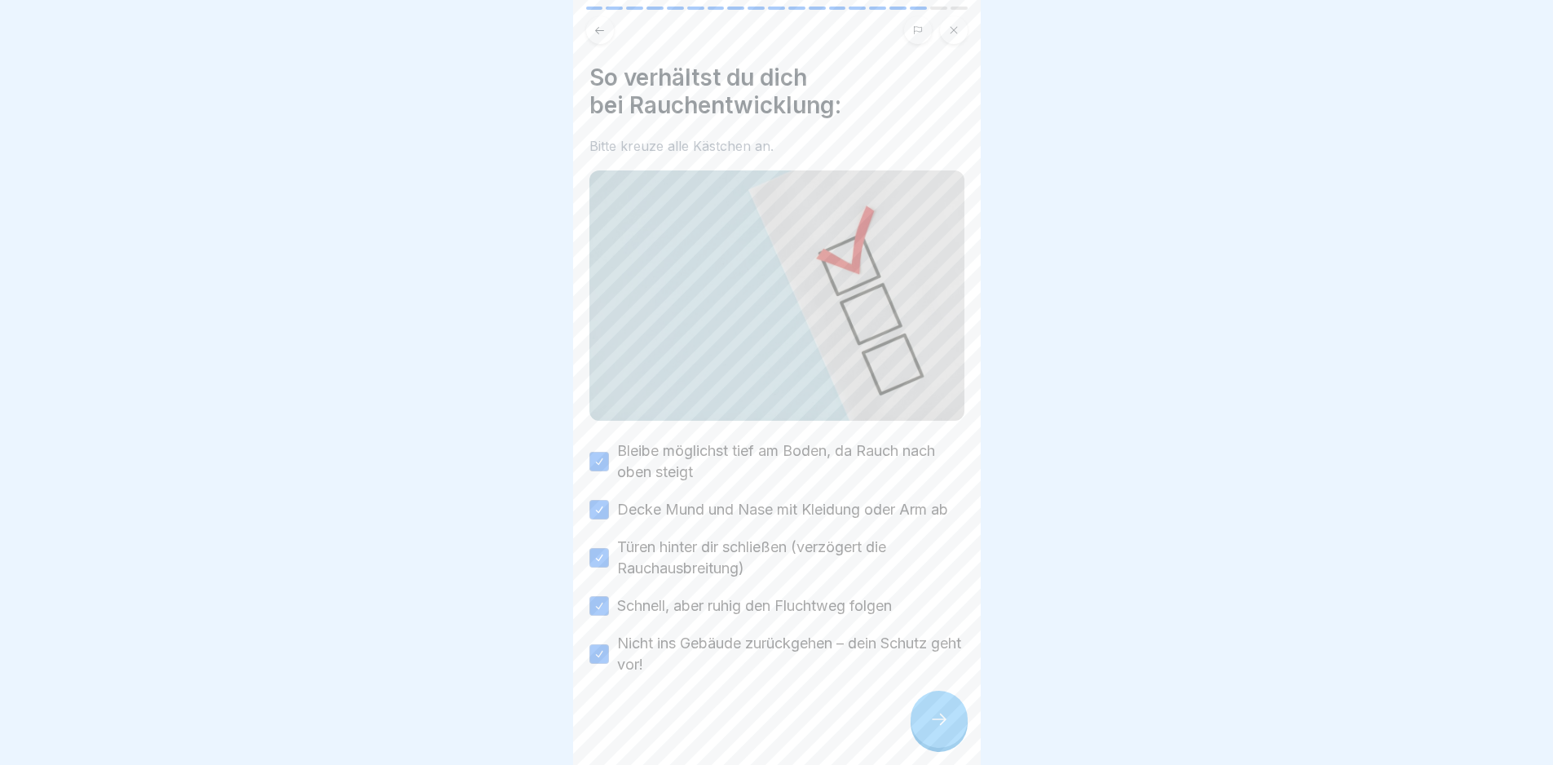
click at [938, 729] on icon at bounding box center [939, 719] width 20 height 20
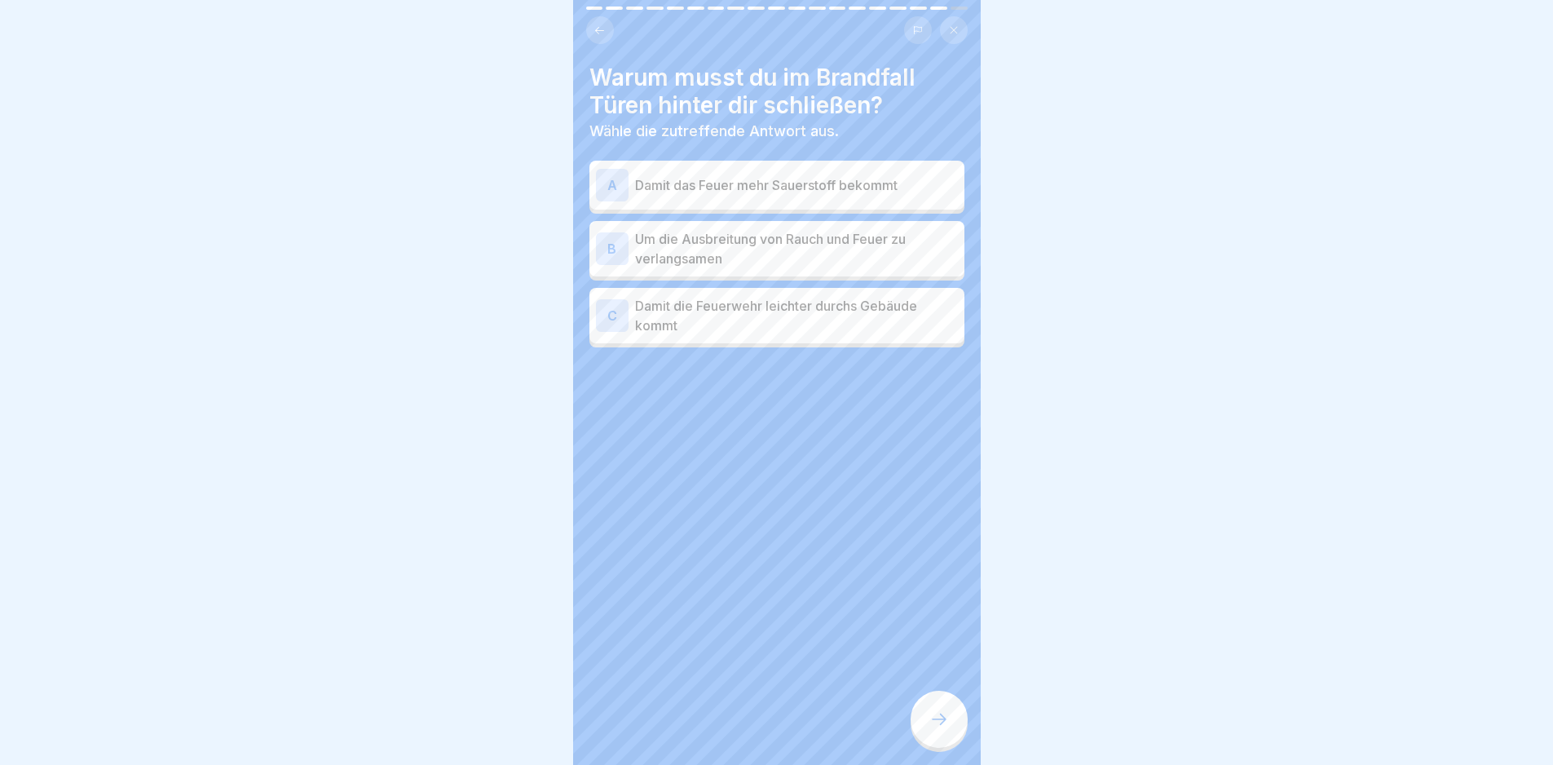
click at [828, 258] on p "Um die Ausbreitung von Rauch und Feuer zu verlangsamen" at bounding box center [796, 248] width 323 height 39
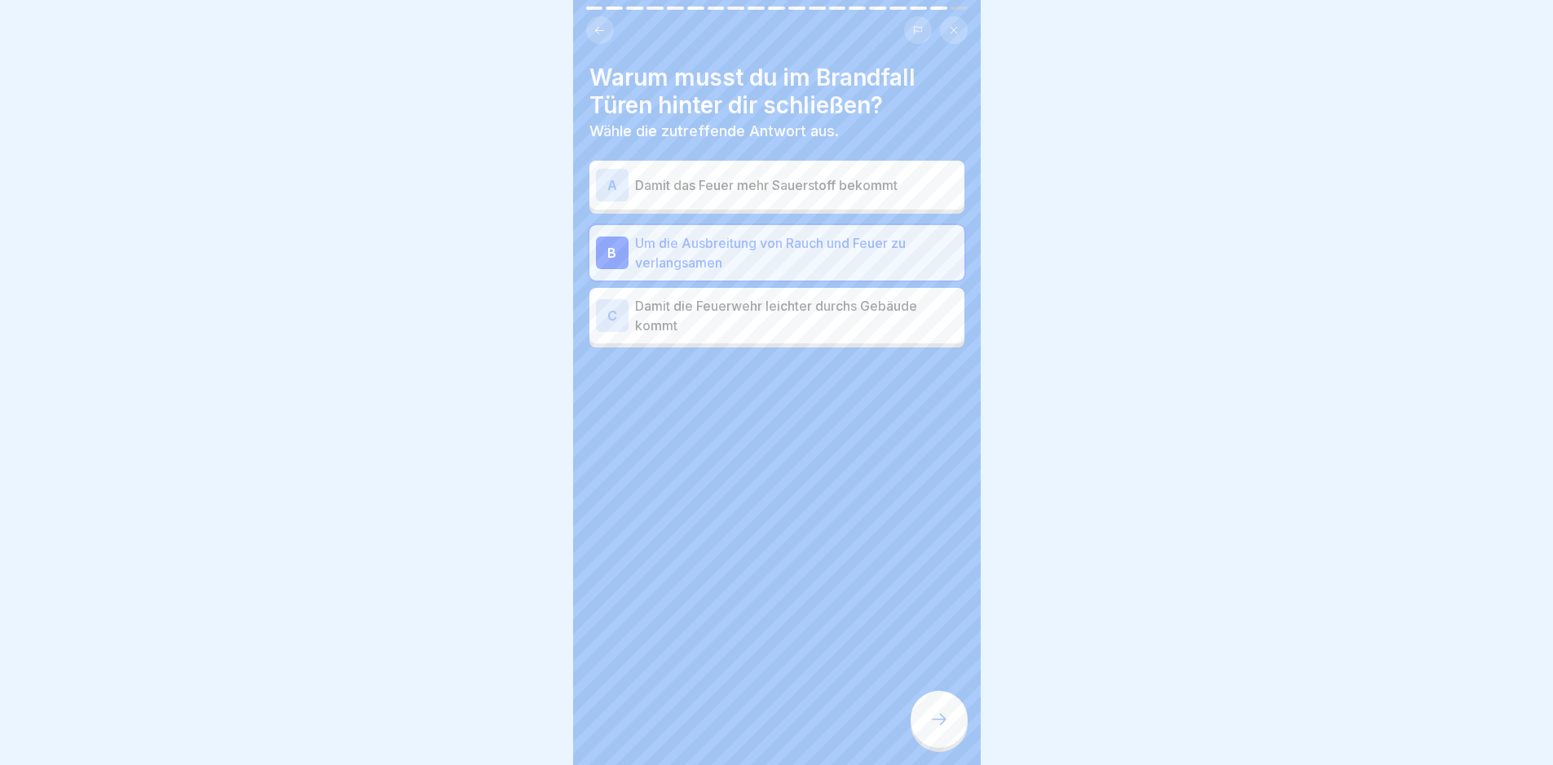
click at [946, 722] on div at bounding box center [939, 719] width 57 height 57
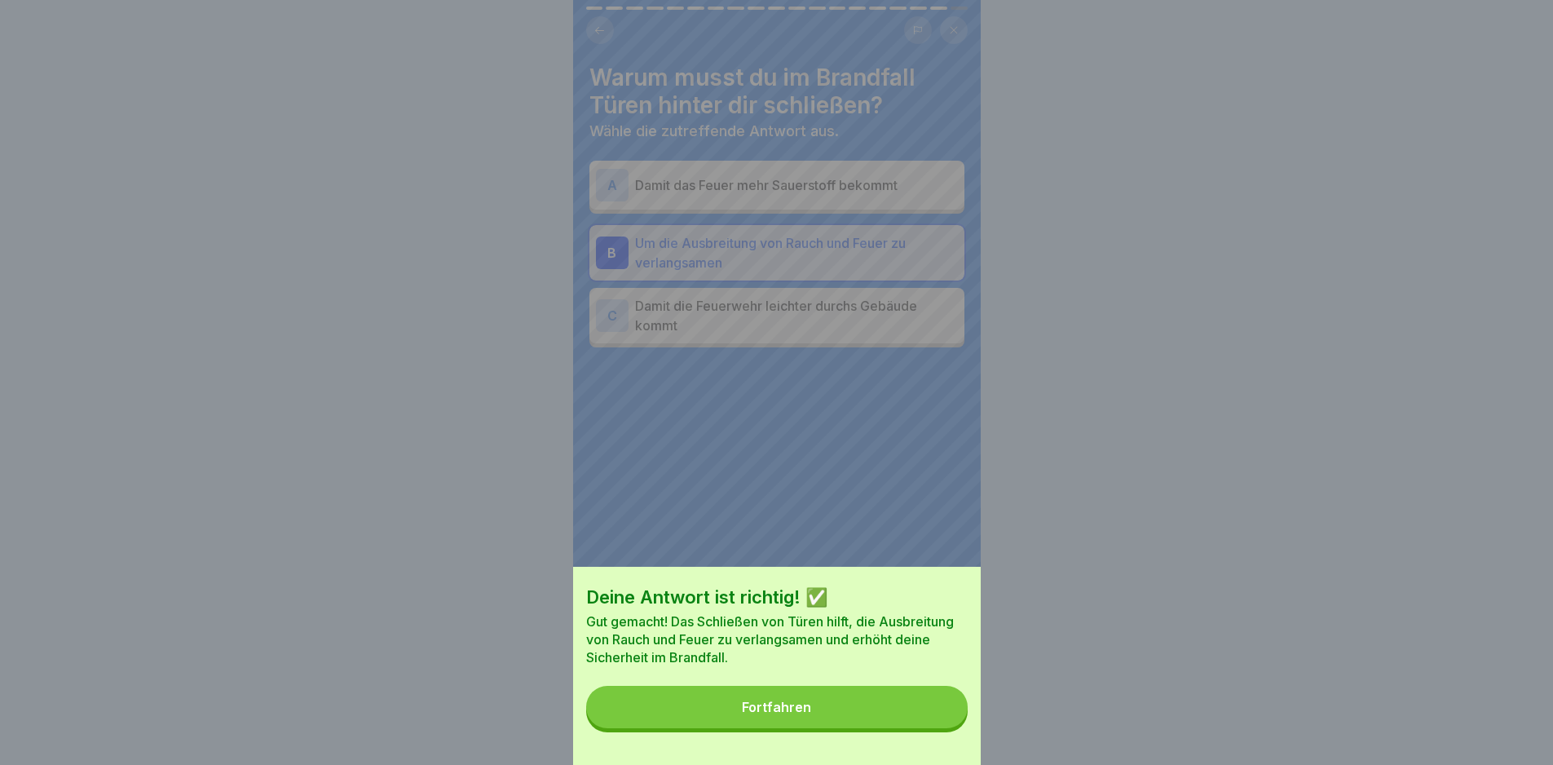
click at [928, 718] on button "Fortfahren" at bounding box center [777, 707] width 382 height 42
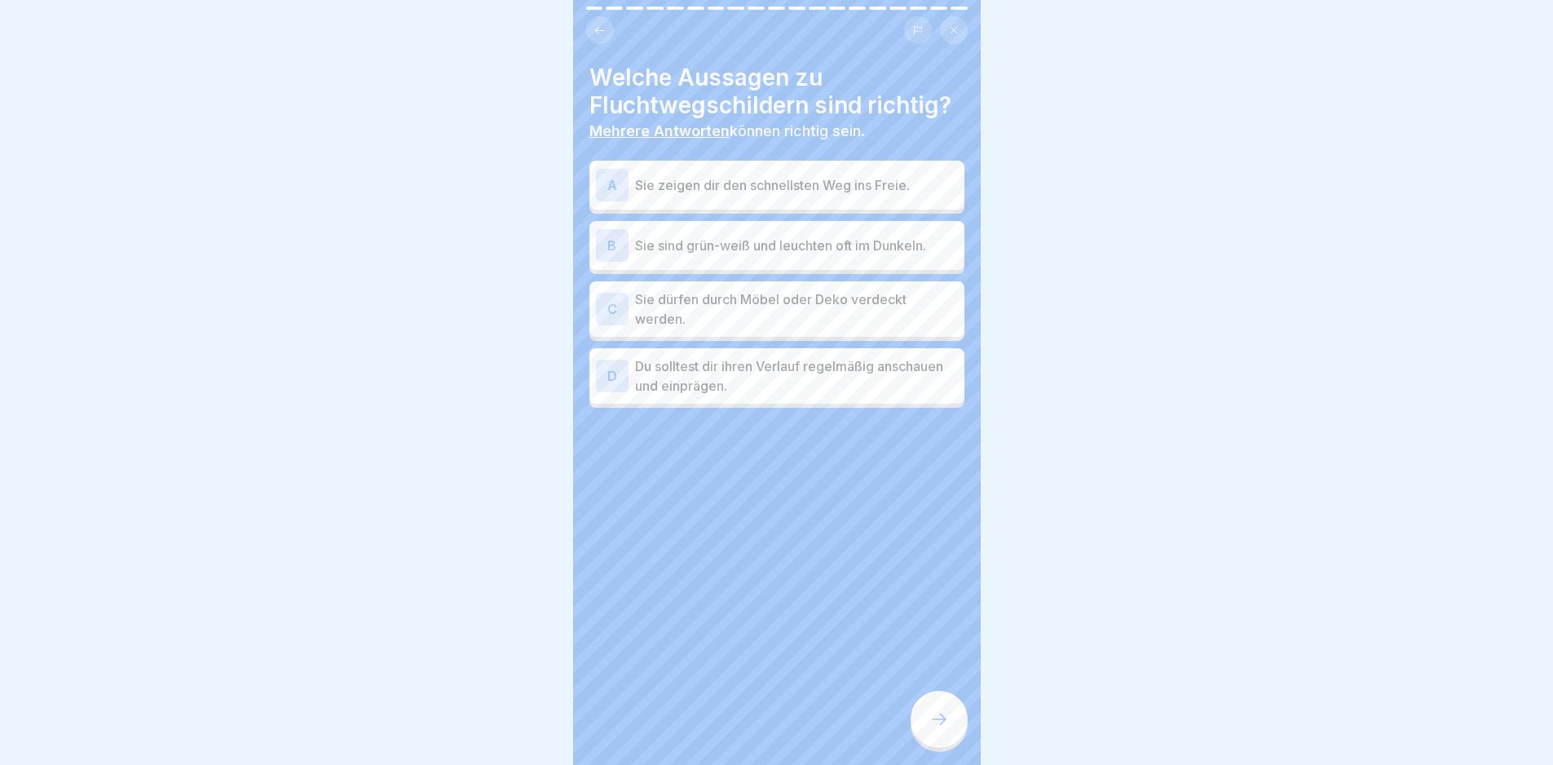
click at [788, 194] on p "Sie zeigen dir den schnellsten Weg ins Freie." at bounding box center [796, 185] width 323 height 20
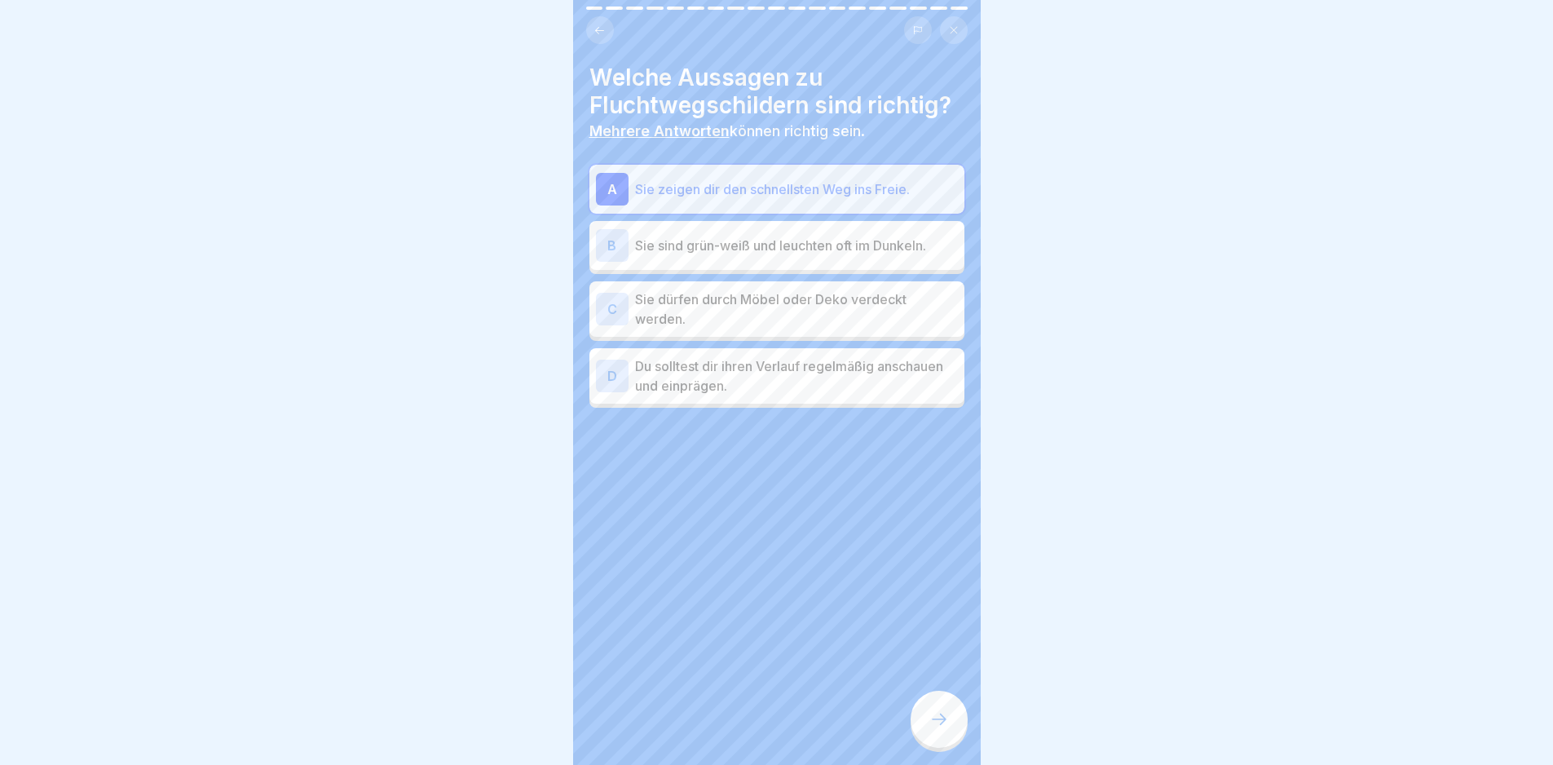
click at [788, 236] on p "Sie sind grün-weiß und leuchten oft im Dunkeln." at bounding box center [796, 246] width 323 height 20
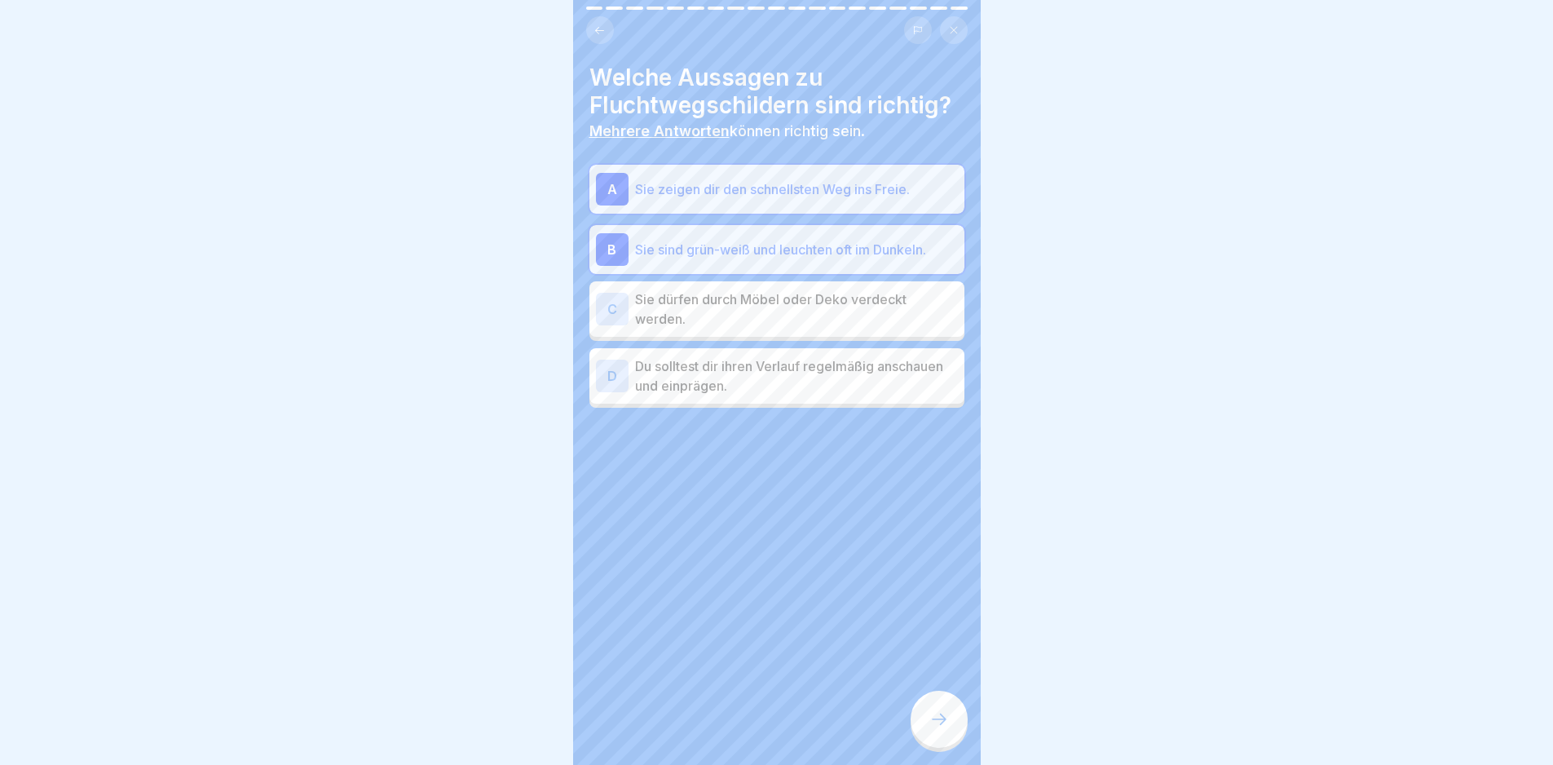
click at [873, 393] on p "Du solltest dir ihren Verlauf regelmäßig anschauen und einprägen." at bounding box center [796, 375] width 323 height 39
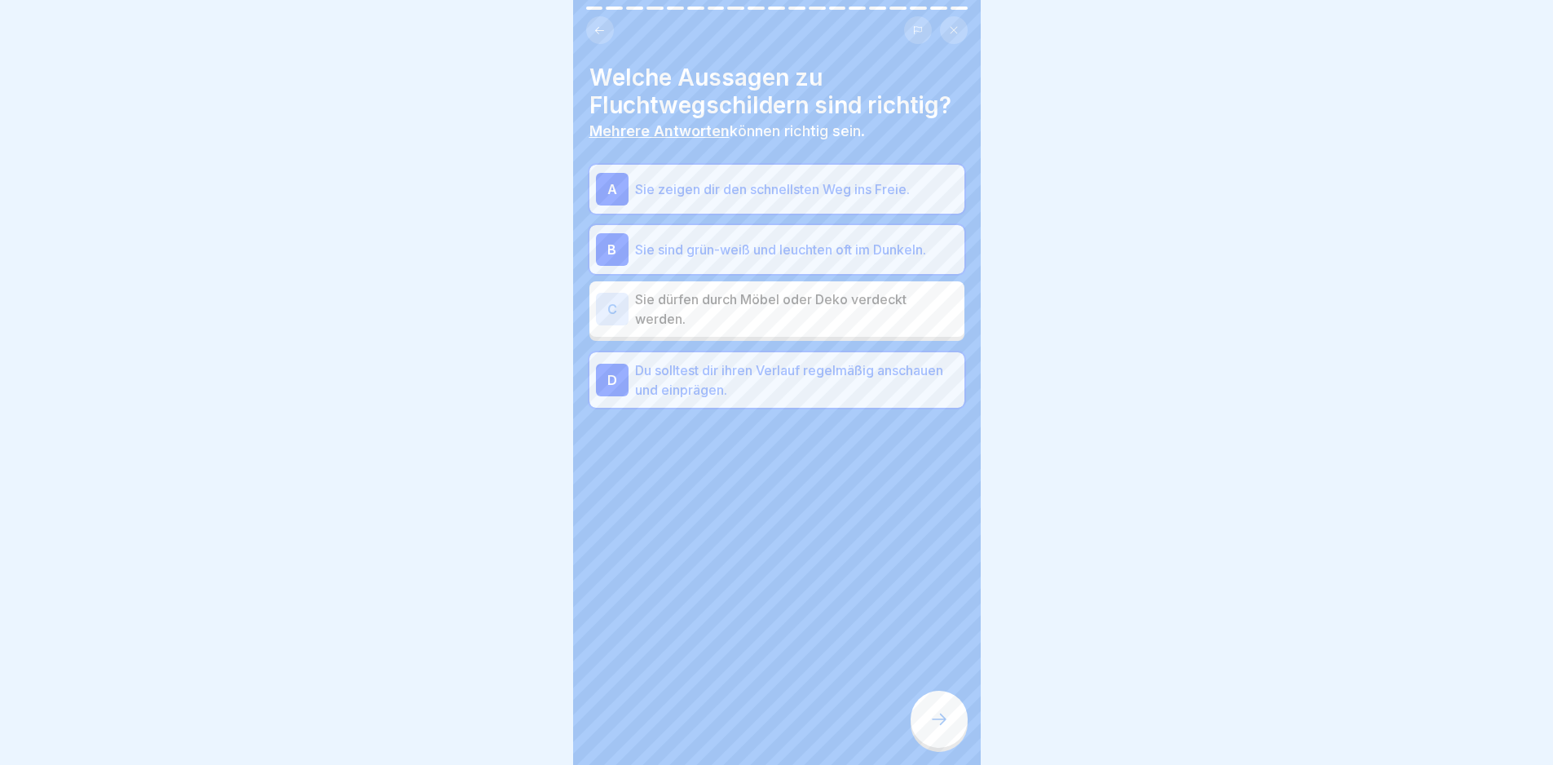
click at [943, 712] on div at bounding box center [939, 719] width 57 height 57
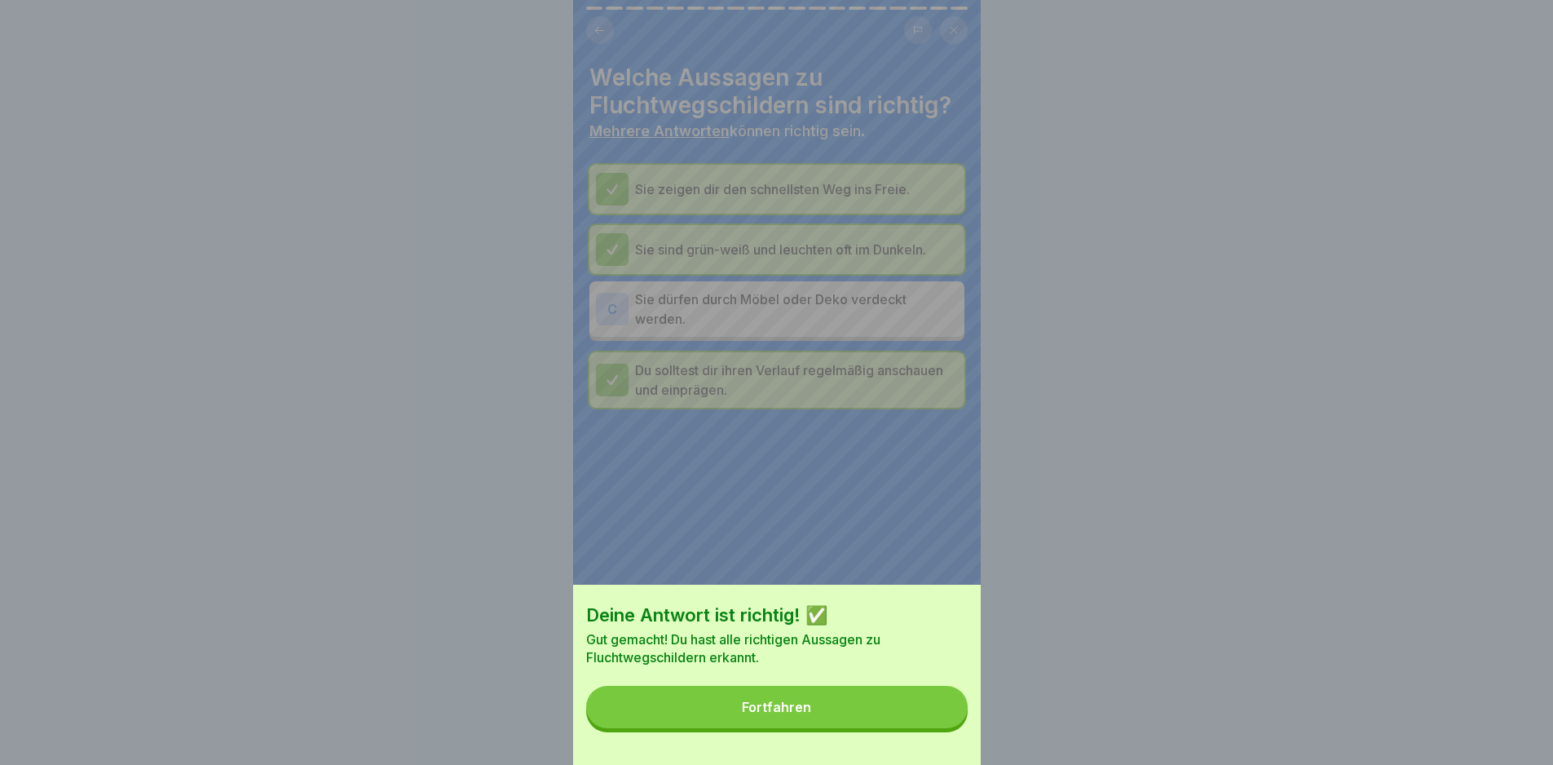
click at [943, 712] on button "Fortfahren" at bounding box center [777, 707] width 382 height 42
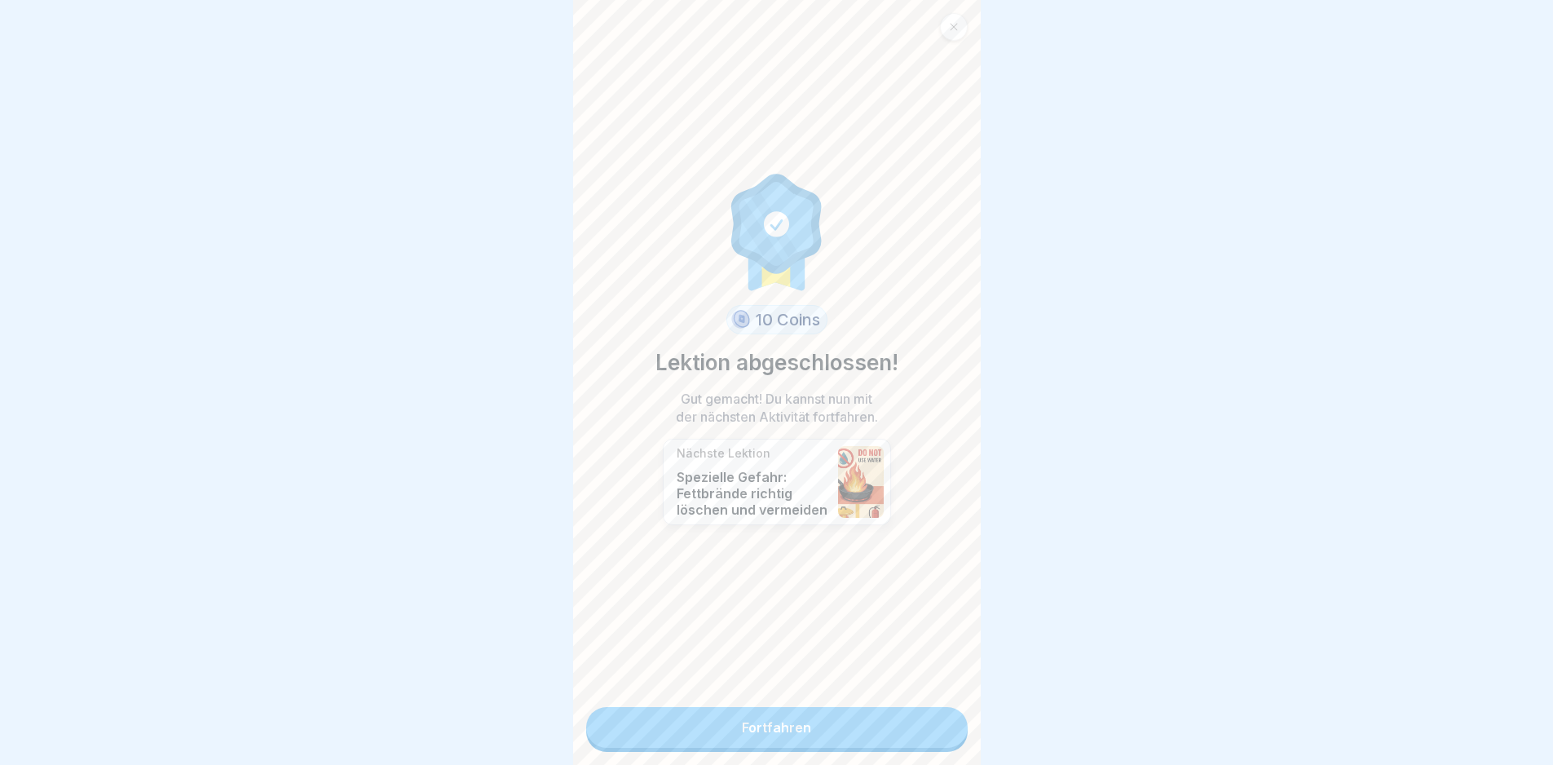
click at [911, 716] on link "Fortfahren" at bounding box center [777, 727] width 382 height 41
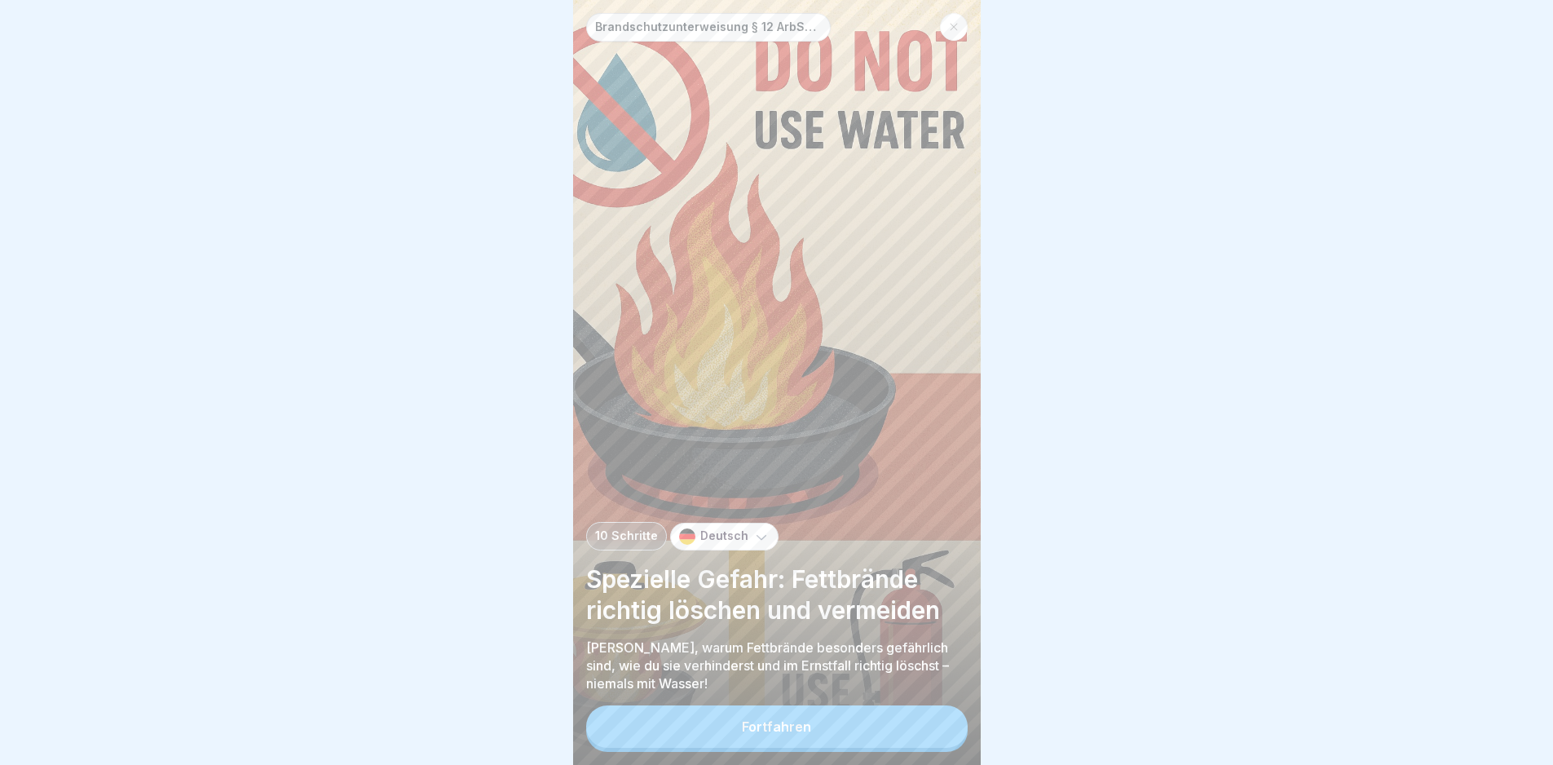
click at [911, 715] on div "Brandschutzunterweisung § 12 ArbSchG 10 Schritte Deutsch Spezielle Gefahr: Fett…" at bounding box center [777, 382] width 408 height 765
click at [914, 725] on button "Fortfahren" at bounding box center [777, 726] width 382 height 42
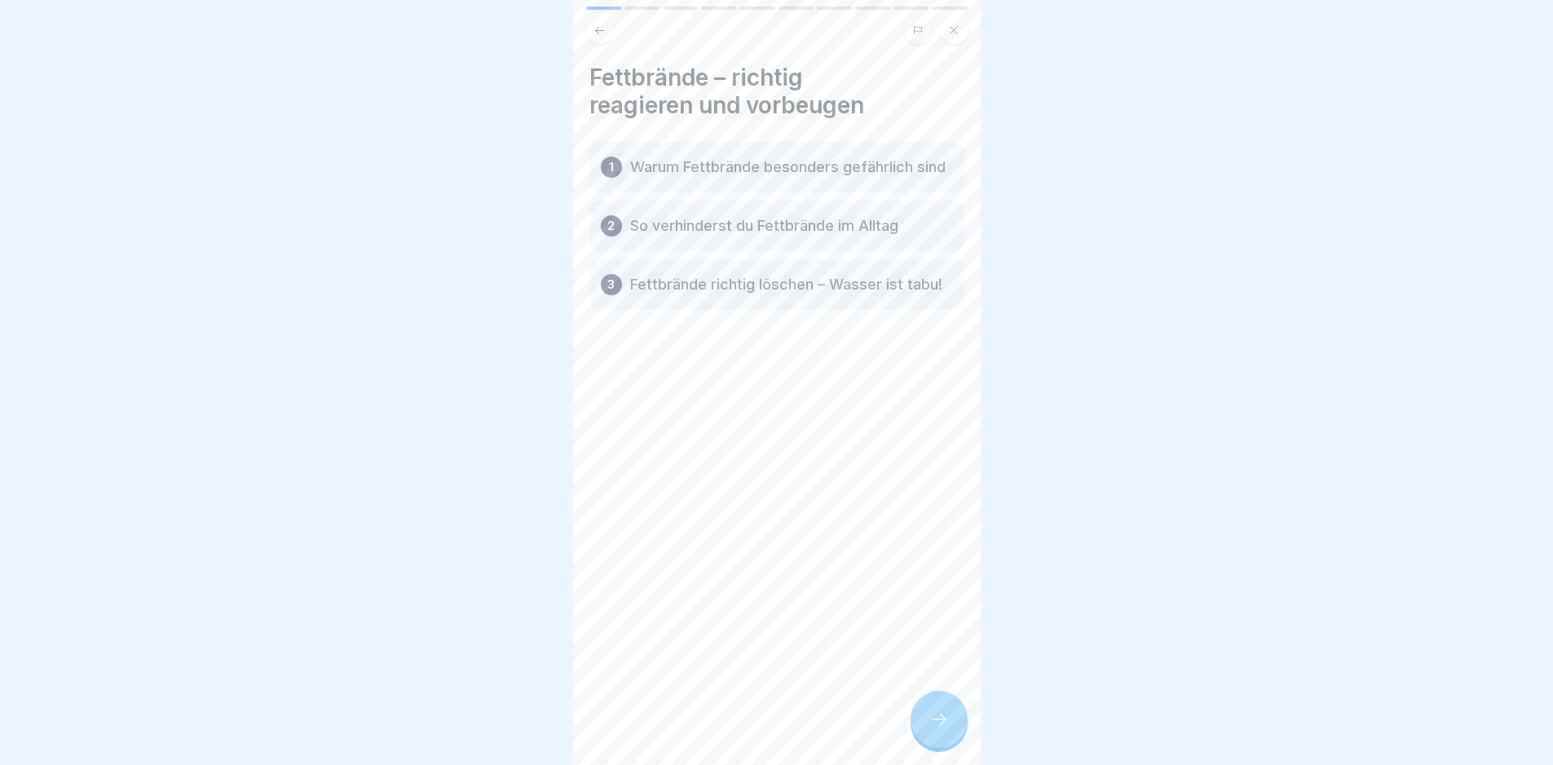
click at [937, 729] on icon at bounding box center [939, 719] width 20 height 20
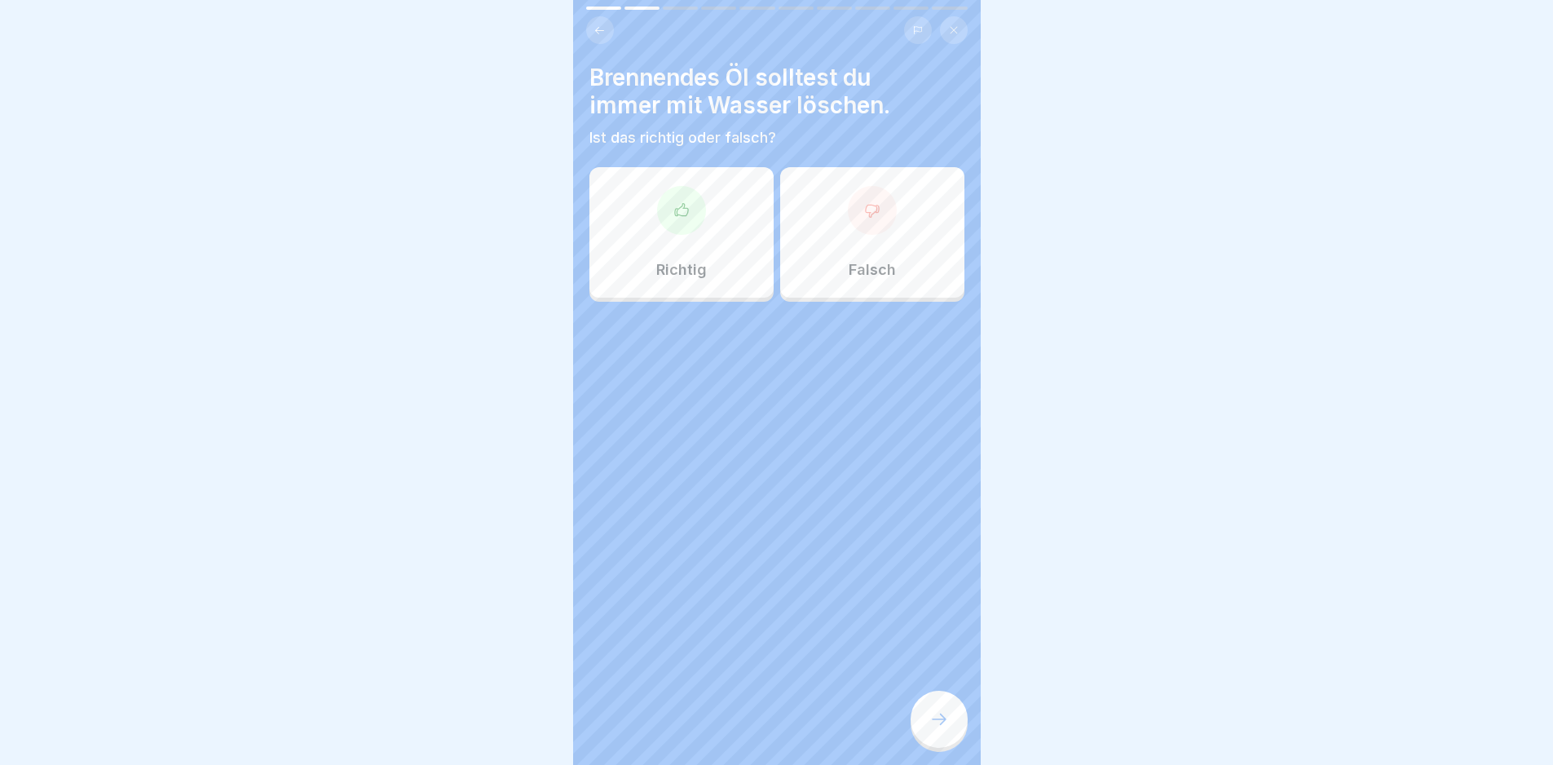
click at [937, 729] on icon at bounding box center [939, 719] width 20 height 20
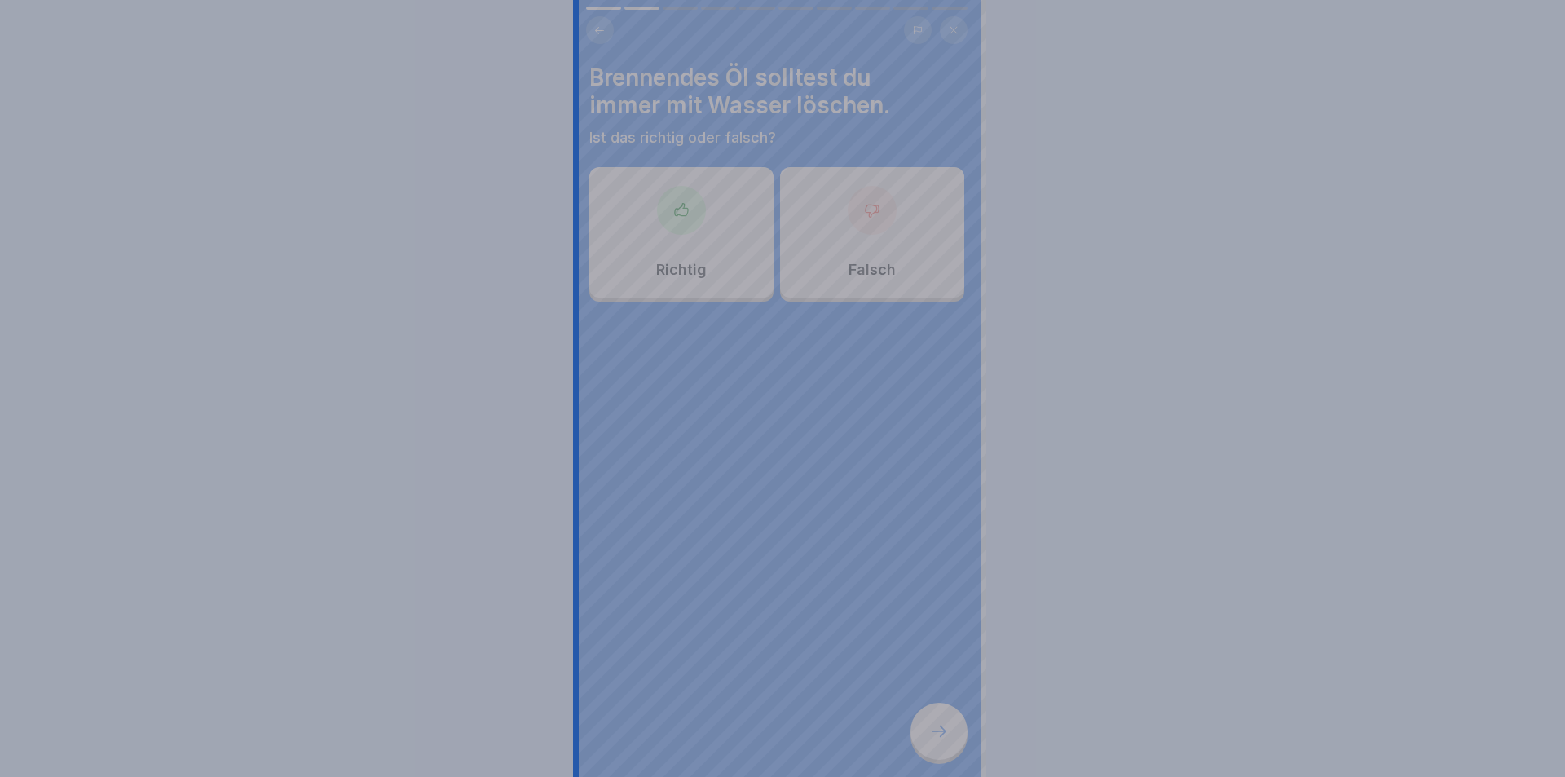
click at [937, 736] on div at bounding box center [782, 388] width 1565 height 777
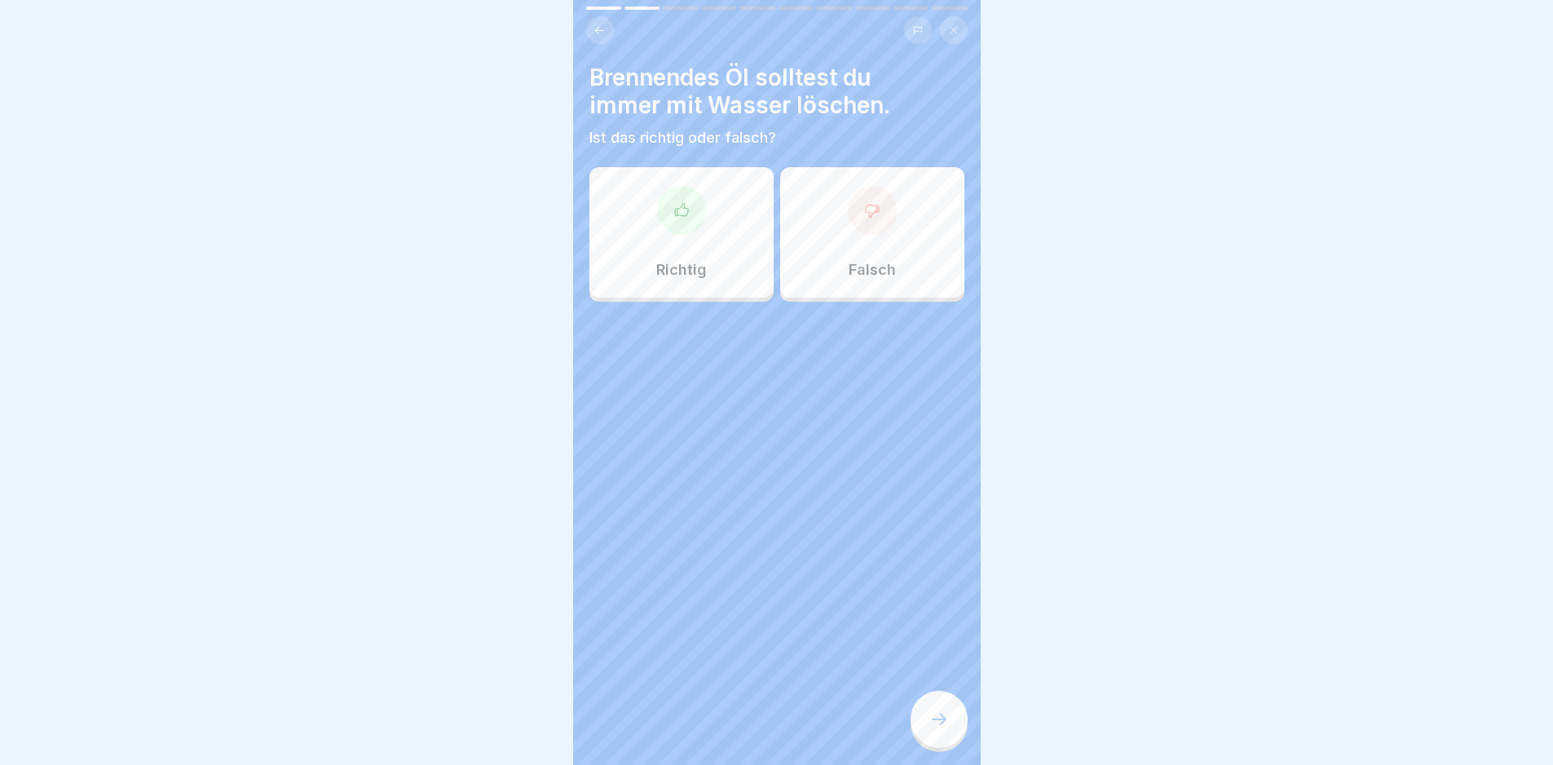
click at [880, 295] on div "Falsch" at bounding box center [872, 232] width 184 height 130
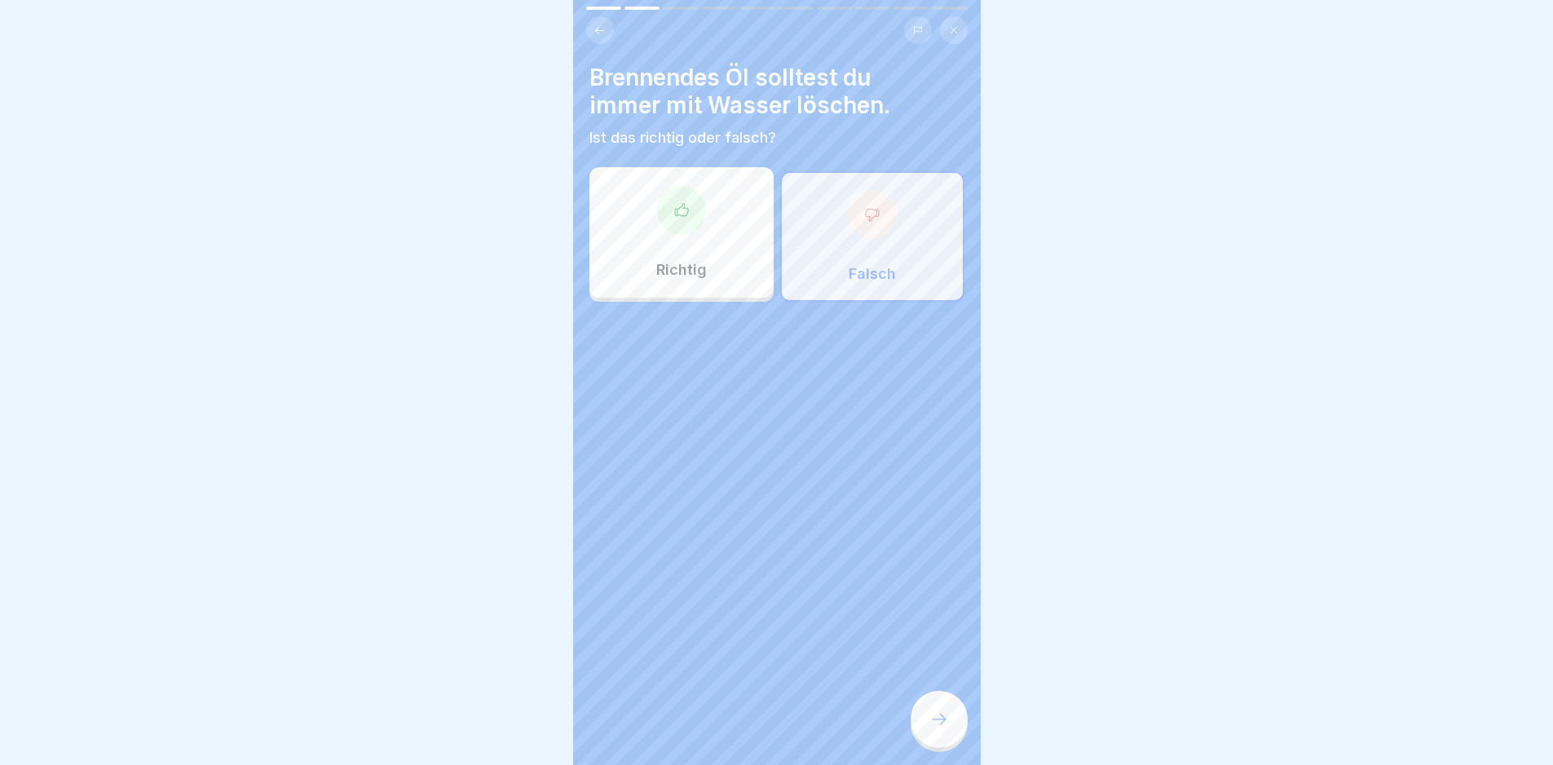
click at [941, 720] on div at bounding box center [939, 719] width 57 height 57
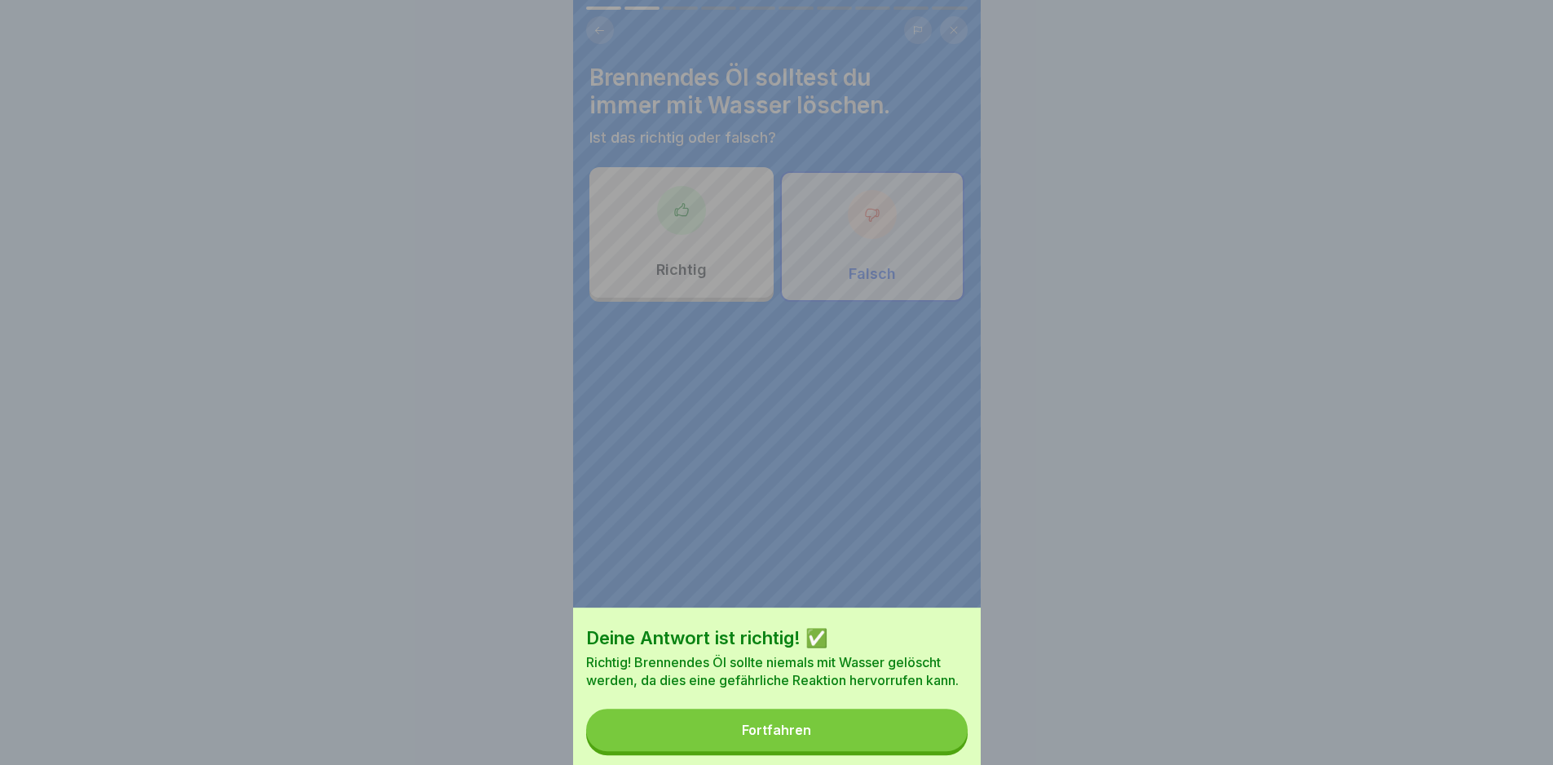
click at [941, 720] on button "Fortfahren" at bounding box center [777, 729] width 382 height 42
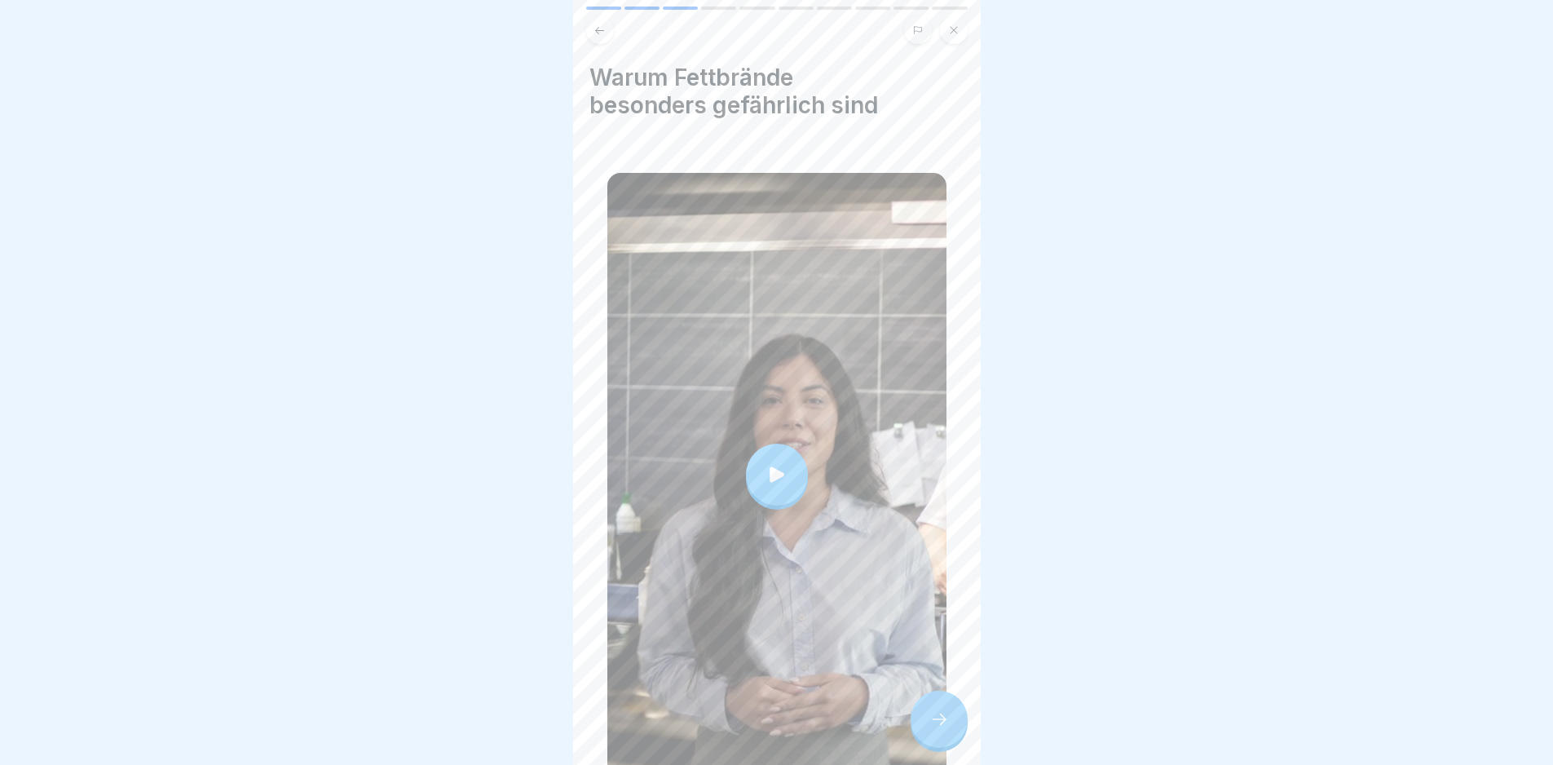
click at [882, 356] on div at bounding box center [776, 474] width 339 height 603
click at [949, 731] on div at bounding box center [939, 719] width 57 height 57
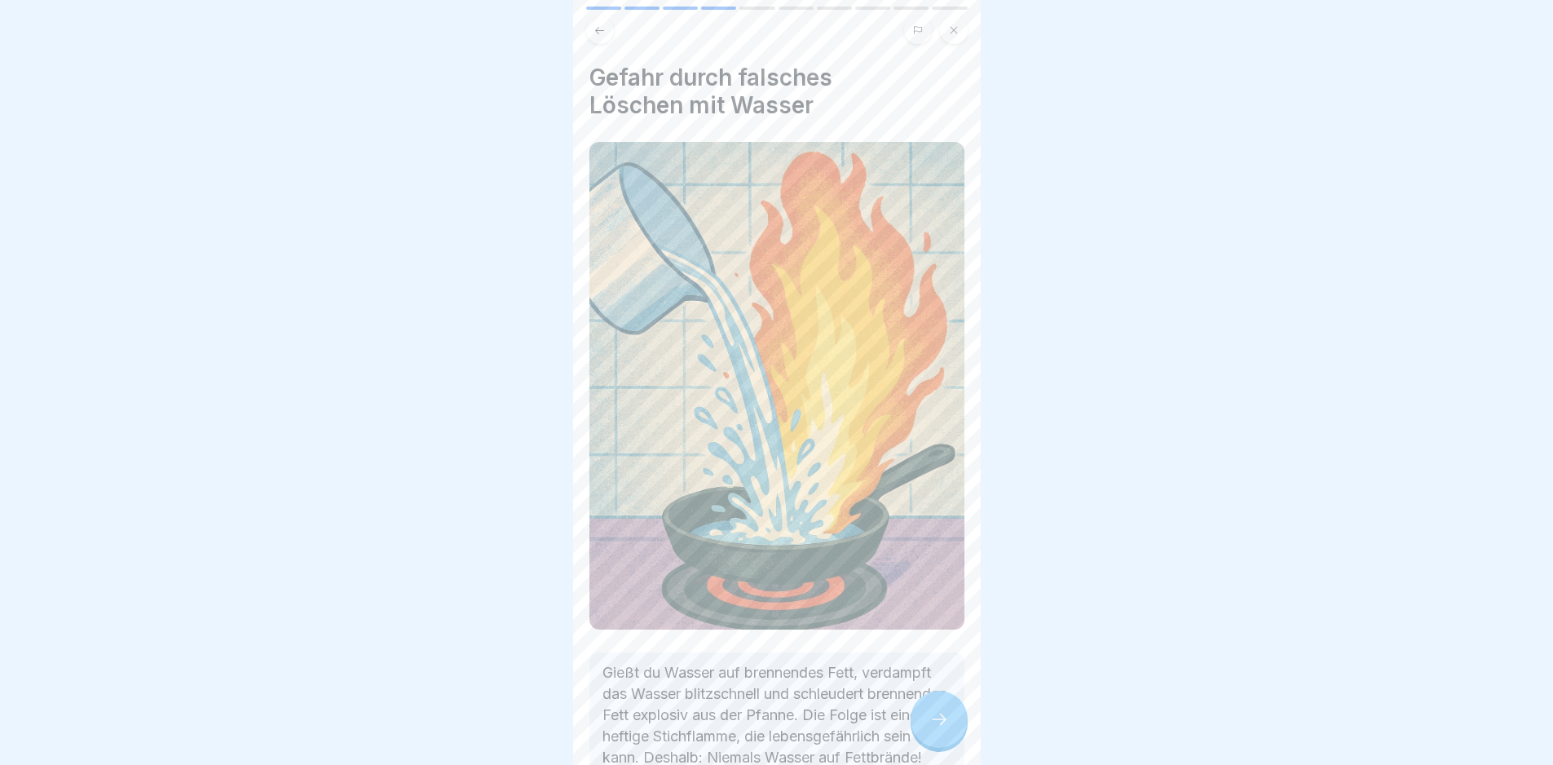
click at [949, 731] on div at bounding box center [939, 719] width 57 height 57
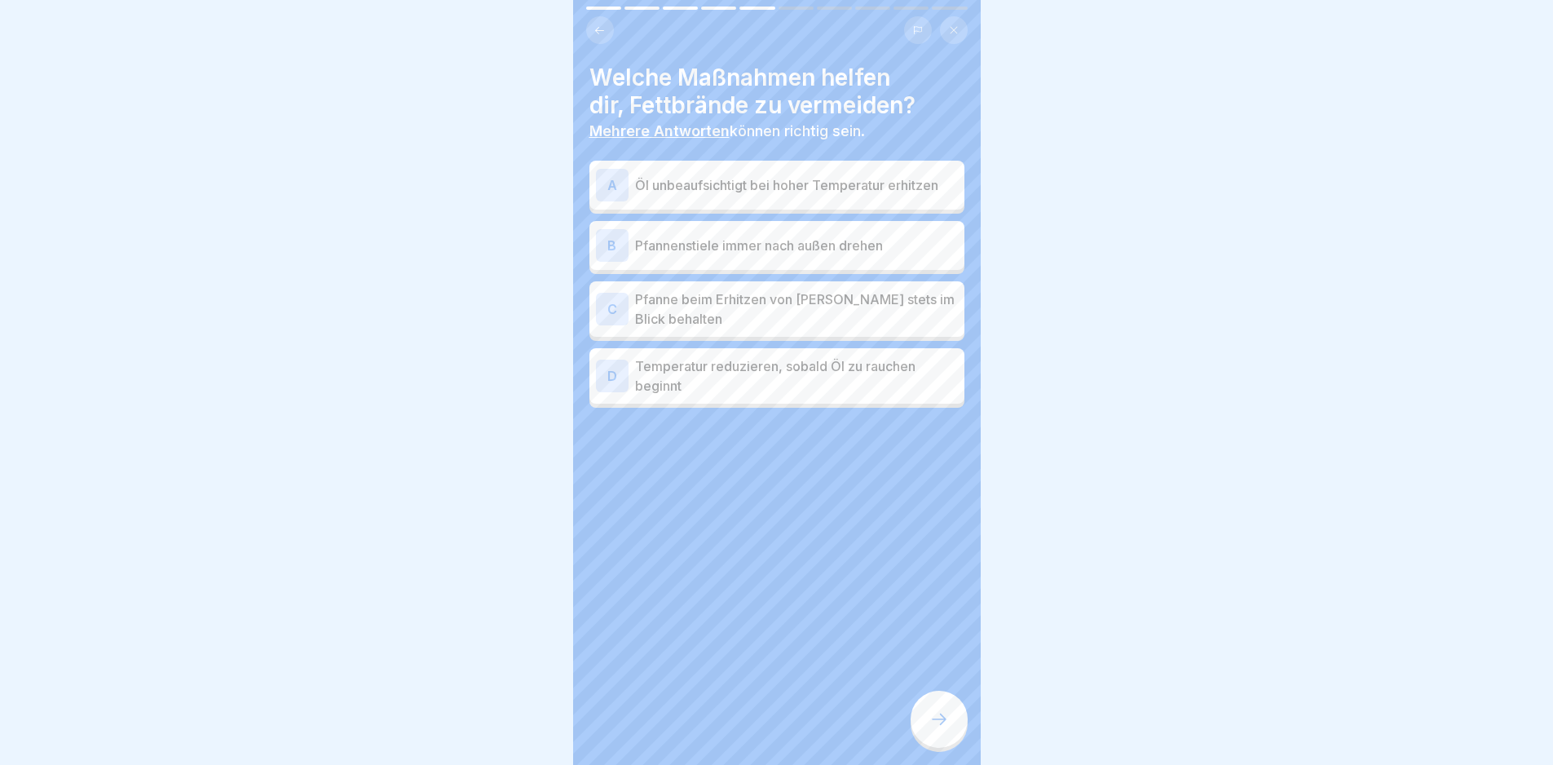
click at [833, 296] on p "Pfanne beim Erhitzen von [PERSON_NAME] stets im Blick behalten" at bounding box center [796, 308] width 323 height 39
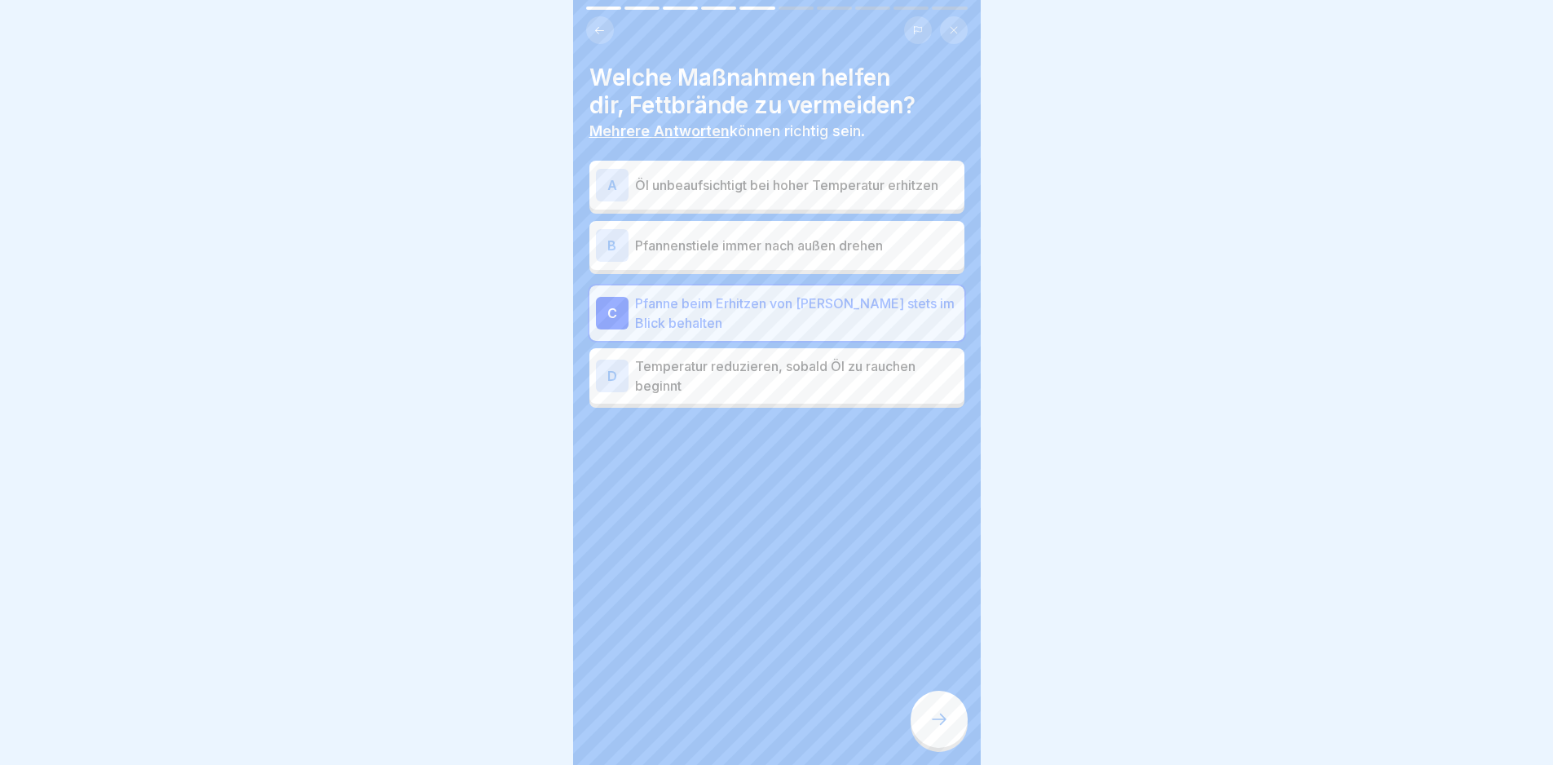
click at [858, 377] on p "Temperatur reduzieren, sobald Öl zu rauchen beginnt" at bounding box center [796, 375] width 323 height 39
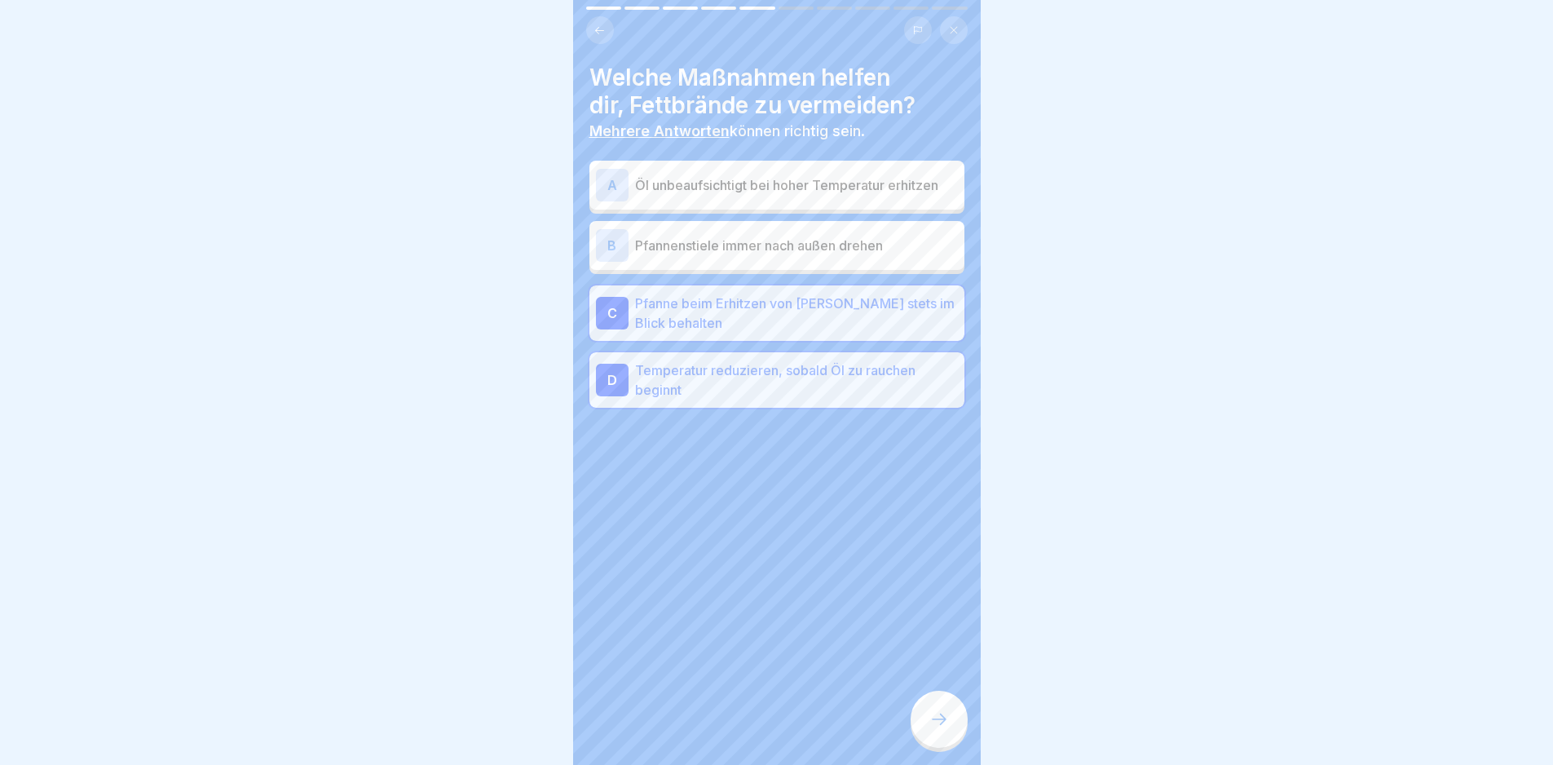
click at [931, 729] on icon at bounding box center [939, 719] width 20 height 20
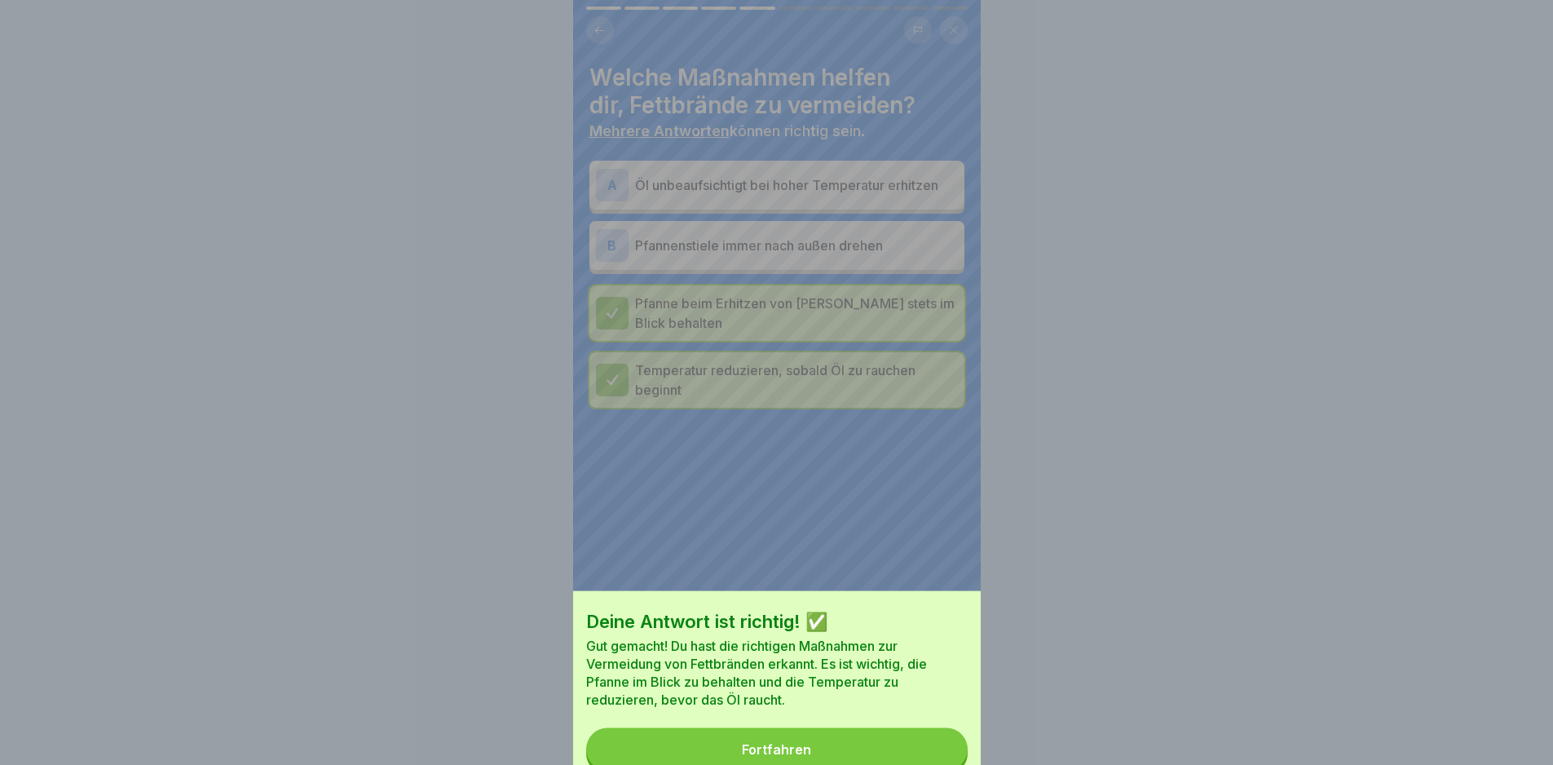
click at [929, 728] on button "Fortfahren" at bounding box center [777, 749] width 382 height 42
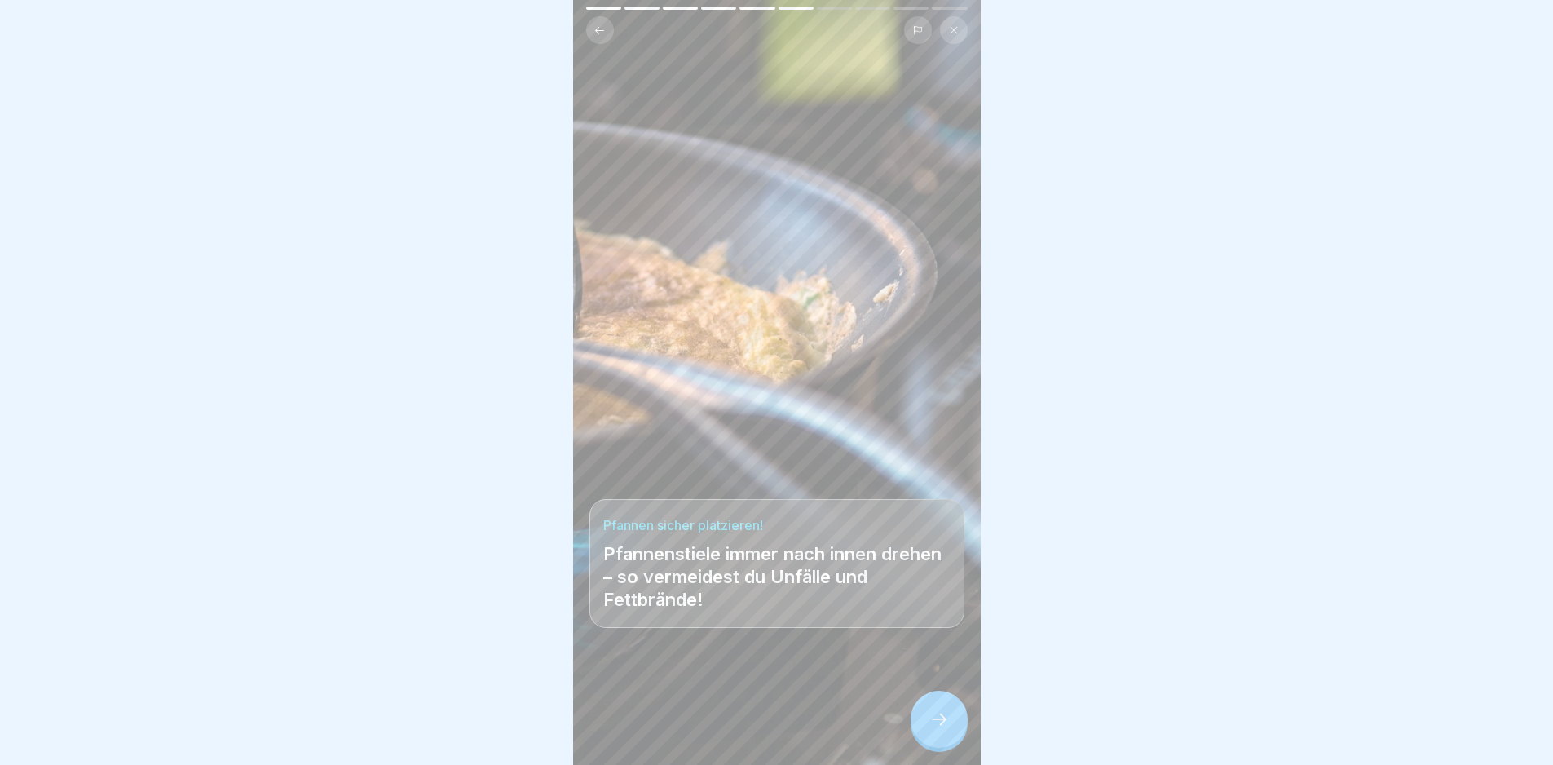
click at [914, 708] on div at bounding box center [776, 716] width 375 height 98
click at [924, 725] on div at bounding box center [939, 719] width 57 height 57
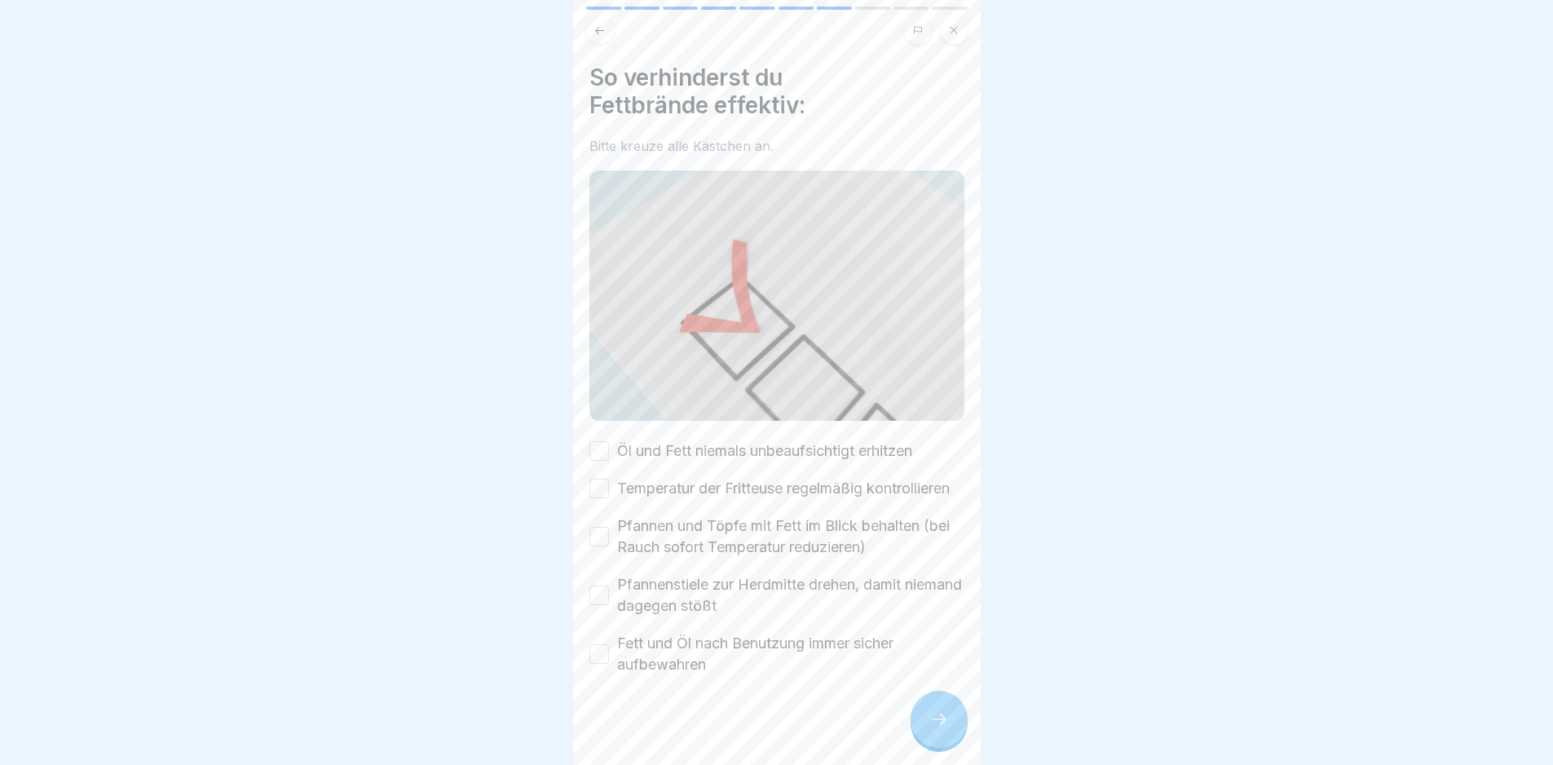
click at [745, 440] on label "Öl und Fett niemals unbeaufsichtigt erhitzen" at bounding box center [764, 450] width 295 height 21
click at [609, 441] on button "Öl und Fett niemals unbeaufsichtigt erhitzen" at bounding box center [599, 451] width 20 height 20
click at [752, 479] on label "Temperatur der Fritteuse regelmäßig kontrollieren" at bounding box center [783, 488] width 333 height 21
click at [609, 479] on button "Temperatur der Fritteuse regelmäßig kontrollieren" at bounding box center [599, 489] width 20 height 20
click at [775, 545] on label "Pfannen und Töpfe mit Fett im Blick behalten (bei Rauch sofort Temperatur reduz…" at bounding box center [790, 536] width 347 height 42
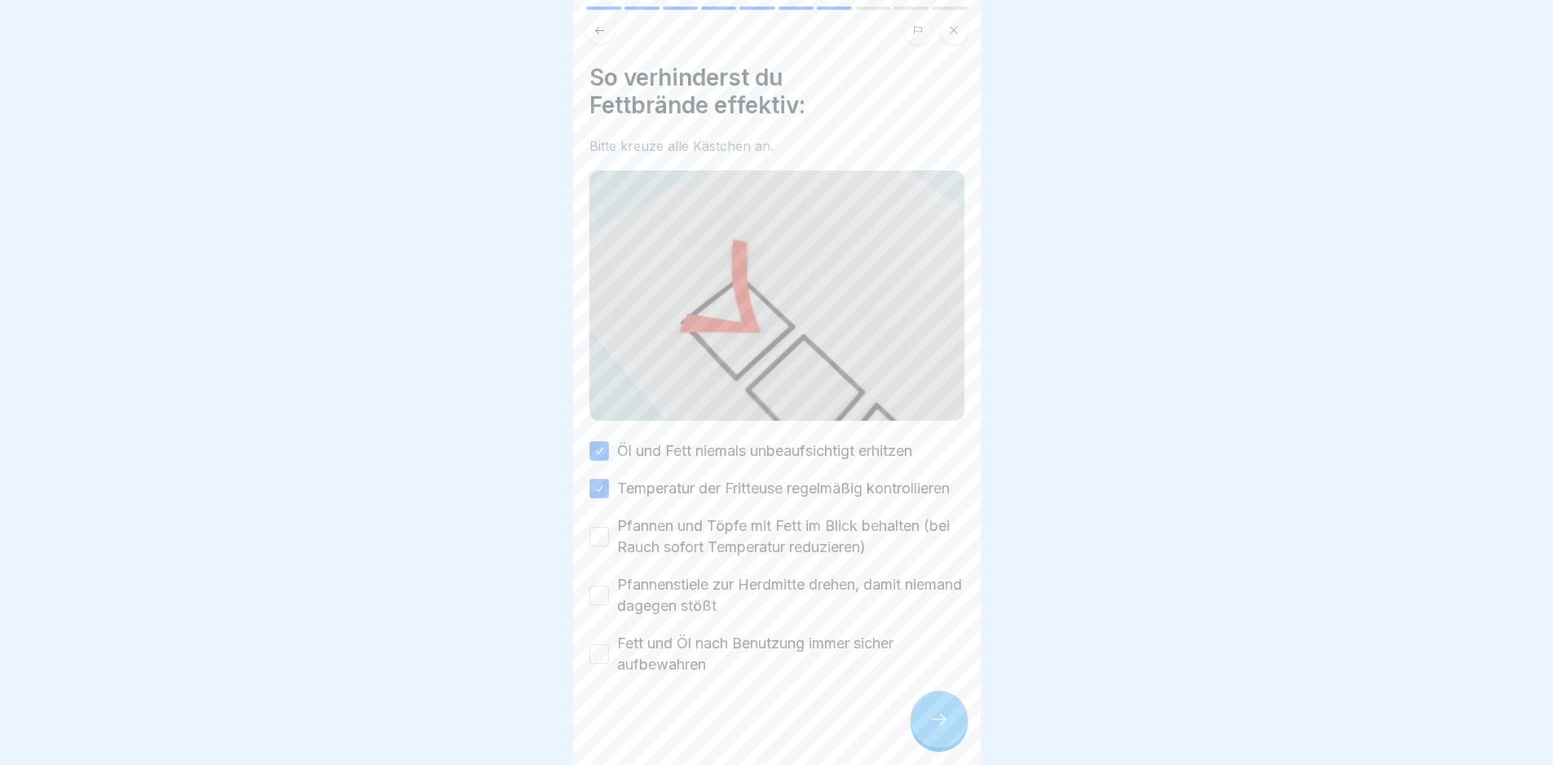
click at [609, 545] on button "Pfannen und Töpfe mit Fett im Blick behalten (bei Rauch sofort Temperatur reduz…" at bounding box center [599, 537] width 20 height 20
click at [789, 605] on label "Pfannenstiele zur Herdmitte drehen, damit niemand dagegen stößt" at bounding box center [790, 595] width 347 height 42
click at [609, 605] on button "Pfannenstiele zur Herdmitte drehen, damit niemand dagegen stößt" at bounding box center [599, 595] width 20 height 20
click at [815, 658] on label "Fett und Öl nach Benutzung immer sicher aufbewahren" at bounding box center [790, 654] width 347 height 42
click at [609, 658] on button "Fett und Öl nach Benutzung immer sicher aufbewahren" at bounding box center [599, 654] width 20 height 20
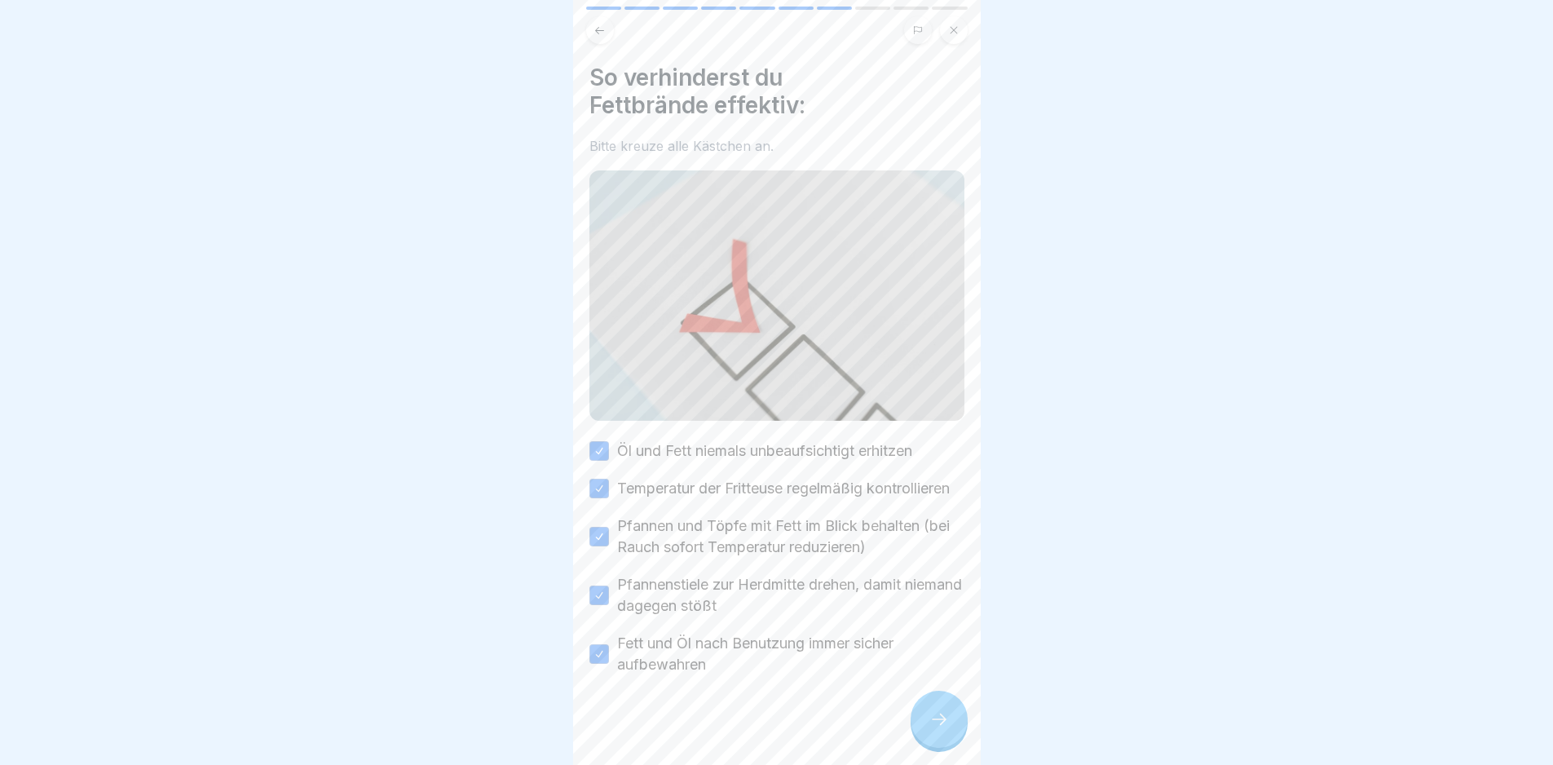
click at [933, 717] on div at bounding box center [939, 719] width 57 height 57
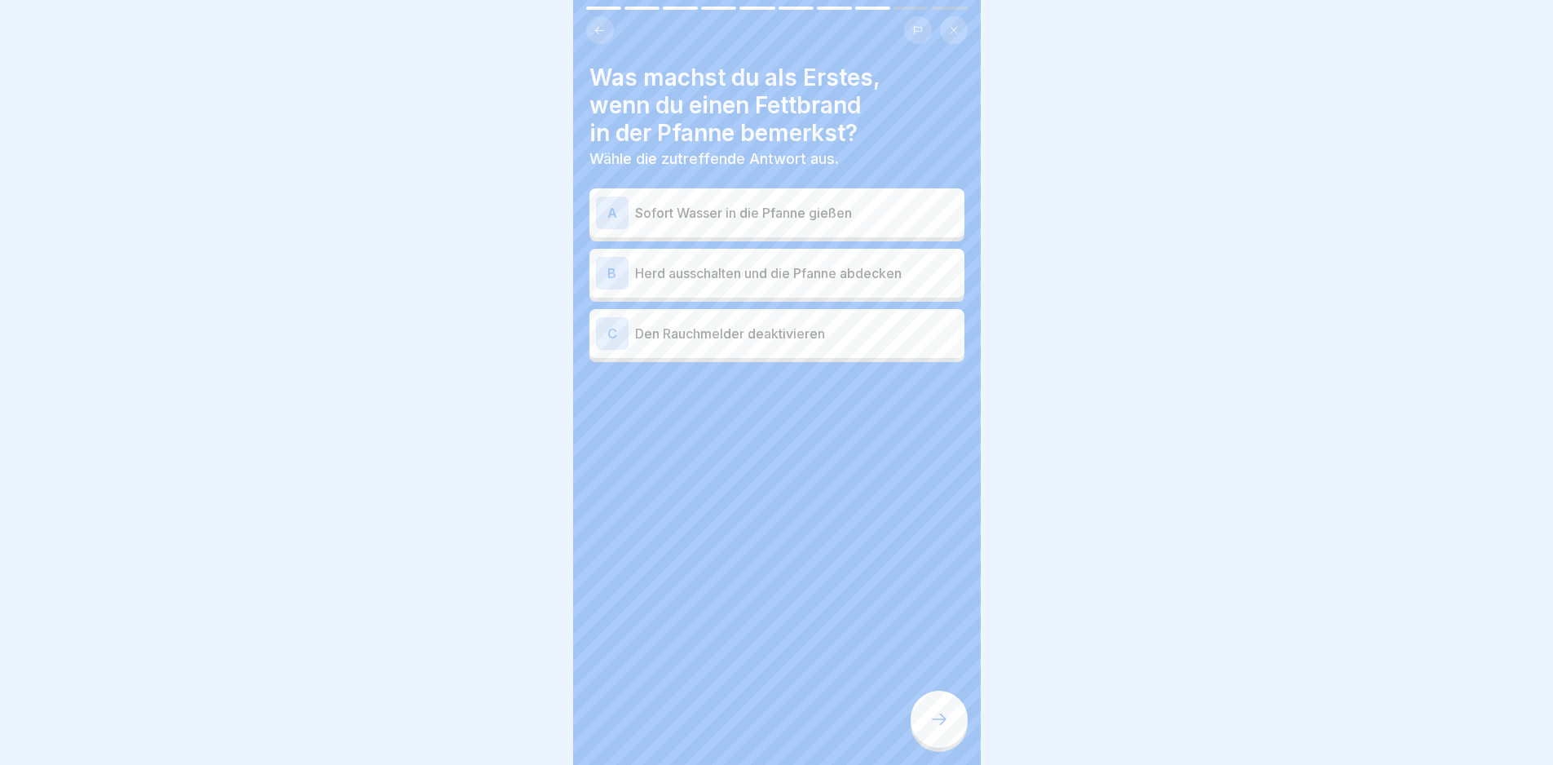
click at [821, 271] on p "Herd ausschalten und die Pfanne abdecken" at bounding box center [796, 273] width 323 height 20
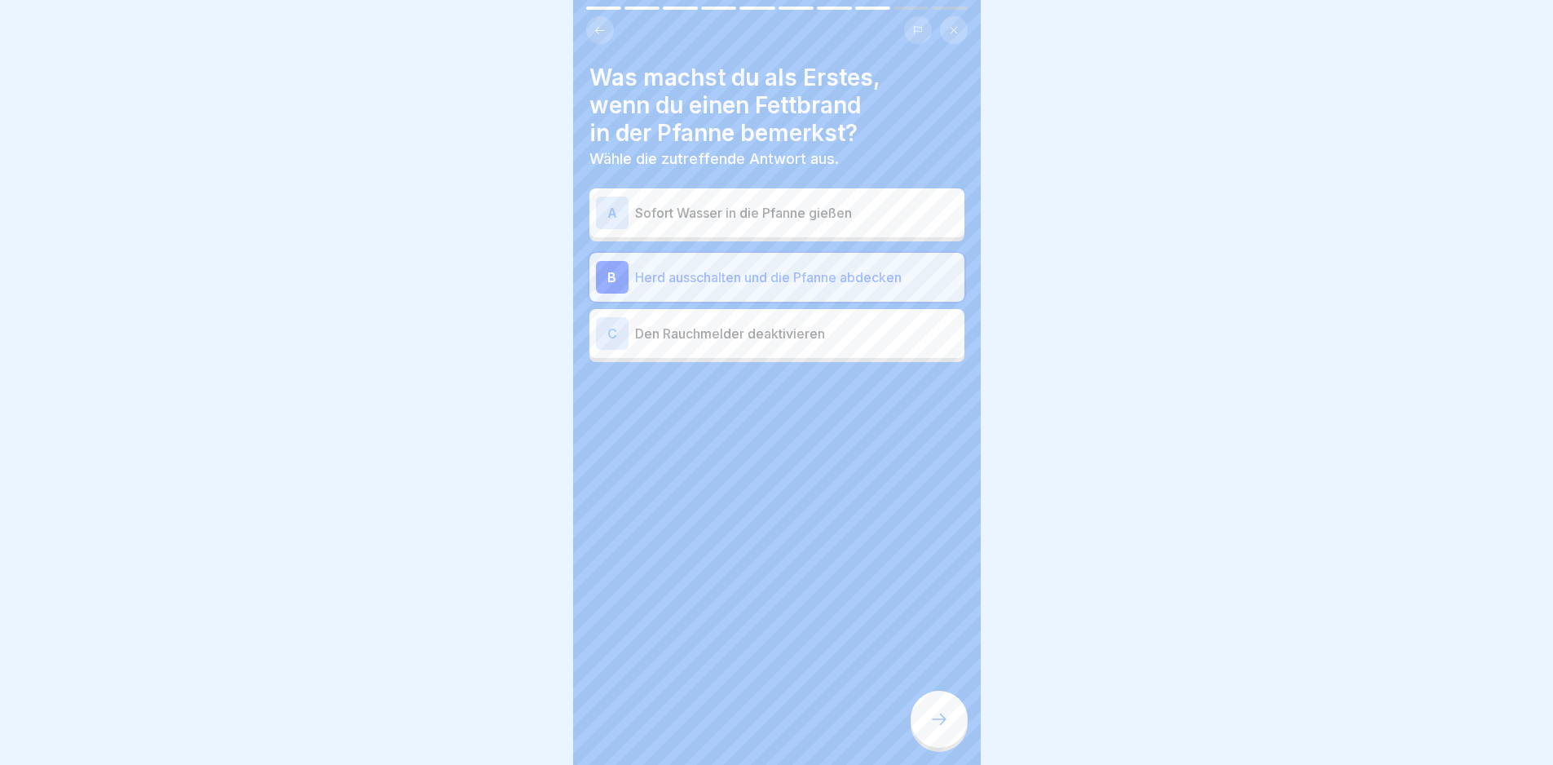
click at [938, 728] on icon at bounding box center [939, 719] width 20 height 20
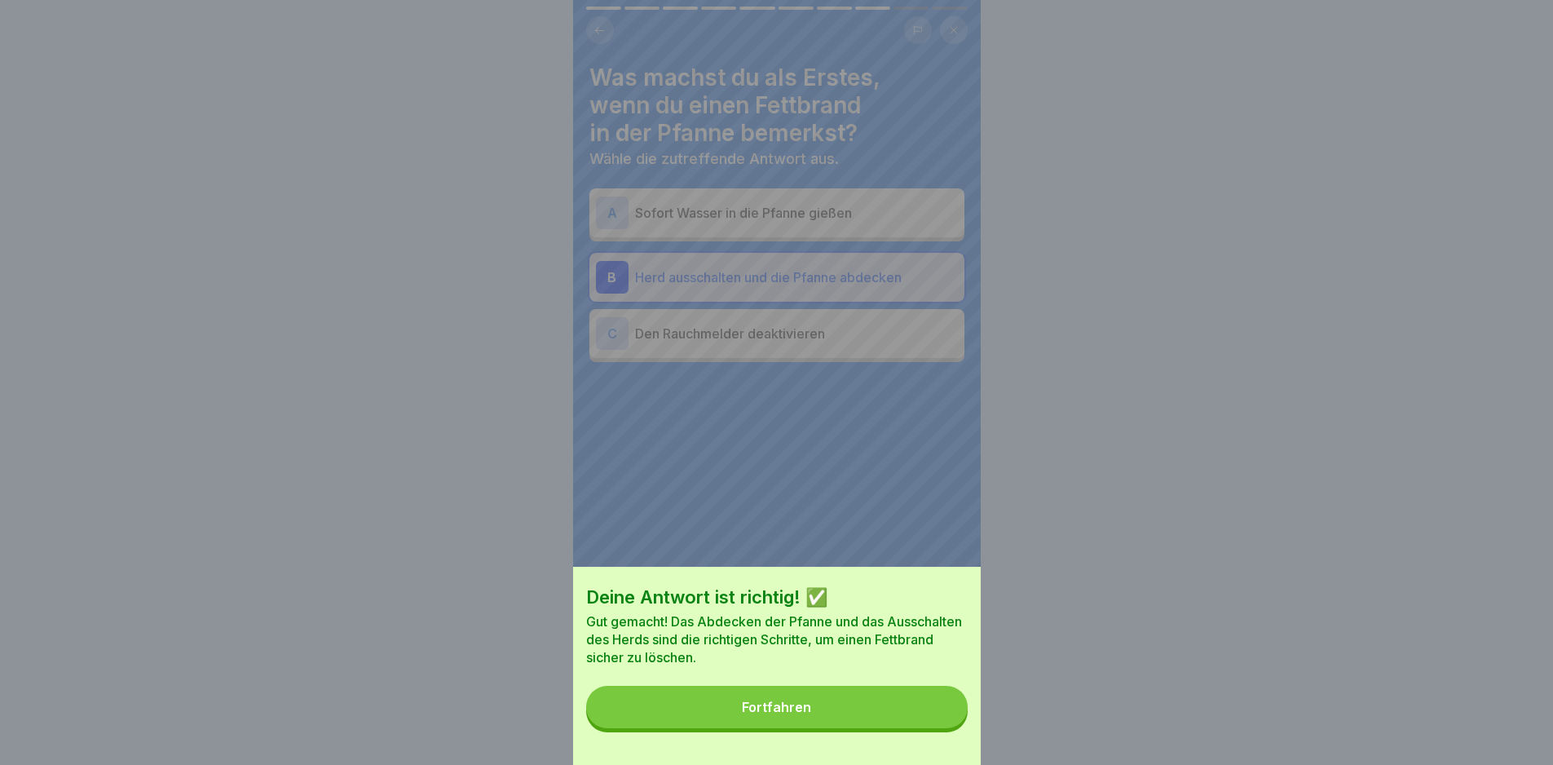
click at [938, 728] on button "Fortfahren" at bounding box center [777, 707] width 382 height 42
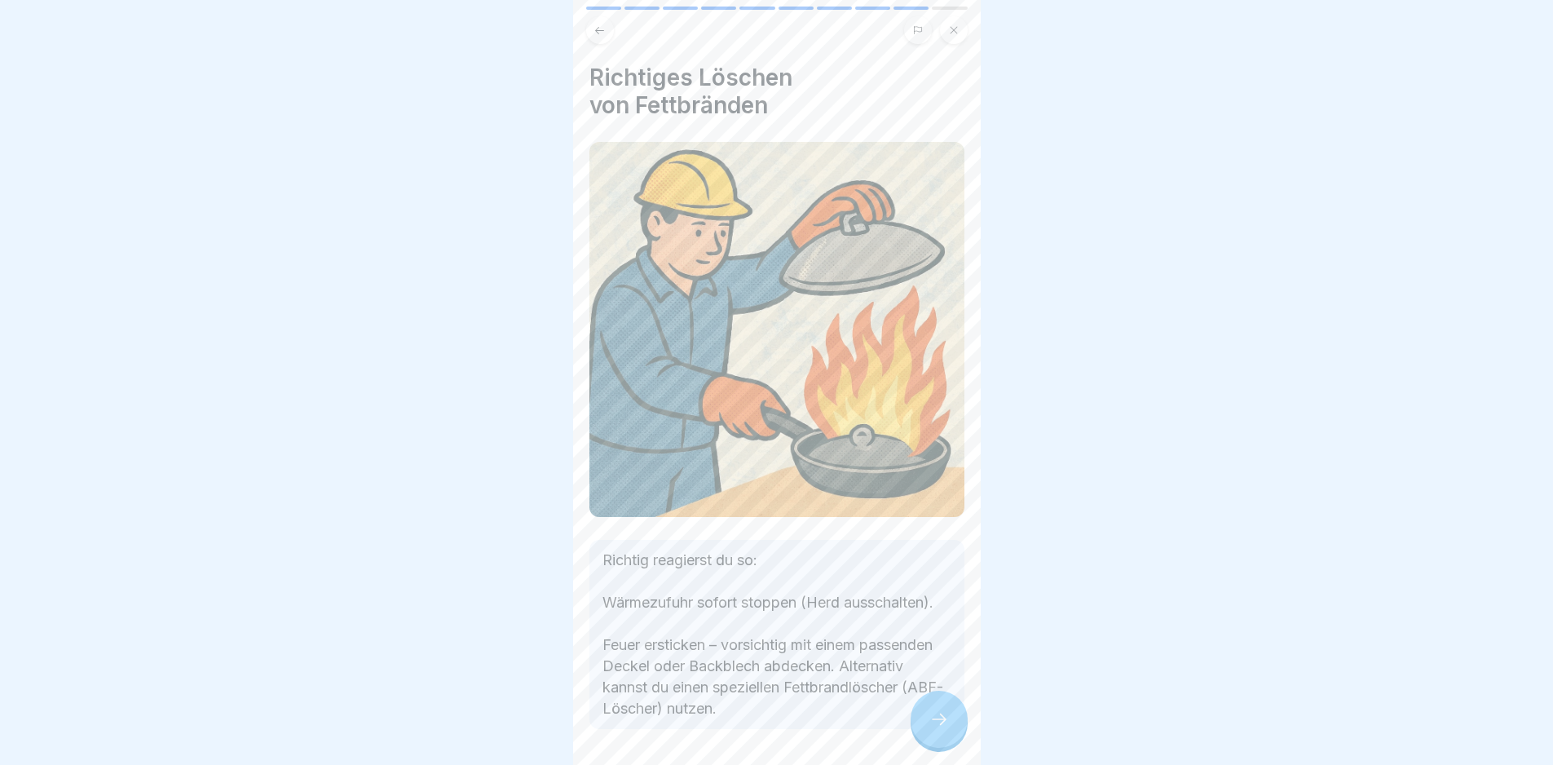
click at [933, 729] on icon at bounding box center [939, 719] width 20 height 20
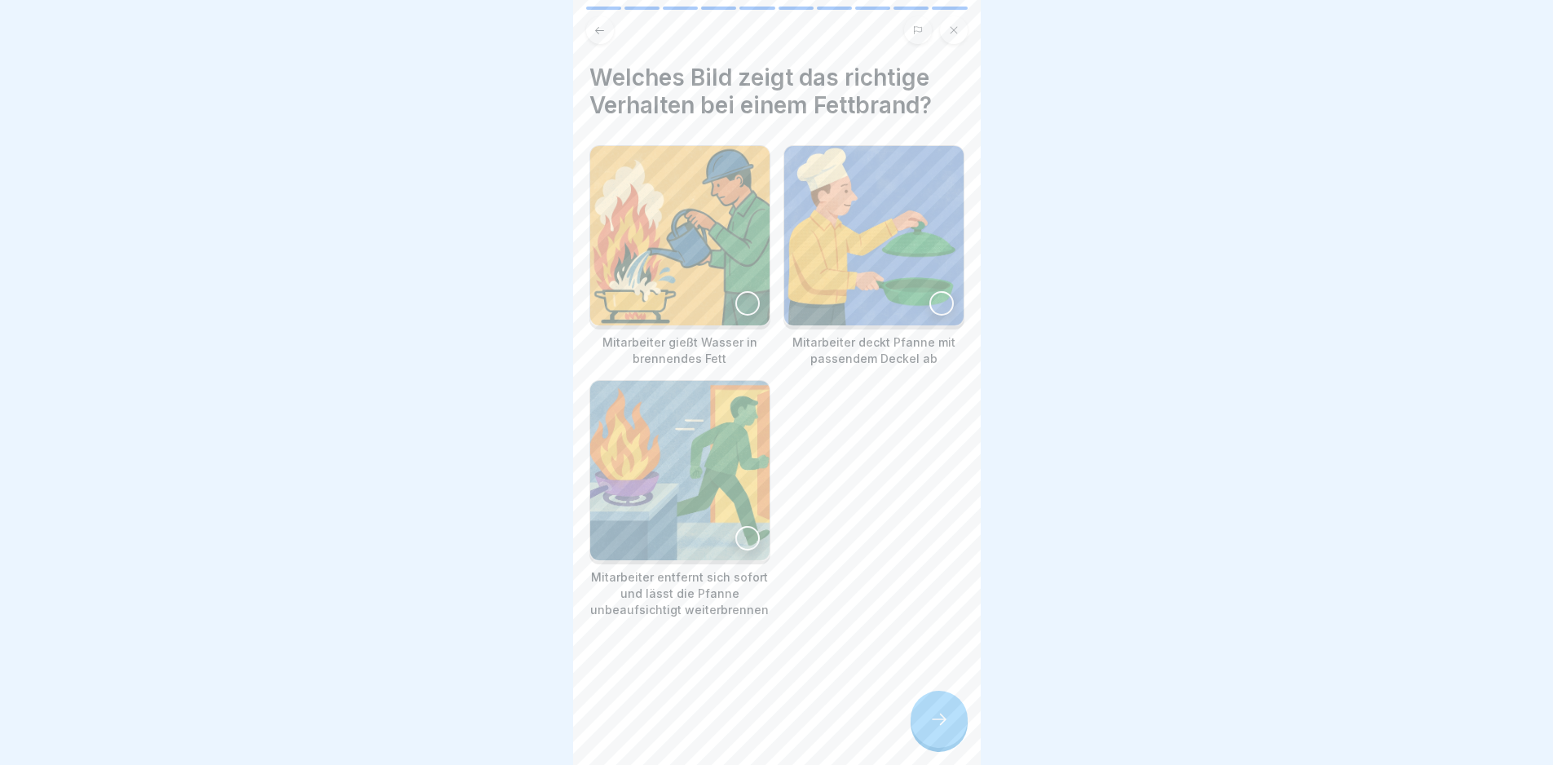
click at [878, 248] on img at bounding box center [873, 235] width 179 height 179
click at [932, 729] on icon at bounding box center [939, 719] width 20 height 20
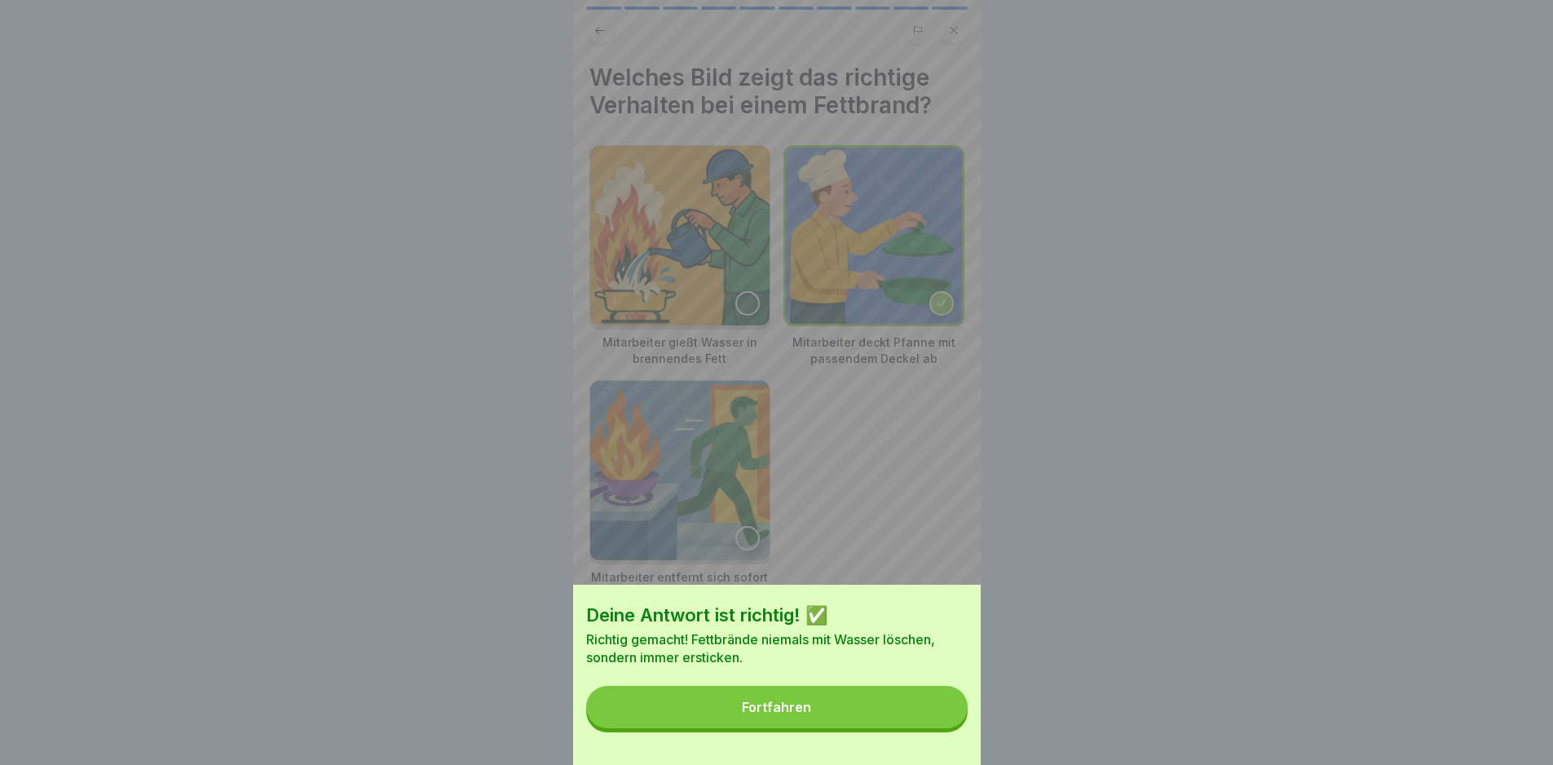
click at [932, 727] on button "Fortfahren" at bounding box center [777, 707] width 382 height 42
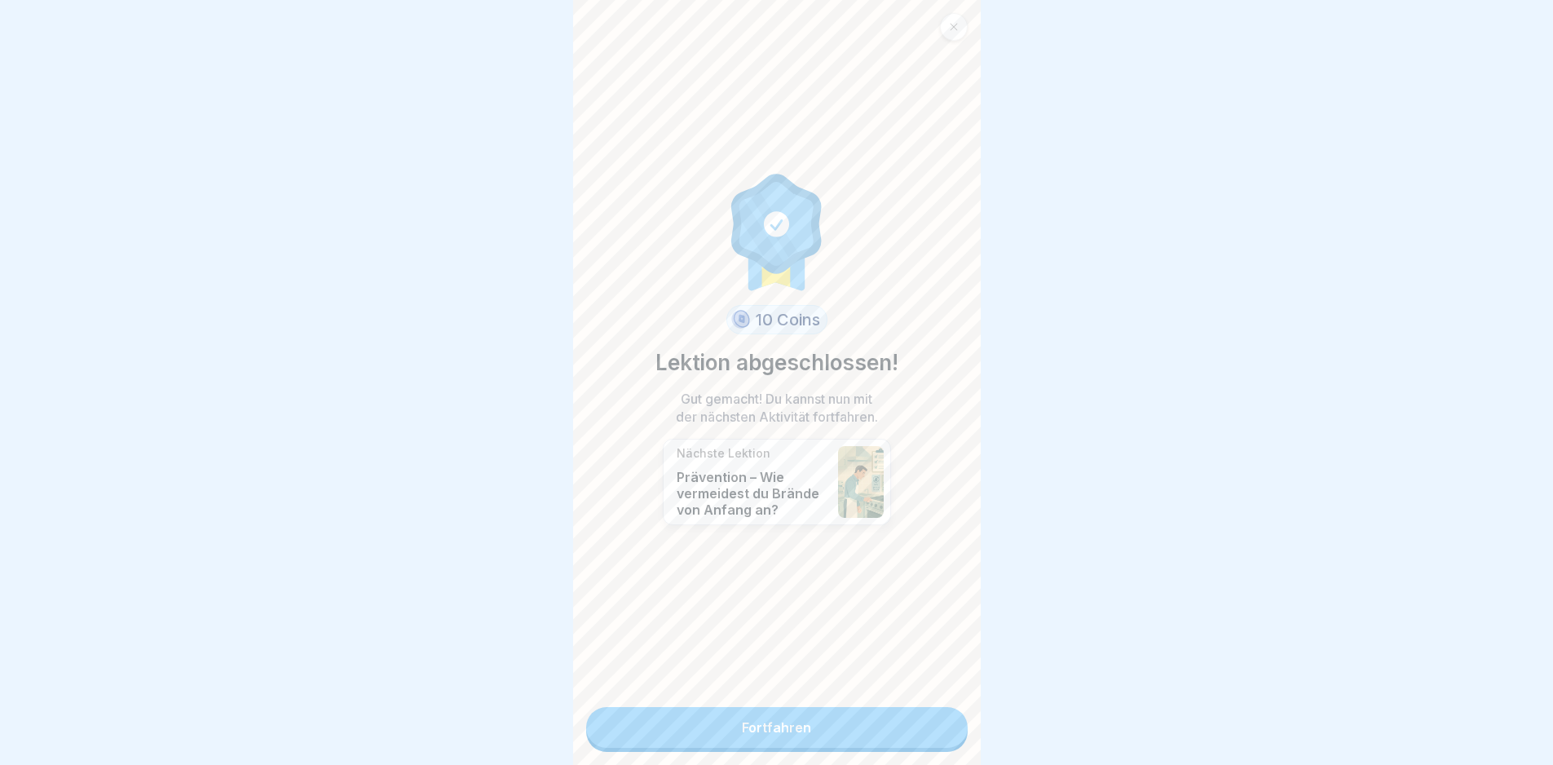
click at [932, 727] on link "Fortfahren" at bounding box center [777, 727] width 382 height 41
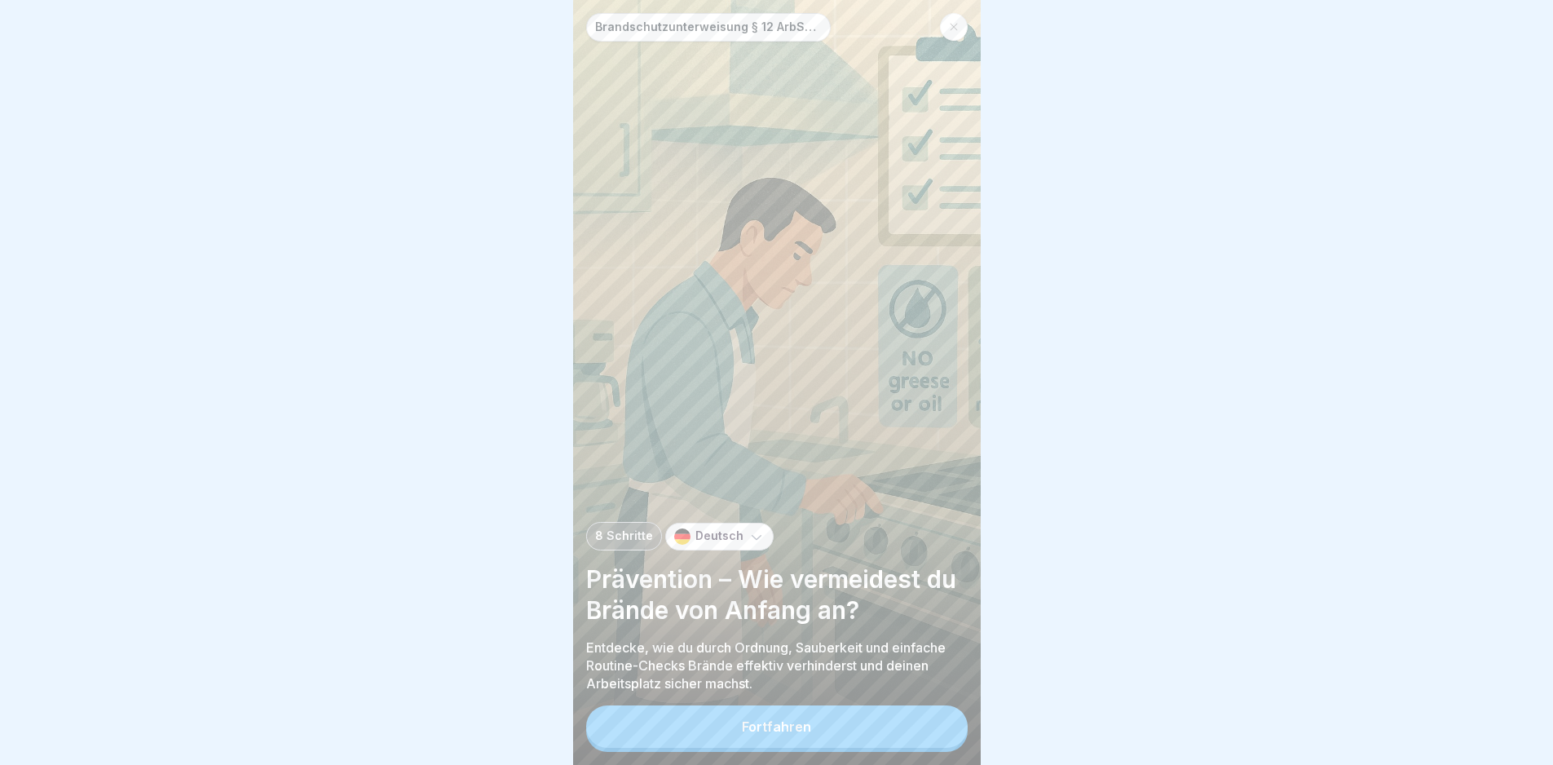
click at [907, 713] on div "Brandschutzunterweisung § 12 ArbSchG 8 Schritte Deutsch Prävention – Wie vermei…" at bounding box center [777, 382] width 408 height 765
click at [909, 733] on button "Fortfahren" at bounding box center [777, 726] width 382 height 42
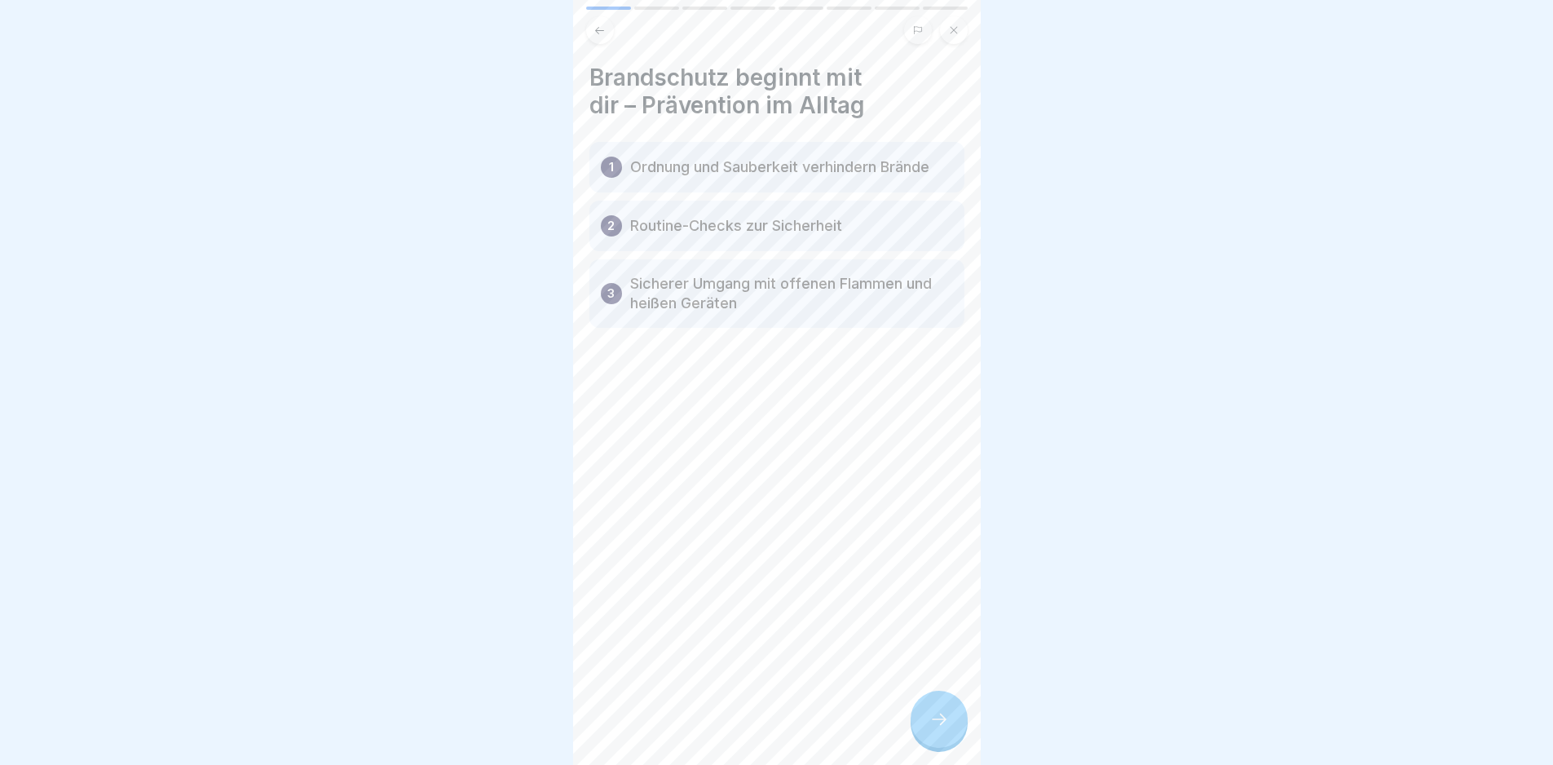
click at [934, 729] on icon at bounding box center [939, 719] width 20 height 20
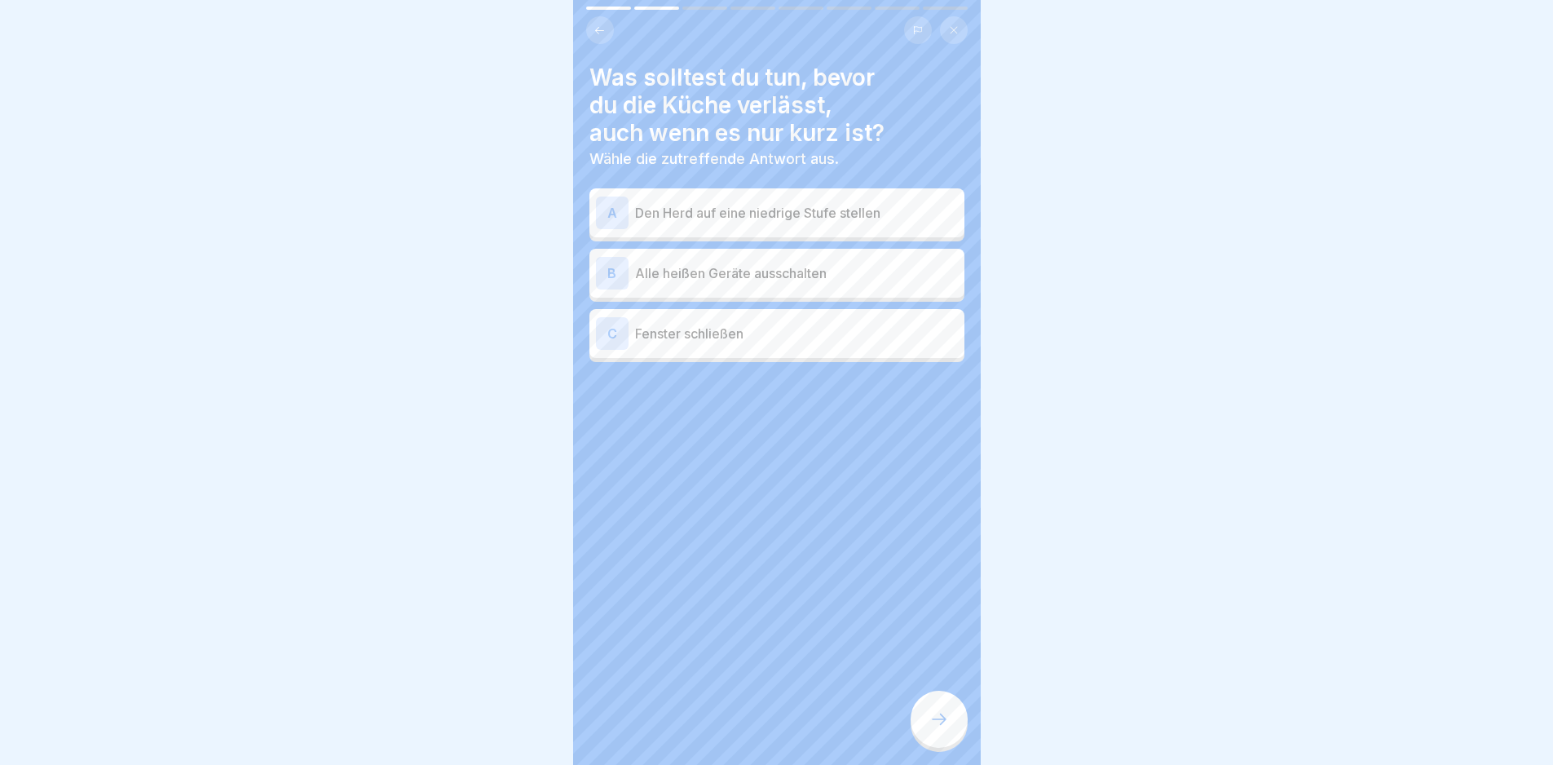
click at [853, 279] on p "Alle heißen Geräte ausschalten" at bounding box center [796, 273] width 323 height 20
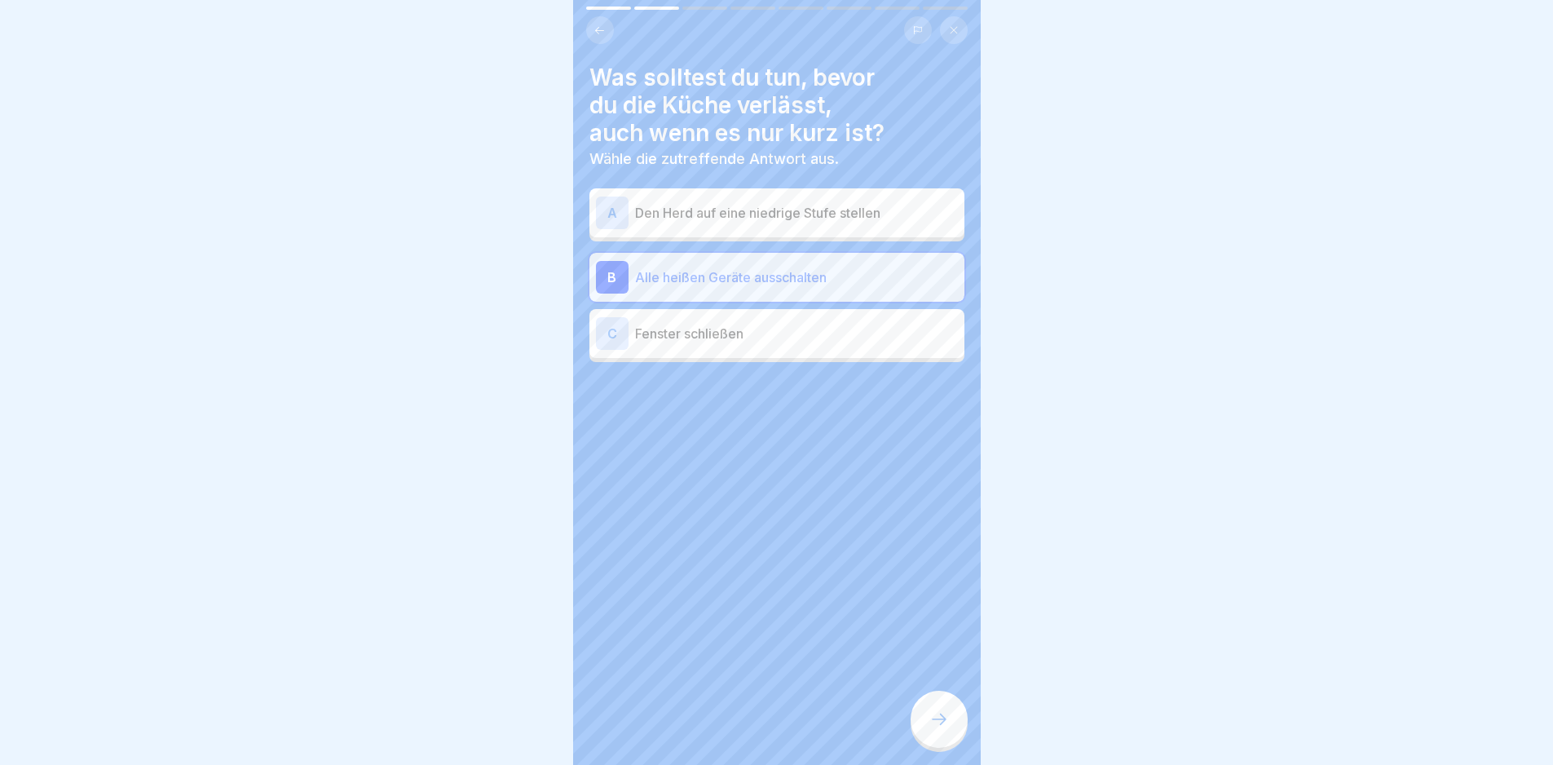
click at [941, 729] on icon at bounding box center [939, 719] width 20 height 20
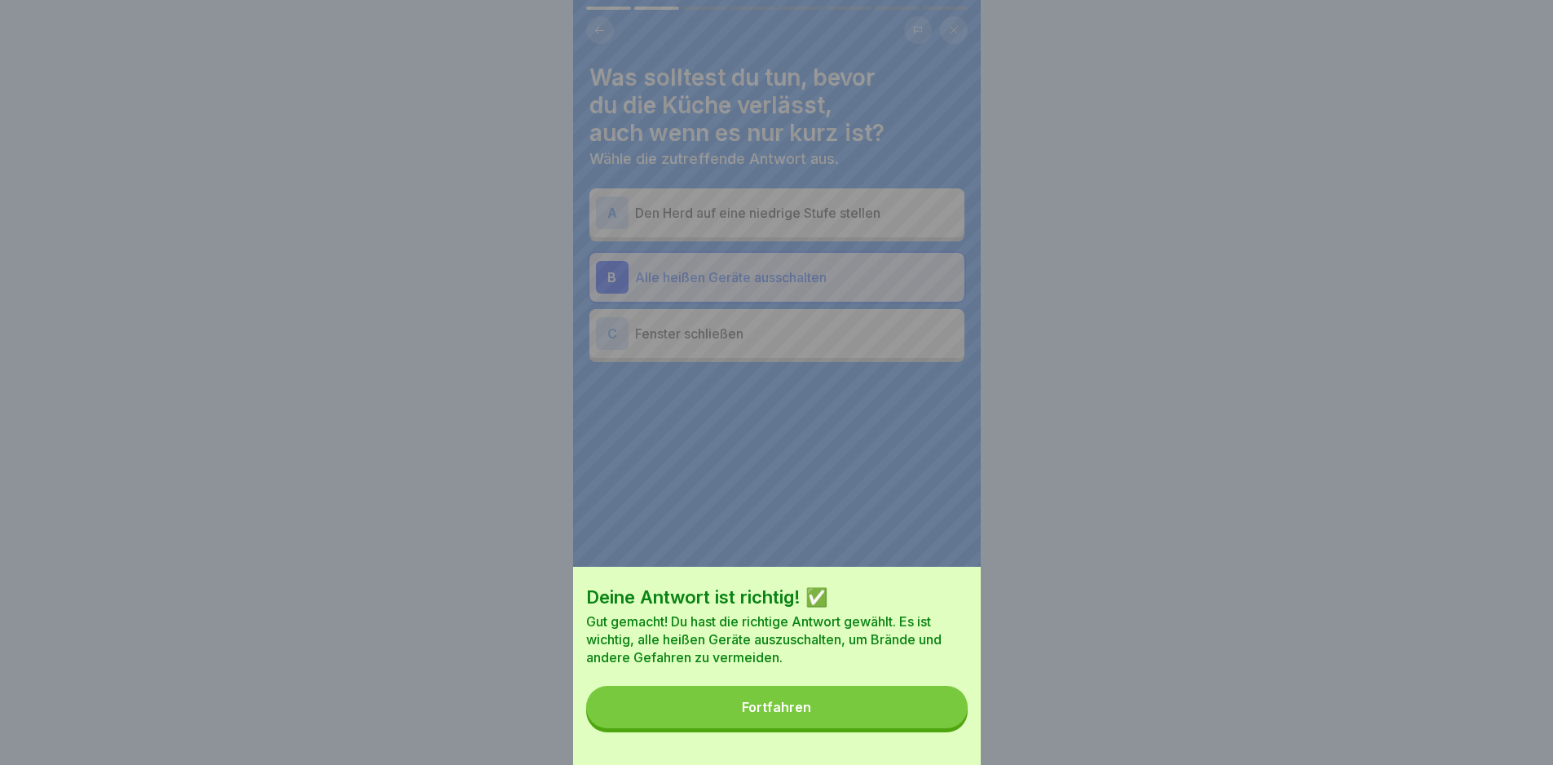
click at [938, 728] on button "Fortfahren" at bounding box center [777, 707] width 382 height 42
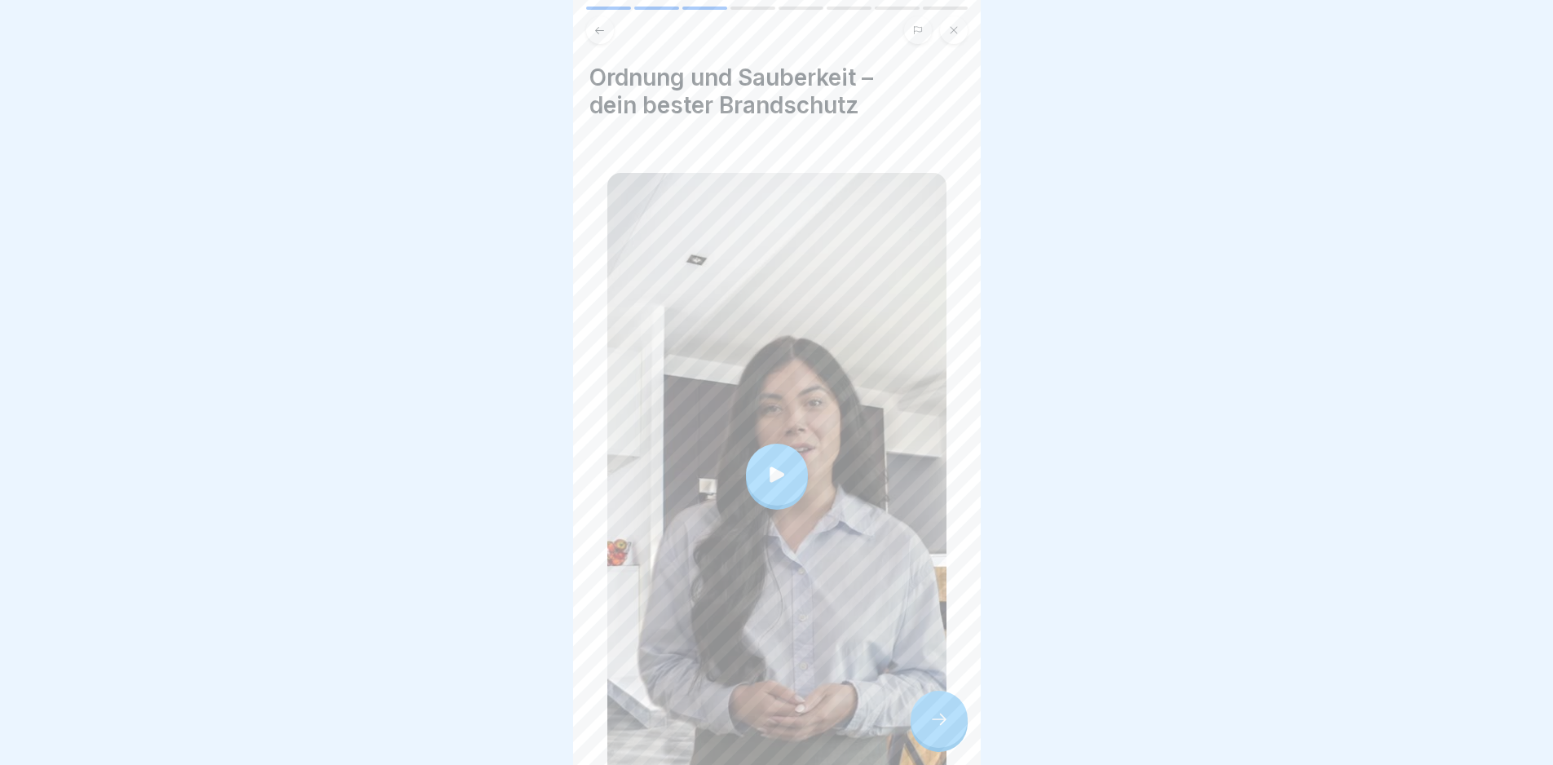
click at [853, 450] on div at bounding box center [776, 474] width 339 height 603
click at [930, 719] on div at bounding box center [939, 719] width 57 height 57
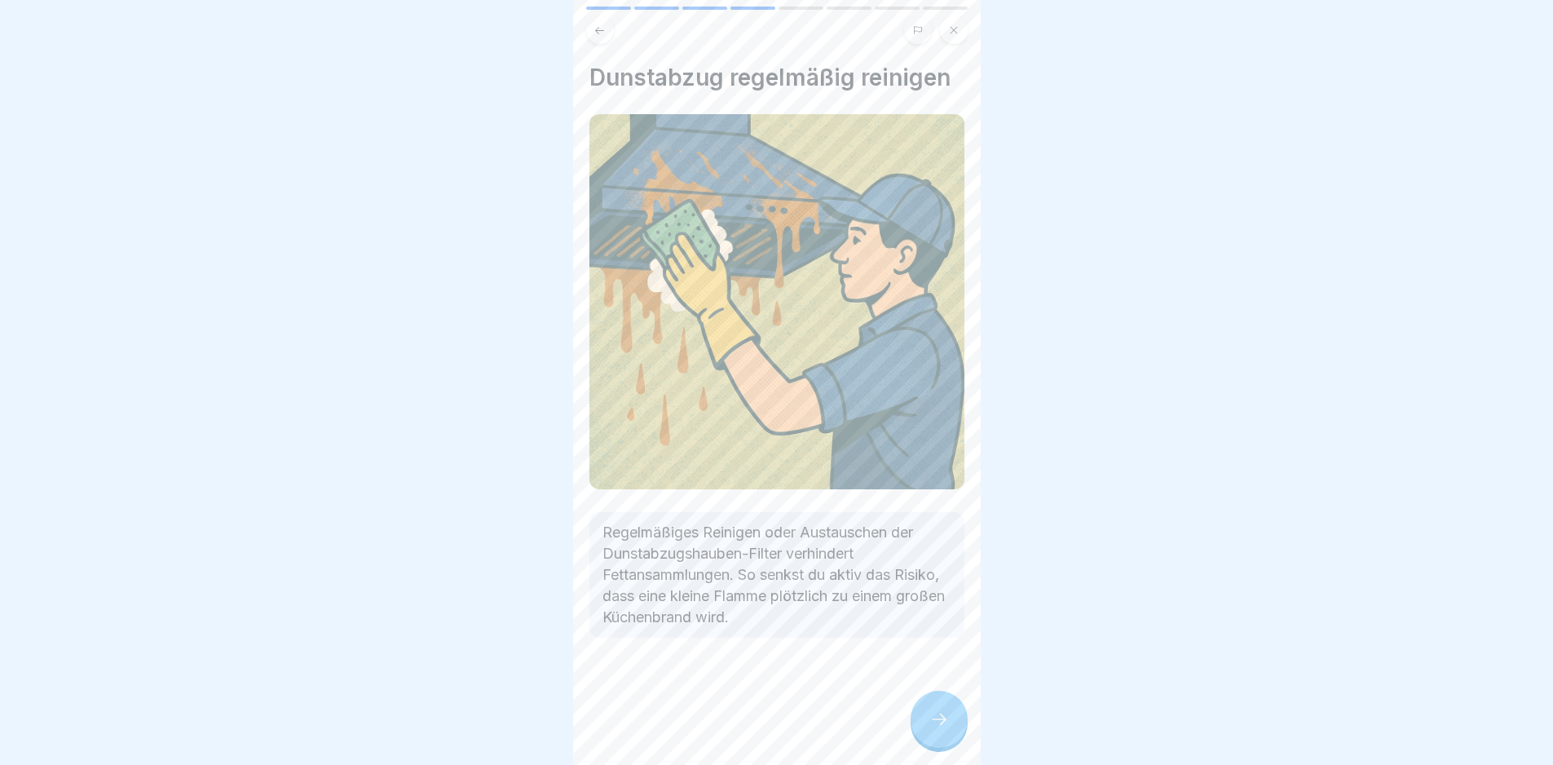
click at [927, 717] on div at bounding box center [939, 719] width 57 height 57
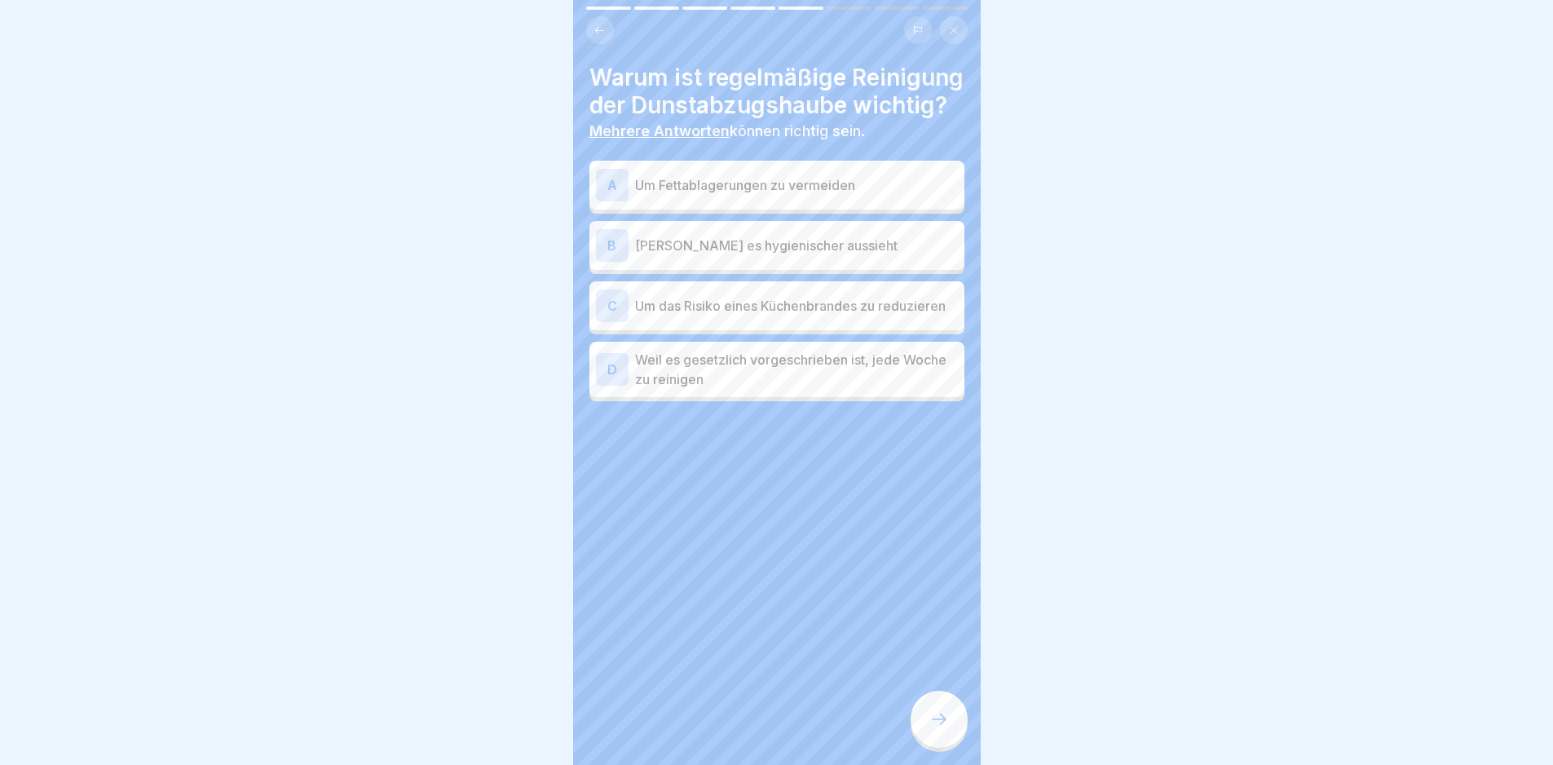
click at [823, 195] on p "Um Fettablagerungen zu vermeiden" at bounding box center [796, 185] width 323 height 20
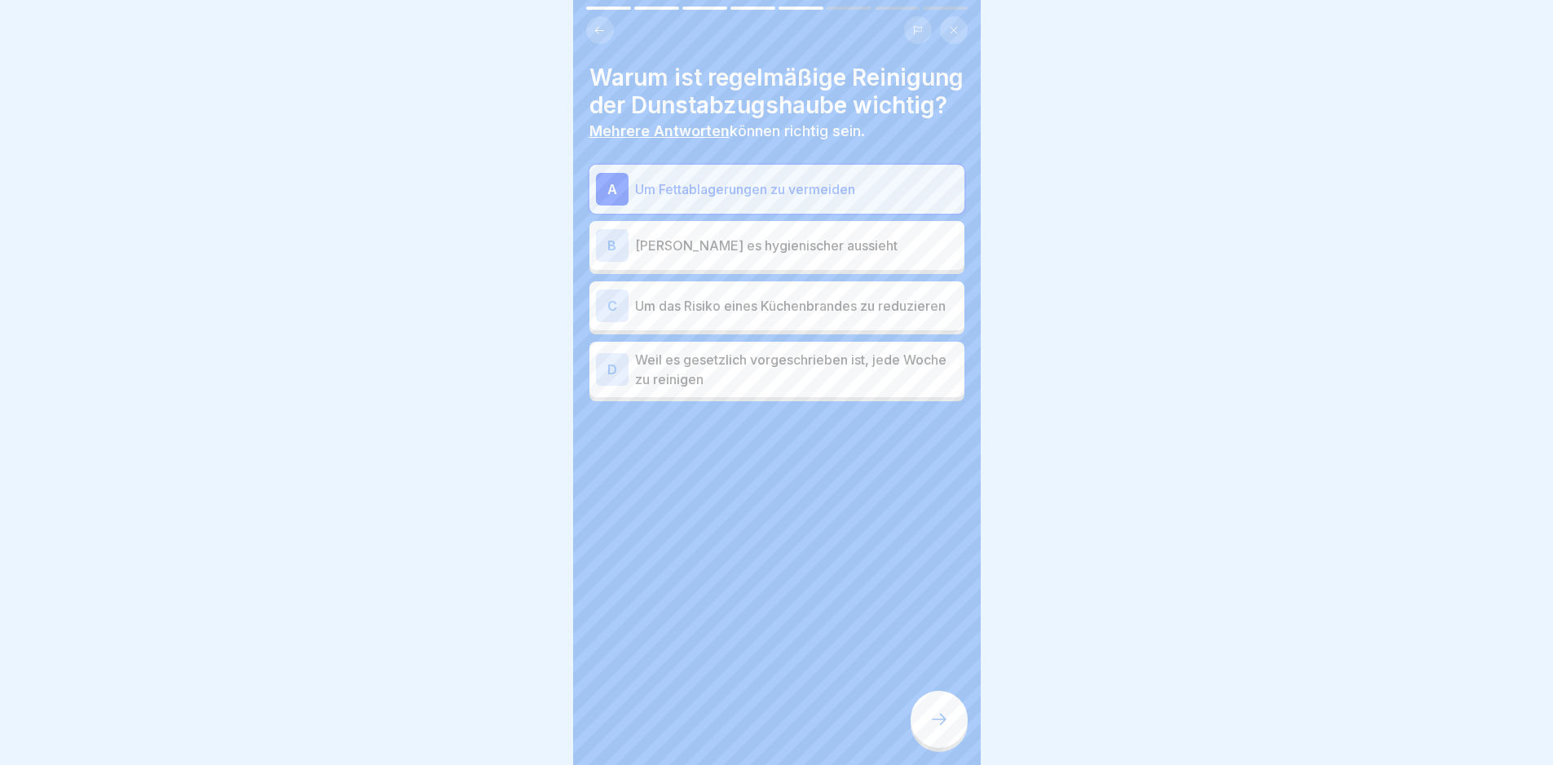
click at [849, 315] on p "Um das Risiko eines Küchenbrandes zu reduzieren" at bounding box center [796, 306] width 323 height 20
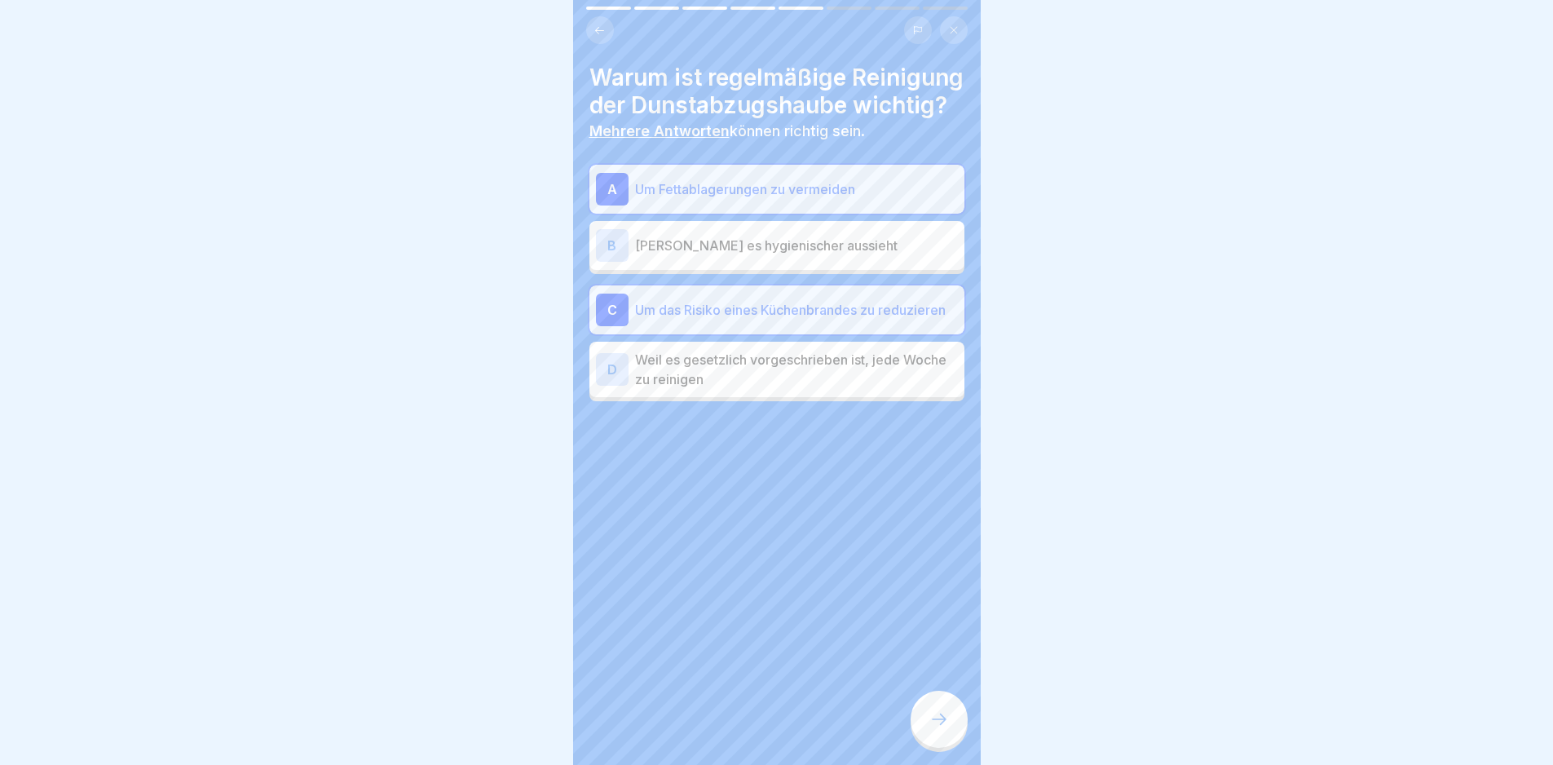
click at [935, 728] on icon at bounding box center [939, 719] width 20 height 20
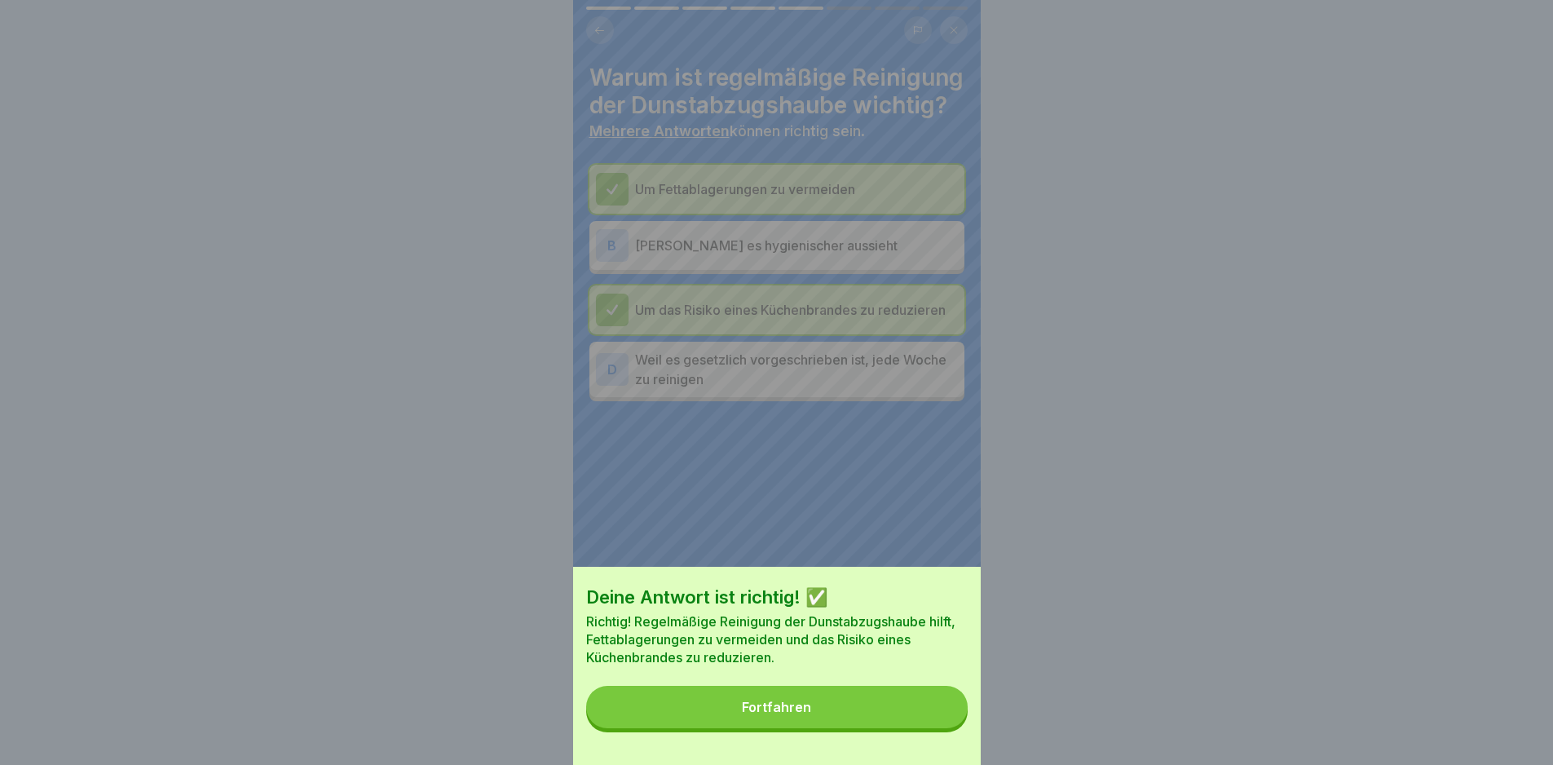
click at [936, 717] on button "Fortfahren" at bounding box center [777, 707] width 382 height 42
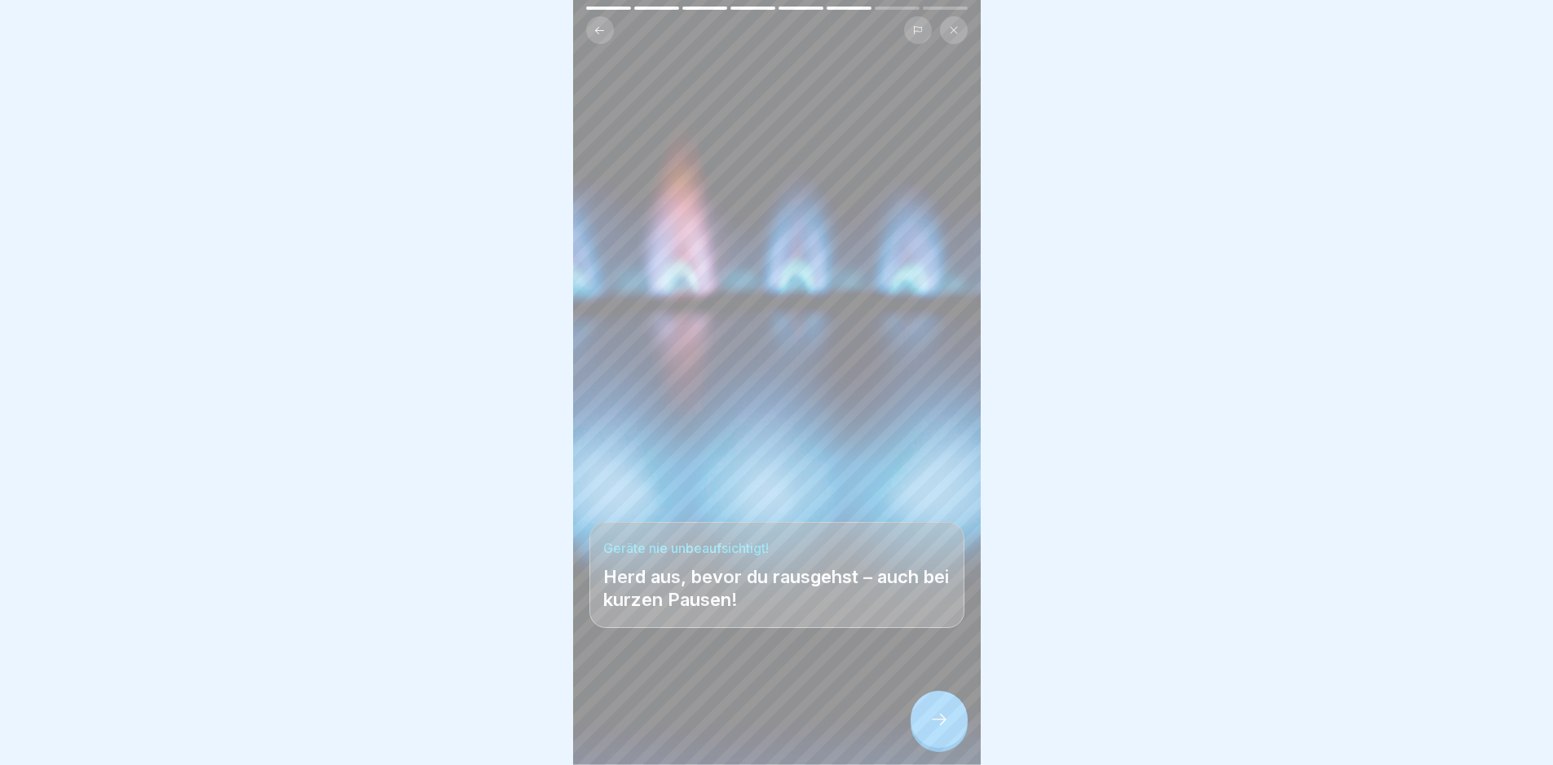
click at [936, 715] on div at bounding box center [939, 719] width 57 height 57
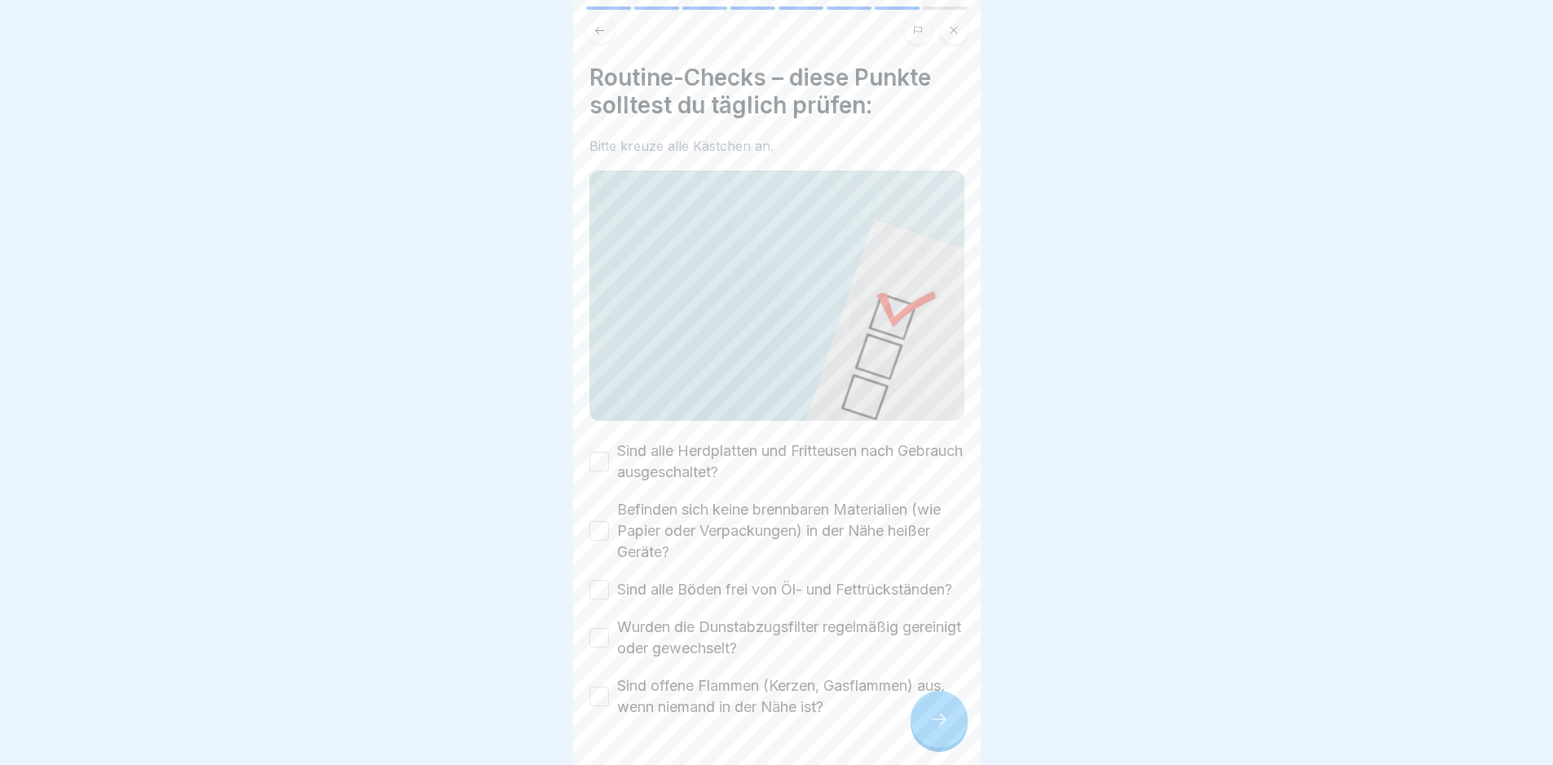
click at [786, 499] on label "Befinden sich keine brennbaren Materialien (wie Papier oder Verpackungen) in de…" at bounding box center [790, 531] width 347 height 64
click at [609, 521] on button "Befinden sich keine brennbaren Materialien (wie Papier oder Verpackungen) in de…" at bounding box center [599, 531] width 20 height 20
click at [749, 449] on label "Sind alle Herdplatten und Fritteusen nach Gebrauch ausgeschaltet?" at bounding box center [790, 461] width 347 height 42
click at [609, 452] on button "Sind alle Herdplatten und Fritteusen nach Gebrauch ausgeschaltet?" at bounding box center [599, 462] width 20 height 20
click at [772, 579] on label "Sind alle Böden frei von Öl- und Fettrückständen?" at bounding box center [784, 589] width 335 height 21
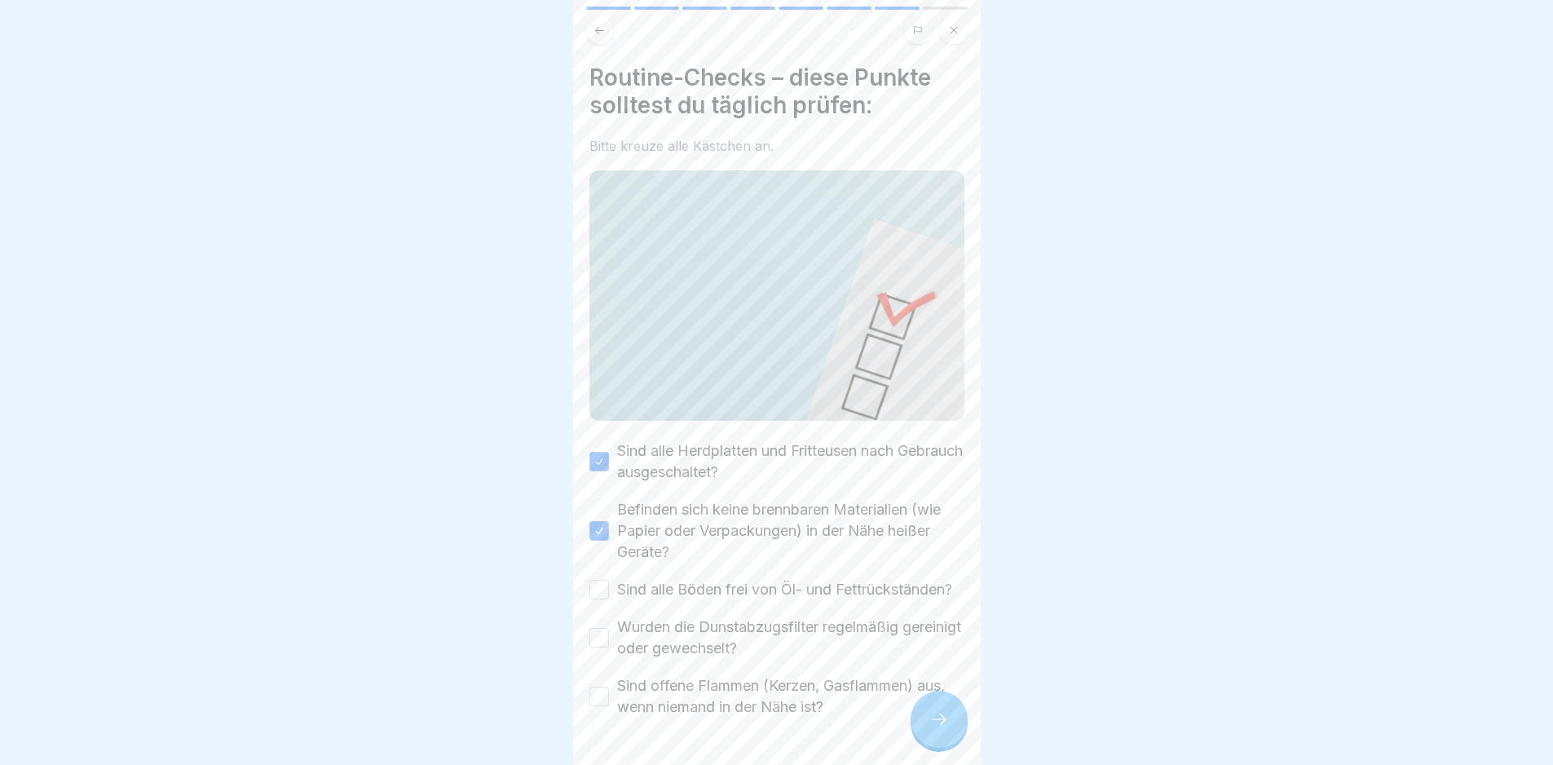
click at [609, 580] on button "Sind alle Böden frei von Öl- und Fettrückständen?" at bounding box center [599, 590] width 20 height 20
click at [797, 635] on label "Wurden die Dunstabzugsfilter regelmäßig gereinigt oder gewechselt?" at bounding box center [790, 637] width 347 height 42
click at [609, 635] on button "Wurden die Dunstabzugsfilter regelmäßig gereinigt oder gewechselt?" at bounding box center [599, 638] width 20 height 20
click at [818, 698] on label "Sind offene Flammen (Kerzen, Gasflammen) aus, wenn niemand in der Nähe ist?" at bounding box center [790, 696] width 347 height 42
click at [609, 698] on button "Sind offene Flammen (Kerzen, Gasflammen) aus, wenn niemand in der Nähe ist?" at bounding box center [599, 696] width 20 height 20
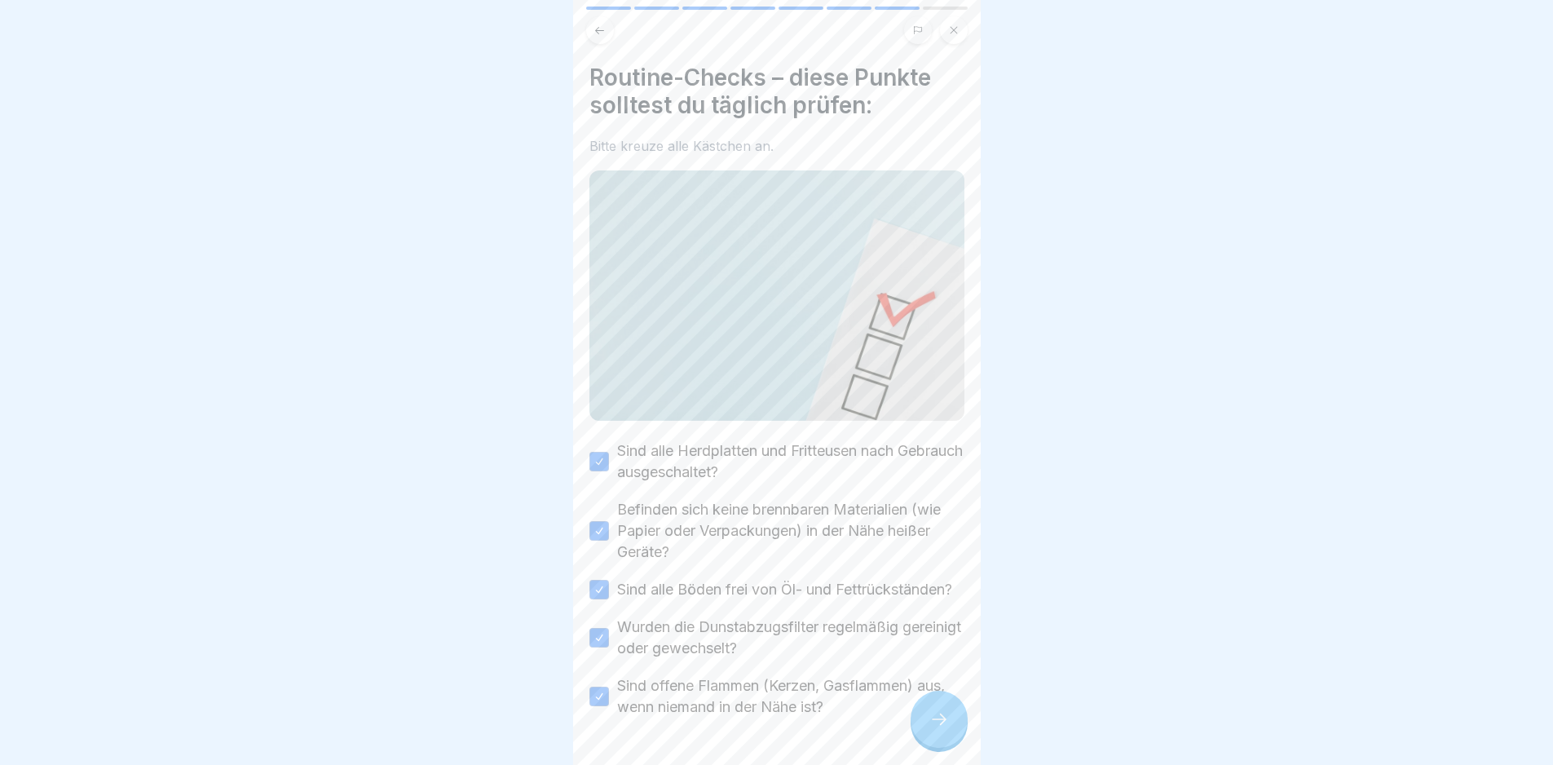
scroll to position [64, 0]
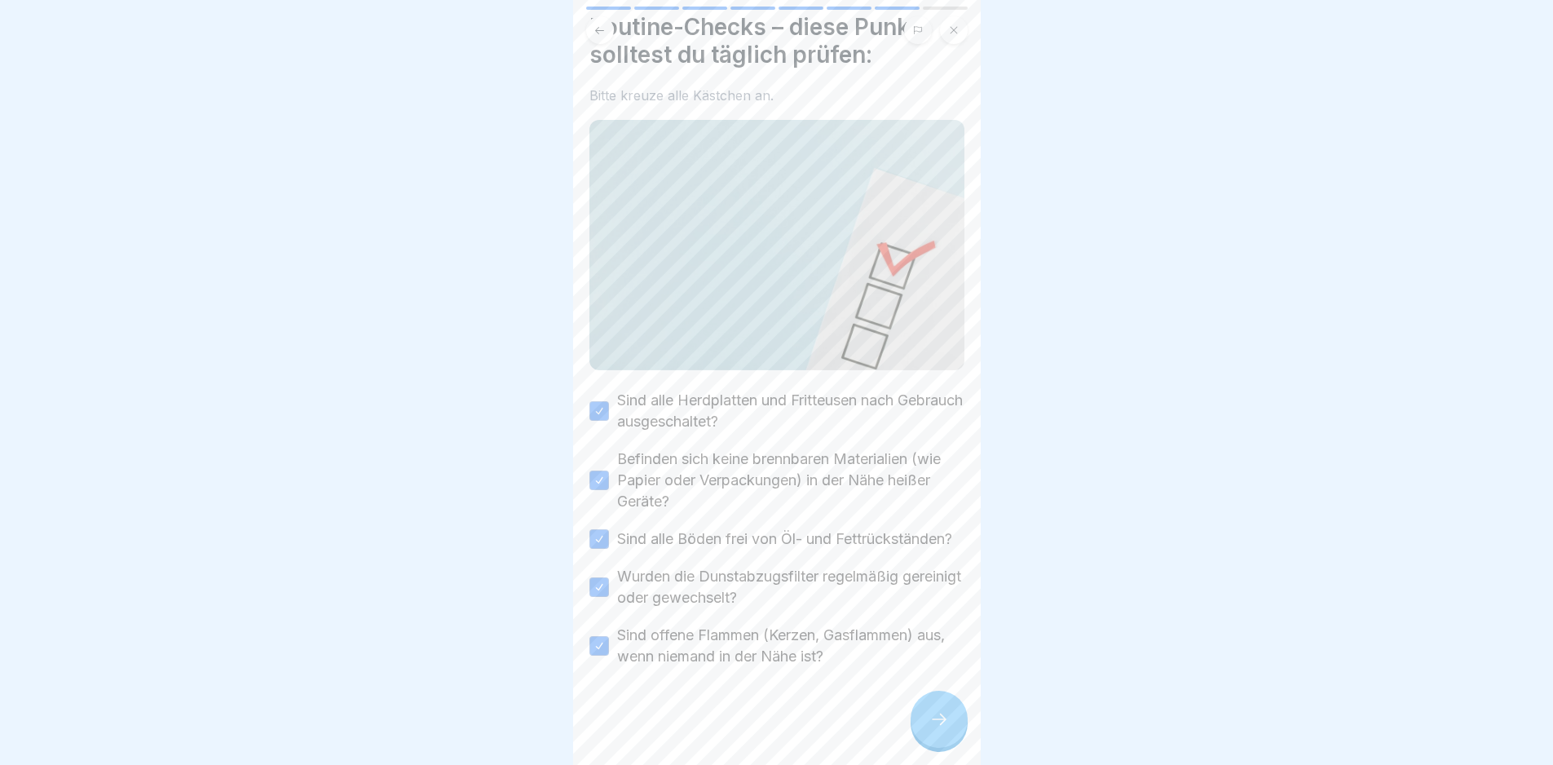
click at [942, 748] on div at bounding box center [939, 719] width 57 height 57
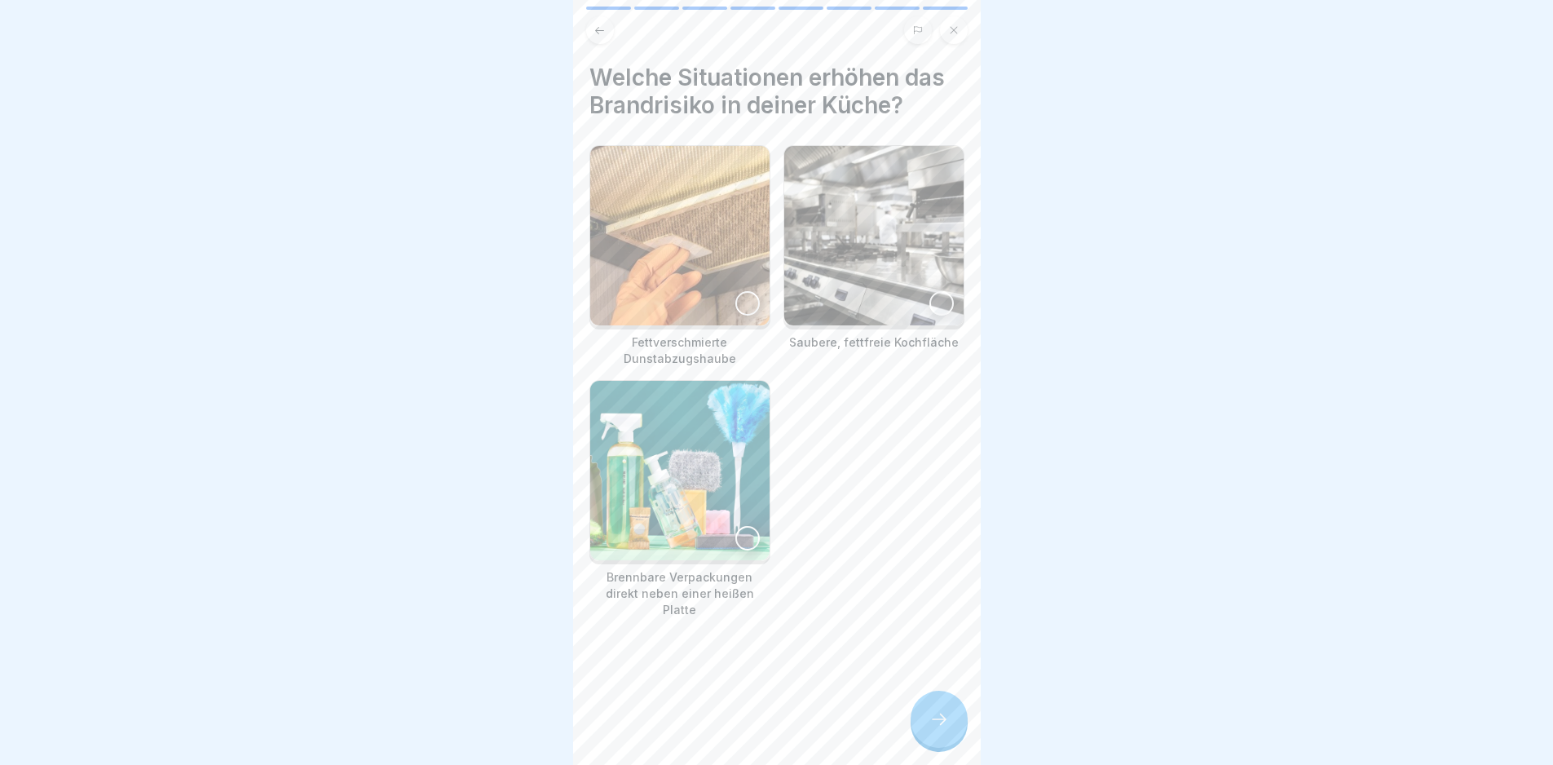
click at [695, 275] on img at bounding box center [679, 235] width 179 height 179
click at [686, 434] on img at bounding box center [679, 470] width 179 height 179
click at [951, 735] on div at bounding box center [939, 719] width 57 height 57
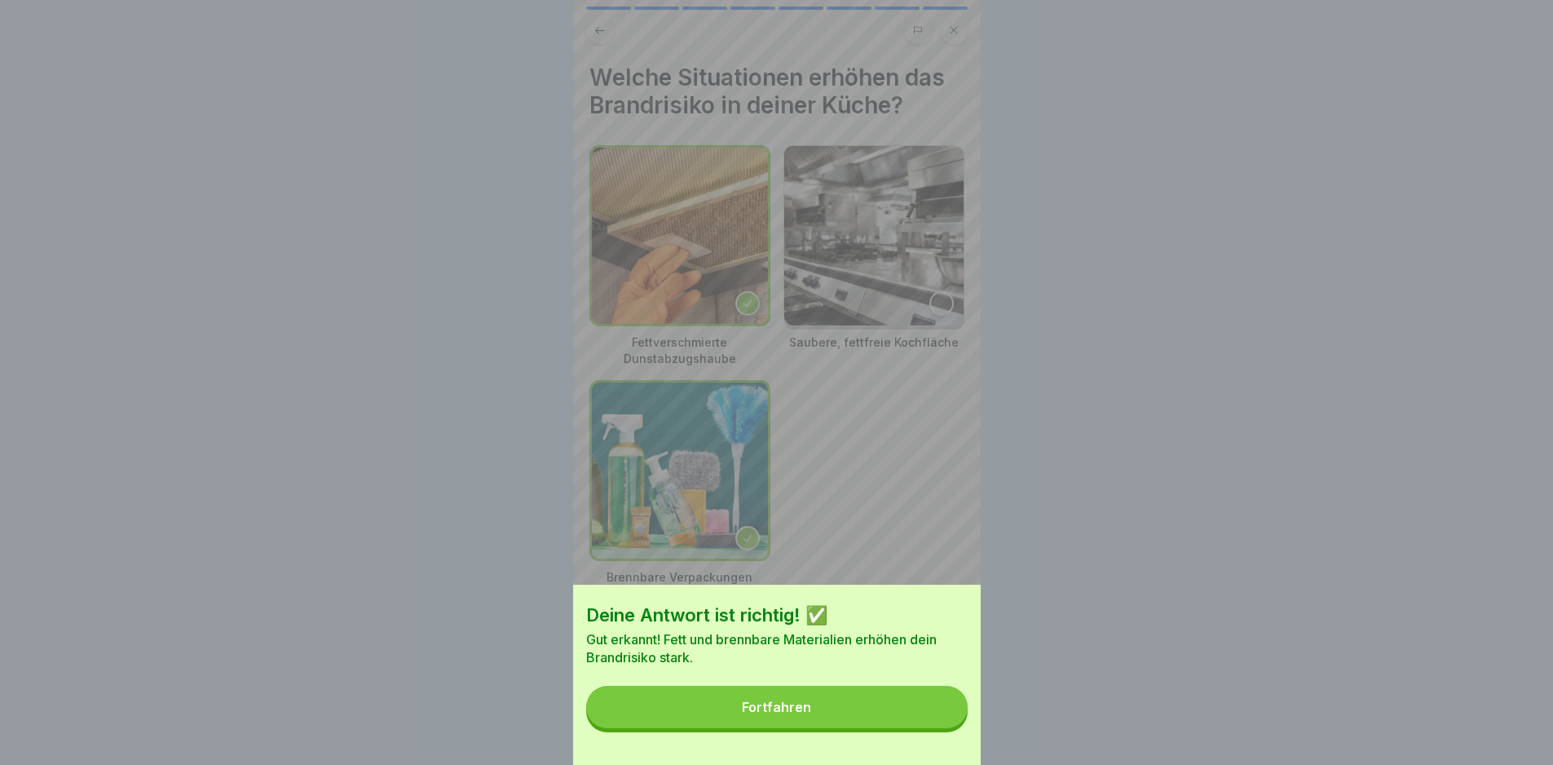
click at [946, 722] on button "Fortfahren" at bounding box center [777, 707] width 382 height 42
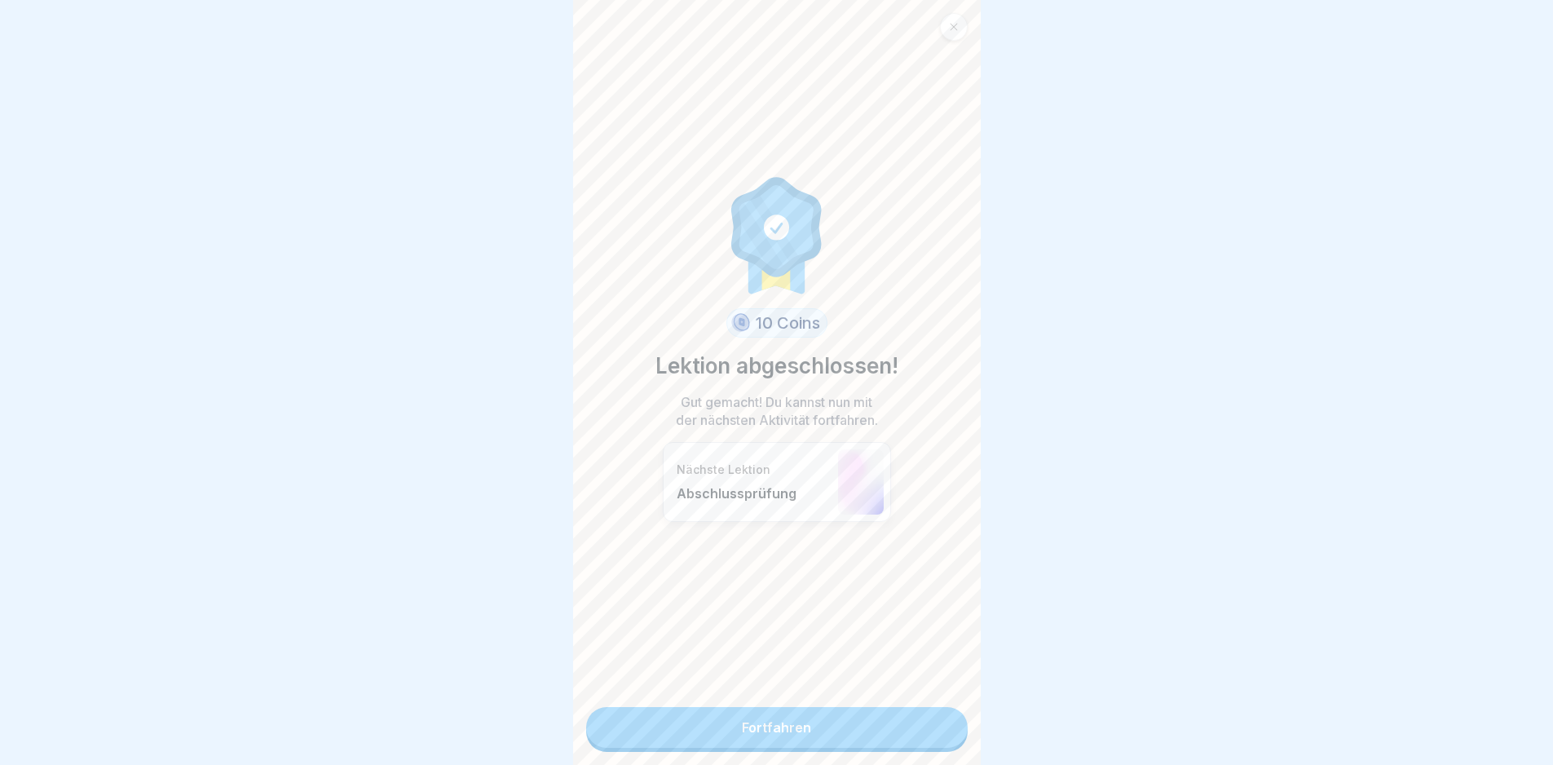
click at [927, 729] on link "Fortfahren" at bounding box center [777, 727] width 382 height 41
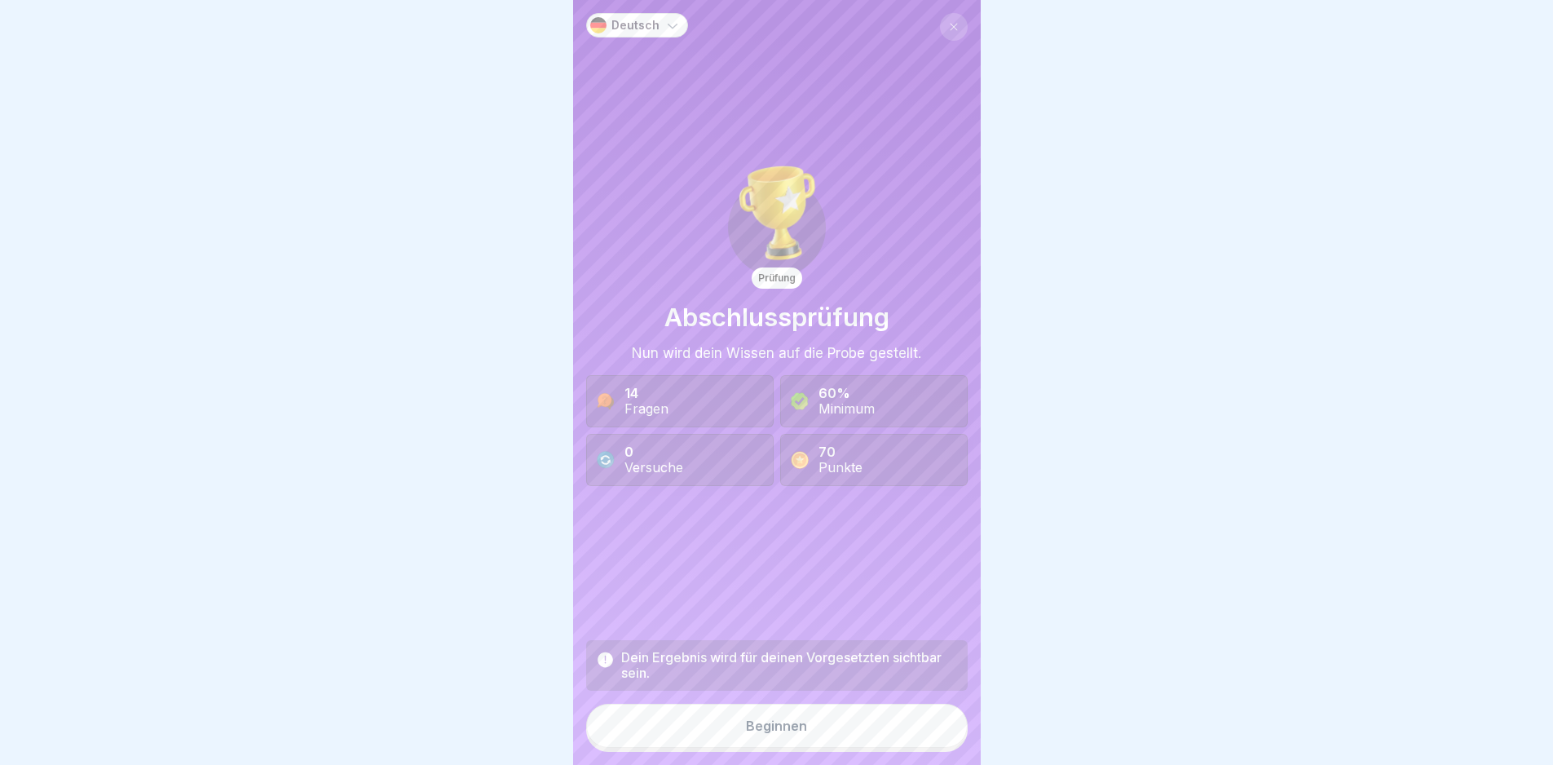
click at [927, 729] on button "Beginnen" at bounding box center [777, 726] width 382 height 44
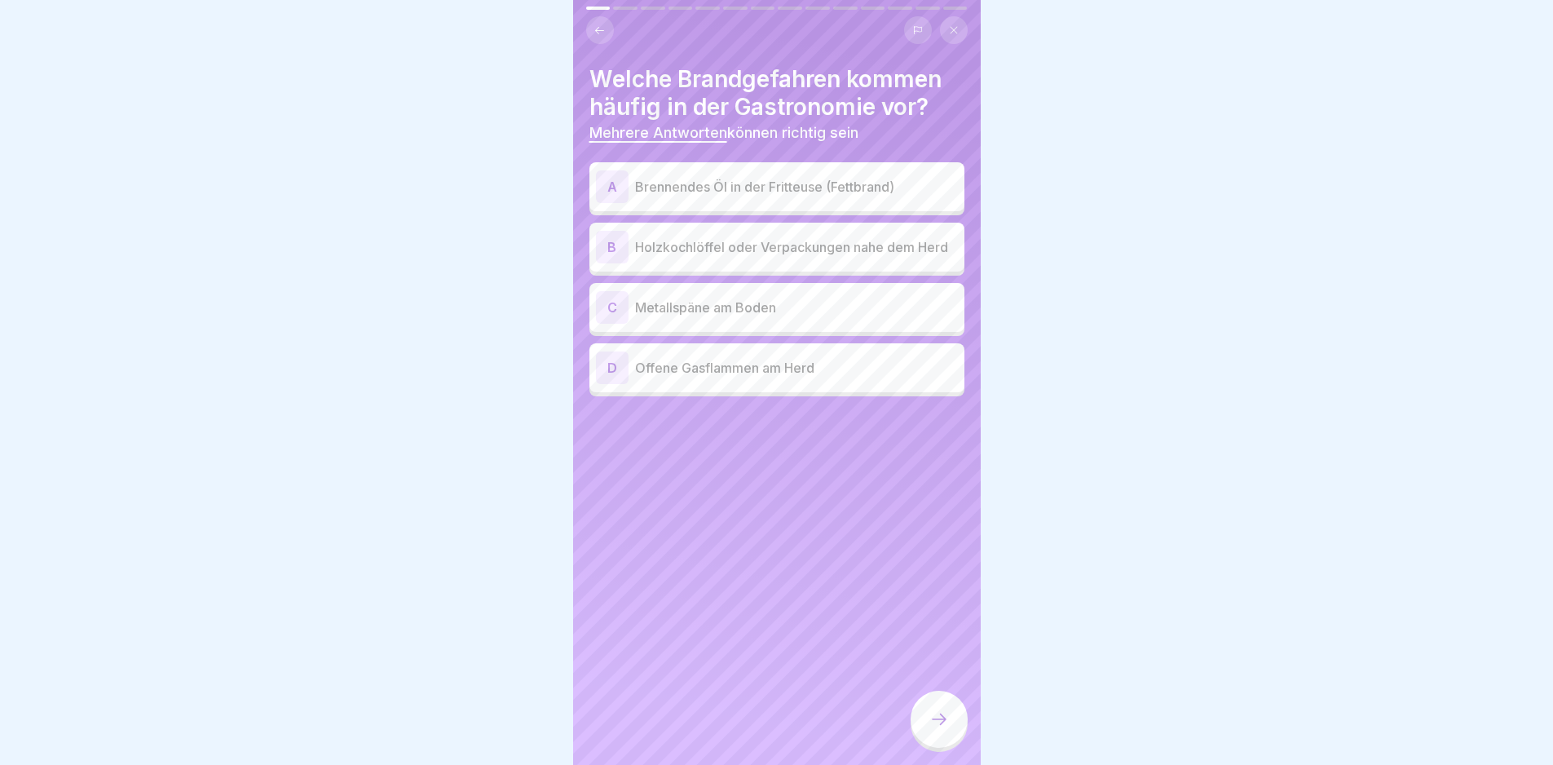
click at [747, 192] on p "Brennendes Öl in der Fritteuse (Fettbrand)" at bounding box center [796, 187] width 323 height 20
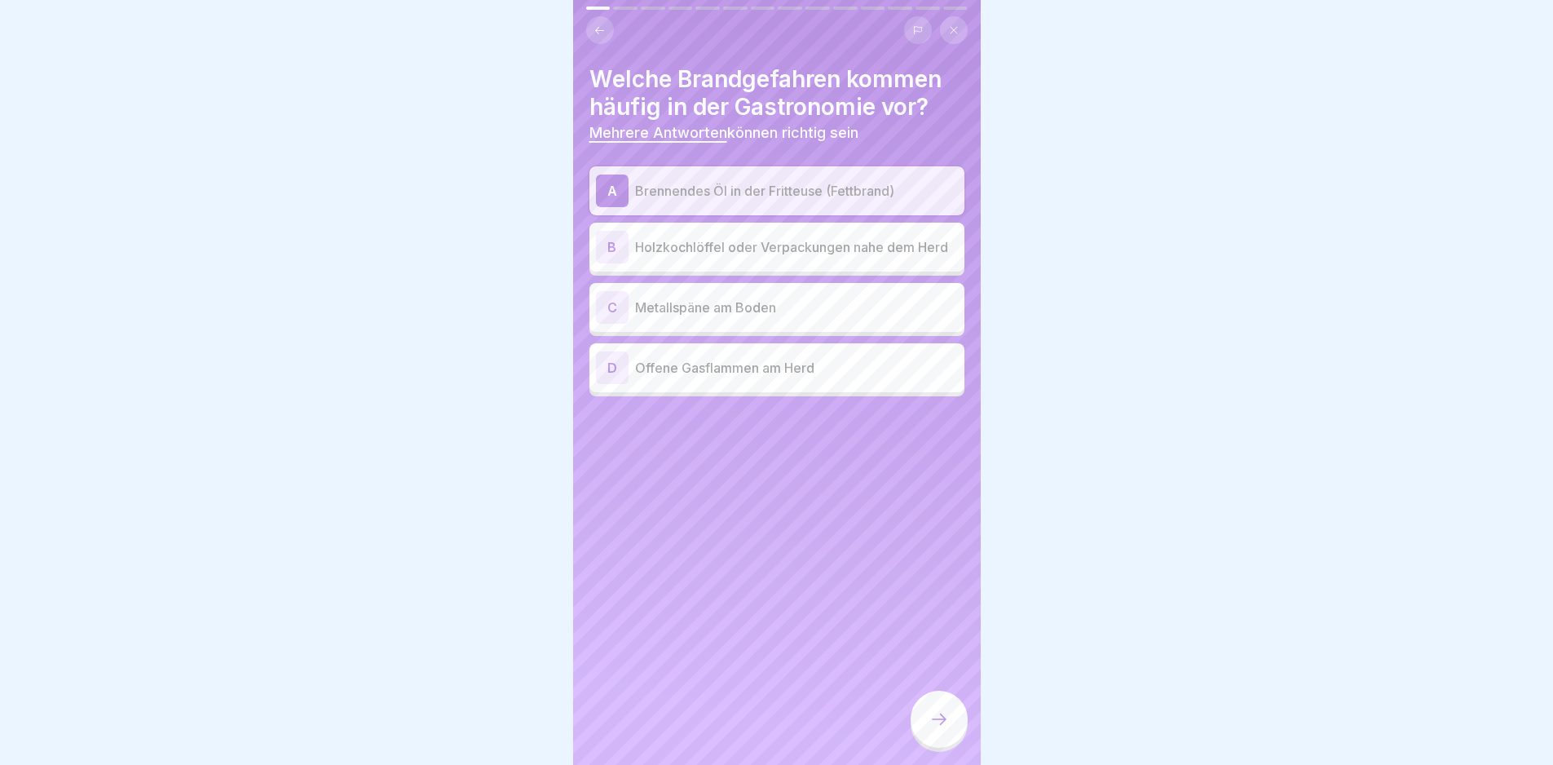
click at [738, 240] on p "Holzkochlöffel oder Verpackungen nahe dem Herd" at bounding box center [796, 247] width 323 height 20
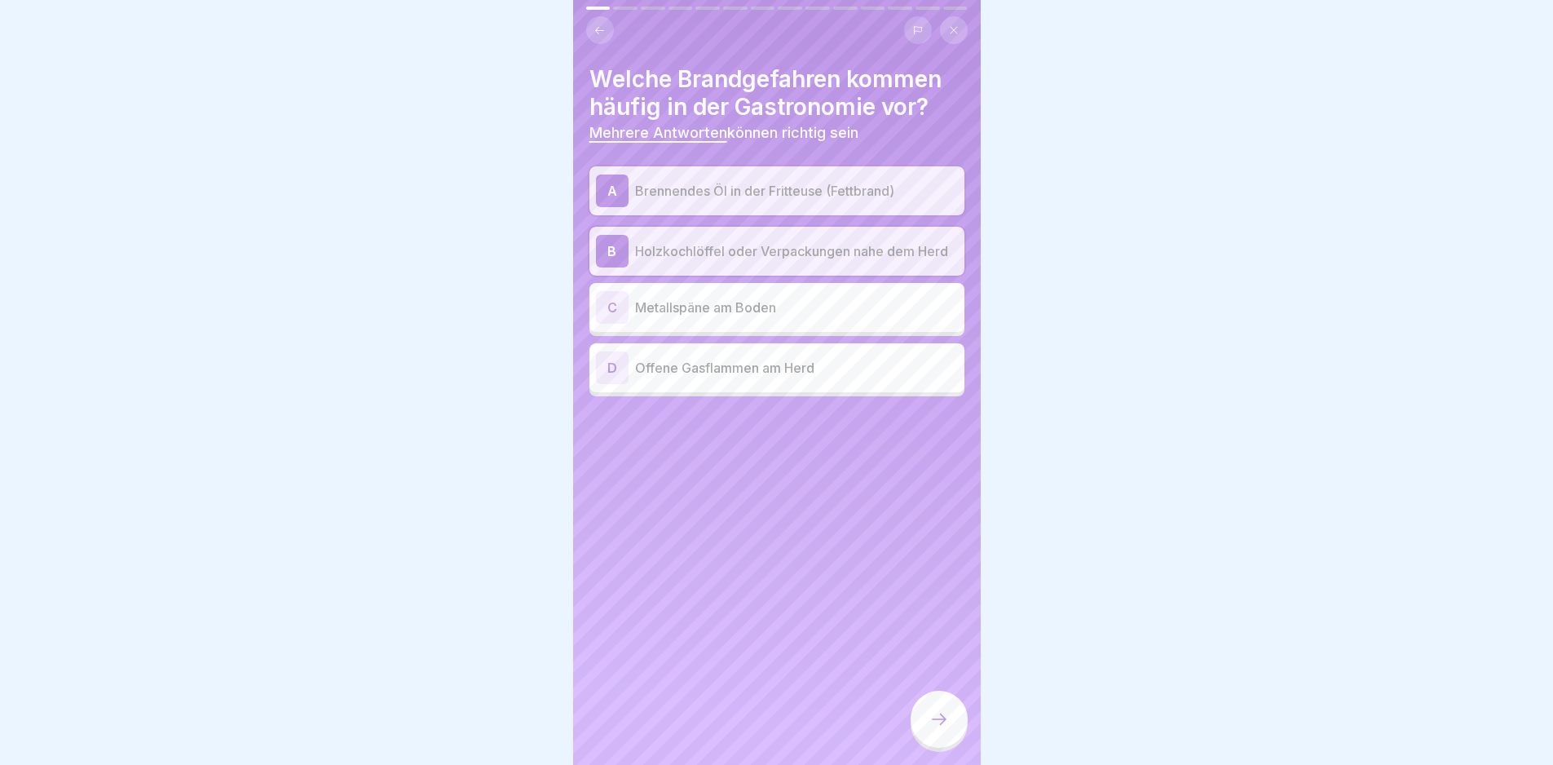
click at [783, 365] on p "Offene Gasflammen am Herd" at bounding box center [796, 368] width 323 height 20
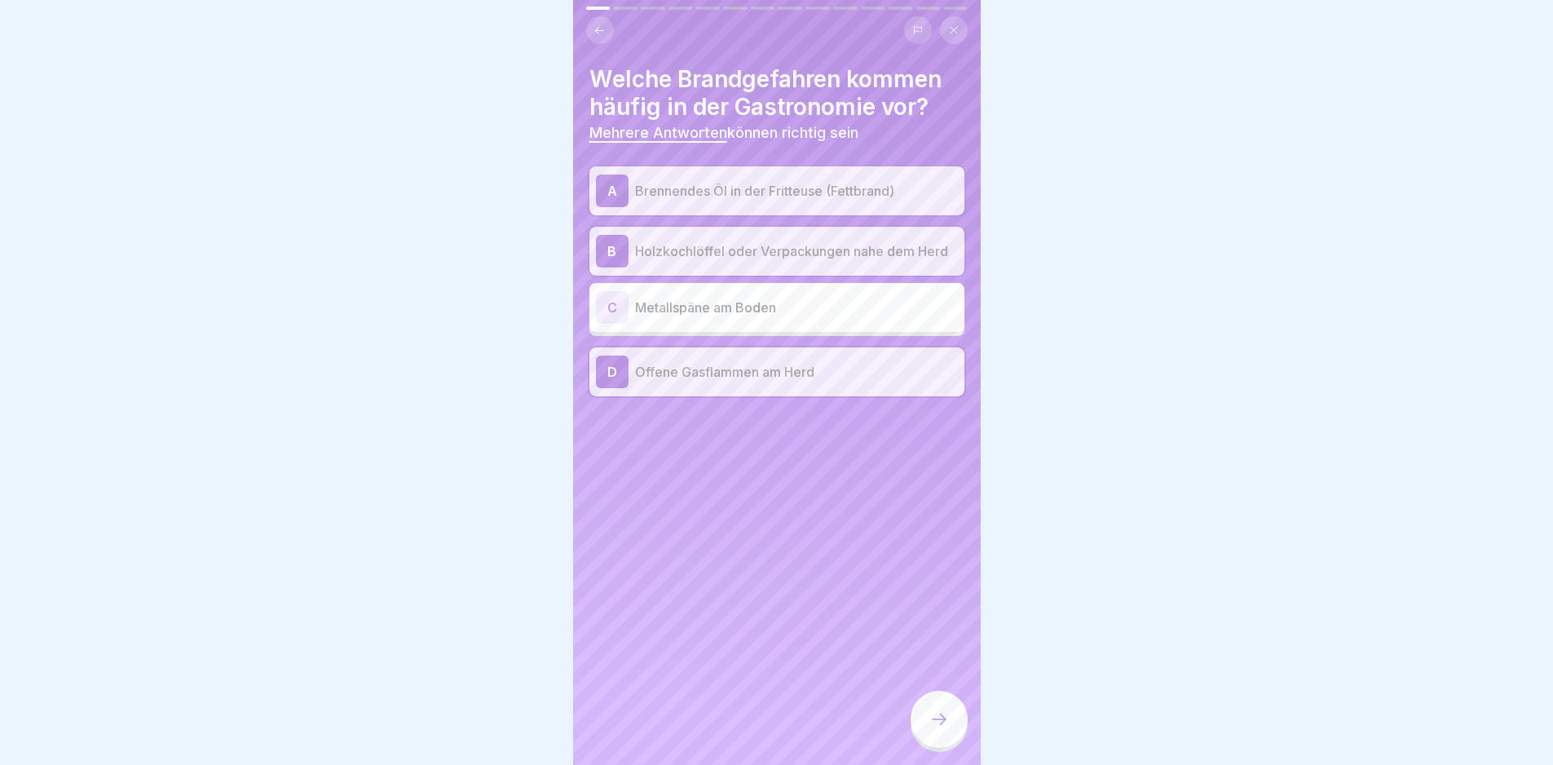
click at [939, 717] on div at bounding box center [939, 719] width 57 height 57
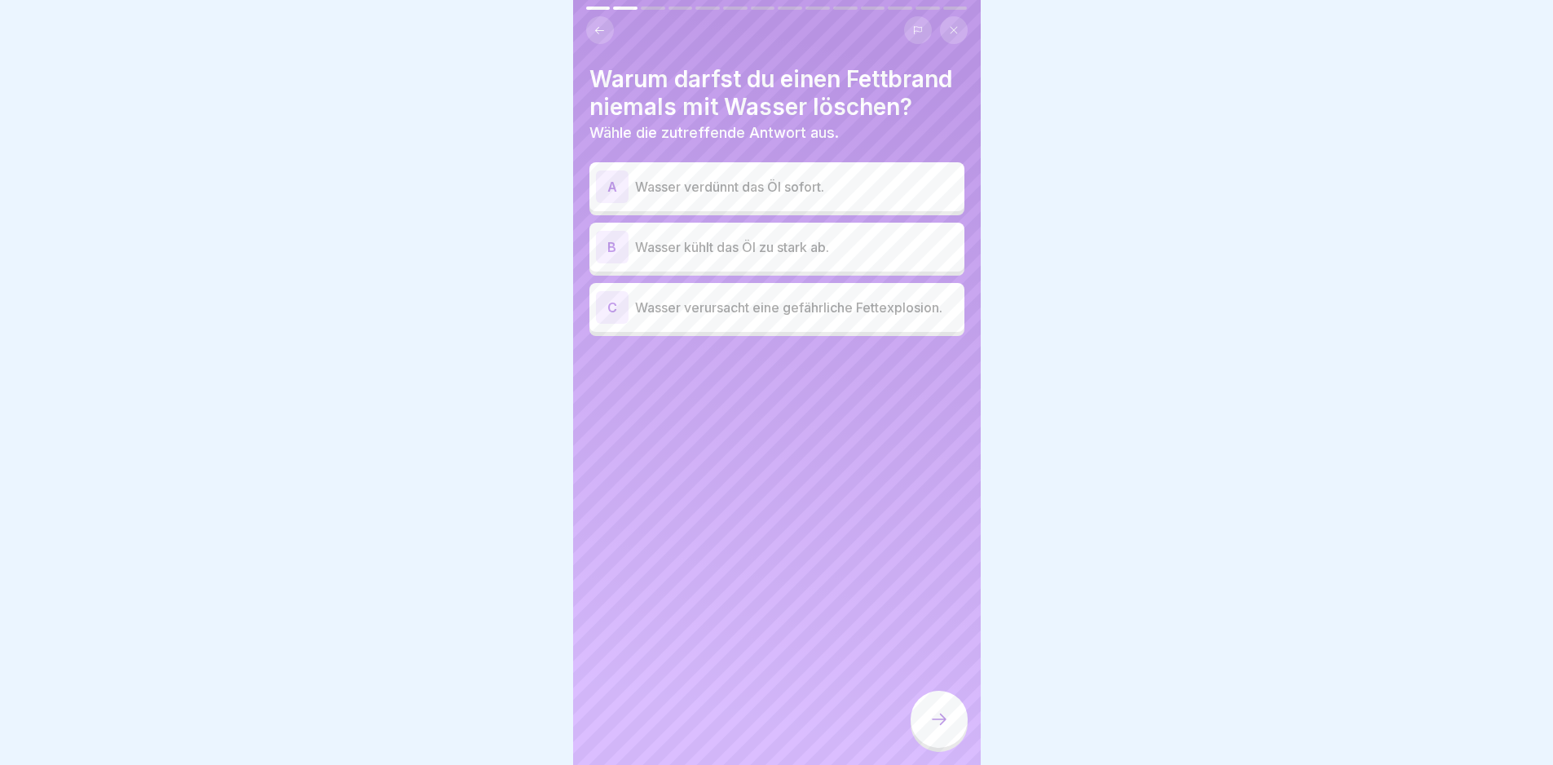
click at [810, 317] on p "Wasser verursacht eine gefährliche Fettexplosion." at bounding box center [796, 308] width 323 height 20
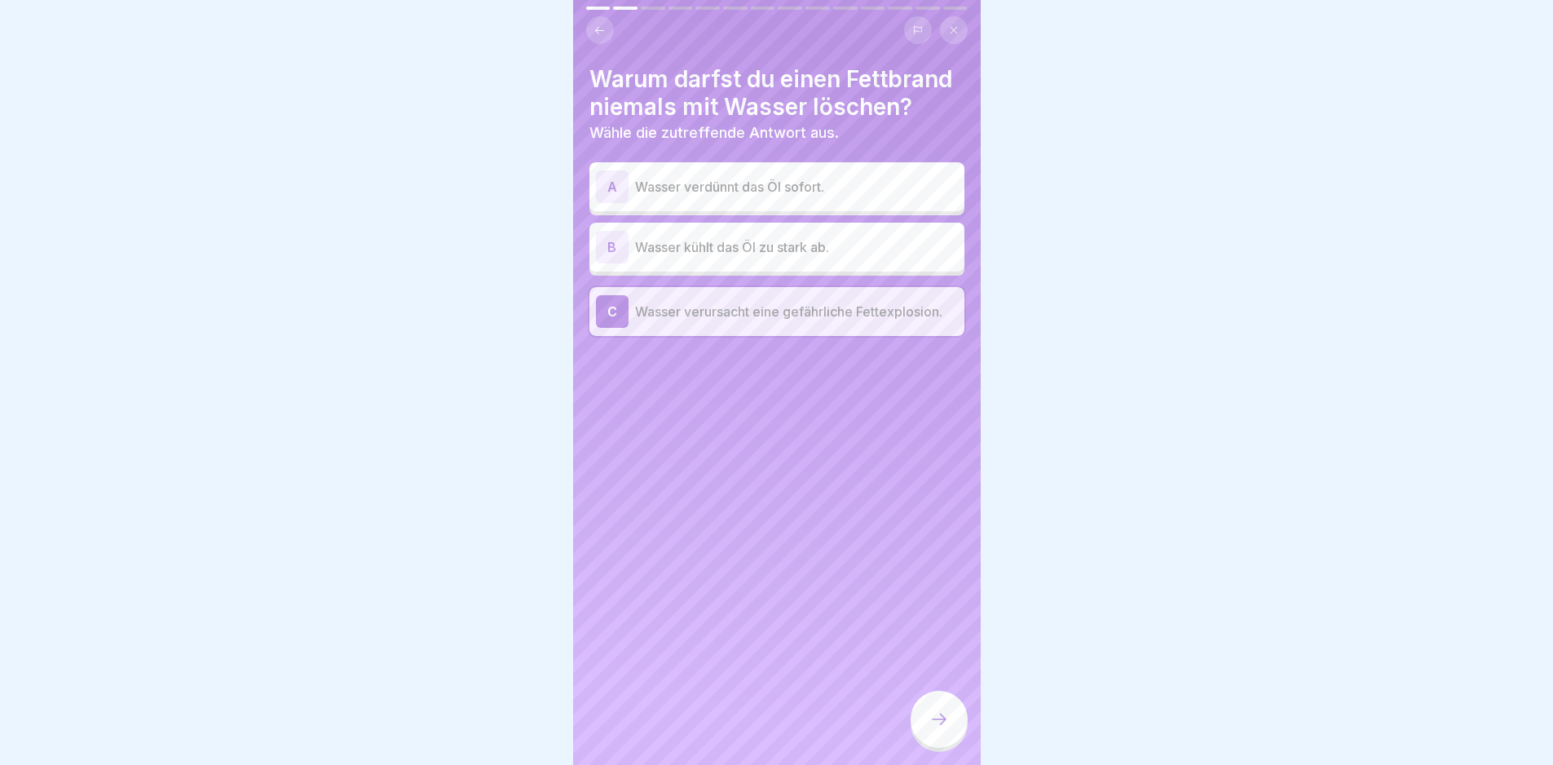
click at [960, 748] on div at bounding box center [939, 719] width 57 height 57
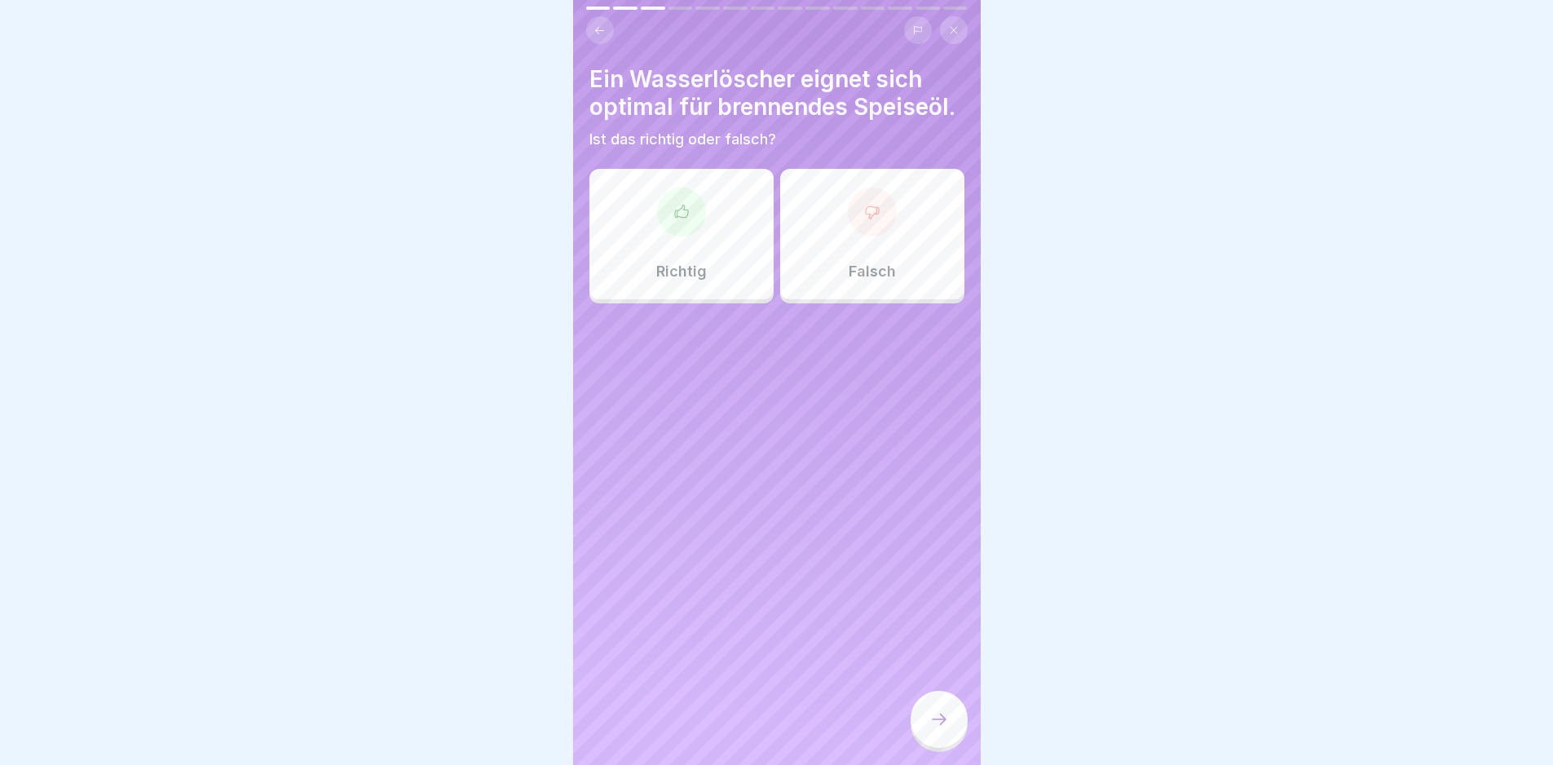
click at [801, 260] on div "Falsch" at bounding box center [872, 234] width 184 height 130
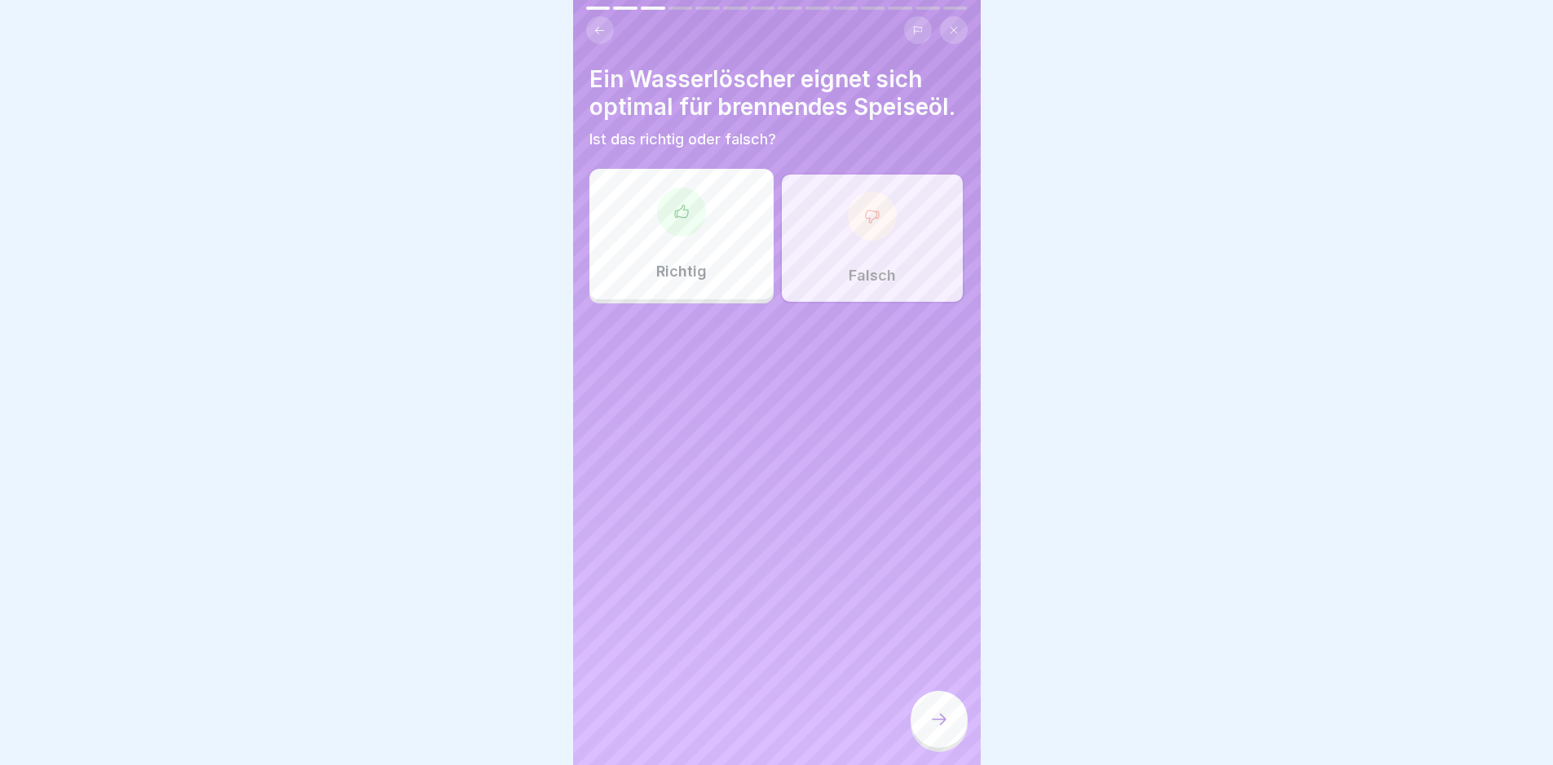
click at [934, 729] on icon at bounding box center [939, 719] width 20 height 20
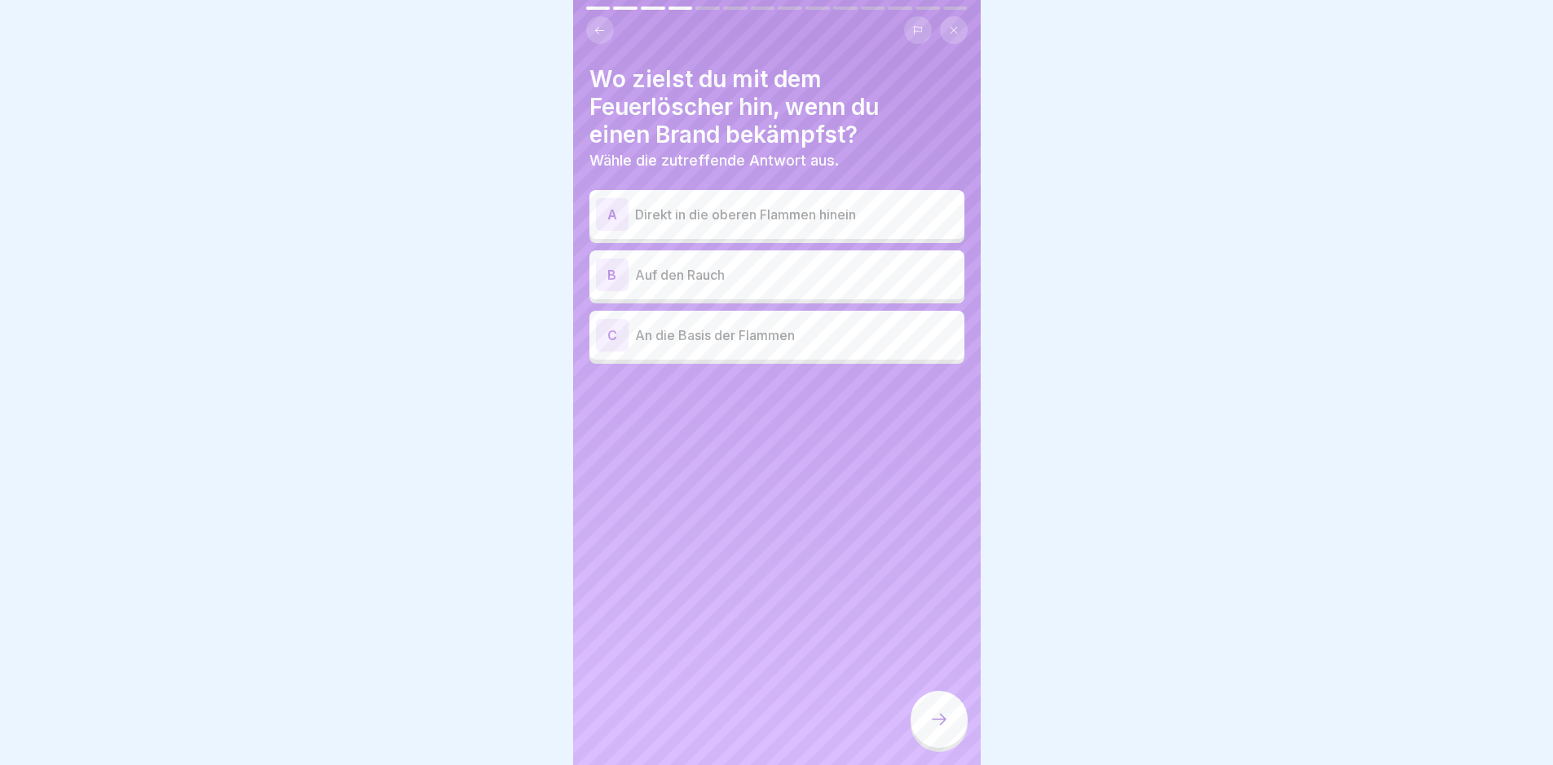
click at [755, 329] on p "An die Basis der Flammen" at bounding box center [796, 335] width 323 height 20
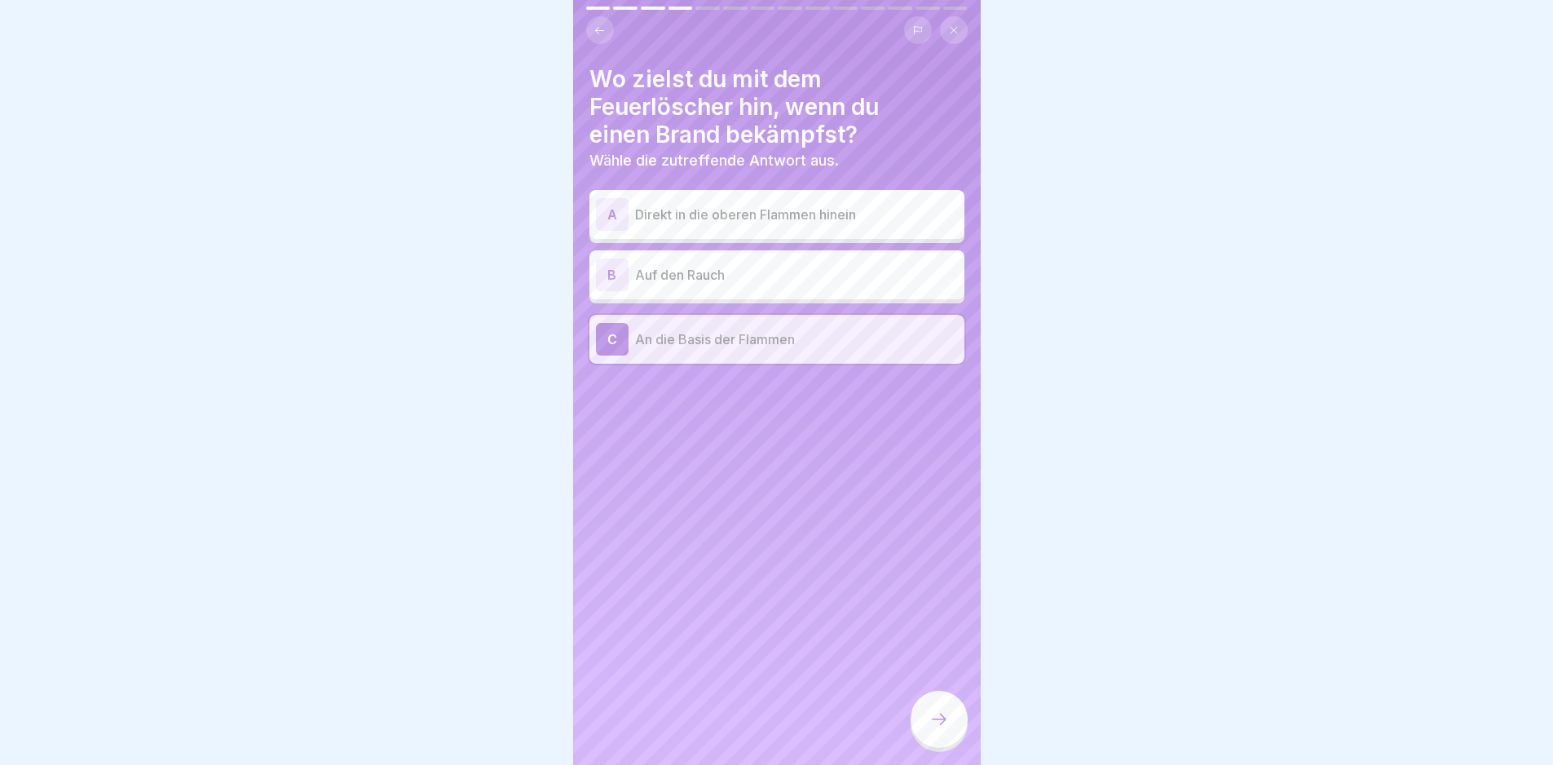
click at [943, 729] on icon at bounding box center [939, 719] width 20 height 20
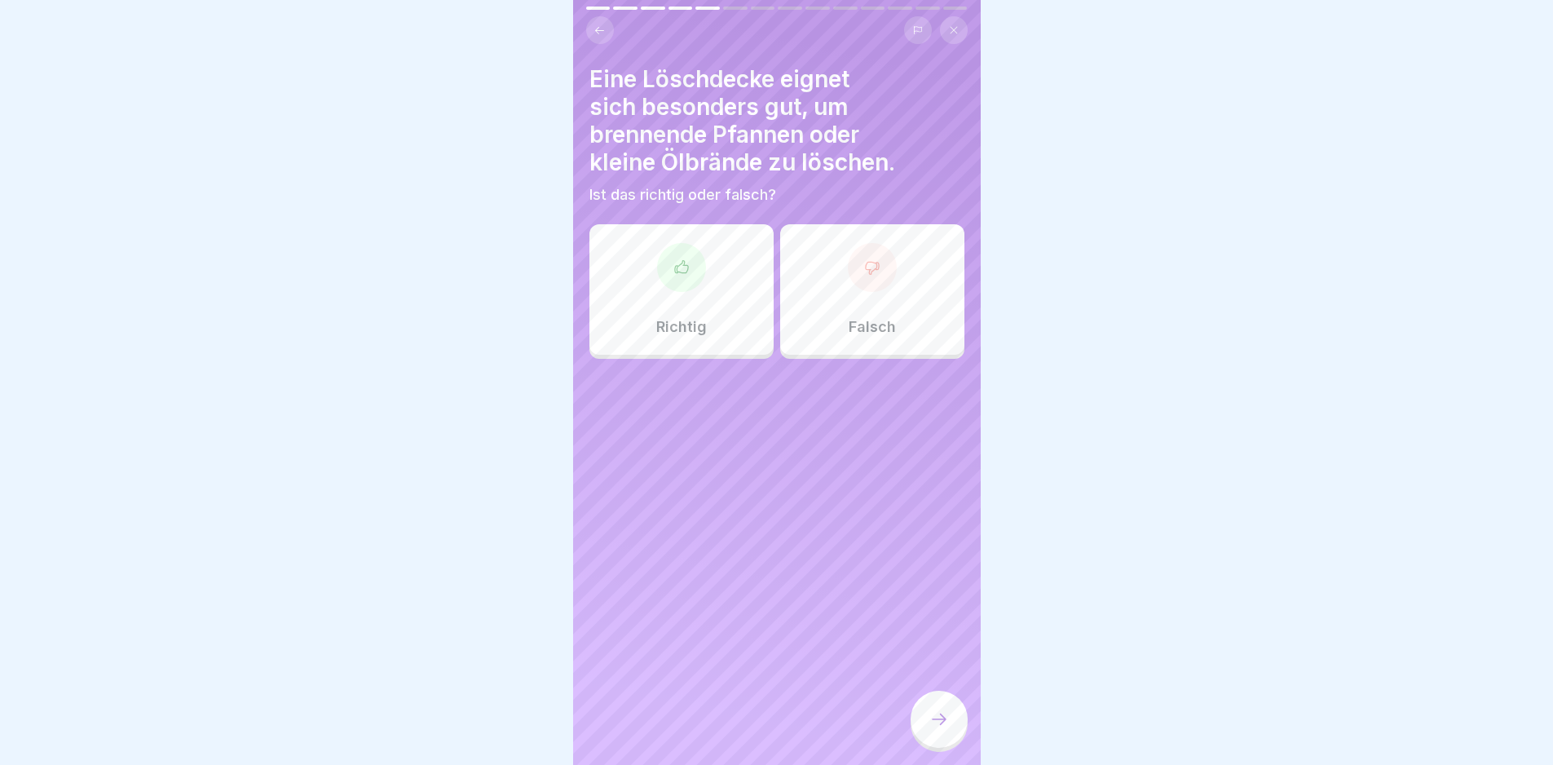
click at [675, 290] on div at bounding box center [681, 267] width 49 height 49
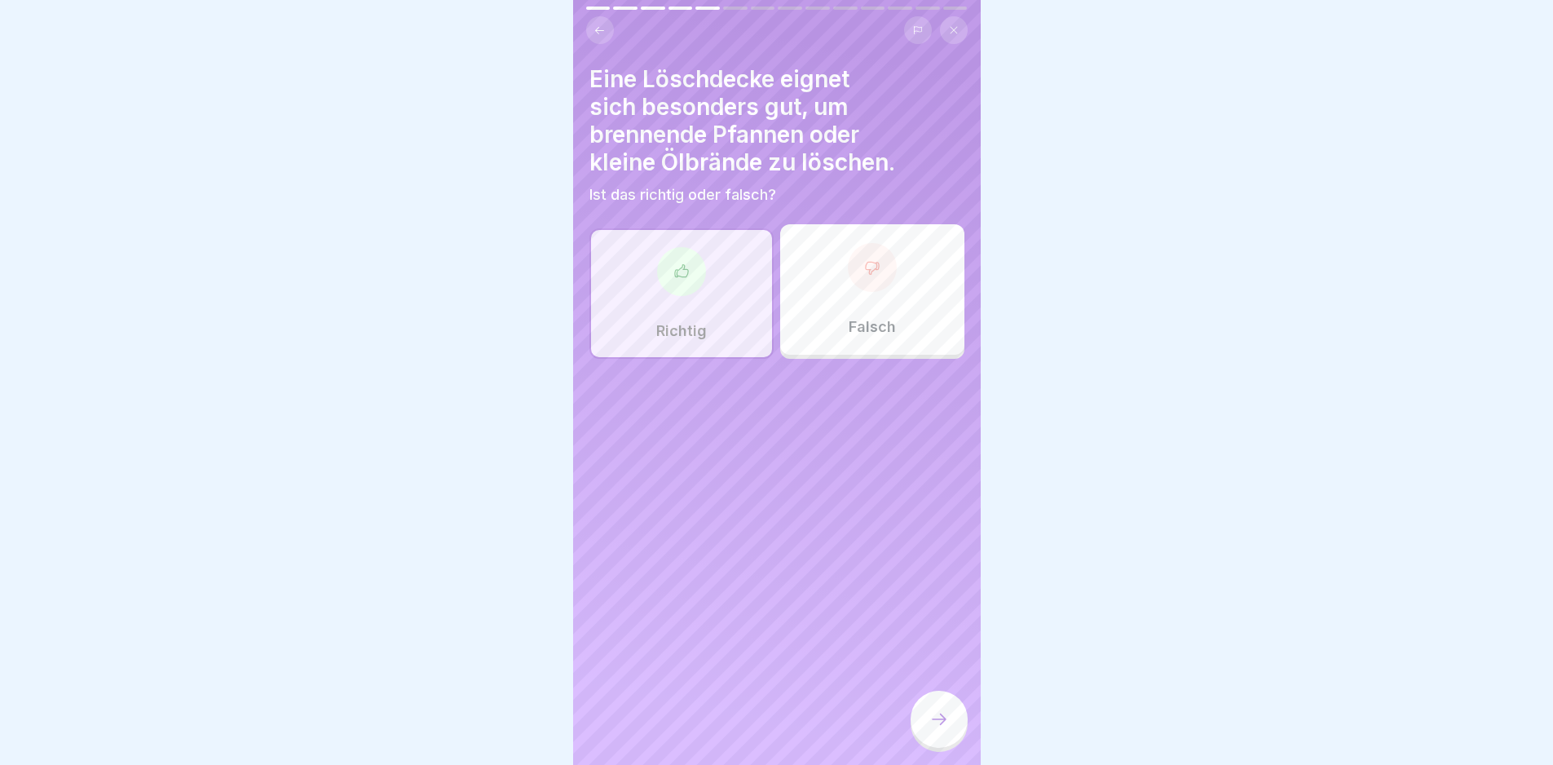
click at [953, 746] on div at bounding box center [939, 719] width 57 height 57
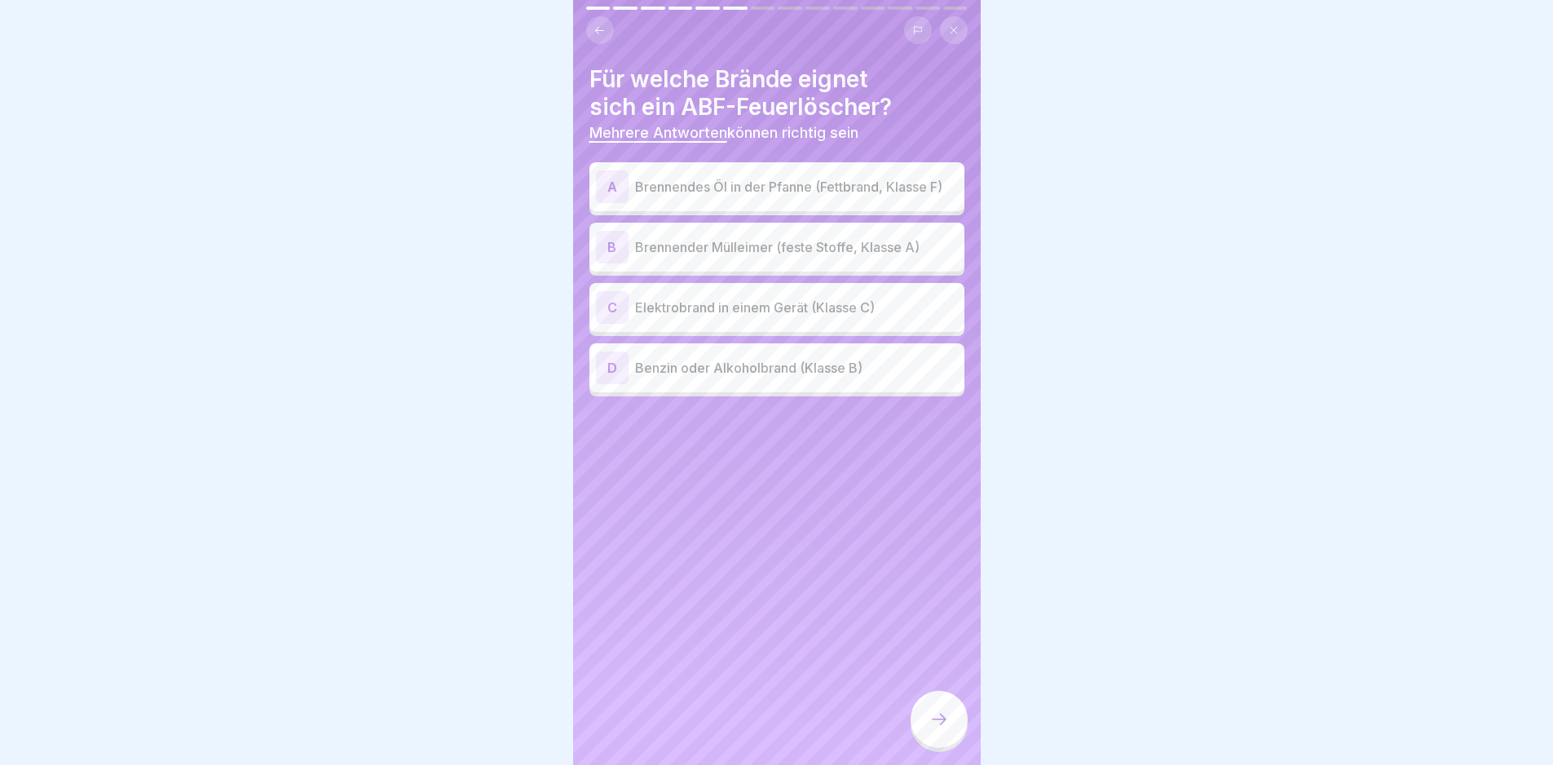
click at [779, 310] on p "Elektrobrand in einem Gerät (Klasse C)" at bounding box center [796, 308] width 323 height 20
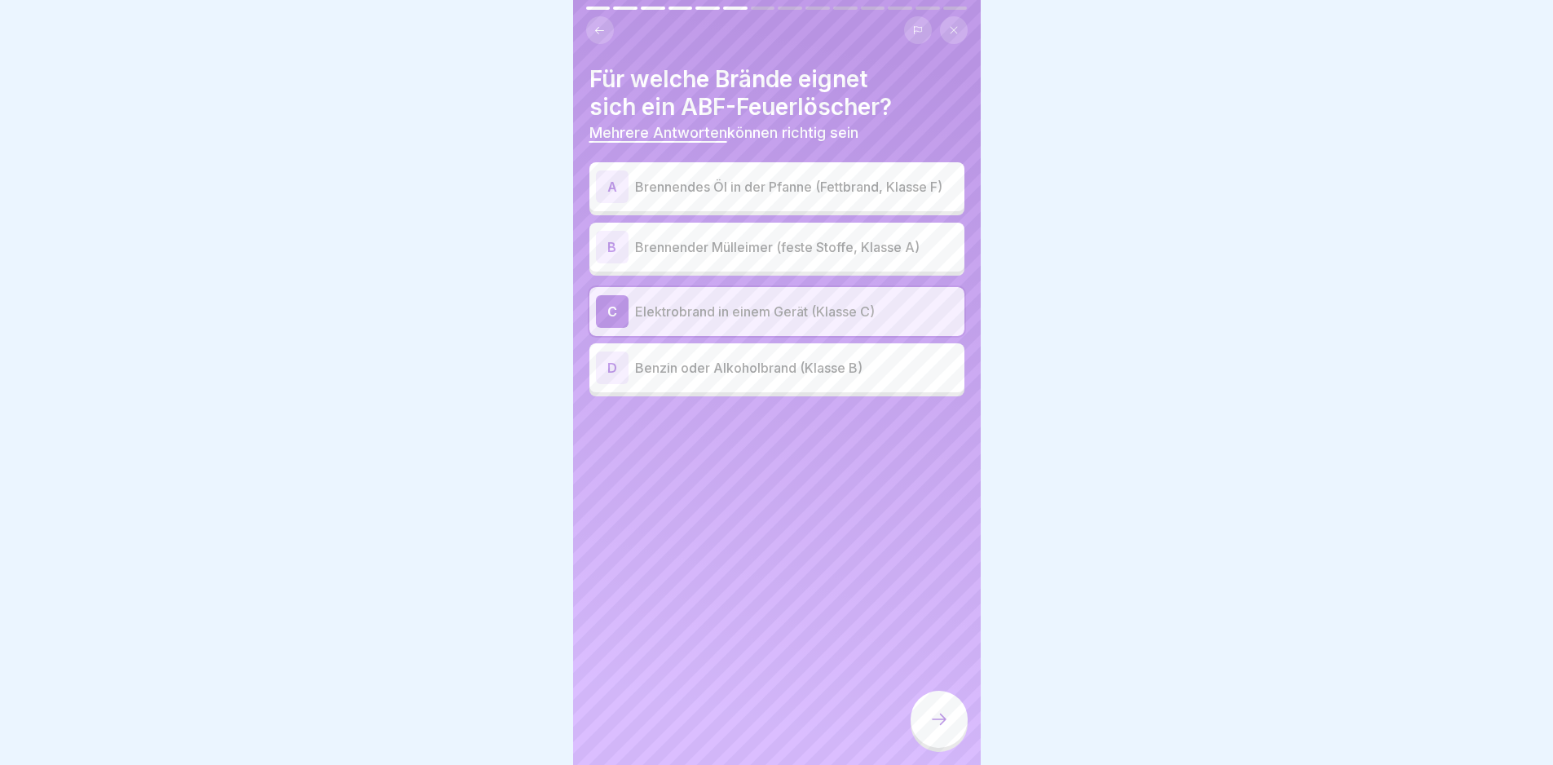
click at [779, 310] on p "Elektrobrand in einem Gerät (Klasse C)" at bounding box center [796, 312] width 323 height 20
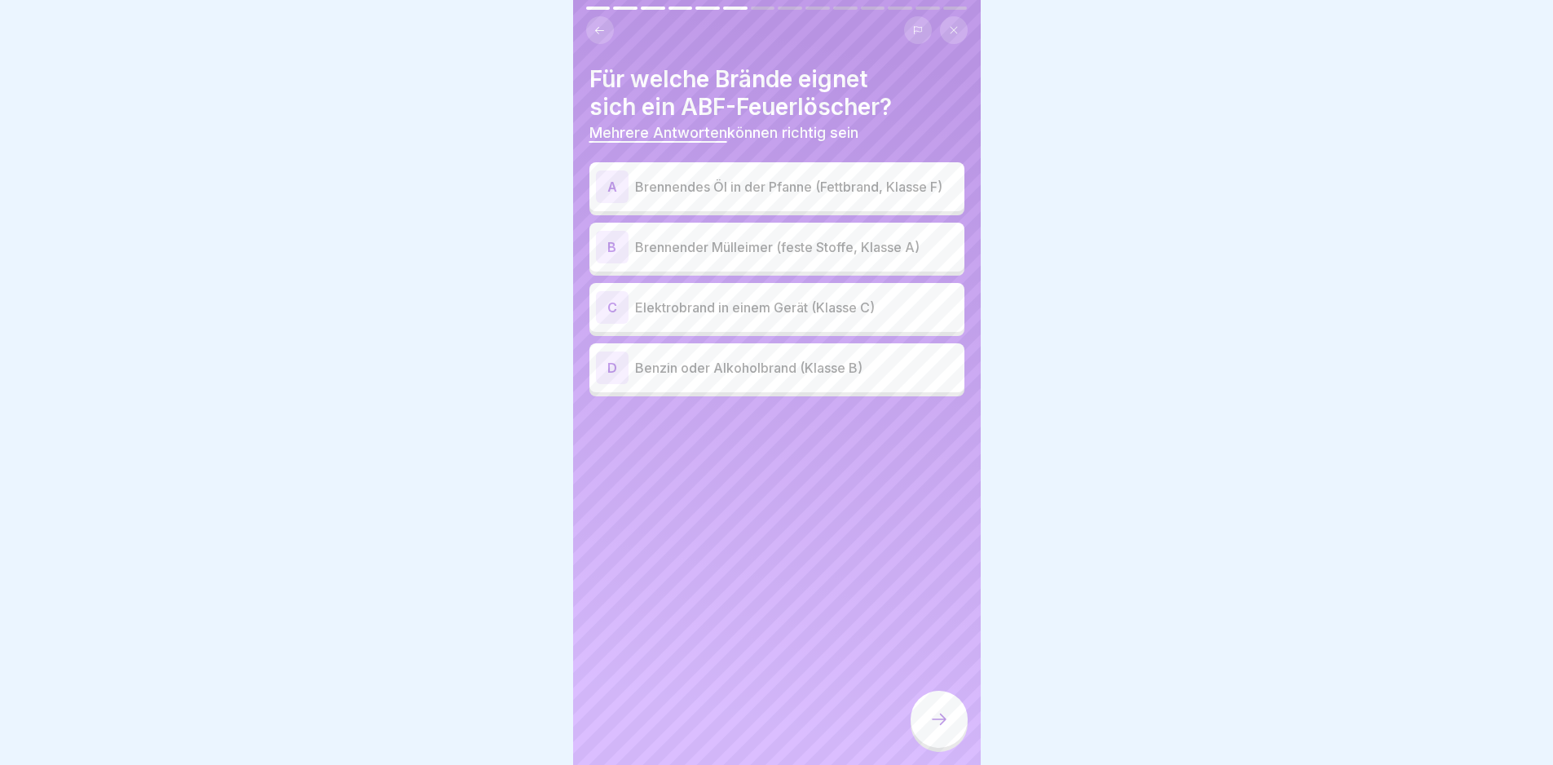
click at [799, 196] on p "Brennendes Öl in der Pfanne (Fettbrand, Klasse F)" at bounding box center [796, 187] width 323 height 20
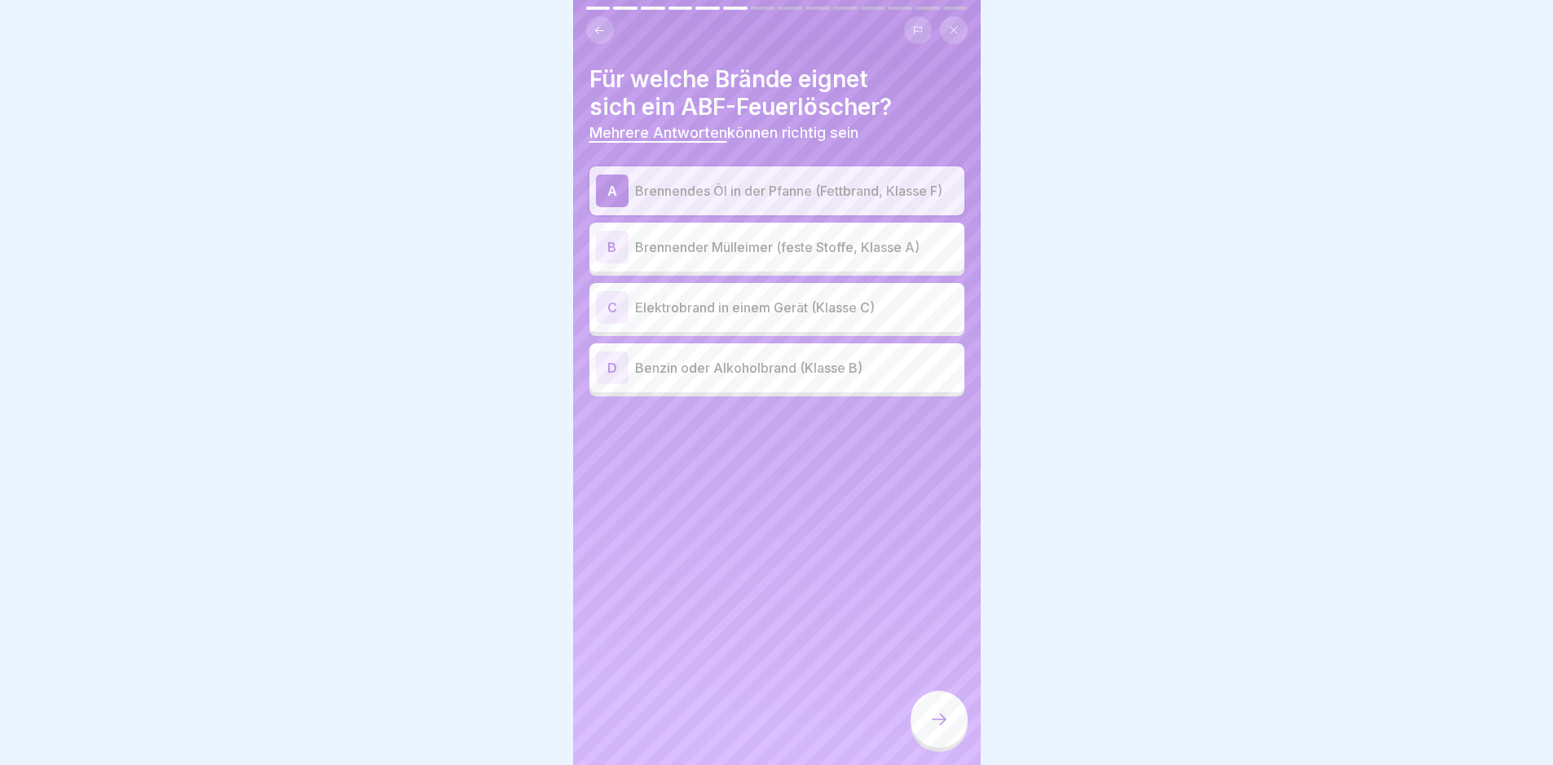
click at [803, 247] on p "Brennender Mülleimer (feste Stoffe, Klasse A)" at bounding box center [796, 247] width 323 height 20
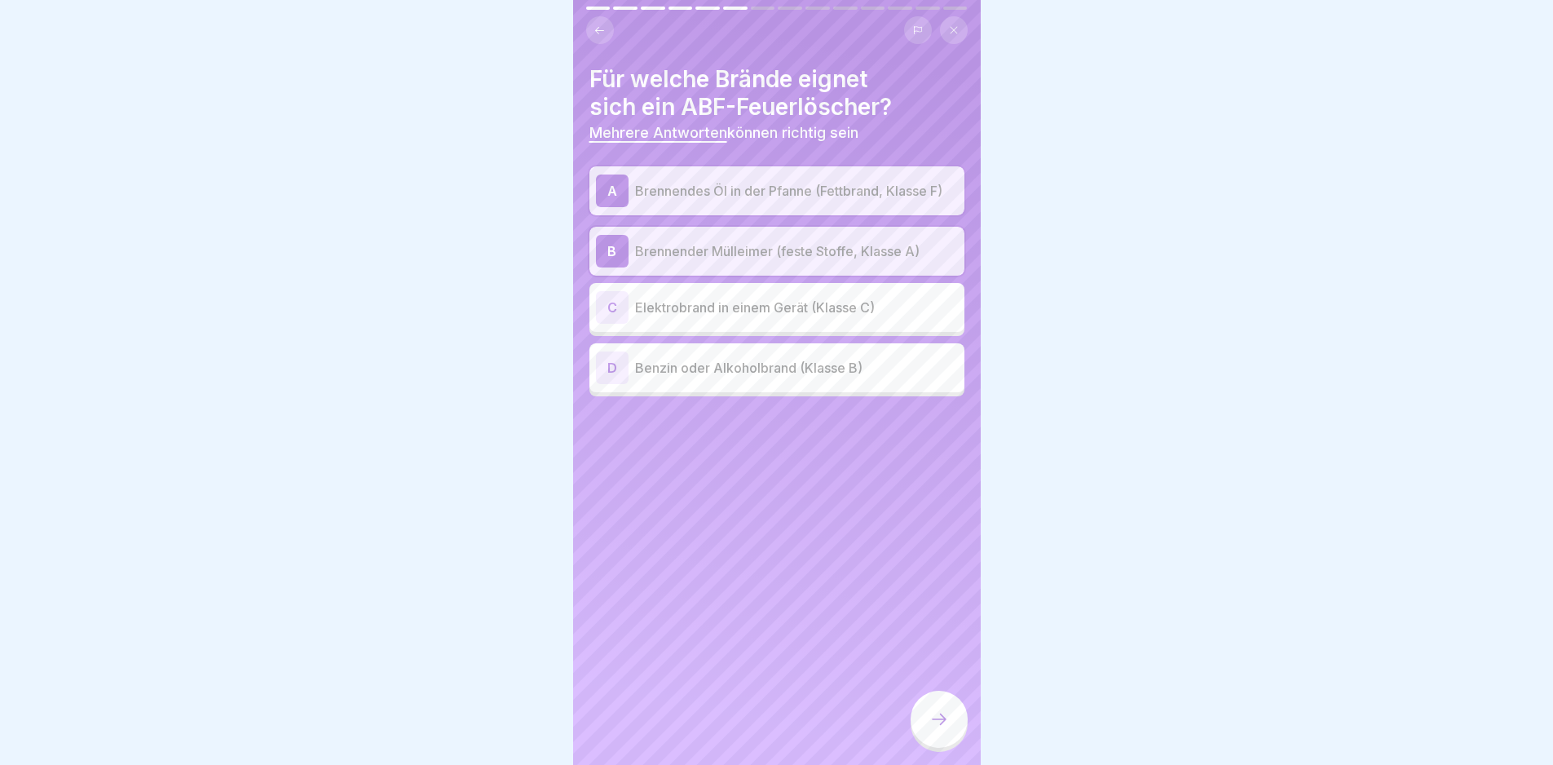
click at [838, 373] on p "Benzin oder Alkoholbrand (Klasse B)" at bounding box center [796, 368] width 323 height 20
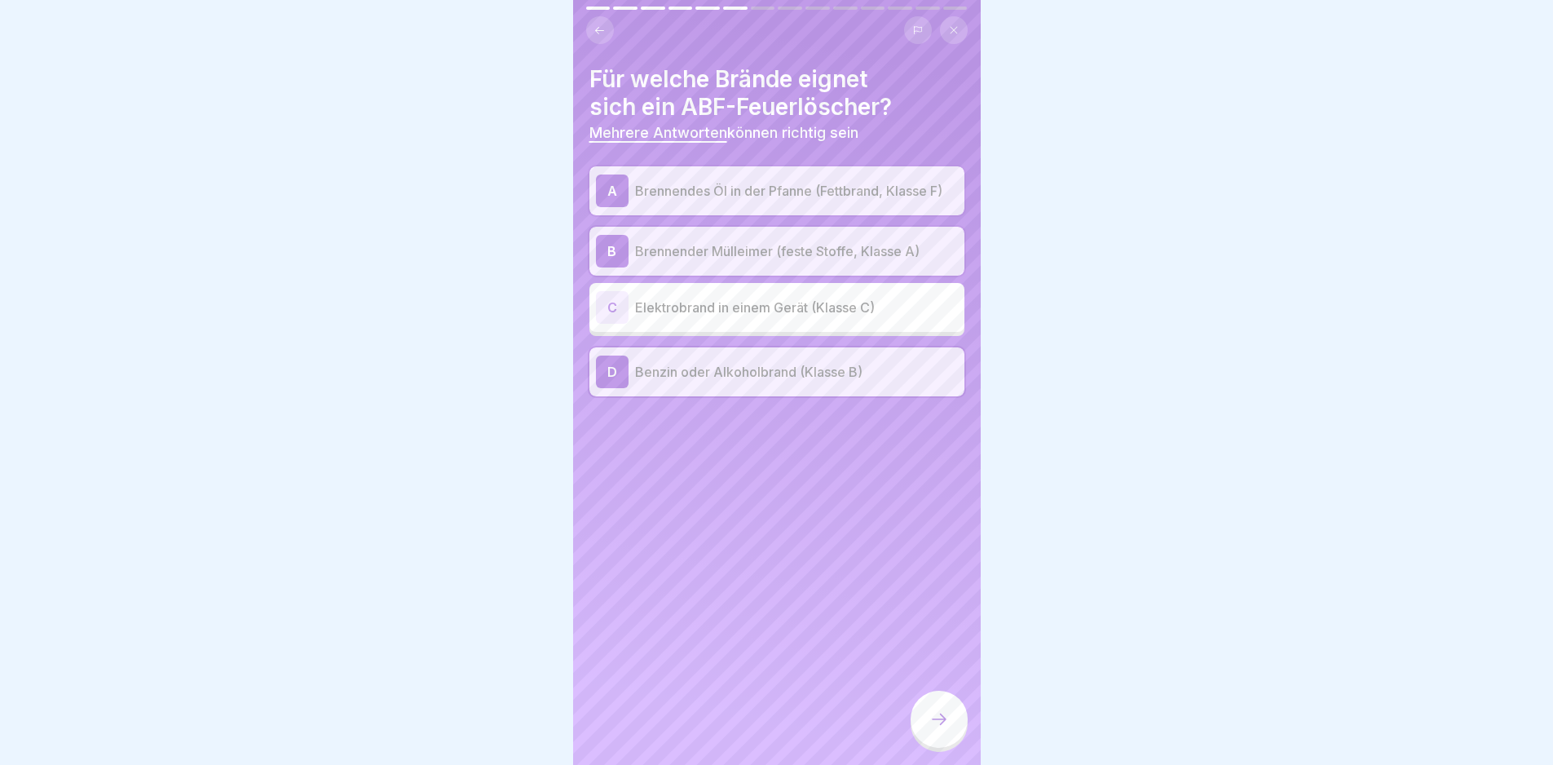
click at [927, 748] on div at bounding box center [939, 719] width 57 height 57
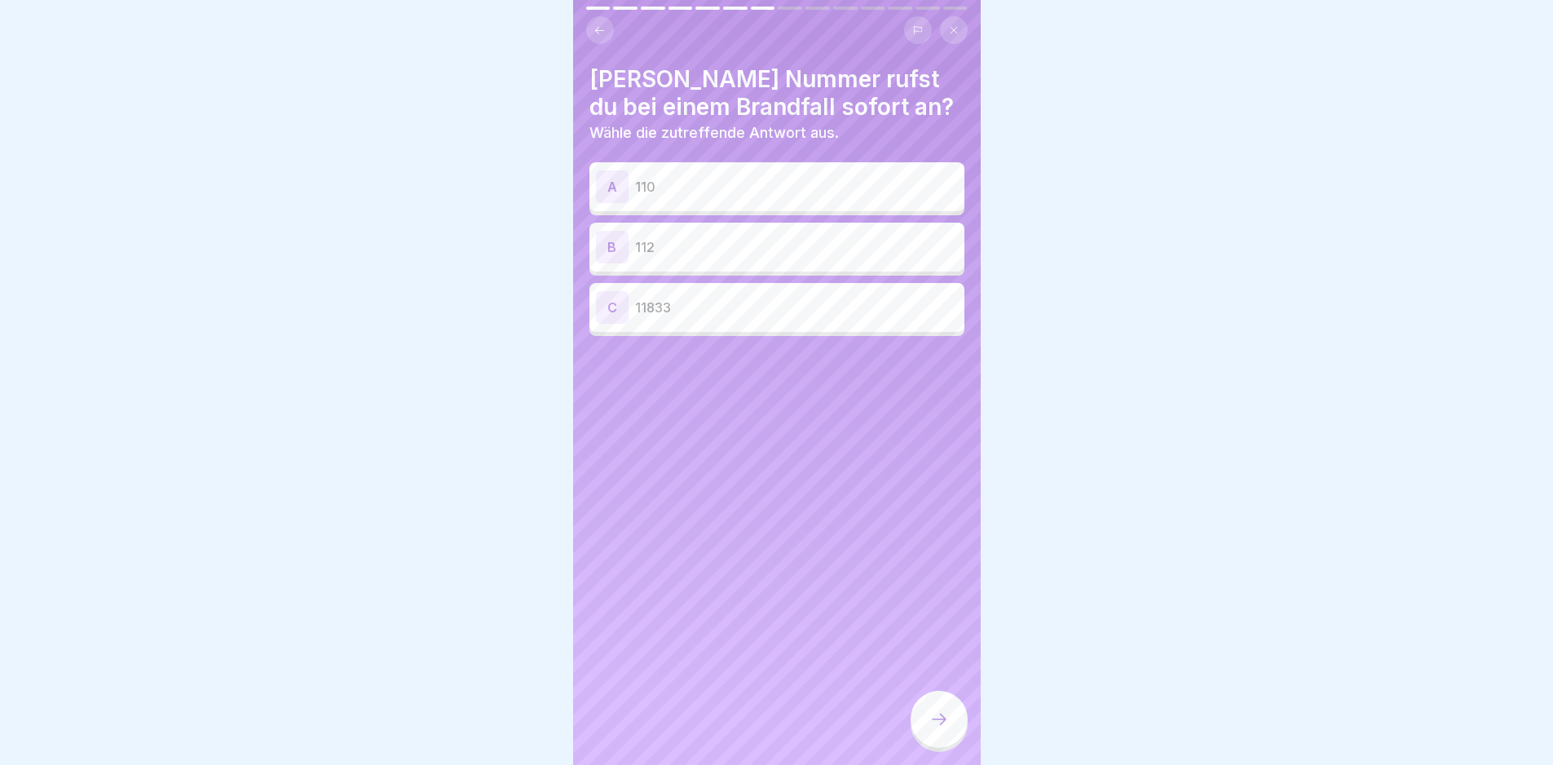
click at [705, 248] on p "112" at bounding box center [796, 247] width 323 height 20
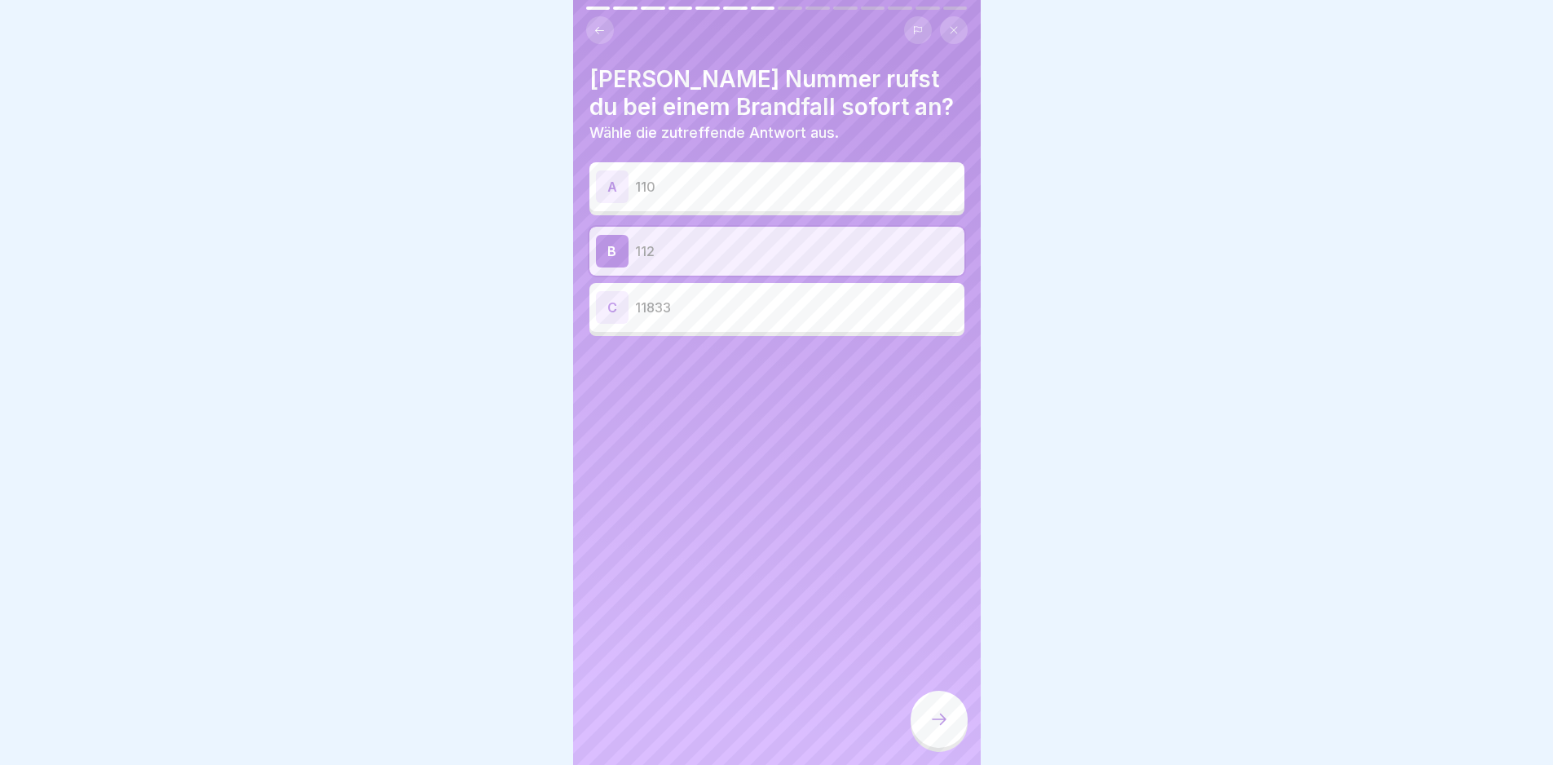
click at [948, 746] on div at bounding box center [939, 719] width 57 height 57
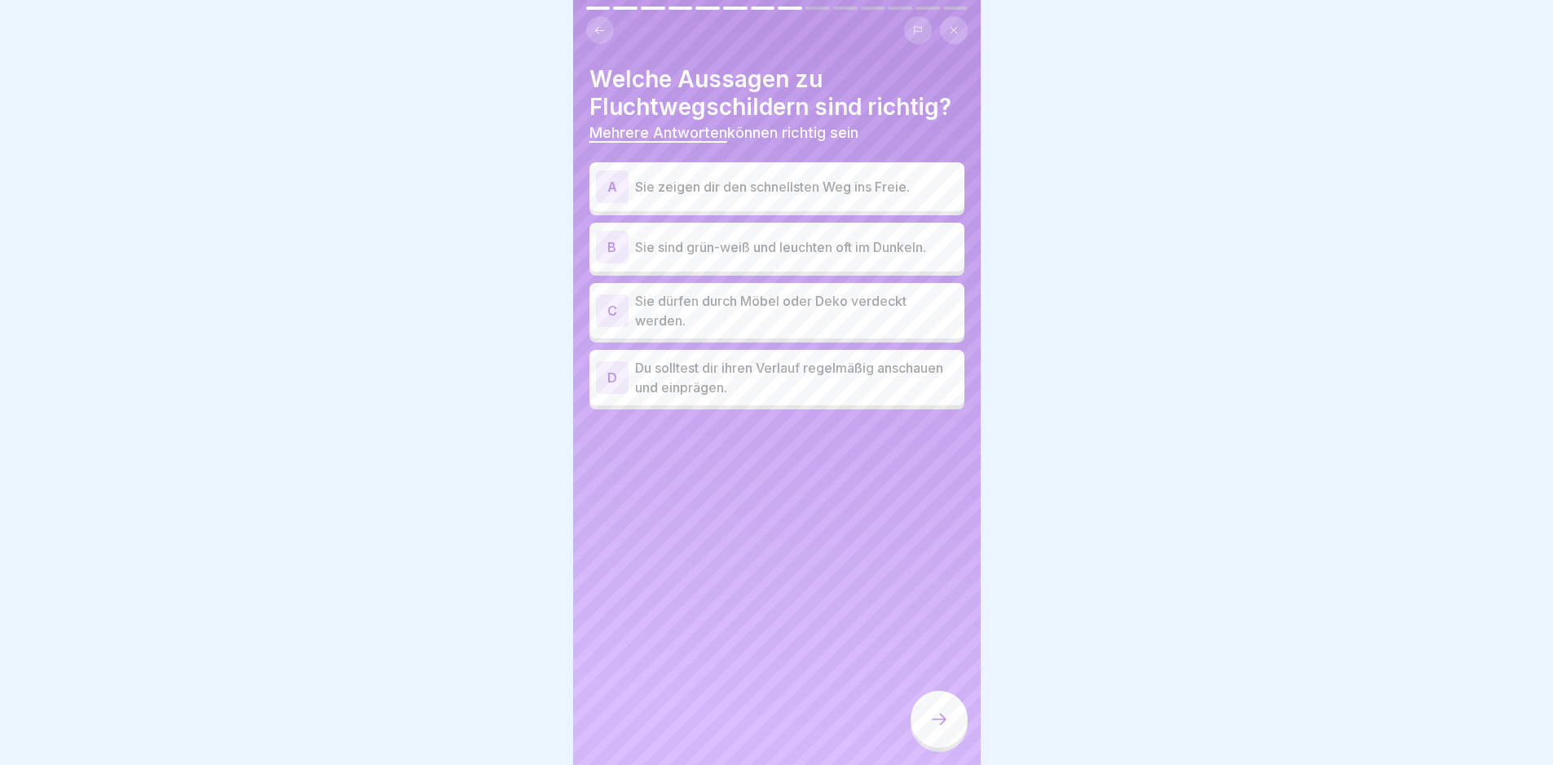
click at [746, 184] on p "Sie zeigen dir den schnellsten Weg ins Freie." at bounding box center [796, 187] width 323 height 20
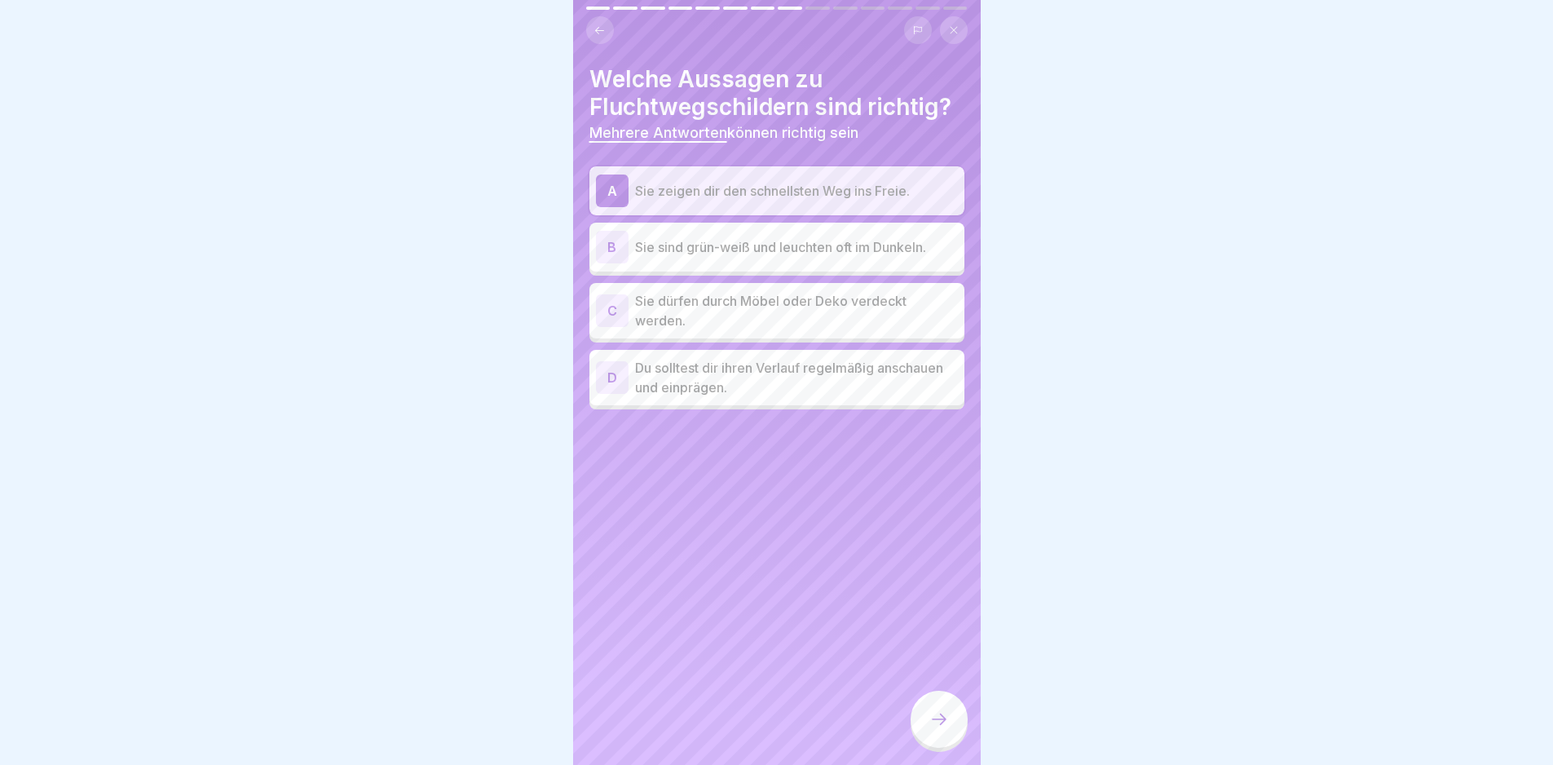
click at [763, 235] on div "B Sie sind grün-weiß und leuchten oft im Dunkeln." at bounding box center [777, 247] width 362 height 33
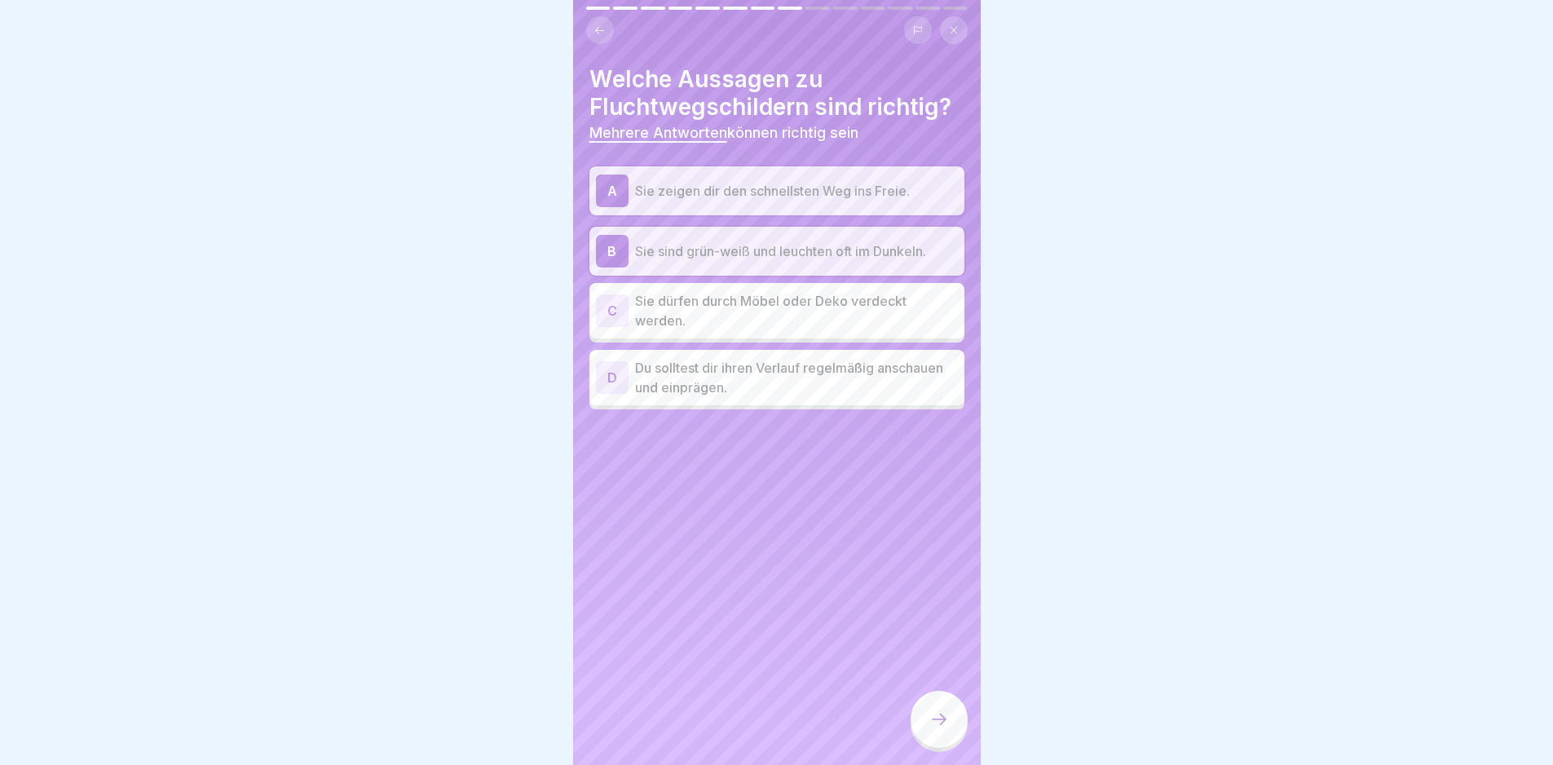
click at [803, 372] on p "Du solltest dir ihren Verlauf regelmäßig anschauen und einprägen." at bounding box center [796, 377] width 323 height 39
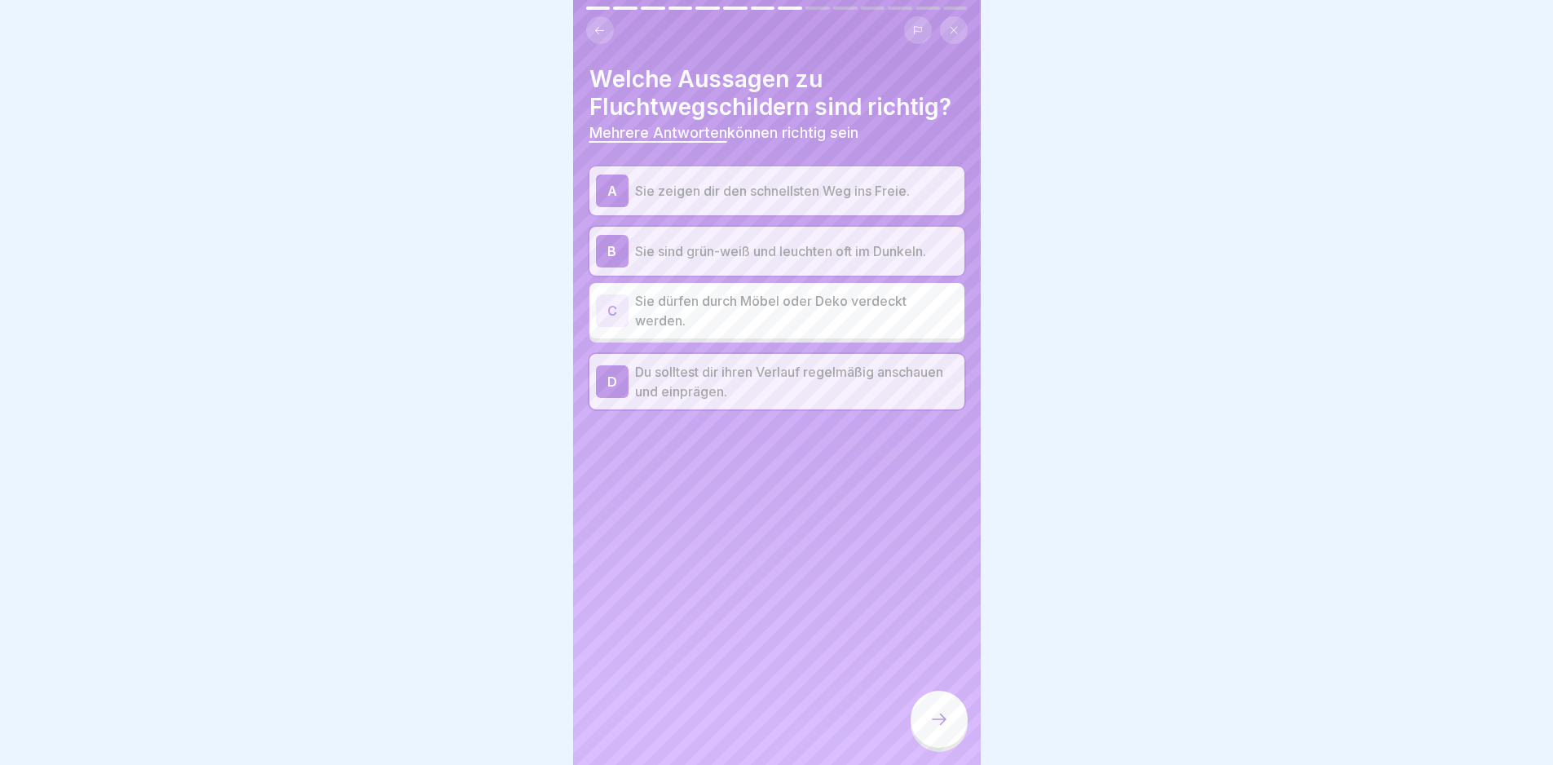
click at [929, 721] on icon at bounding box center [939, 719] width 20 height 20
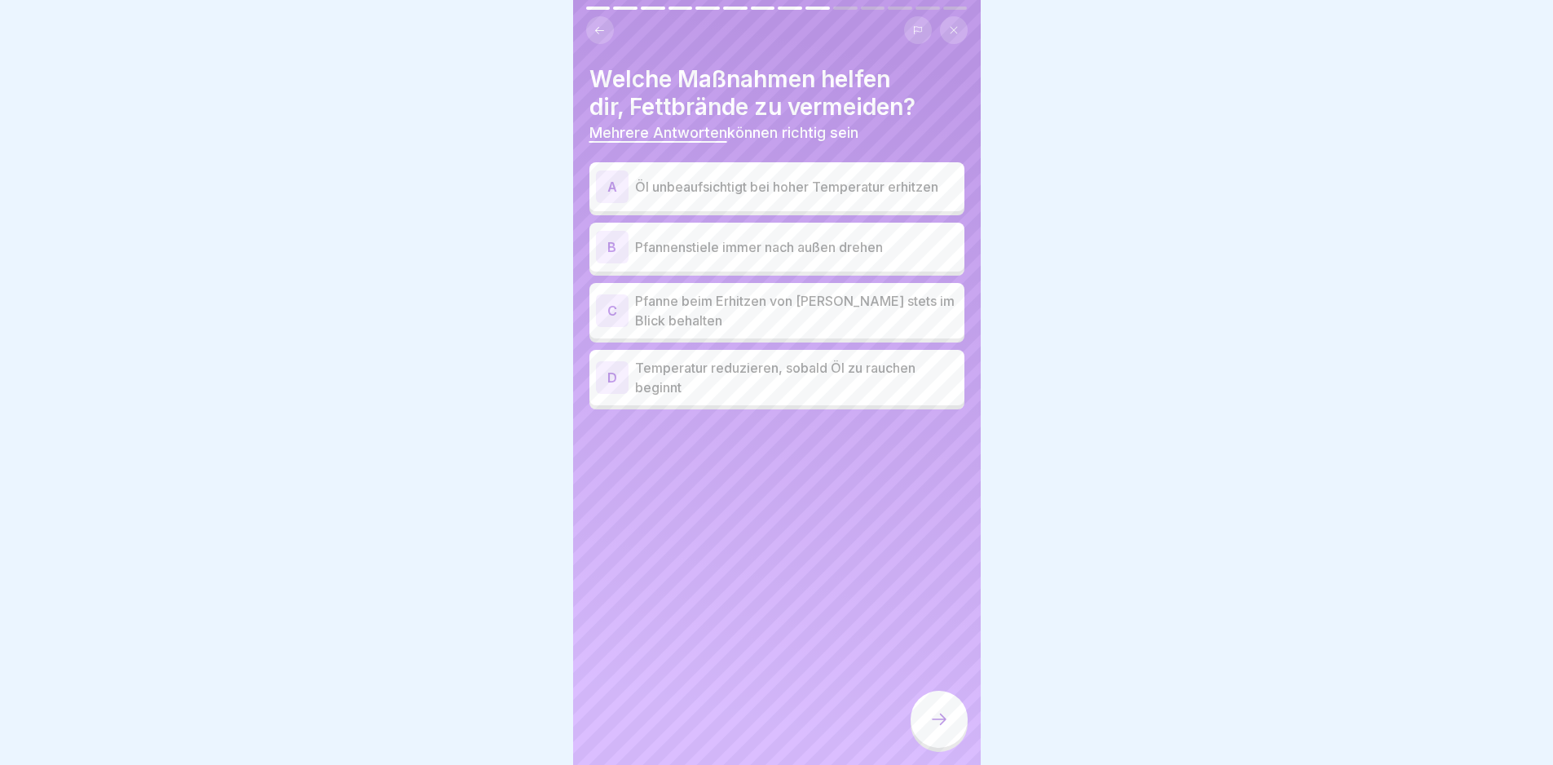
click at [784, 285] on div "C Pfanne beim Erhitzen von [PERSON_NAME] stets im Blick behalten" at bounding box center [776, 310] width 375 height 55
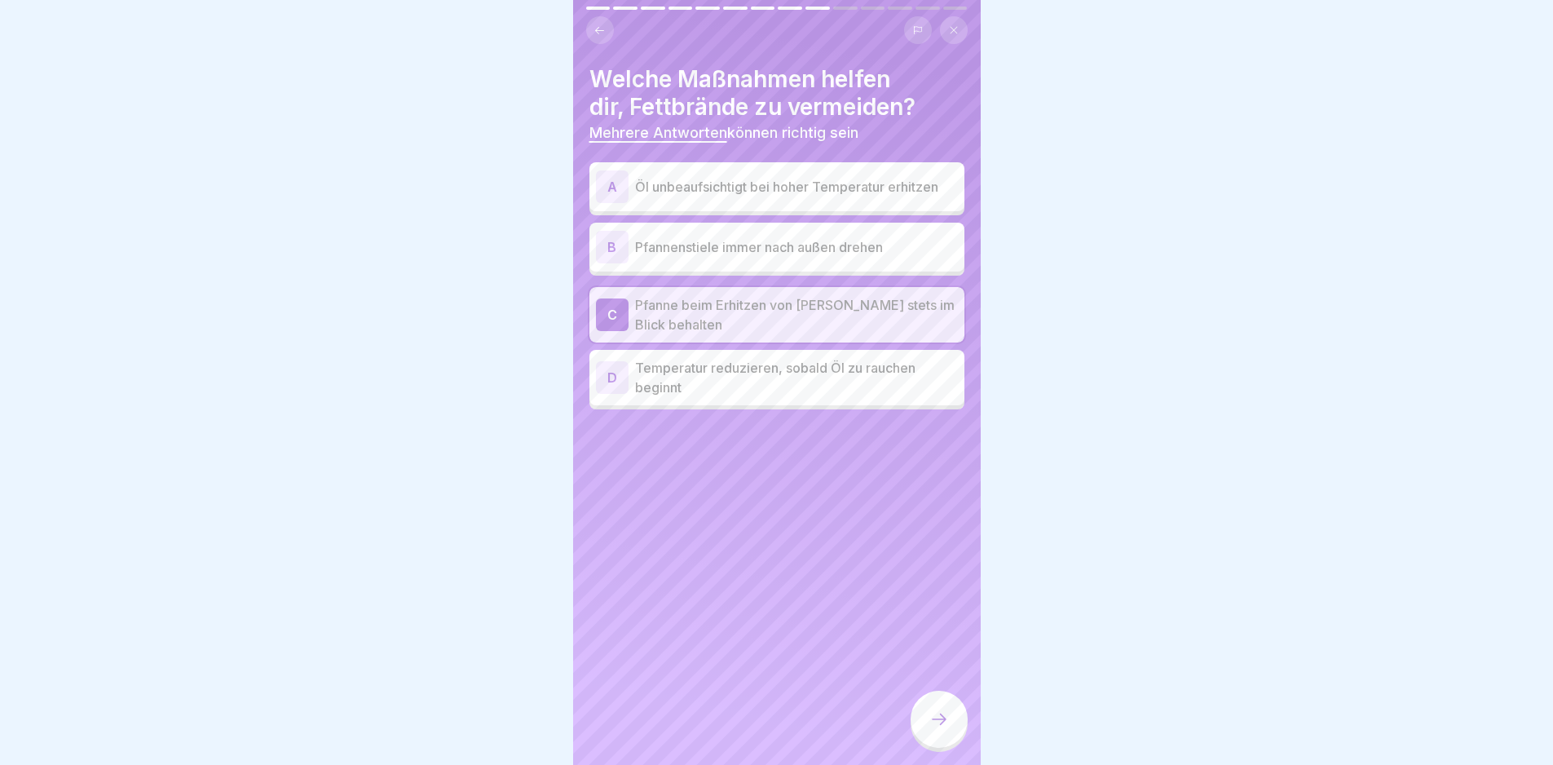
click at [846, 373] on p "Temperatur reduzieren, sobald Öl zu rauchen beginnt" at bounding box center [796, 377] width 323 height 39
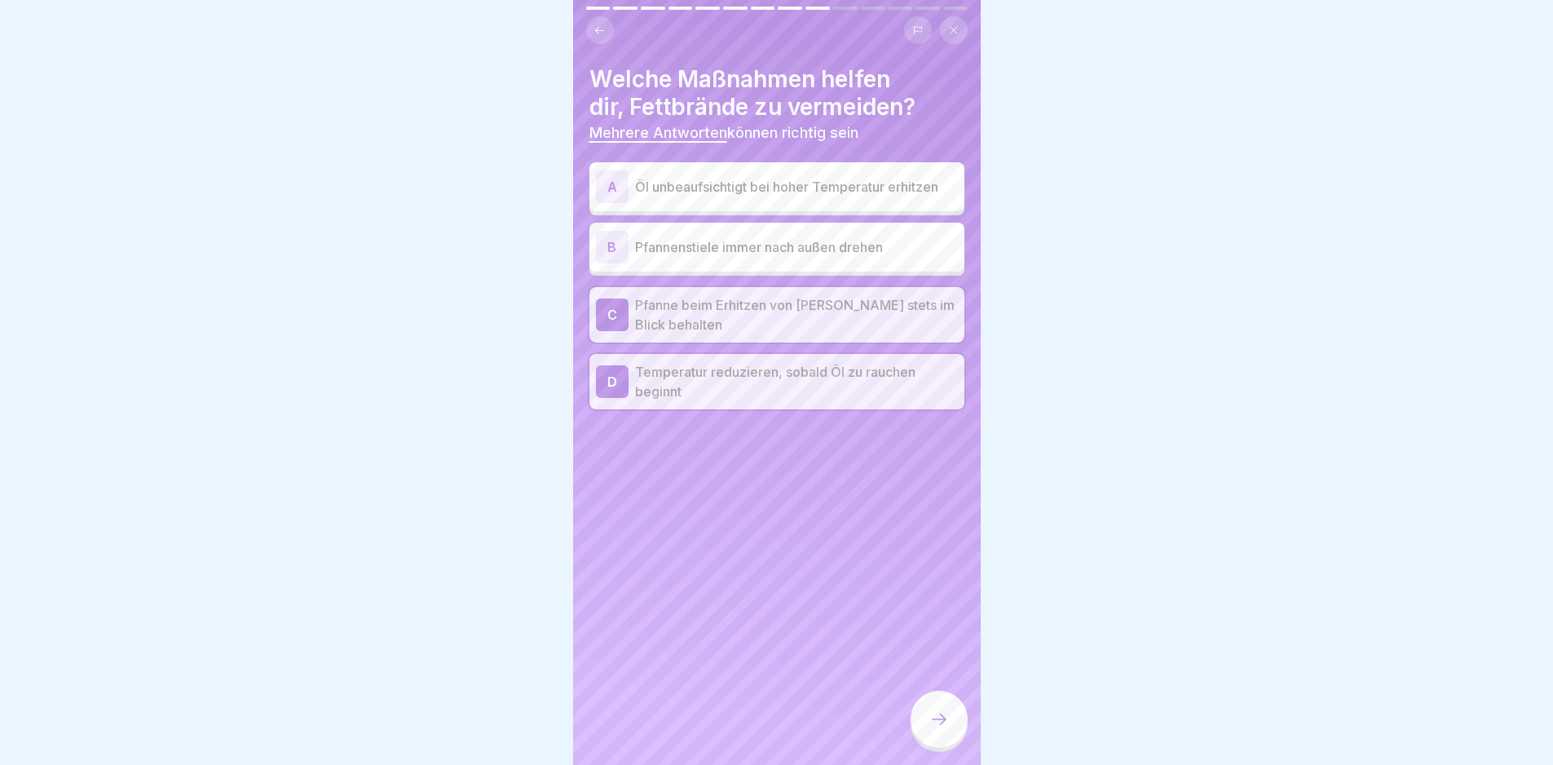
click at [936, 709] on div at bounding box center [939, 719] width 57 height 57
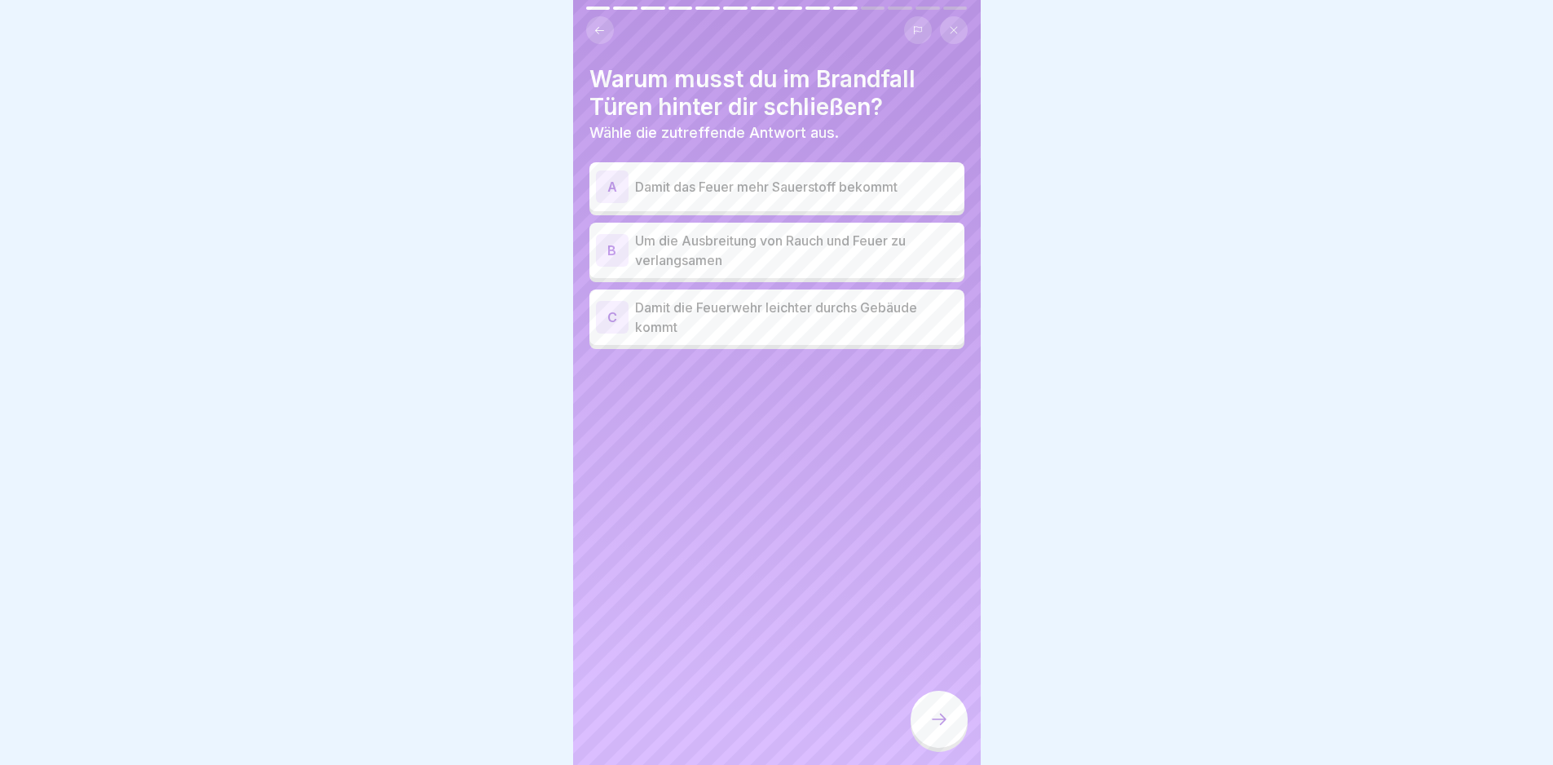
click at [851, 249] on p "Um die Ausbreitung von Rauch und Feuer zu verlangsamen" at bounding box center [796, 250] width 323 height 39
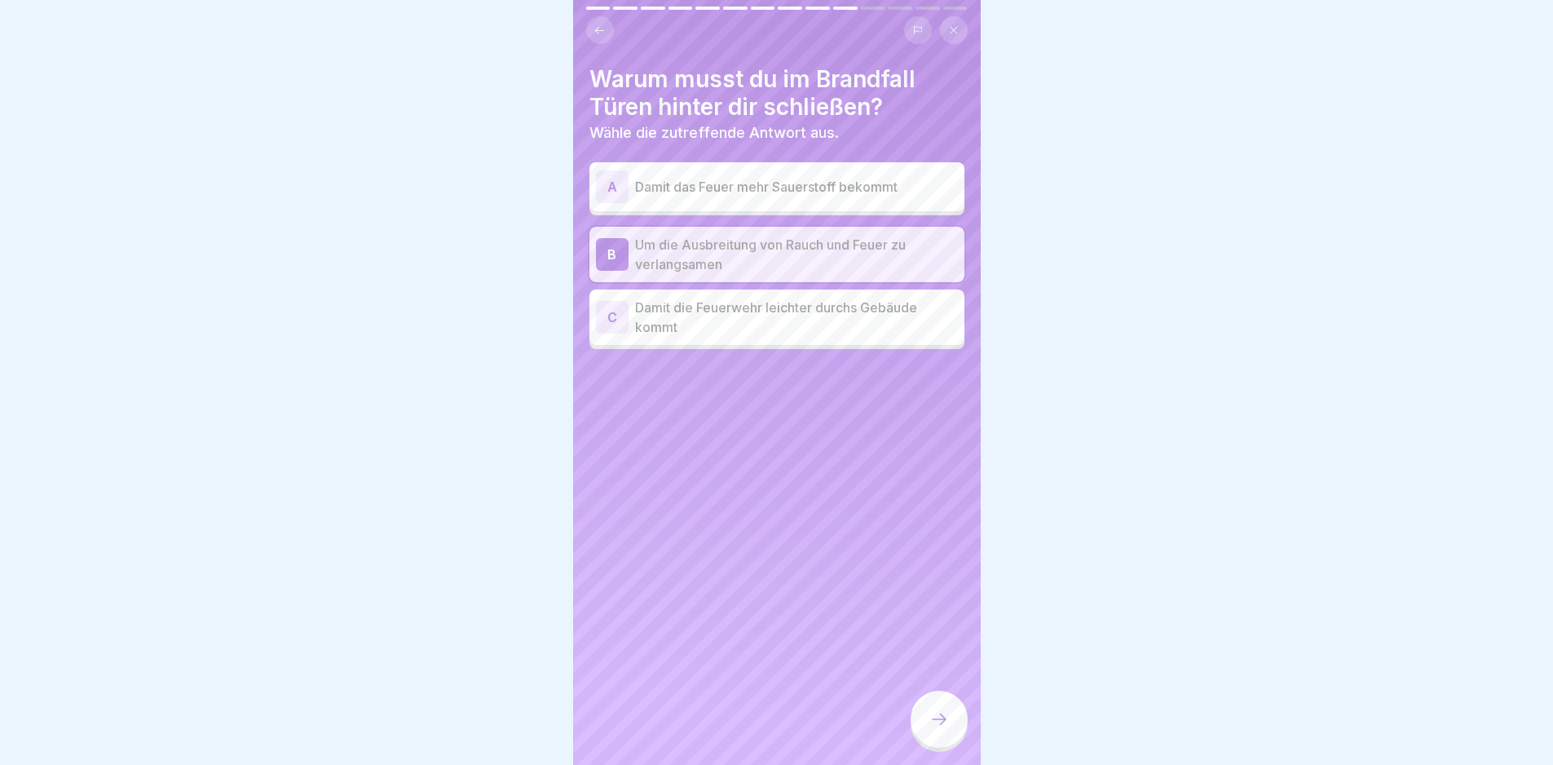
click at [933, 729] on icon at bounding box center [939, 719] width 20 height 20
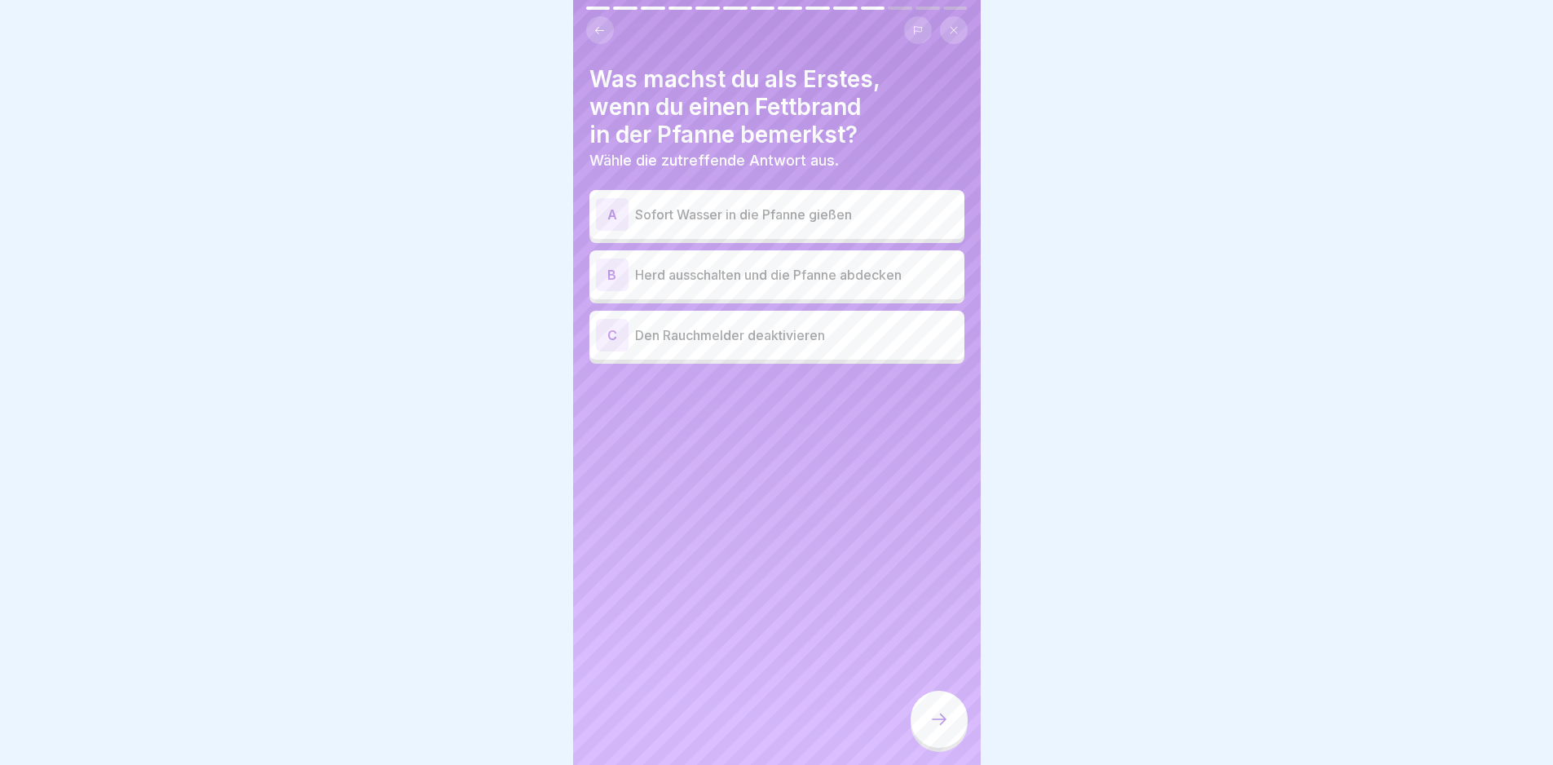
click at [814, 278] on p "Herd ausschalten und die Pfanne abdecken" at bounding box center [796, 275] width 323 height 20
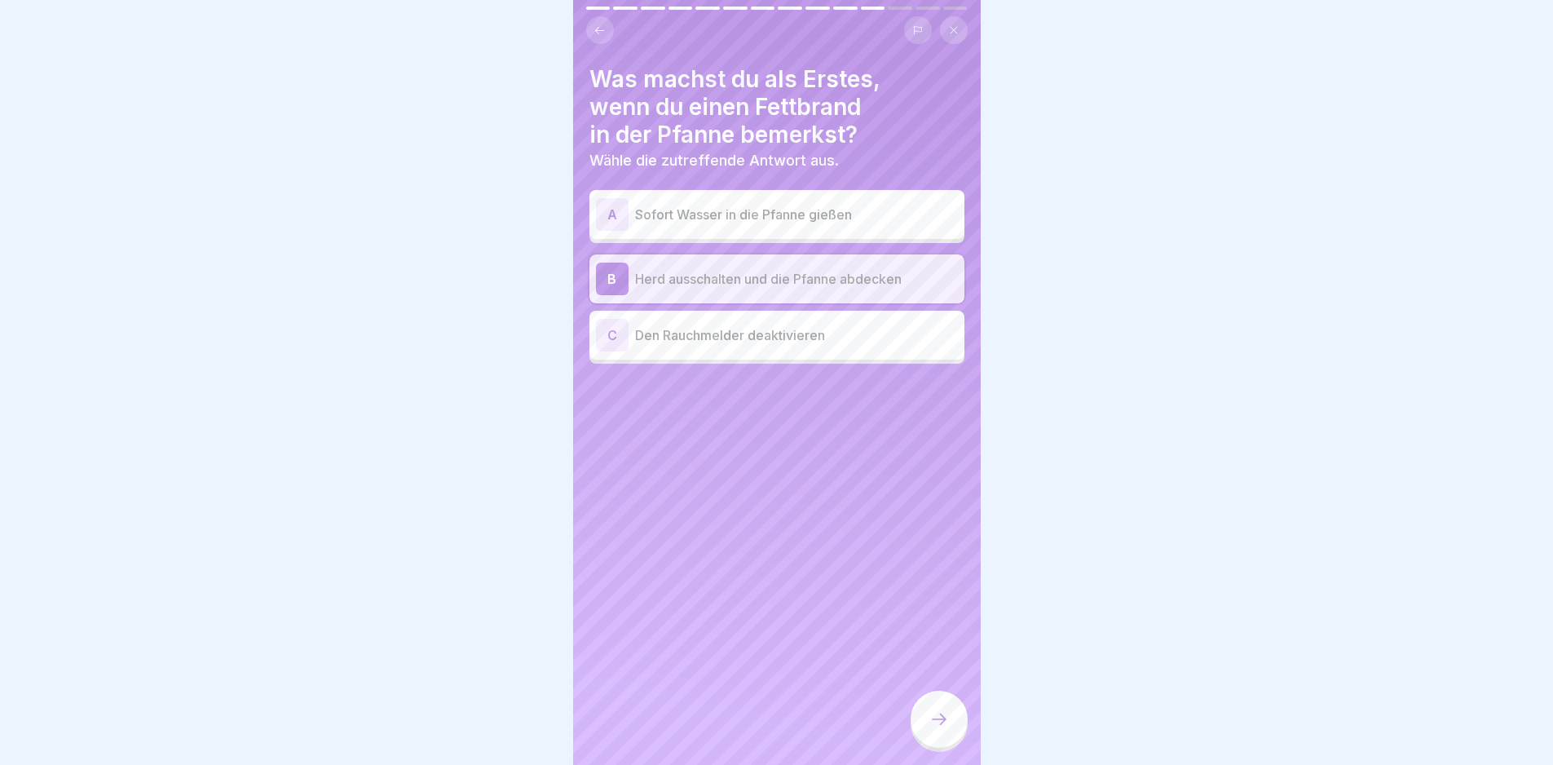
click at [952, 744] on div at bounding box center [939, 719] width 57 height 57
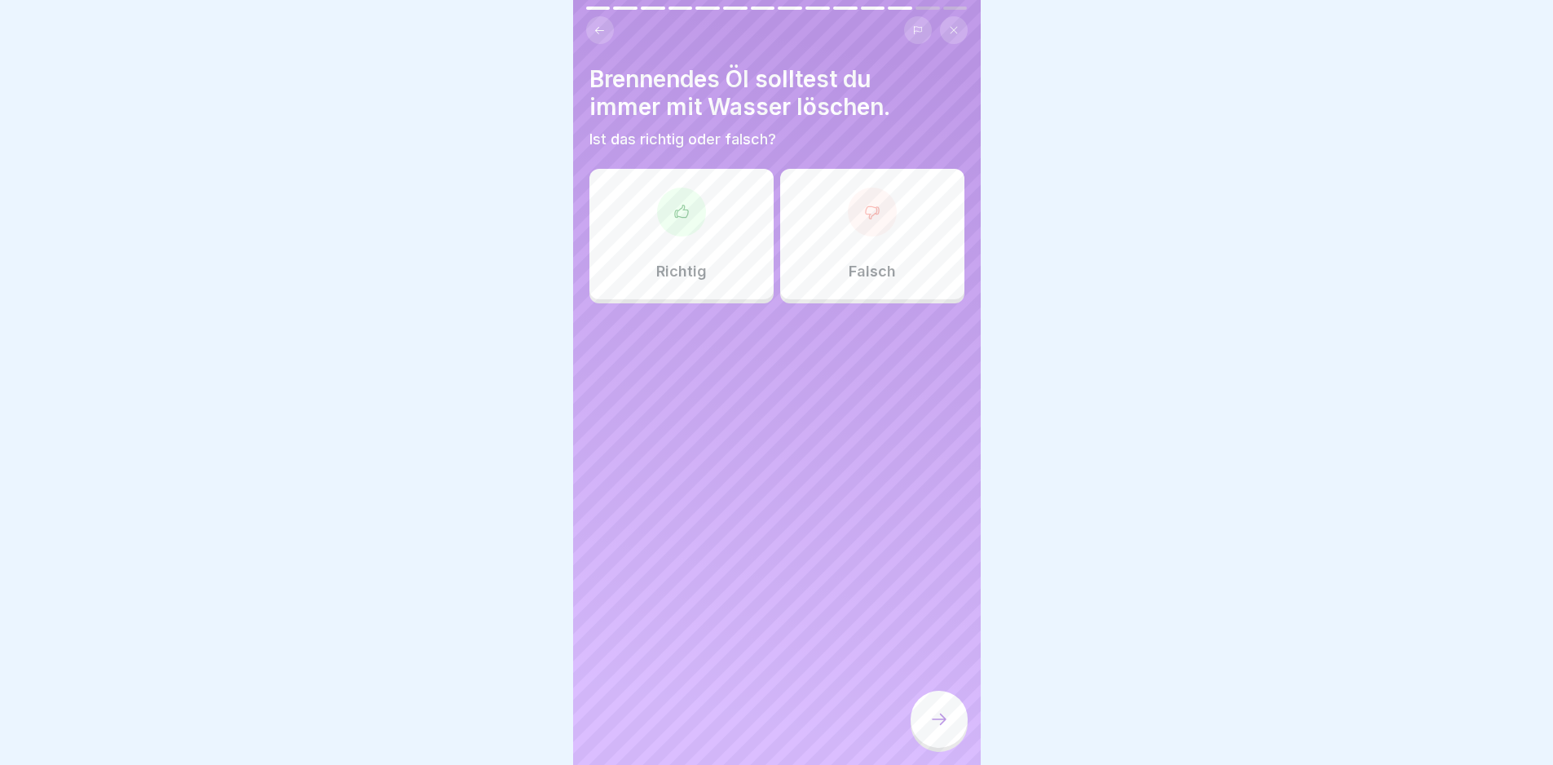
click at [825, 232] on div "Falsch" at bounding box center [872, 234] width 184 height 130
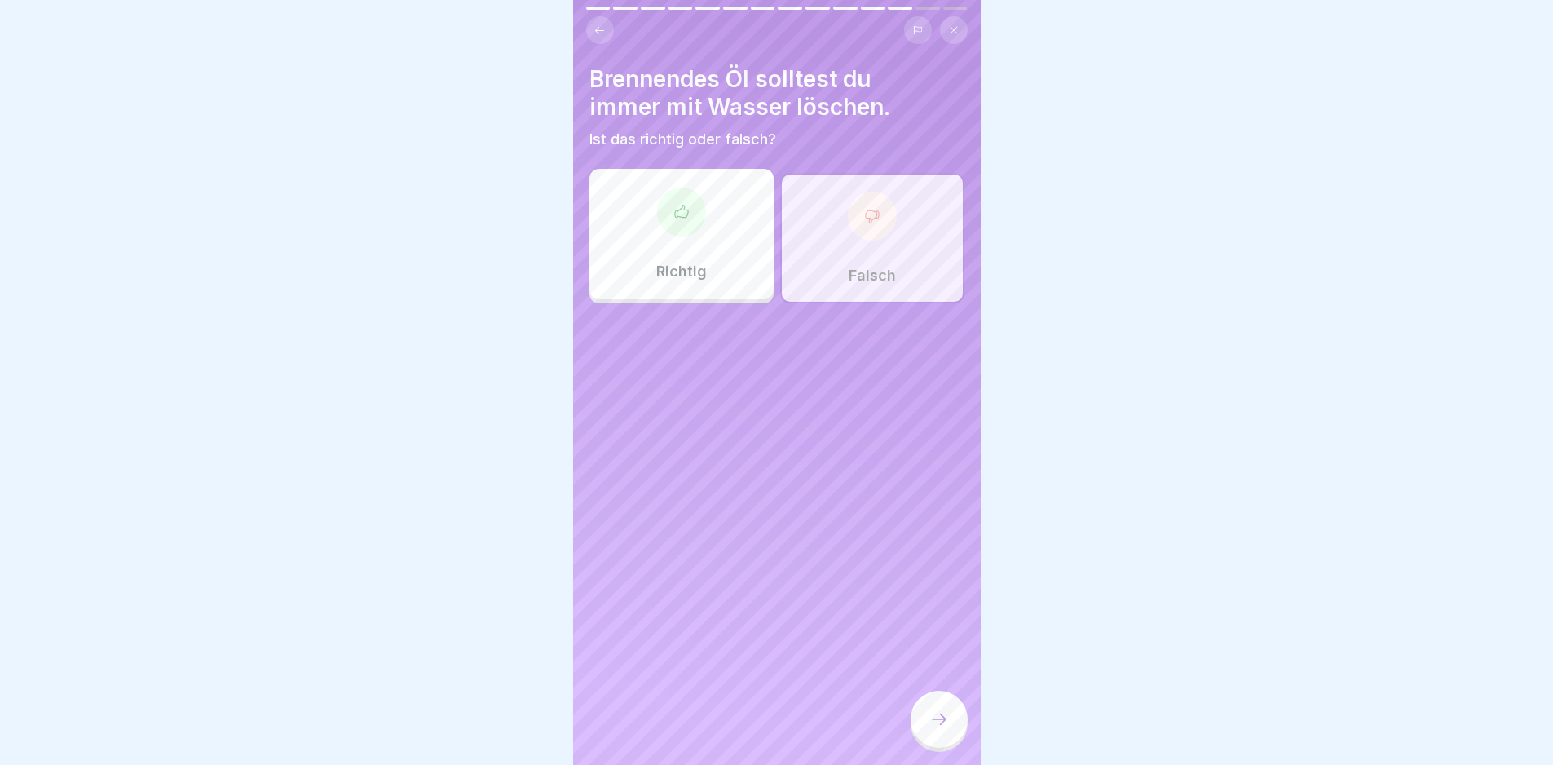
click at [936, 729] on icon at bounding box center [939, 719] width 20 height 20
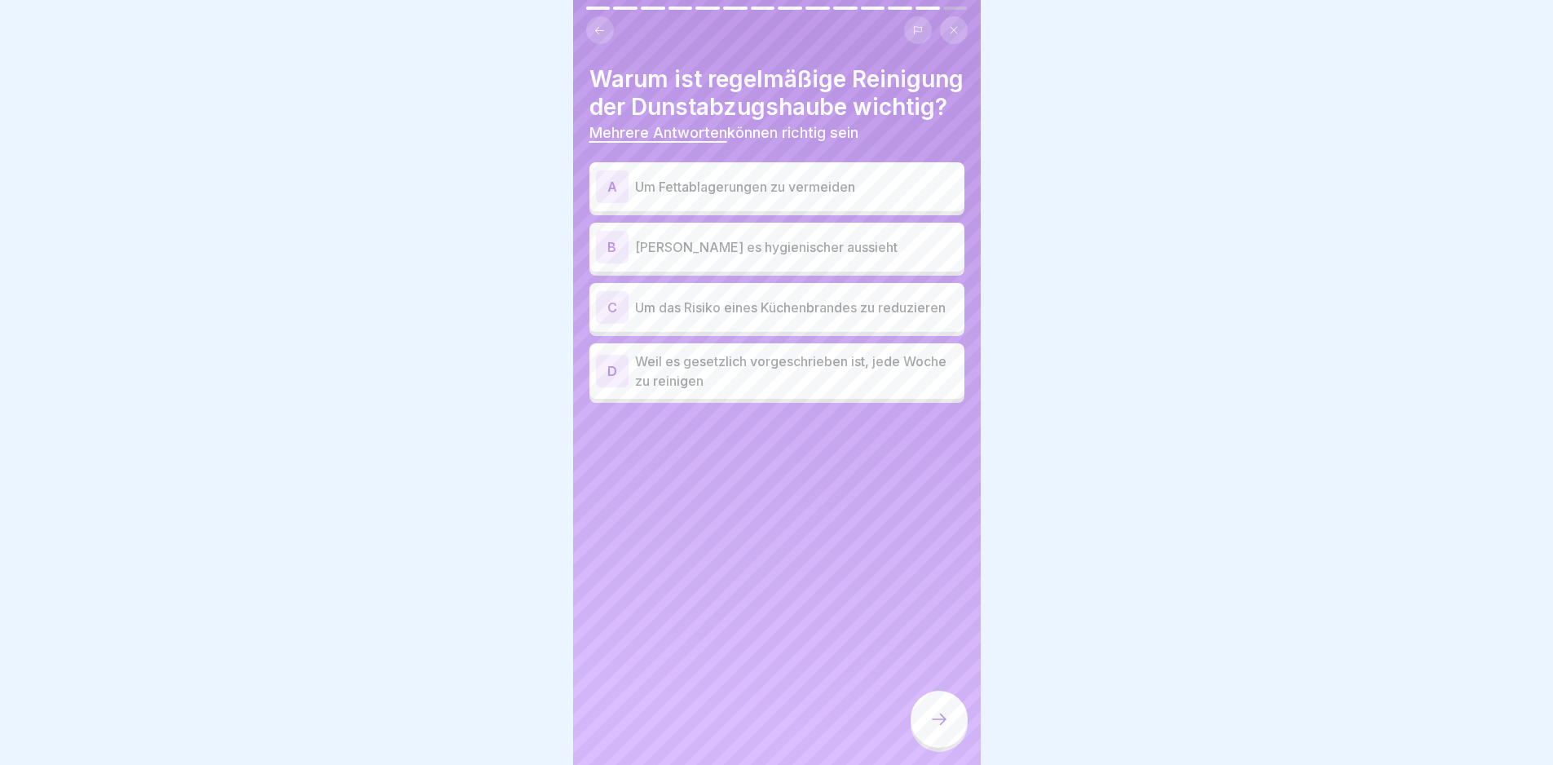
click at [802, 203] on div "A Um Fettablagerungen zu vermeiden" at bounding box center [777, 186] width 362 height 33
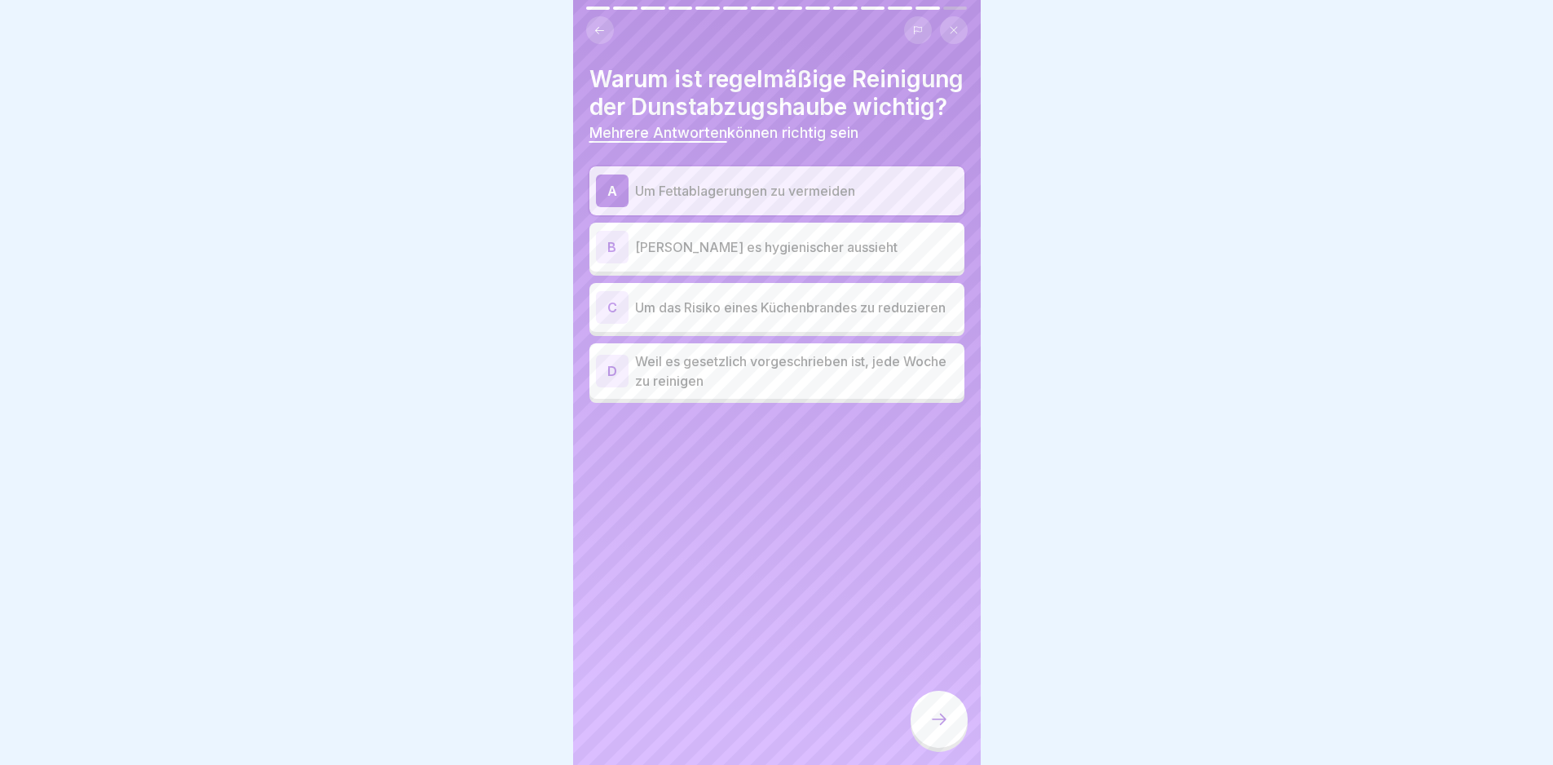
click at [829, 317] on p "Um das Risiko eines Küchenbrandes zu reduzieren" at bounding box center [796, 308] width 323 height 20
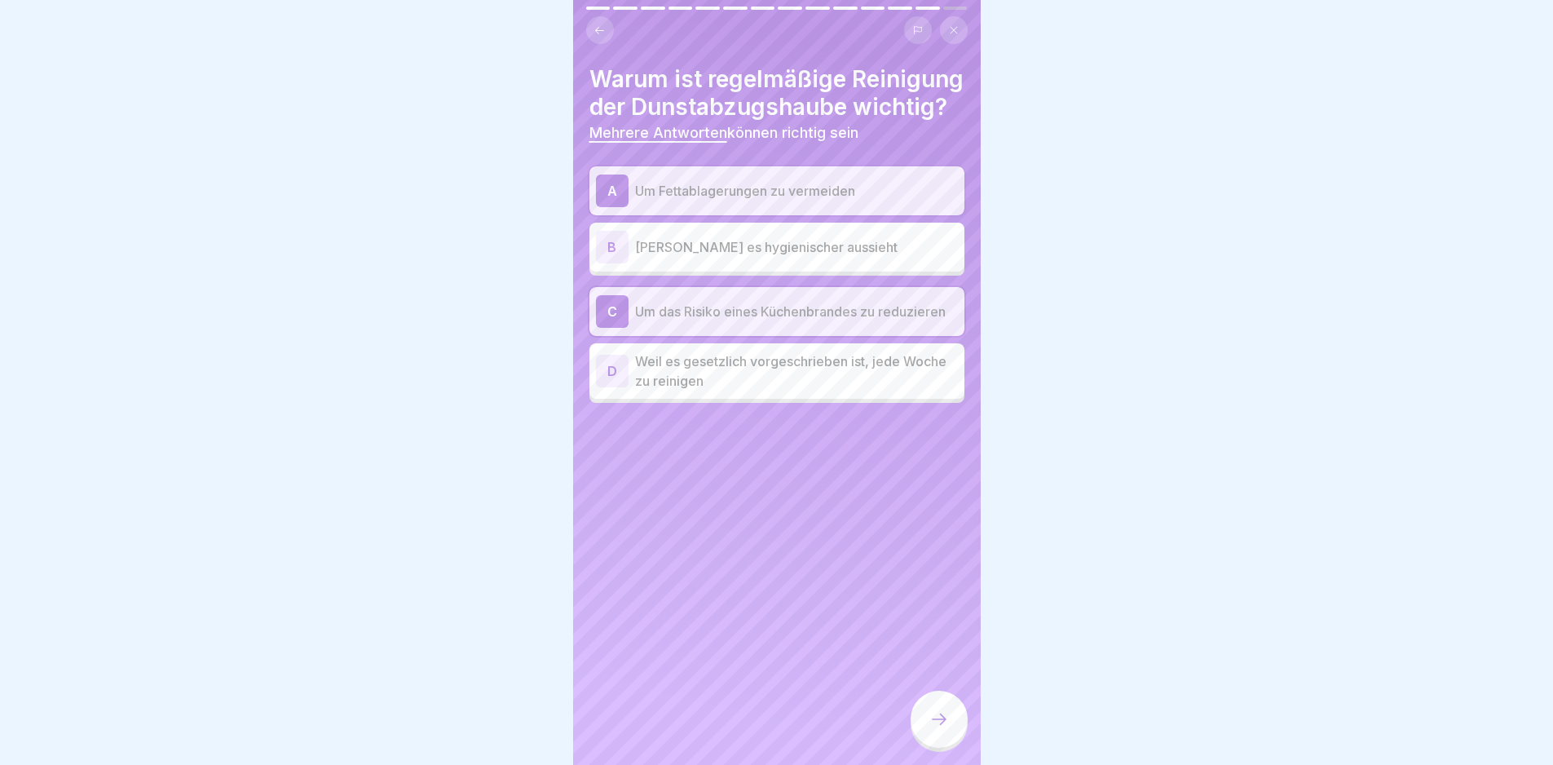
click at [934, 728] on icon at bounding box center [939, 719] width 20 height 20
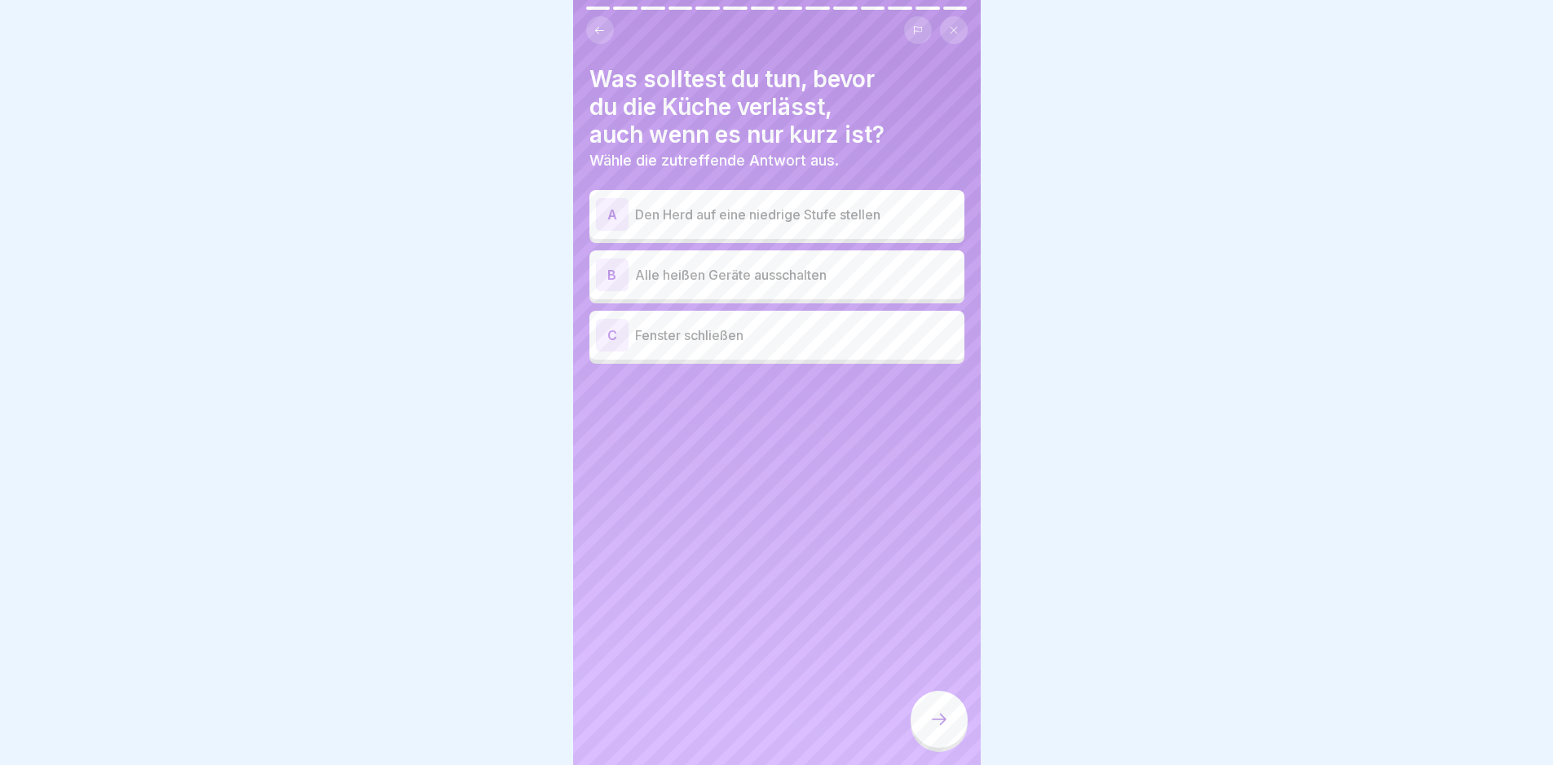
click at [756, 278] on p "Alle heißen Geräte ausschalten" at bounding box center [796, 275] width 323 height 20
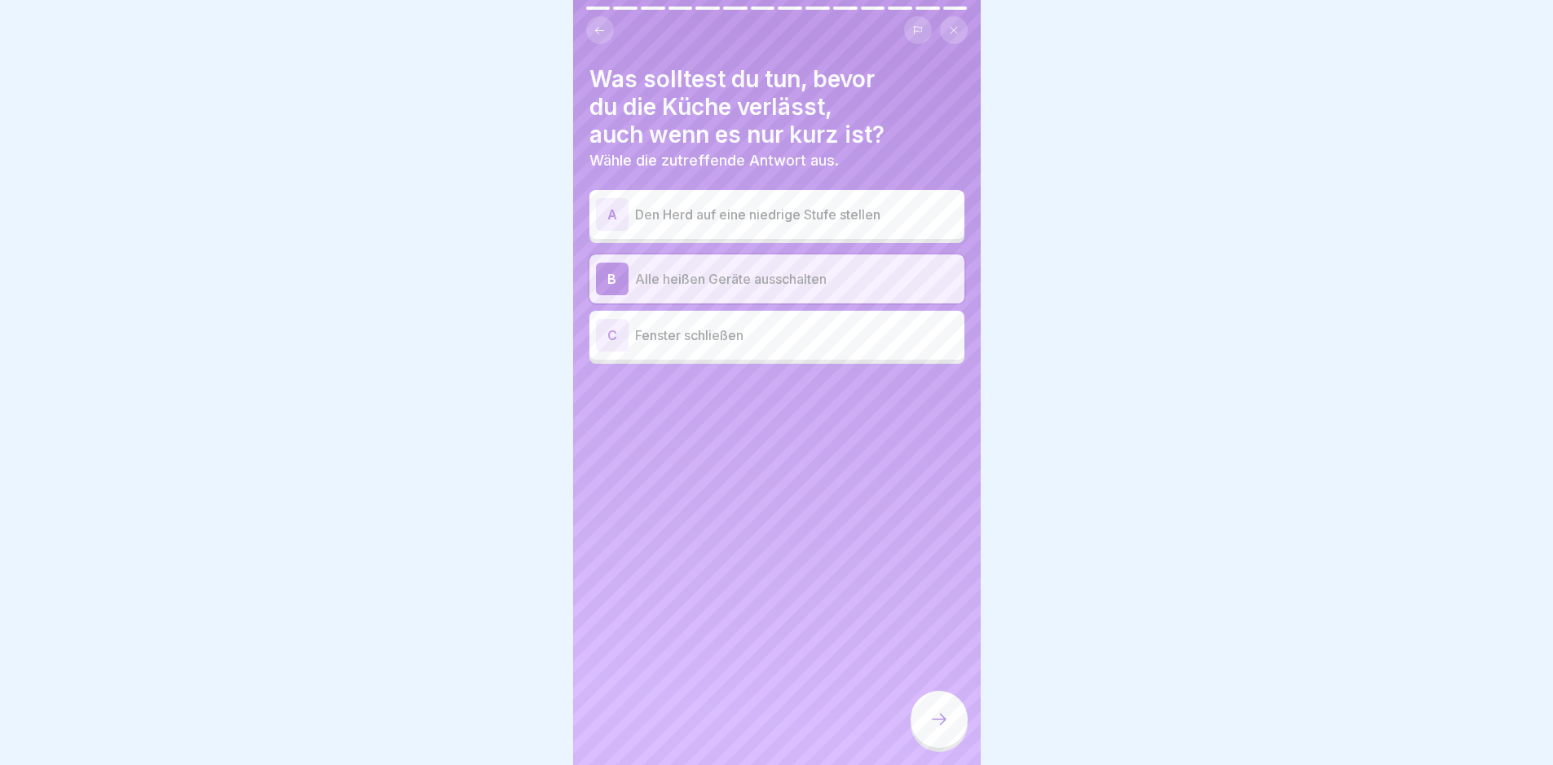
click at [937, 729] on icon at bounding box center [939, 719] width 20 height 20
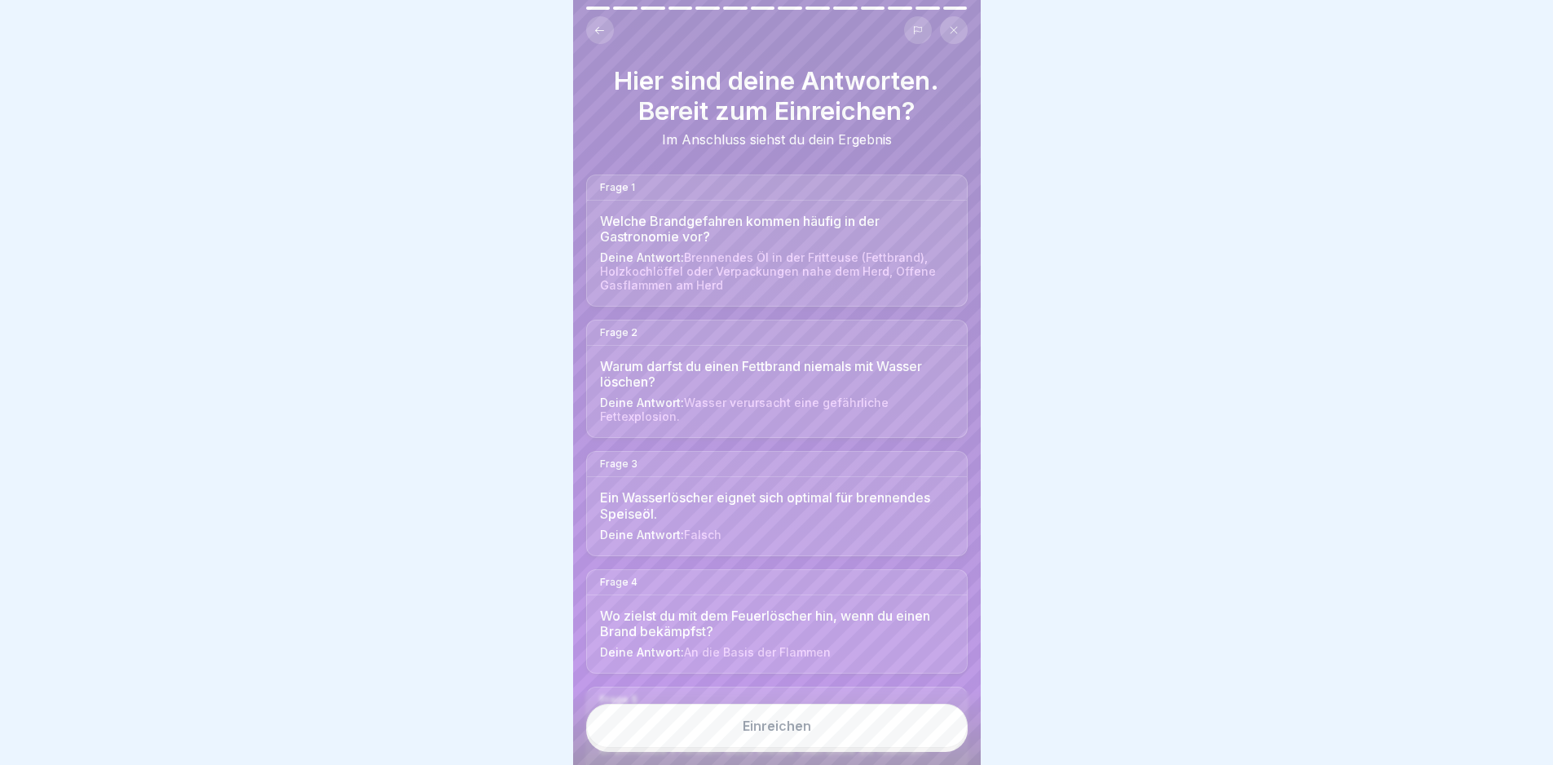
click at [930, 748] on button "Einreichen" at bounding box center [777, 726] width 382 height 44
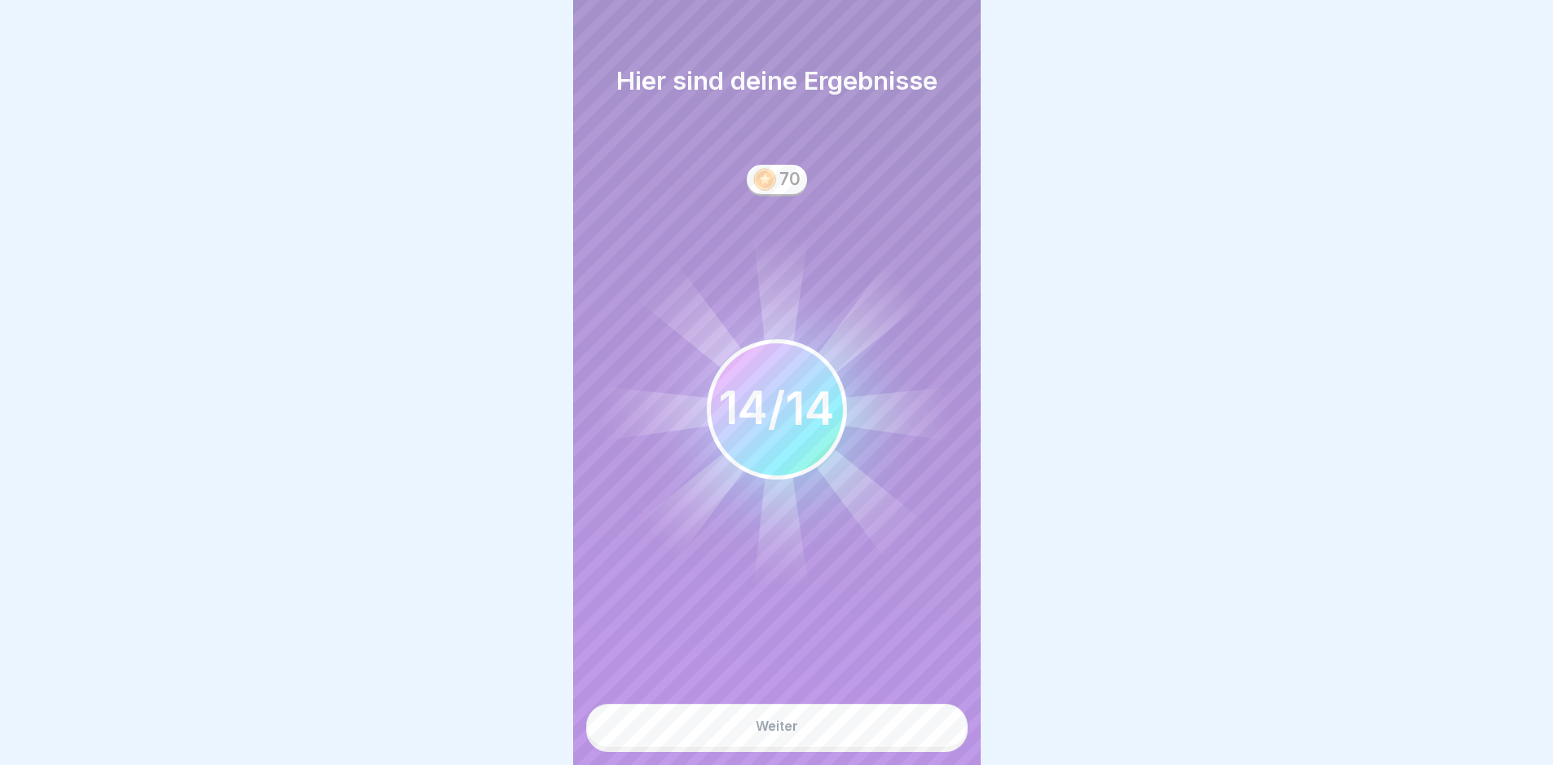
click at [944, 735] on button "Weiter" at bounding box center [777, 726] width 382 height 44
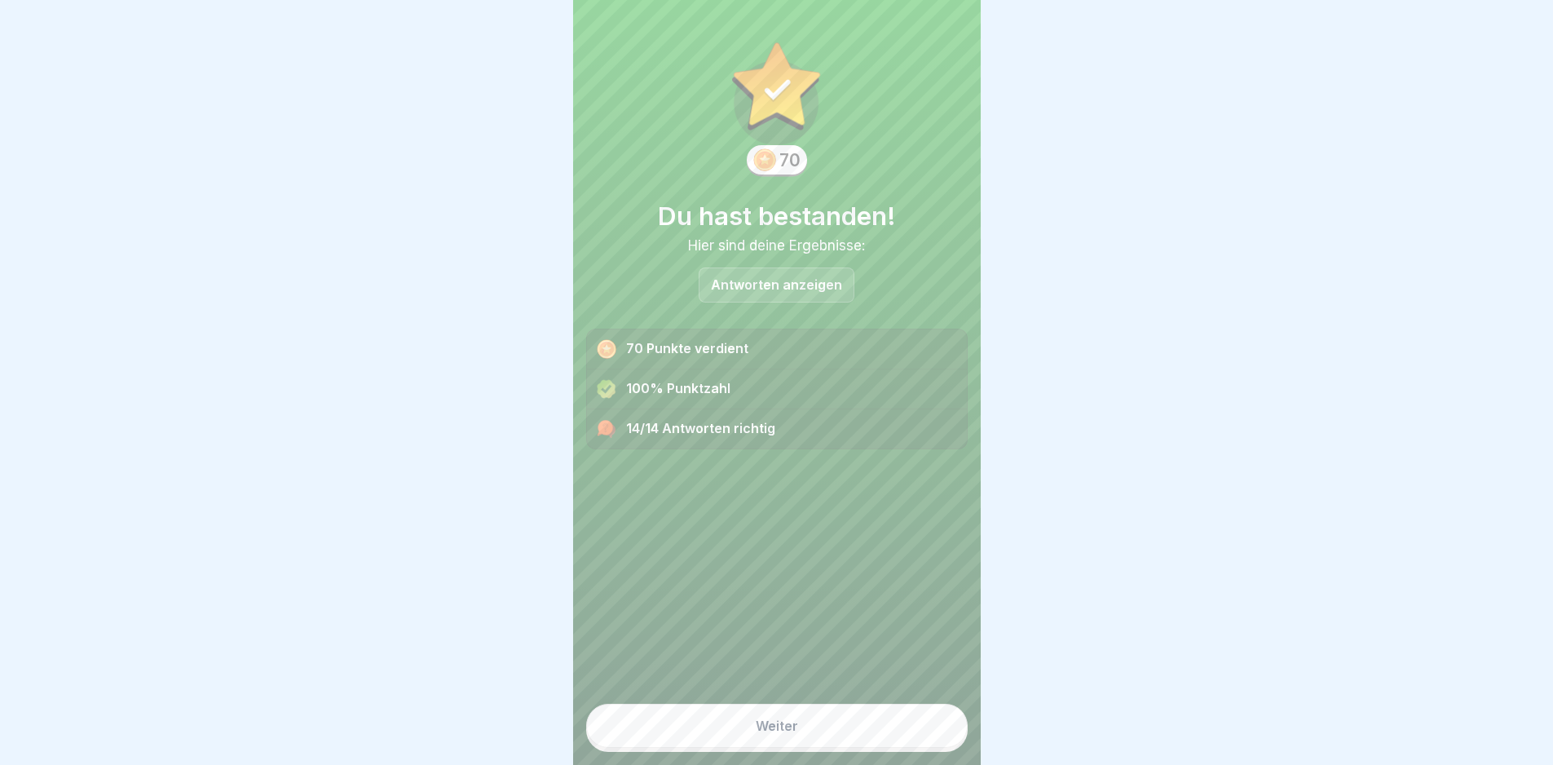
click at [892, 726] on button "Weiter" at bounding box center [777, 726] width 382 height 44
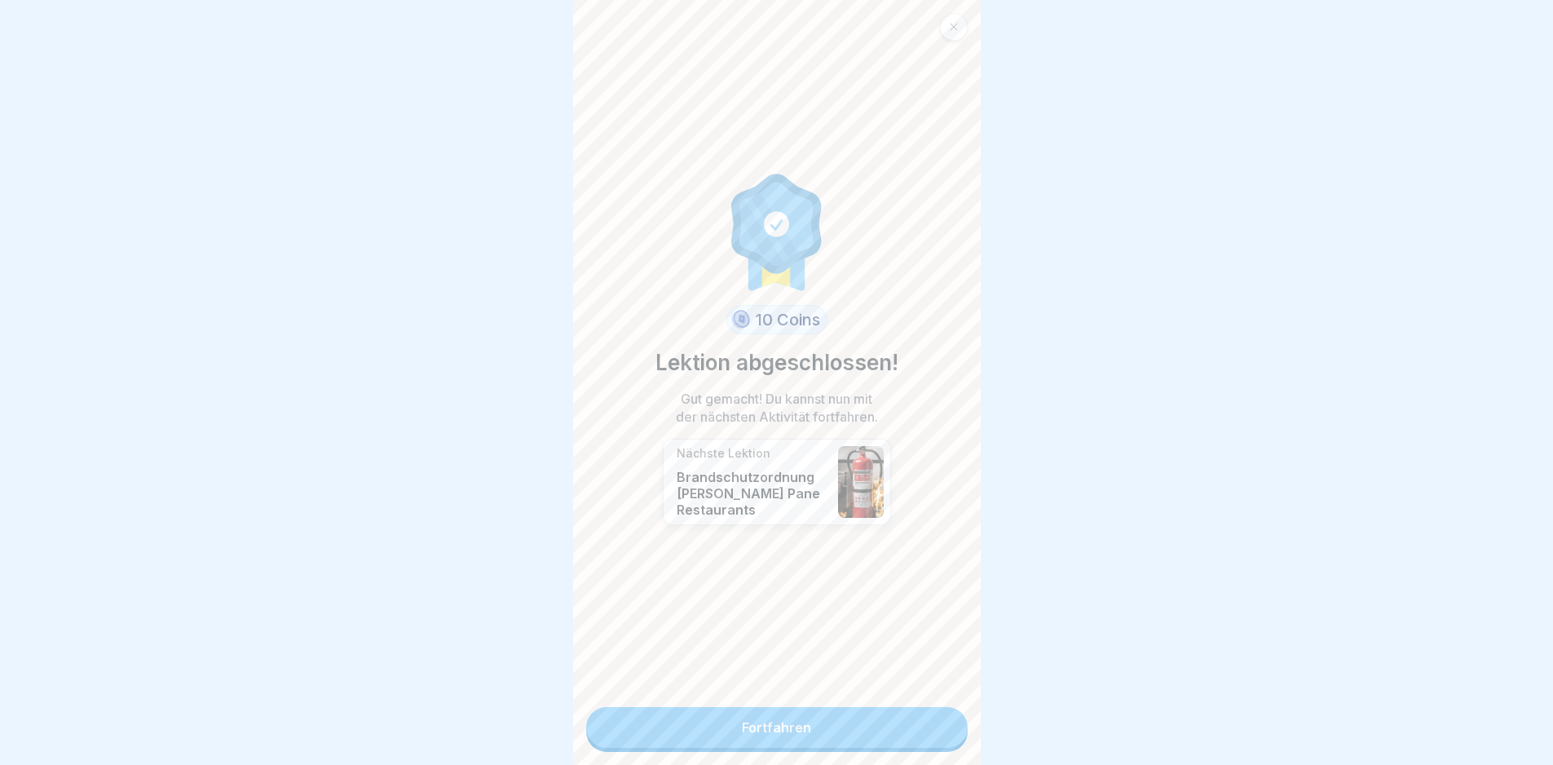
click at [892, 726] on link "Fortfahren" at bounding box center [777, 727] width 382 height 41
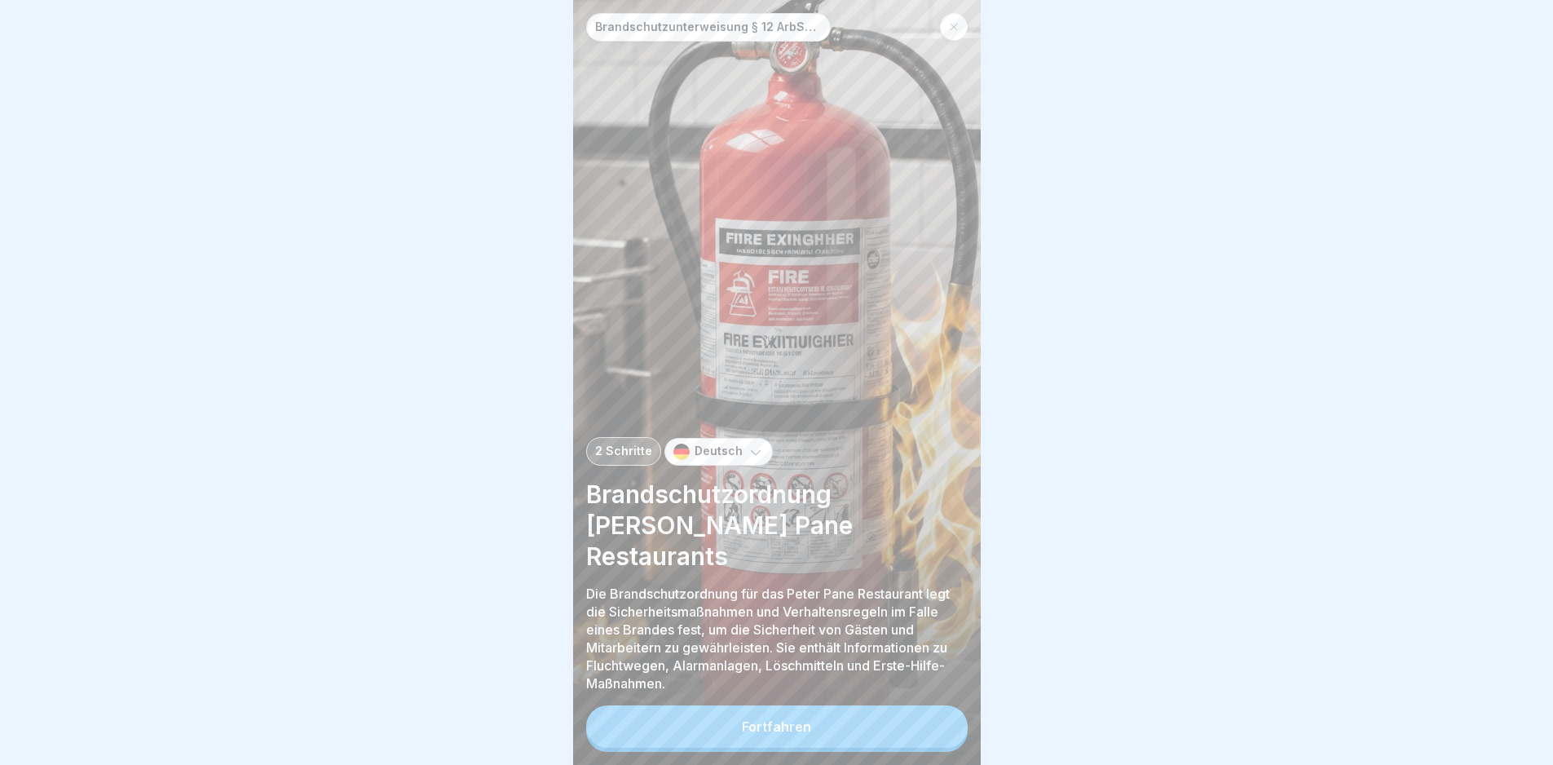
click at [892, 726] on button "Fortfahren" at bounding box center [777, 726] width 382 height 42
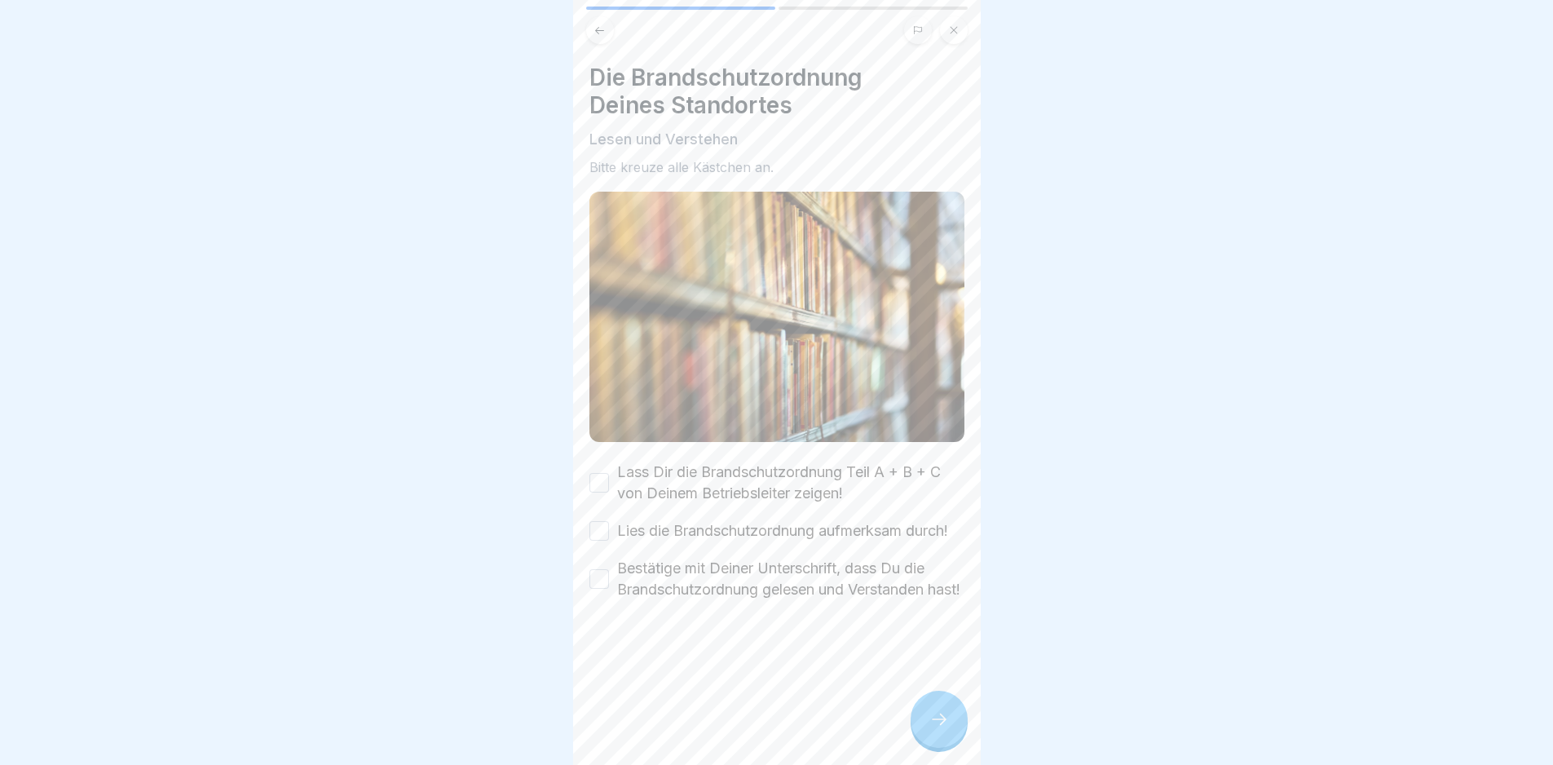
click at [794, 497] on div "Lass Dir die Brandschutzordnung Teil A + B + C von Deinem Betriebsleiter zeigen…" at bounding box center [776, 530] width 375 height 139
click at [765, 469] on label "Lass Dir die Brandschutzordnung Teil A + B + C von Deinem Betriebsleiter zeigen!" at bounding box center [790, 482] width 347 height 42
click at [609, 473] on button "Lass Dir die Brandschutzordnung Teil A + B + C von Deinem Betriebsleiter zeigen!" at bounding box center [599, 483] width 20 height 20
drag, startPoint x: 791, startPoint y: 532, endPoint x: 837, endPoint y: 576, distance: 64.0
click at [793, 533] on label "Lies die Brandschutzordnung aufmerksam durch!" at bounding box center [782, 530] width 331 height 21
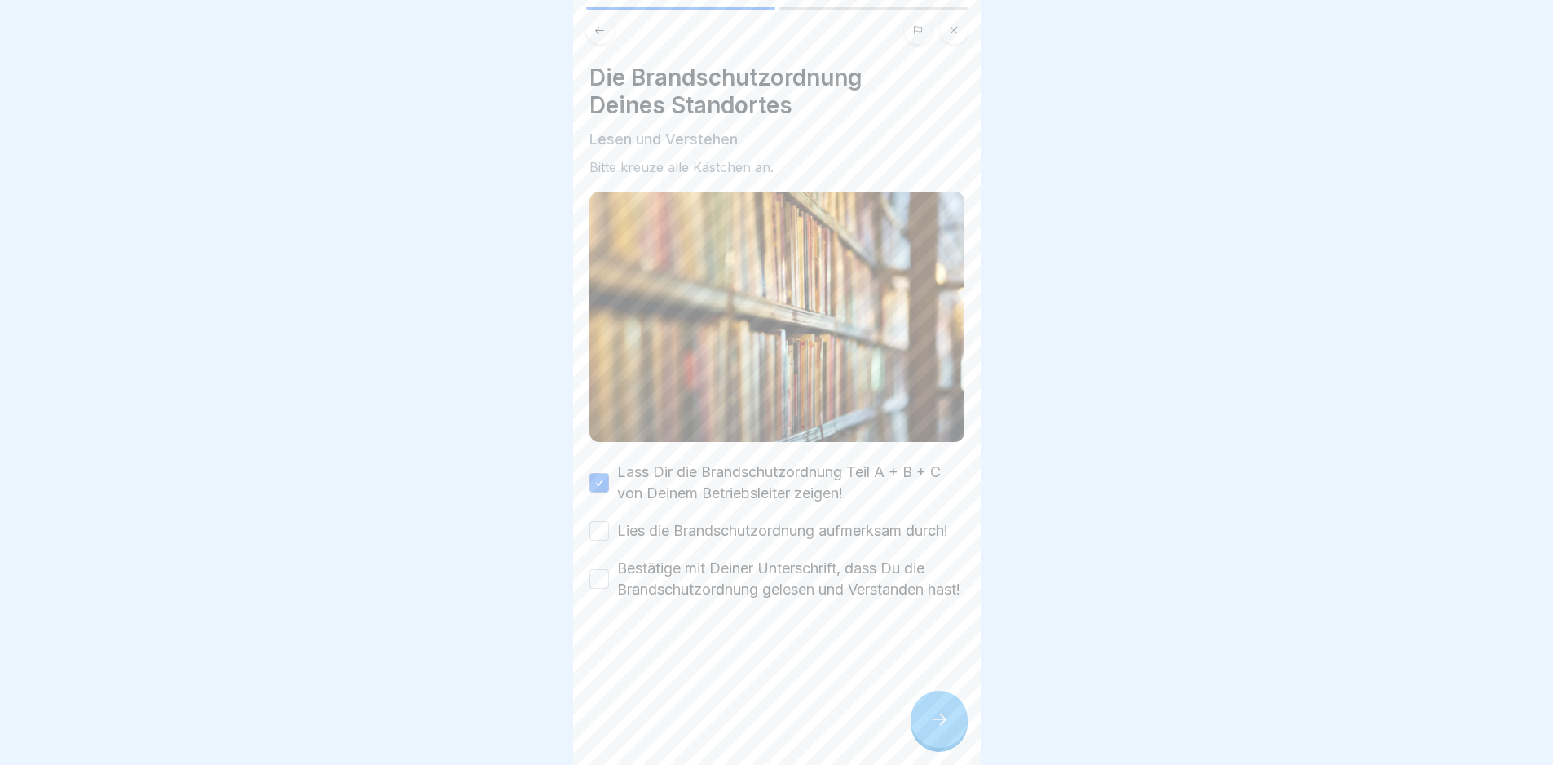
click at [609, 533] on button "Lies die Brandschutzordnung aufmerksam durch!" at bounding box center [599, 531] width 20 height 20
click at [847, 600] on label "Bestätige mit Deiner Unterschrift, dass Du die Brandschutzordnung gelesen und V…" at bounding box center [790, 579] width 347 height 42
click at [609, 589] on button "Bestätige mit Deiner Unterschrift, dass Du die Brandschutzordnung gelesen und V…" at bounding box center [599, 579] width 20 height 20
click at [926, 716] on div at bounding box center [939, 719] width 57 height 57
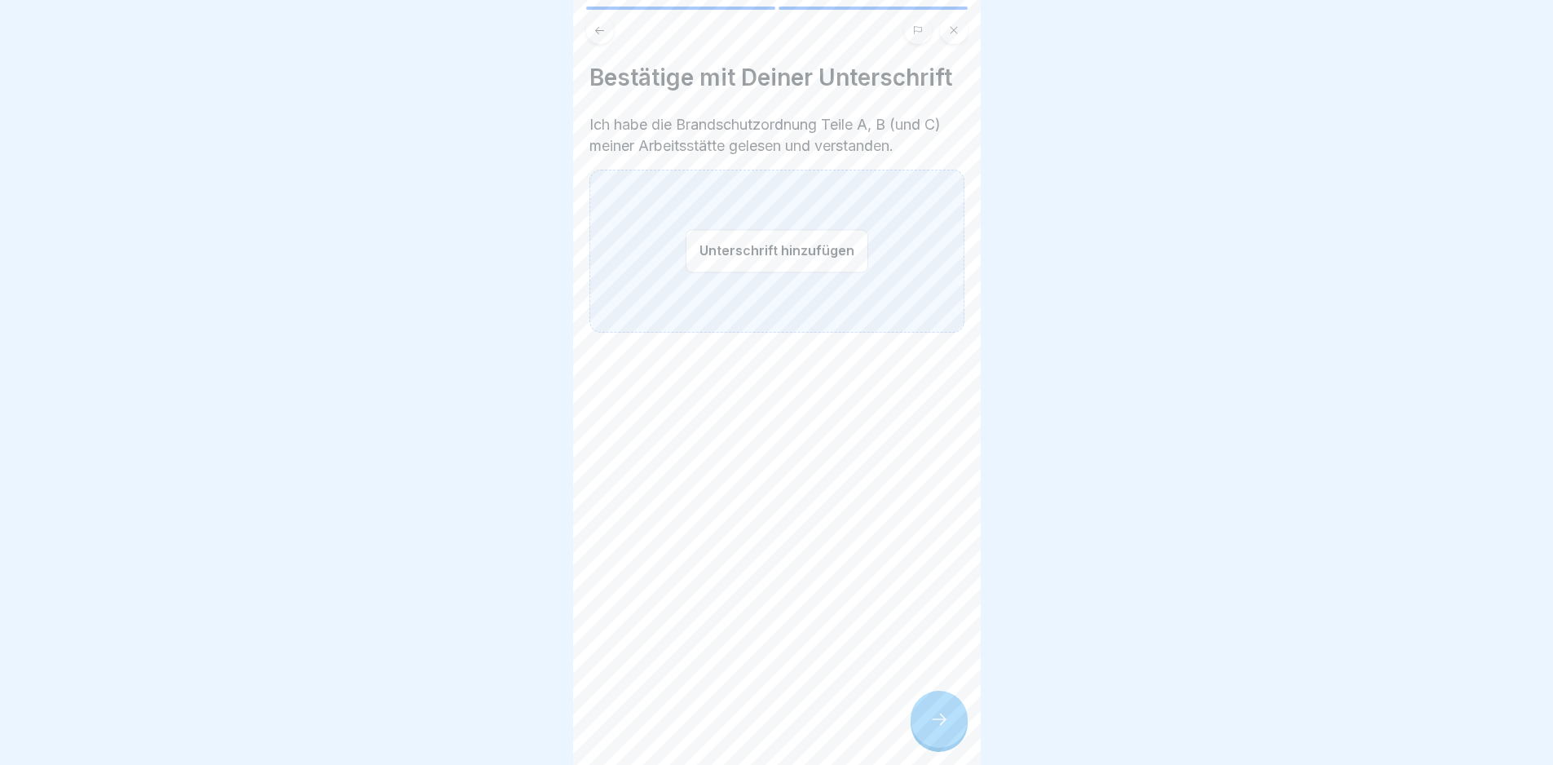
click at [751, 238] on button "Unterschrift hinzufügen" at bounding box center [777, 250] width 183 height 43
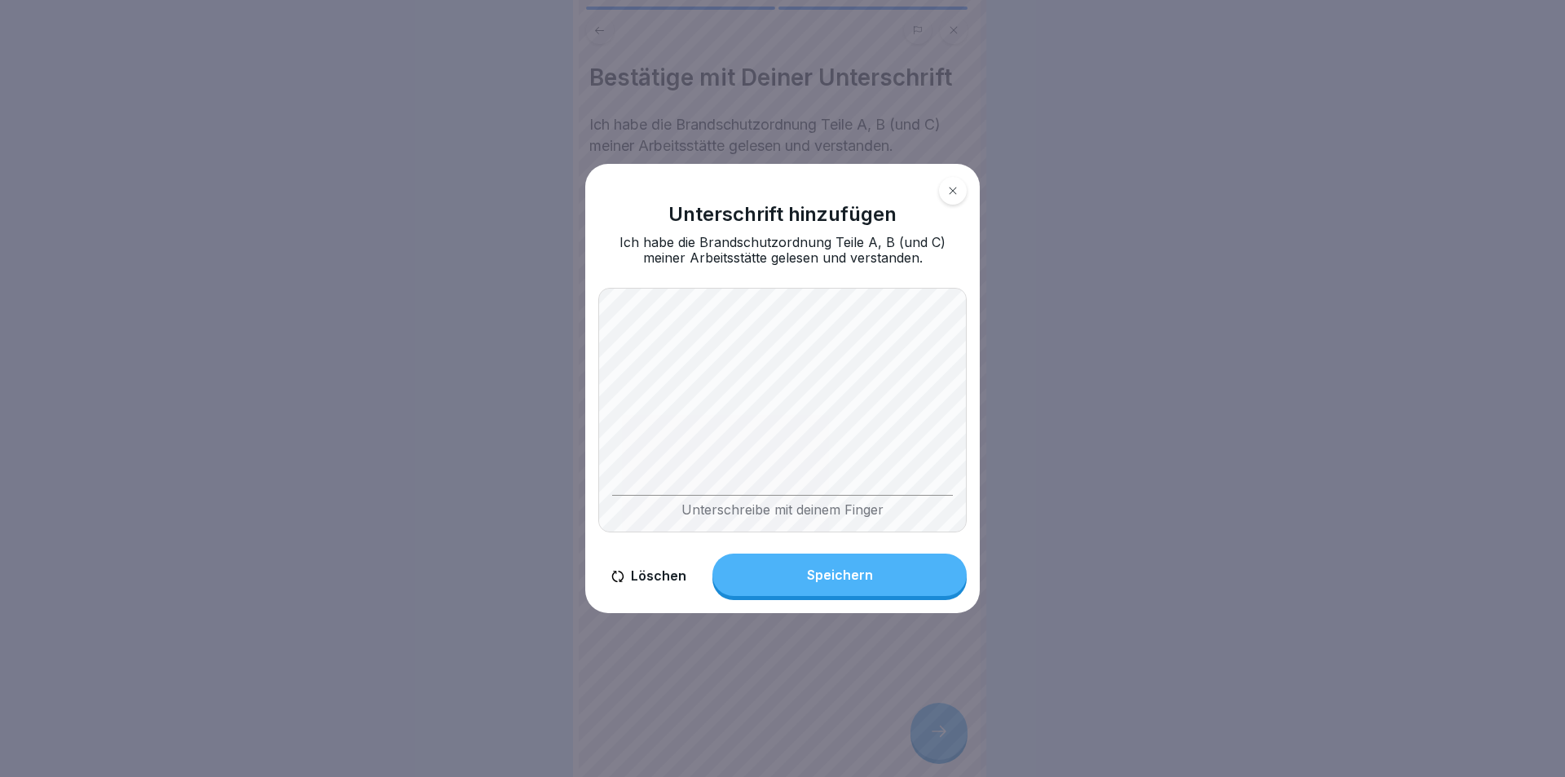
click at [845, 571] on div "Speichern" at bounding box center [840, 574] width 66 height 15
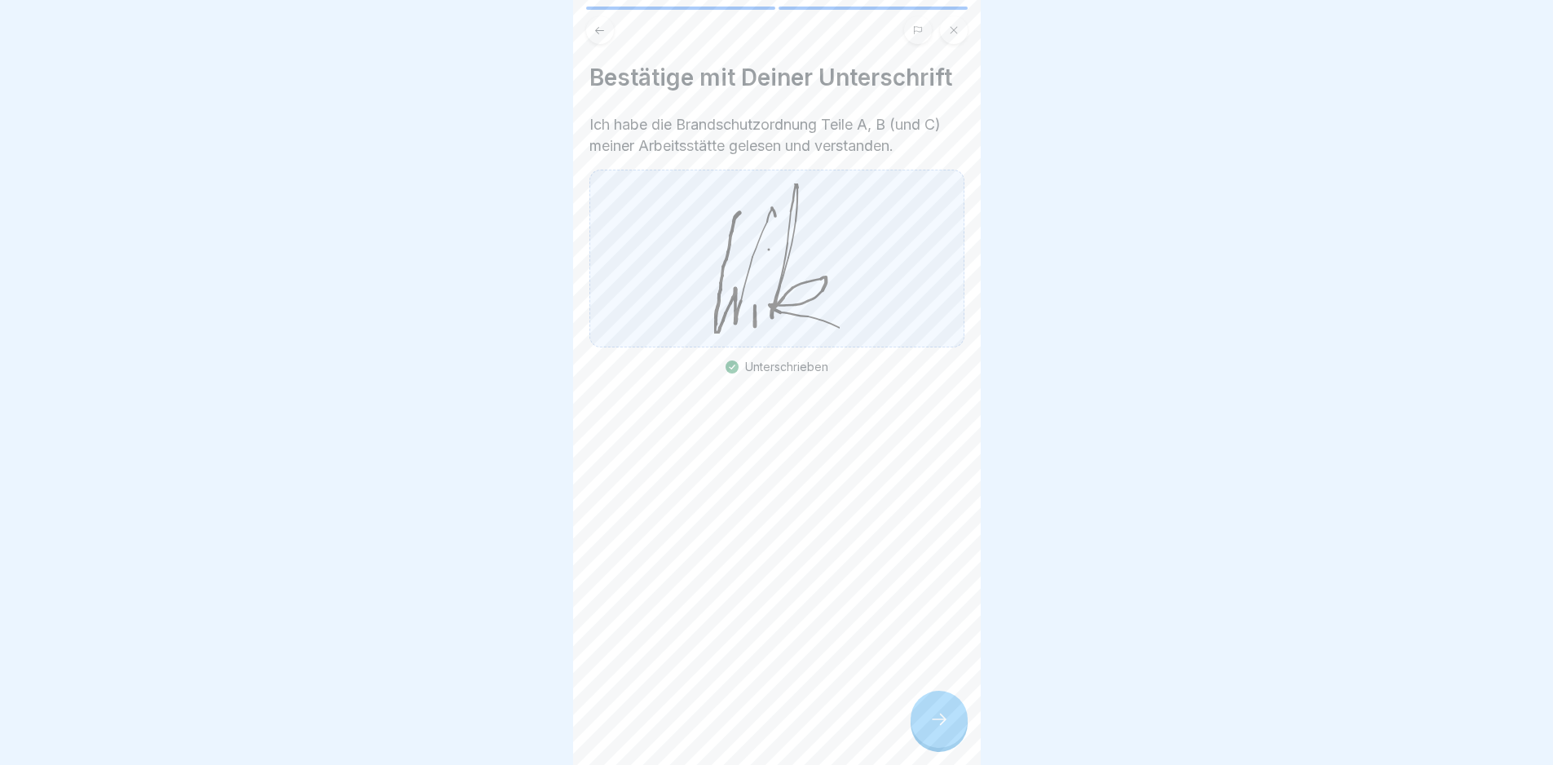
click at [940, 716] on div at bounding box center [939, 719] width 57 height 57
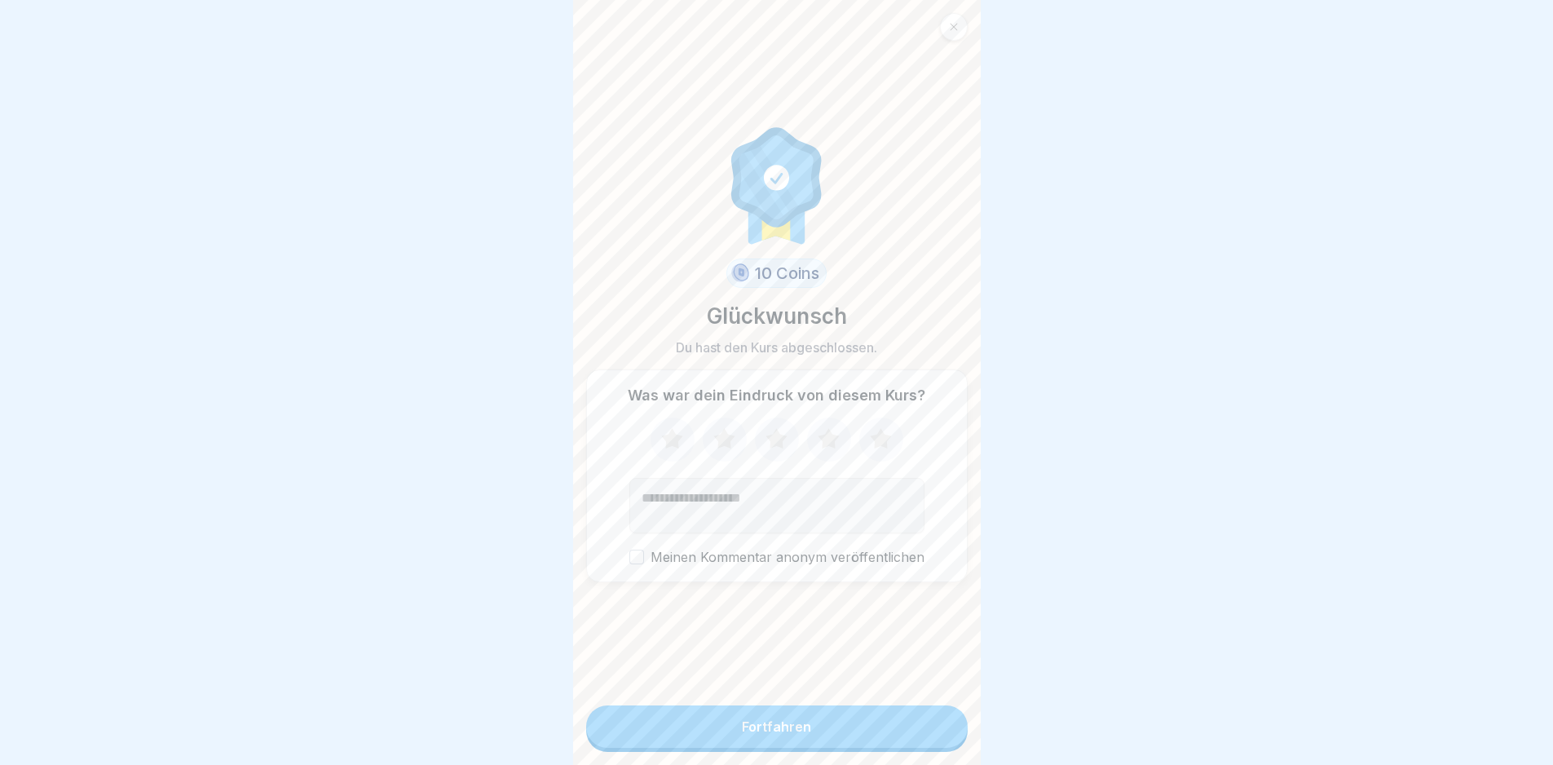
click at [889, 727] on button "Fortfahren" at bounding box center [777, 726] width 382 height 42
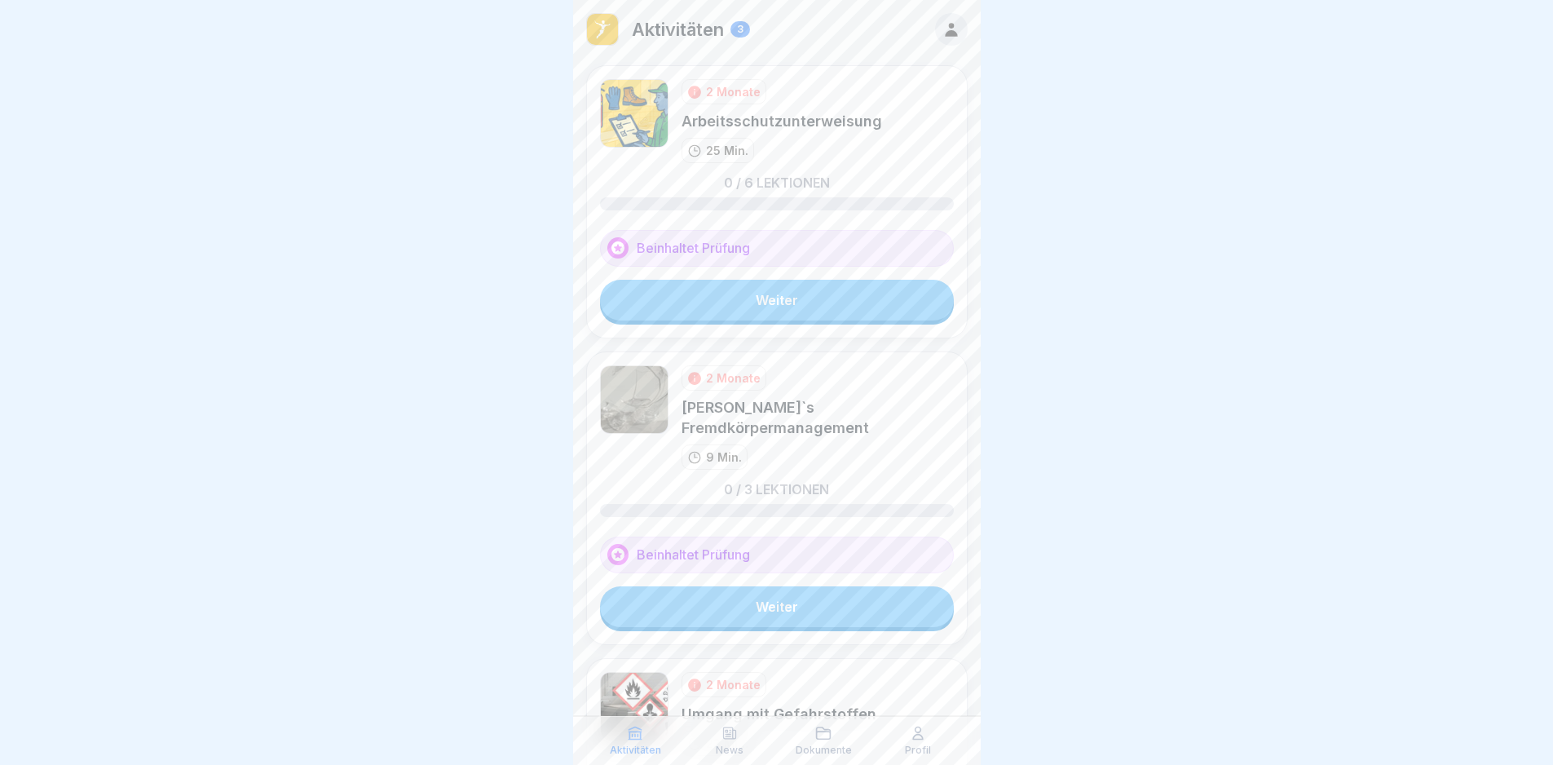
click at [1243, 276] on div at bounding box center [776, 382] width 1553 height 765
